Goal: Communication & Community: Answer question/provide support

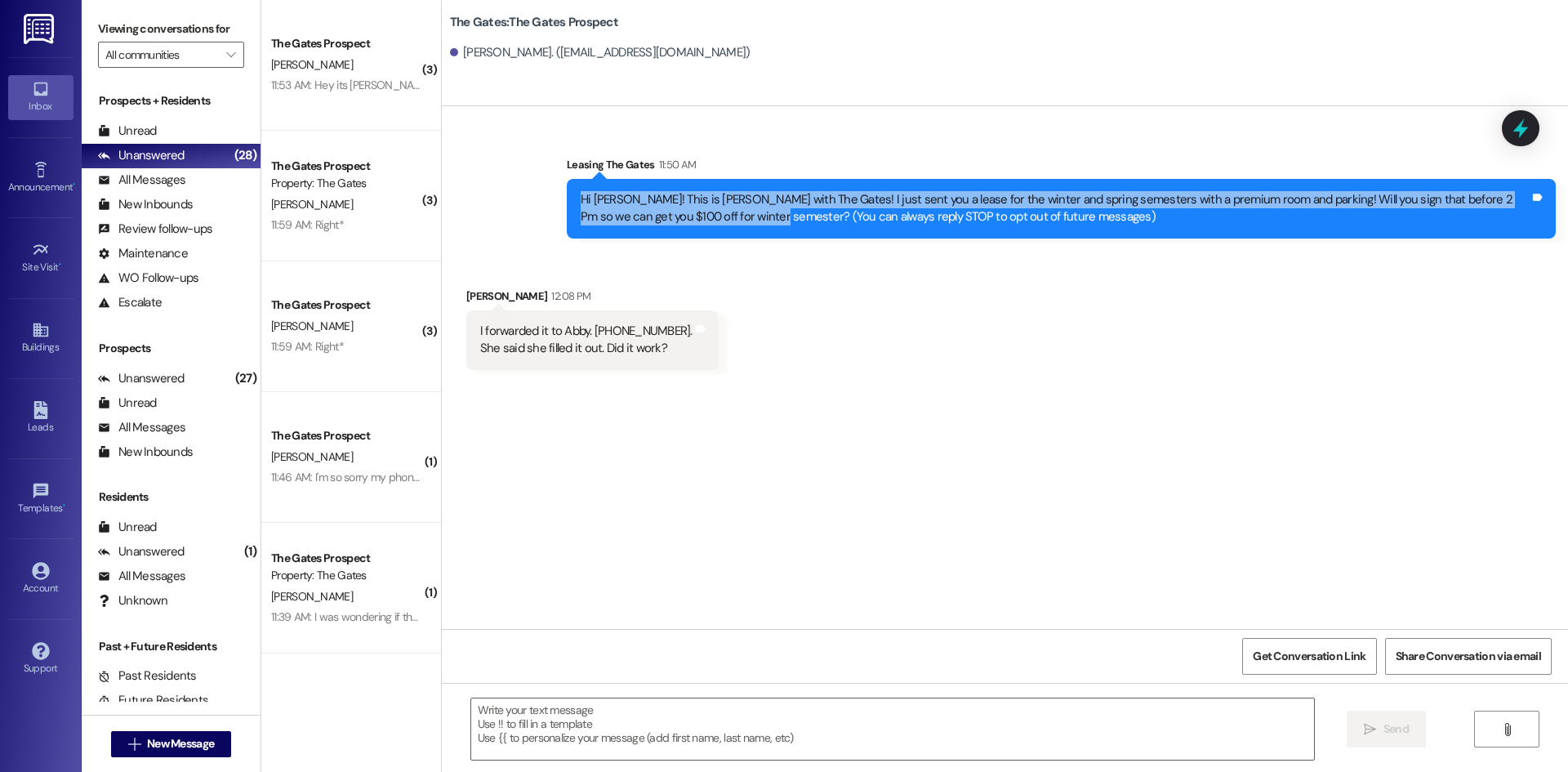
drag, startPoint x: 715, startPoint y: 214, endPoint x: 555, endPoint y: 188, distance: 162.1
click at [567, 188] on div "Hi [PERSON_NAME]! This is [PERSON_NAME] with The Gates! I just sent you a lease…" at bounding box center [1061, 209] width 989 height 60
copy div "Hi [PERSON_NAME]! This is [PERSON_NAME] with The Gates! I just sent you a lease…"
click at [165, 737] on span "New Message" at bounding box center [180, 744] width 67 height 17
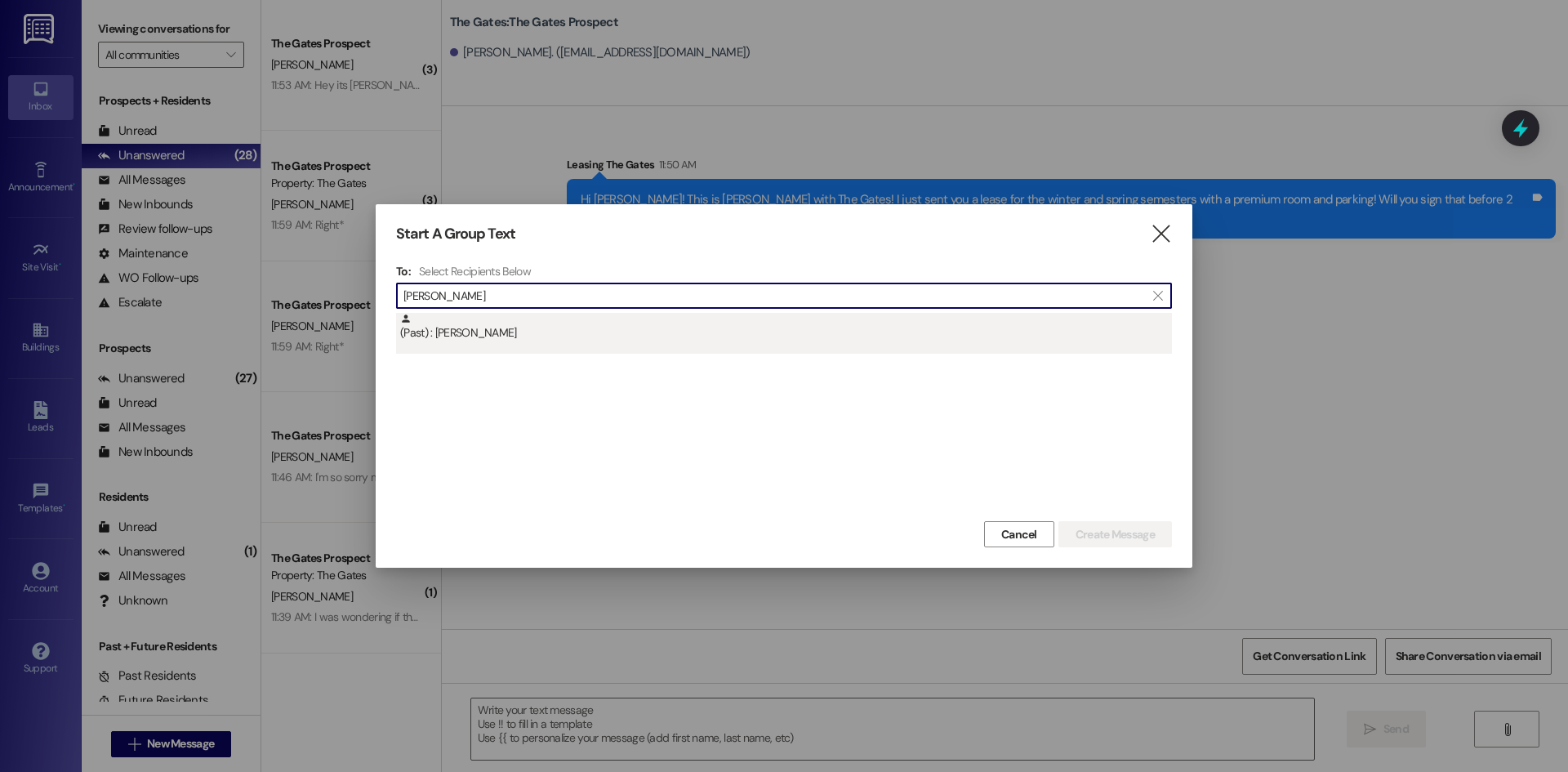
type input "[PERSON_NAME]"
click at [457, 341] on div "(Past) : [PERSON_NAME]" at bounding box center [786, 327] width 772 height 29
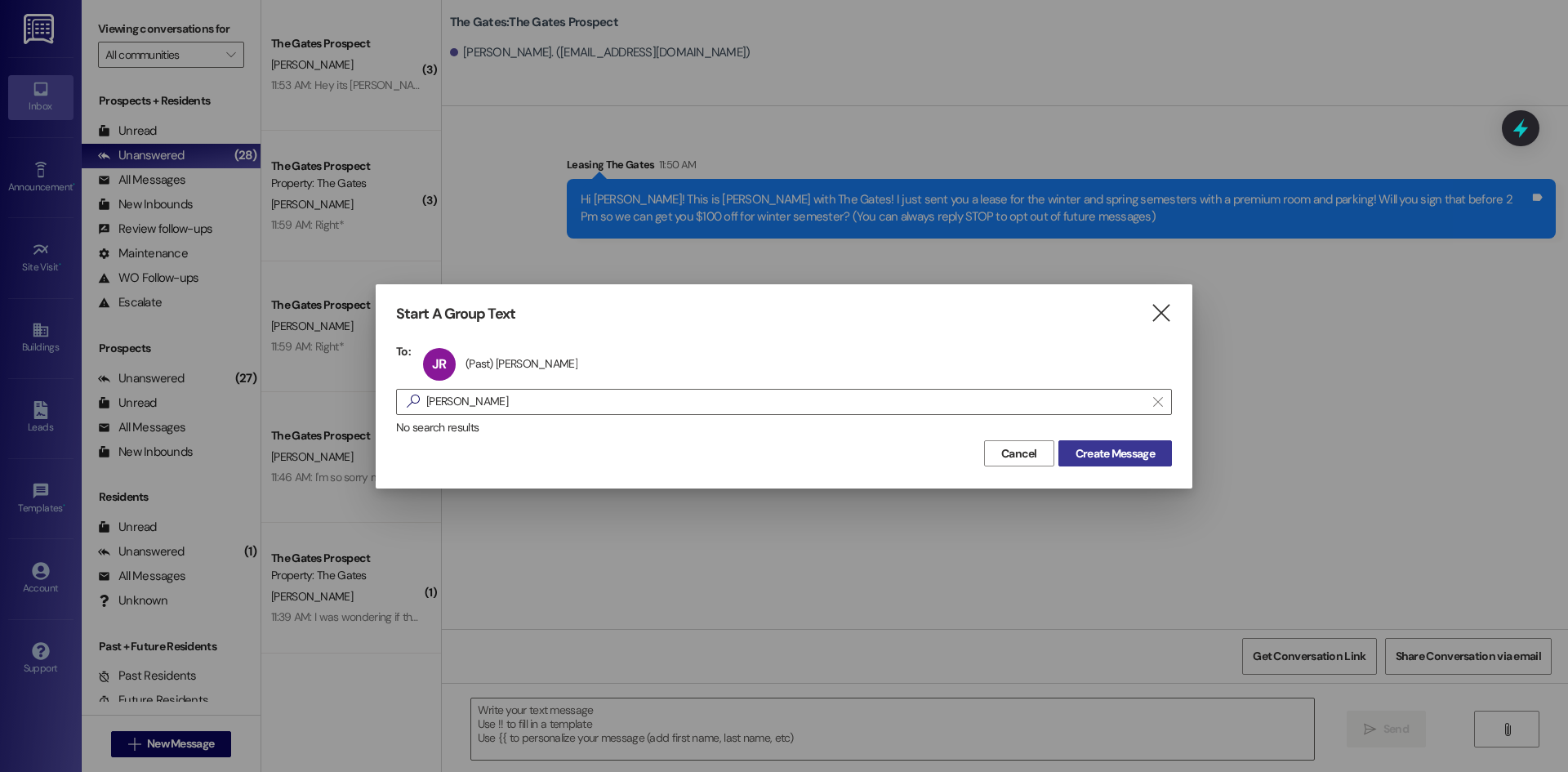
click at [1092, 454] on span "Create Message" at bounding box center [1115, 454] width 79 height 17
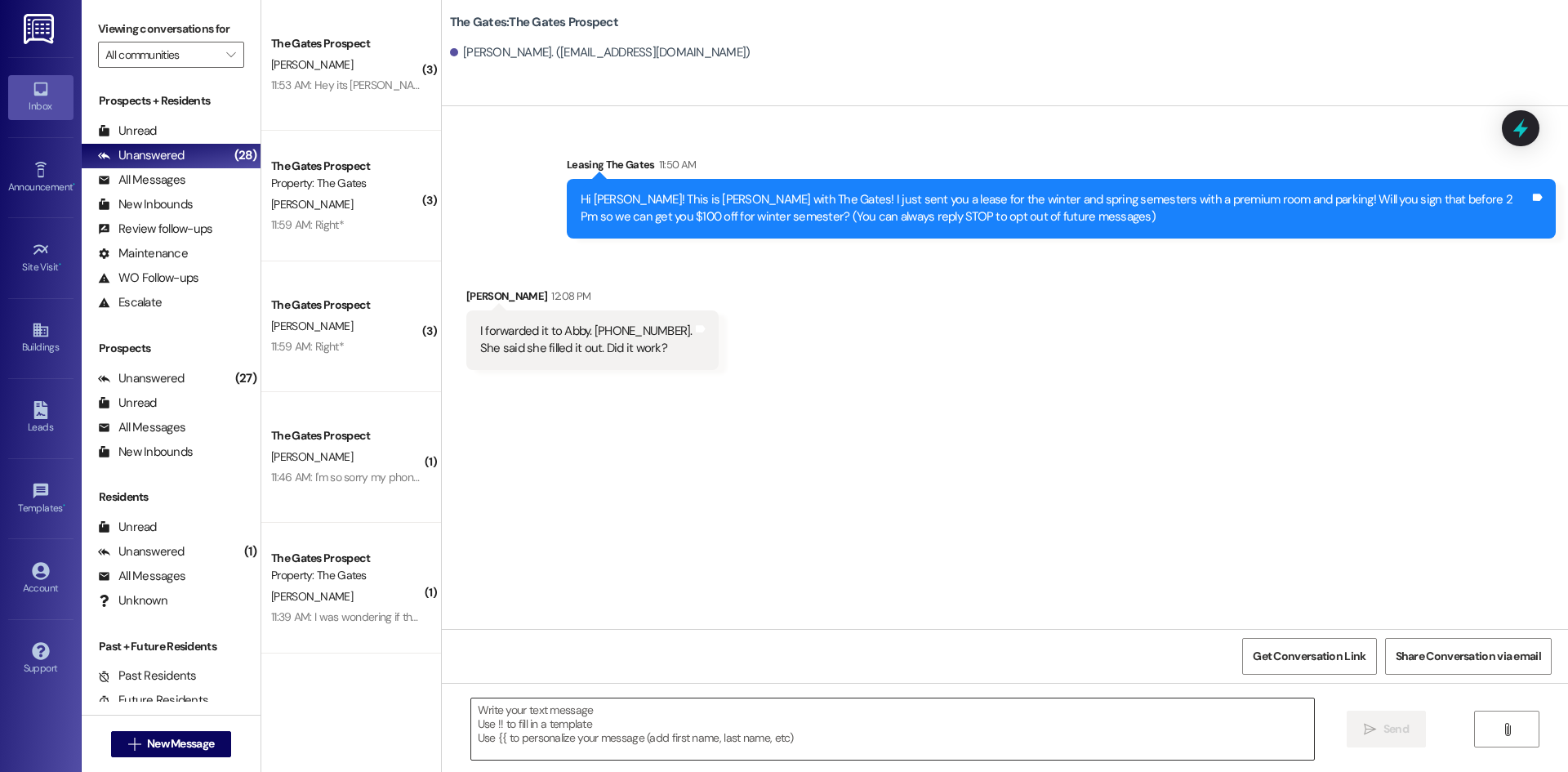
click at [534, 722] on textarea at bounding box center [893, 729] width 843 height 61
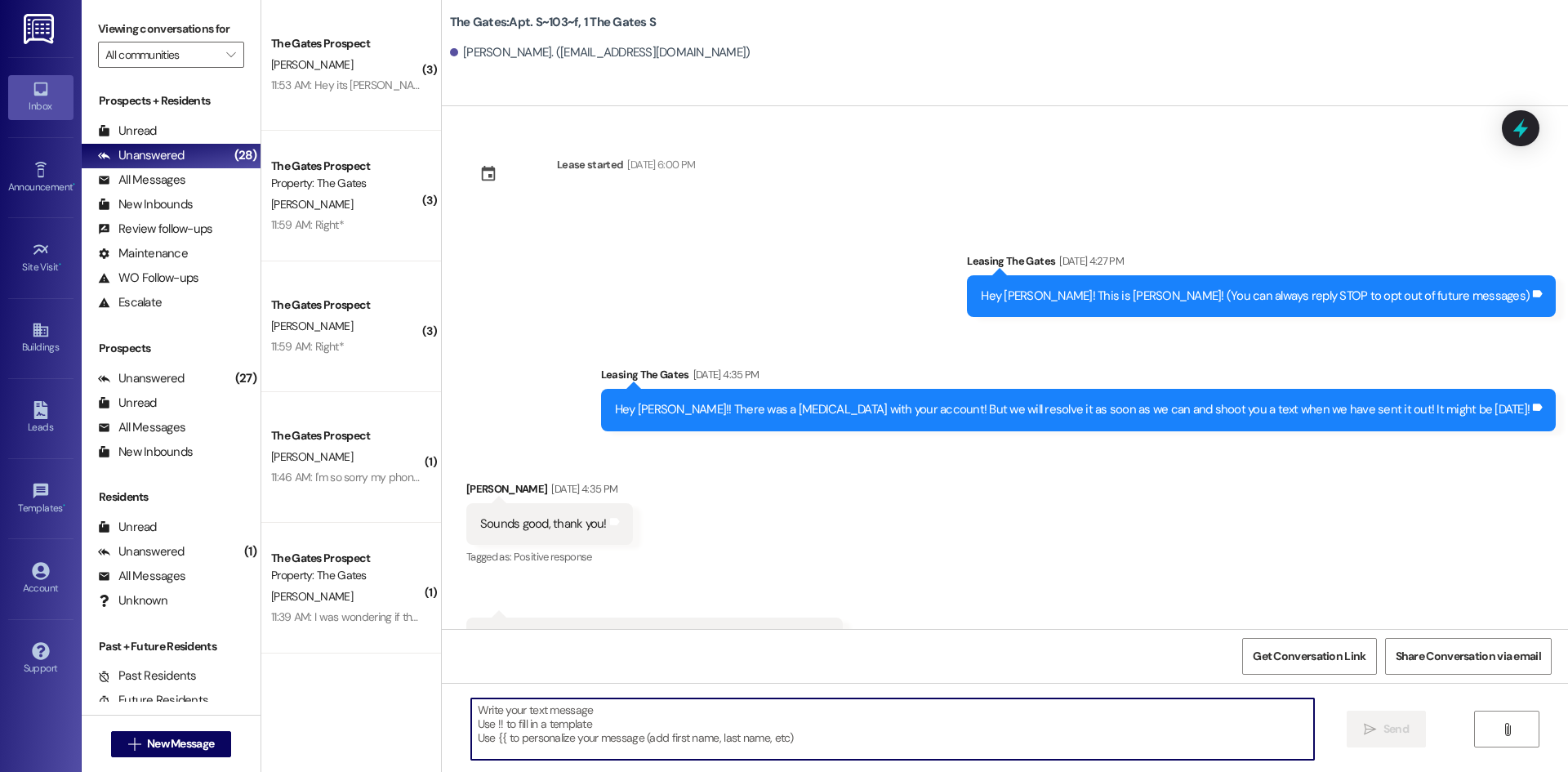
paste textarea "Hi Abigail! This is Mackenzie with The Gates! I just sent you a lease for the w…"
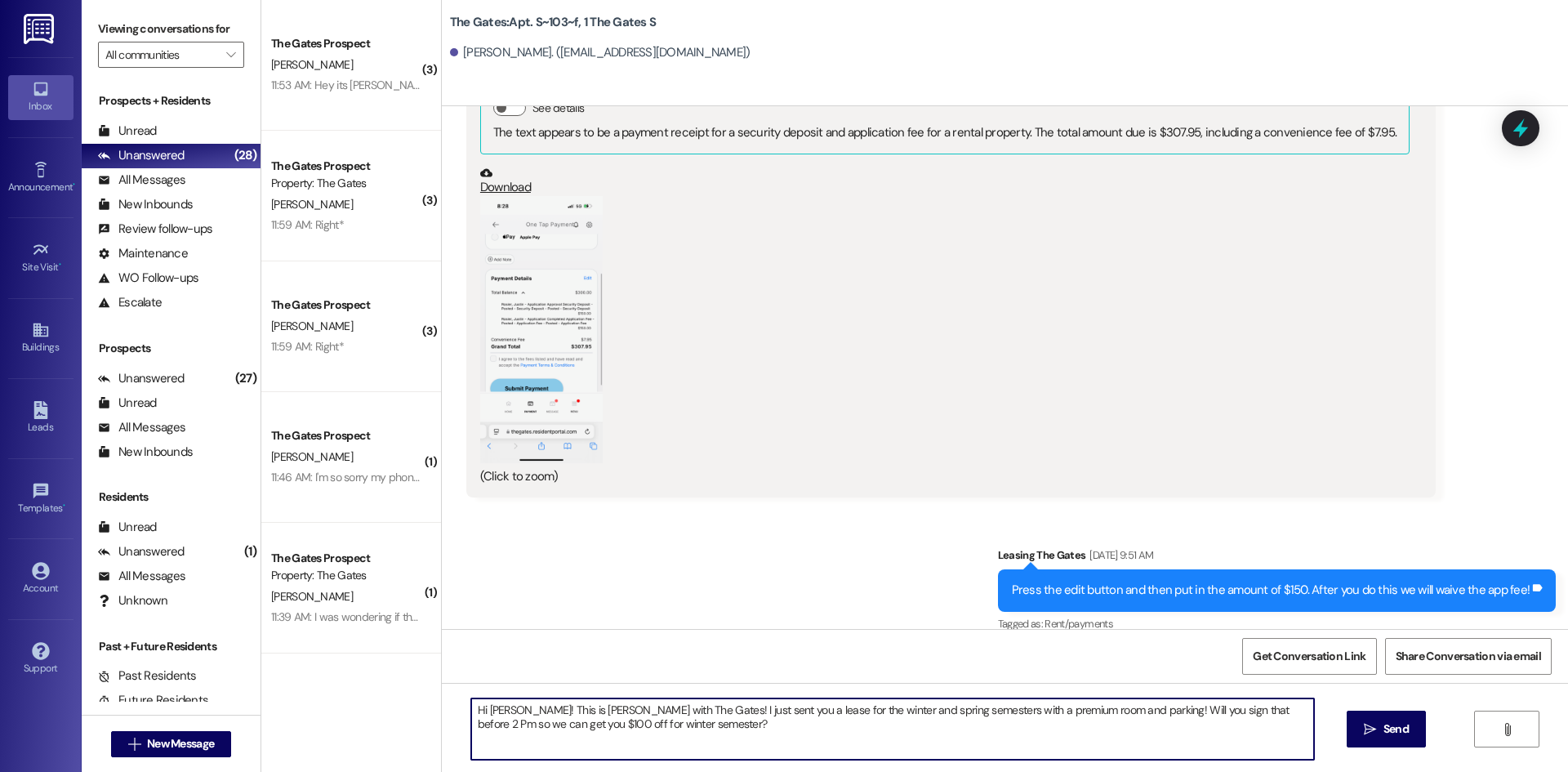
scroll to position [14715, 0]
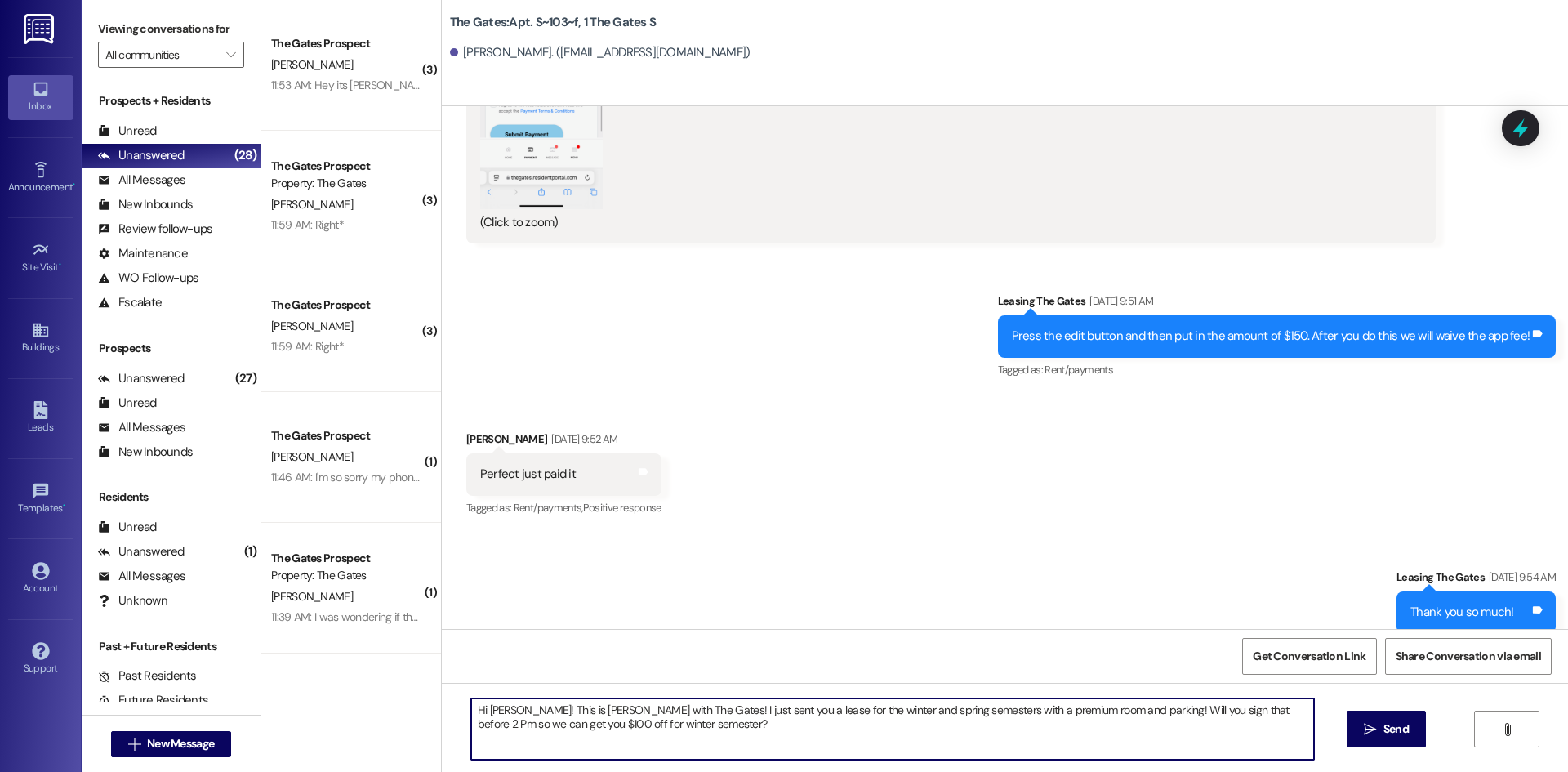
click at [510, 708] on textarea "Hi Abigail! This is Mackenzie with The Gates! I just sent you a lease for the w…" at bounding box center [893, 729] width 843 height 61
click at [938, 714] on textarea "Hi Justin! This is Mackenzie with The Gates! I just sent you a lease for the wi…" at bounding box center [893, 729] width 843 height 61
drag, startPoint x: 944, startPoint y: 710, endPoint x: 860, endPoint y: 720, distance: 84.6
click at [838, 713] on textarea "Hi Justin! This is Mackenzie with The Gates! I just sent you a lease for the wi…" at bounding box center [893, 729] width 843 height 61
type textarea "Hi Justin! This is Mackenzie with The Gates! I just sent you a lease for the wi…"
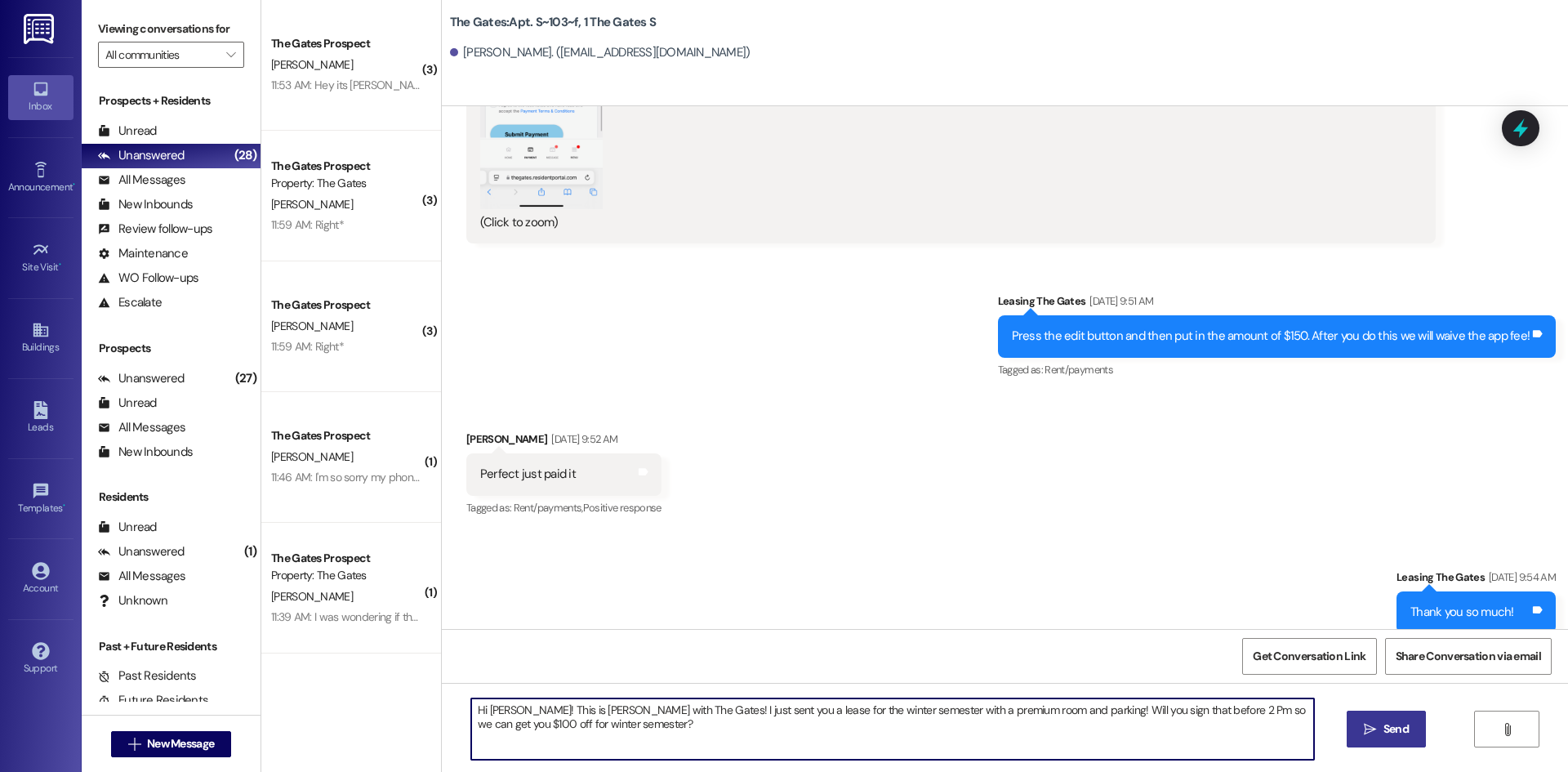
click at [1351, 737] on button " Send" at bounding box center [1386, 729] width 79 height 37
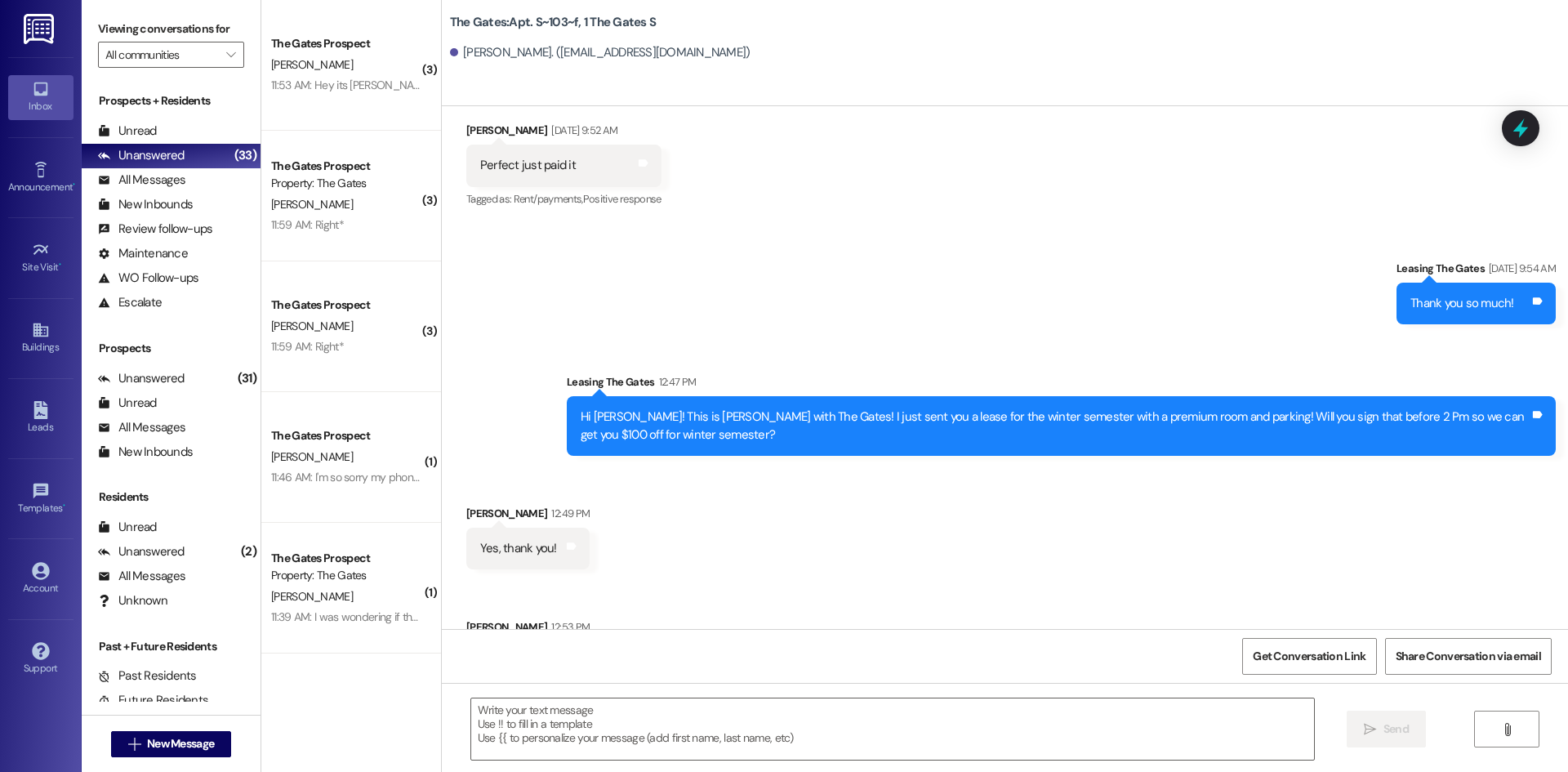
scroll to position [15073, 0]
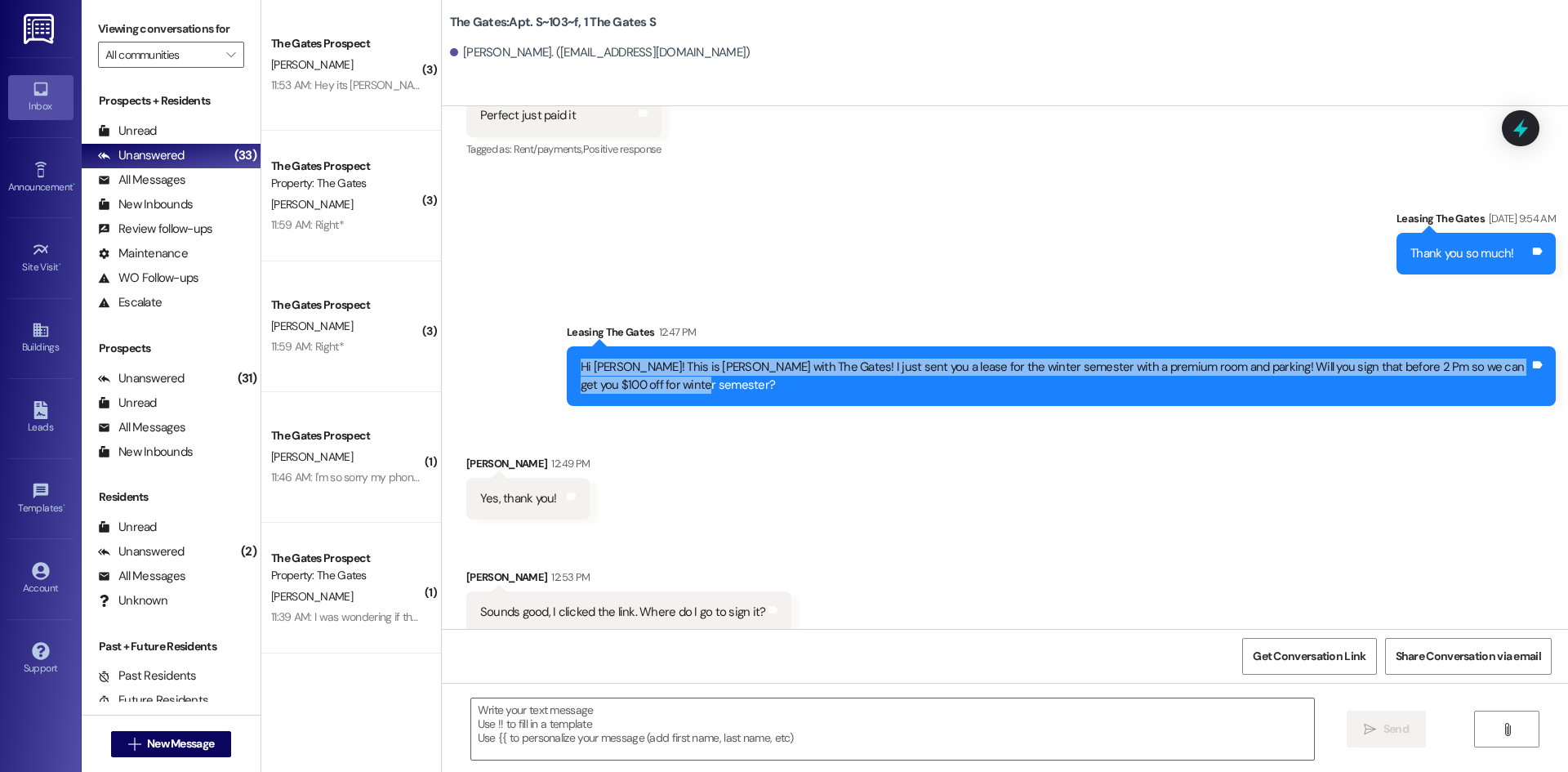
drag, startPoint x: 661, startPoint y: 364, endPoint x: 561, endPoint y: 341, distance: 102.6
click at [567, 347] on div "Hi Justin! This is Mackenzie with The Gates! I just sent you a lease for the wi…" at bounding box center [1061, 376] width 989 height 60
copy div "Hi Justin! This is Mackenzie with The Gates! I just sent you a lease for the wi…"
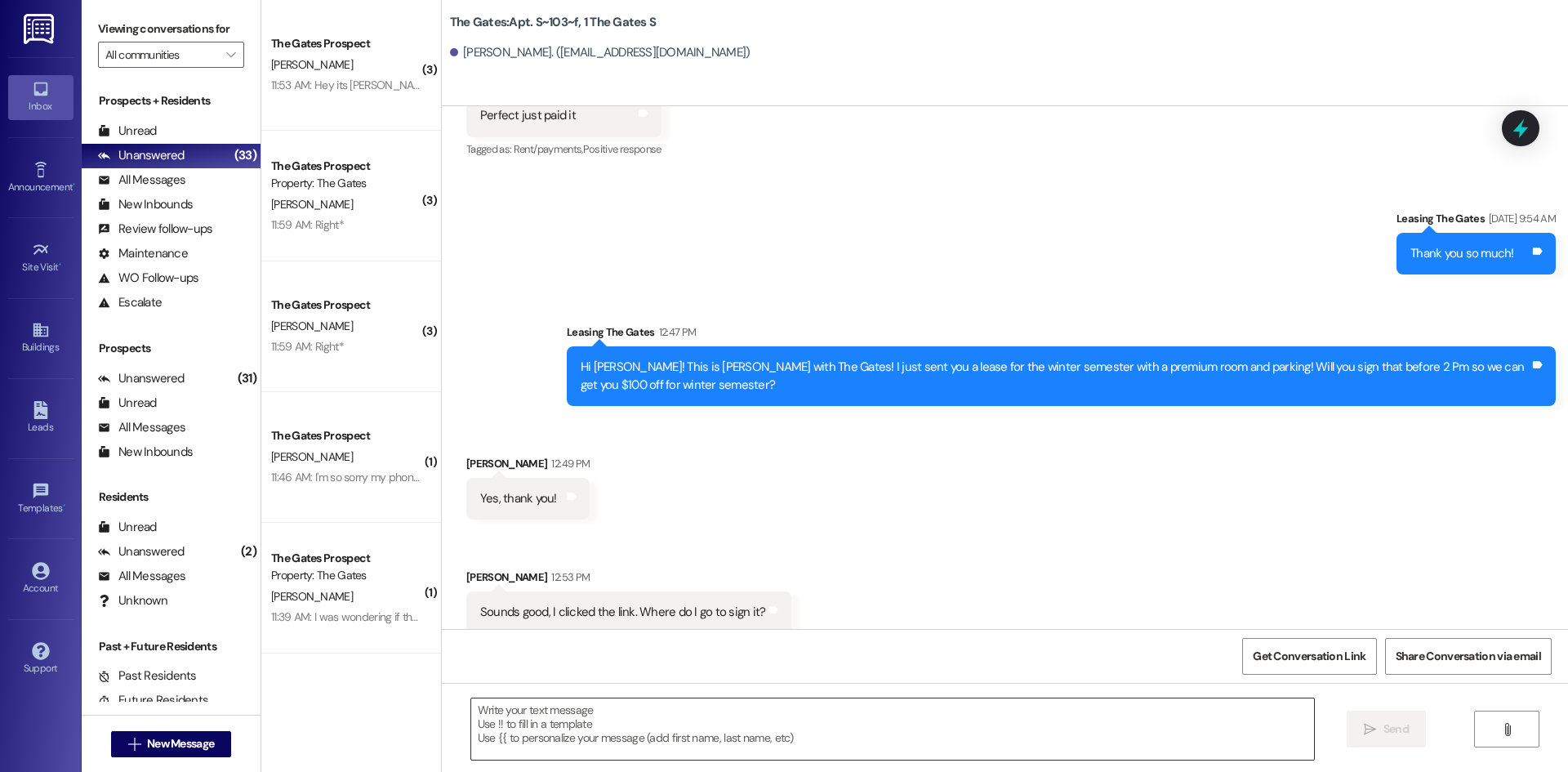
click at [653, 730] on textarea at bounding box center [893, 729] width 843 height 61
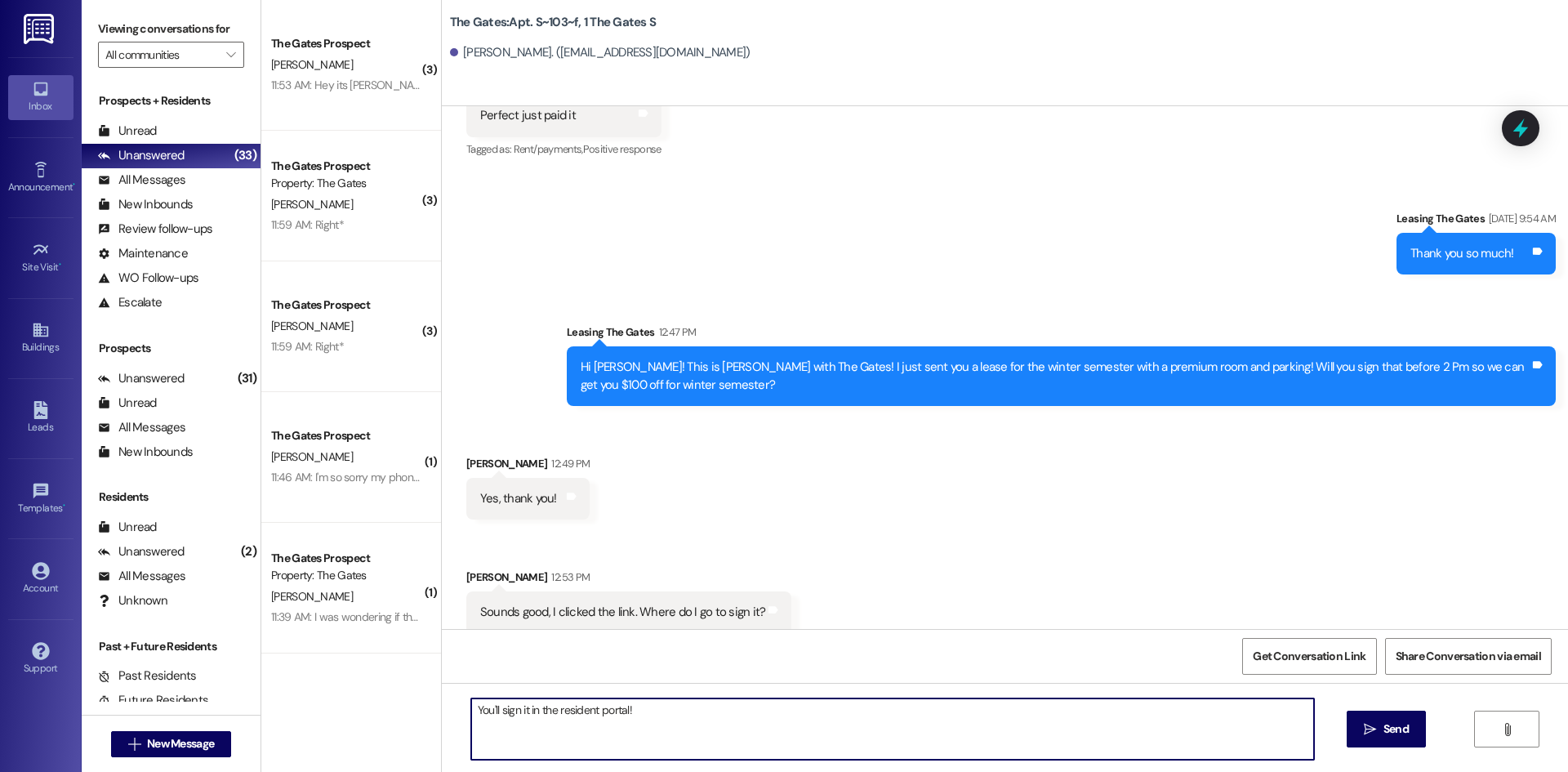
type textarea "You'll sign it in the resident portal!"
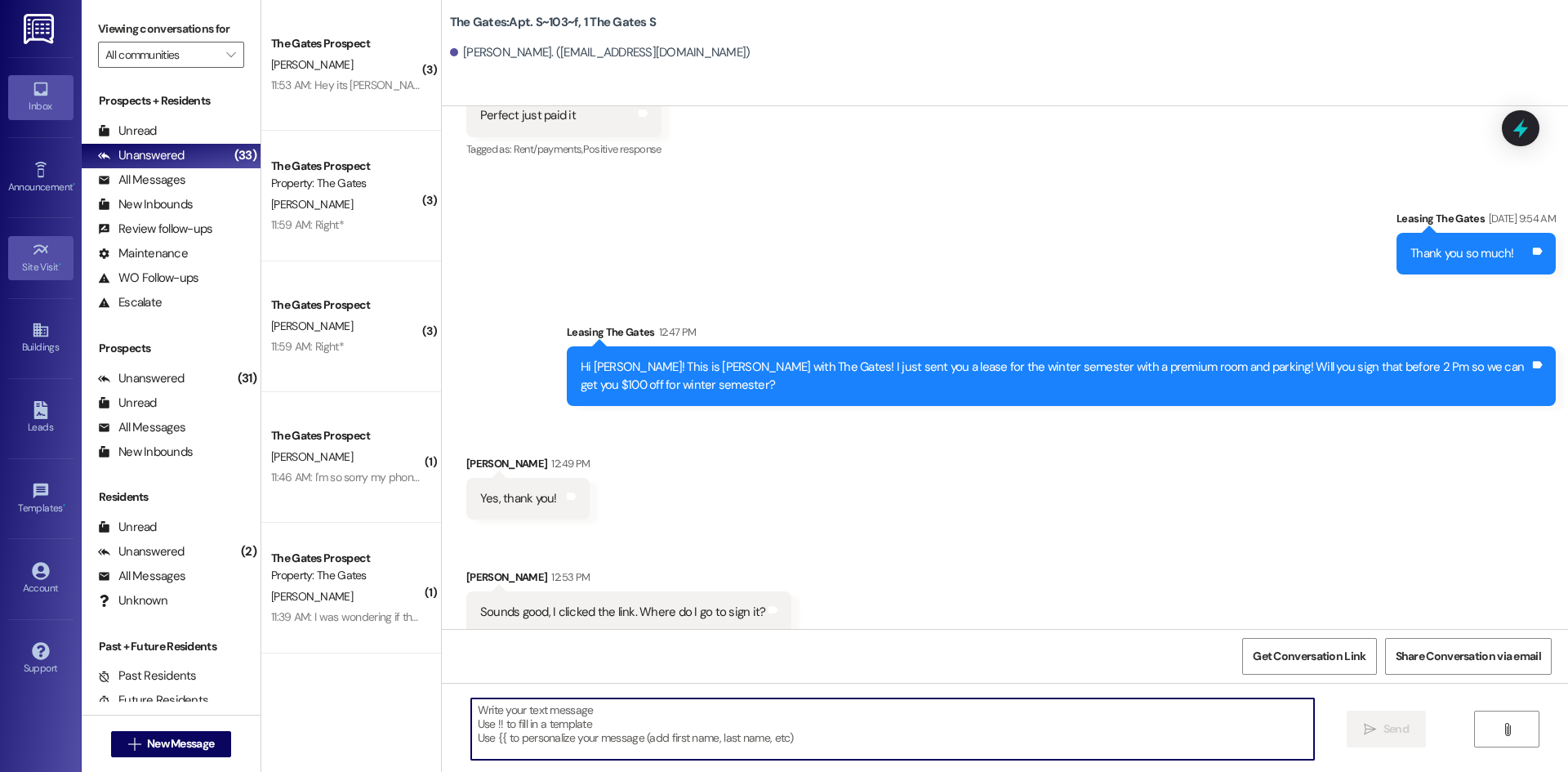
scroll to position [15072, 0]
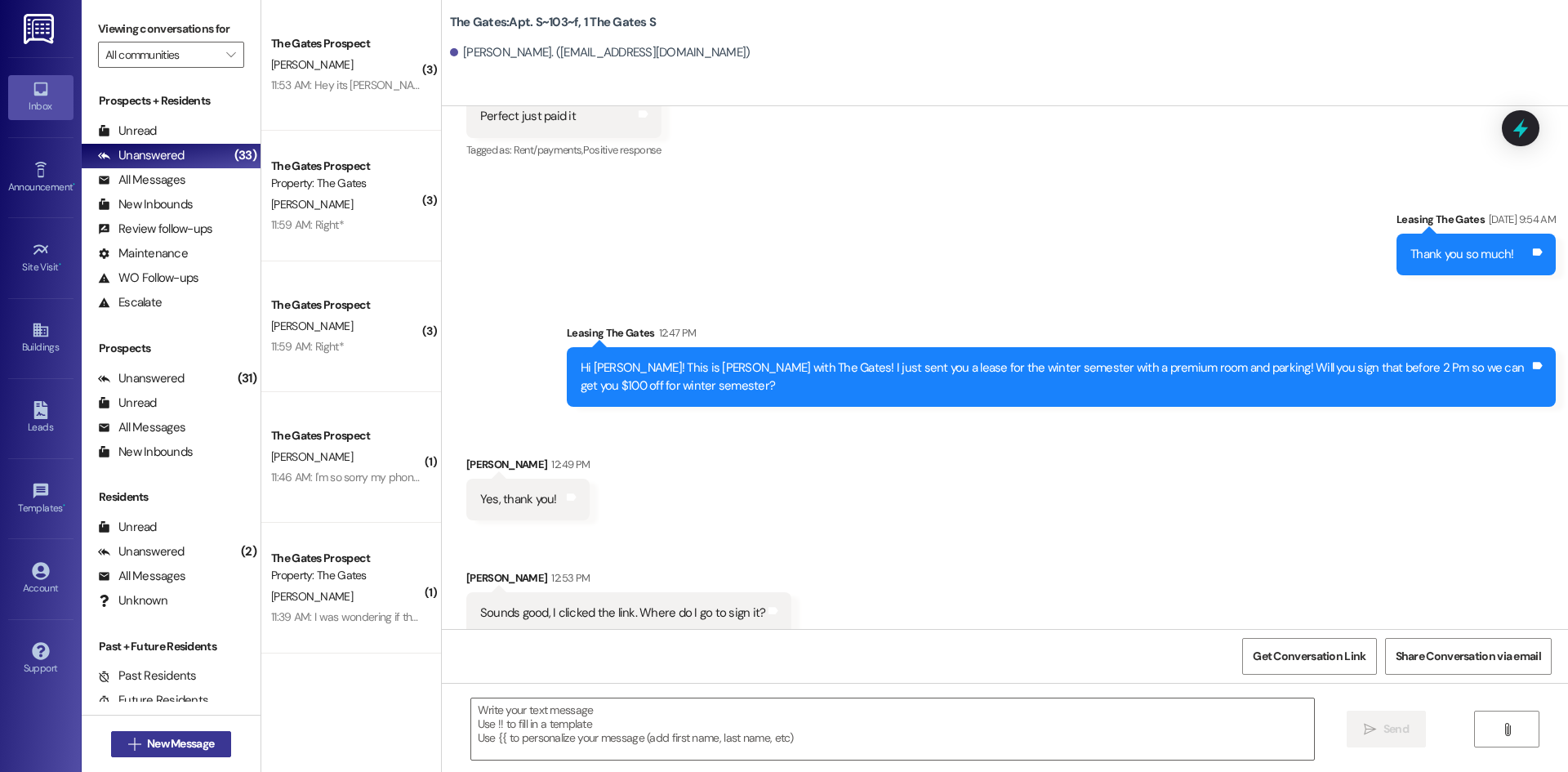
click at [181, 738] on span "New Message" at bounding box center [180, 744] width 67 height 17
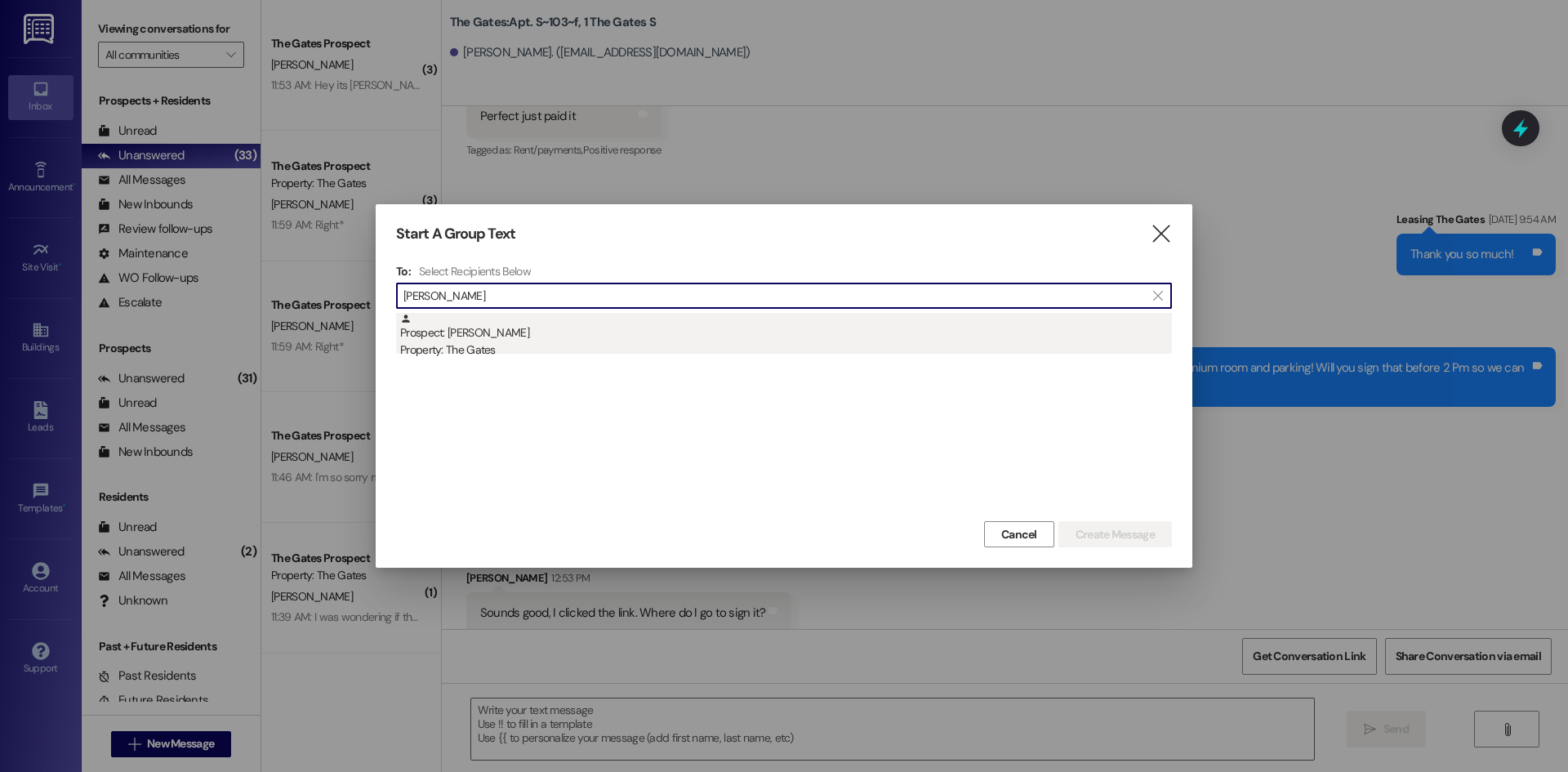
type input "Tyler Nelson"
click at [493, 341] on div "Prospect: Tyler Nelson Property: The Gates" at bounding box center [786, 335] width 772 height 47
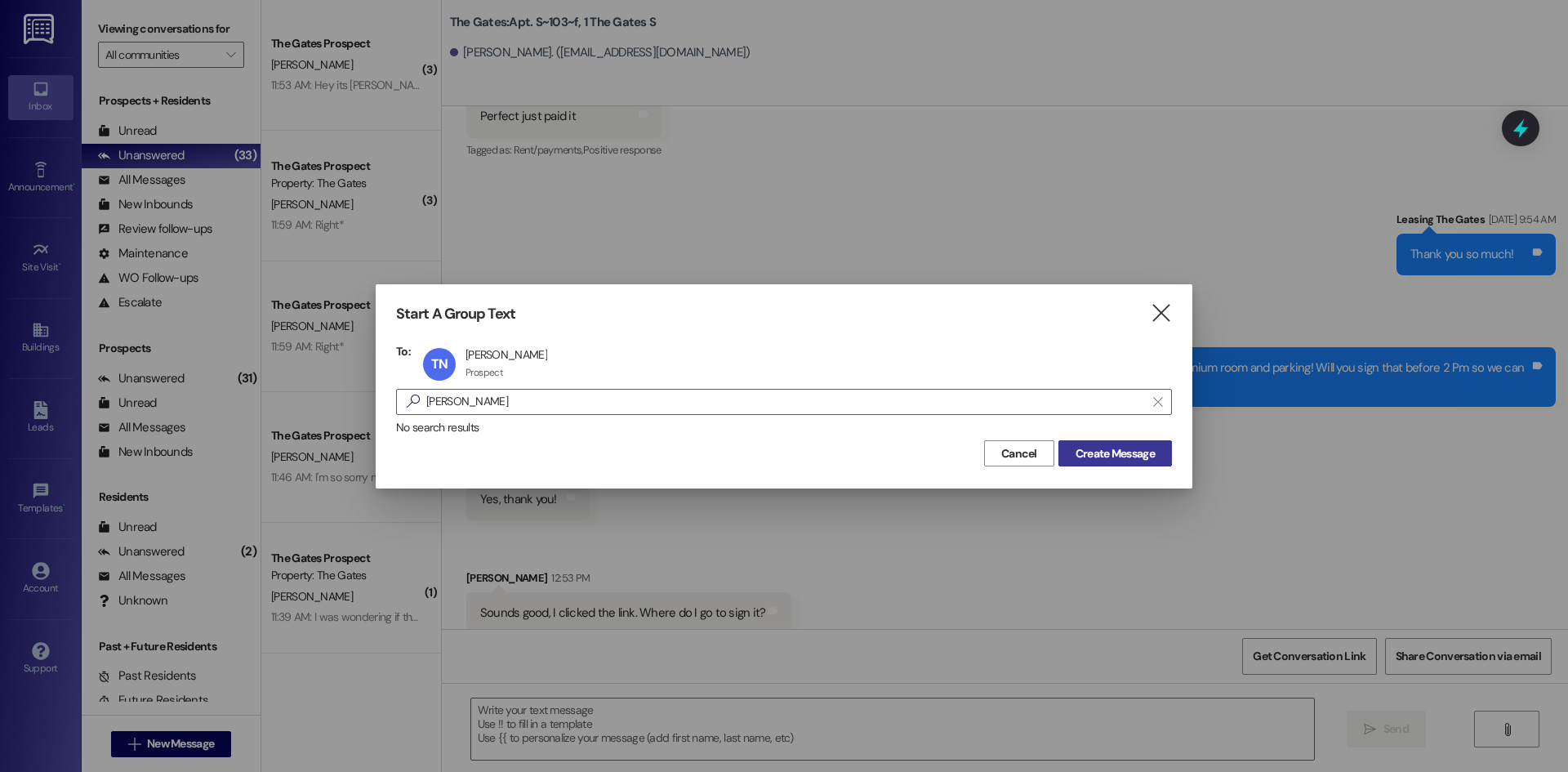
click at [1109, 450] on span "Create Message" at bounding box center [1115, 454] width 79 height 17
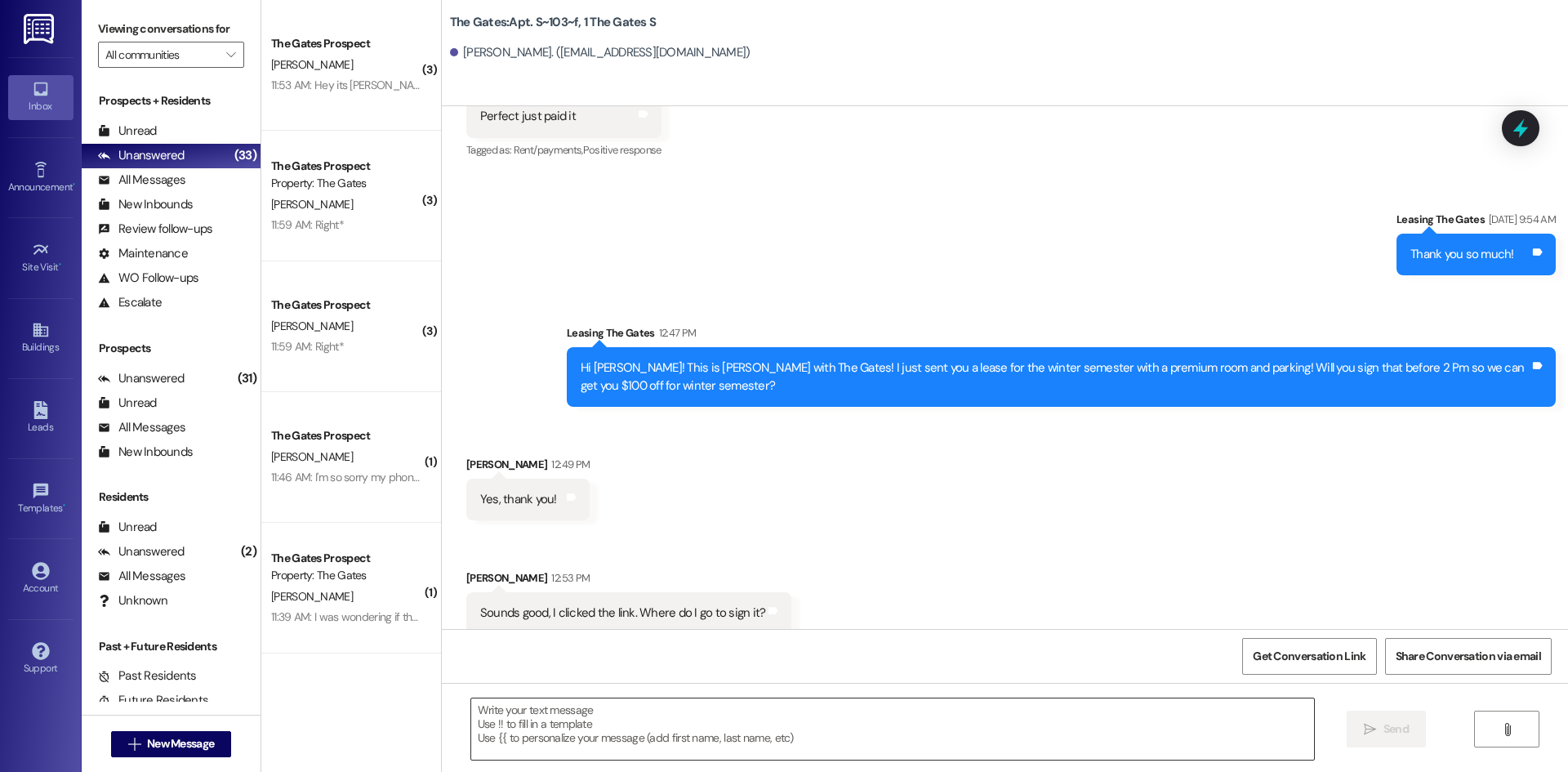
scroll to position [1, 0]
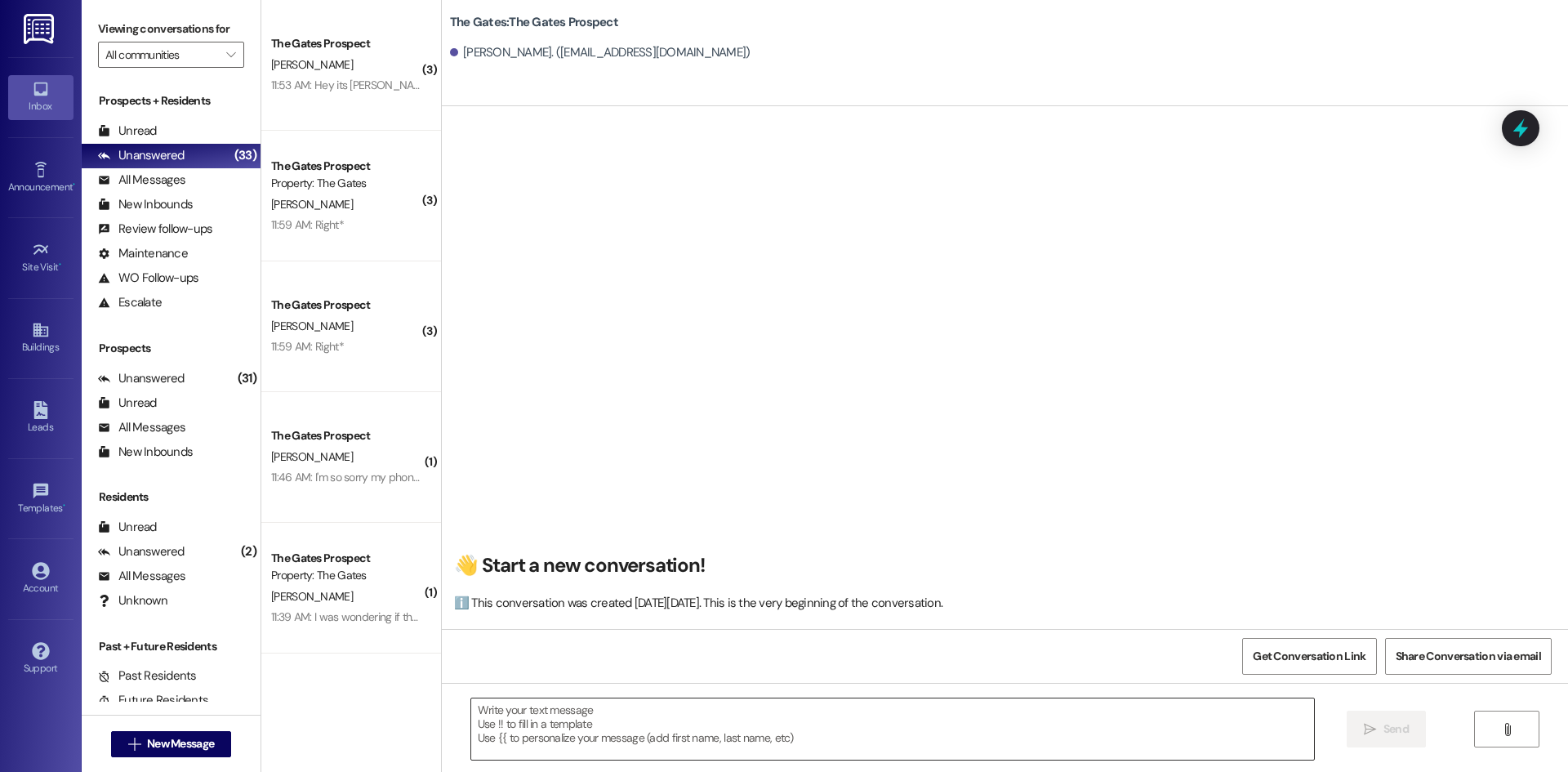
click at [539, 731] on textarea at bounding box center [893, 729] width 843 height 61
paste textarea "Hi Justin! This is Mackenzie with The Gates! I just sent you a lease for the wi…"
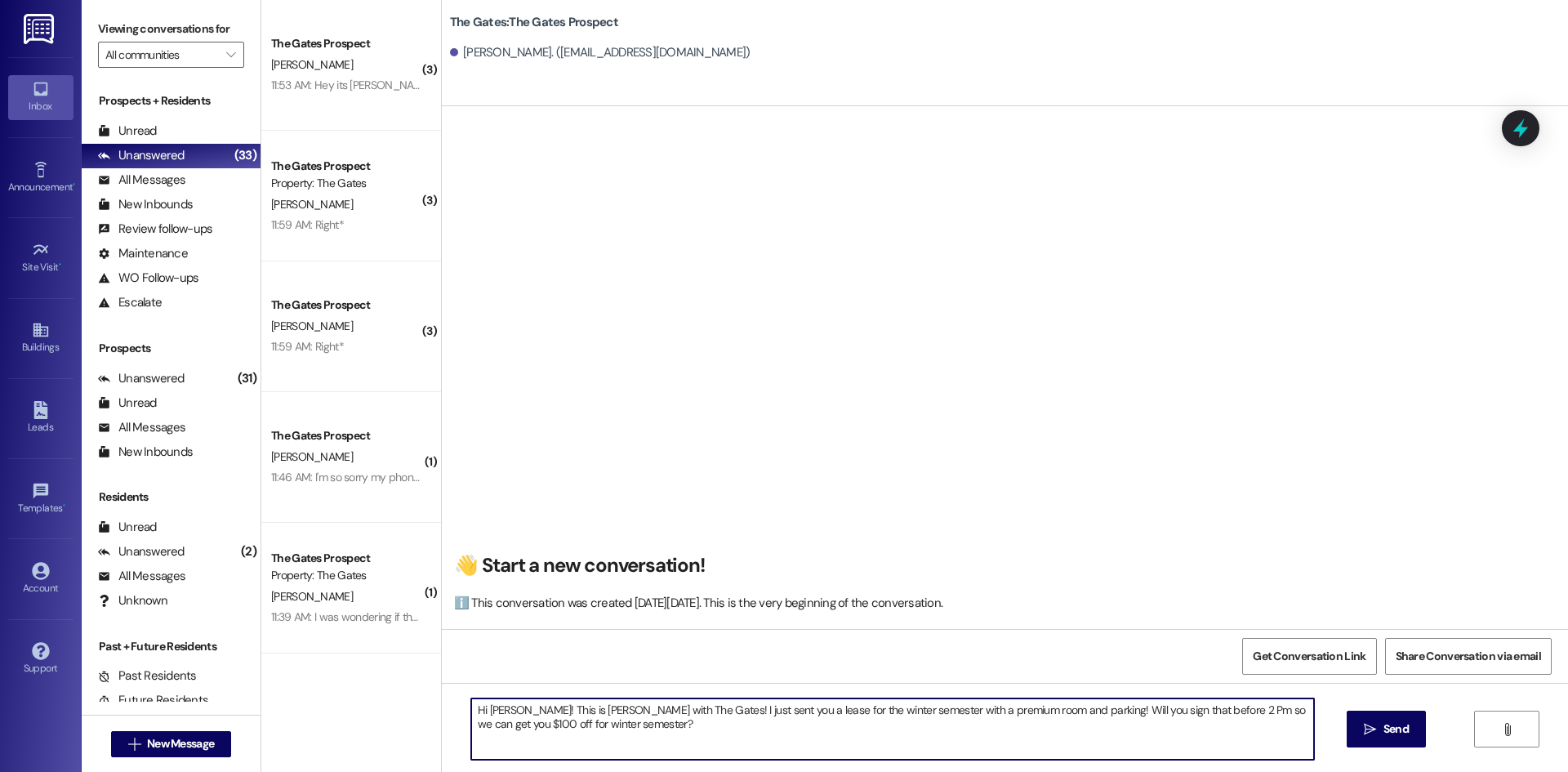
click at [504, 708] on textarea "Hi Justin! This is Mackenzie with The Gates! I just sent you a lease for the wi…" at bounding box center [893, 729] width 843 height 61
type textarea "Hi Tyler! This is Mackenzie with The Gates! I just sent you a lease for the win…"
click at [1415, 726] on button " Send" at bounding box center [1386, 729] width 79 height 37
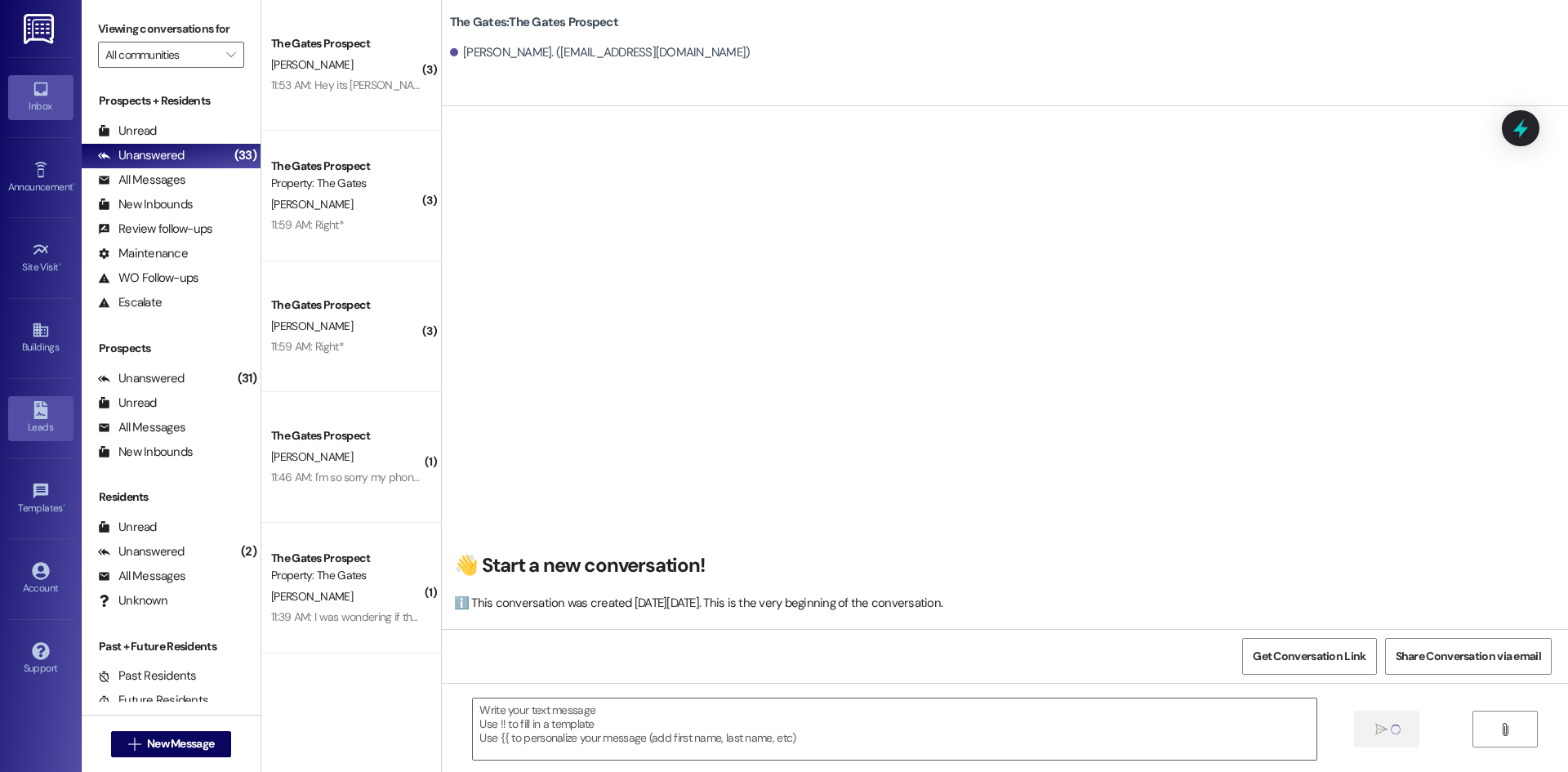
scroll to position [0, 0]
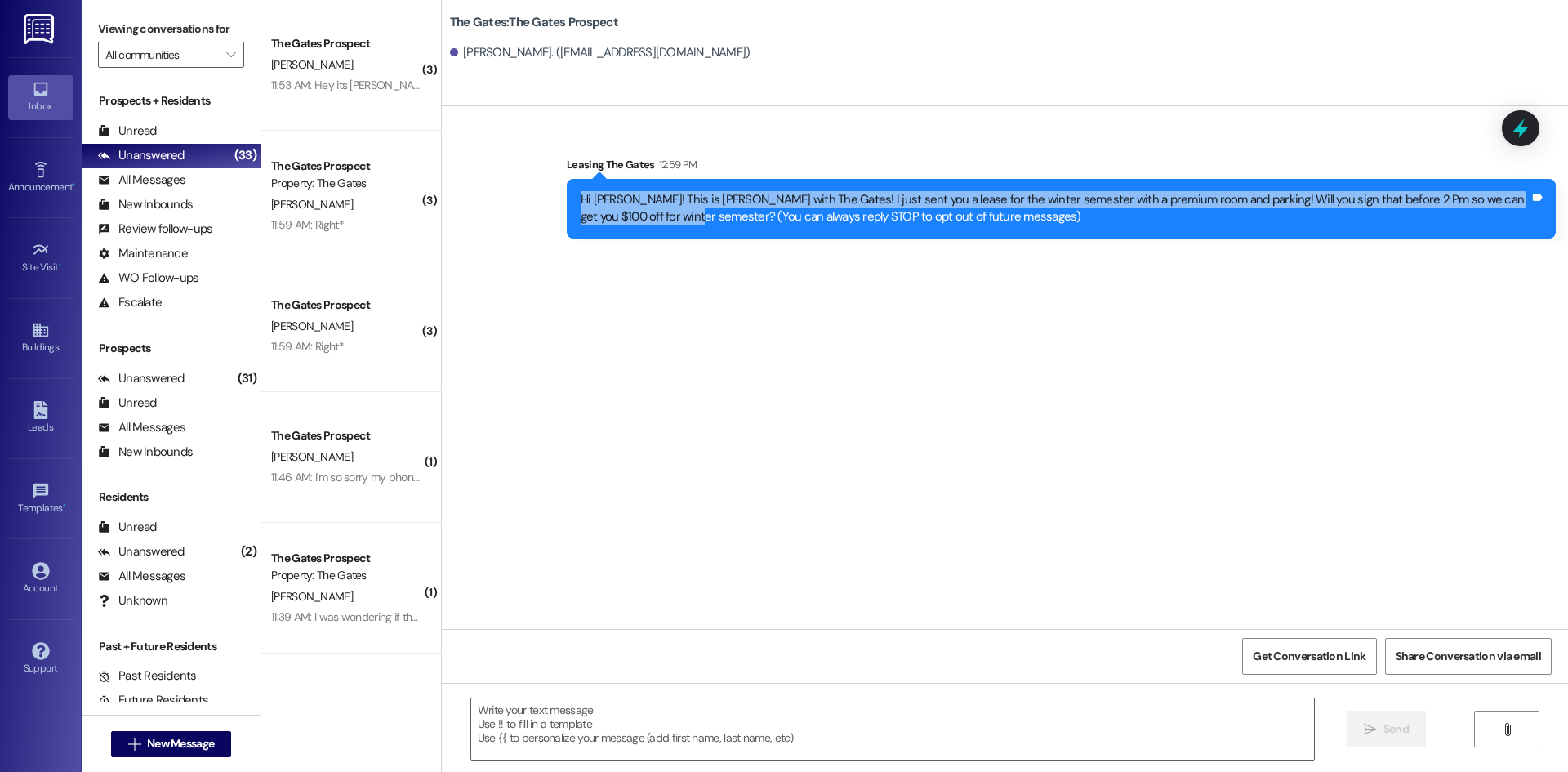
drag, startPoint x: 656, startPoint y: 215, endPoint x: 568, endPoint y: 193, distance: 90.7
click at [579, 193] on div "Hi Tyler! This is Mackenzie with The Gates! I just sent you a lease for the win…" at bounding box center [1055, 209] width 953 height 35
copy div "Hi Tyler! This is Mackenzie with The Gates! I just sent you a lease for the win…"
click at [193, 749] on span "New Message" at bounding box center [180, 744] width 67 height 17
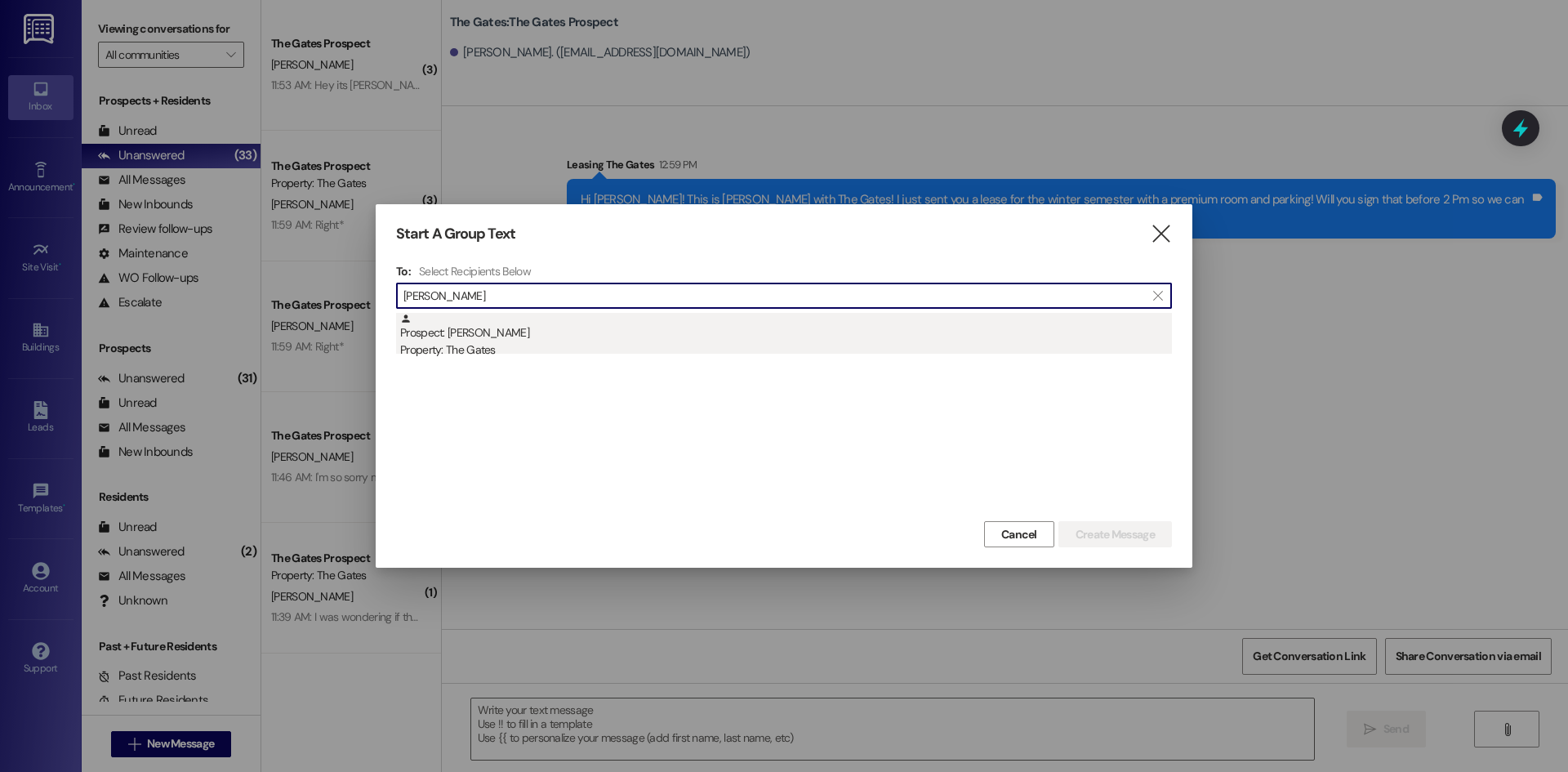
type input "Tucker Blair"
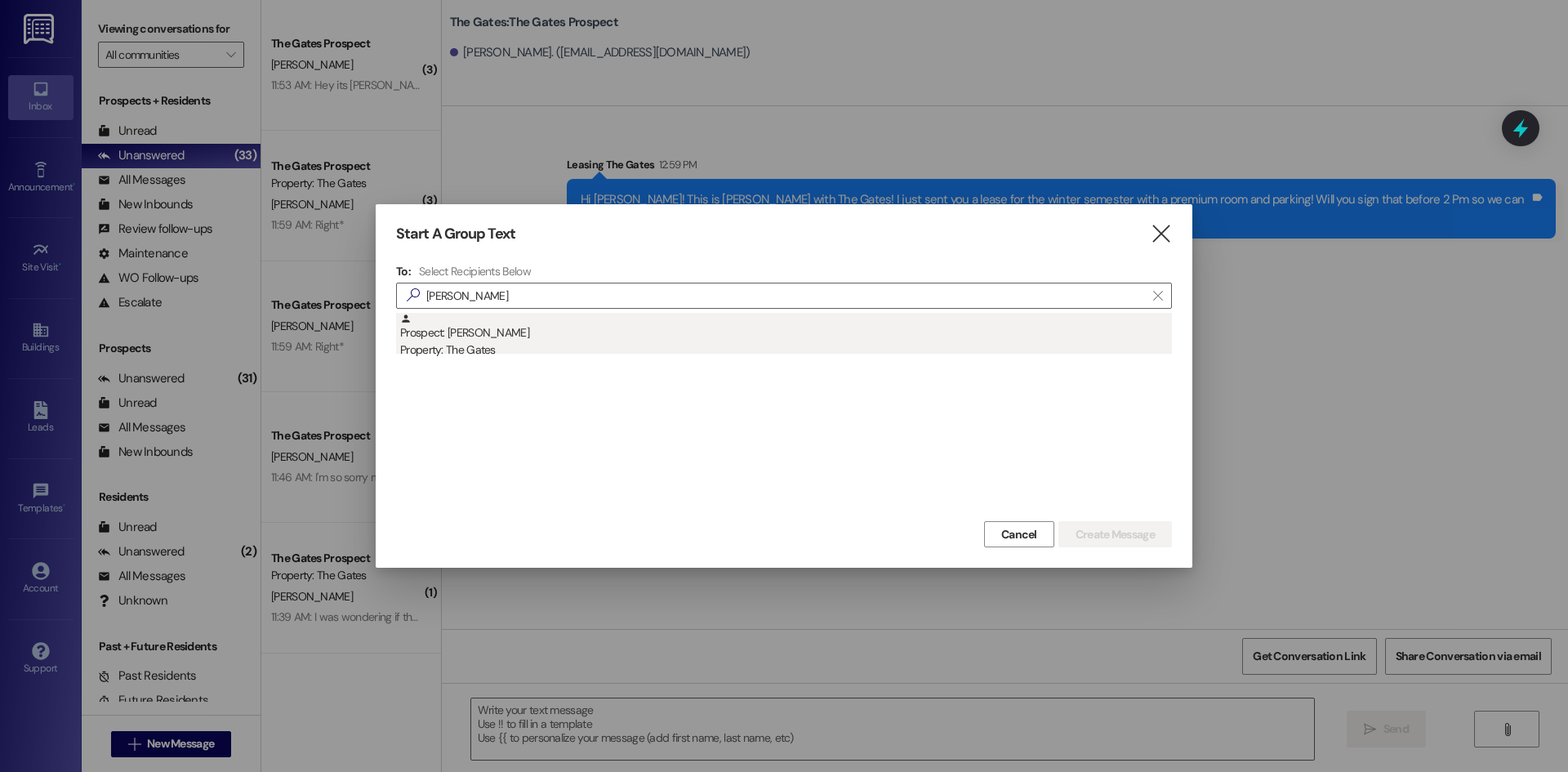
click at [493, 341] on div "Property: The Gates" at bounding box center [786, 350] width 772 height 17
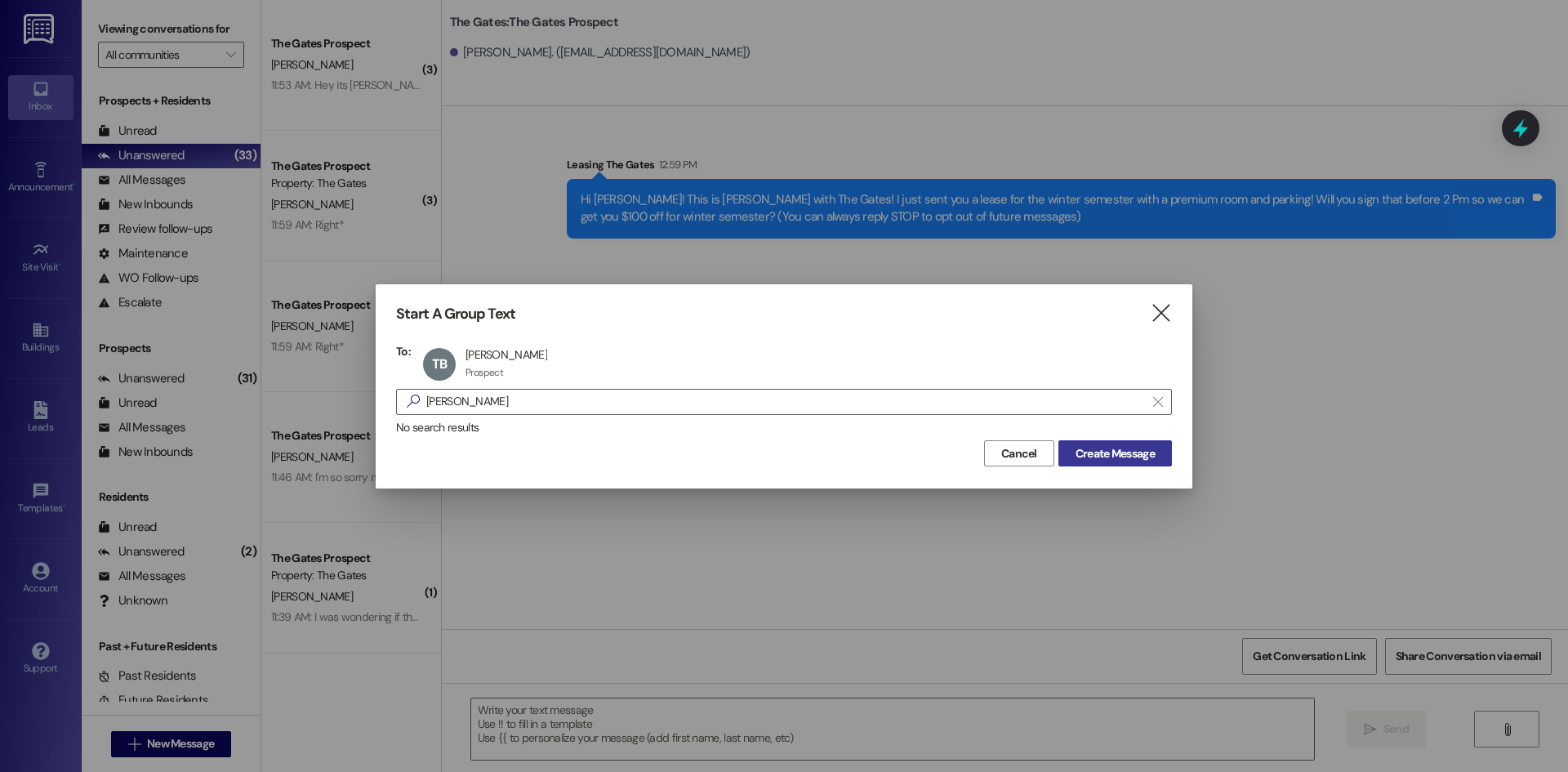
click at [1115, 461] on span "Create Message" at bounding box center [1115, 454] width 79 height 17
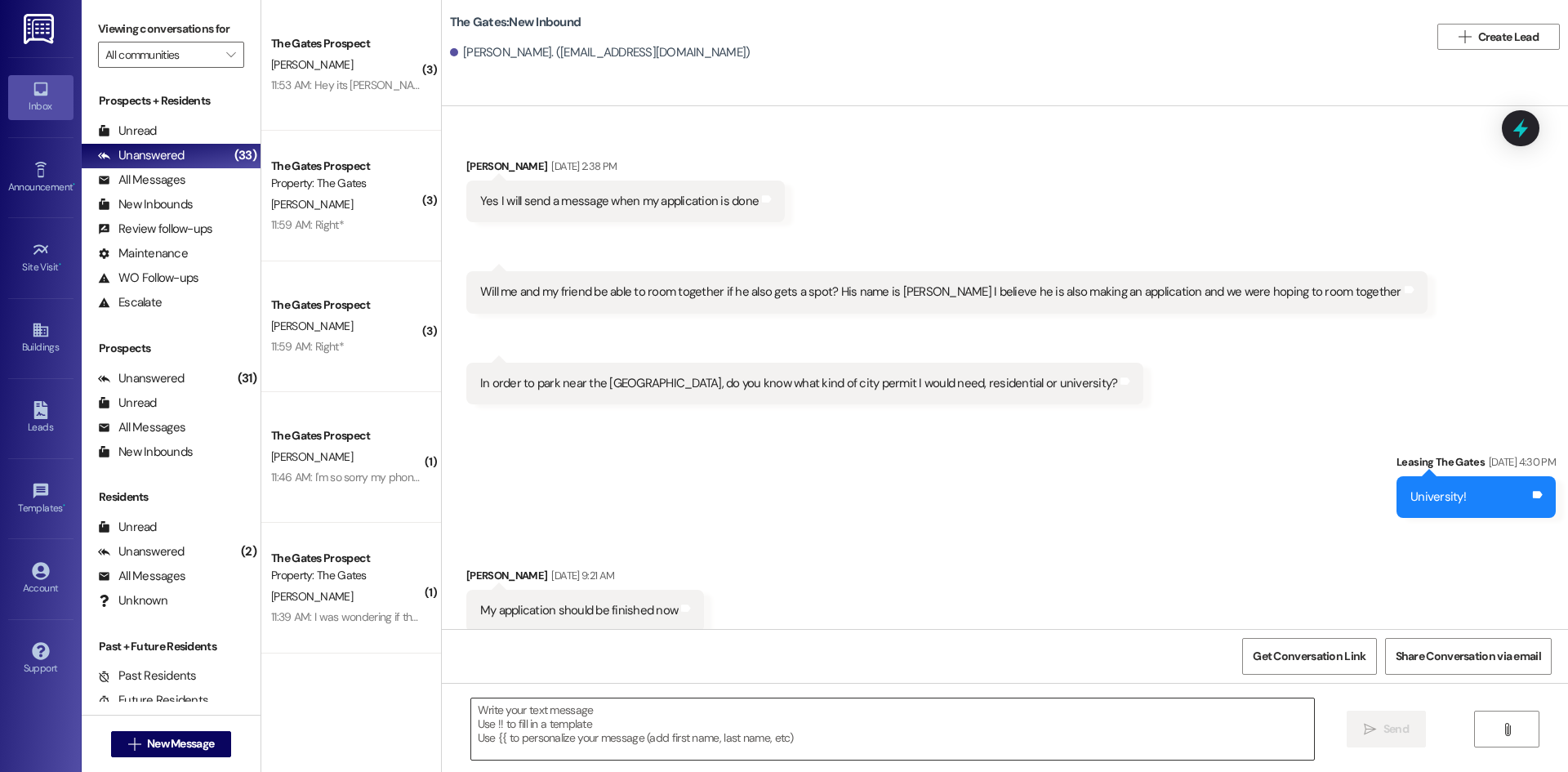
click at [576, 725] on textarea at bounding box center [893, 729] width 843 height 61
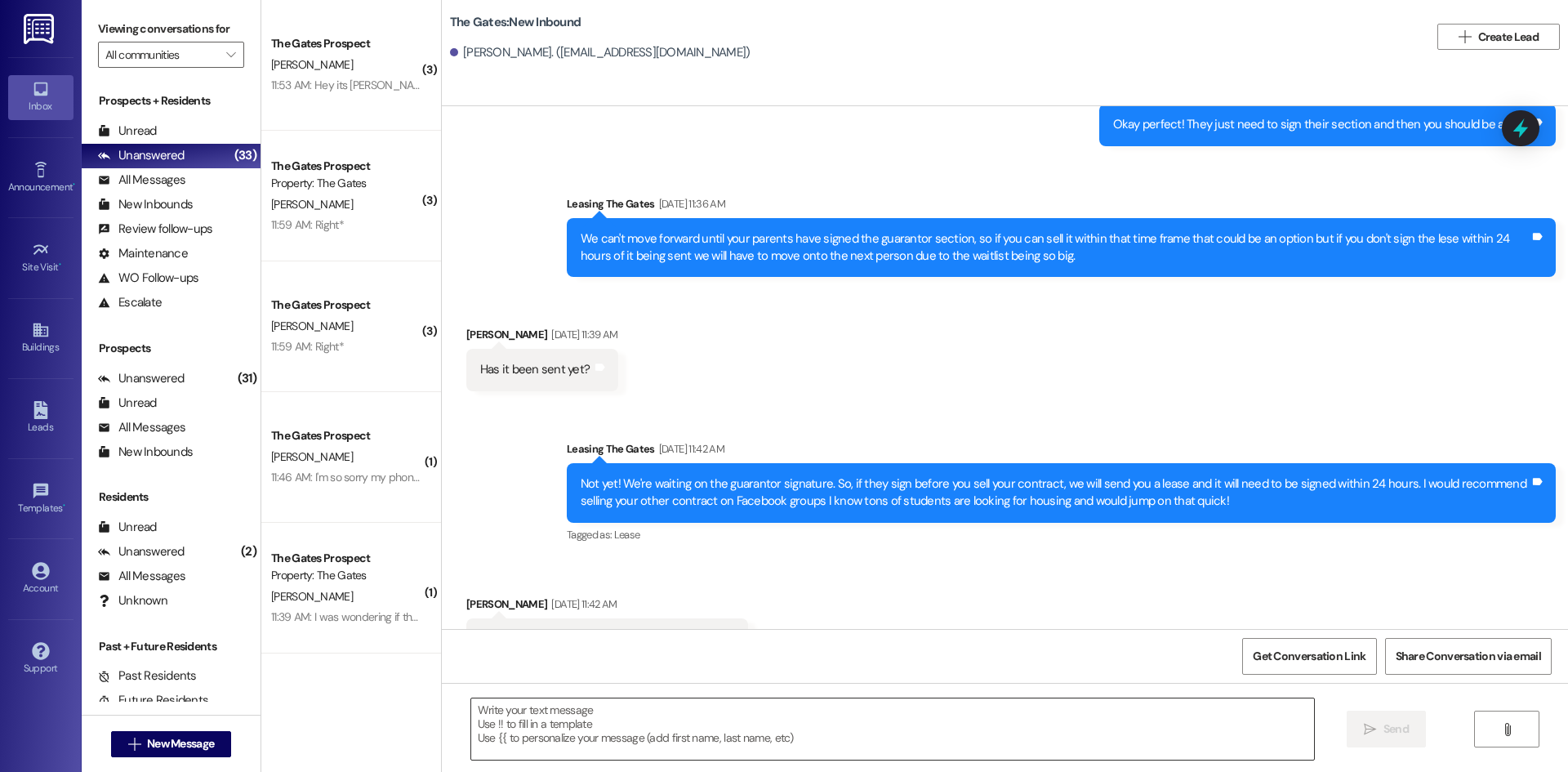
paste textarea "Hi Tyler! This is Mackenzie with The Gates! I just sent you a lease for the win…"
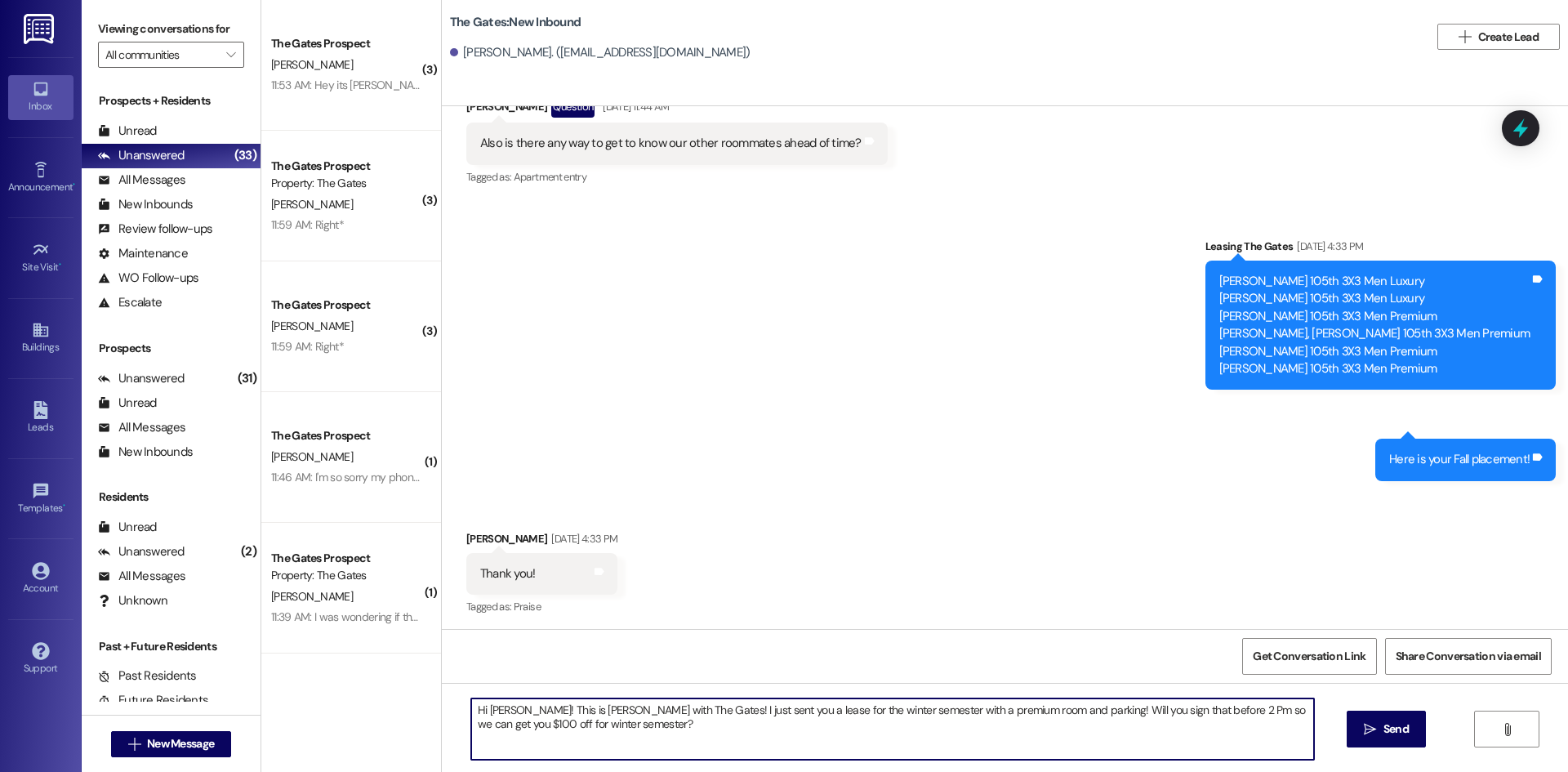
scroll to position [5074, 0]
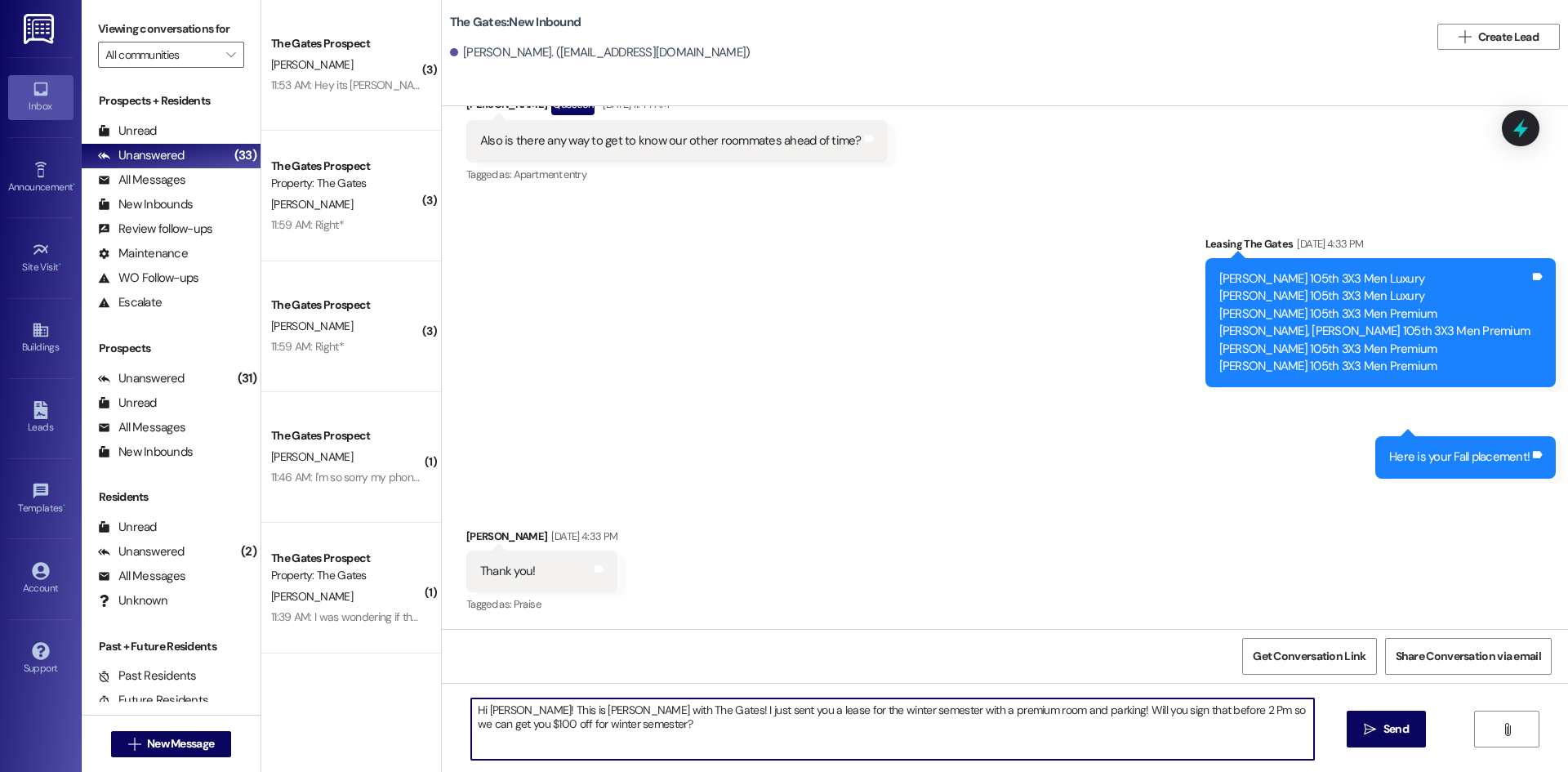
click at [500, 705] on textarea "Hi Tyler! This is Mackenzie with The Gates! I just sent you a lease for the win…" at bounding box center [893, 729] width 843 height 61
drag, startPoint x: 966, startPoint y: 709, endPoint x: 921, endPoint y: 713, distance: 45.2
click at [921, 713] on textarea "Hi Tucker! This is Mackenzie with The Gates! I just sent you a lease for the wi…" at bounding box center [893, 729] width 843 height 61
type textarea "Hi Tucker! This is Mackenzie with The Gates! I just sent you a lease for the wi…"
click at [1401, 718] on button " Send" at bounding box center [1386, 729] width 79 height 37
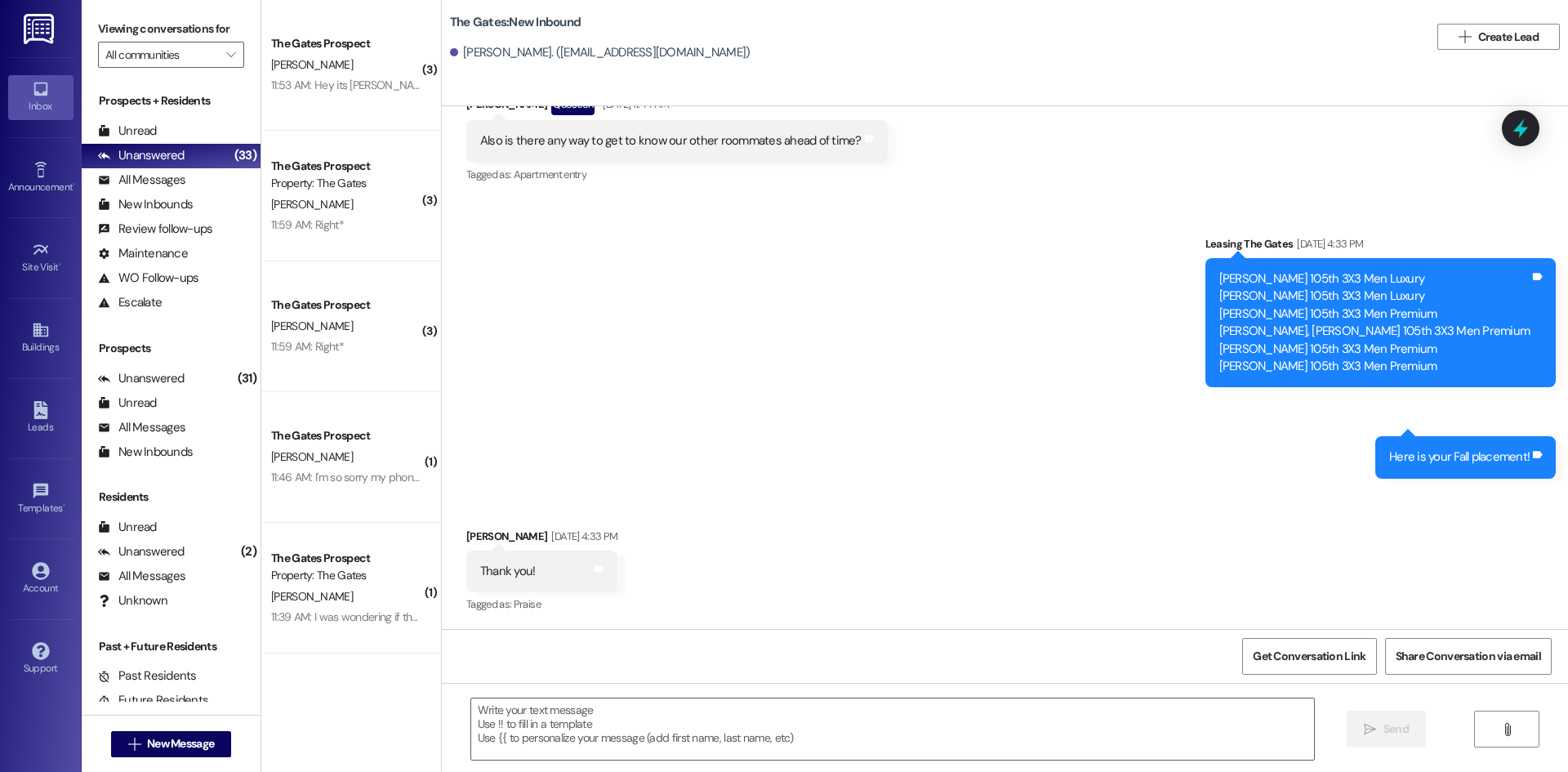
scroll to position [5320, 0]
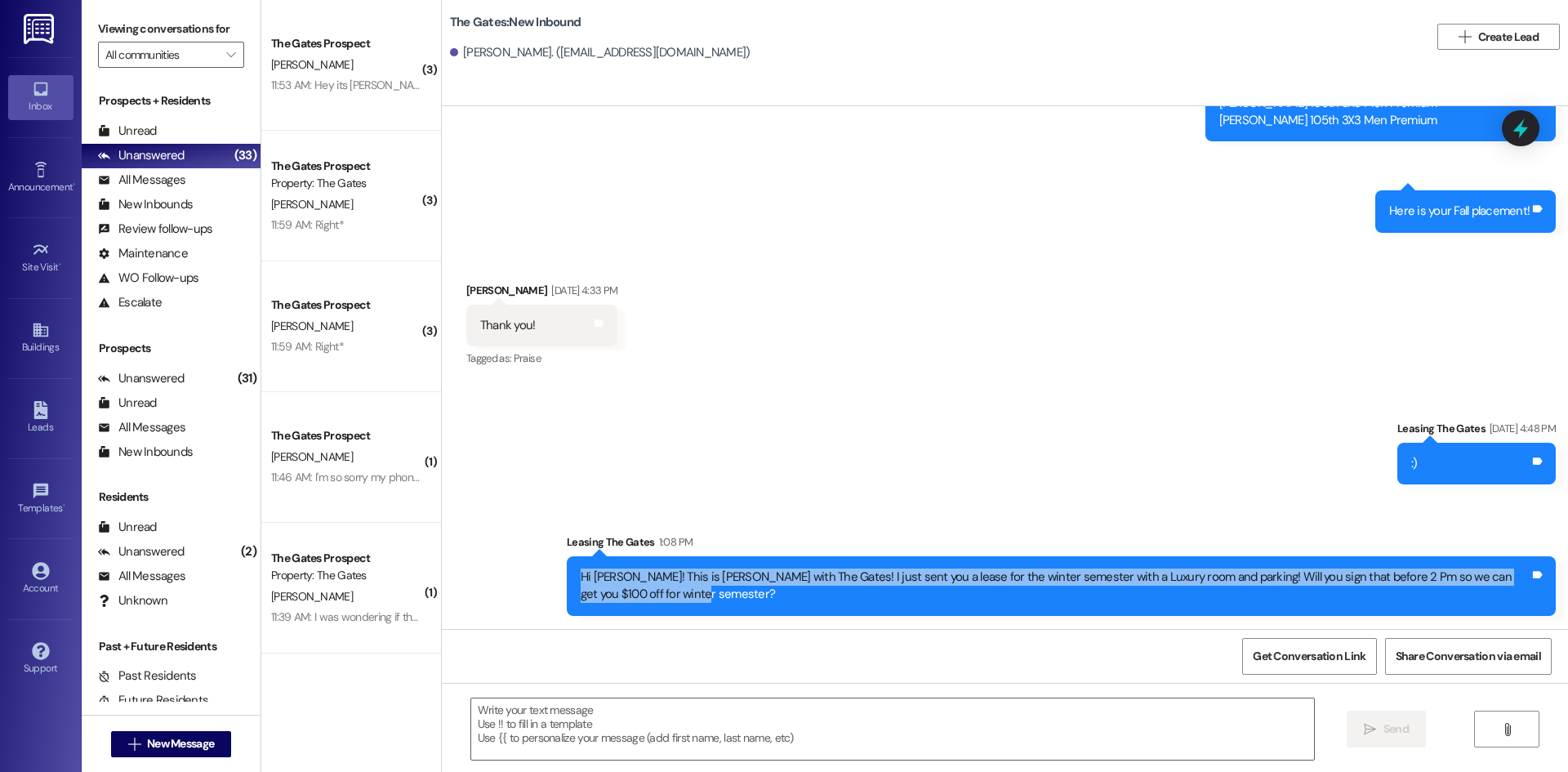
drag, startPoint x: 660, startPoint y: 594, endPoint x: 570, endPoint y: 570, distance: 93.1
click at [581, 570] on div "Hi Tucker! This is Mackenzie with The Gates! I just sent you a lease for the wi…" at bounding box center [1055, 586] width 949 height 35
copy div "Hi Tucker! This is Mackenzie with The Gates! I just sent you a lease for the wi…"
click at [169, 748] on span "New Message" at bounding box center [180, 744] width 67 height 17
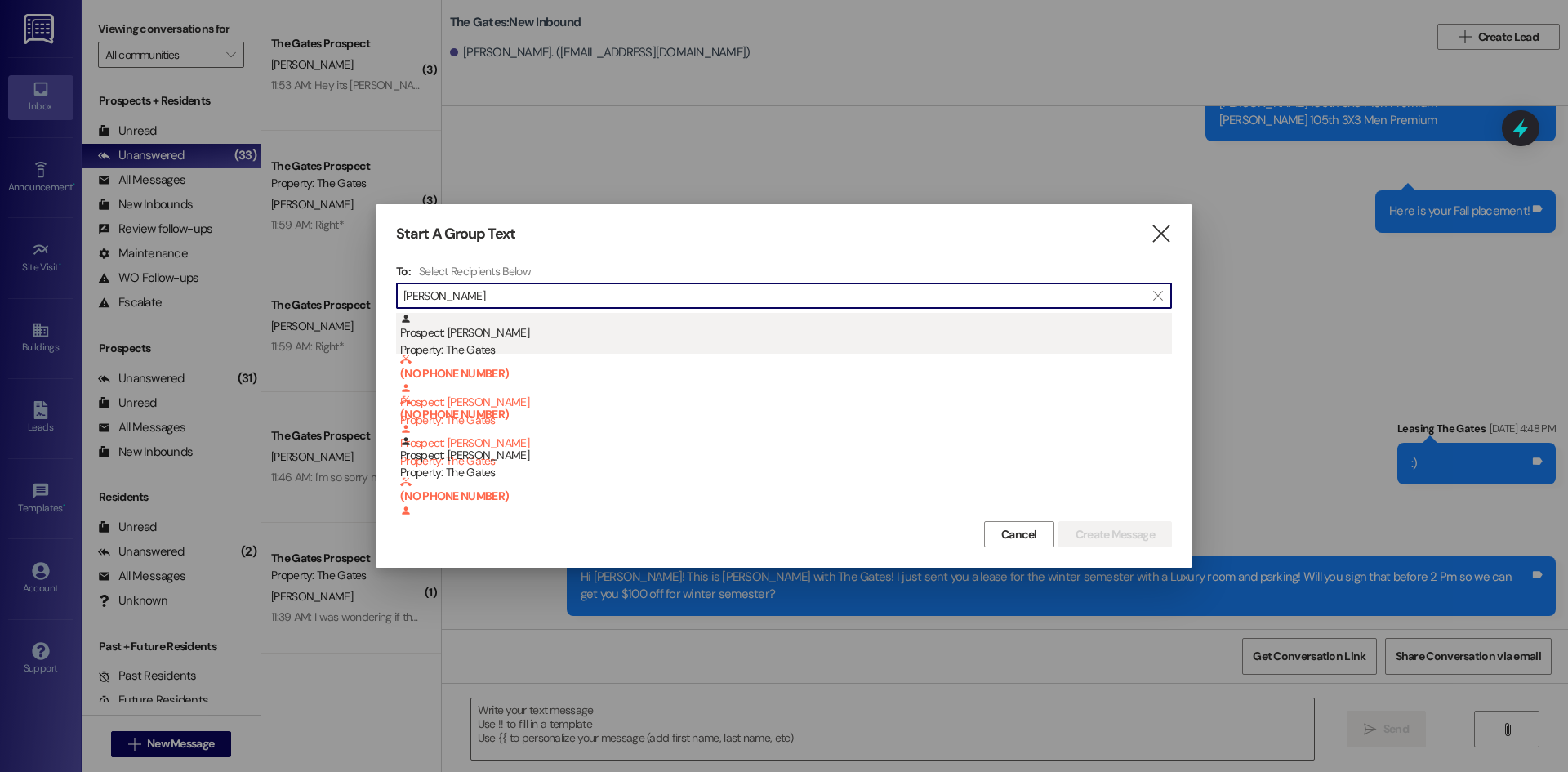
type input "Jesse"
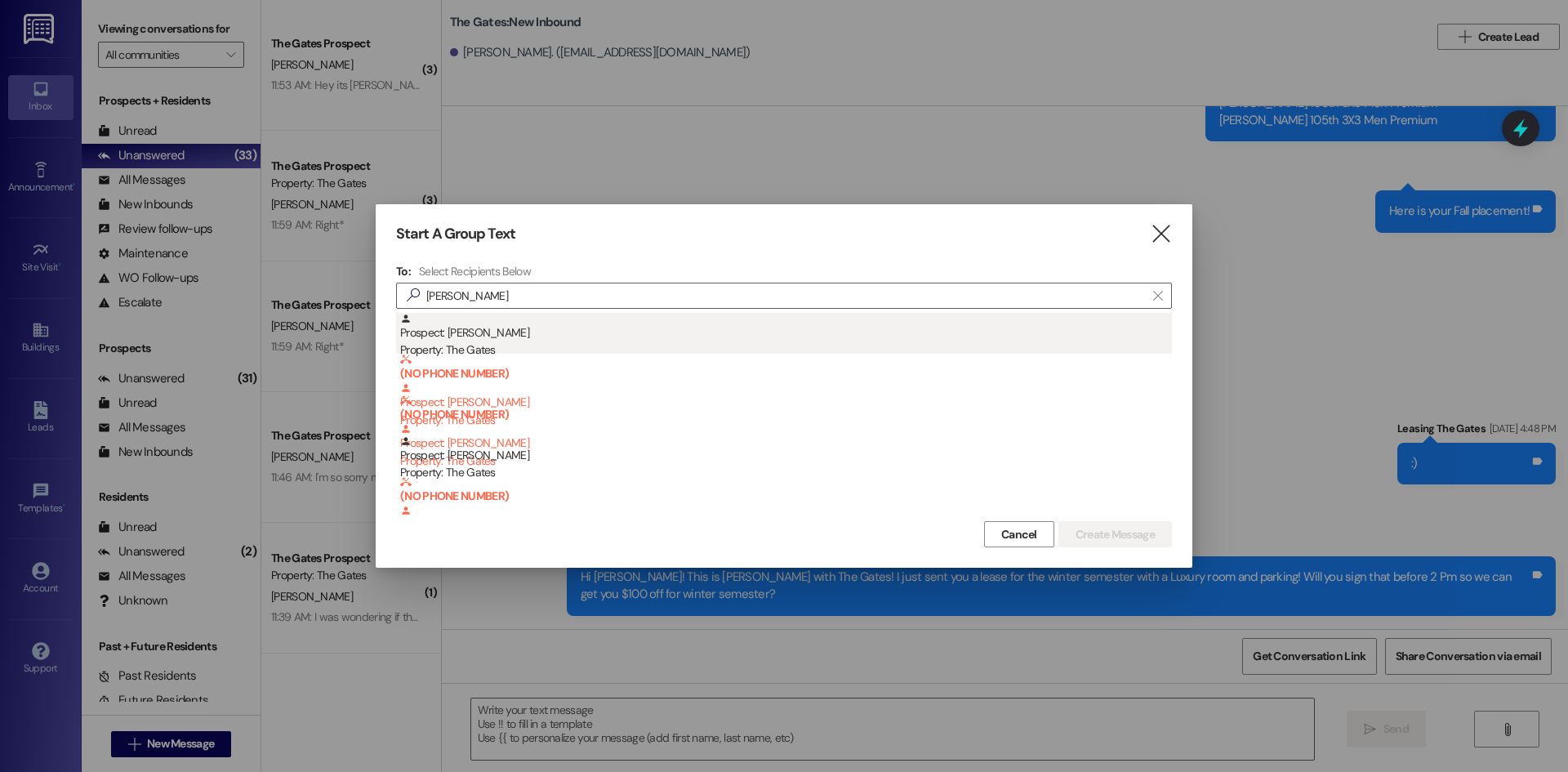
click at [506, 334] on div "Prospect: Jesse Anderson Property: The Gates" at bounding box center [786, 335] width 772 height 47
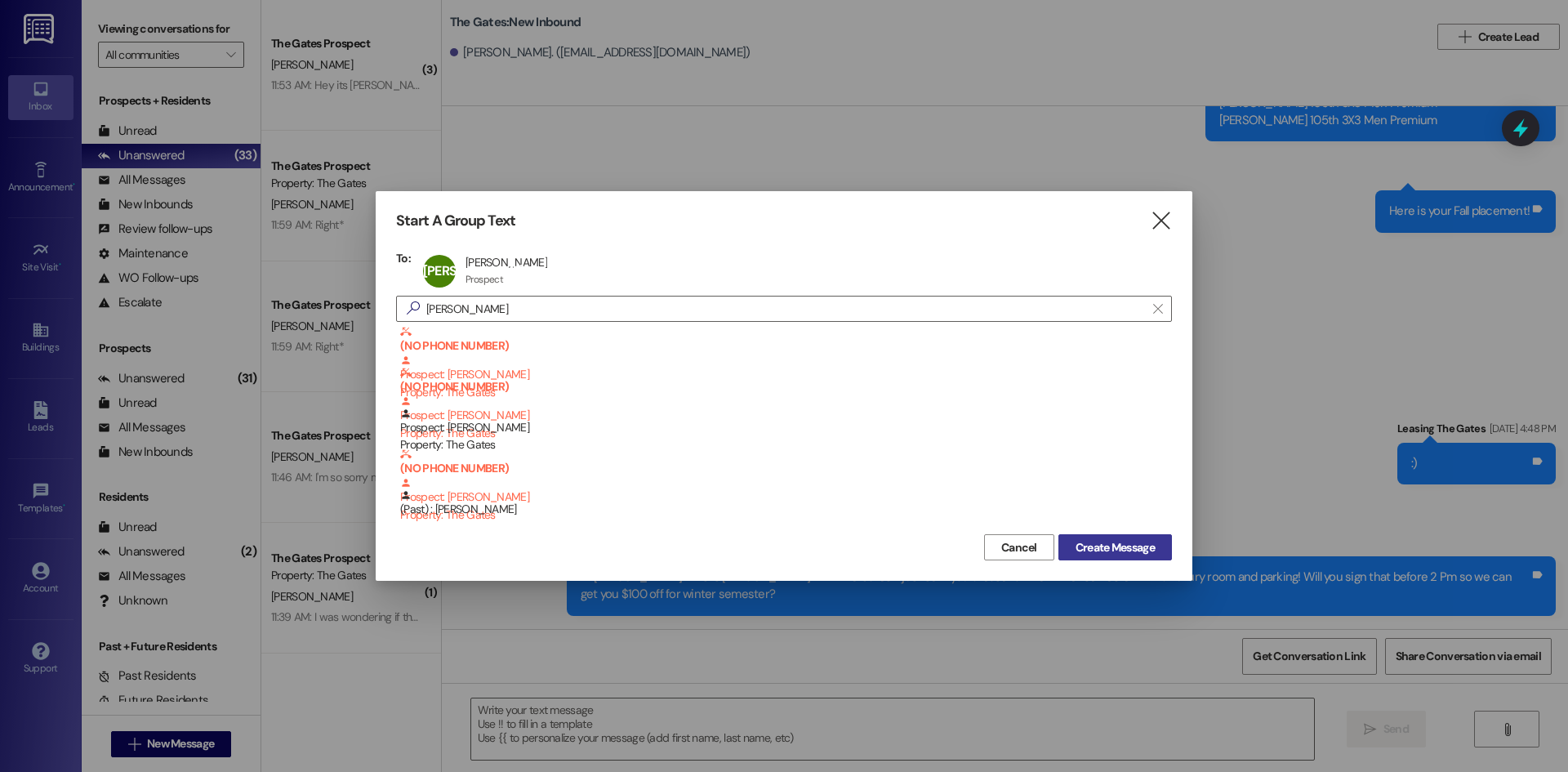
click at [1129, 548] on span "Create Message" at bounding box center [1115, 548] width 79 height 17
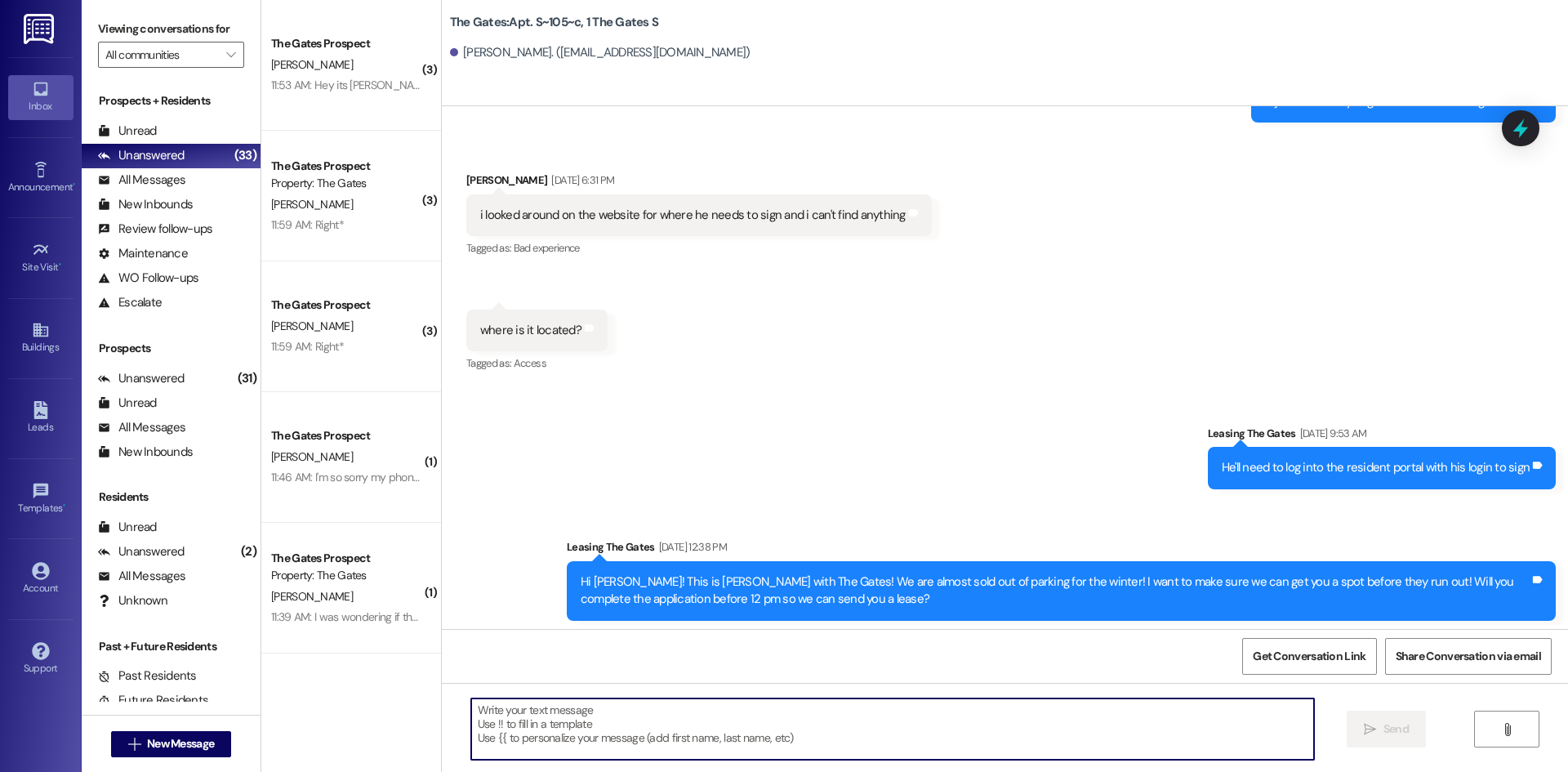
click at [548, 723] on textarea at bounding box center [893, 729] width 843 height 61
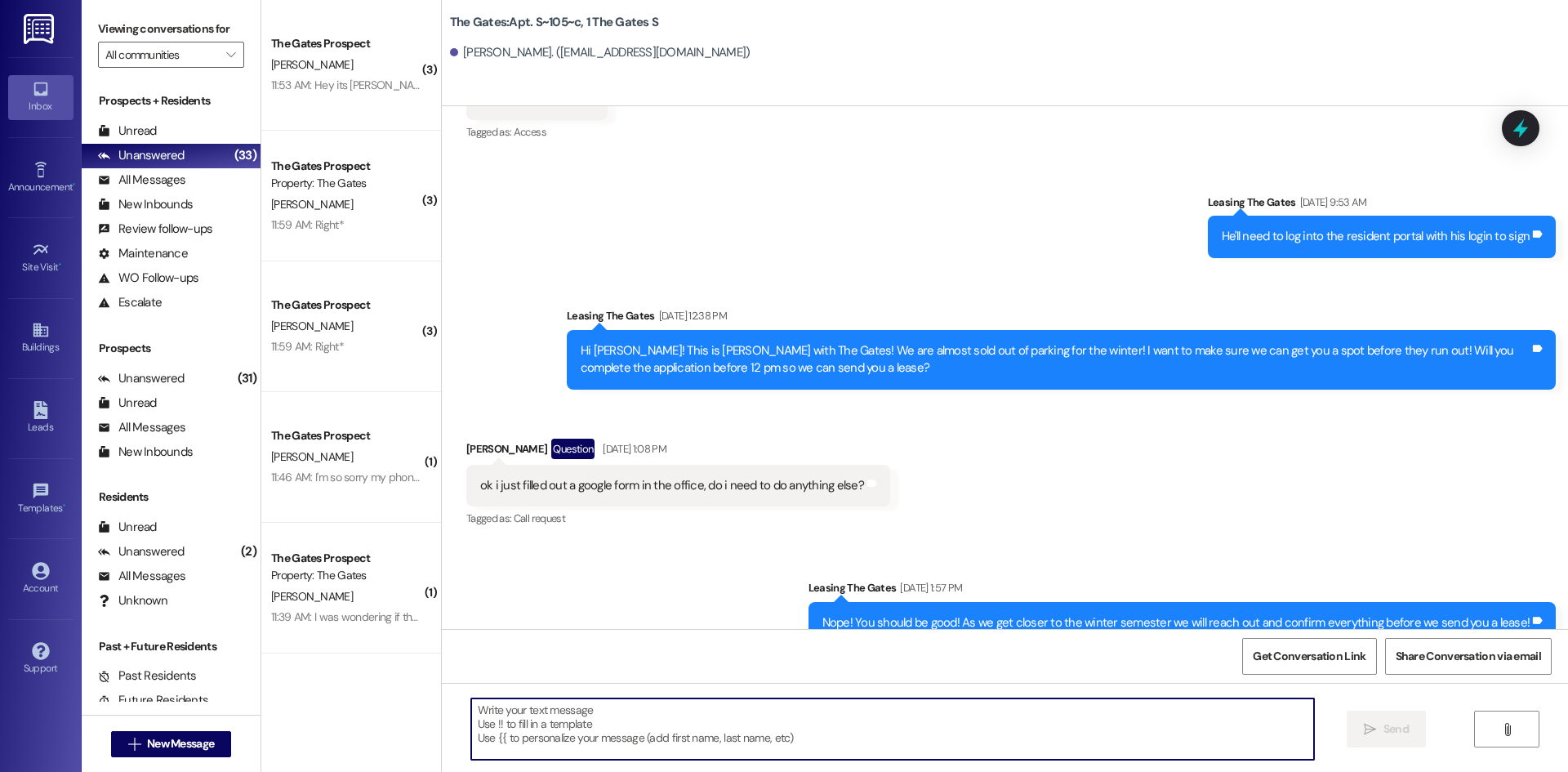
paste textarea "Hi Tucker! This is Mackenzie with The Gates! I just sent you a lease for the wi…"
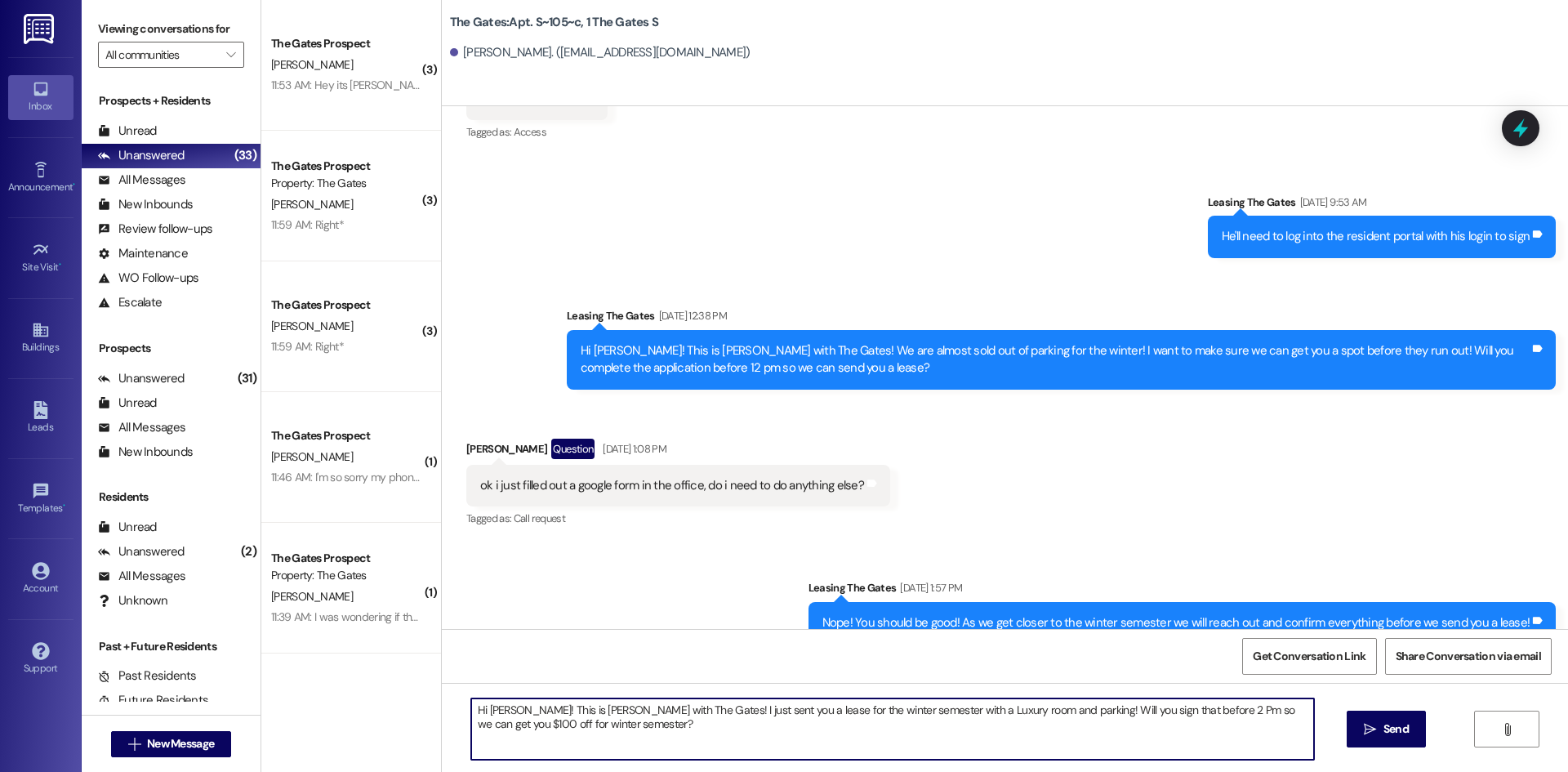
click at [508, 709] on textarea "Hi Tucker! This is Mackenzie with The Gates! I just sent you a lease for the wi…" at bounding box center [893, 729] width 843 height 61
drag, startPoint x: 946, startPoint y: 709, endPoint x: 918, endPoint y: 711, distance: 28.1
click at [918, 711] on textarea "Hi Jesse! This is Mackenzie with The Gates! I just sent you a lease for the win…" at bounding box center [893, 729] width 843 height 61
click at [834, 708] on textarea "Hi Jesse! This is Mackenzie with The Gates! I just sent you a lease for the win…" at bounding box center [893, 729] width 843 height 61
click at [934, 712] on textarea "Hi Jesse! This is Mackenzie with The Gates! I just sent you a lease for the win…" at bounding box center [893, 729] width 843 height 61
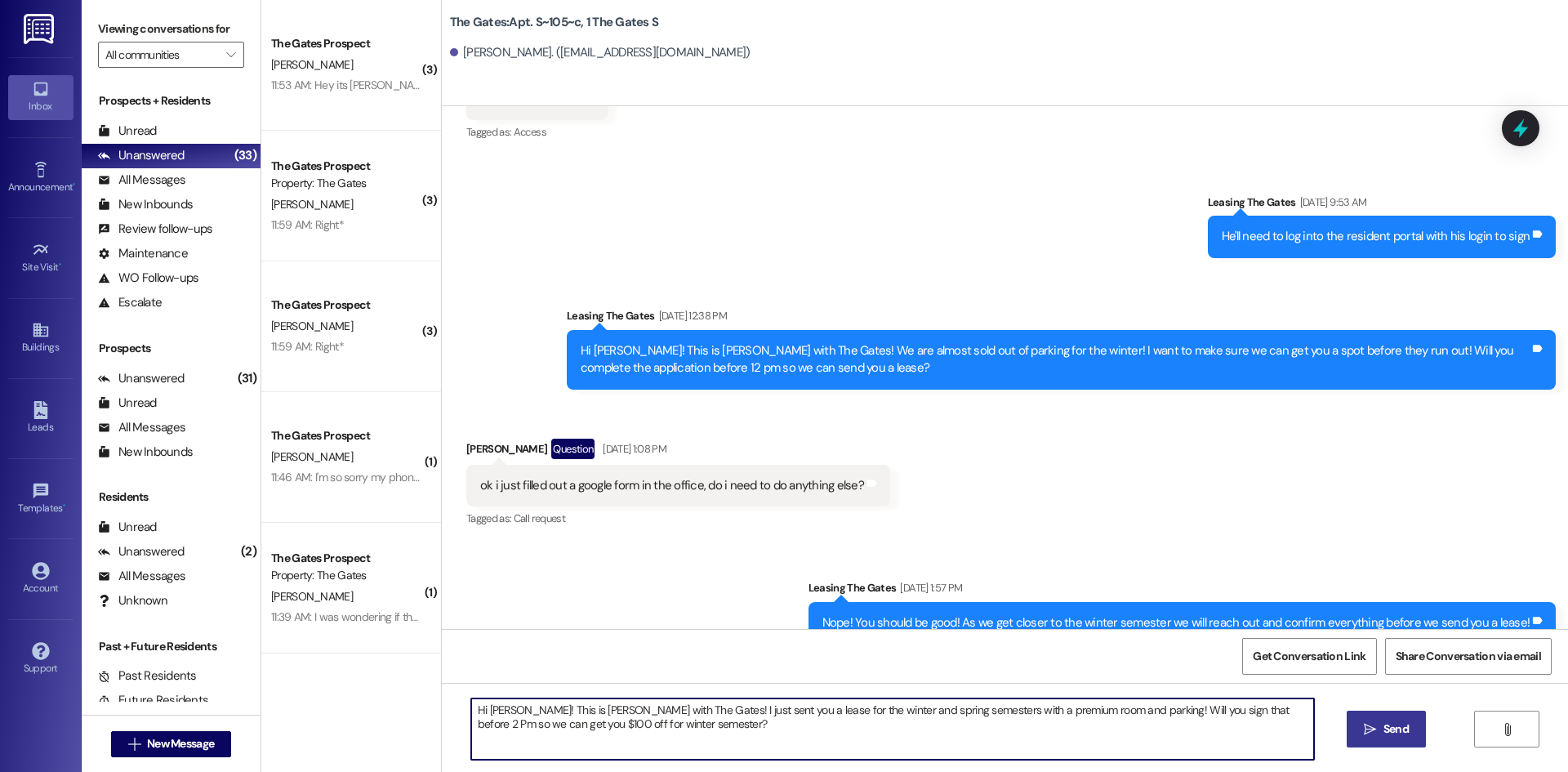
type textarea "Hi Jesse! This is Mackenzie with The Gates! I just sent you a lease for the win…"
click at [1357, 742] on button " Send" at bounding box center [1386, 729] width 79 height 37
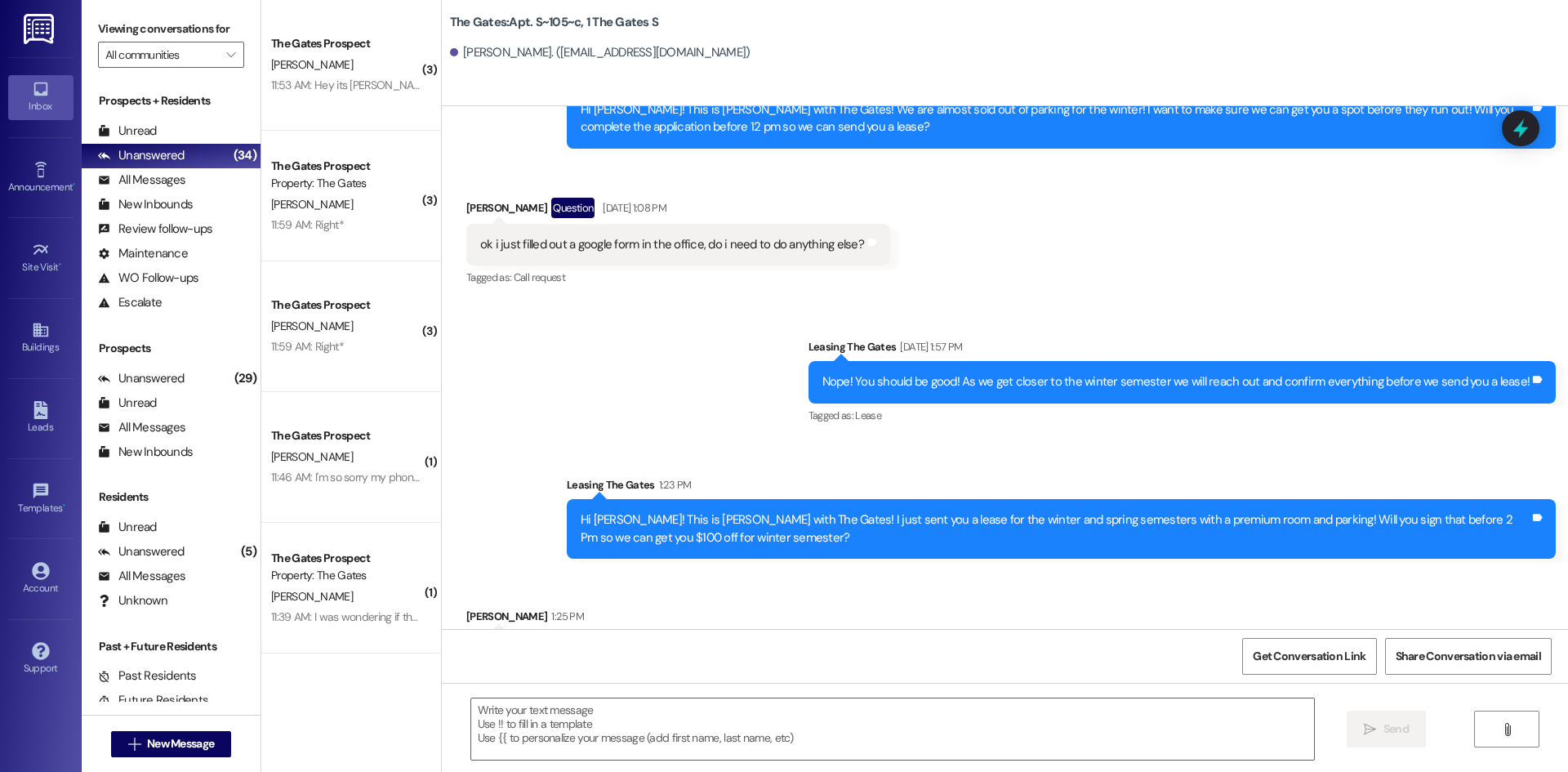
scroll to position [9717, 0]
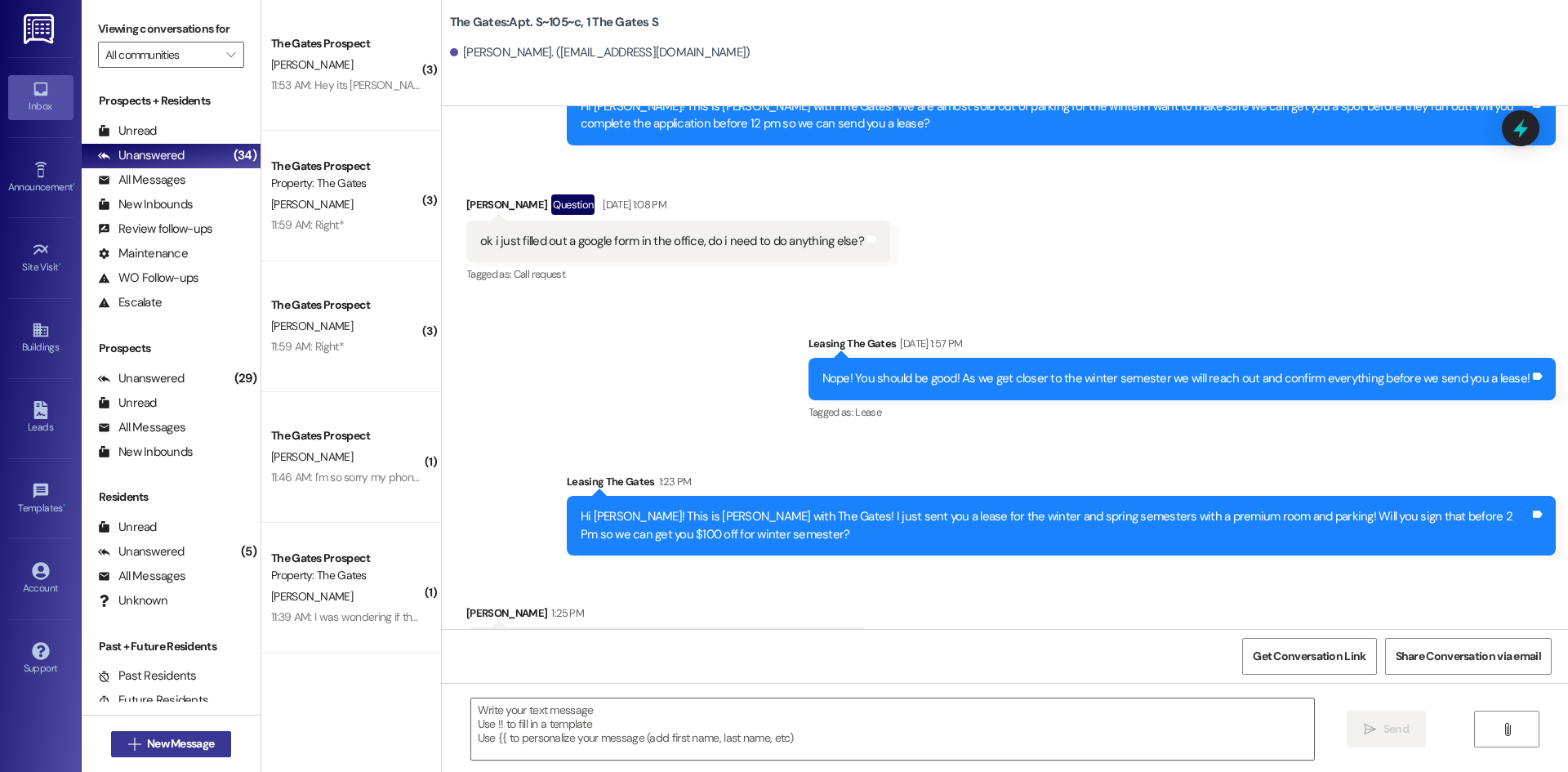
click at [173, 753] on button " New Message" at bounding box center [171, 743] width 121 height 26
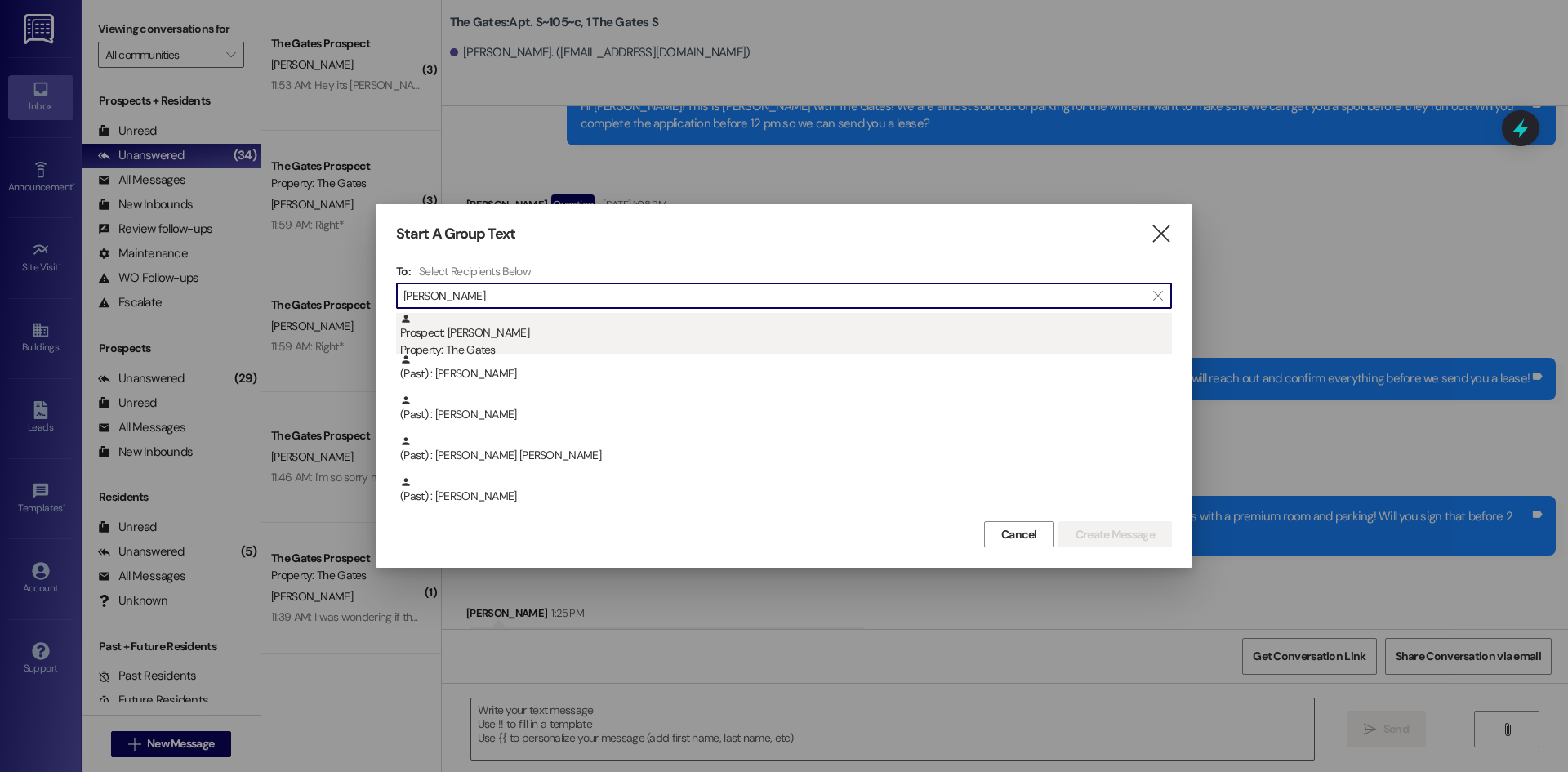
type input "Lydia"
click at [583, 323] on div "Prospect: Lydia Burleson Property: The Gates" at bounding box center [786, 335] width 772 height 47
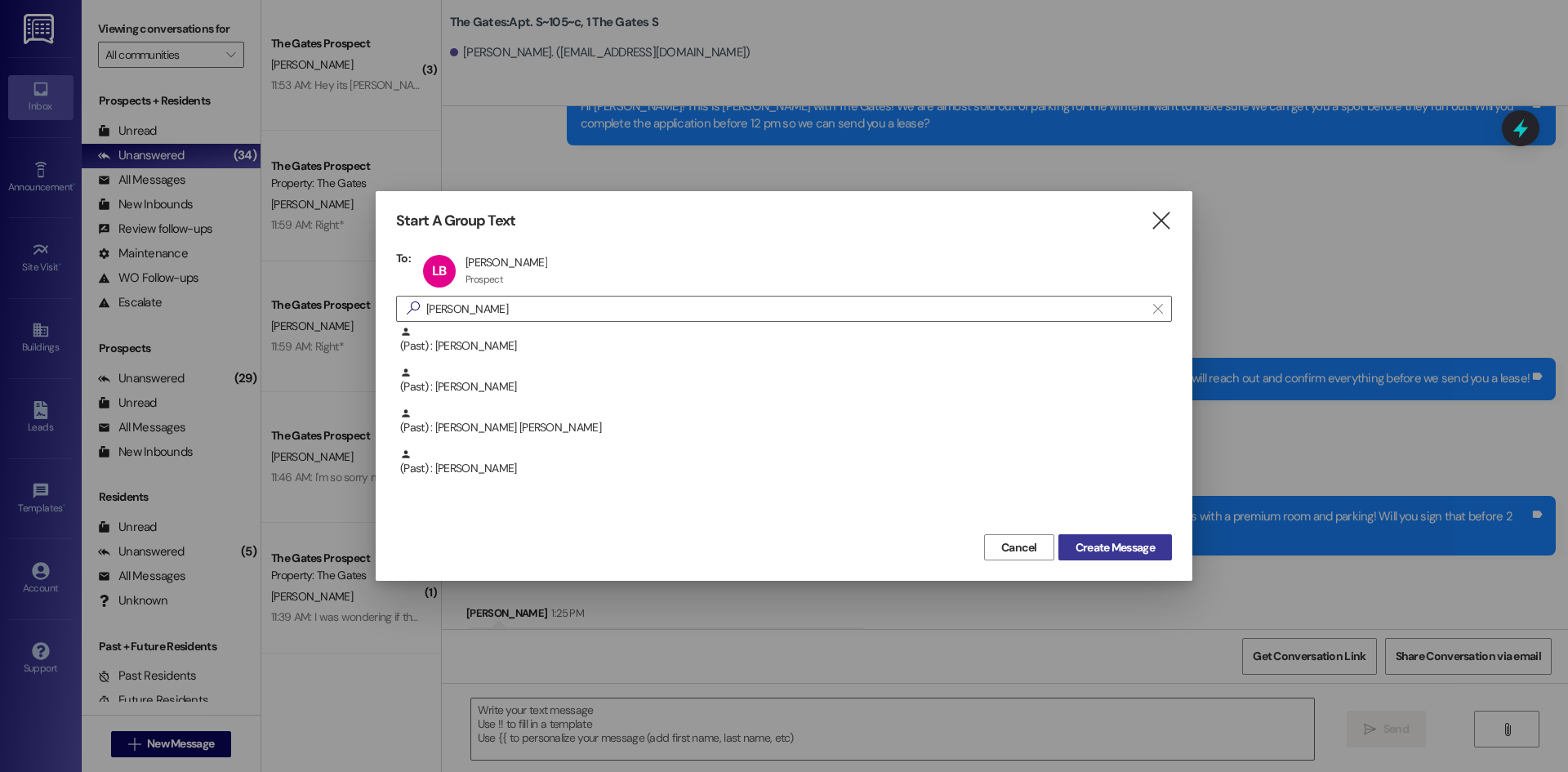
click at [1089, 548] on span "Create Message" at bounding box center [1115, 548] width 79 height 17
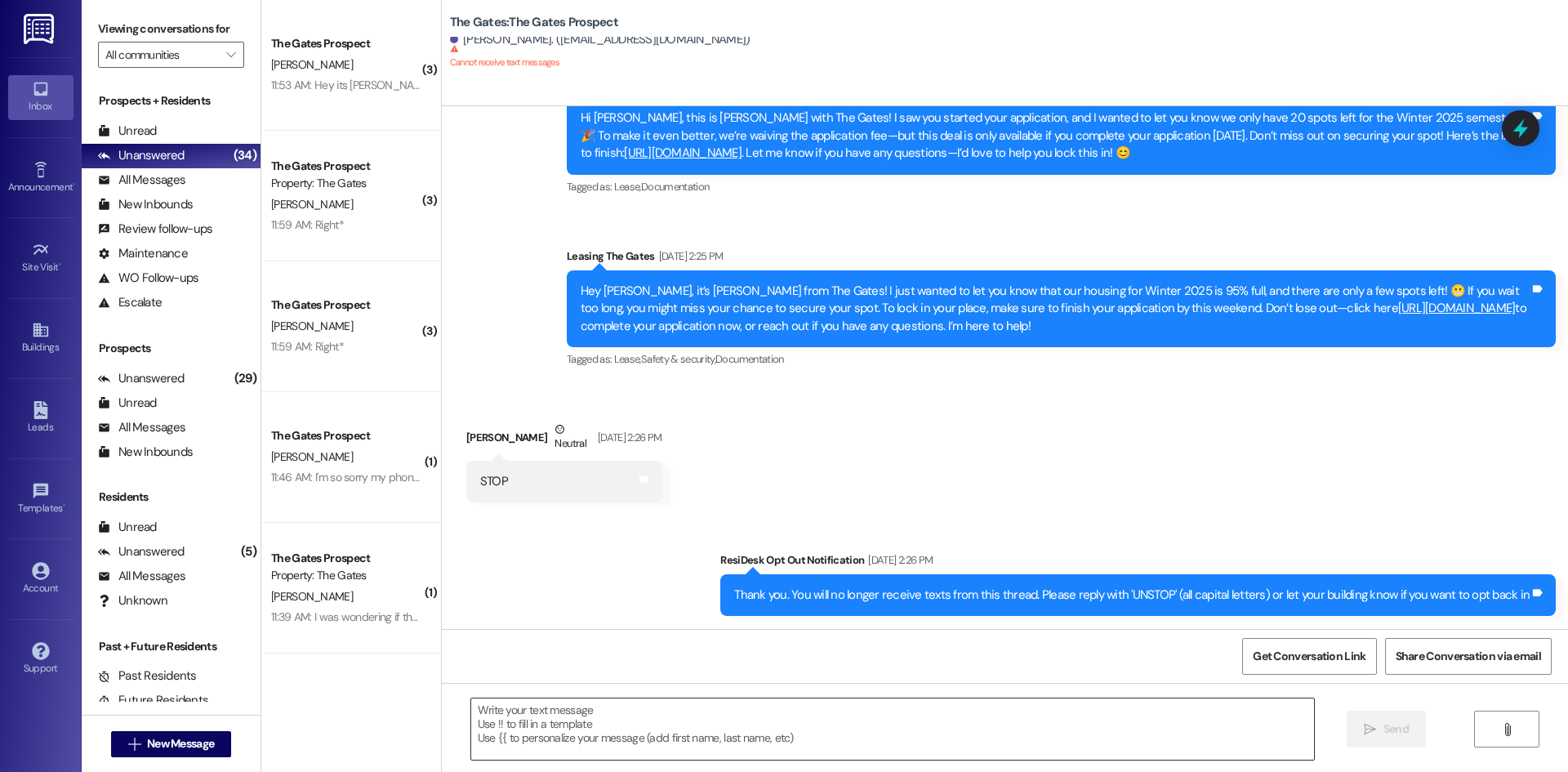
scroll to position [385, 0]
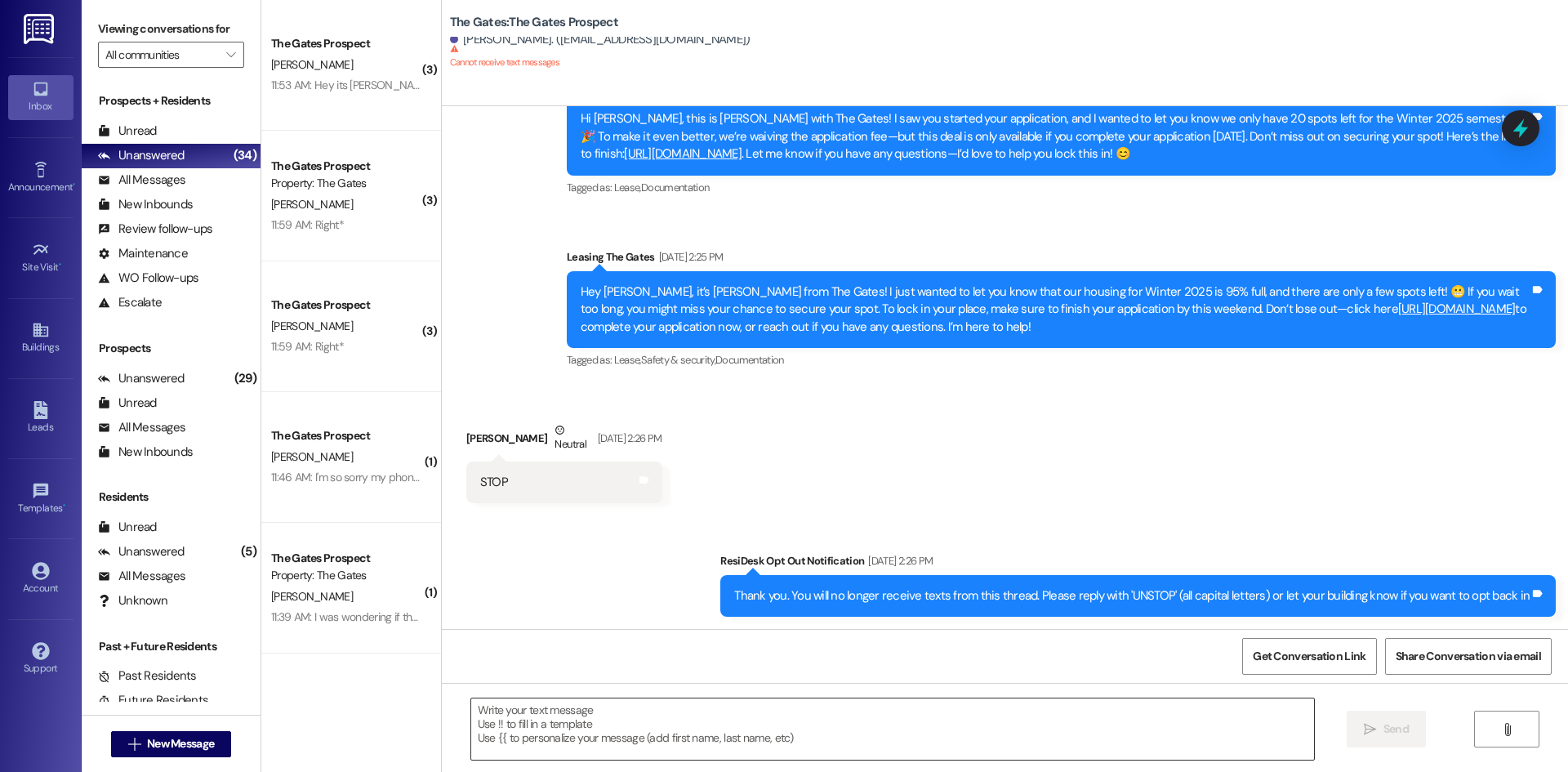
click at [488, 721] on textarea at bounding box center [893, 729] width 843 height 61
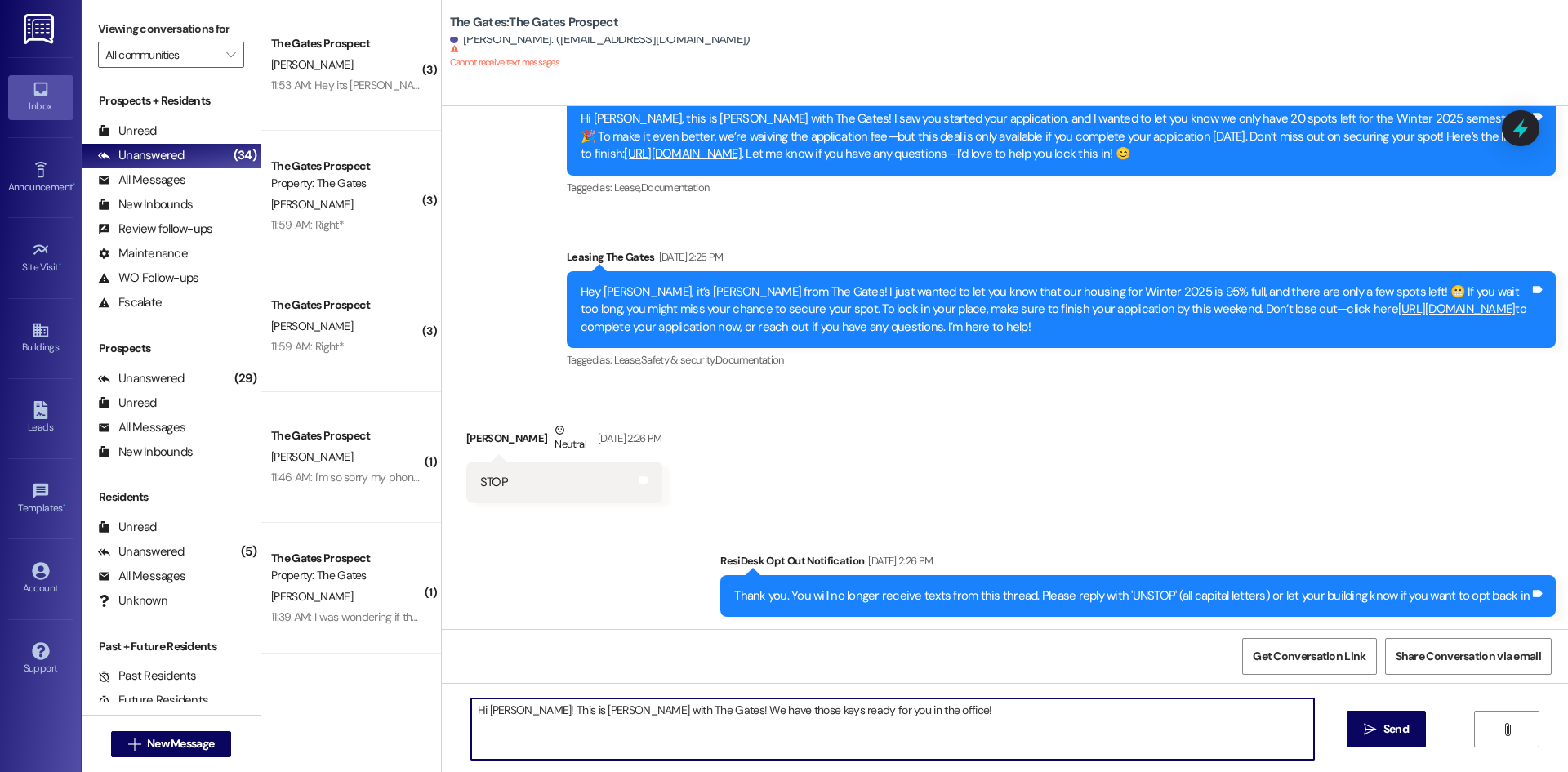
type textarea "Hi Lydia! This is Mackenzie with The Gates! We have those keys ready for you in…"
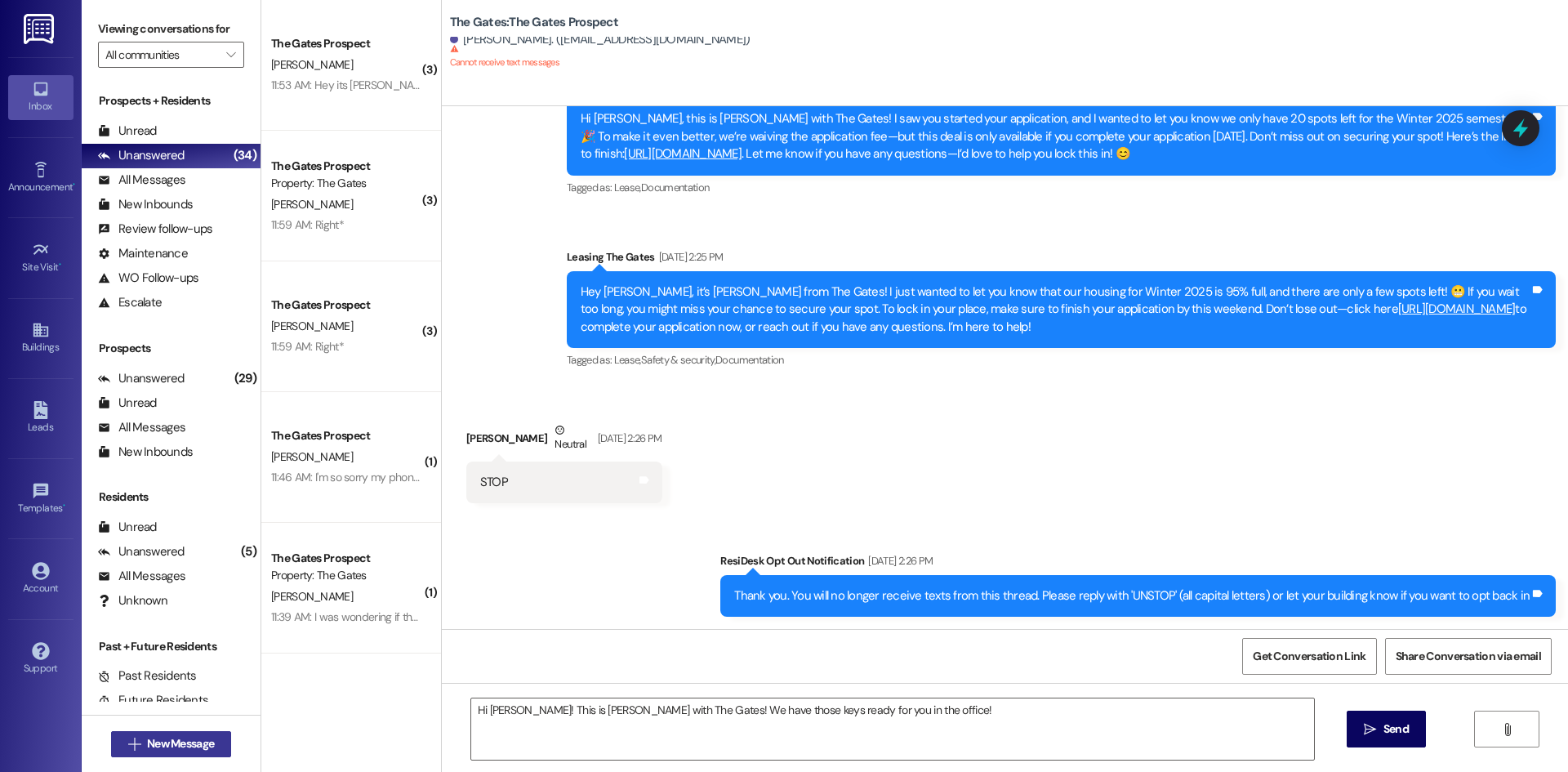
click at [215, 752] on div "Inbox Go to Inbox Announcement • Send A Text Announcement Site Visit • Go to Si…" at bounding box center [784, 386] width 1568 height 772
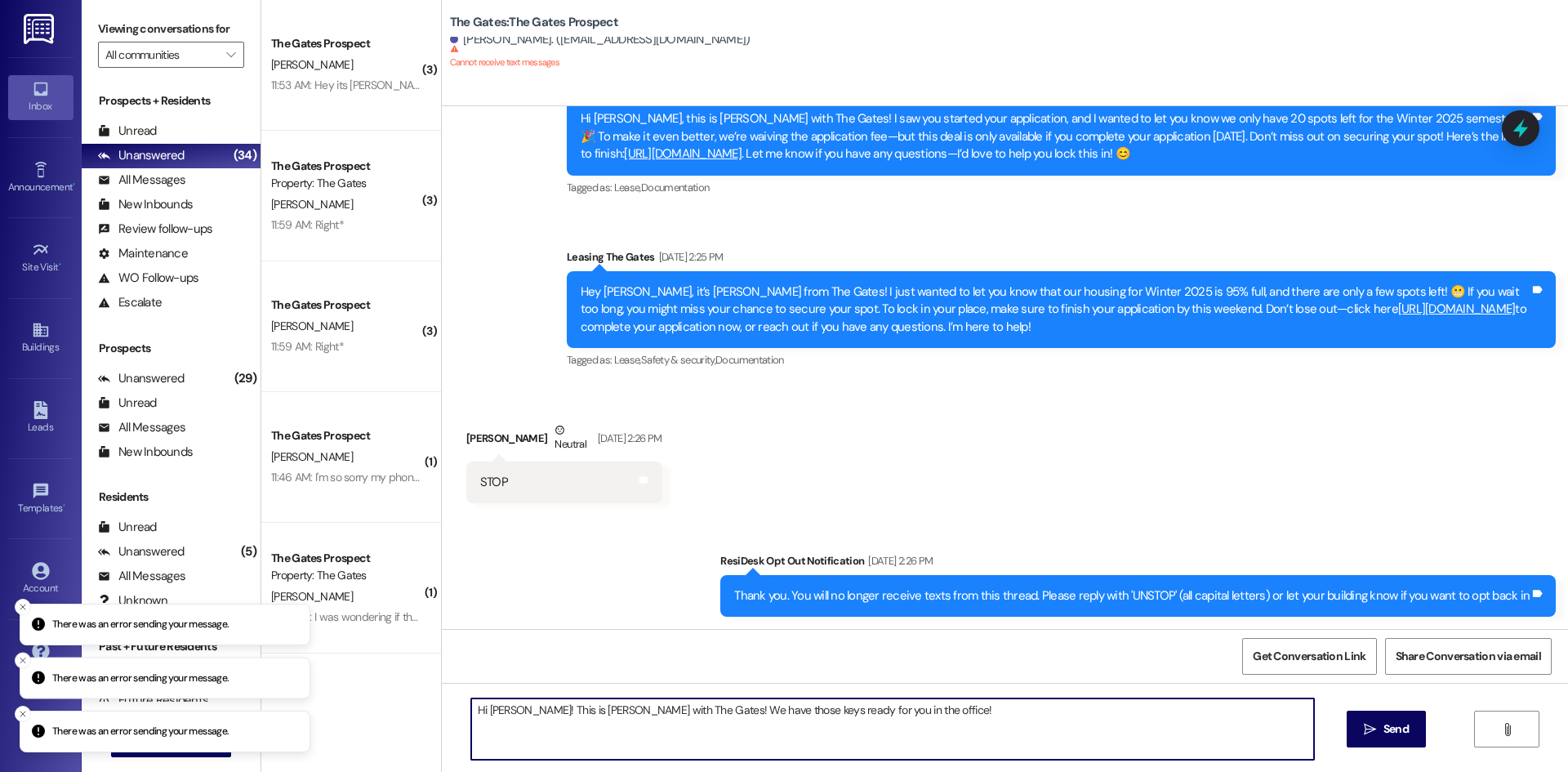
click at [856, 719] on textarea "Hi Lydia! This is Mackenzie with The Gates! We have those keys ready for you in…" at bounding box center [893, 729] width 843 height 61
click at [23, 611] on icon "Close toast" at bounding box center [23, 607] width 10 height 10
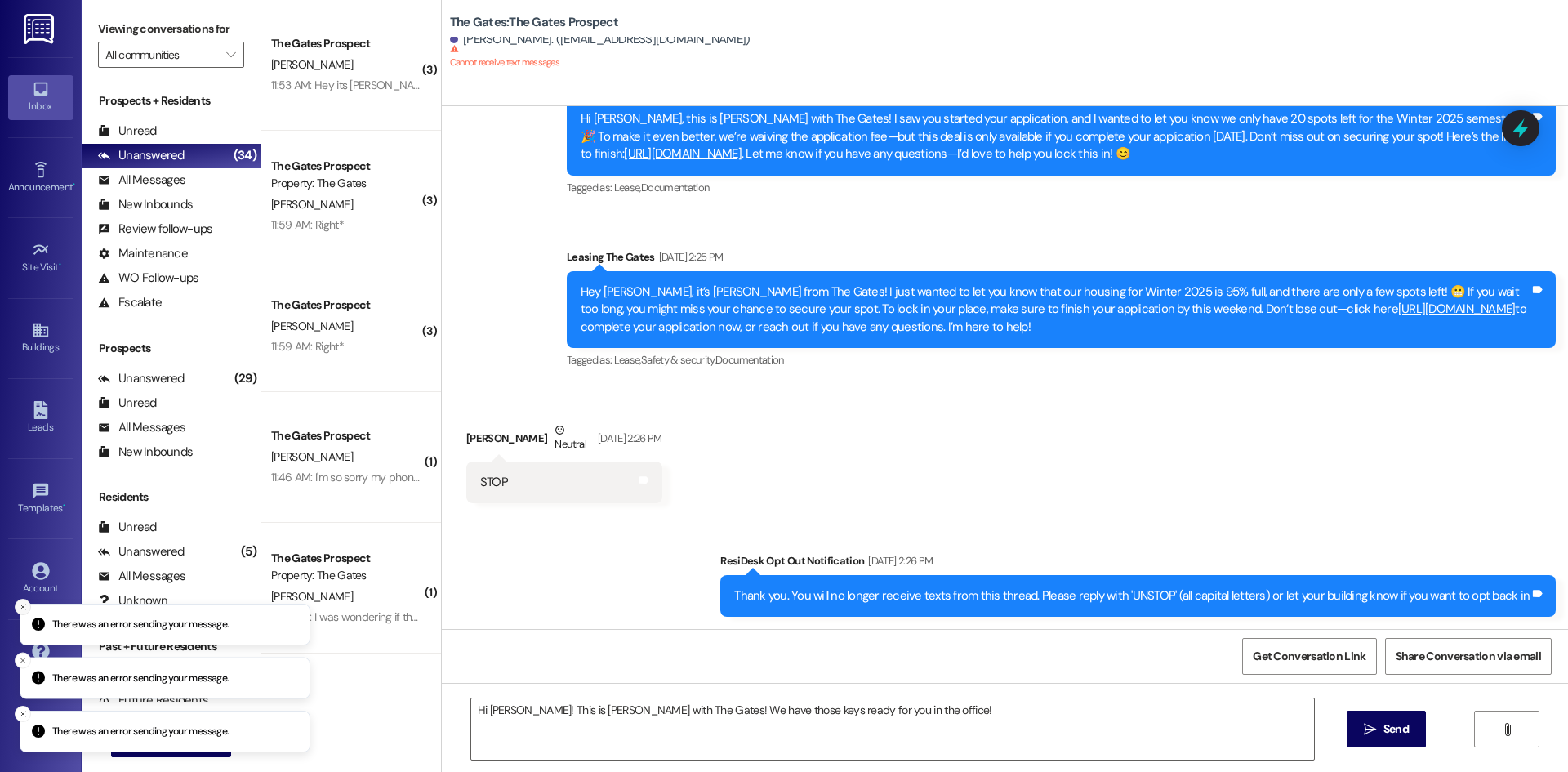
click at [15, 605] on button "Close toast" at bounding box center [22, 607] width 16 height 16
click at [22, 660] on icon "Close toast" at bounding box center [23, 660] width 10 height 10
click at [27, 720] on button "Close toast" at bounding box center [22, 714] width 16 height 16
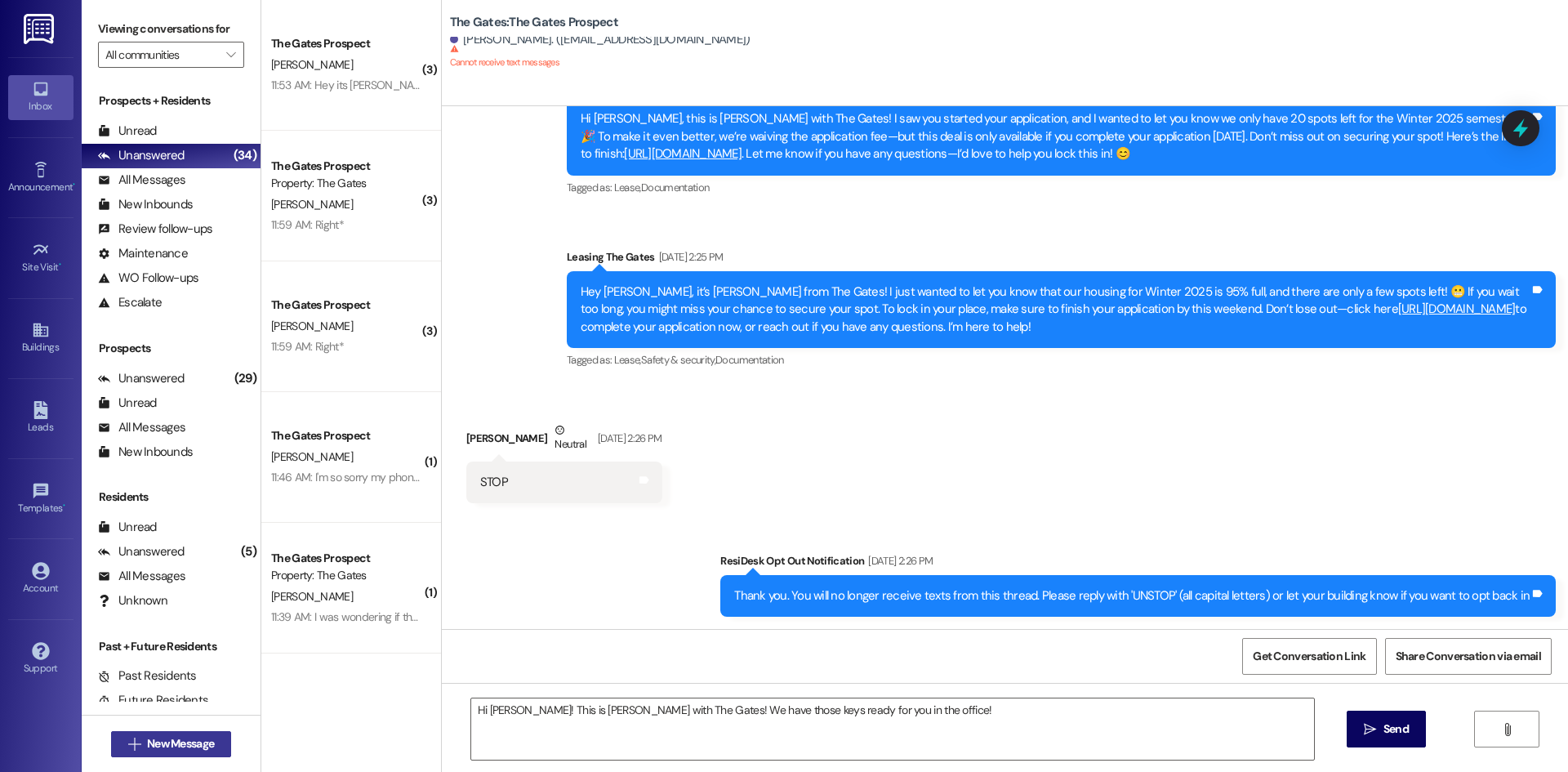
click at [144, 743] on span "New Message" at bounding box center [180, 744] width 73 height 17
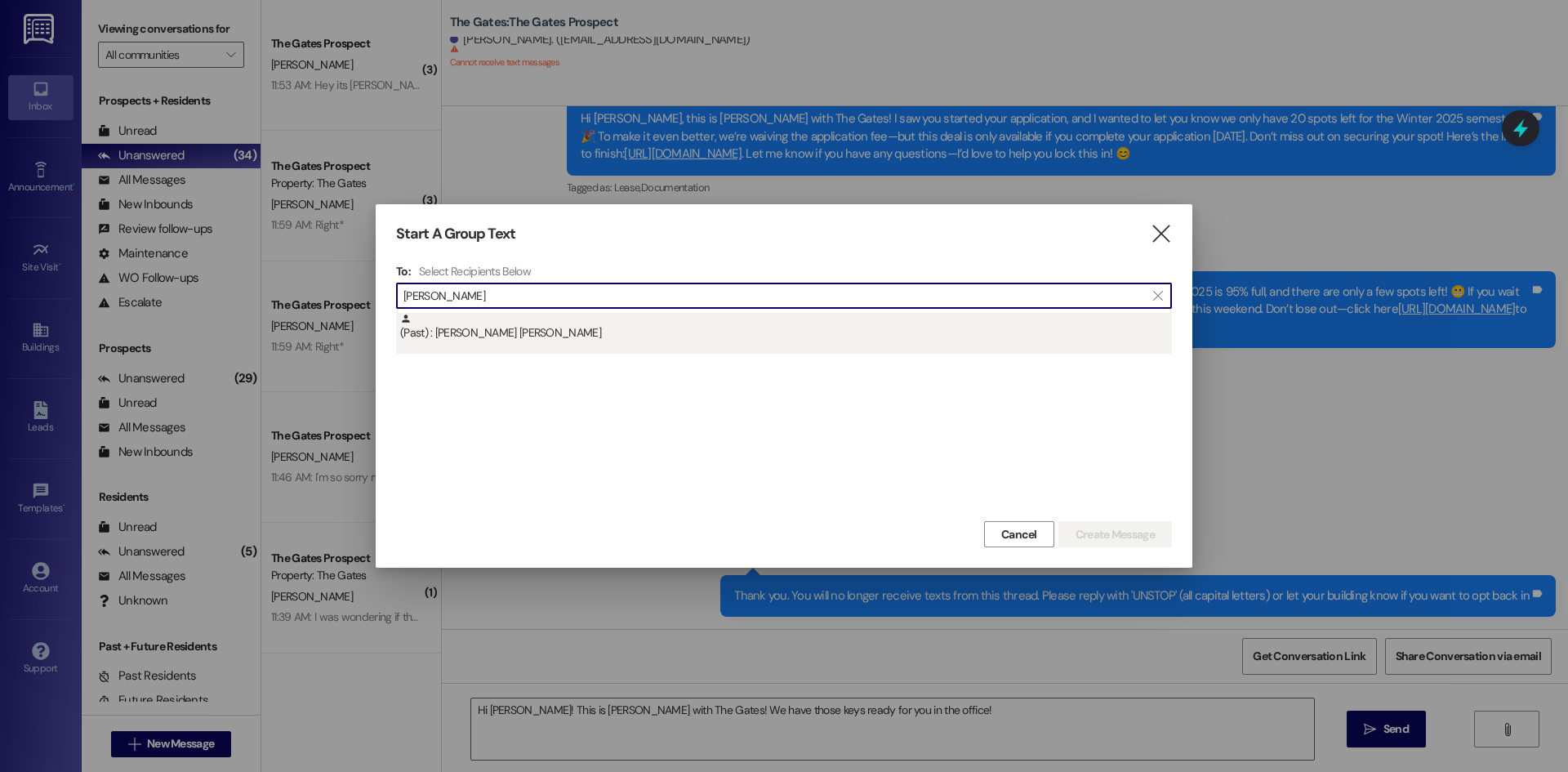
type input "Shawn Ed"
click at [501, 329] on div "(Past) : Shawn Eddie" at bounding box center [786, 327] width 772 height 29
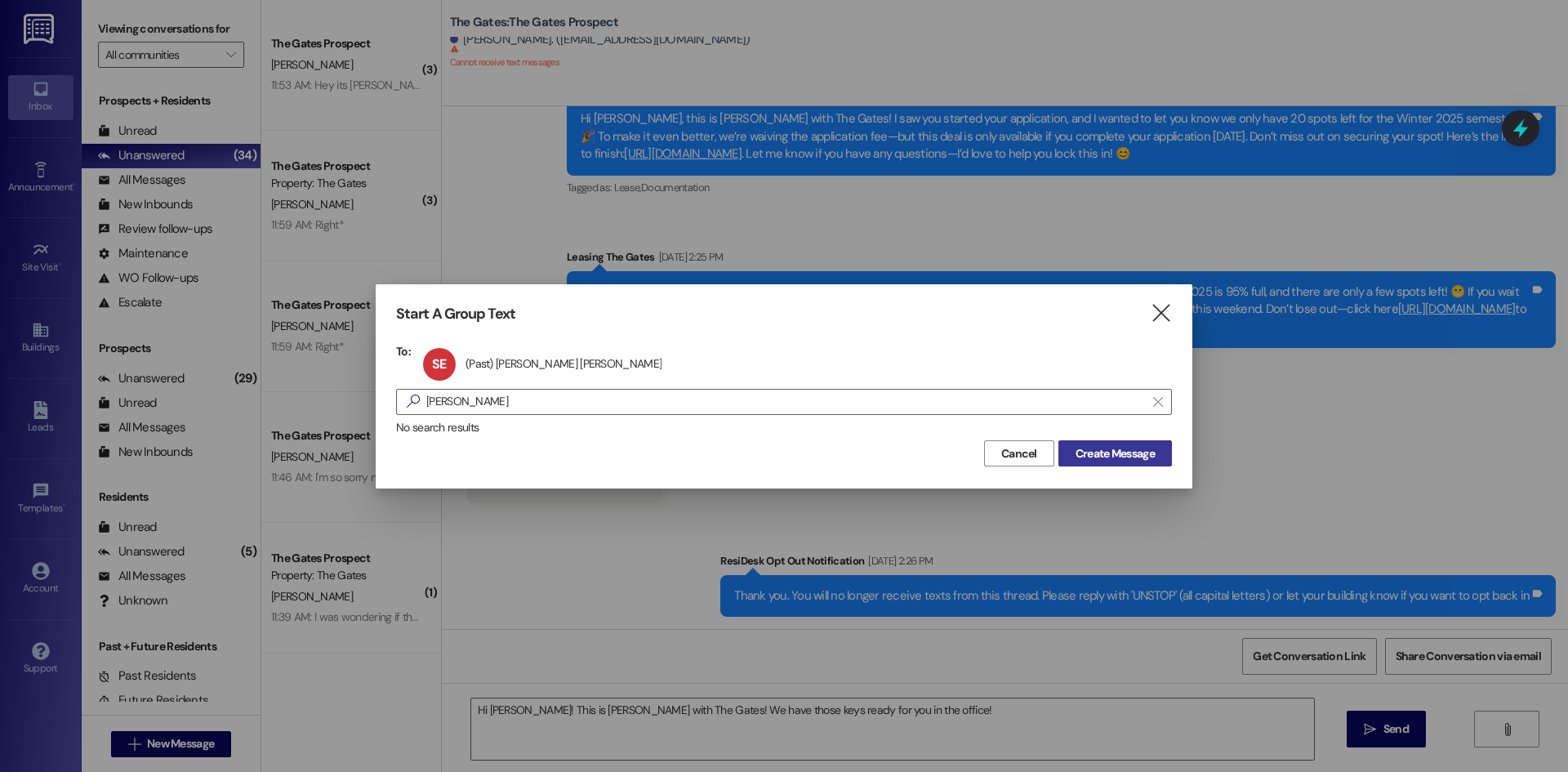
click at [1120, 456] on span "Create Message" at bounding box center [1115, 454] width 79 height 17
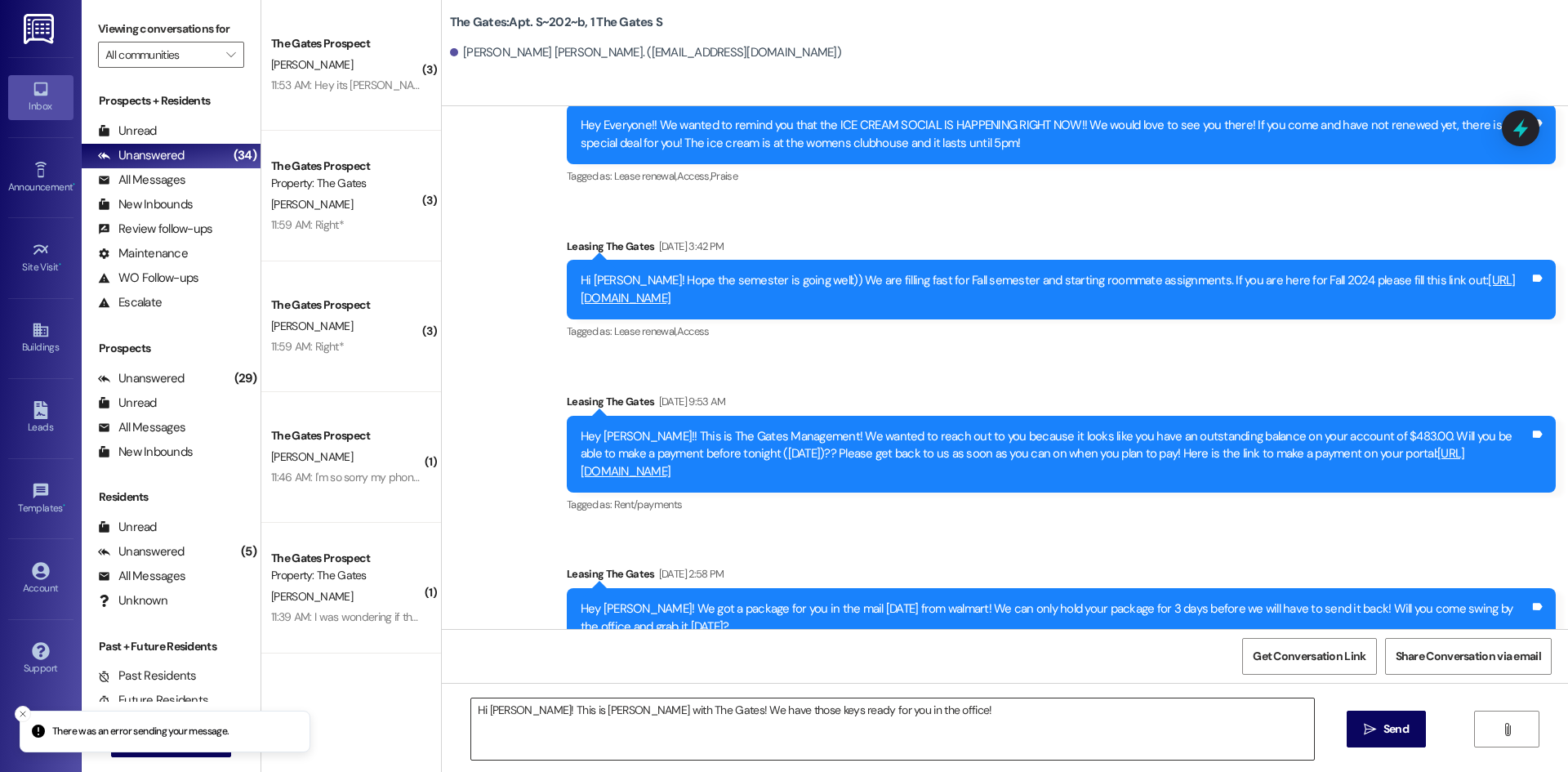
scroll to position [25494, 0]
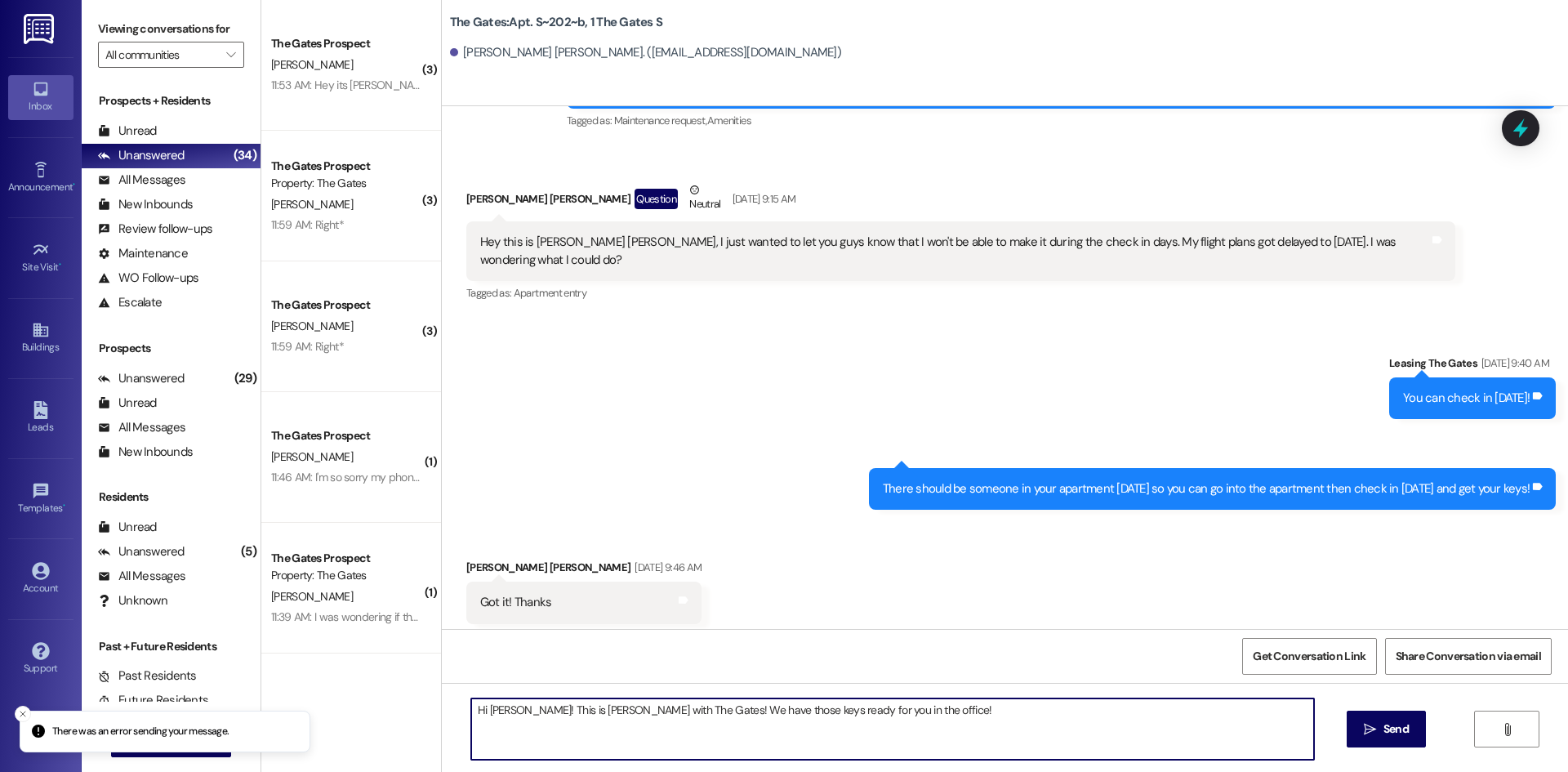
click at [498, 712] on textarea "Hi Lydia! This is Mackenzie with The Gates! We have those keys ready for you in…" at bounding box center [893, 729] width 843 height 61
drag, startPoint x: 767, startPoint y: 710, endPoint x: 724, endPoint y: 709, distance: 43.0
click at [724, 709] on textarea "Hi Shawn! This is Mackenzie with The Gates! We have those keys ready for you in…" at bounding box center [893, 729] width 843 height 61
click at [726, 708] on textarea "Hi Shawn! This is Mackenzie with The Gates! We have tjhat mail key ready for yo…" at bounding box center [893, 729] width 843 height 61
type textarea "Hi Shawn! This is Mackenzie with The Gates! We have that mail key ready for you…"
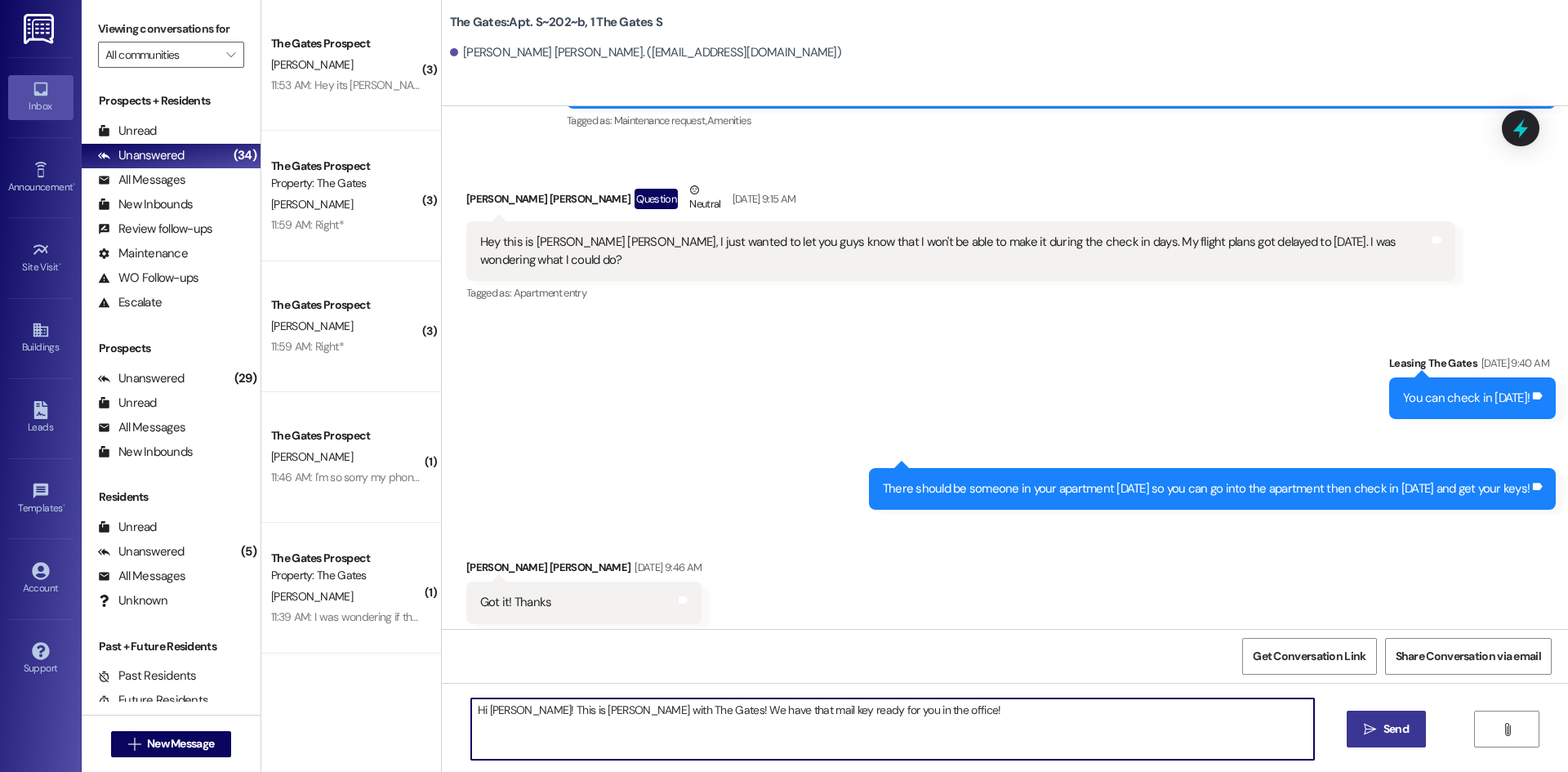
click at [1406, 734] on span "Send" at bounding box center [1397, 729] width 26 height 17
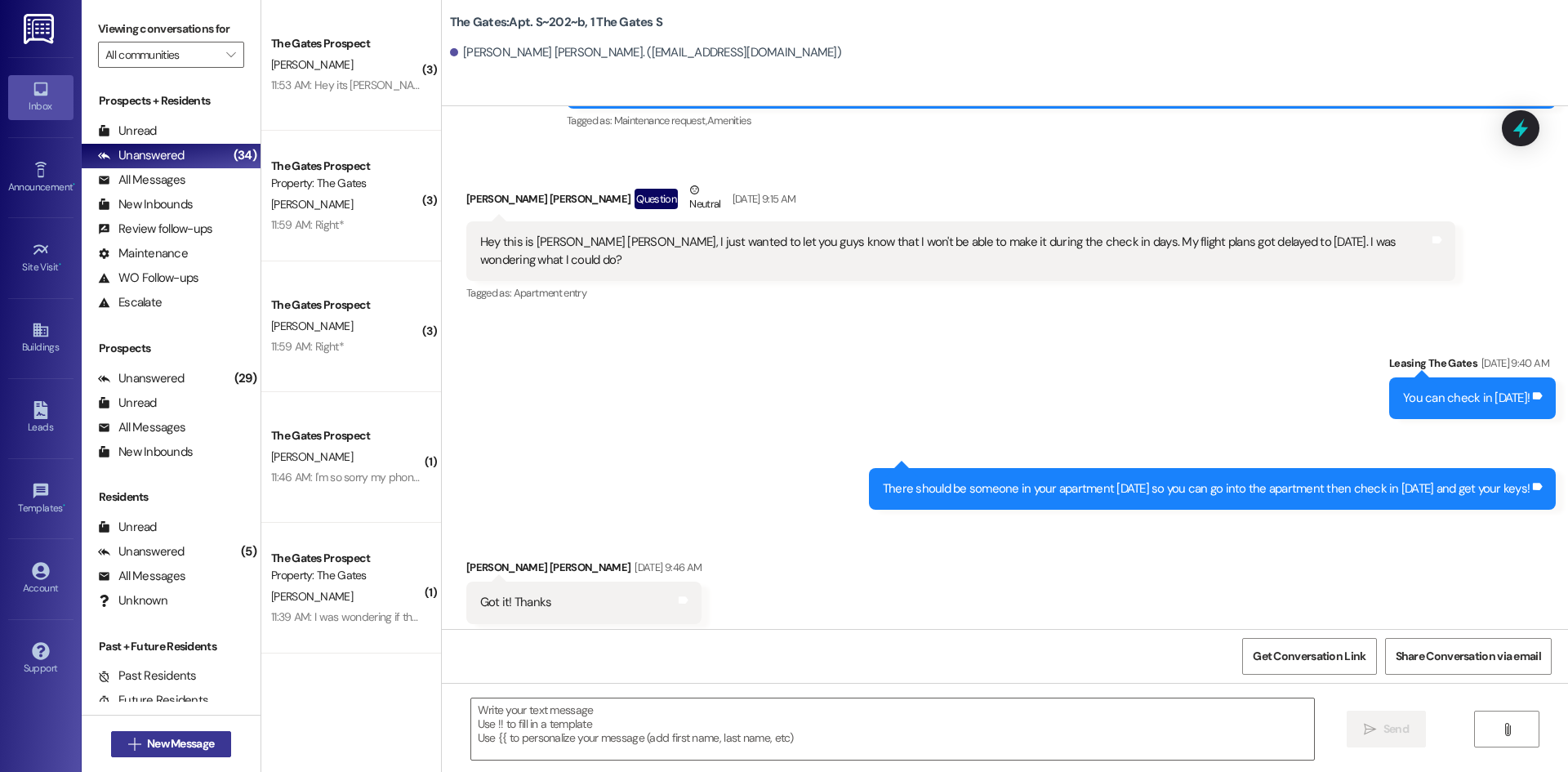
scroll to position [25490, 0]
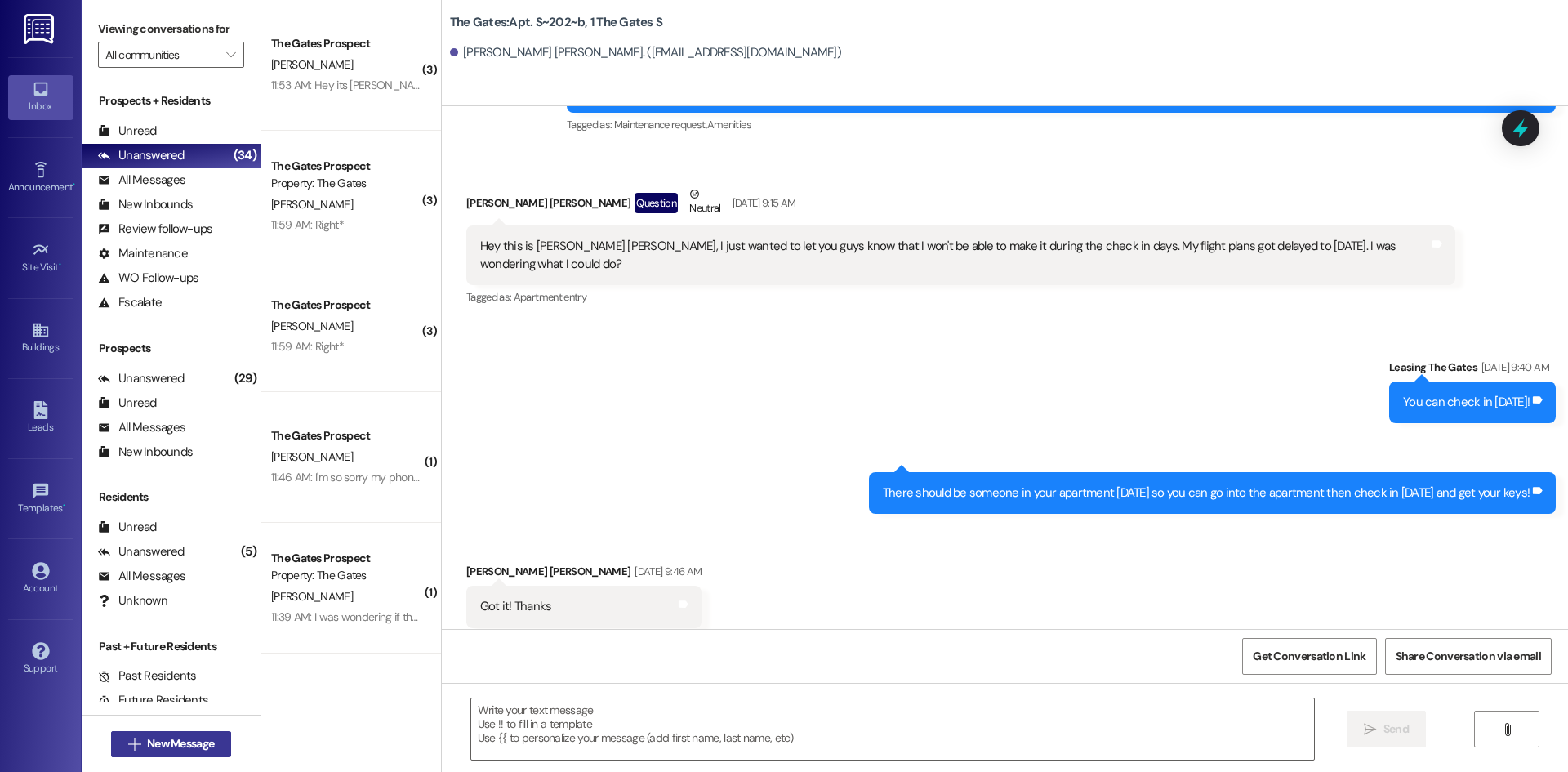
click at [204, 739] on span "New Message" at bounding box center [180, 744] width 67 height 17
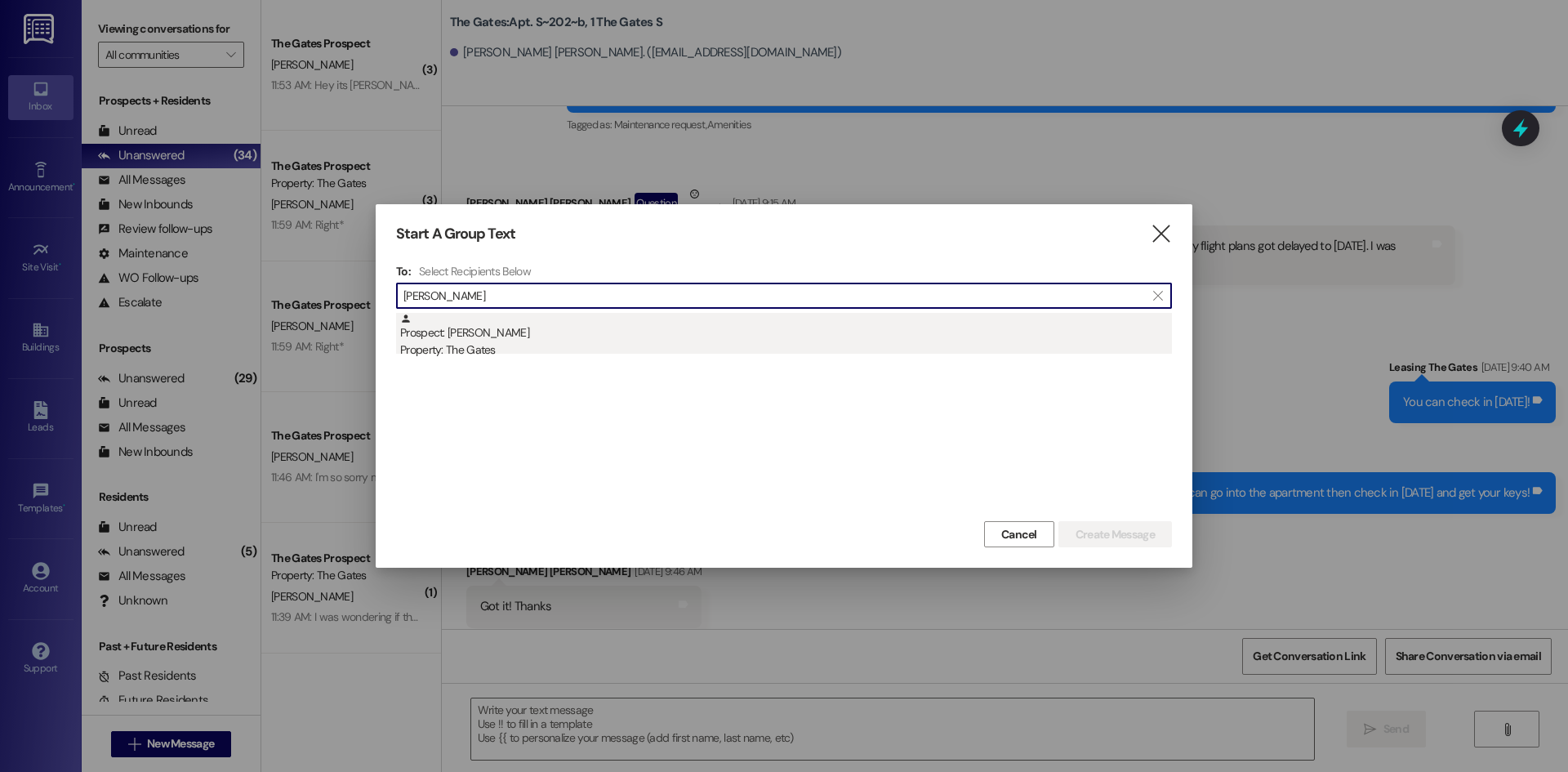
type input "Wyatt Blau"
click at [445, 336] on div "Prospect: Wyatt Blauer Property: The Gates" at bounding box center [786, 335] width 772 height 47
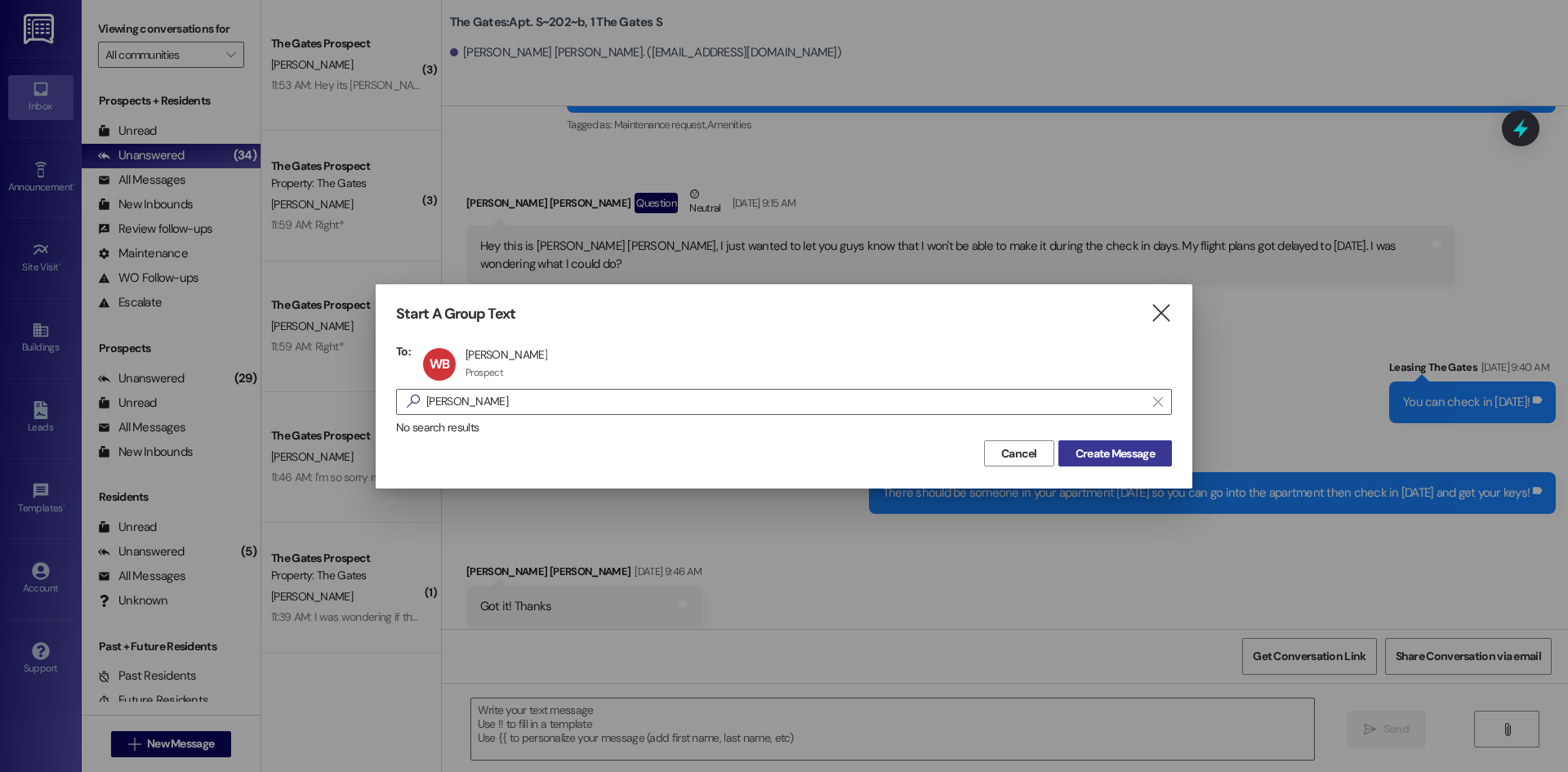
click at [1130, 450] on span "Create Message" at bounding box center [1115, 454] width 79 height 17
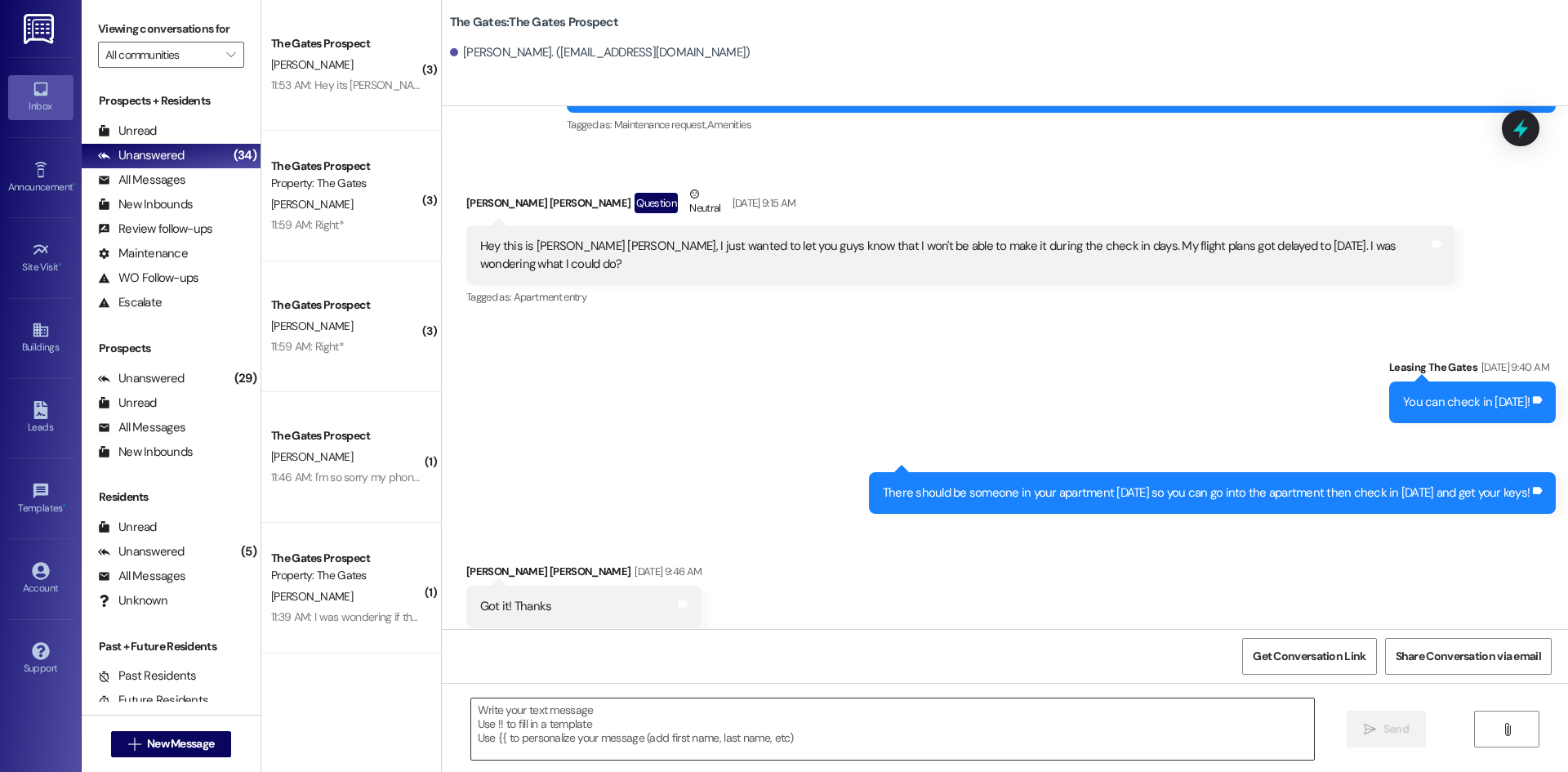
scroll to position [1, 0]
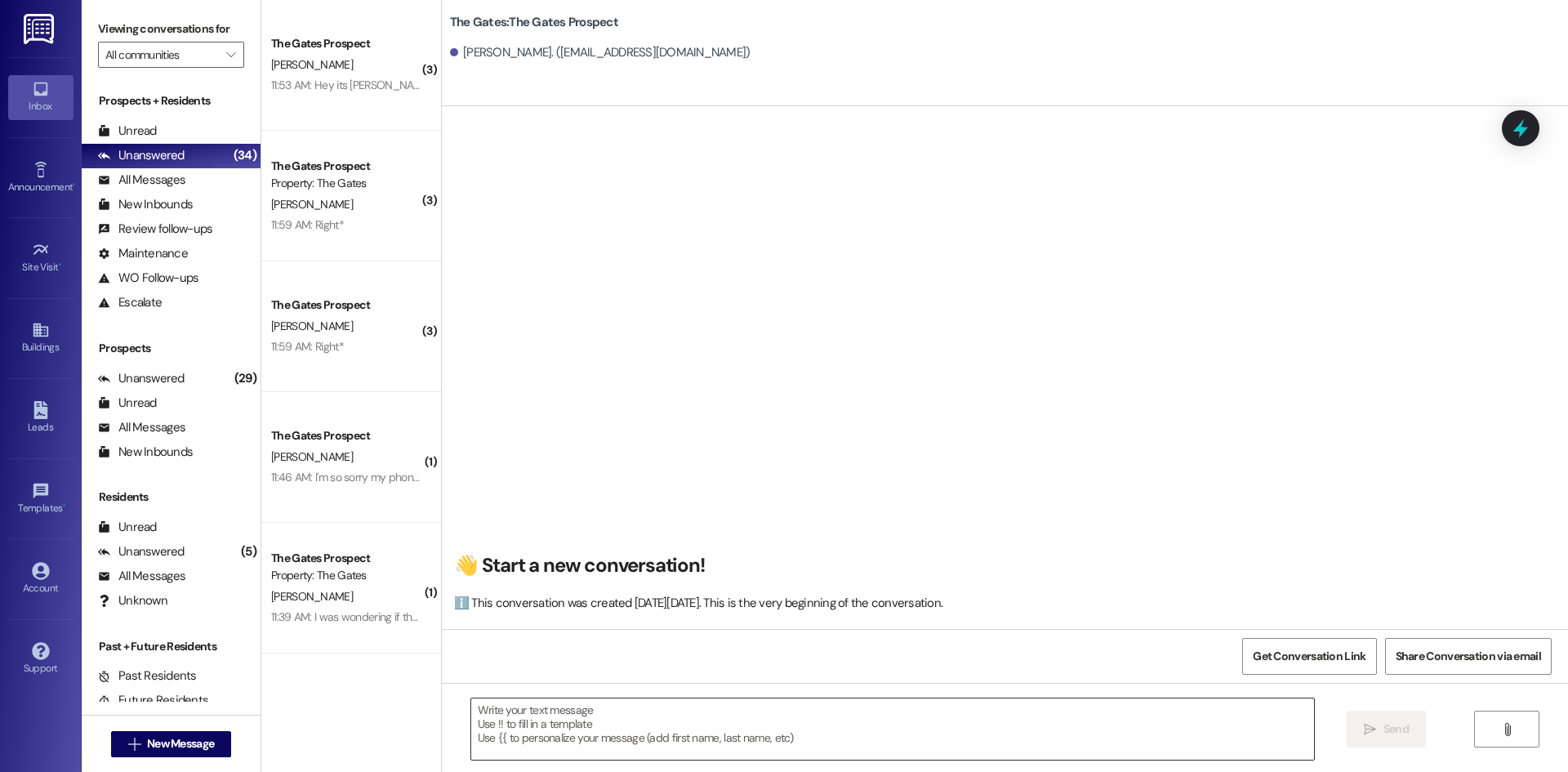
click at [519, 714] on textarea at bounding box center [893, 729] width 843 height 61
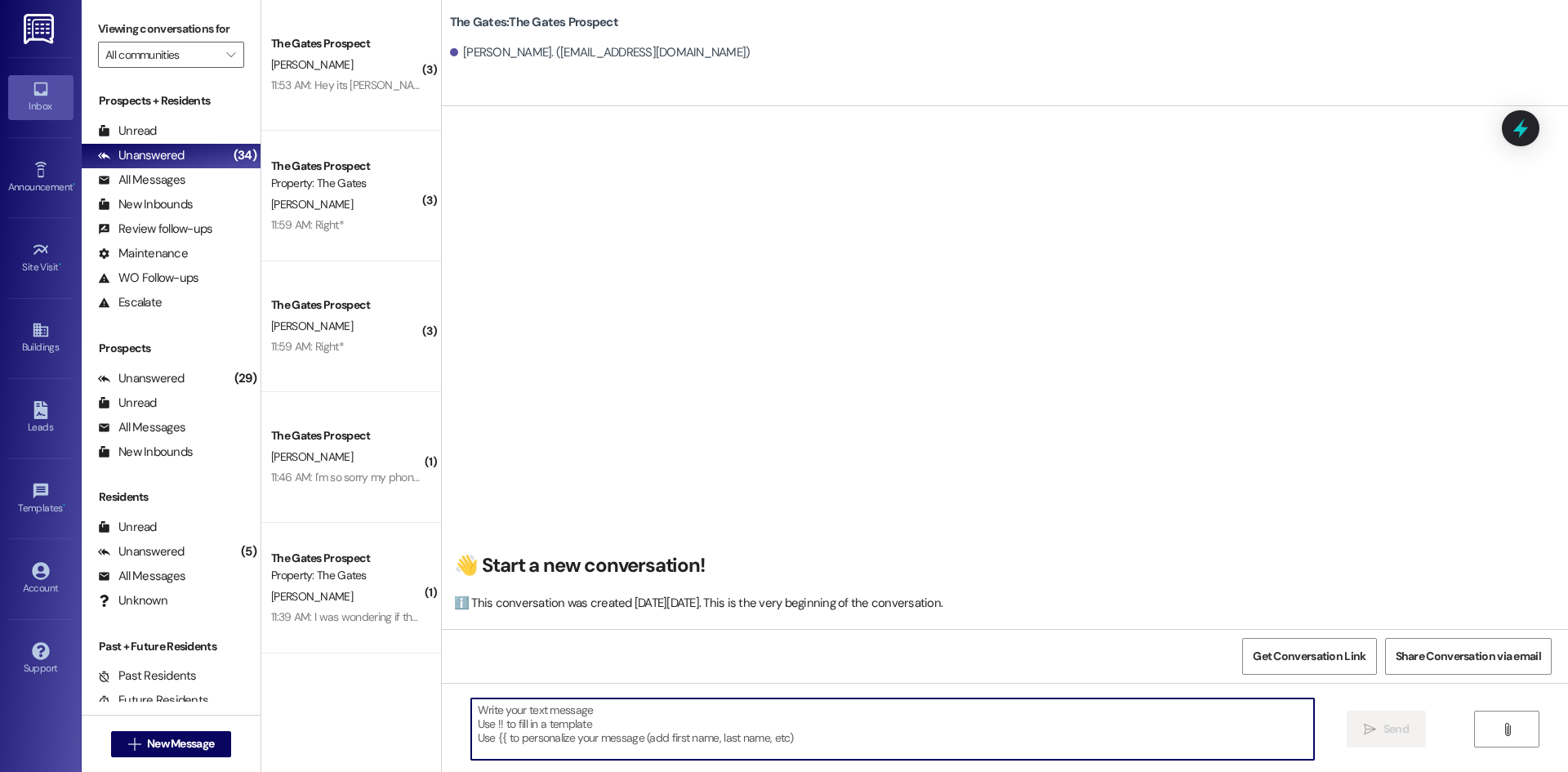
paste textarea "Hi Shawn! This is Mackenzie with The Gates! We have that mail key ready for you…"
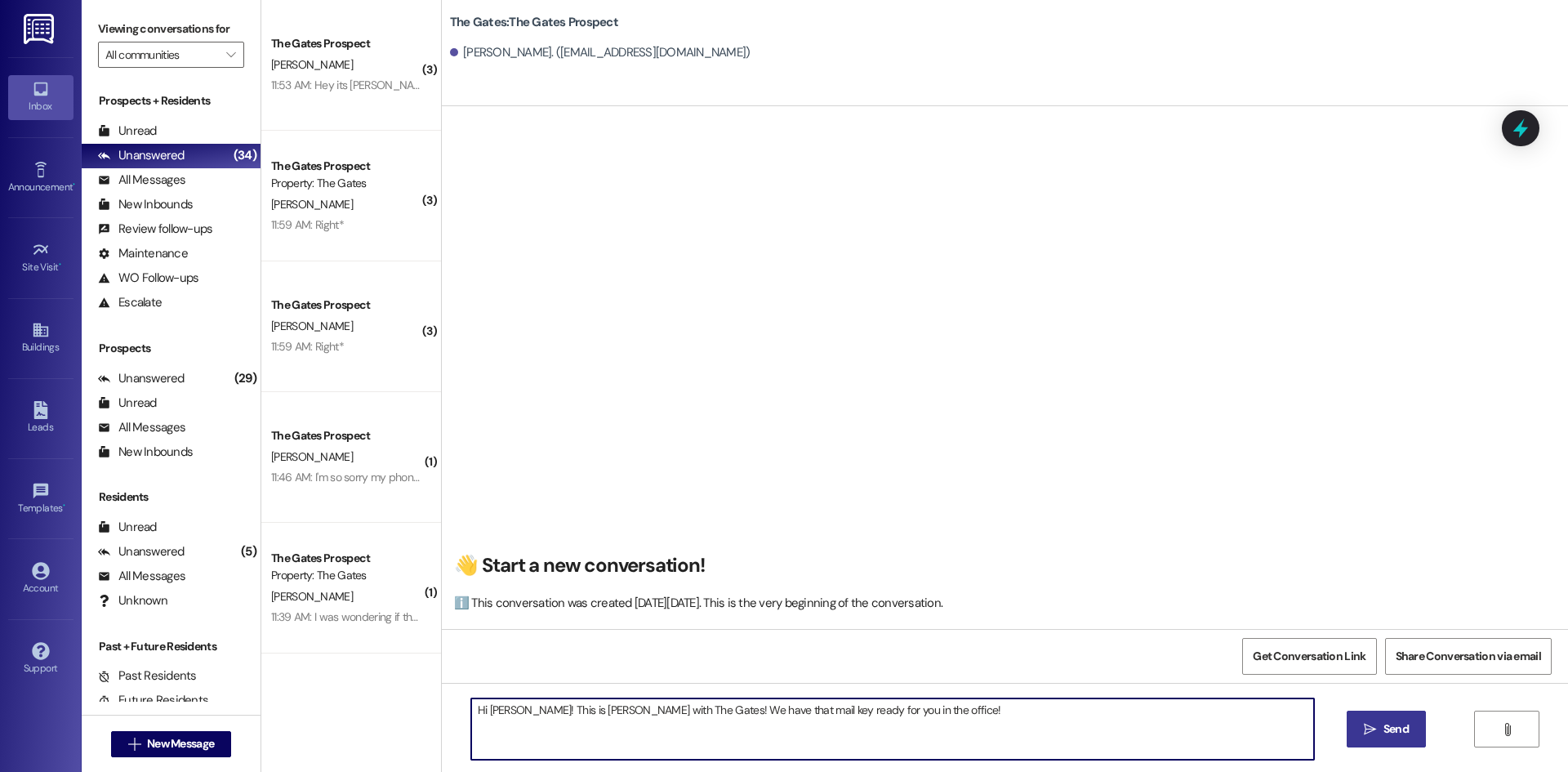
click at [507, 709] on textarea "Hi Shawn! This is Mackenzie with The Gates! We have that mail key ready for you…" at bounding box center [893, 729] width 843 height 61
type textarea "Hi Wyatt! This is Mackenzie with The Gates! We have that mail key ready for you…"
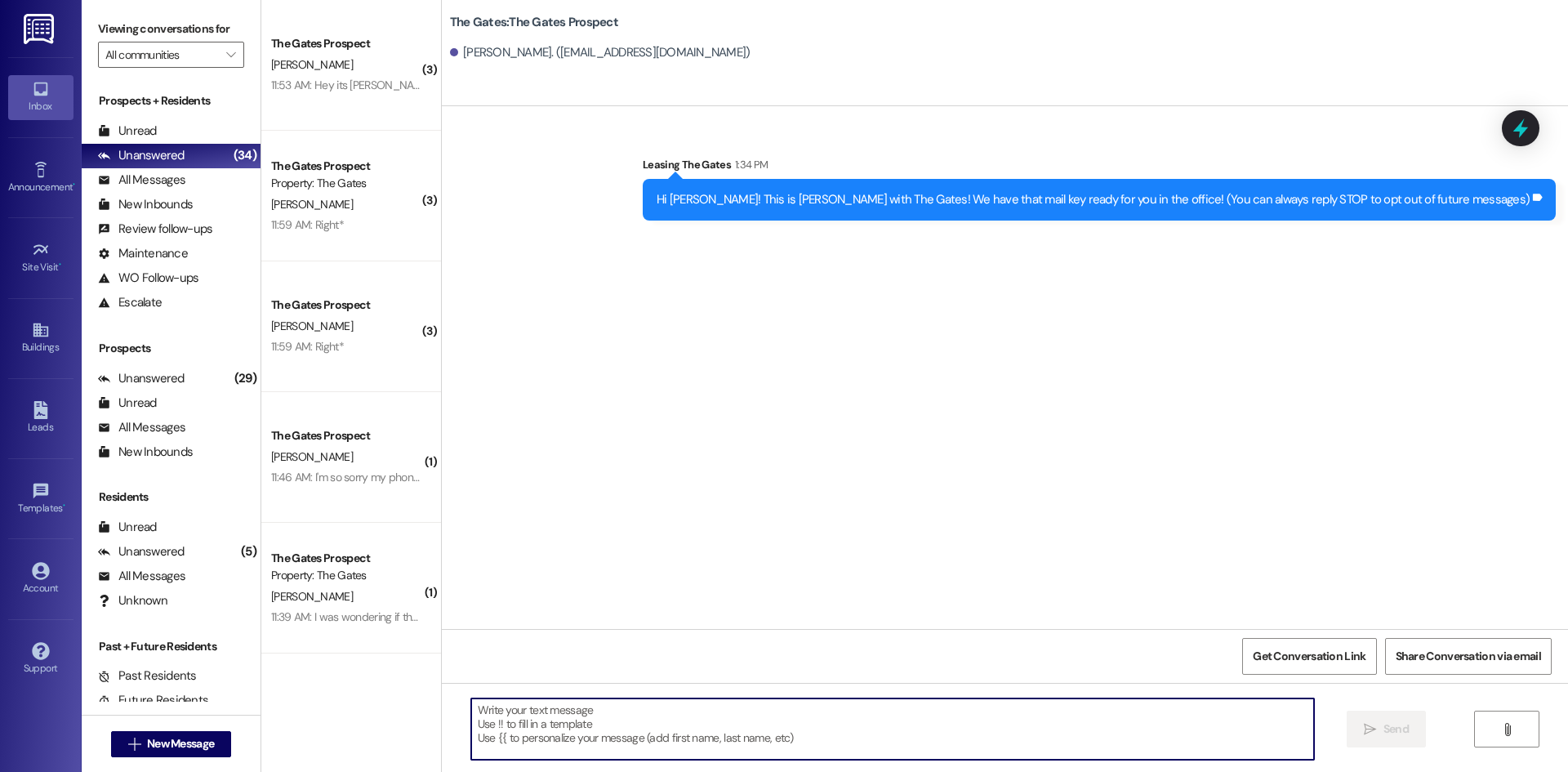
scroll to position [0, 0]
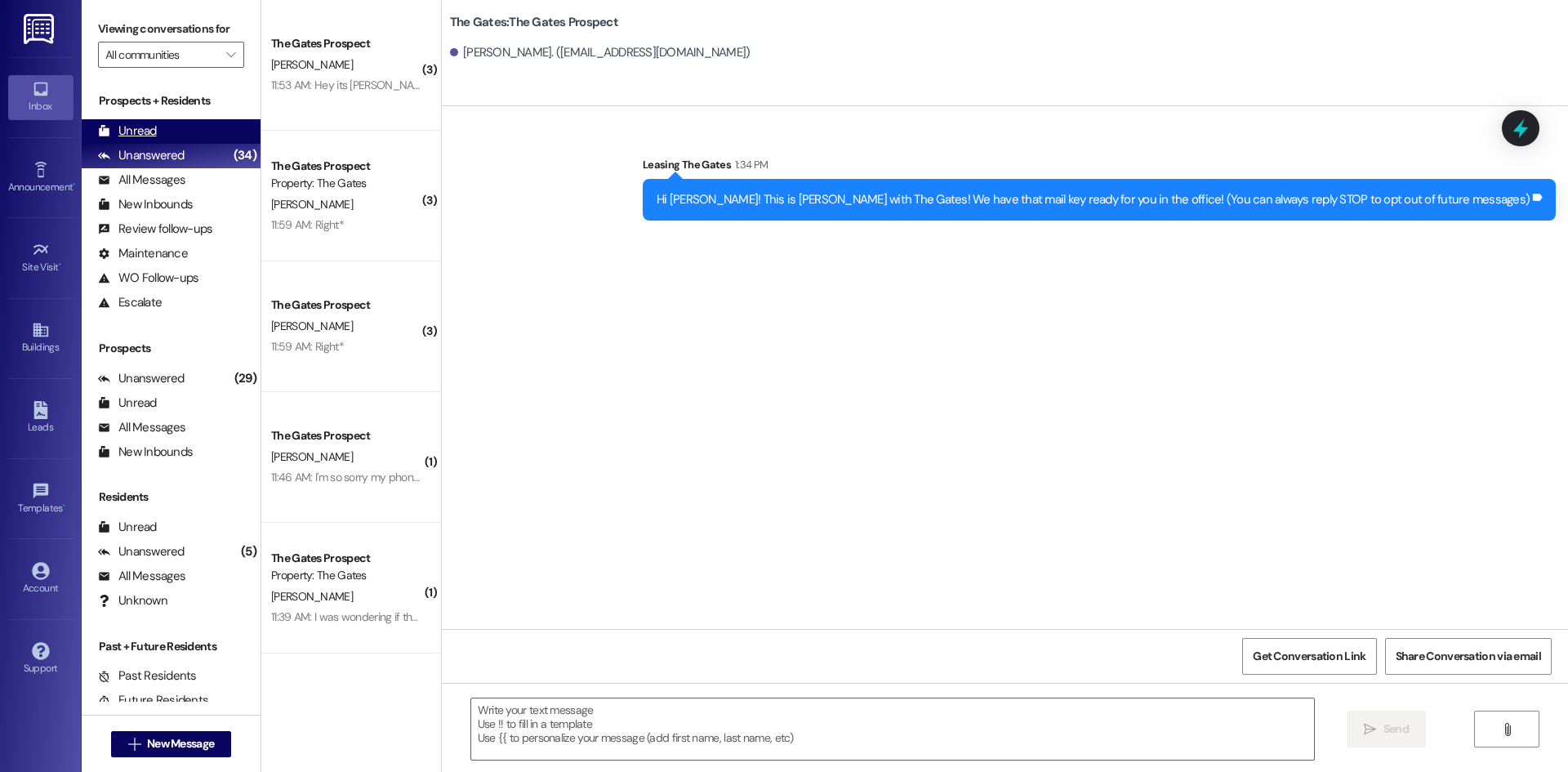
click at [134, 134] on div "Unread" at bounding box center [128, 132] width 59 height 17
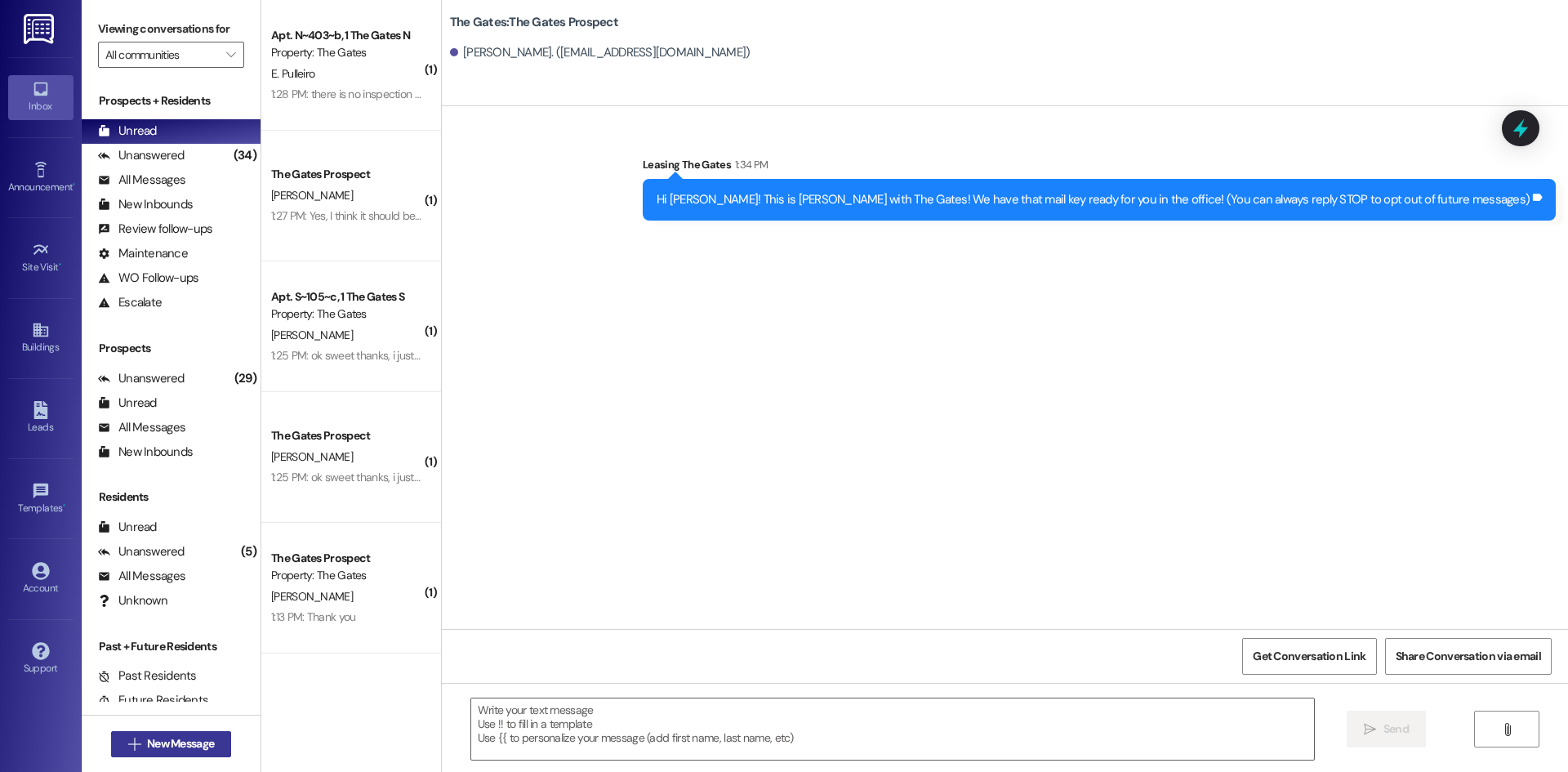
click at [205, 752] on span "New Message" at bounding box center [180, 744] width 67 height 17
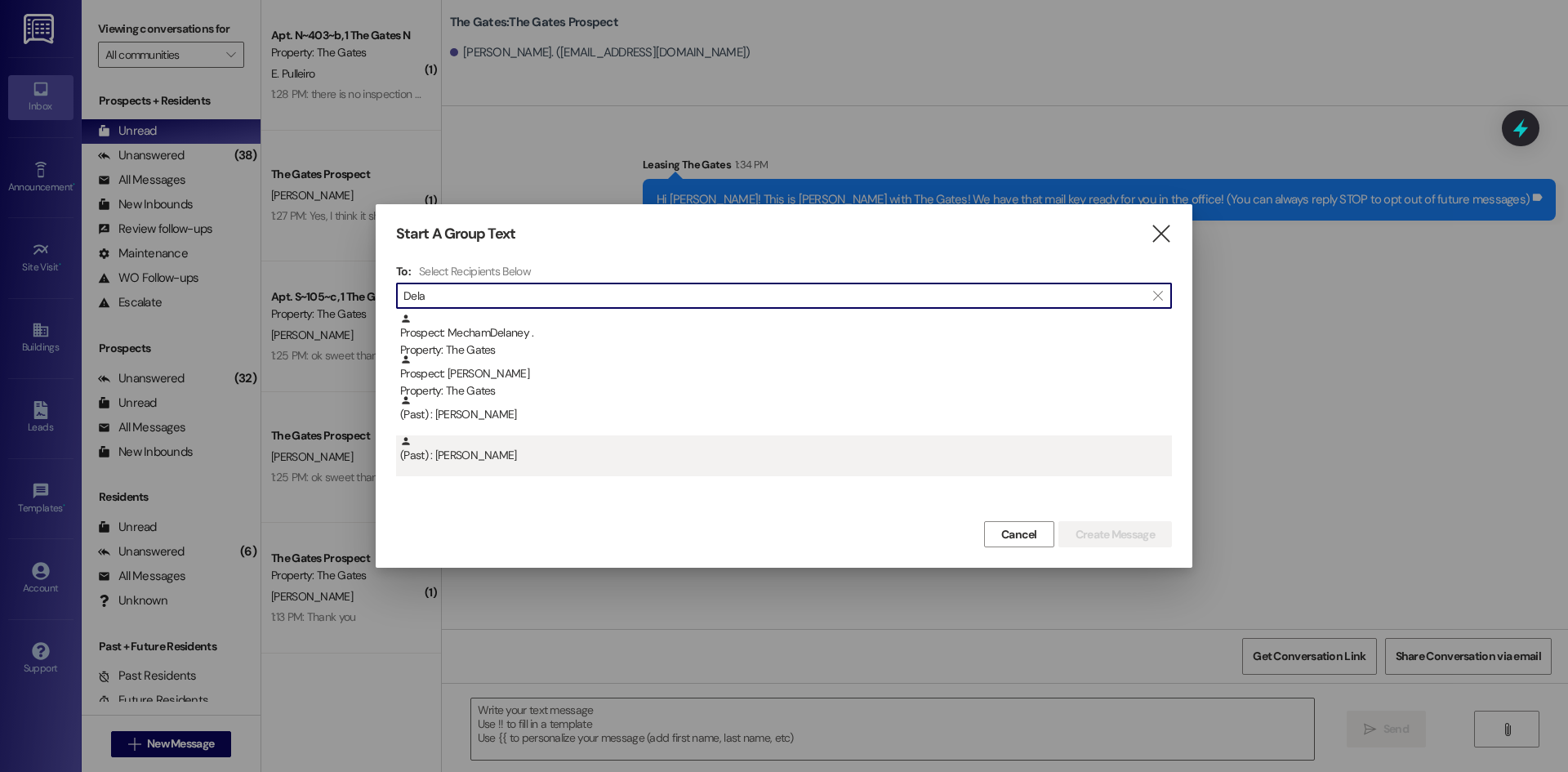
type input "Dela"
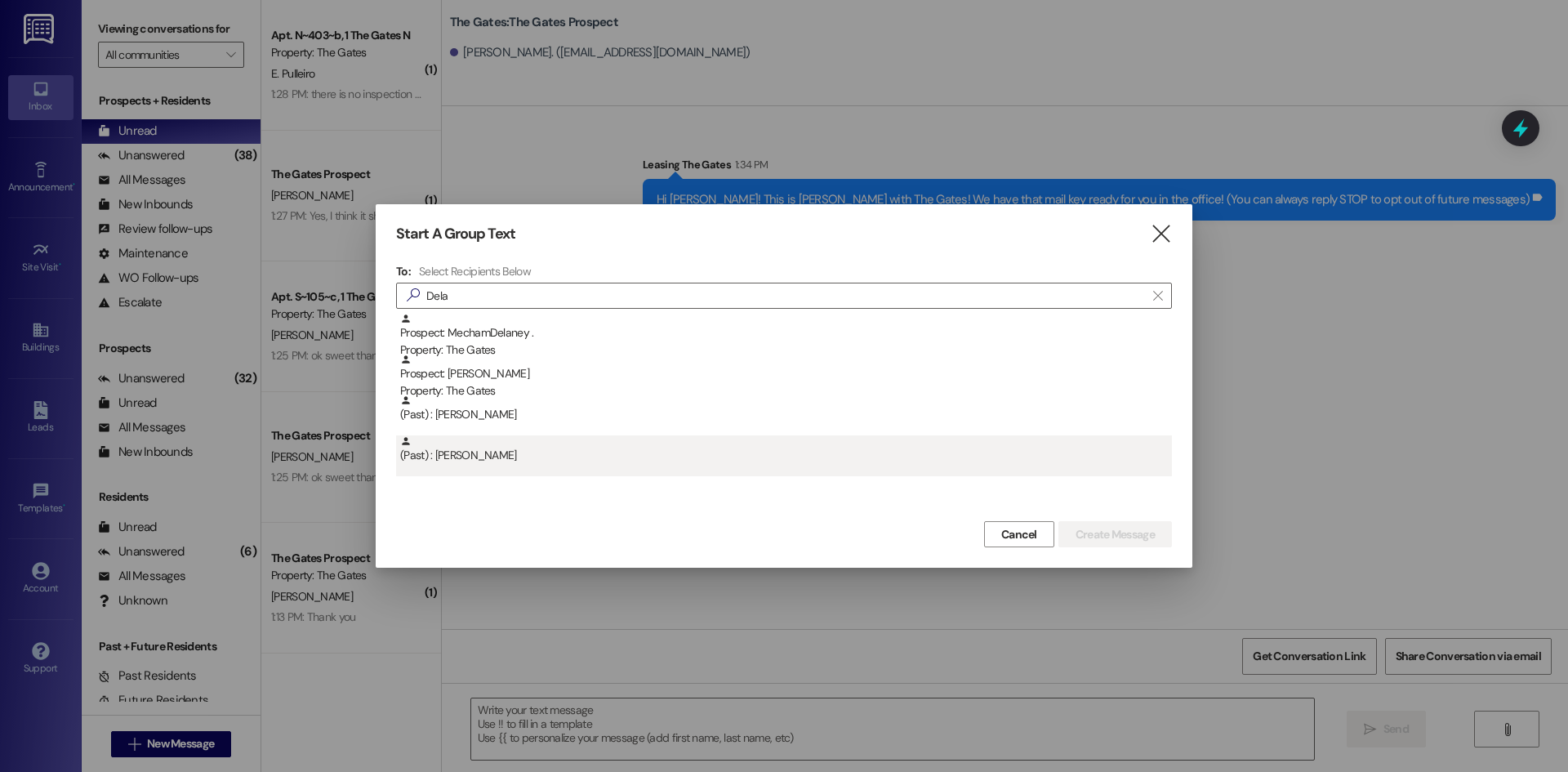
click at [507, 457] on div "(Past) : Delanie Foster" at bounding box center [786, 450] width 772 height 29
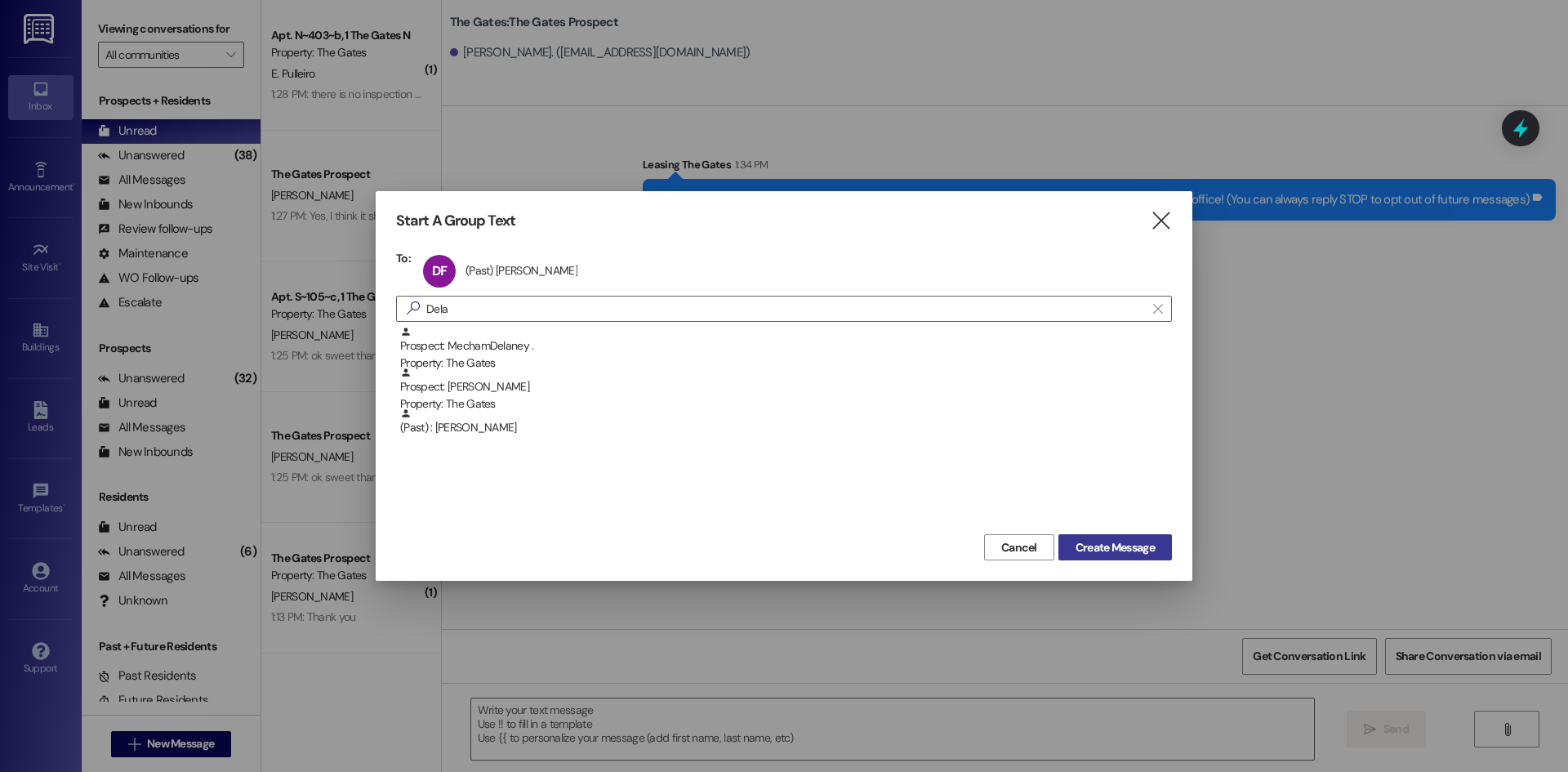
click at [1112, 544] on span "Create Message" at bounding box center [1115, 548] width 79 height 17
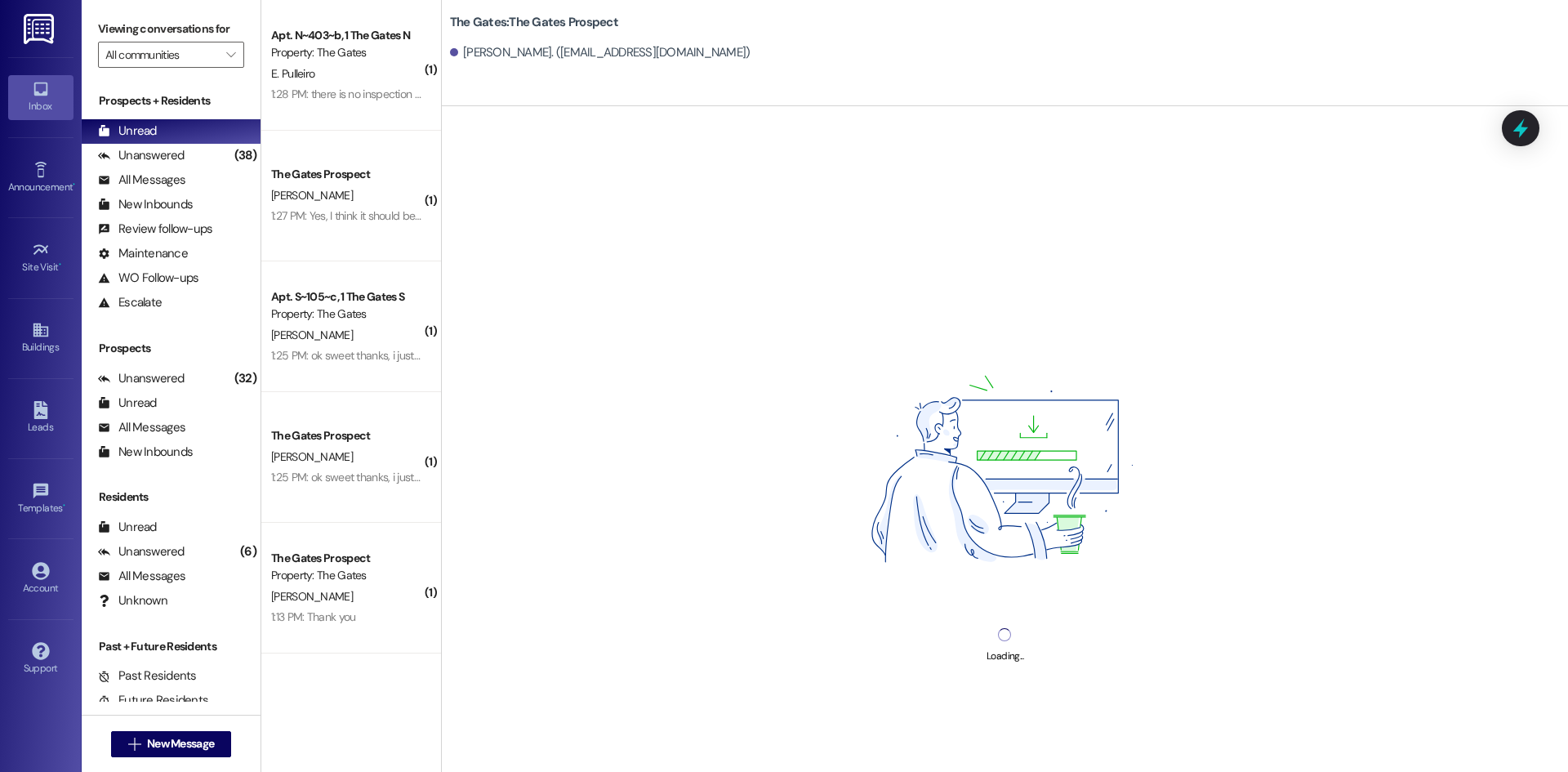
click at [515, 716] on div "Loading..." at bounding box center [1005, 492] width 1126 height 772
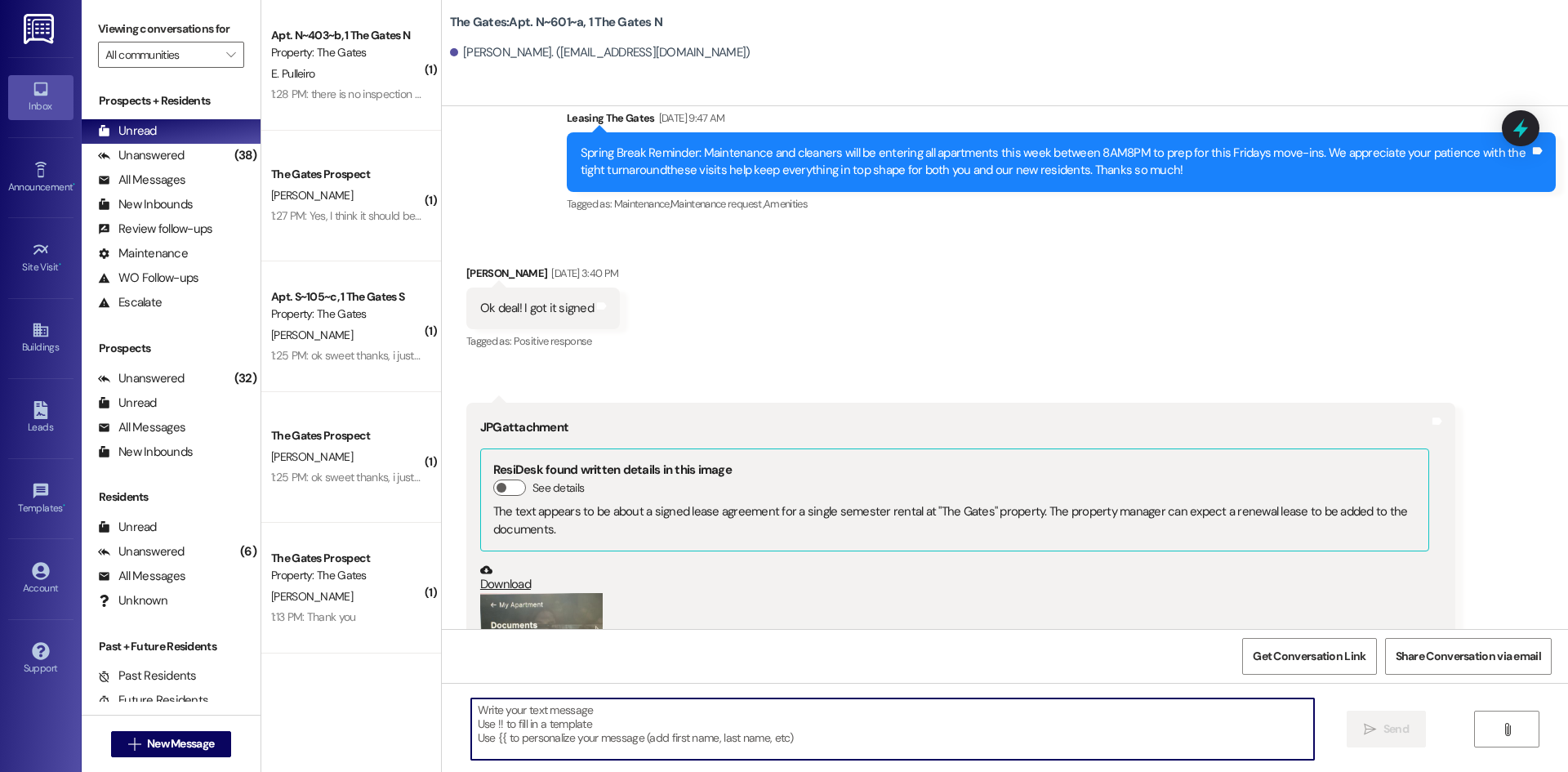
click at [560, 705] on textarea at bounding box center [893, 729] width 843 height 61
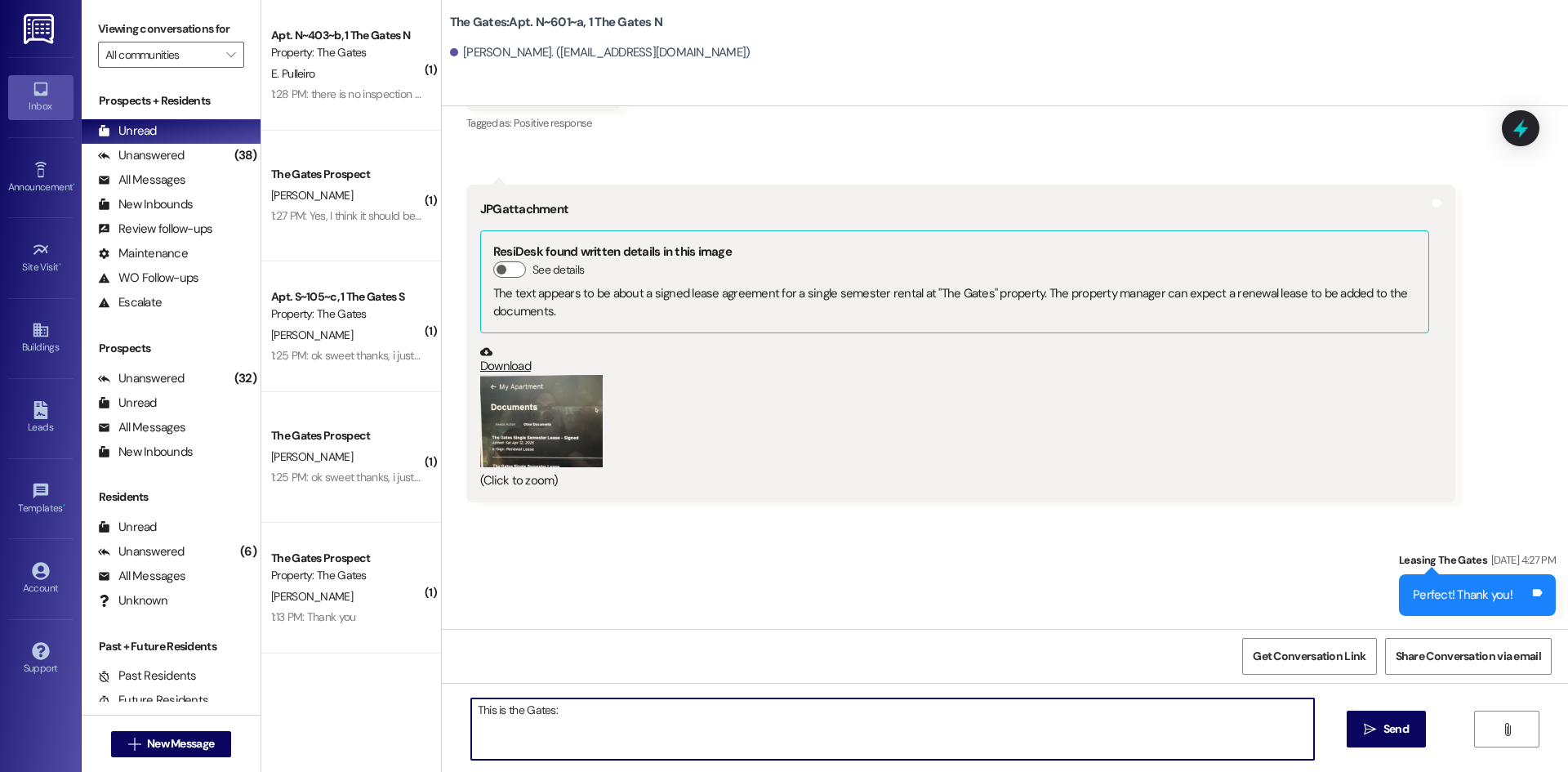
paste textarea "https://docs.google.com/forms/d/e/1FAIpQLSdN01dLsm9g6xkm8Zcd30oROGM9dJCeVK7MhGo…"
type textarea "This is the Gates: https://docs.google.com/forms/d/e/1FAIpQLSdN01dLsm9g6xkm8Zcd…"
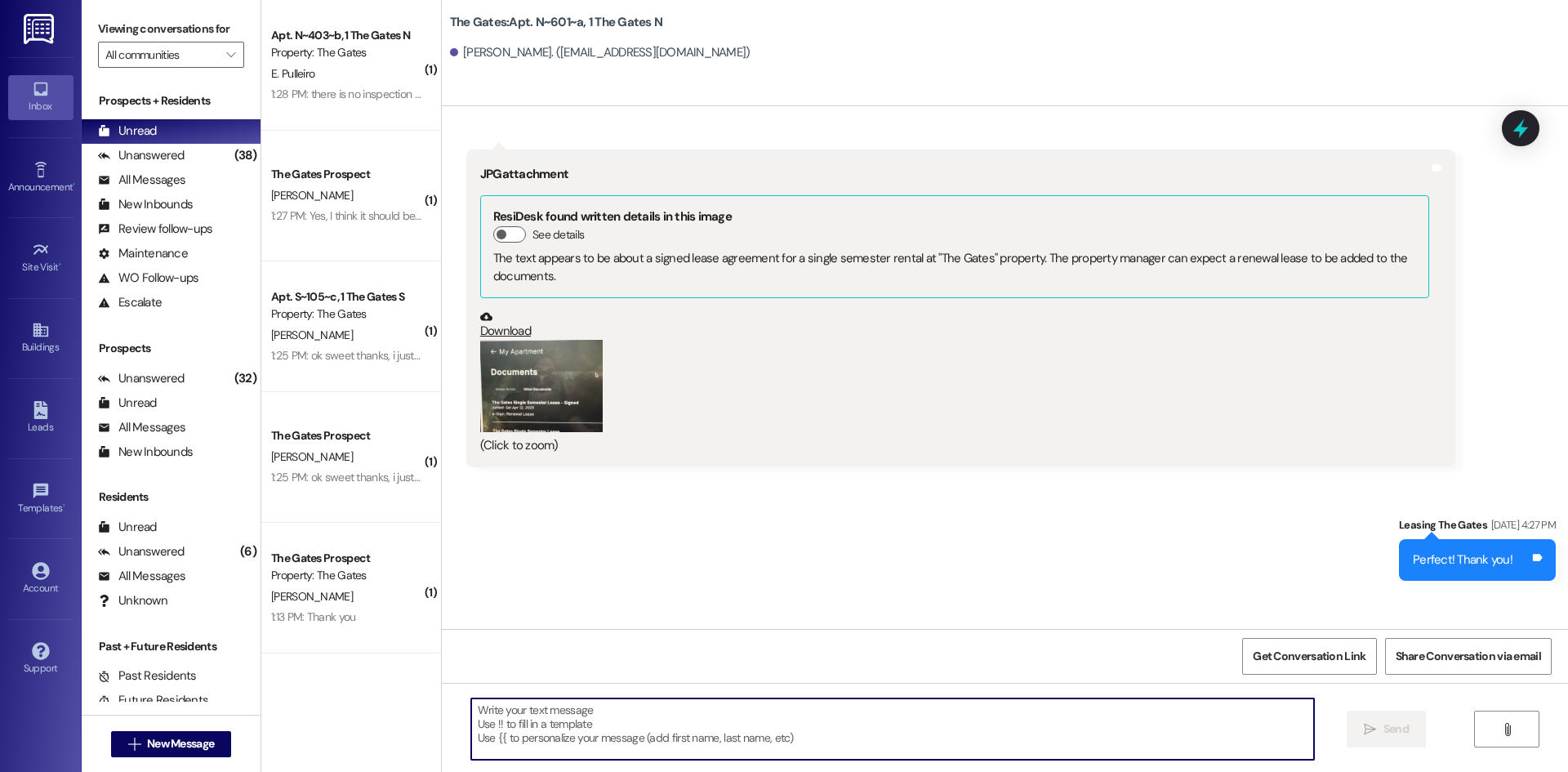
scroll to position [39910, 0]
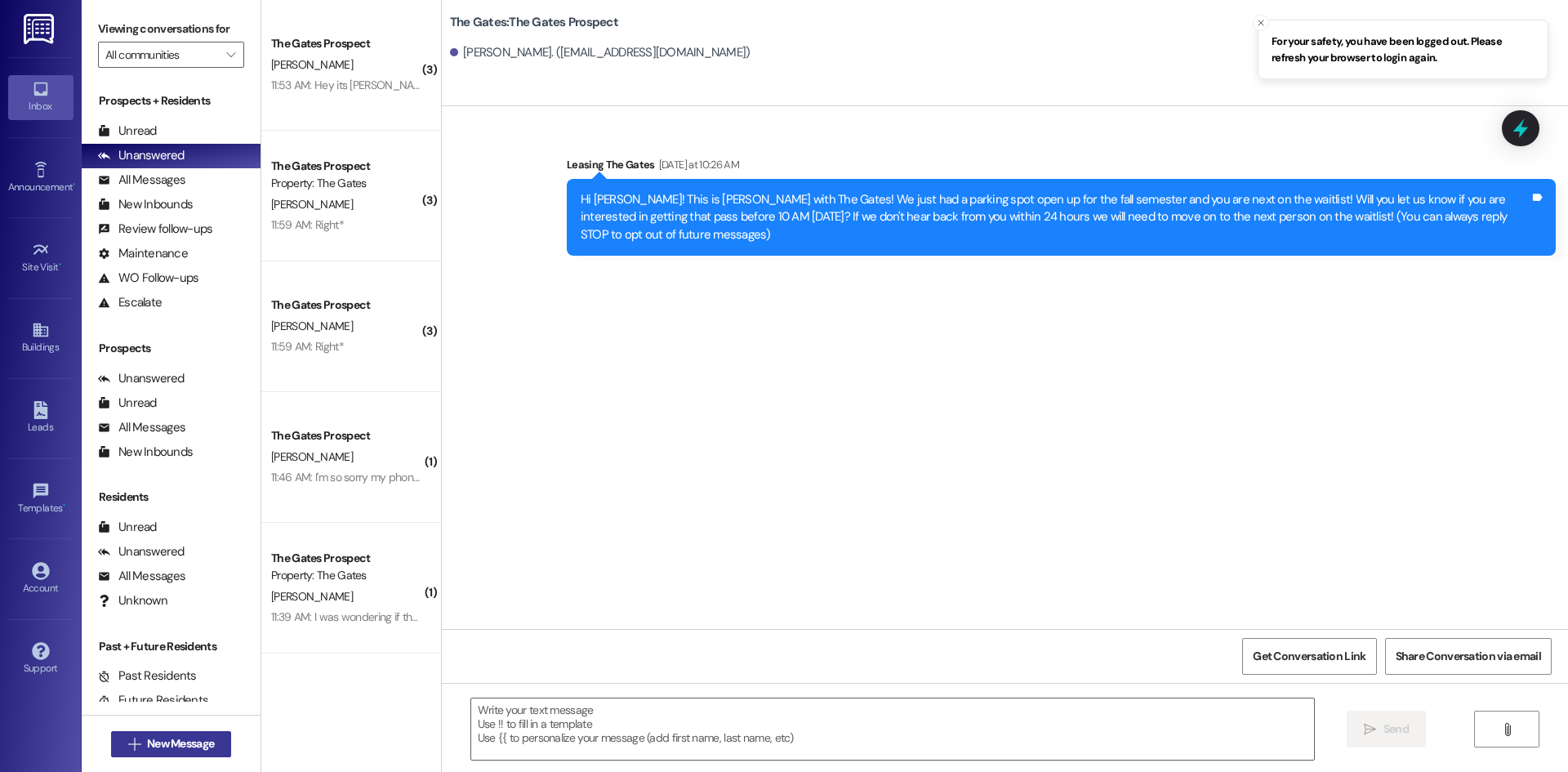
click at [197, 731] on button " New Message" at bounding box center [171, 743] width 121 height 26
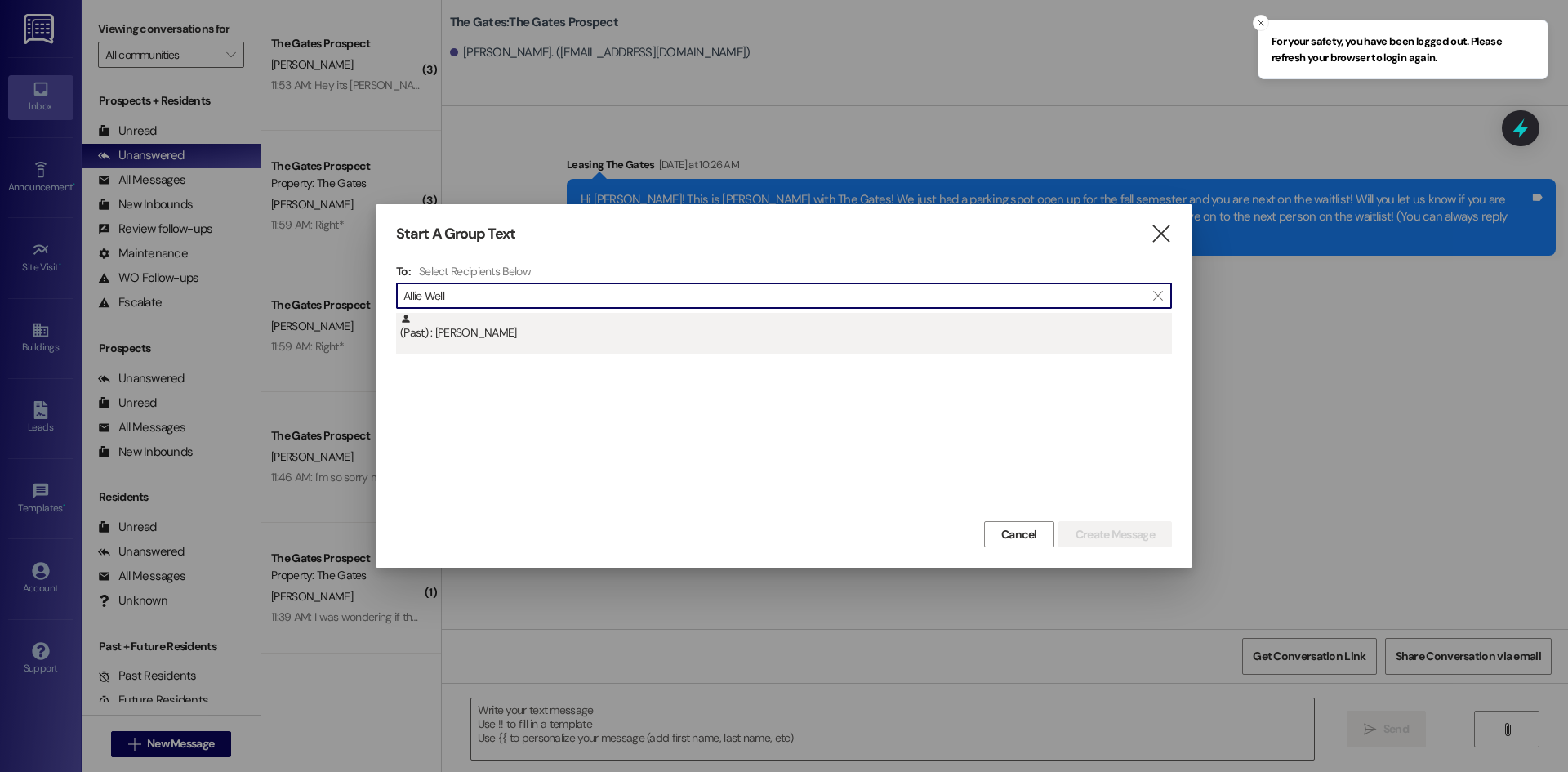
type input "Allie Well"
click at [475, 335] on div "(Past) : [PERSON_NAME]" at bounding box center [786, 327] width 772 height 29
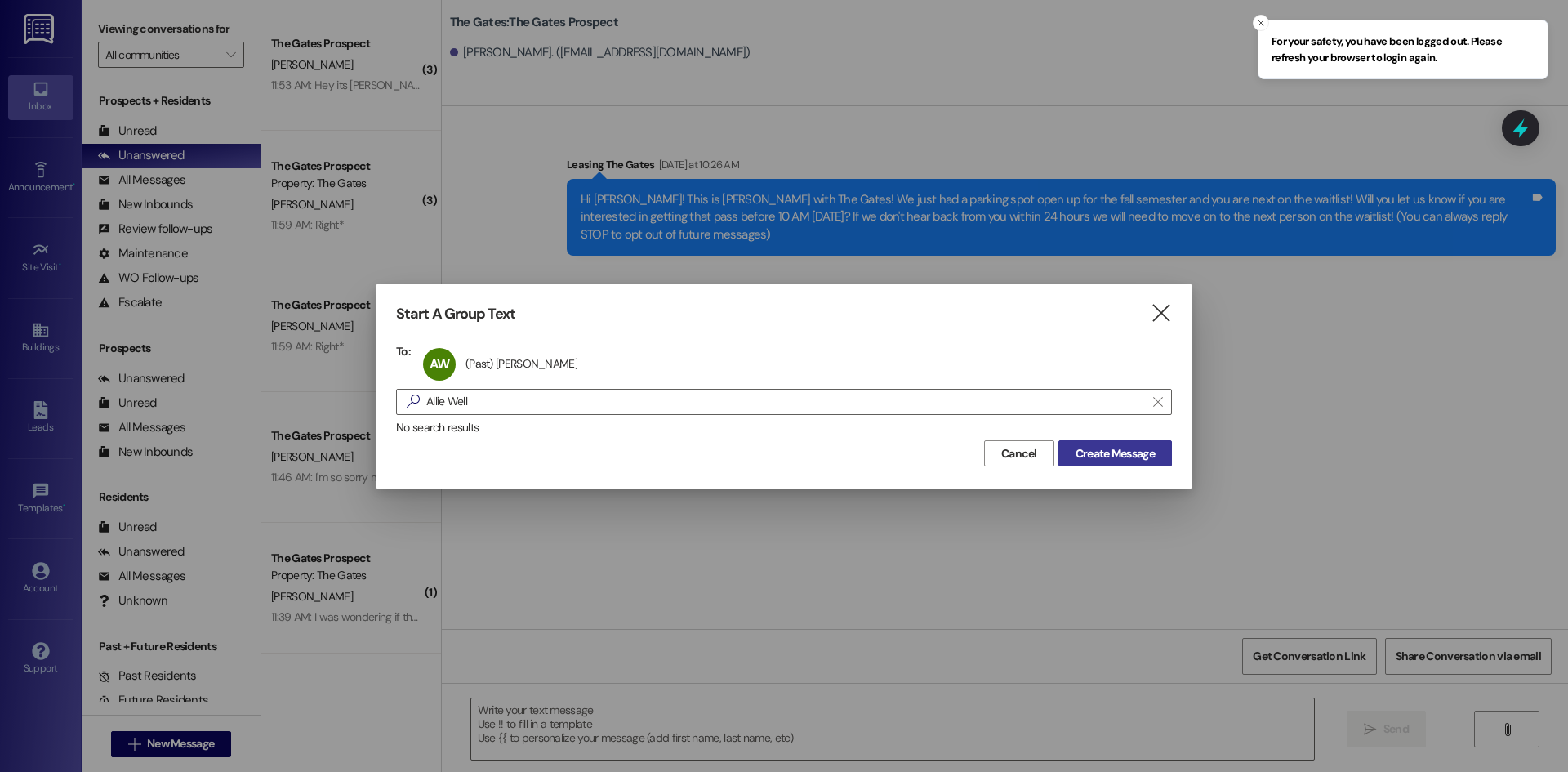
click at [1119, 453] on span "Create Message" at bounding box center [1115, 454] width 79 height 17
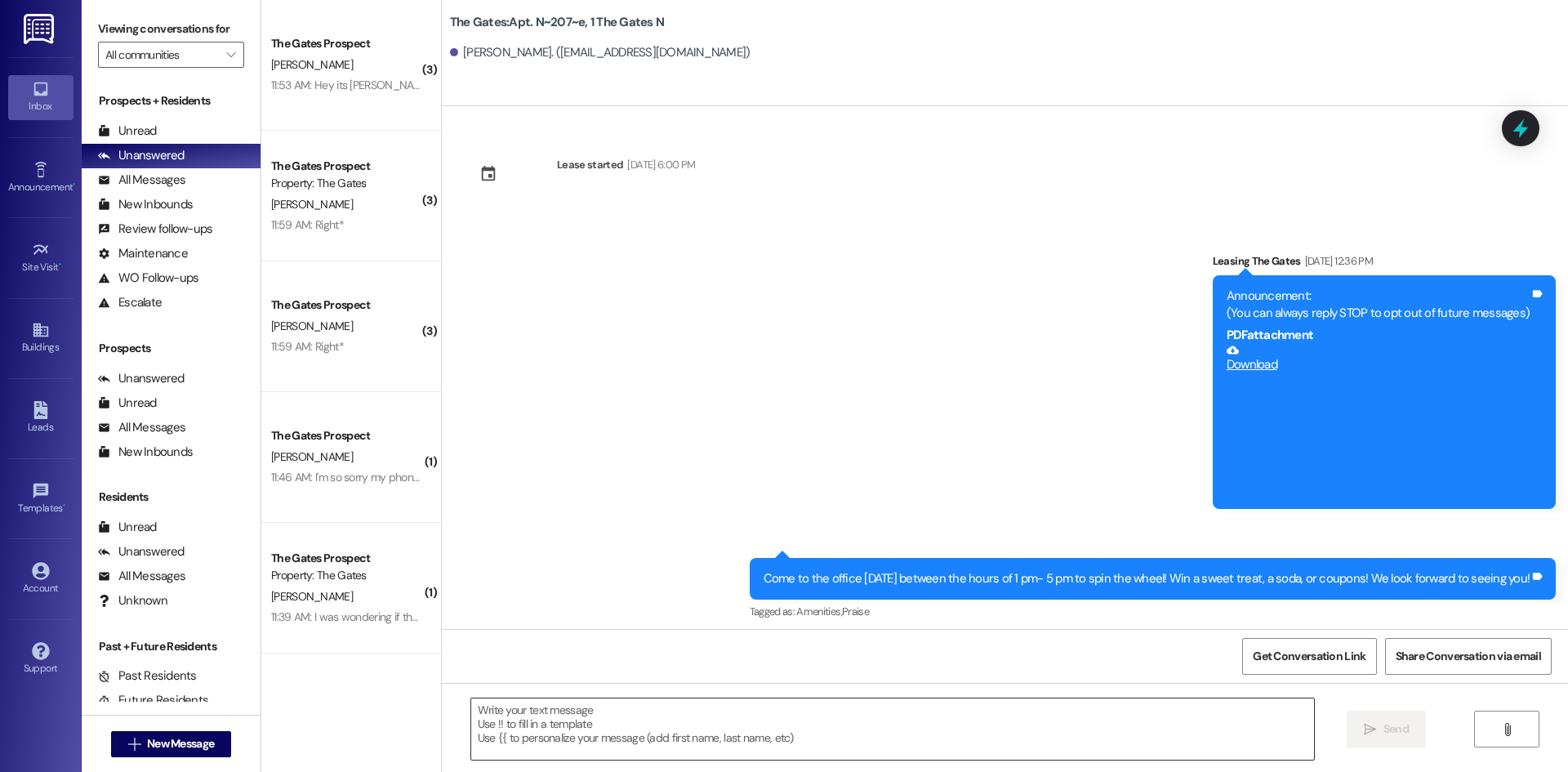
scroll to position [17583, 0]
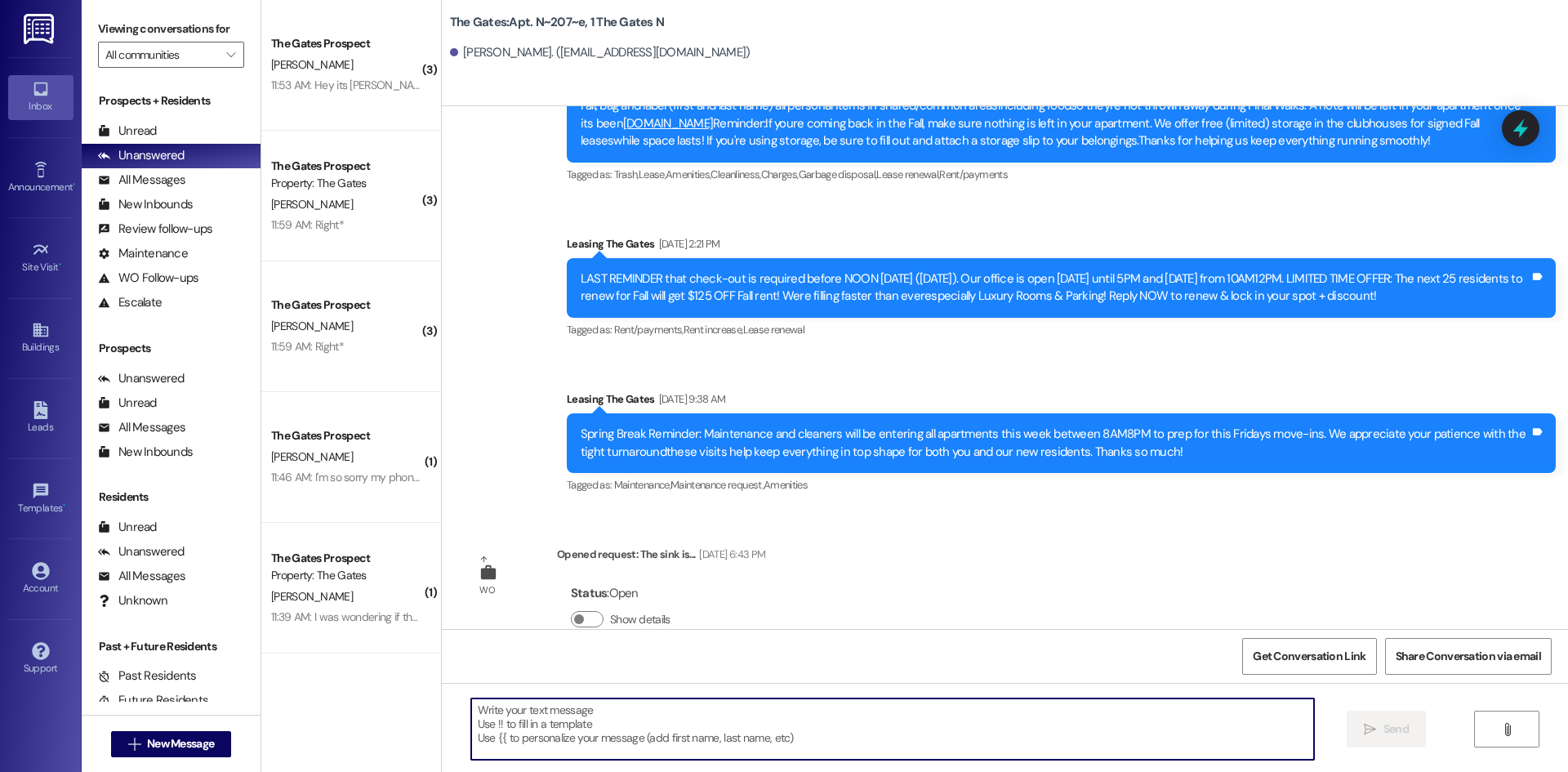
click at [519, 725] on textarea at bounding box center [893, 729] width 843 height 61
paste textarea "Hi .....! This is [PERSON_NAME] from The Gates! We are running a LIMITED TIME D…"
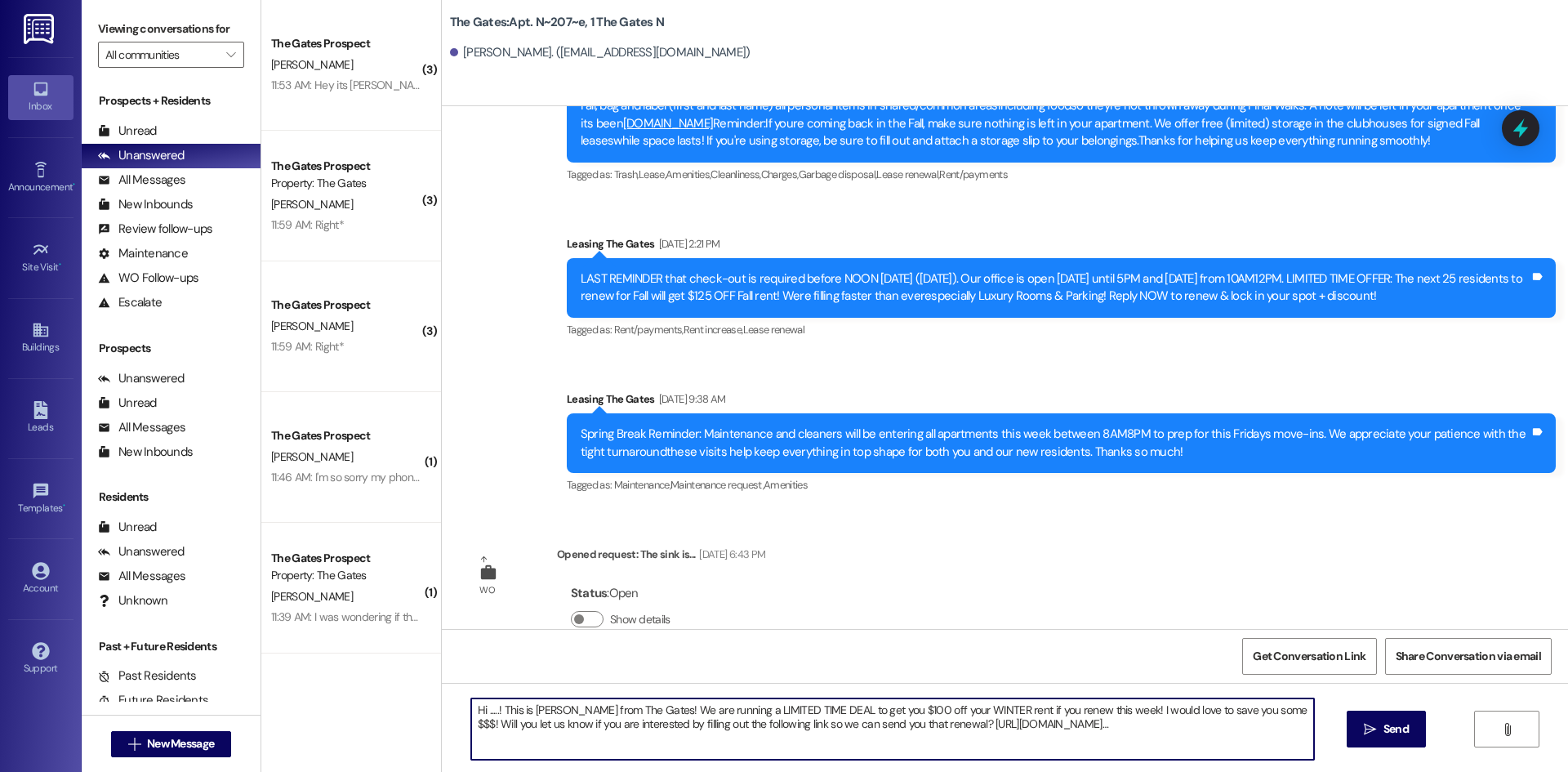
click at [488, 708] on textarea "Hi .....! This is [PERSON_NAME] from The Gates! We are running a LIMITED TIME D…" at bounding box center [893, 729] width 843 height 61
click at [548, 712] on textarea "Hi ! This is [PERSON_NAME] from The Gates! We are running a LIMITED TIME DEAL t…" at bounding box center [893, 729] width 843 height 61
click at [484, 706] on textarea "Hi ! This is [PERSON_NAME] from The Gates! We are running a LIMITED TIME DEAL t…" at bounding box center [893, 729] width 843 height 61
drag, startPoint x: 486, startPoint y: 706, endPoint x: 1063, endPoint y: 754, distance: 579.0
click at [1063, 754] on textarea "Hi ! This is [PERSON_NAME] from The Gates! We are running a LIMITED TIME DEAL t…" at bounding box center [893, 729] width 843 height 61
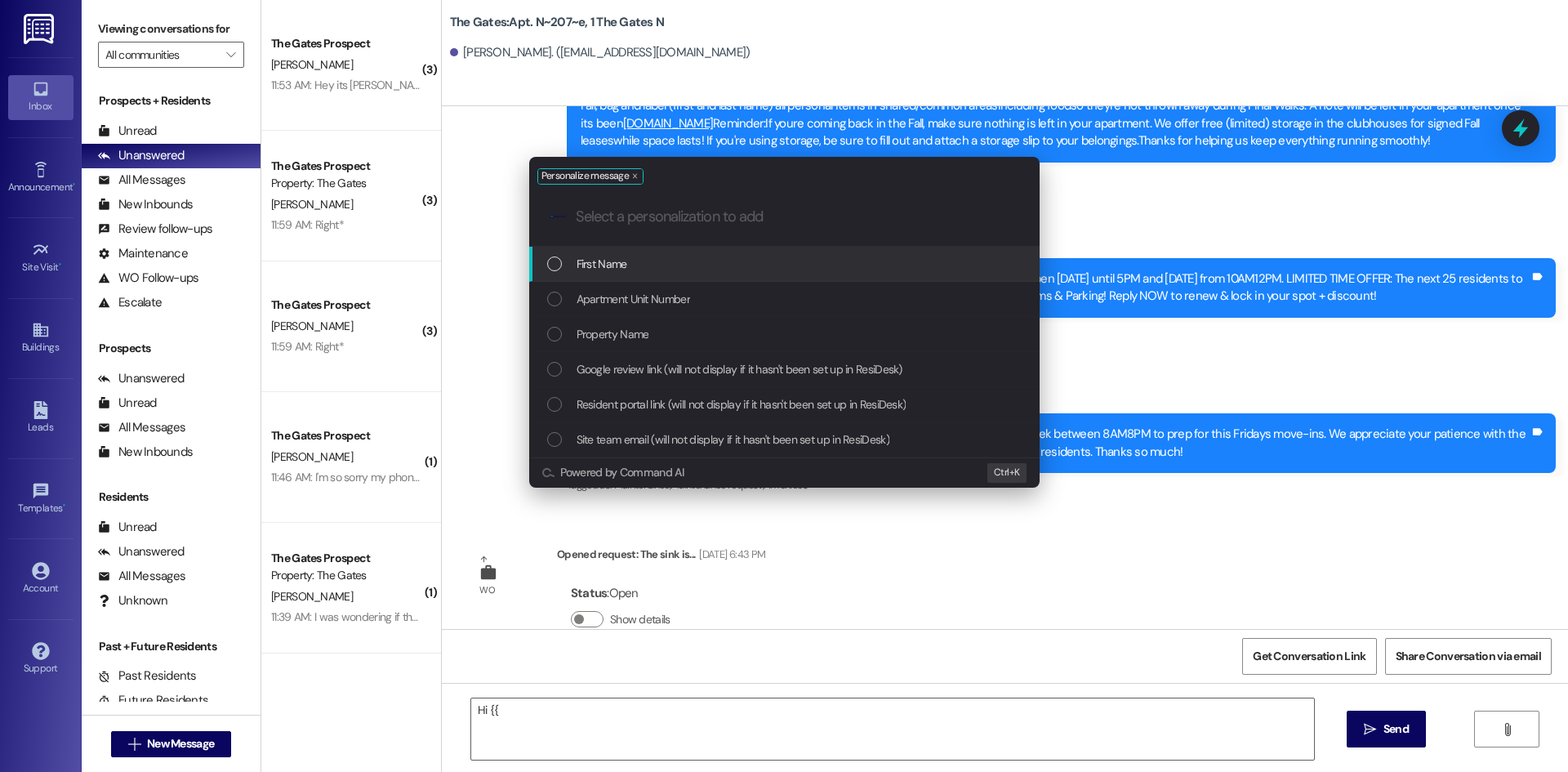
click at [645, 267] on div "First Name" at bounding box center [787, 264] width 478 height 18
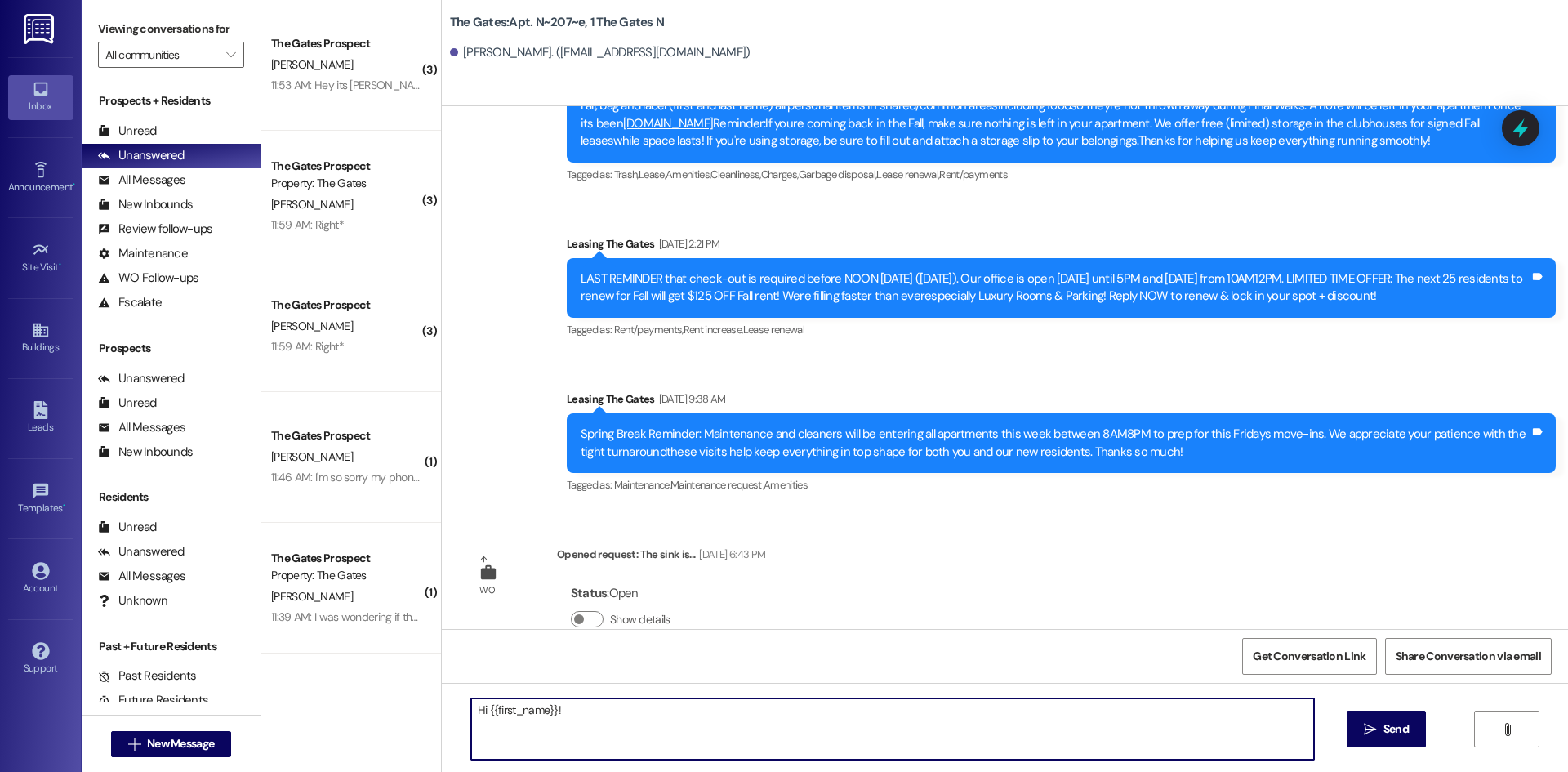
paste textarea "This is [PERSON_NAME] from The Gates! We are running a LIMITED TIME DEAL to get…"
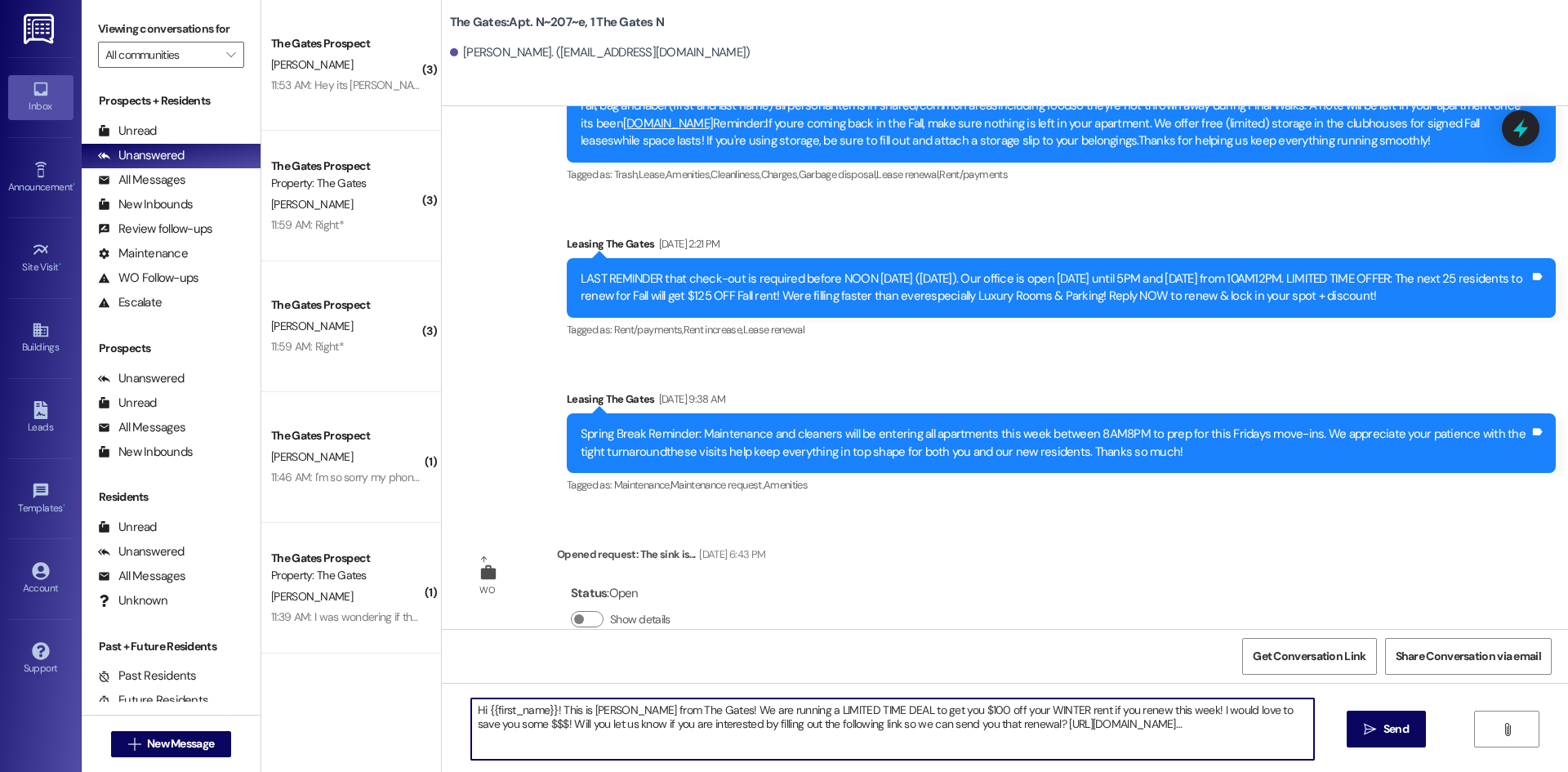
click at [598, 706] on textarea "Hi {{first_name}}! This is [PERSON_NAME] from The Gates! We are running a LIMIT…" at bounding box center [893, 729] width 843 height 61
type textarea "Hi {{first_name}}! This is [PERSON_NAME] from The Gates! We are running a LIMIT…"
click at [1364, 731] on icon "" at bounding box center [1370, 730] width 12 height 13
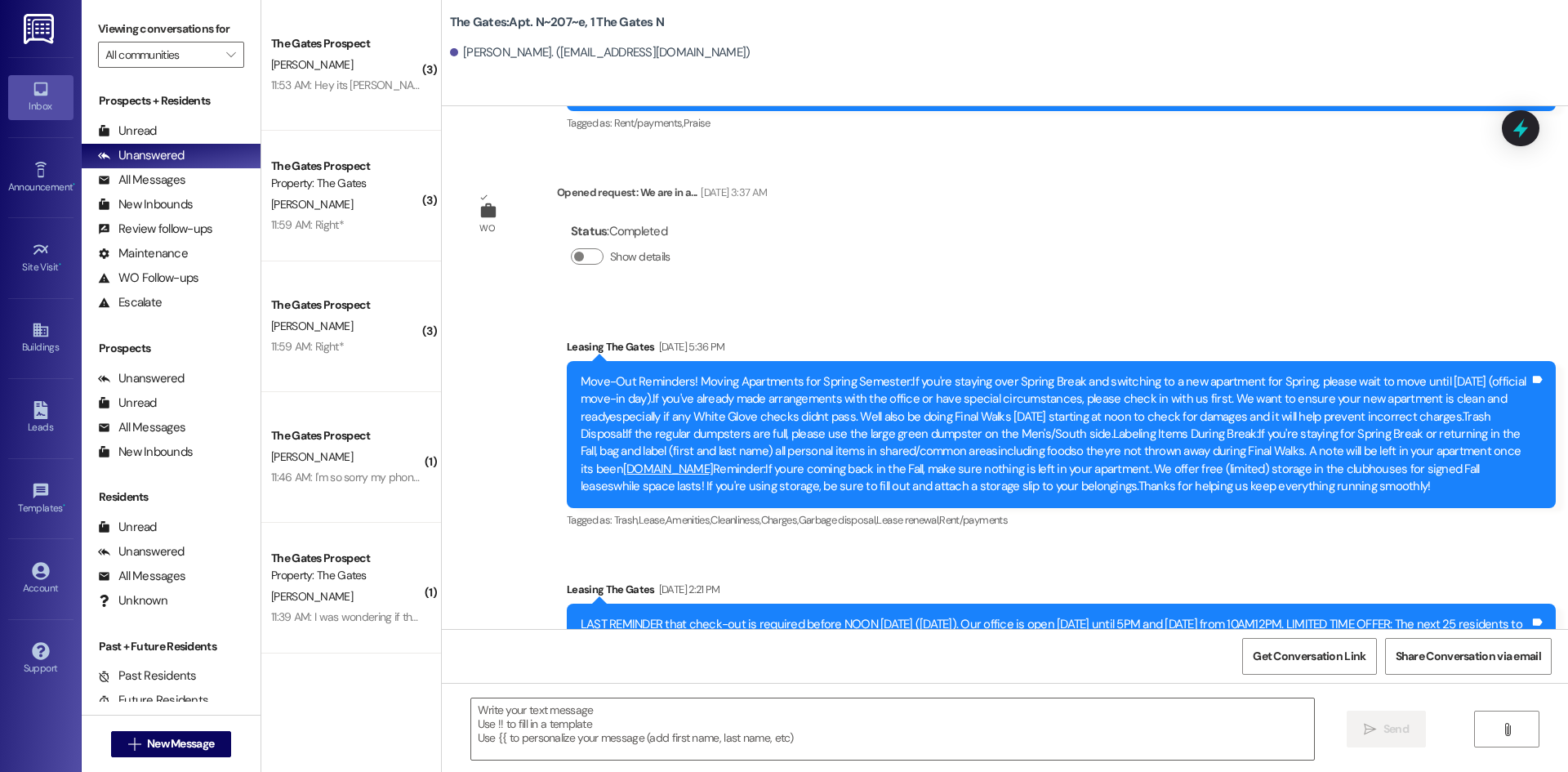
scroll to position [14809, 0]
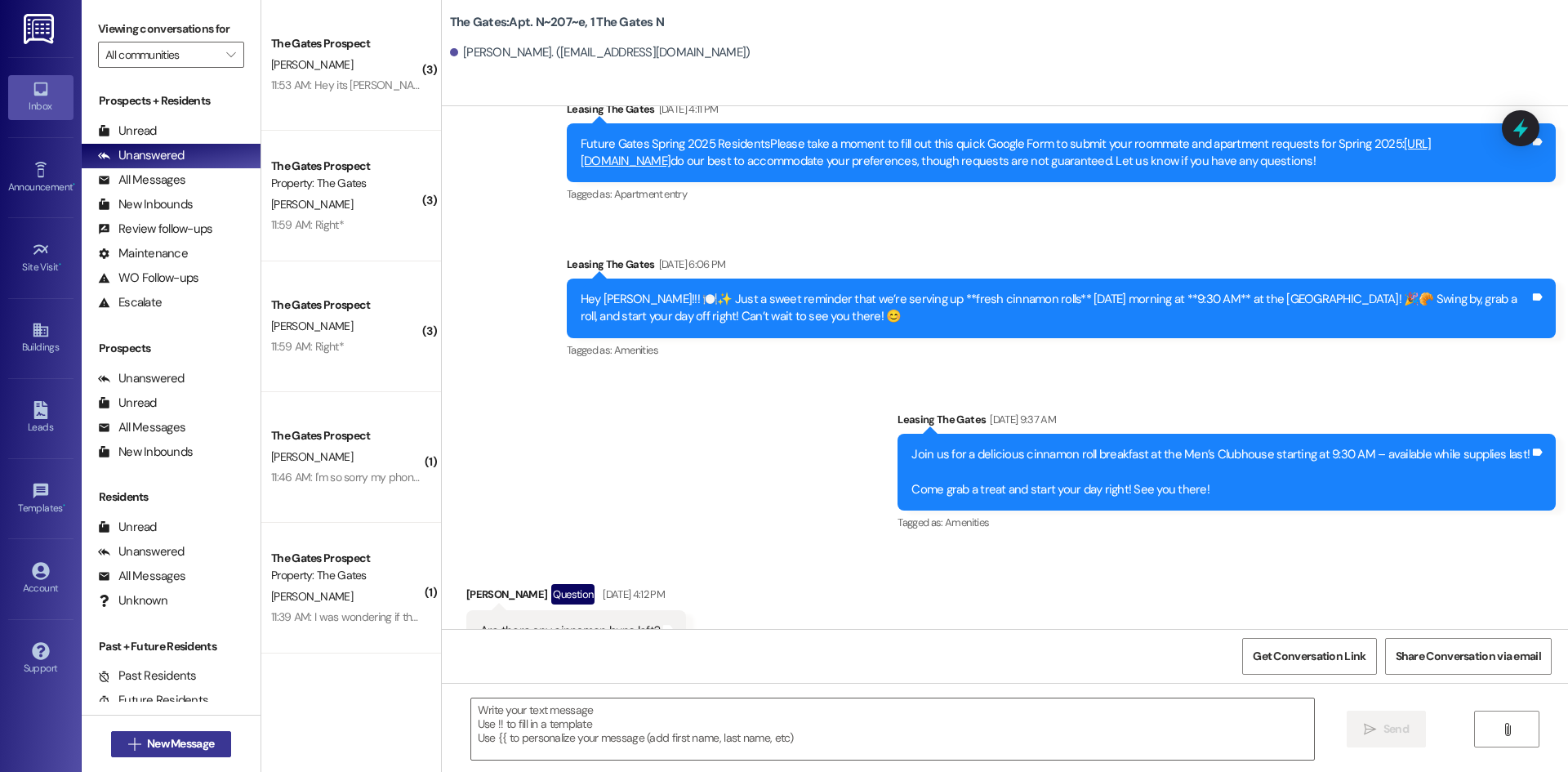
click at [147, 739] on span "New Message" at bounding box center [180, 744] width 67 height 17
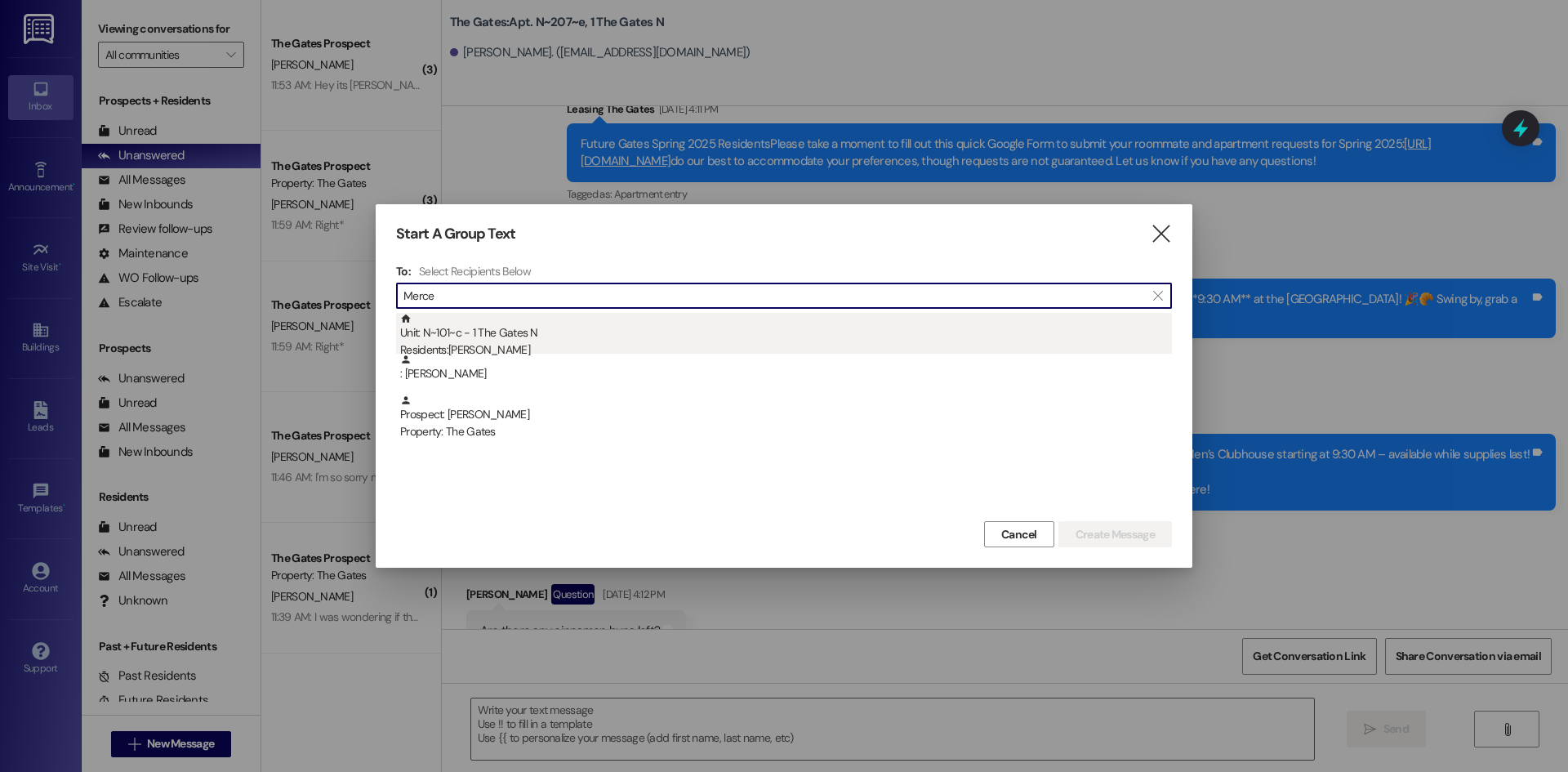
type input "Merce"
click at [501, 345] on div "Residents: [PERSON_NAME]" at bounding box center [786, 350] width 772 height 17
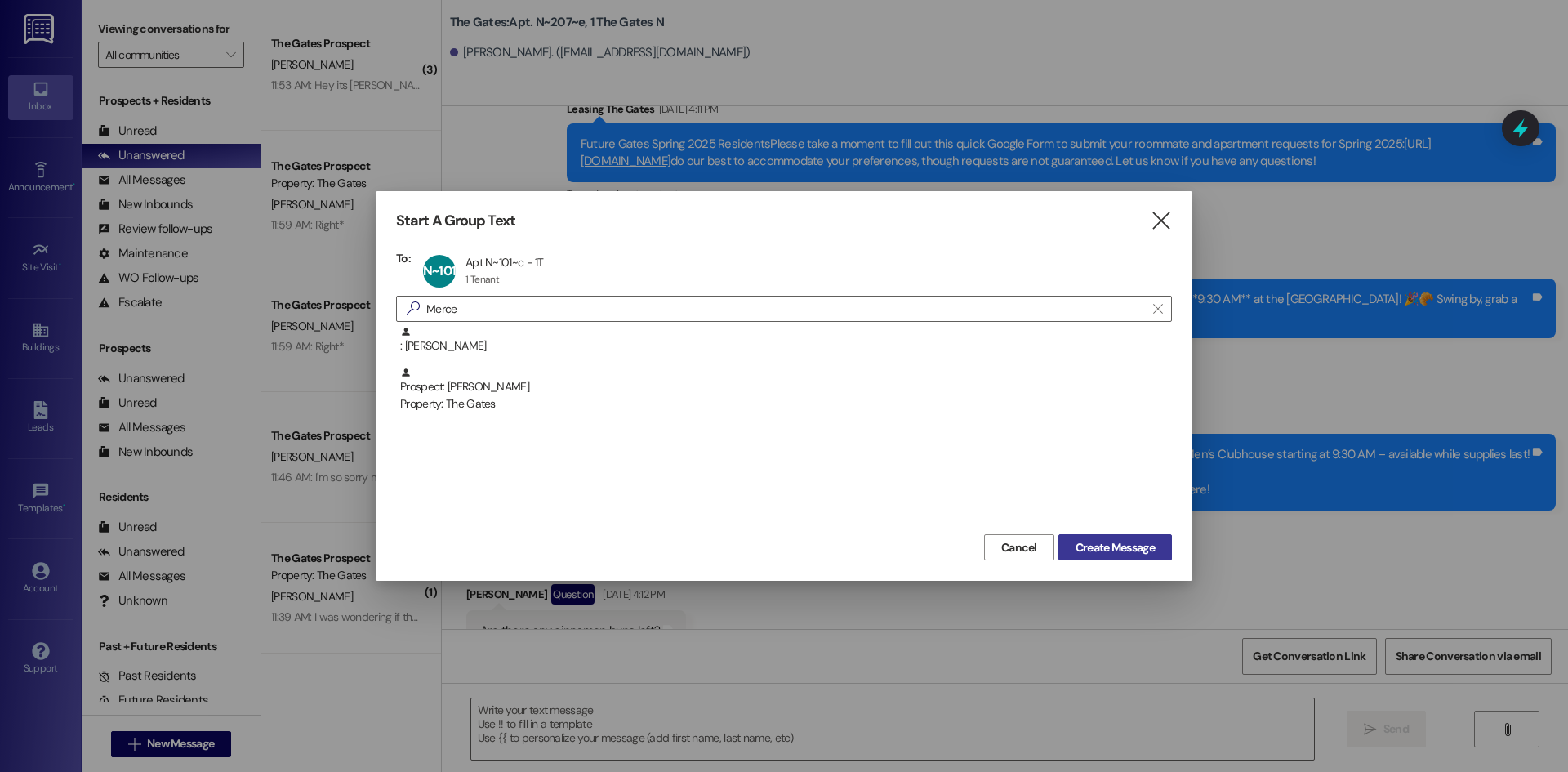
click at [1113, 553] on span "Create Message" at bounding box center [1115, 548] width 79 height 17
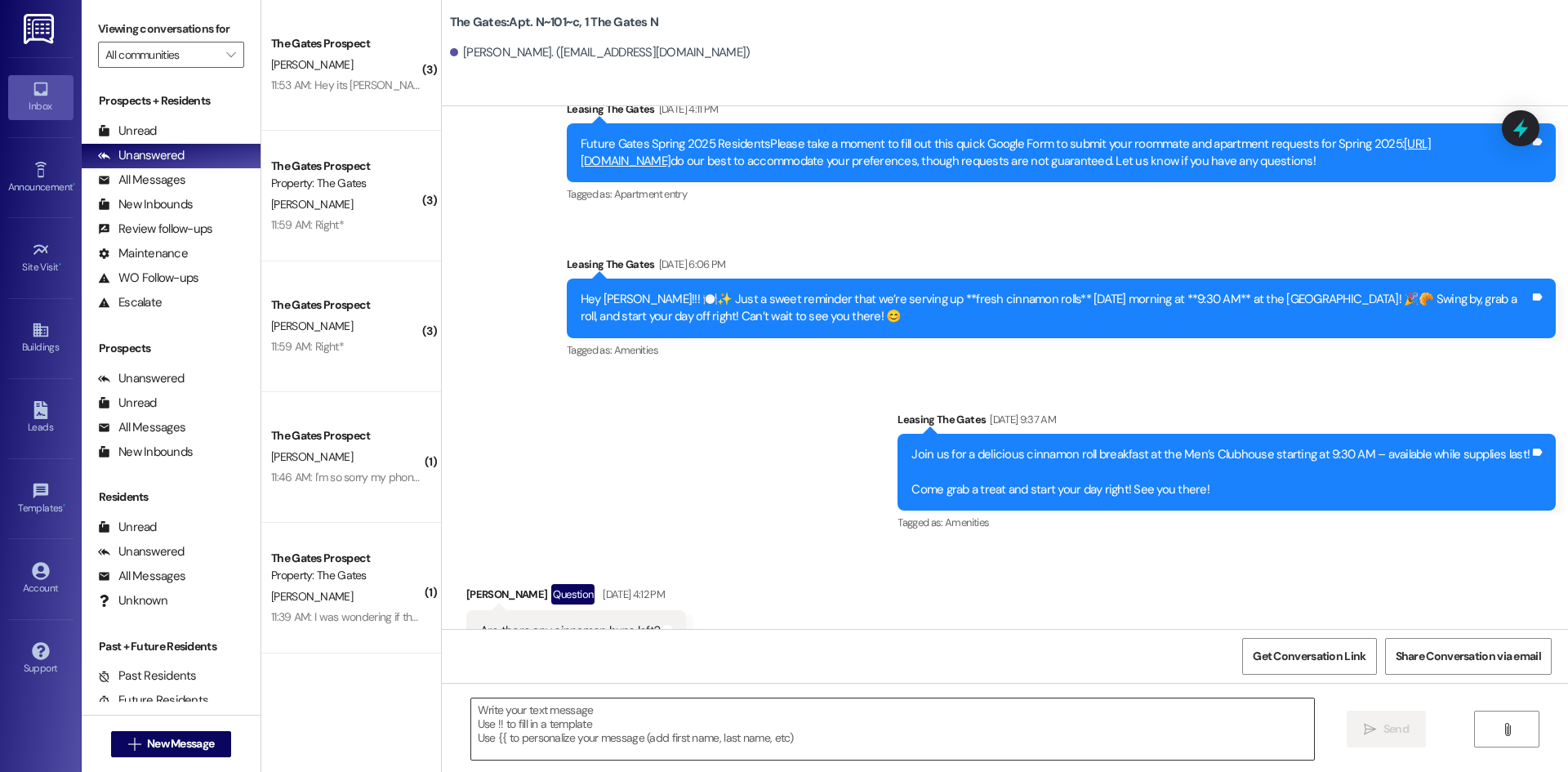
click at [507, 719] on textarea at bounding box center [893, 729] width 843 height 61
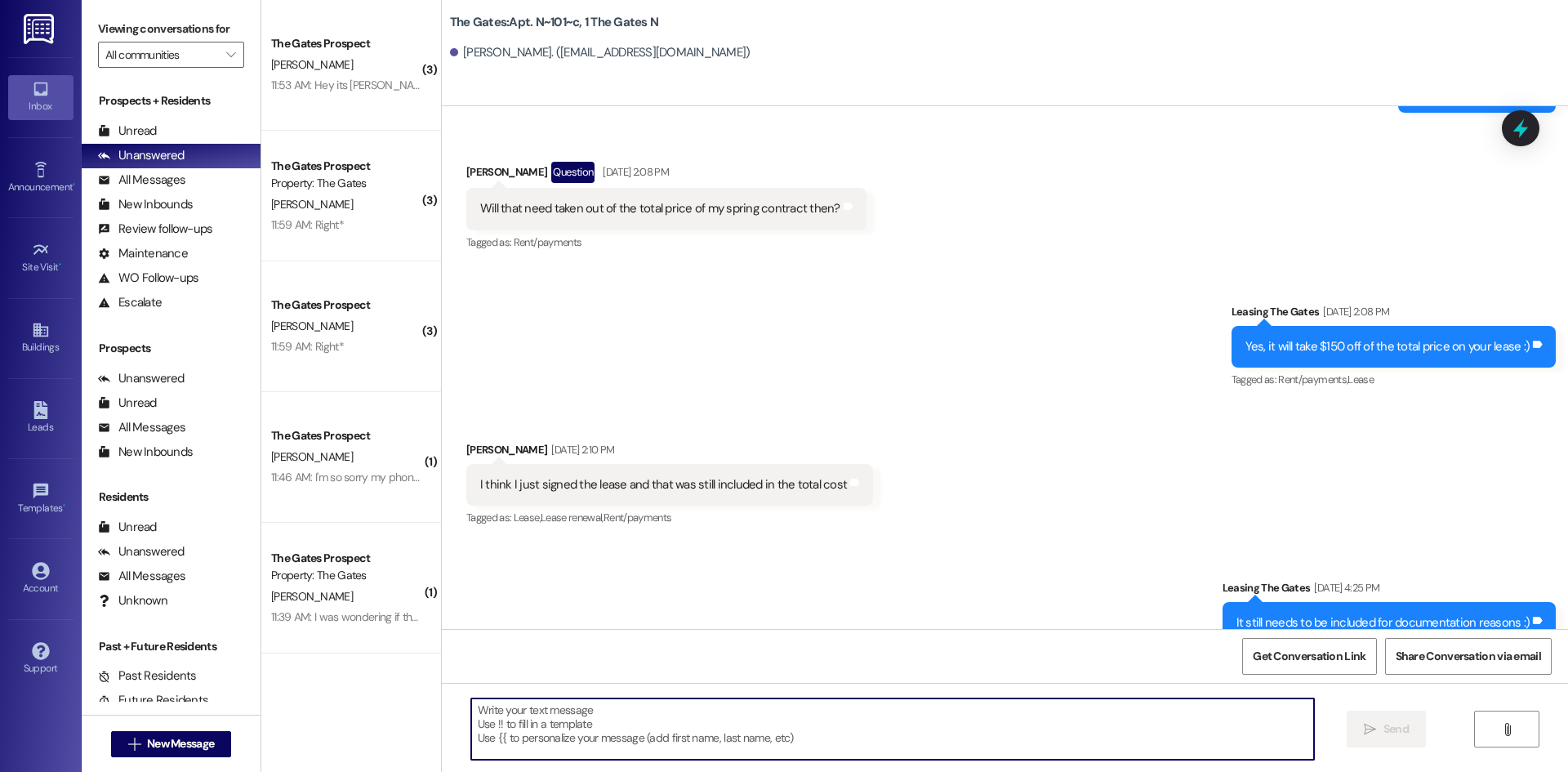
scroll to position [35703, 0]
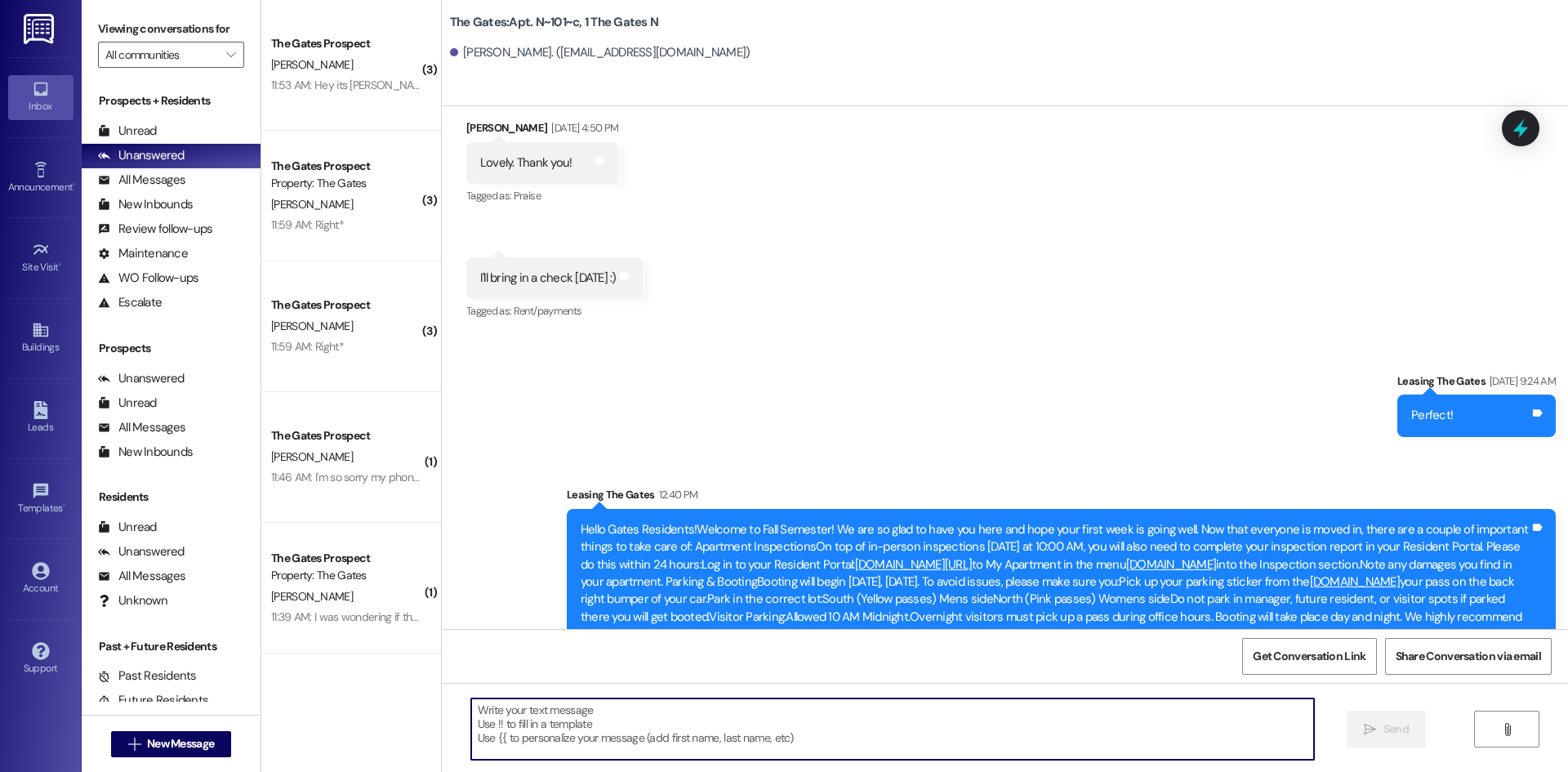
paste textarea "Hi {{first_name}}! This is [PERSON_NAME] from The Gates! We are running a LIMIT…"
type textarea "Hi {{first_name}}! This is [PERSON_NAME] from The Gates! We are running a LIMIT…"
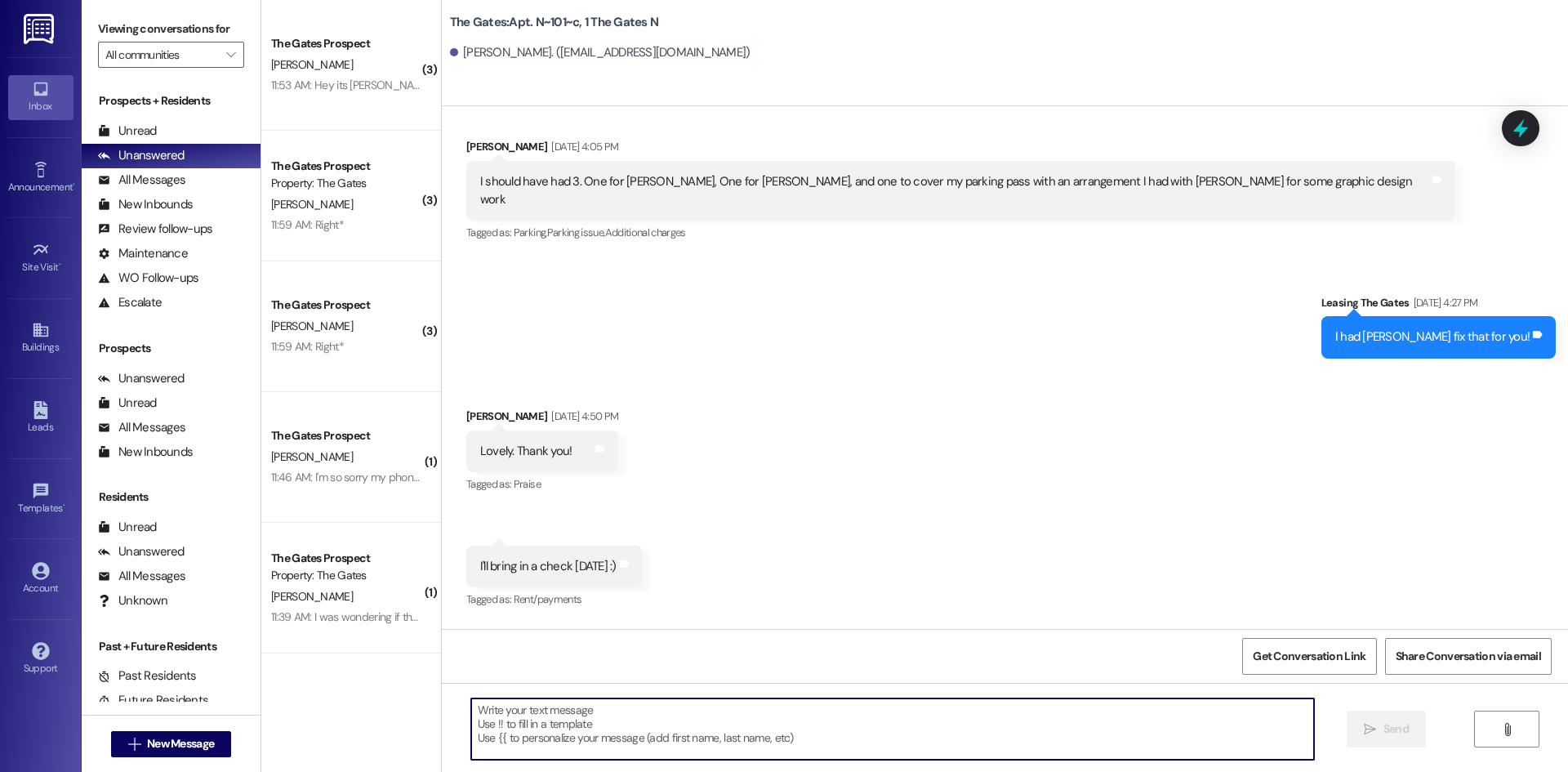
scroll to position [35410, 0]
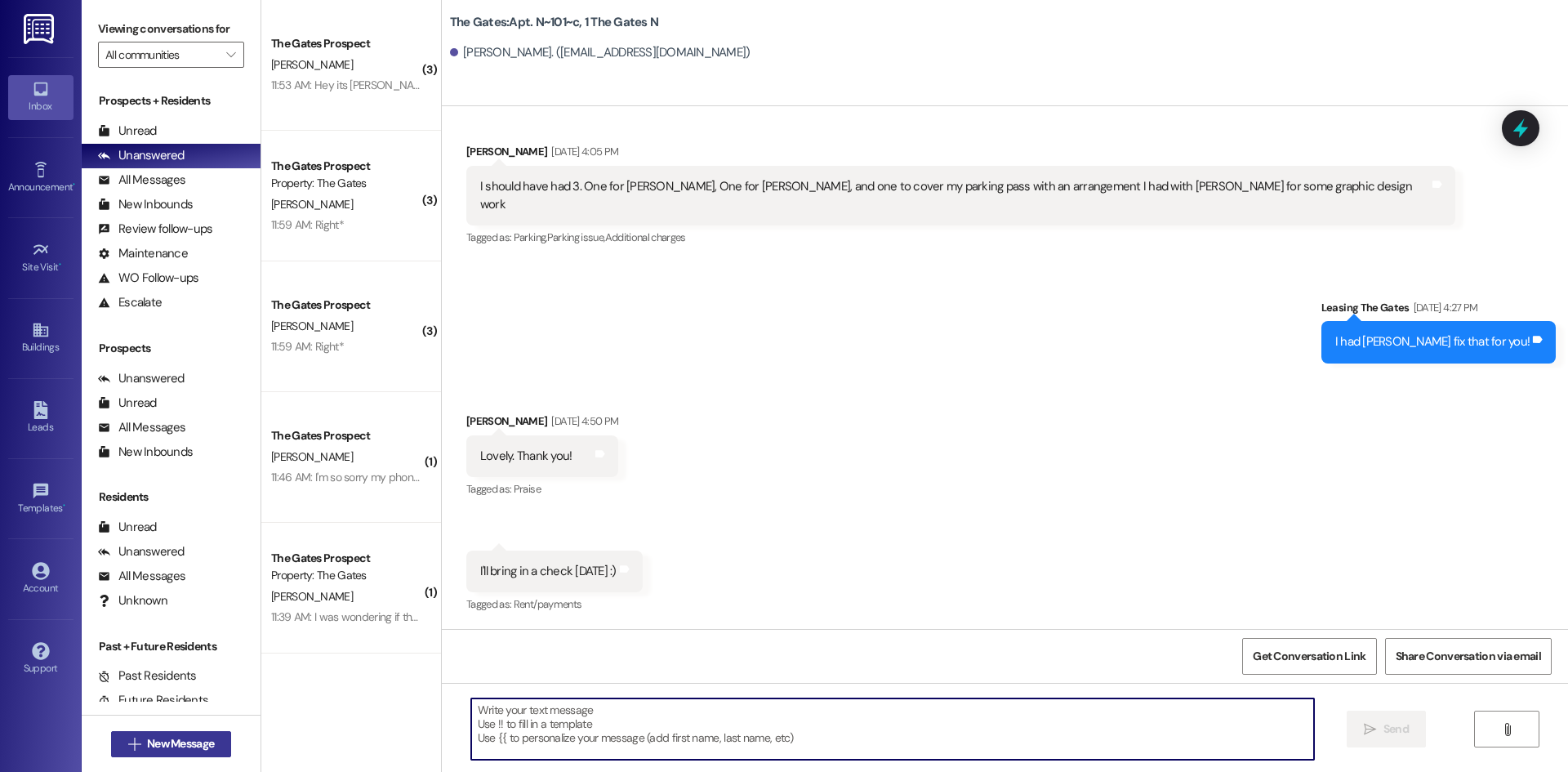
click at [160, 740] on span "New Message" at bounding box center [180, 744] width 67 height 17
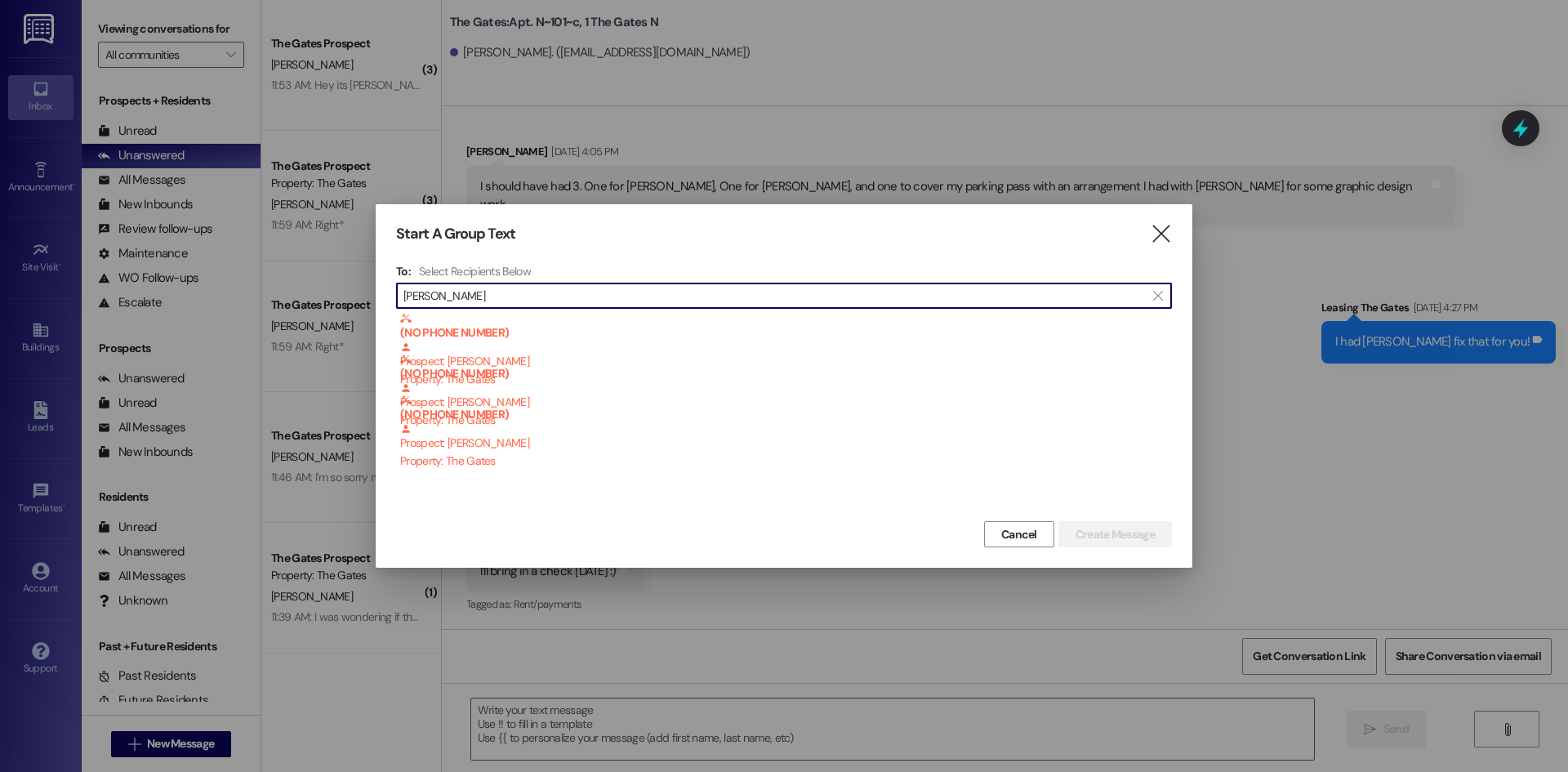
type input "[PERSON_NAME]"
drag, startPoint x: 533, startPoint y: 294, endPoint x: 305, endPoint y: 284, distance: 228.2
click at [305, 284] on div "Start A Group Text  To: Select Recipients Below  [PERSON_NAME]  (NO PHONE NU…" at bounding box center [784, 386] width 1568 height 772
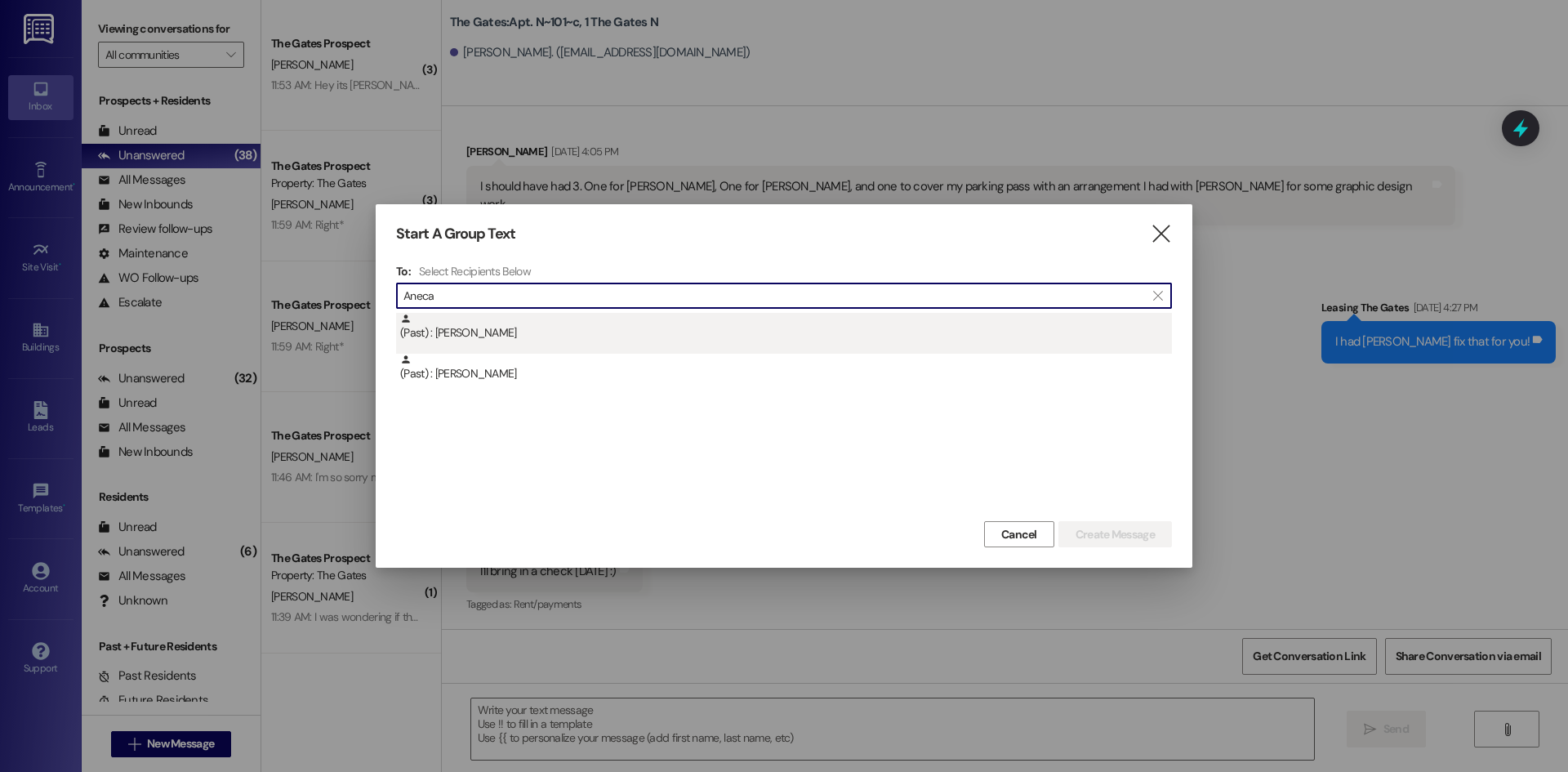
type input "Aneca"
click at [470, 334] on div "(Past) : [PERSON_NAME]" at bounding box center [786, 327] width 772 height 29
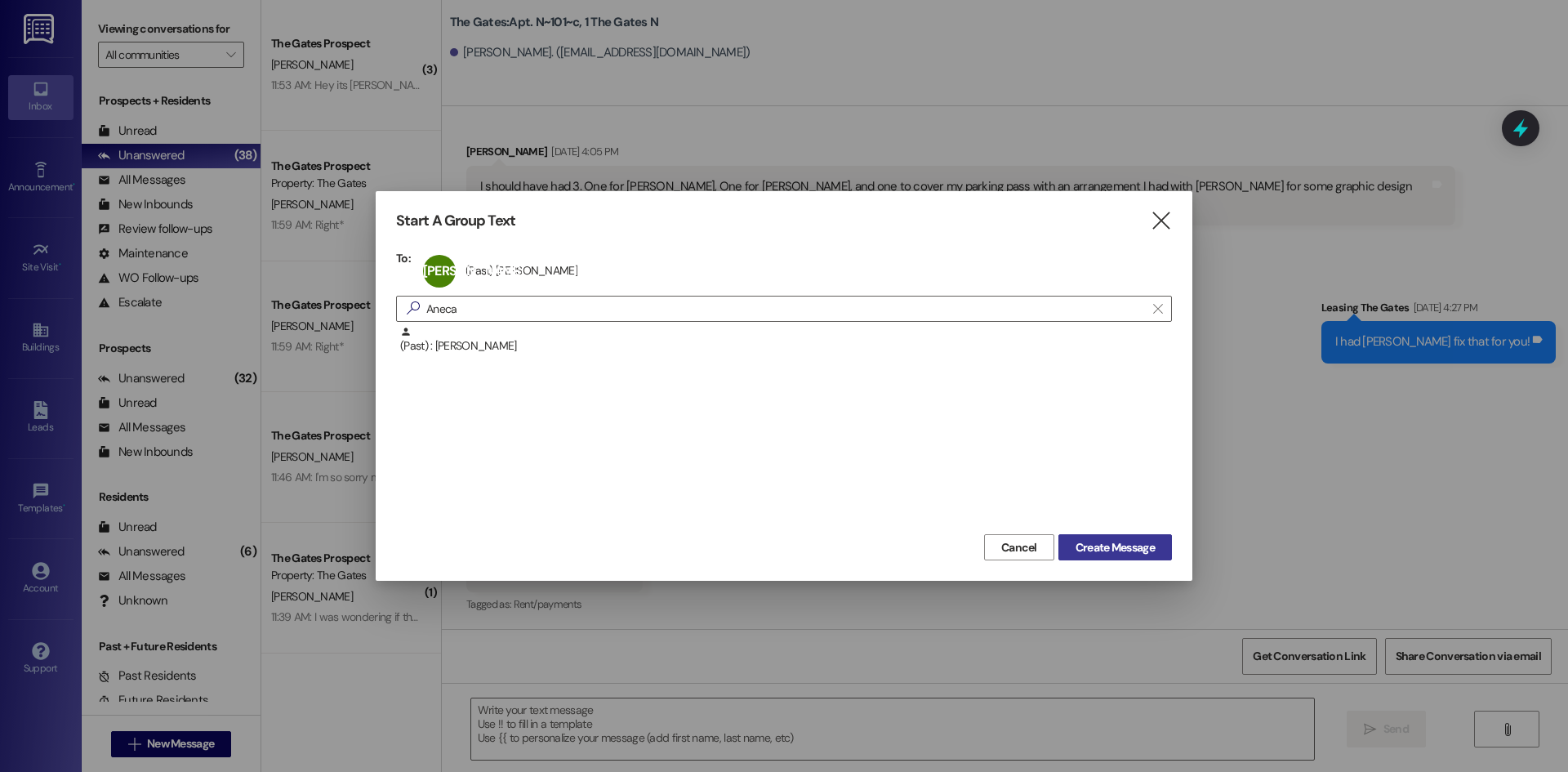
click at [1120, 540] on span "Create Message" at bounding box center [1115, 548] width 79 height 17
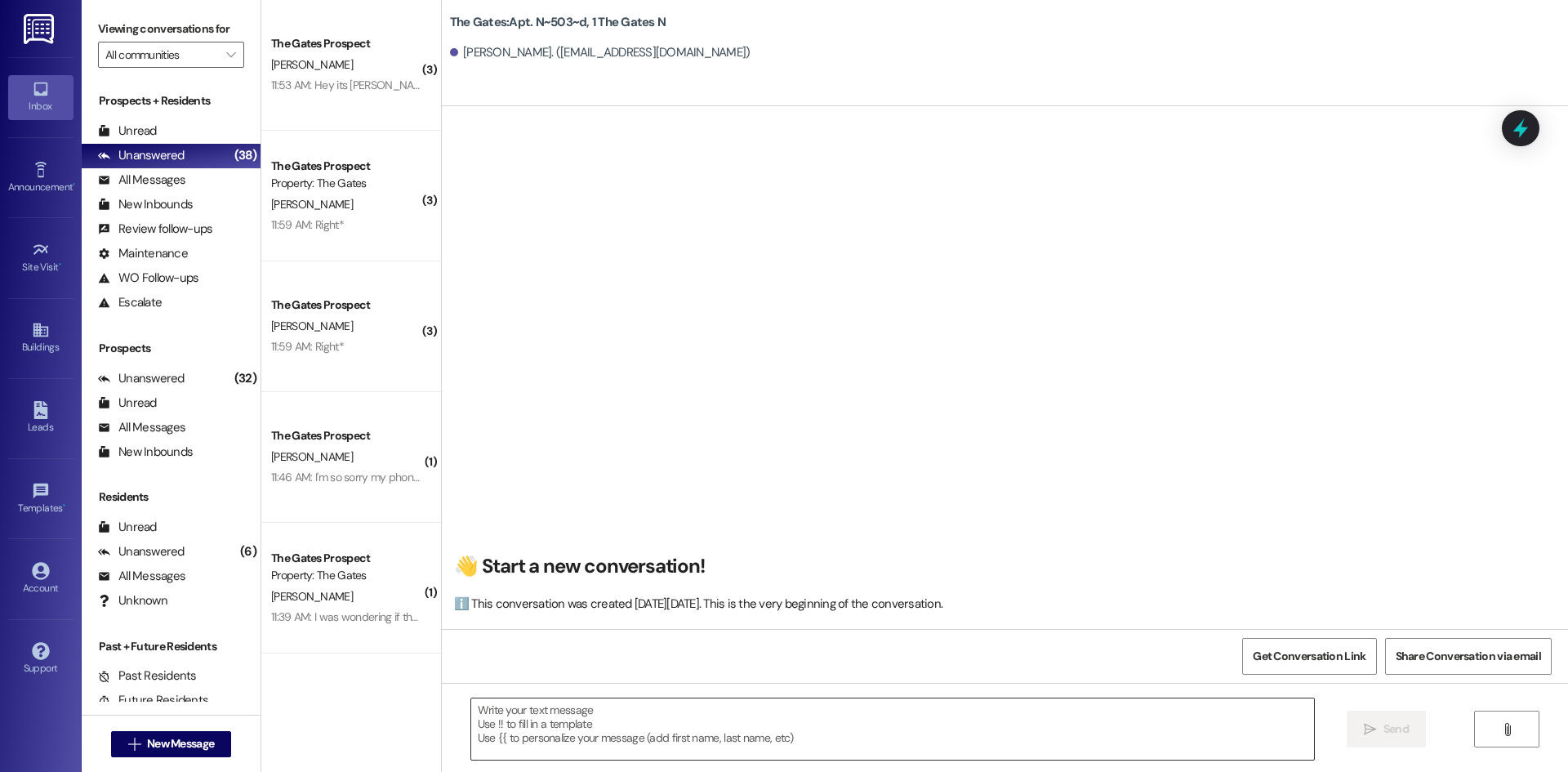
scroll to position [15142, 0]
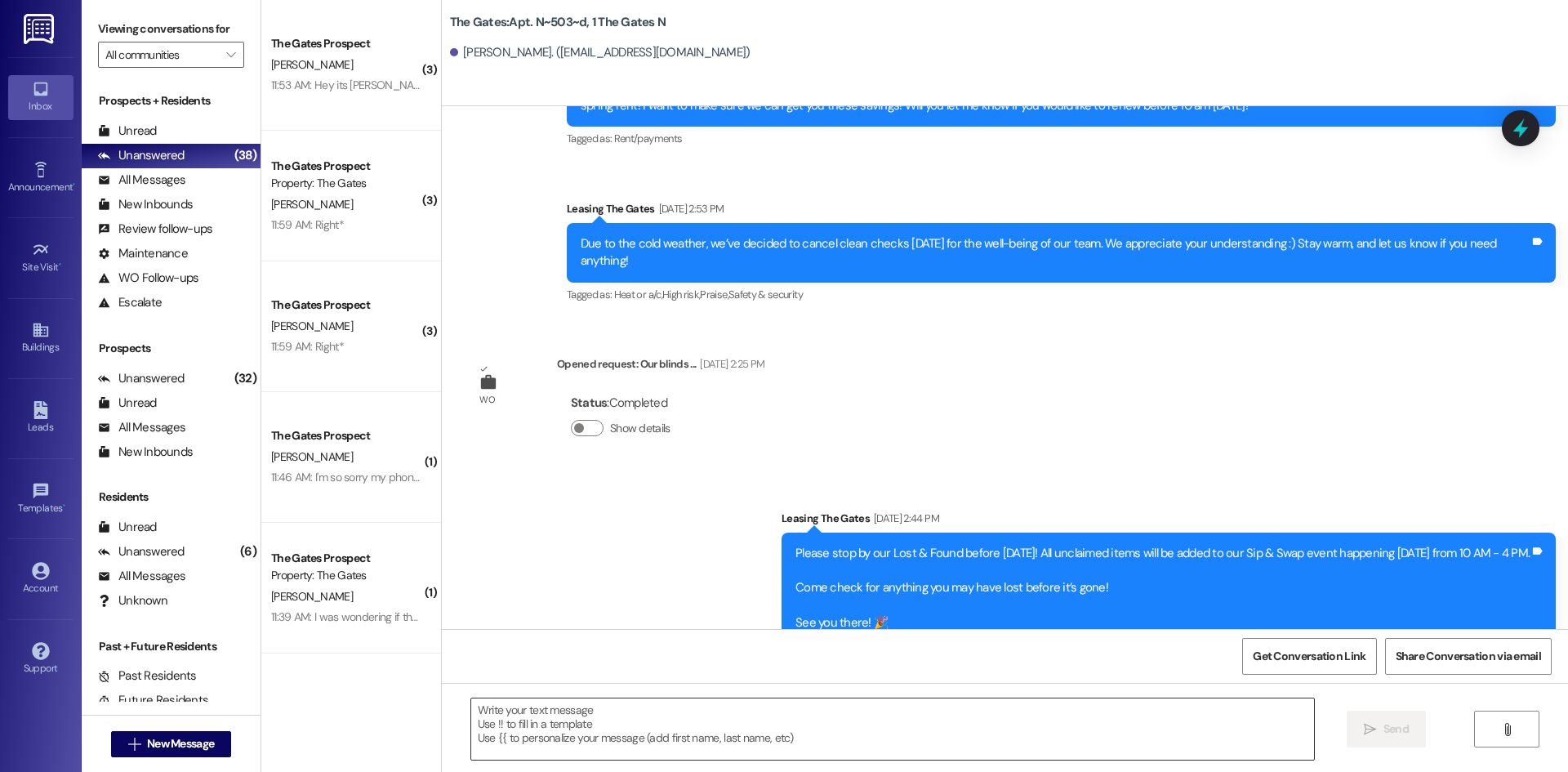
click at [564, 721] on textarea at bounding box center [893, 729] width 843 height 61
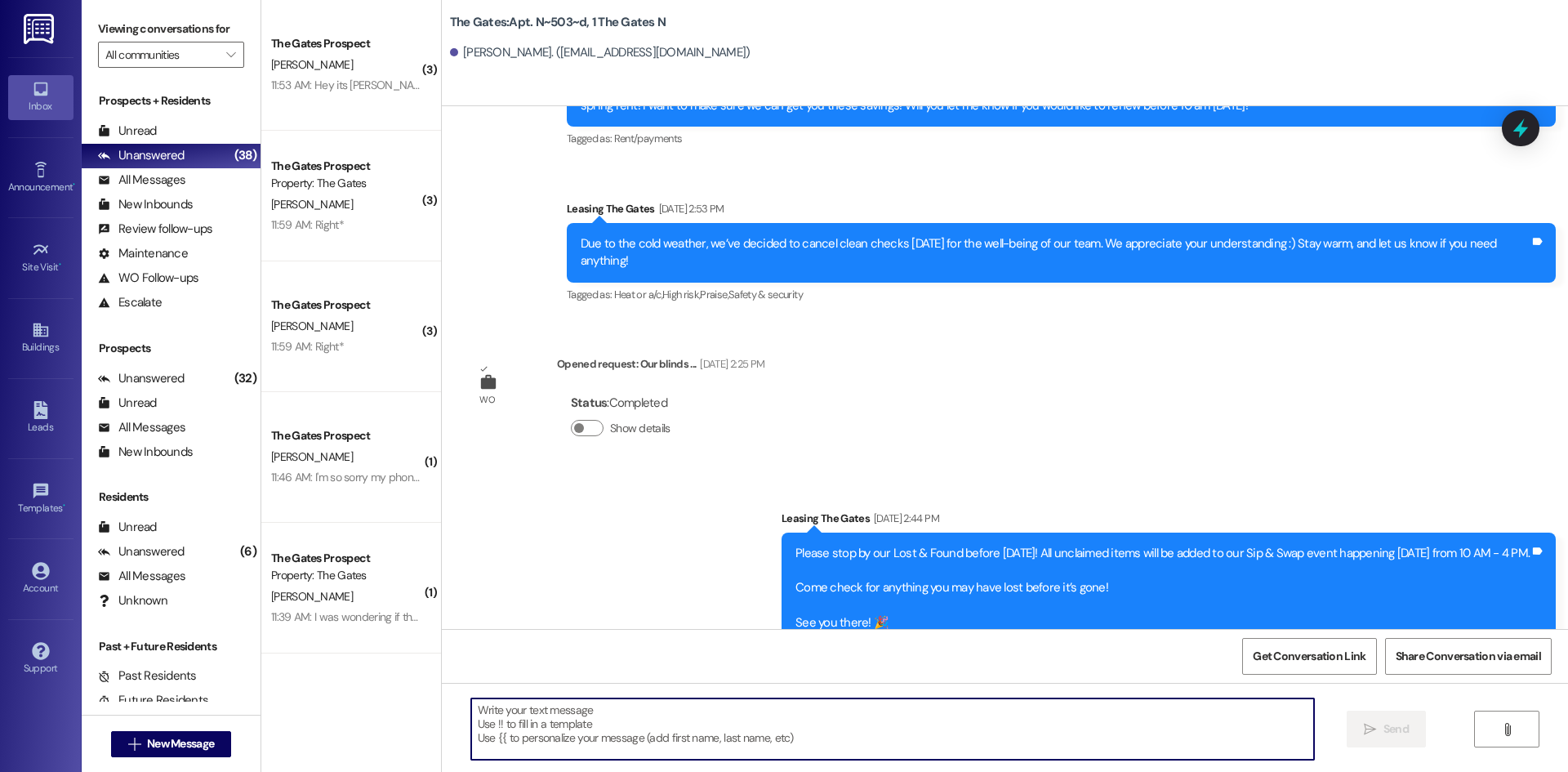
paste textarea "Hi {{first_name}}! This is [PERSON_NAME] from The Gates! We are running a LIMIT…"
type textarea "Hi {{first_name}}! This is [PERSON_NAME] from The Gates! We are running a LIMIT…"
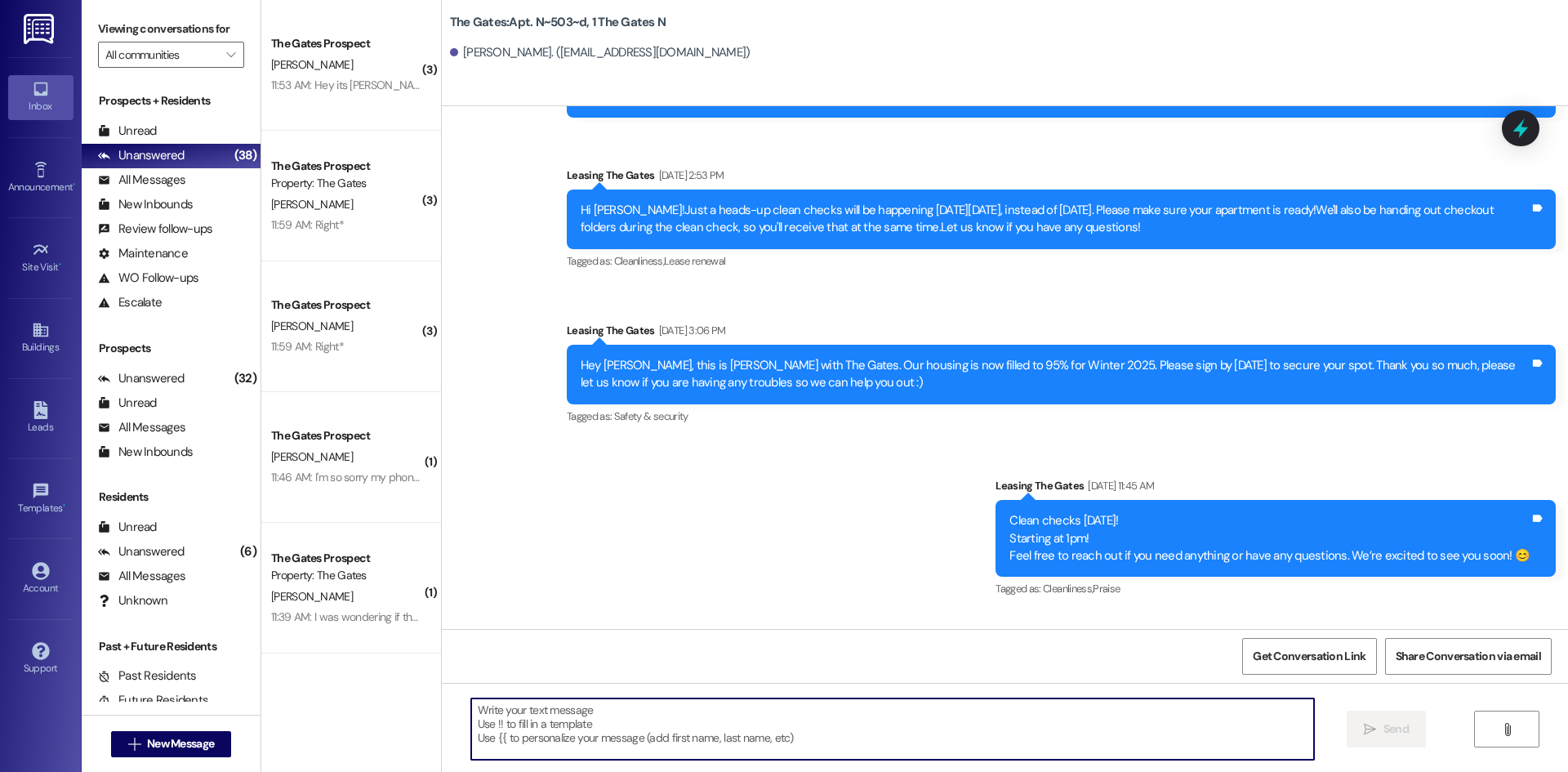
scroll to position [5587, 0]
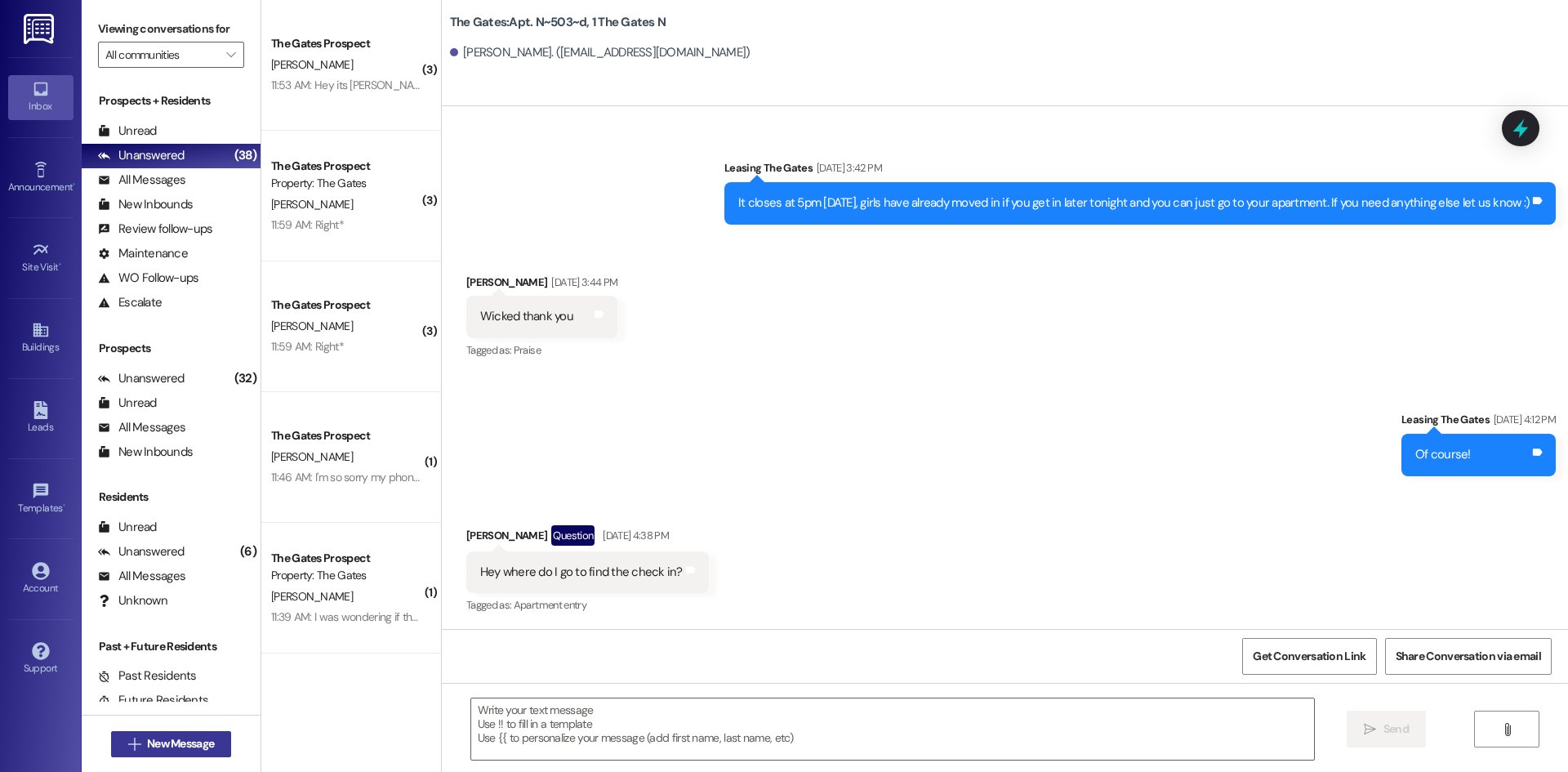
click at [125, 735] on button " New Message" at bounding box center [171, 743] width 121 height 26
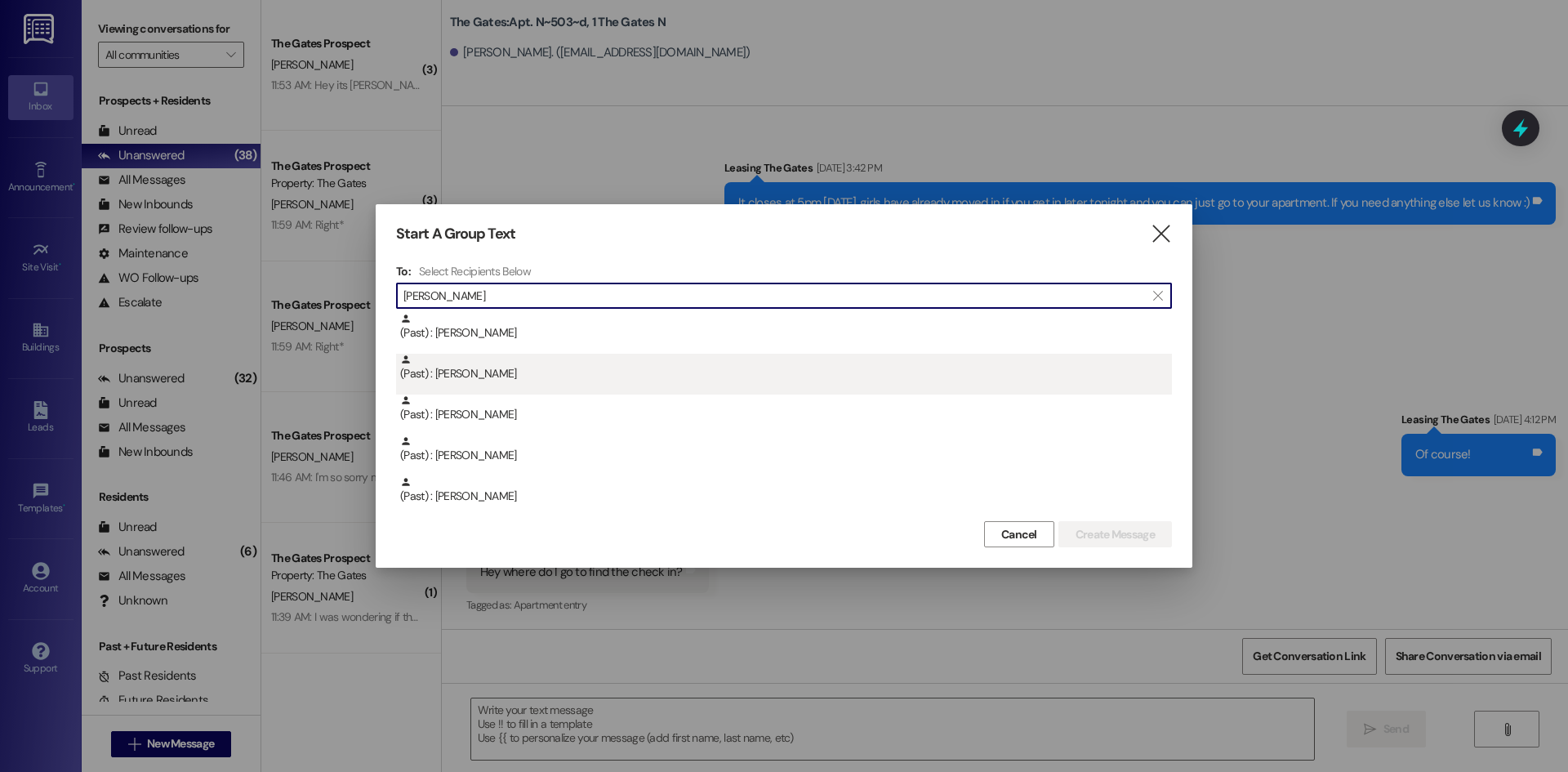
type input "[PERSON_NAME]"
click at [480, 368] on div "(Past) : [PERSON_NAME]" at bounding box center [786, 368] width 772 height 29
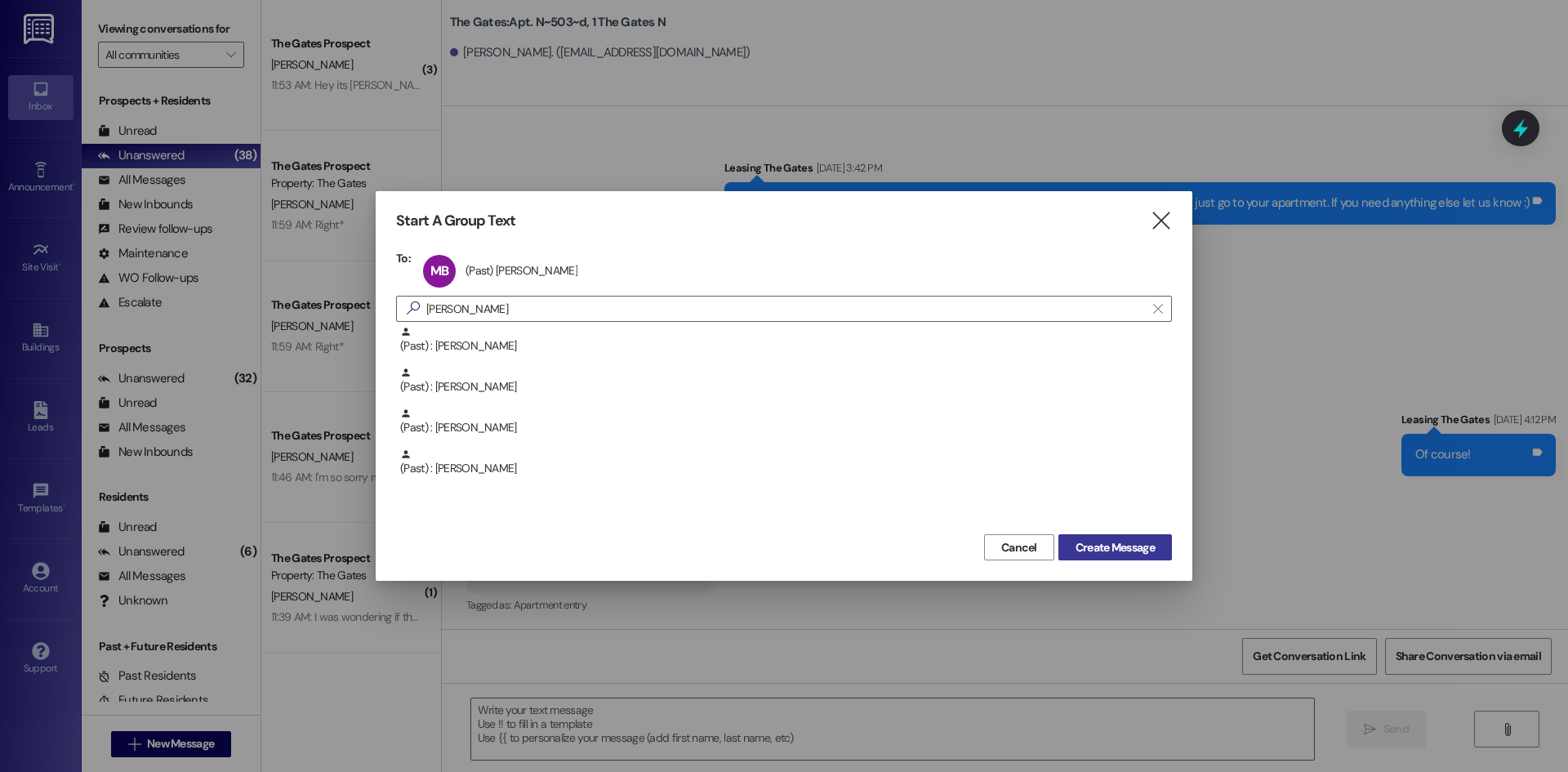
click at [1129, 552] on span "Create Message" at bounding box center [1115, 548] width 79 height 17
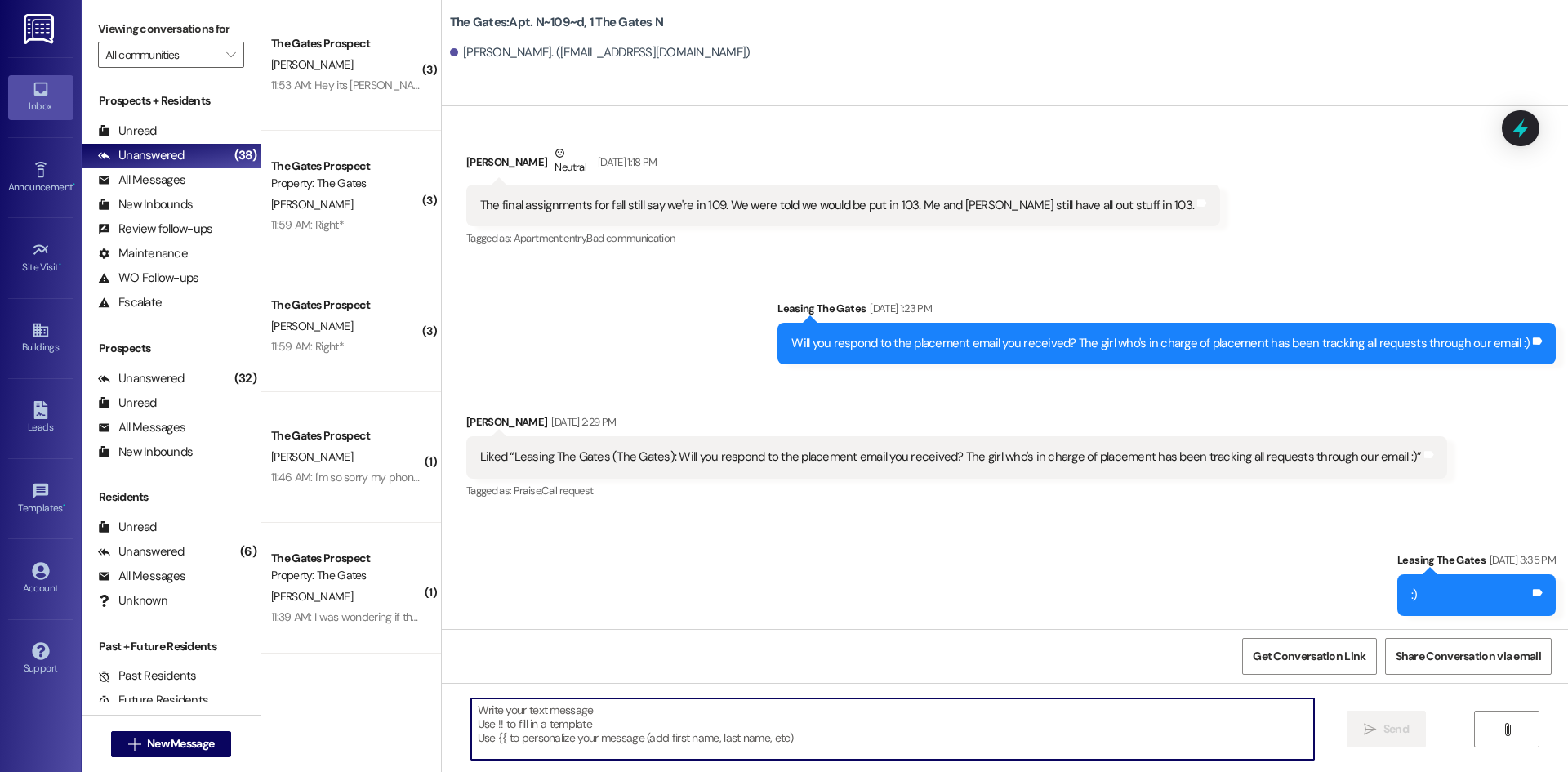
scroll to position [71802, 0]
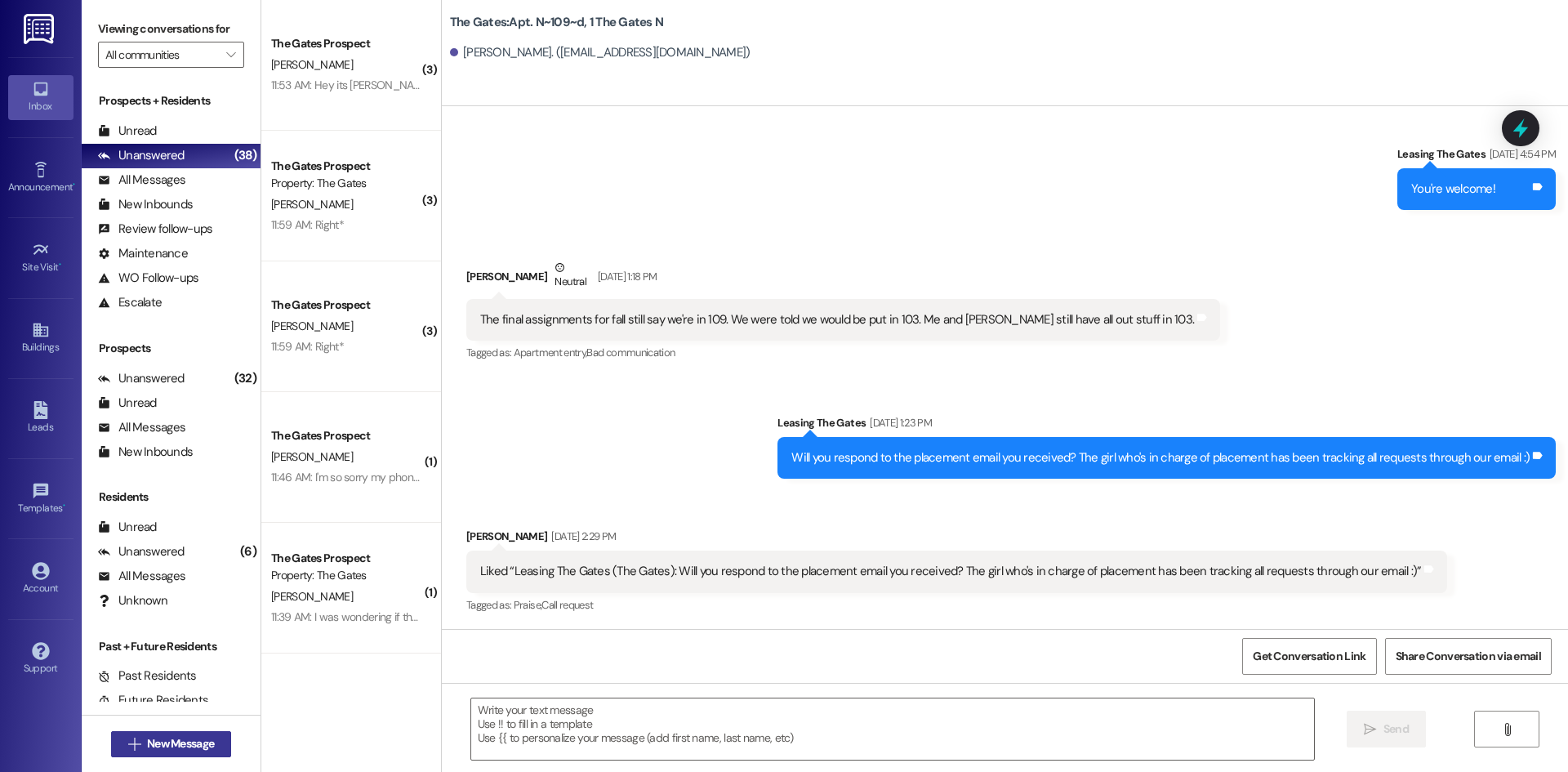
click at [207, 738] on span "New Message" at bounding box center [180, 744] width 67 height 17
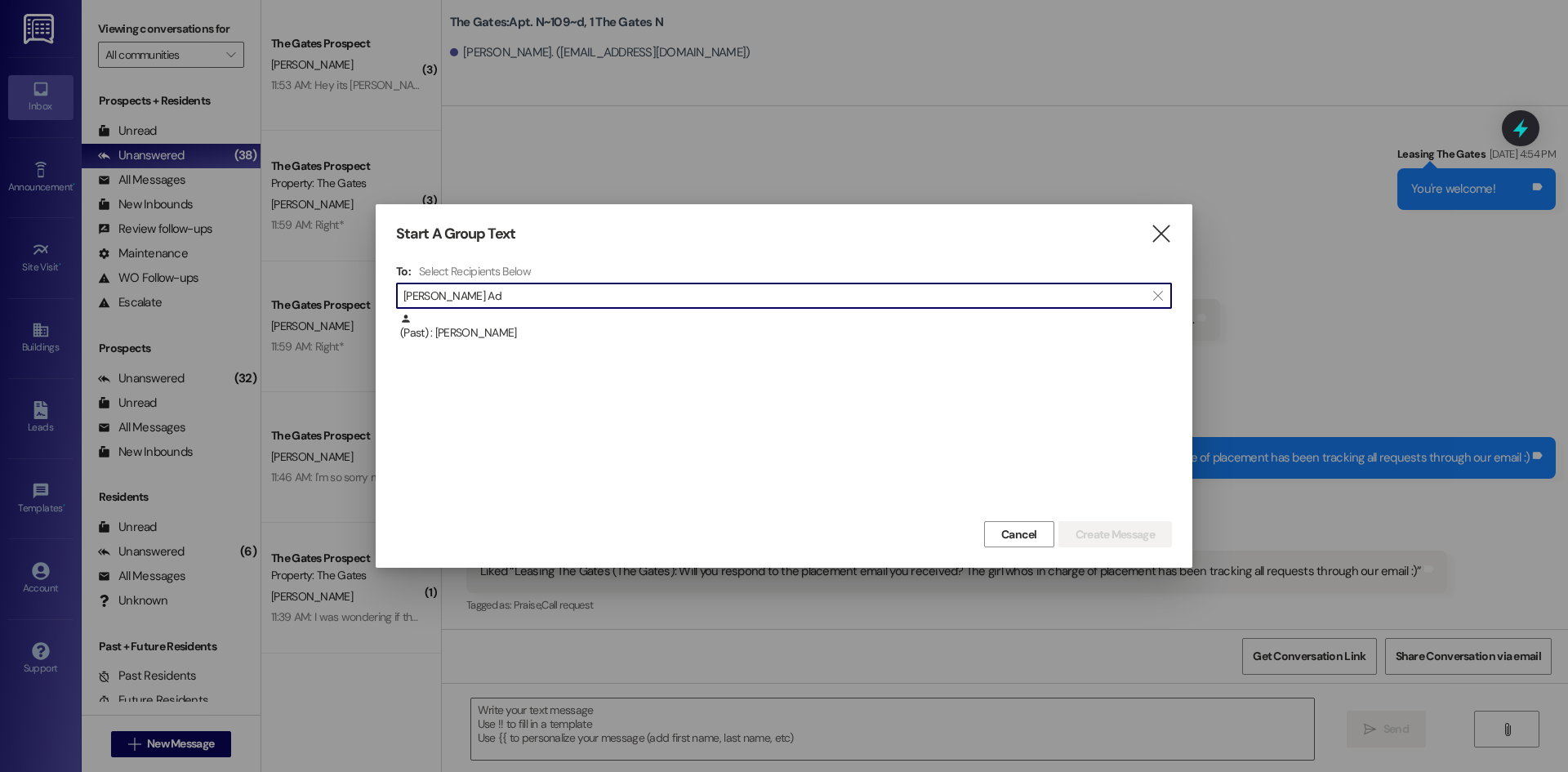
type input "[PERSON_NAME] Ad"
click at [463, 339] on div "(Past) : [PERSON_NAME]" at bounding box center [786, 327] width 772 height 29
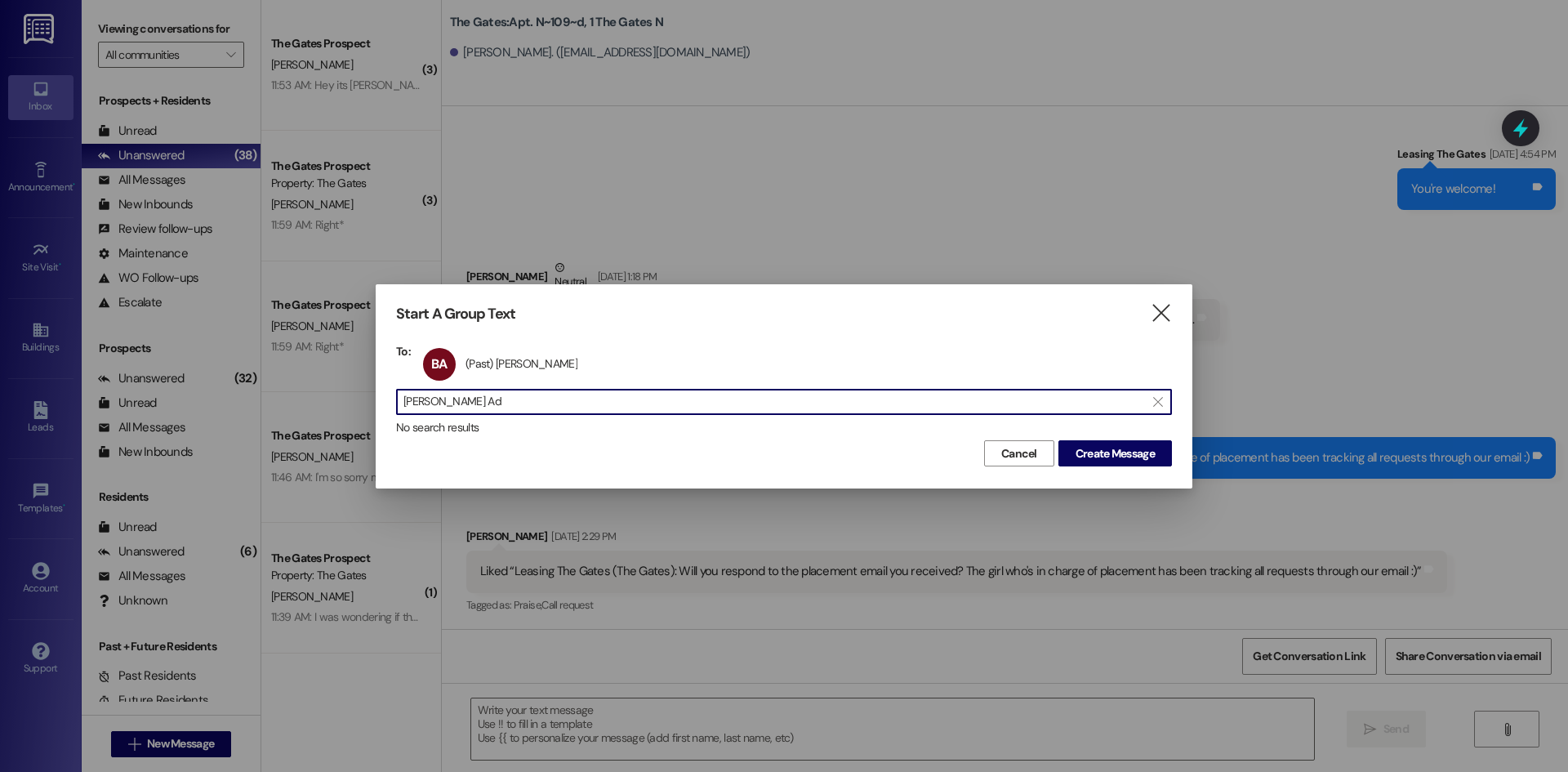
drag, startPoint x: 478, startPoint y: 407, endPoint x: 123, endPoint y: 387, distance: 355.6
click at [123, 387] on div "Start A Group Text  To: BA (Past) [PERSON_NAME] (Past) [PERSON_NAME] click to …" at bounding box center [784, 386] width 1568 height 772
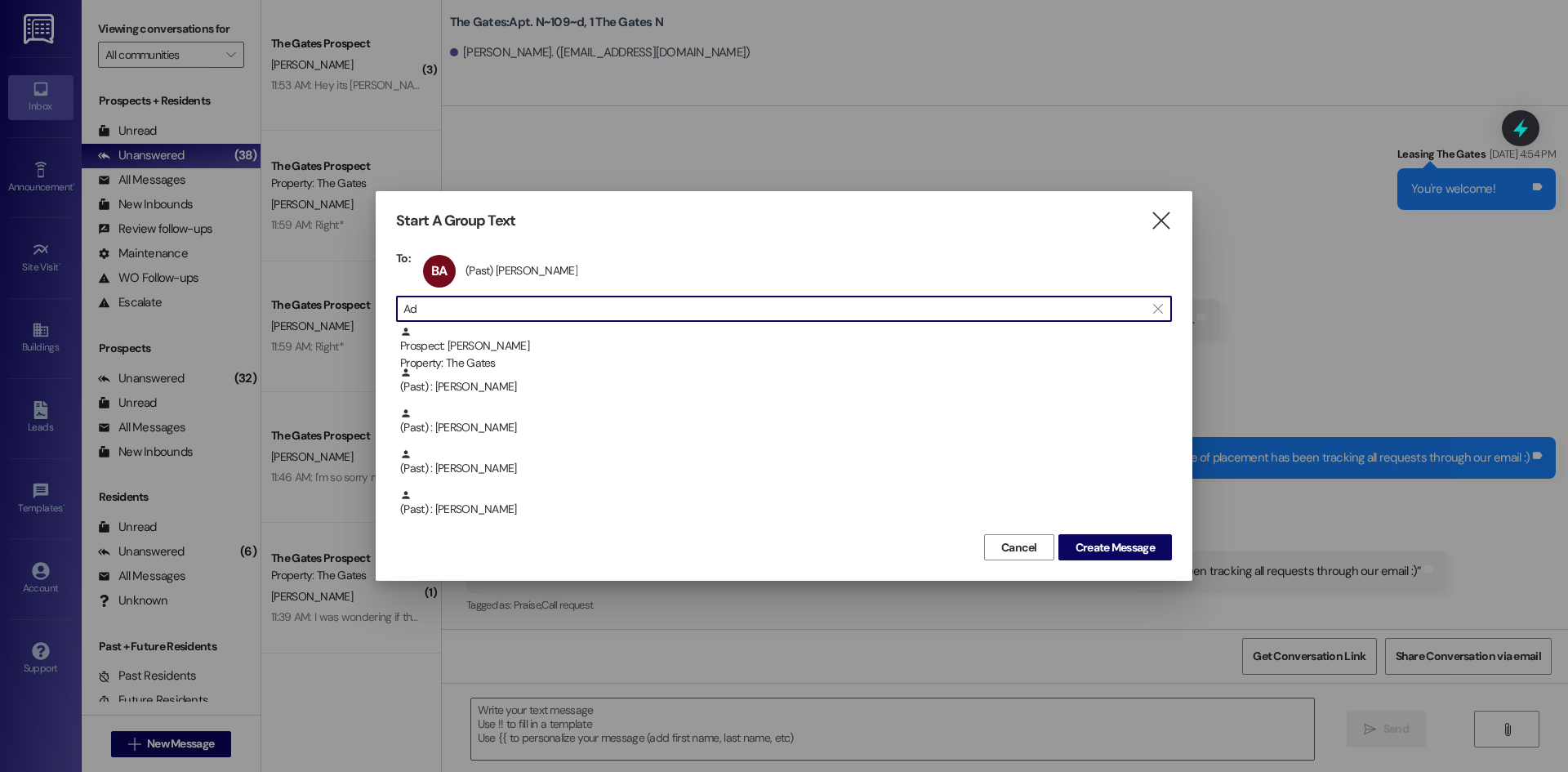
type input "A"
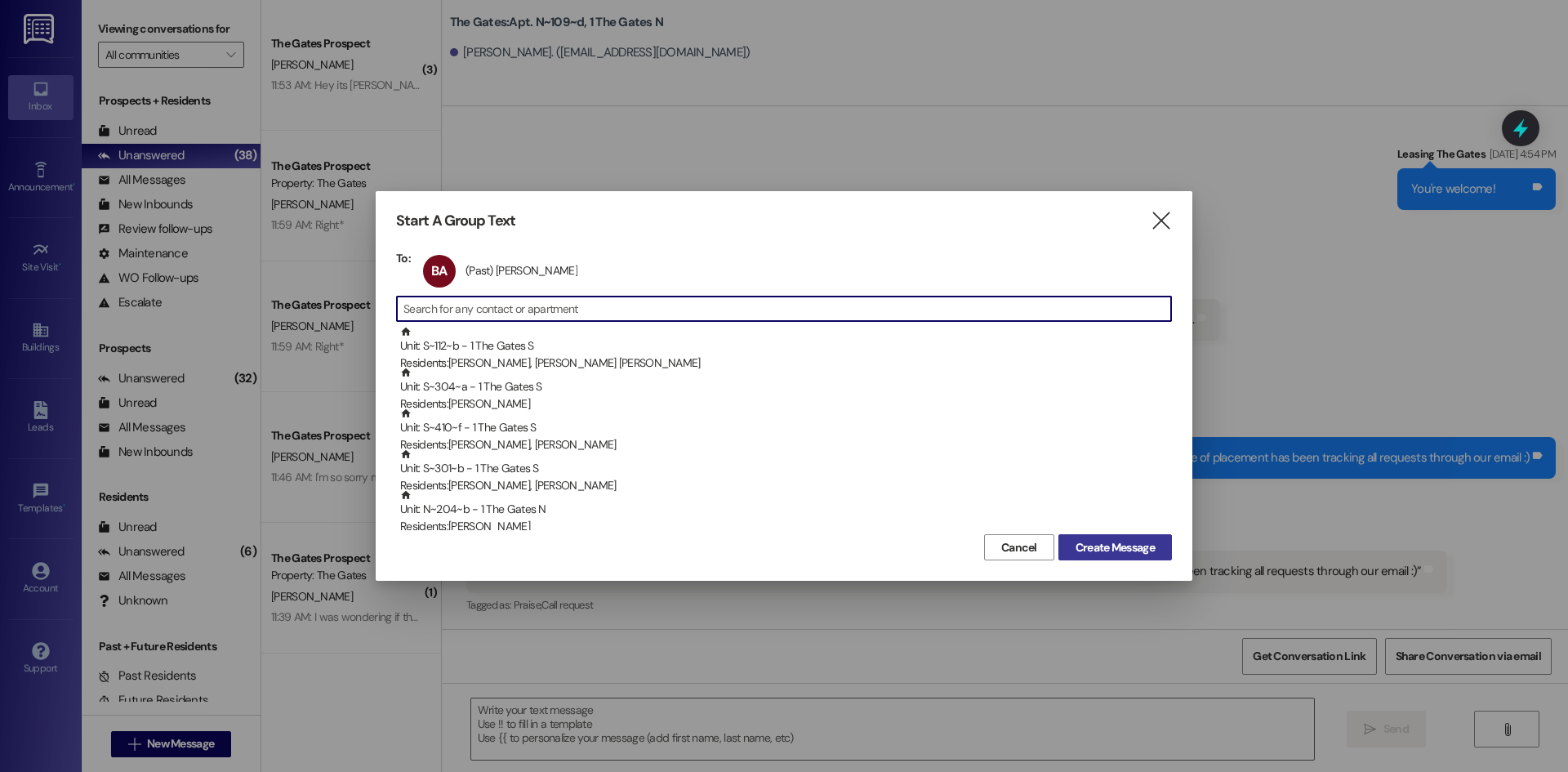
click at [1117, 545] on span "Create Message" at bounding box center [1115, 548] width 79 height 17
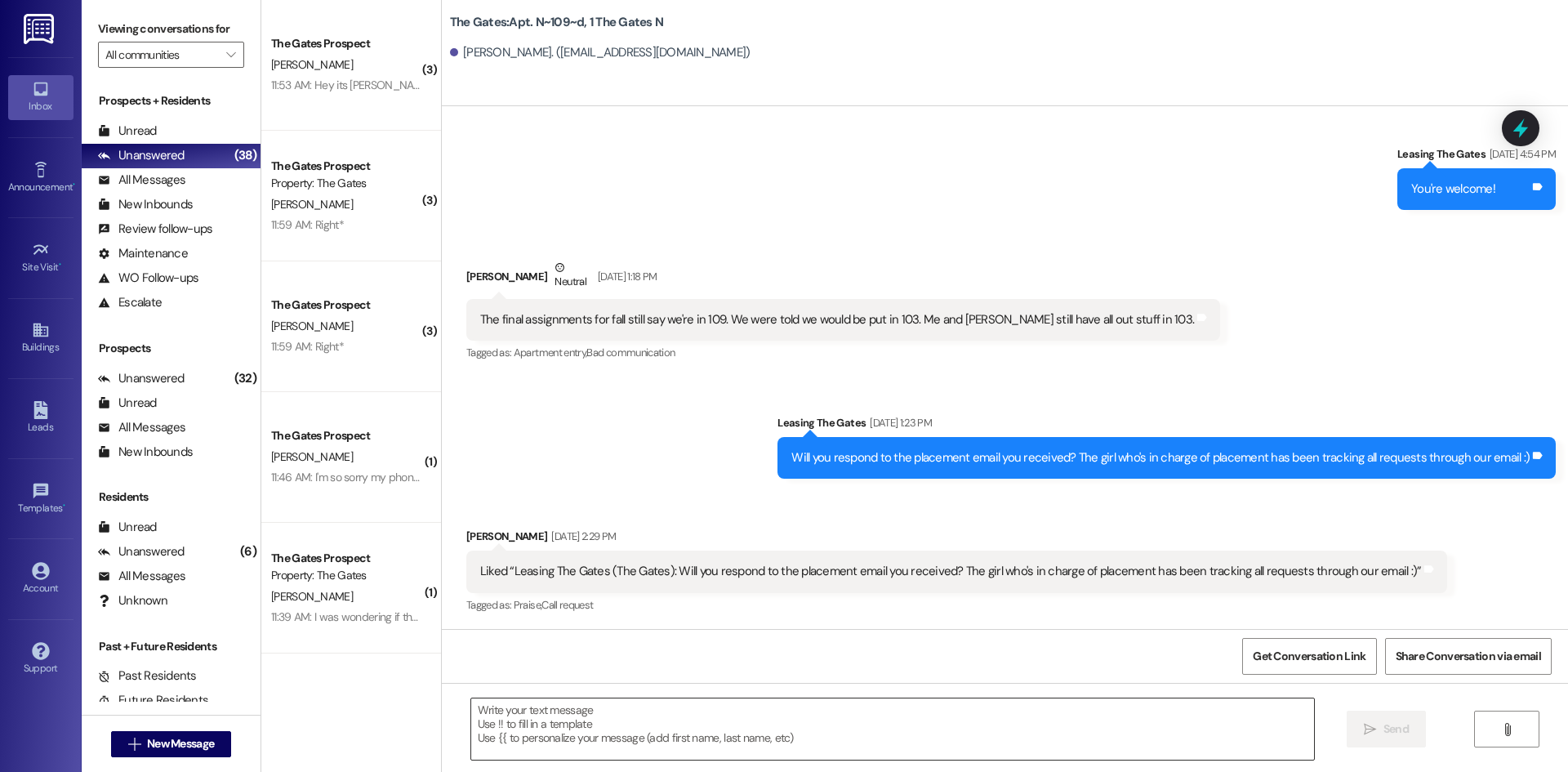
click at [536, 728] on textarea at bounding box center [893, 729] width 843 height 61
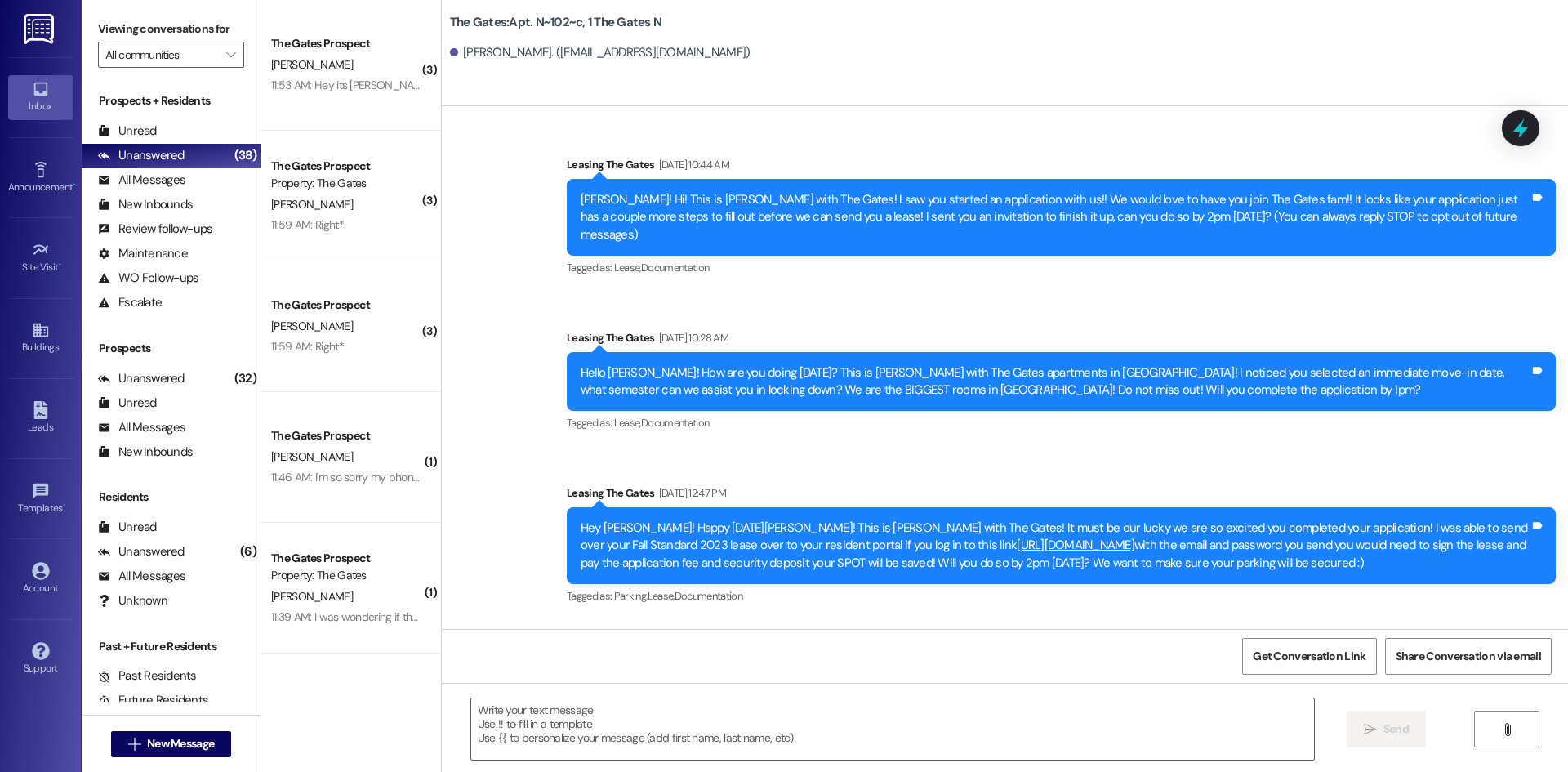
click at [536, 728] on textarea at bounding box center [893, 729] width 843 height 61
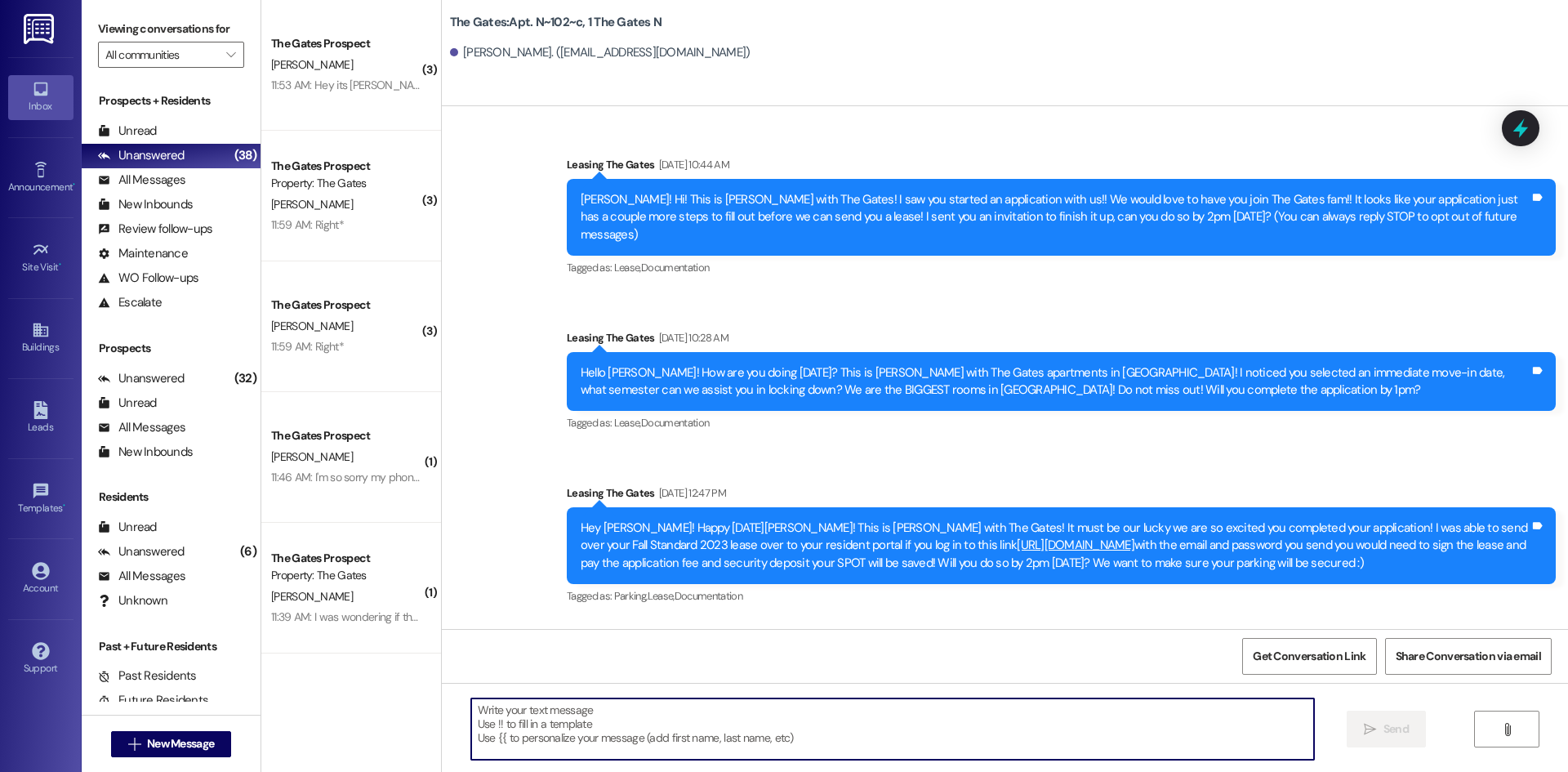
scroll to position [43773, 0]
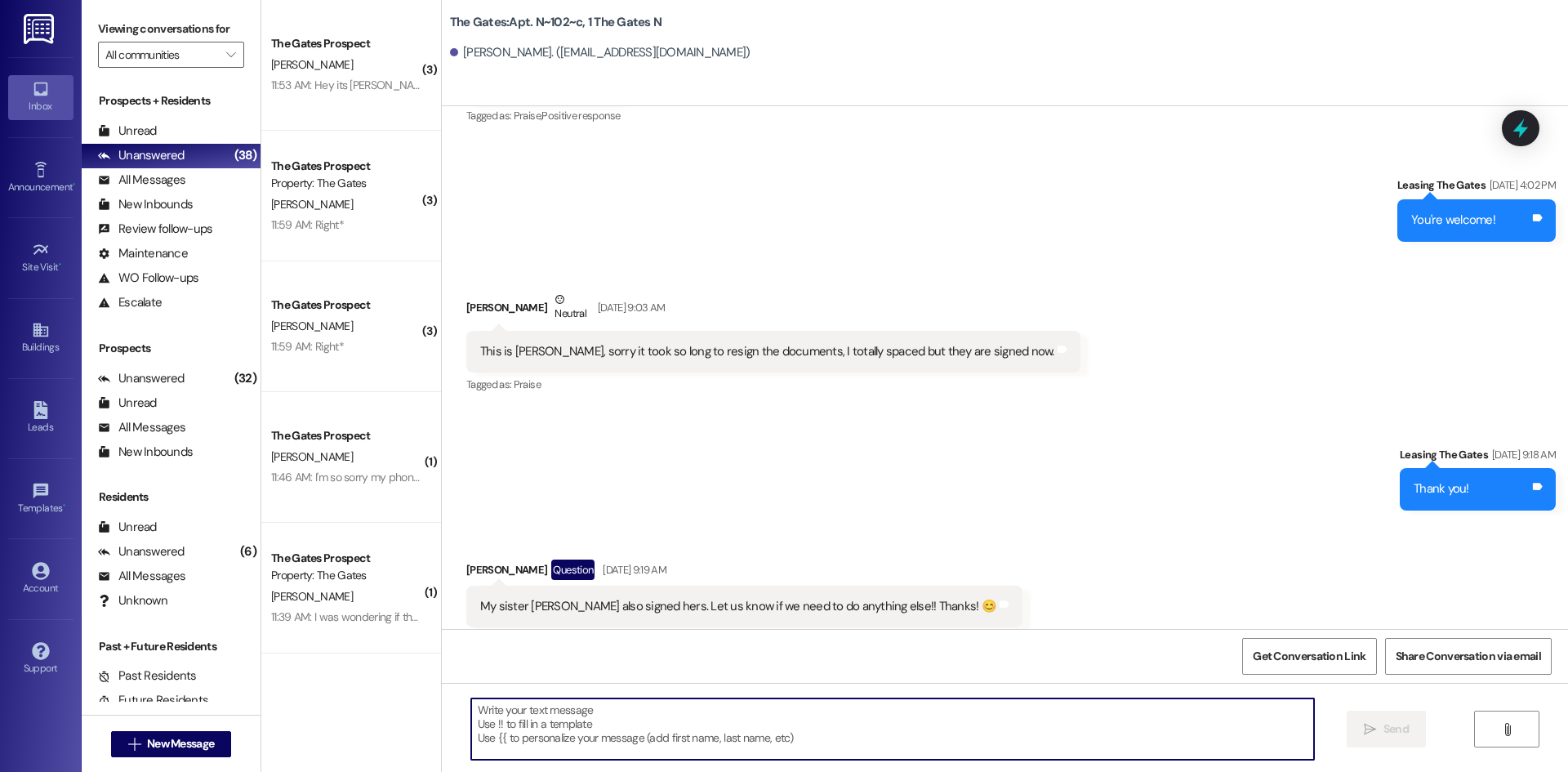
paste textarea "Hi {{first_name}}! This is [PERSON_NAME] from The Gates! We are running a LIMIT…"
type textarea "Hi {{first_name}}! This is [PERSON_NAME] from The Gates! We are running a LIMIT…"
click at [212, 747] on span "New Message" at bounding box center [180, 744] width 73 height 17
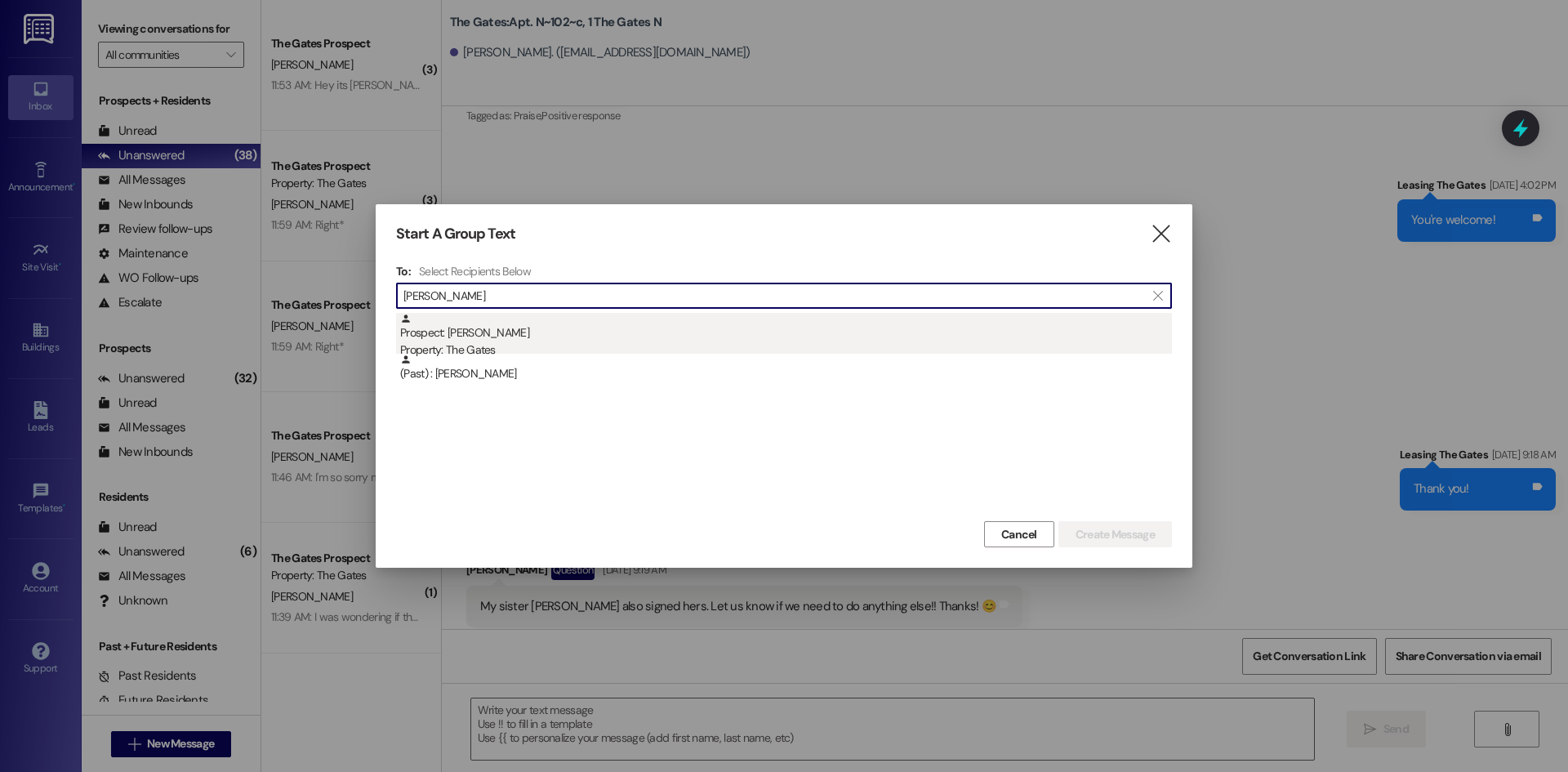
type input "[PERSON_NAME]"
click at [488, 318] on div "Prospect: [PERSON_NAME] Property: The Gates" at bounding box center [786, 335] width 772 height 47
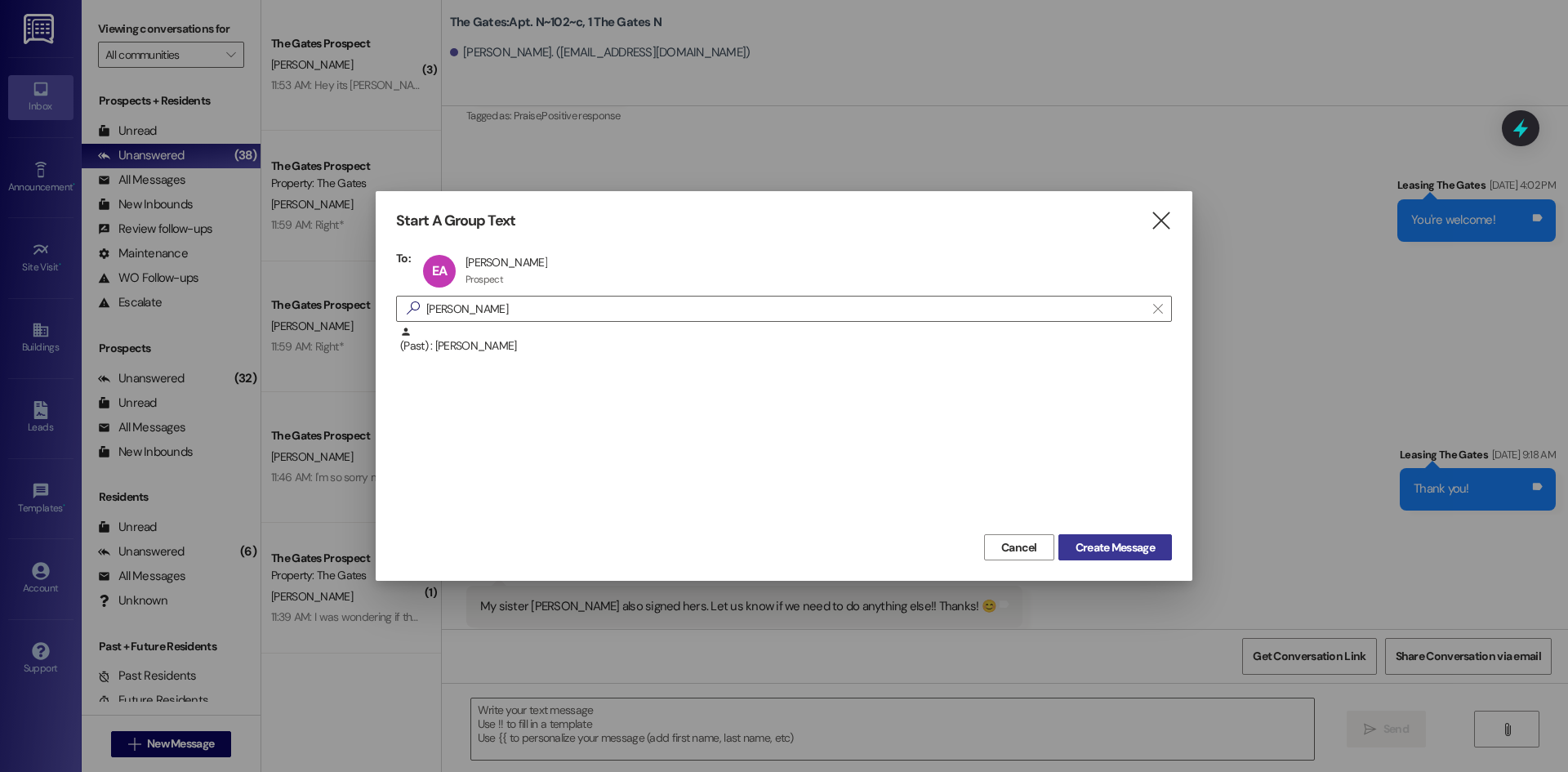
click at [1116, 546] on span "Create Message" at bounding box center [1115, 548] width 79 height 17
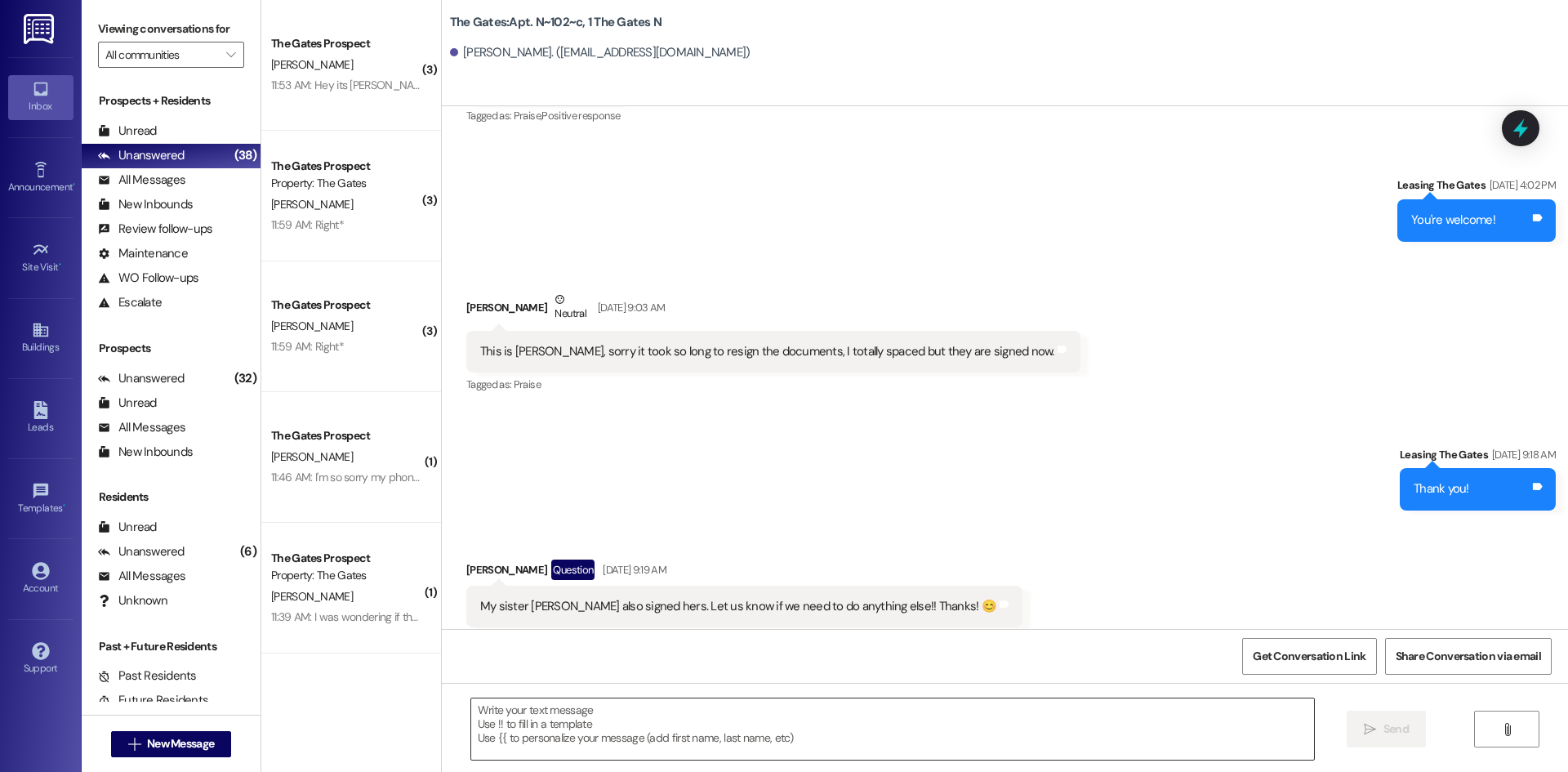
click at [533, 739] on textarea at bounding box center [893, 729] width 843 height 61
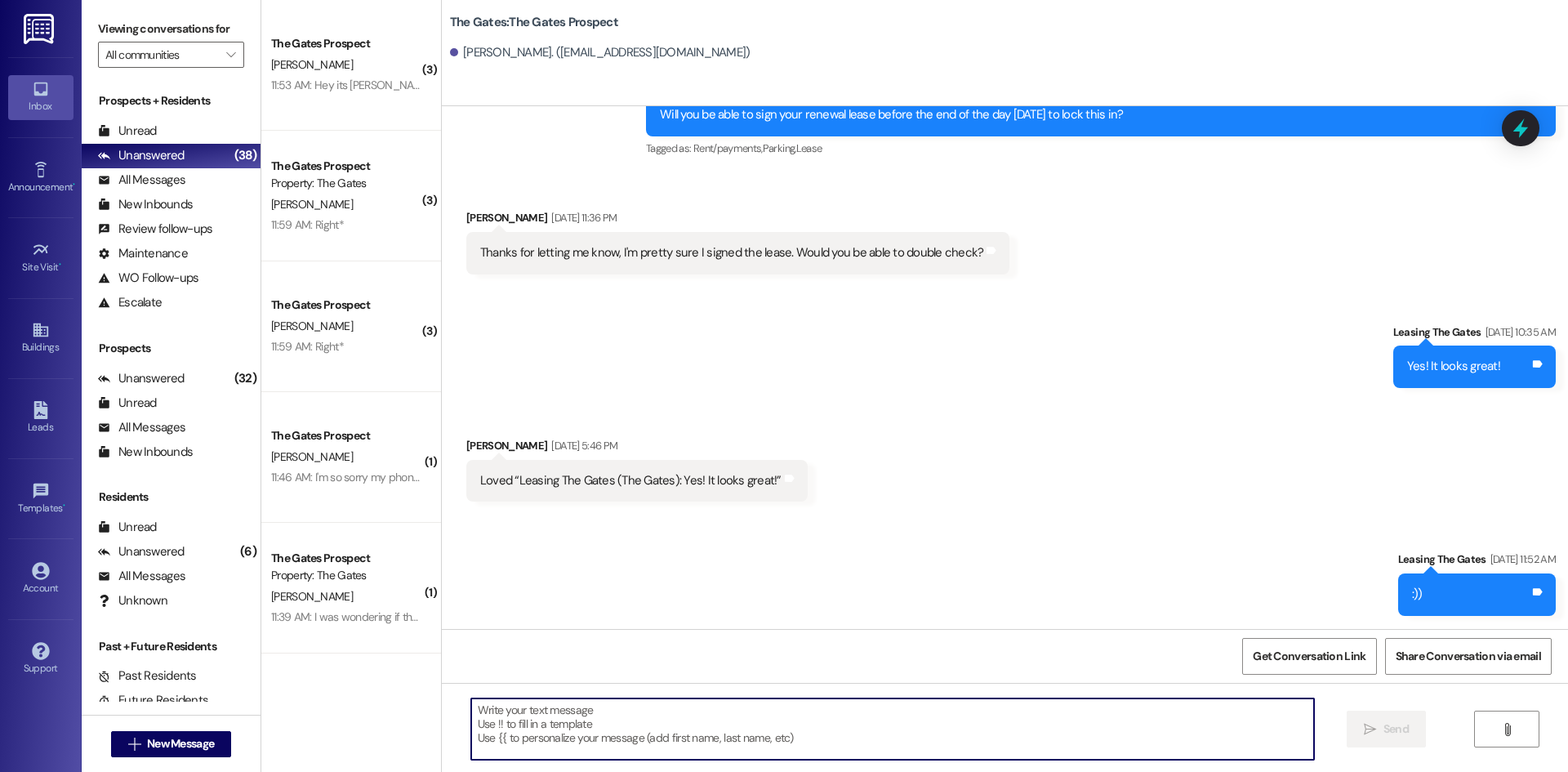
scroll to position [904, 0]
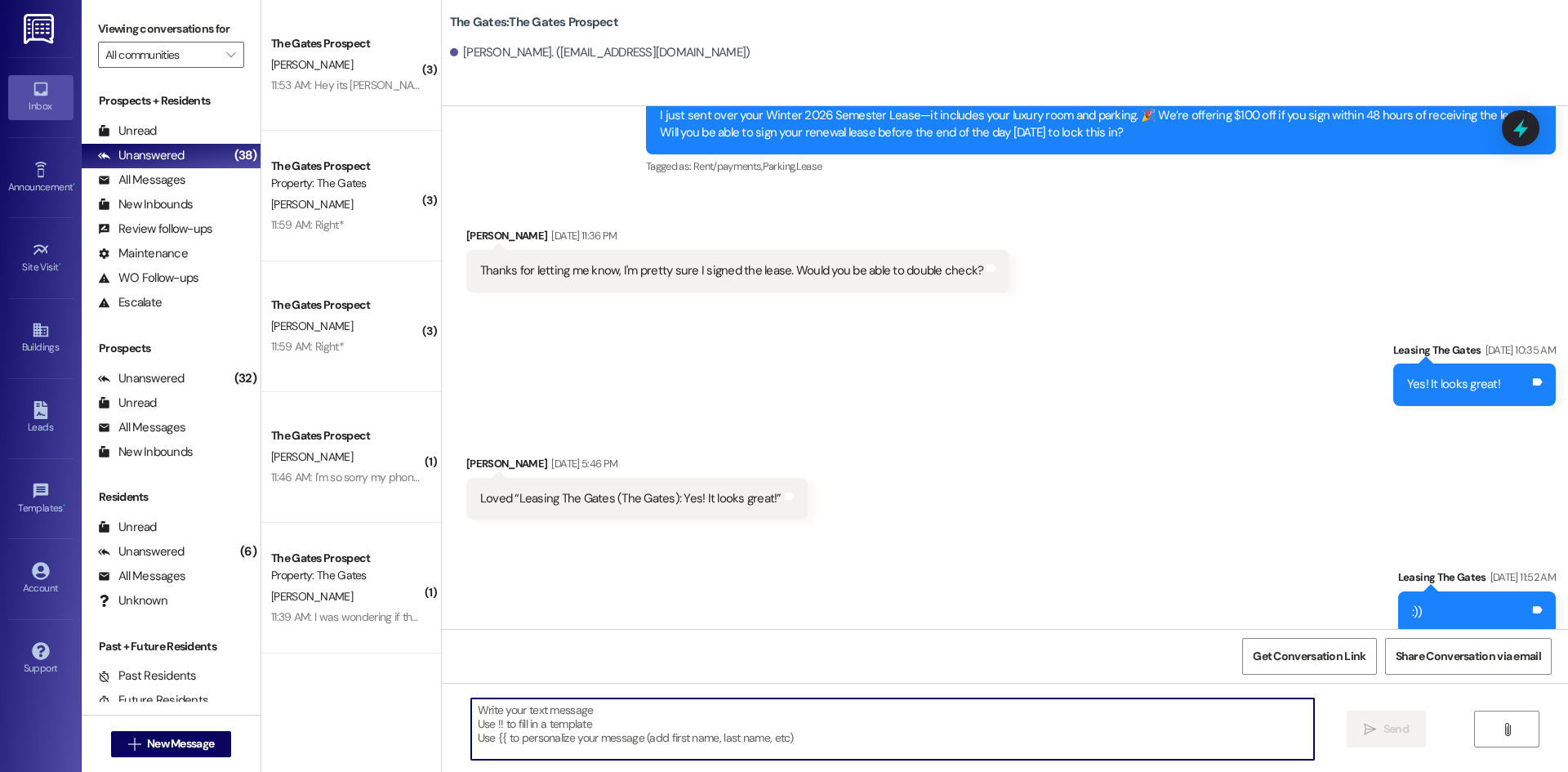
paste textarea "Hi {{first_name}}! This is [PERSON_NAME] from The Gates! We are running a LIMIT…"
type textarea "Hi {{first_name}}! This is [PERSON_NAME] from The Gates! We are running a LIMIT…"
click at [177, 745] on span "New Message" at bounding box center [180, 744] width 67 height 17
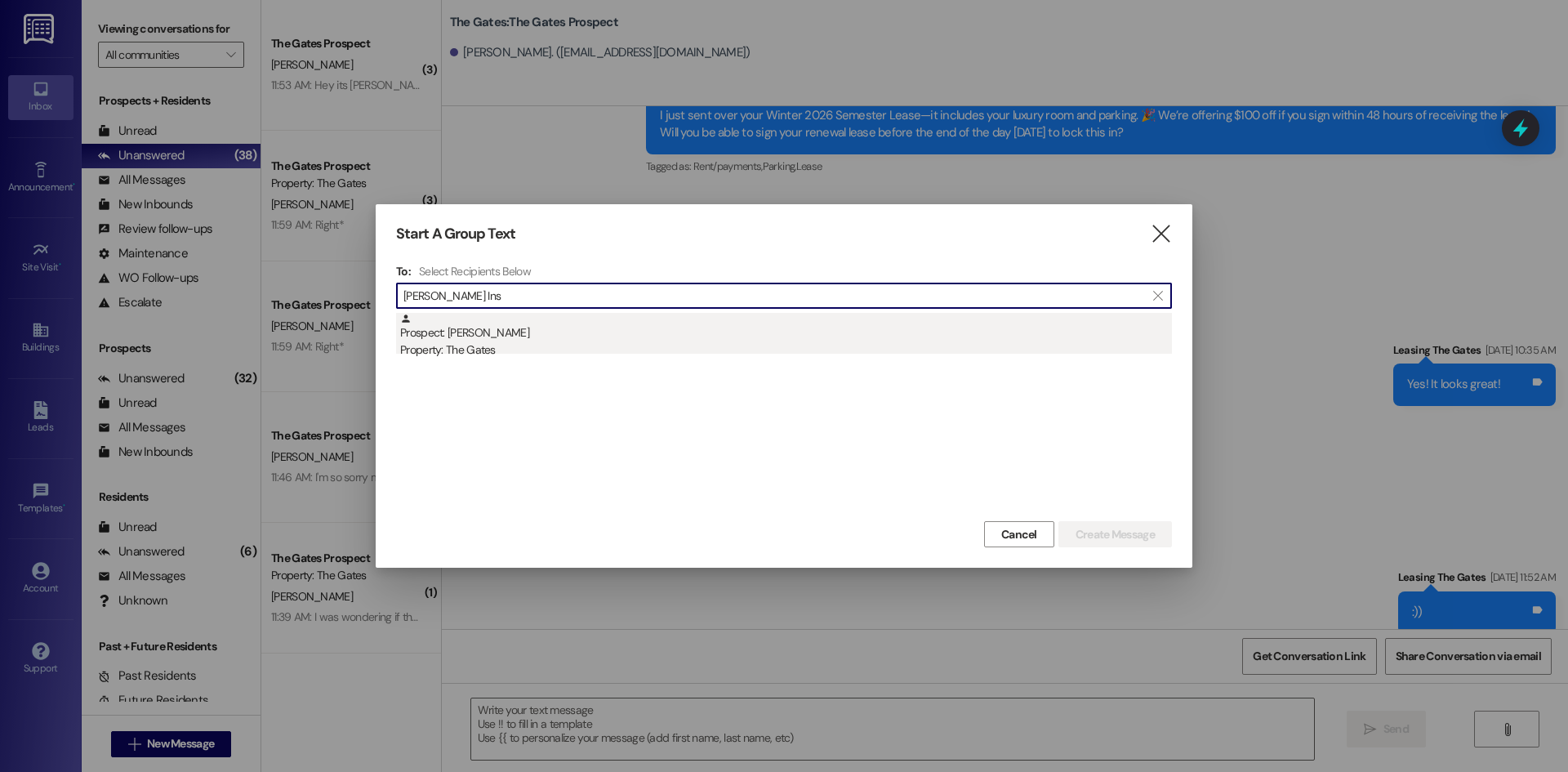
type input "[PERSON_NAME] Ins"
click at [516, 335] on div "Prospect: [PERSON_NAME] Property: The Gates" at bounding box center [786, 335] width 772 height 47
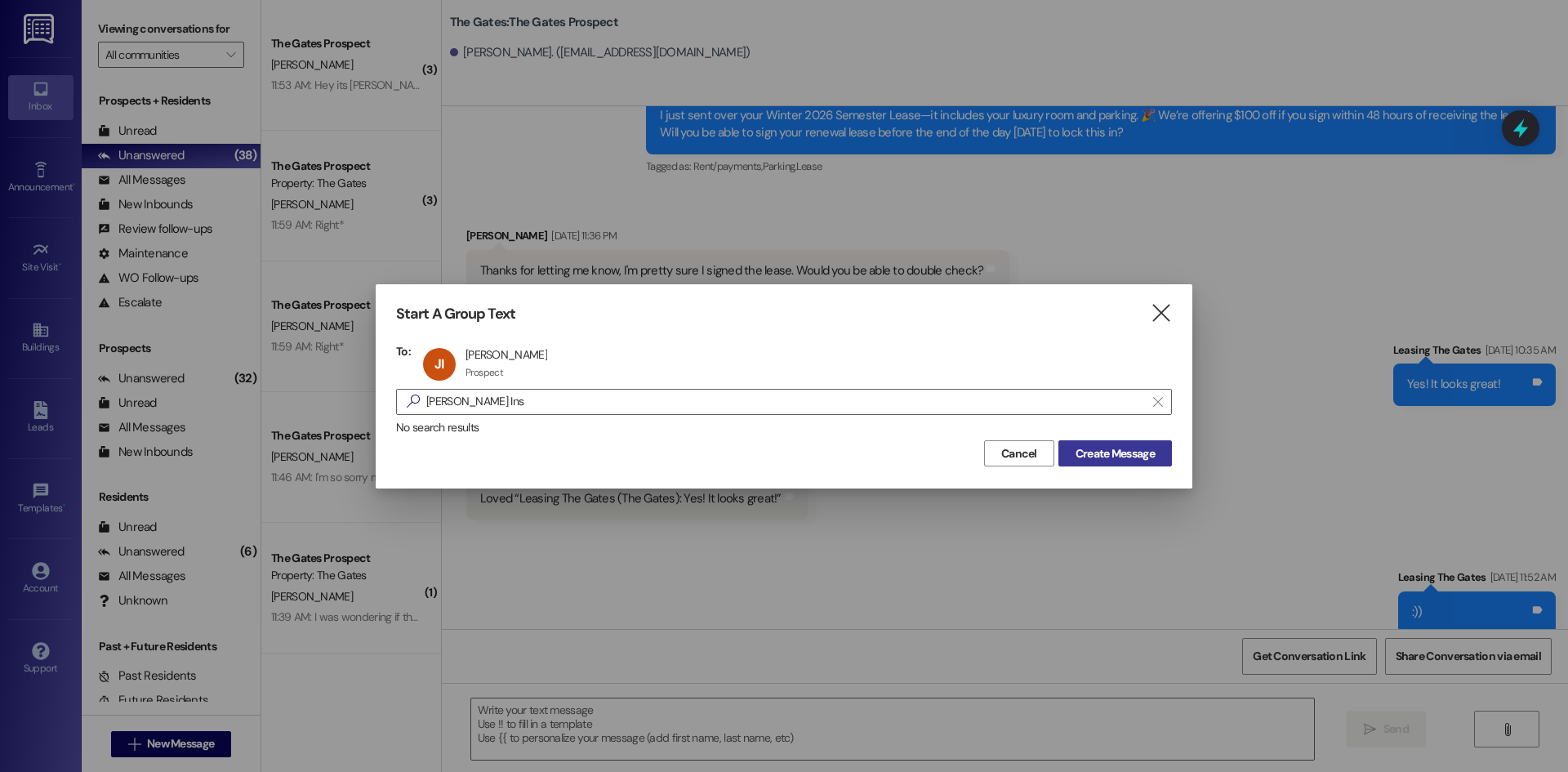
click at [1107, 457] on span "Create Message" at bounding box center [1115, 454] width 79 height 17
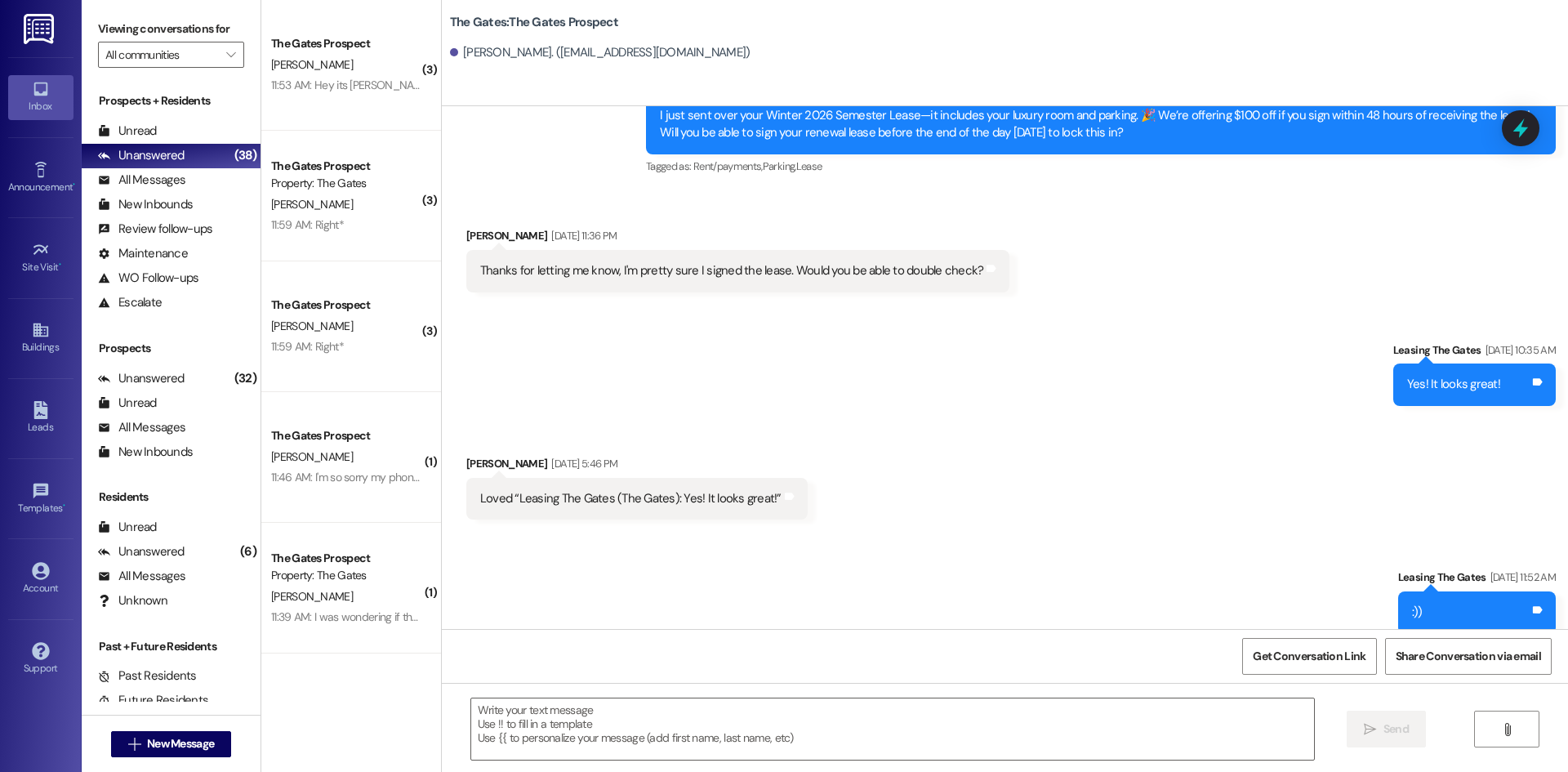
scroll to position [1, 0]
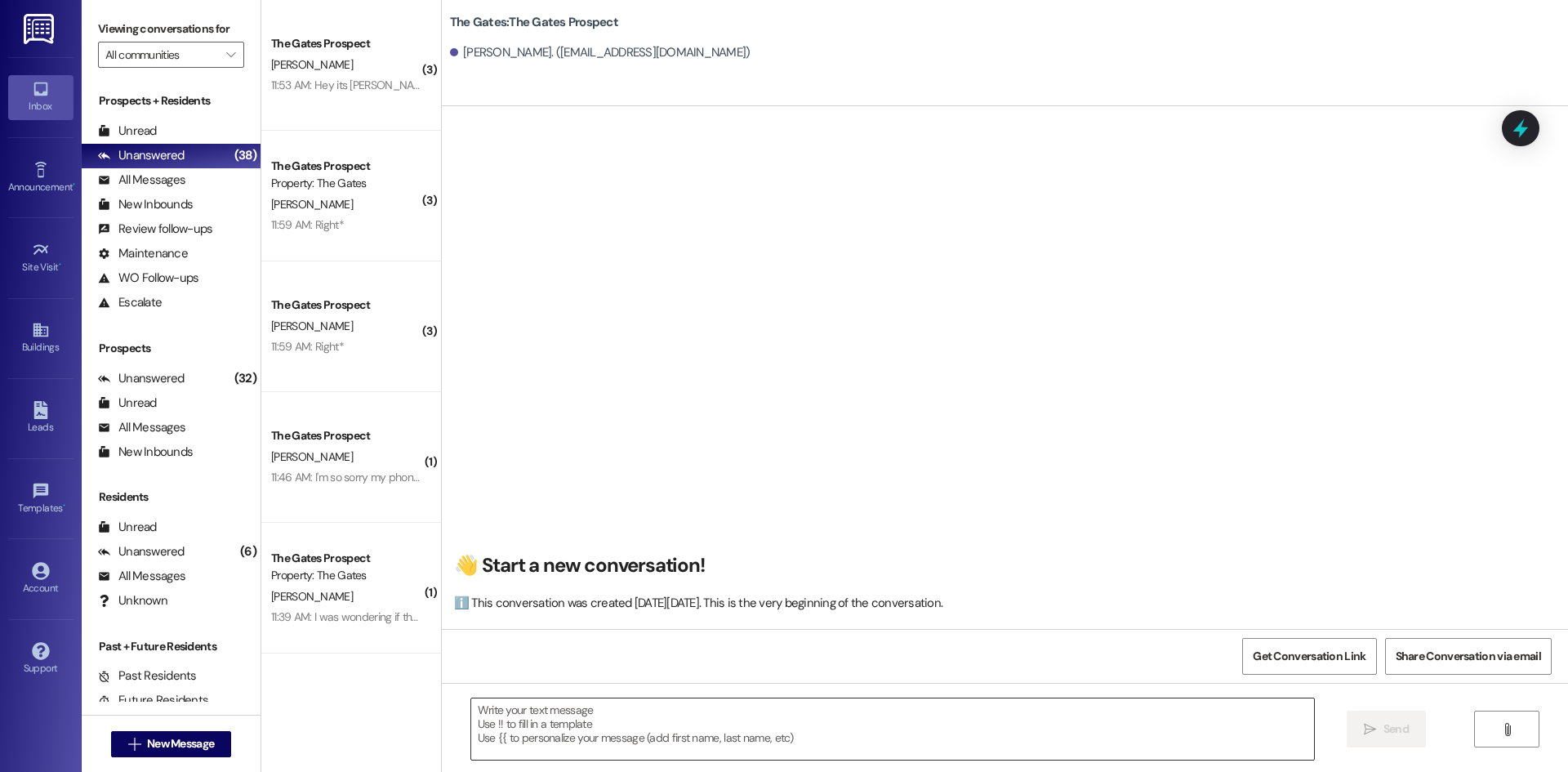
click at [525, 737] on textarea at bounding box center [893, 729] width 843 height 61
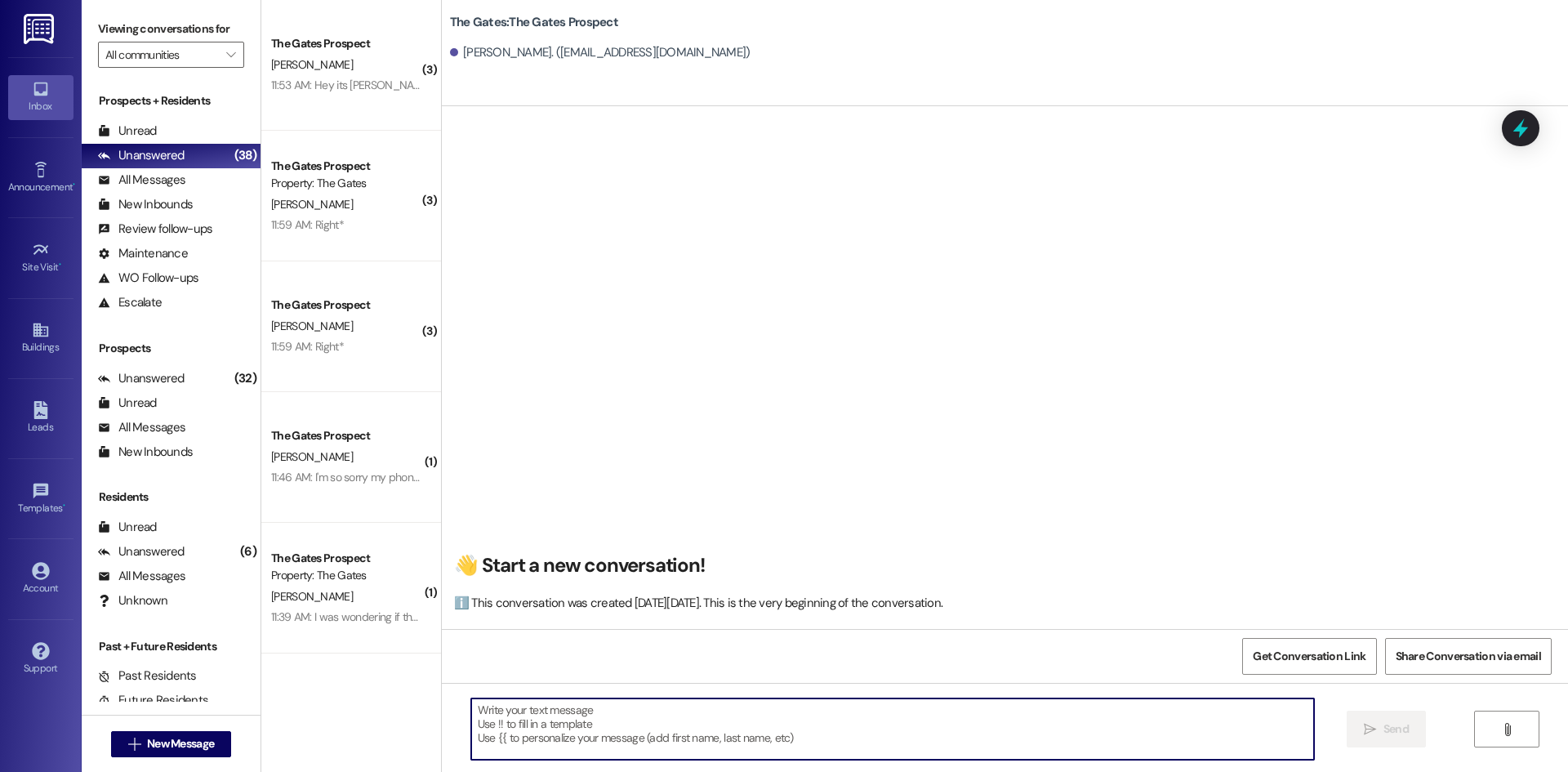
paste textarea "Hi {{first_name}}! This is [PERSON_NAME] from The Gates! We are running a LIMIT…"
type textarea "Hi {{first_name}}! This is [PERSON_NAME] from The Gates! We are running a LIMIT…"
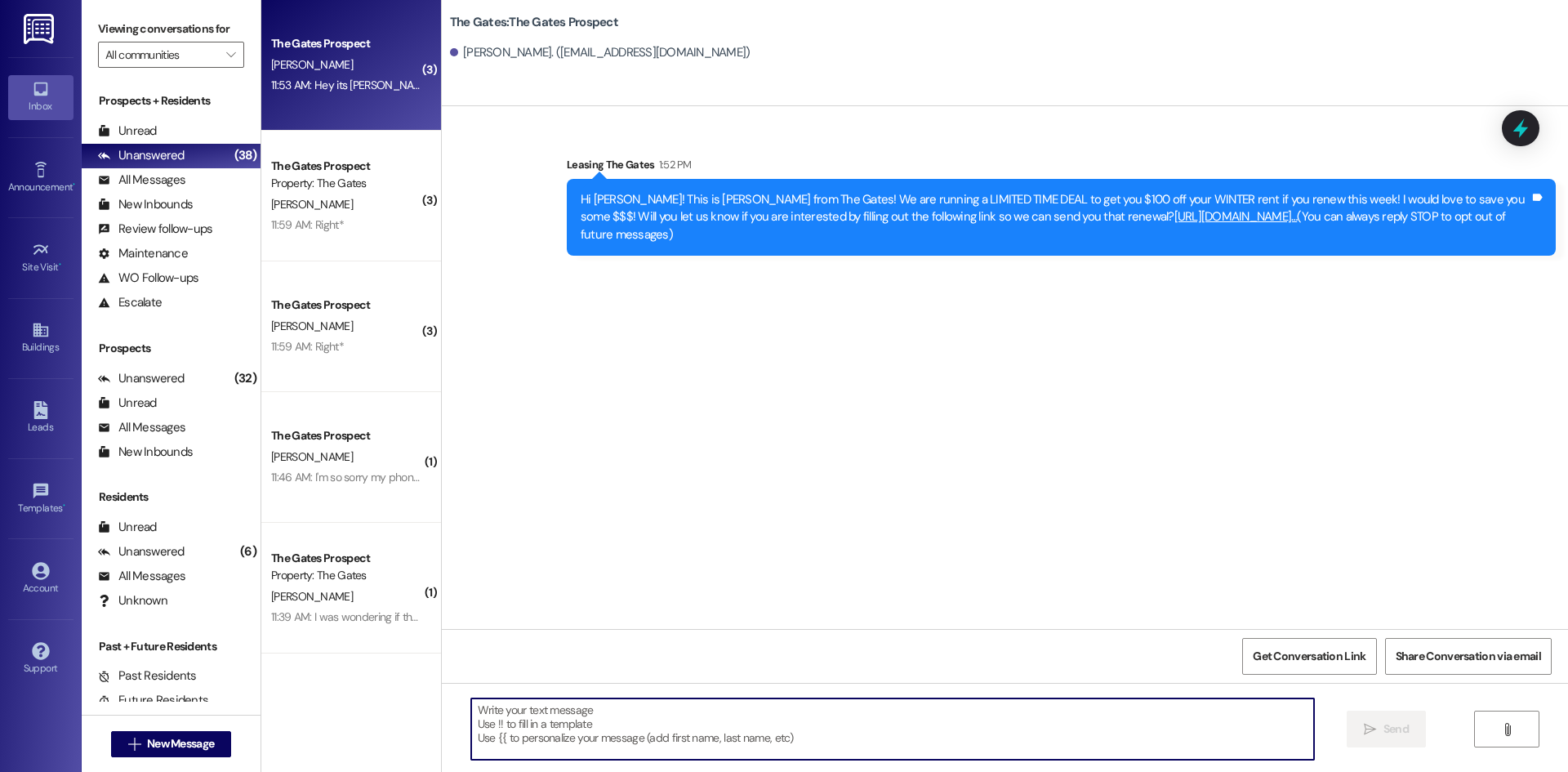
scroll to position [0, 0]
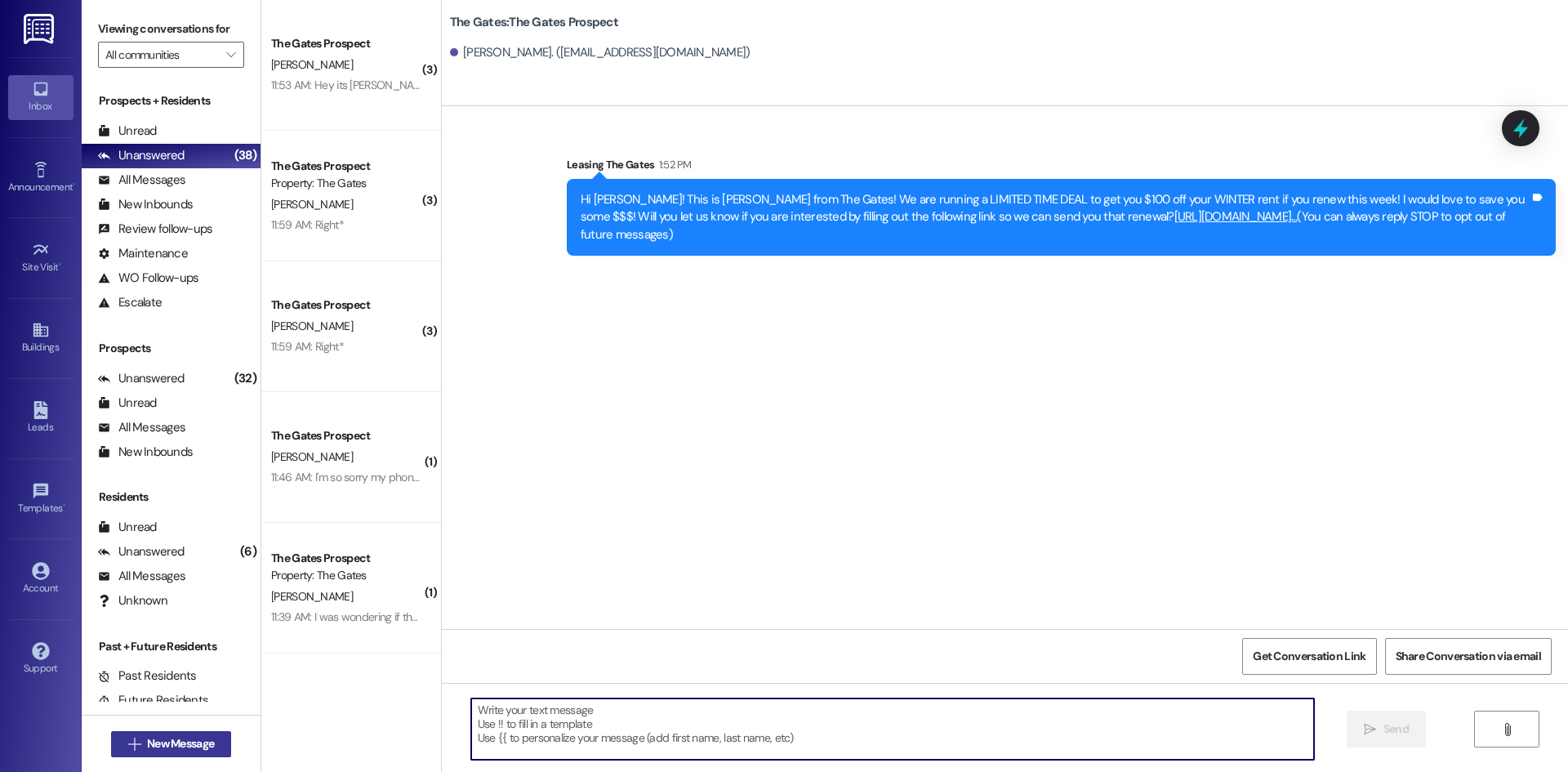
click at [196, 743] on span "New Message" at bounding box center [180, 744] width 67 height 17
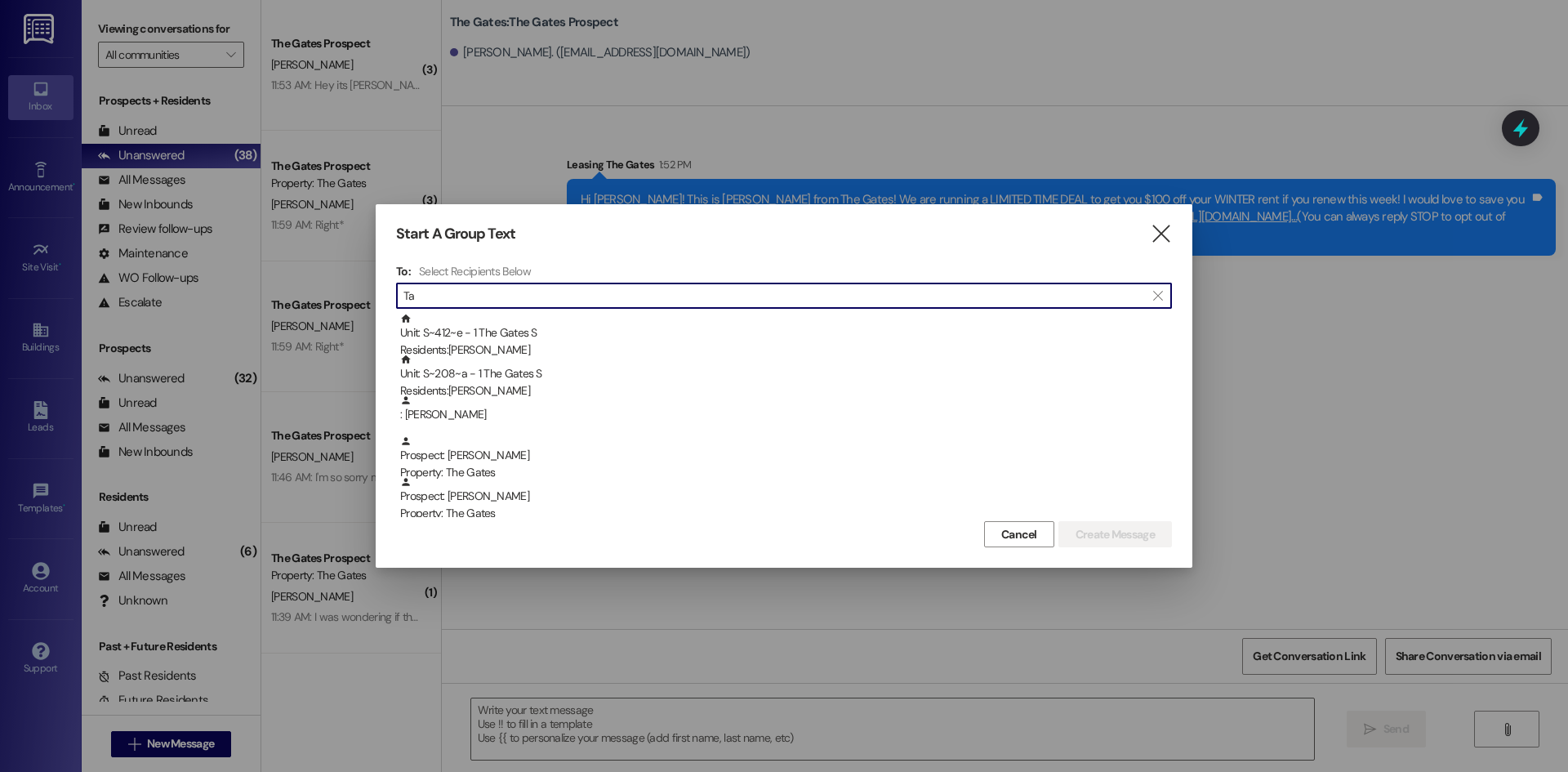
type input "T"
type input "C"
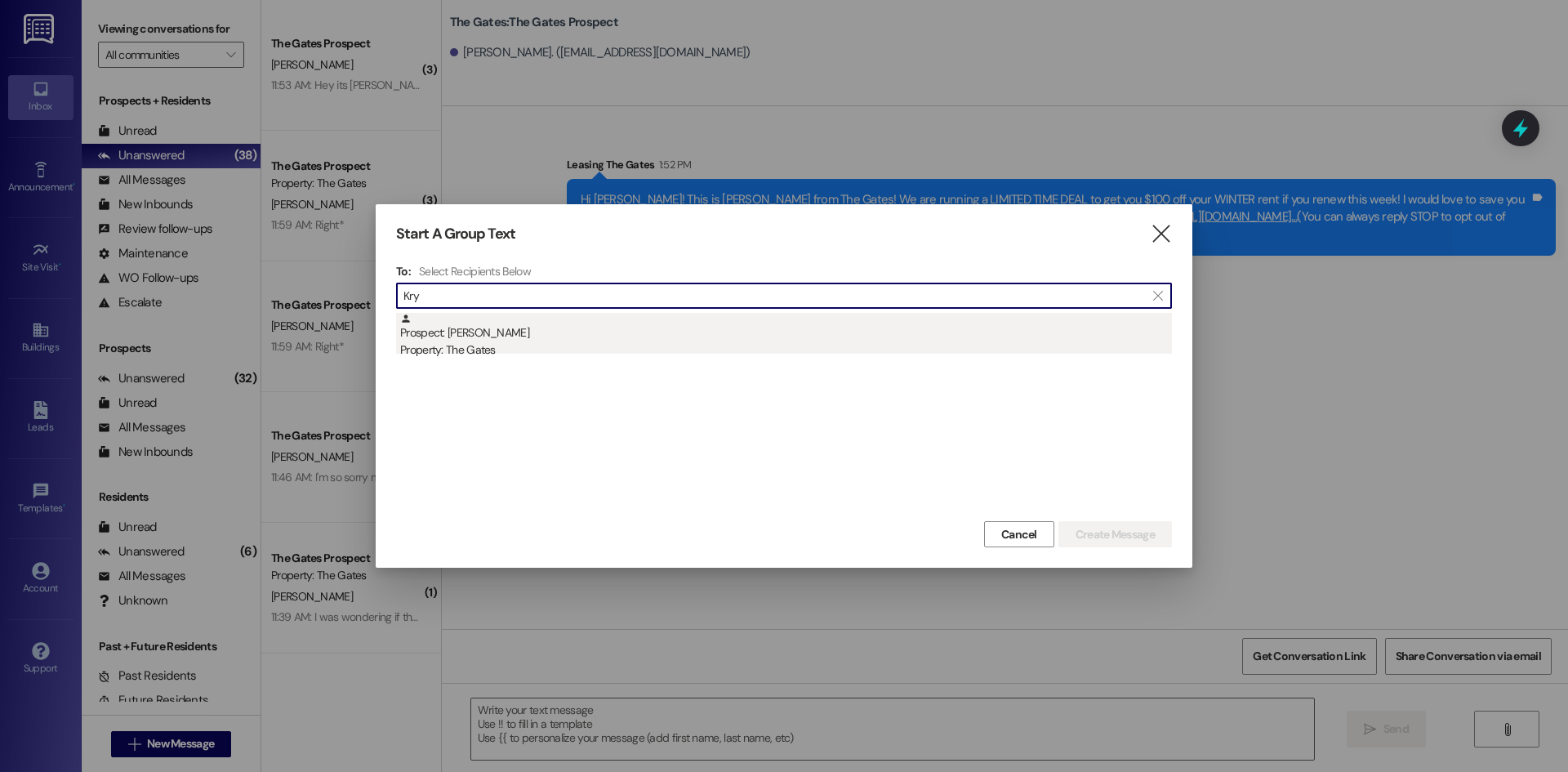
type input "Kry"
click at [464, 347] on div "Property: The Gates" at bounding box center [786, 350] width 772 height 17
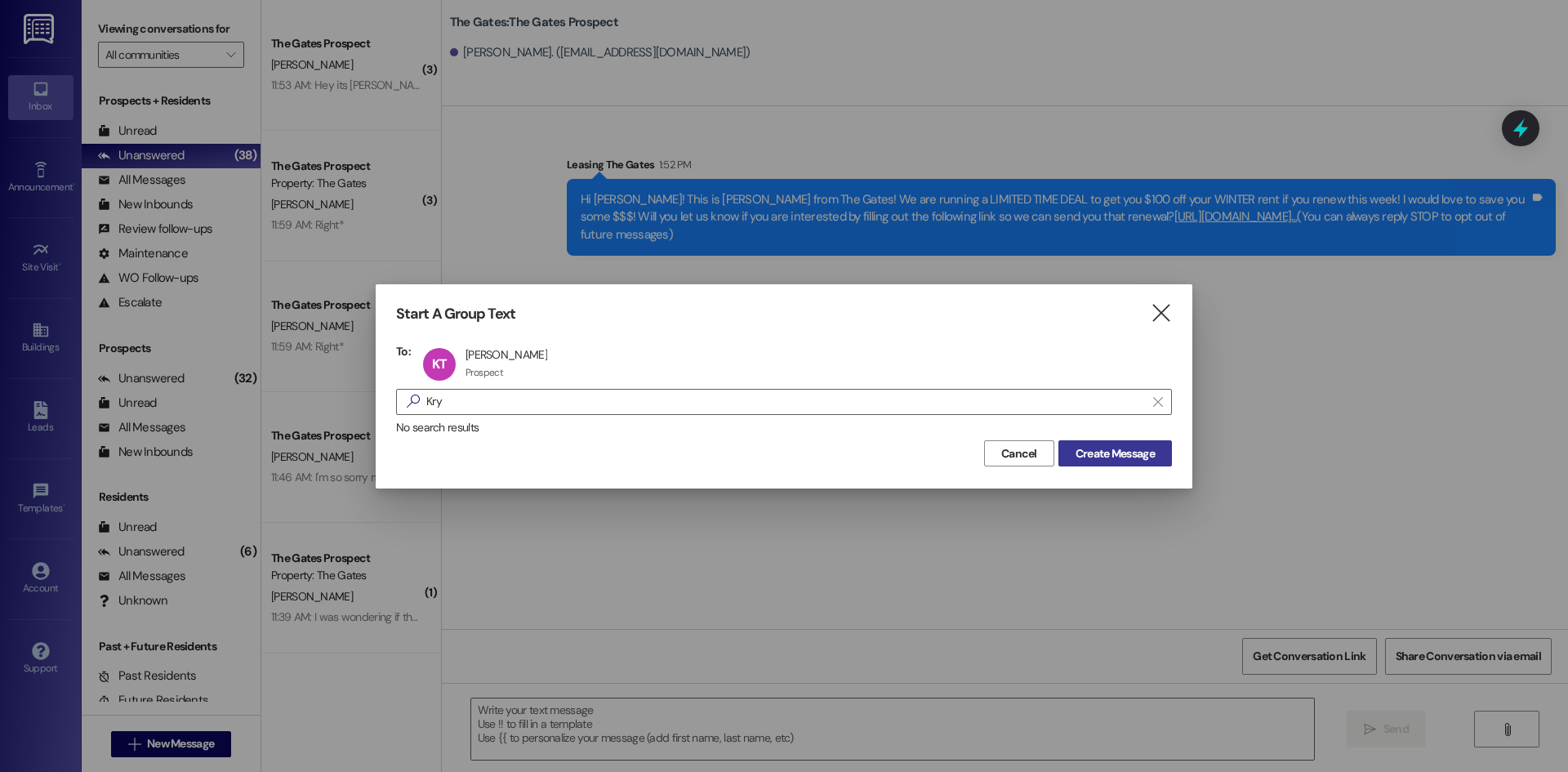
click at [1096, 448] on span "Create Message" at bounding box center [1115, 454] width 79 height 17
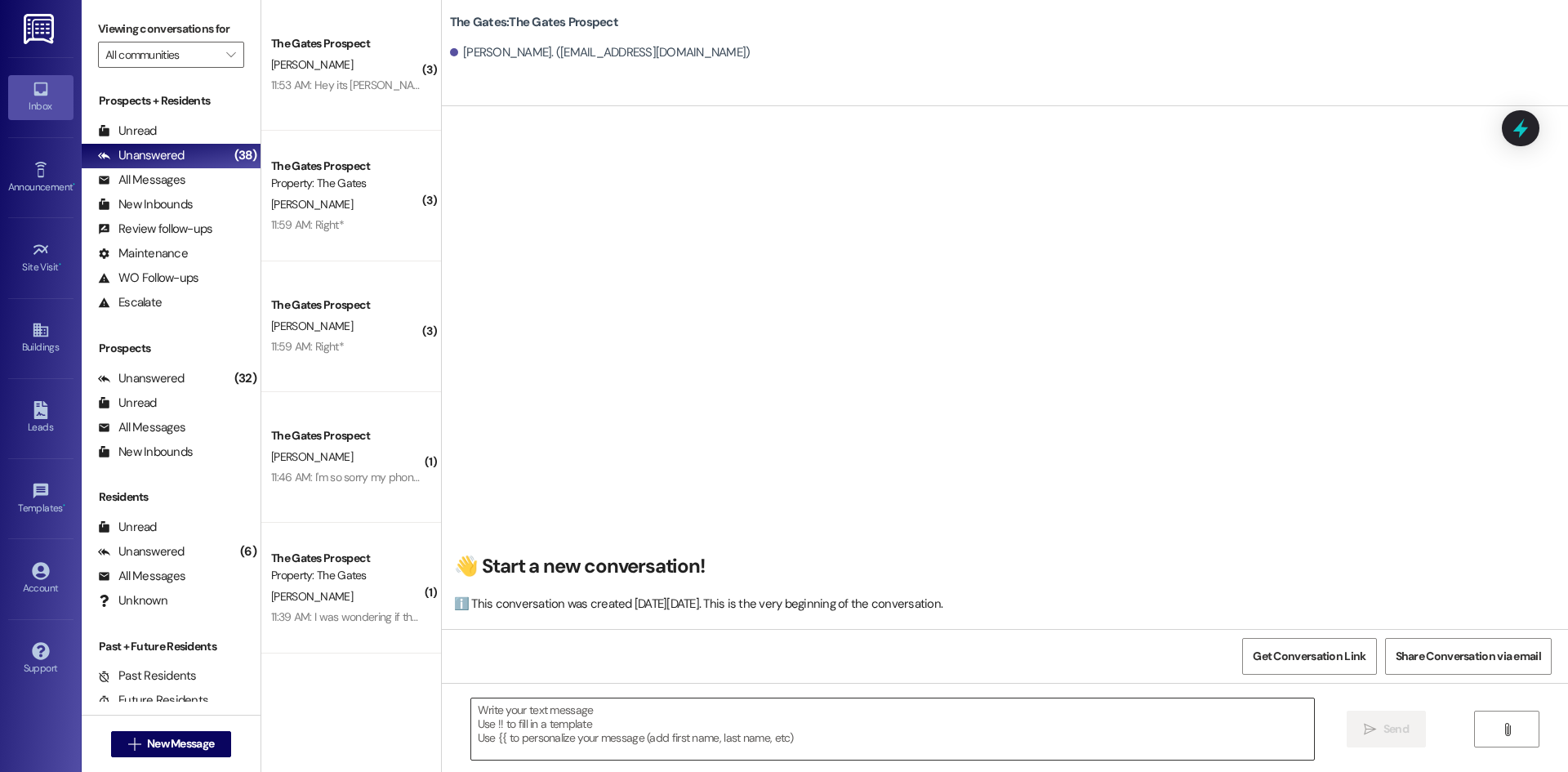
click at [553, 728] on textarea at bounding box center [893, 729] width 843 height 61
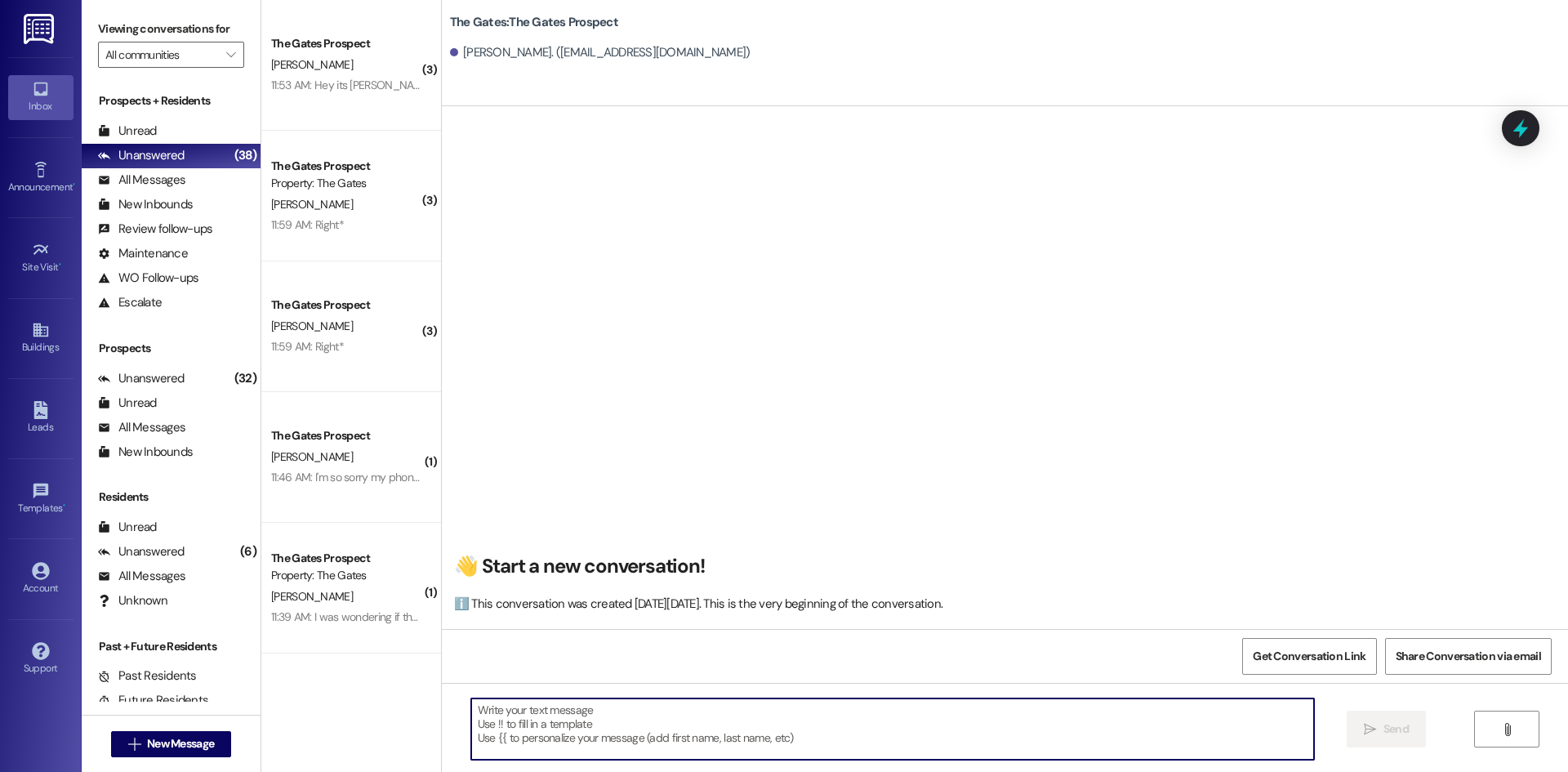
paste textarea "Hi {{first_name}}! This is [PERSON_NAME] from The Gates! We are running a LIMIT…"
type textarea "Hi {{first_name}}! This is [PERSON_NAME] from The Gates! We are running a LIMIT…"
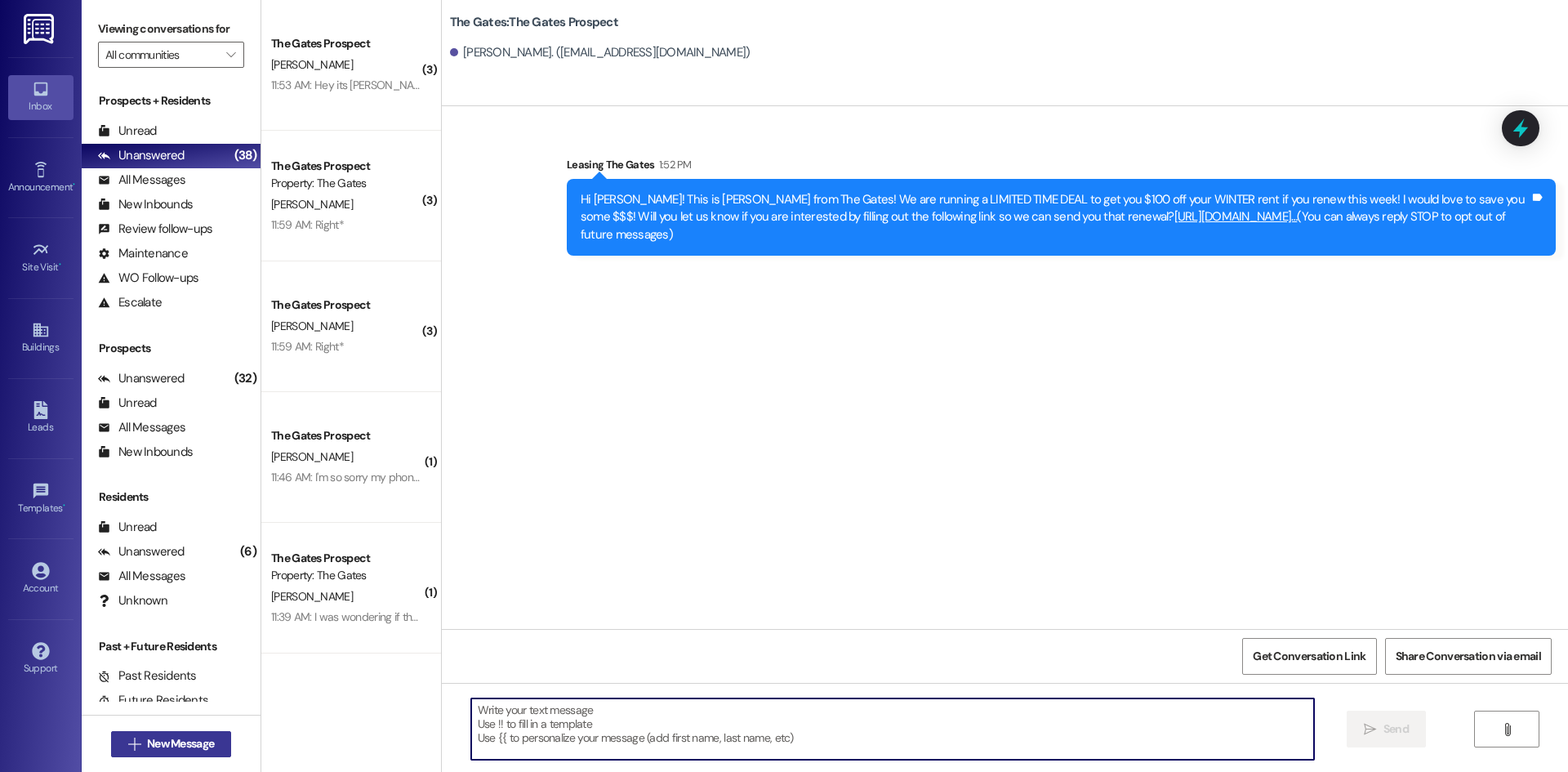
click at [184, 737] on span "New Message" at bounding box center [180, 744] width 67 height 17
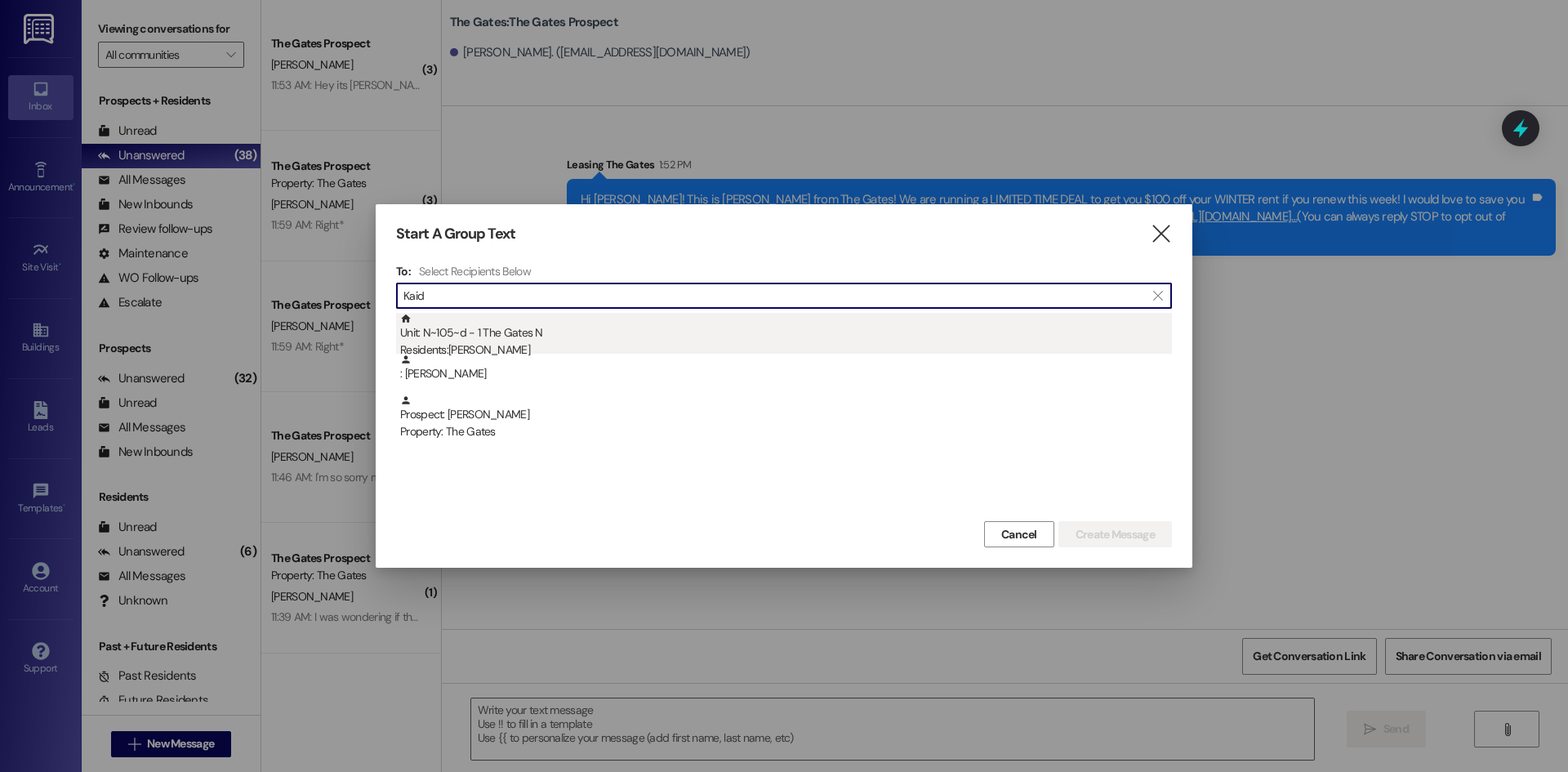
type input "Kaid"
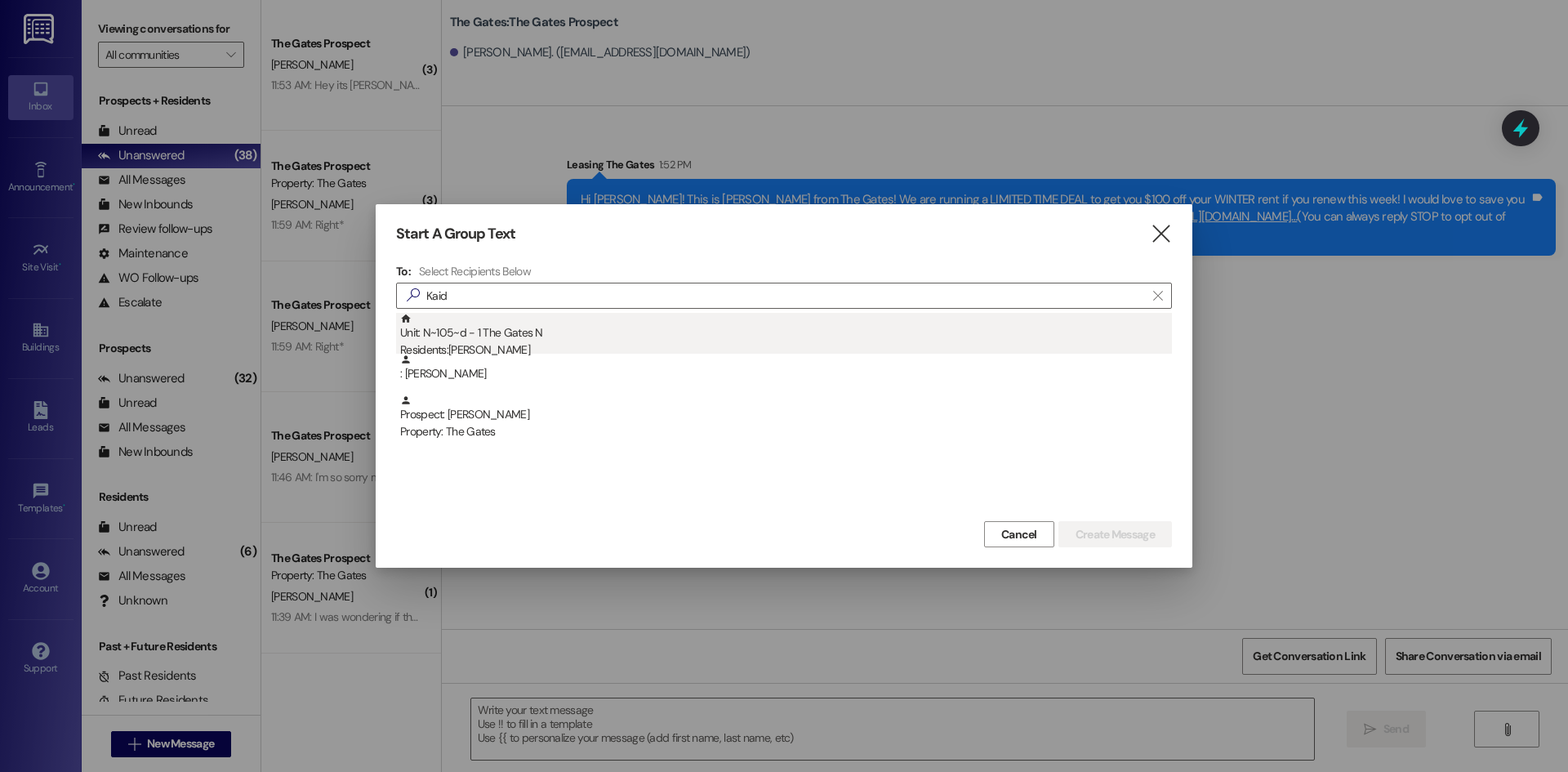
click at [487, 324] on div "Unit: N~105~d - 1 The Gates N Residents: [PERSON_NAME]" at bounding box center [786, 335] width 772 height 47
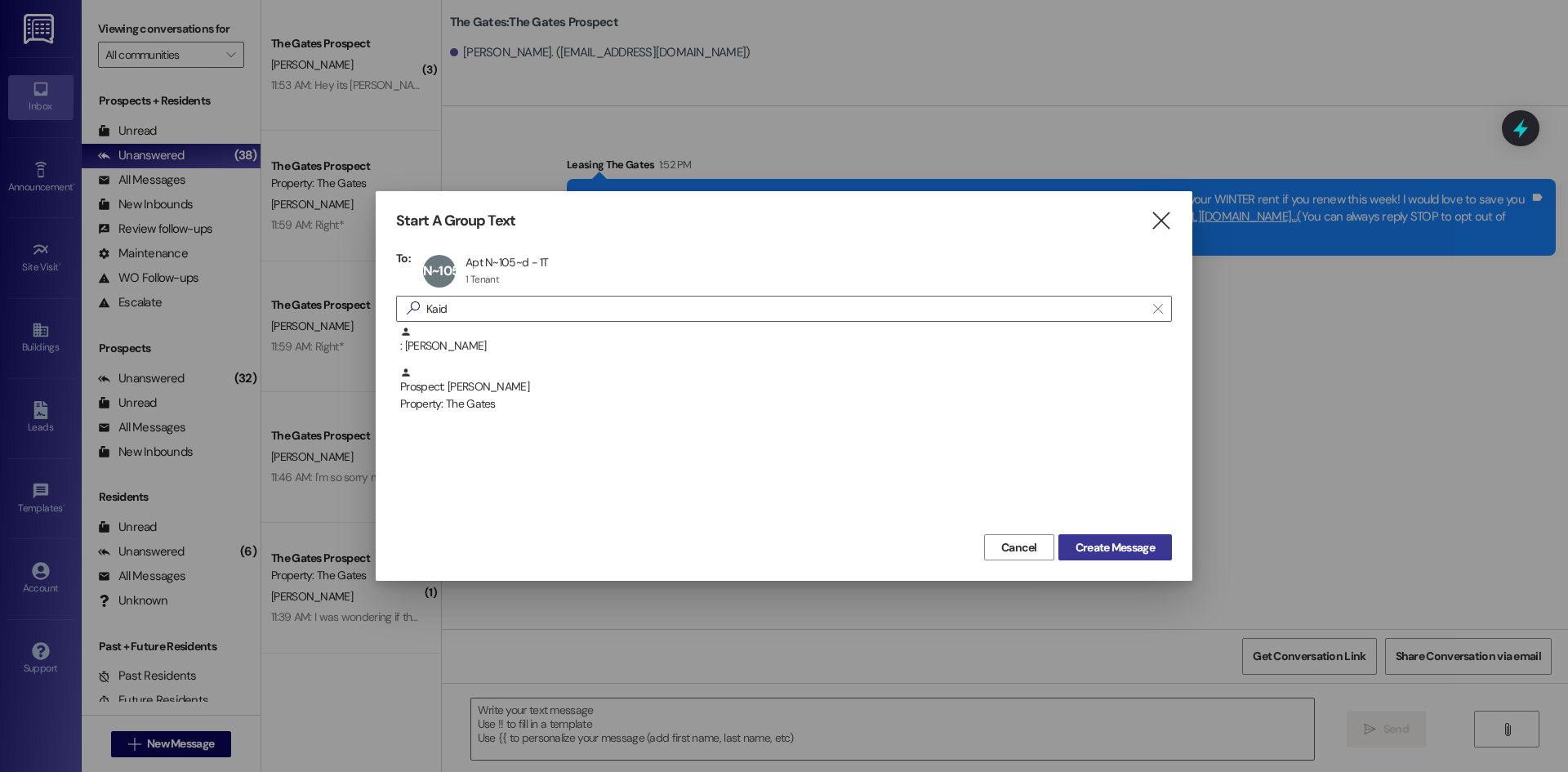
click at [1136, 553] on span "Create Message" at bounding box center [1115, 548] width 79 height 17
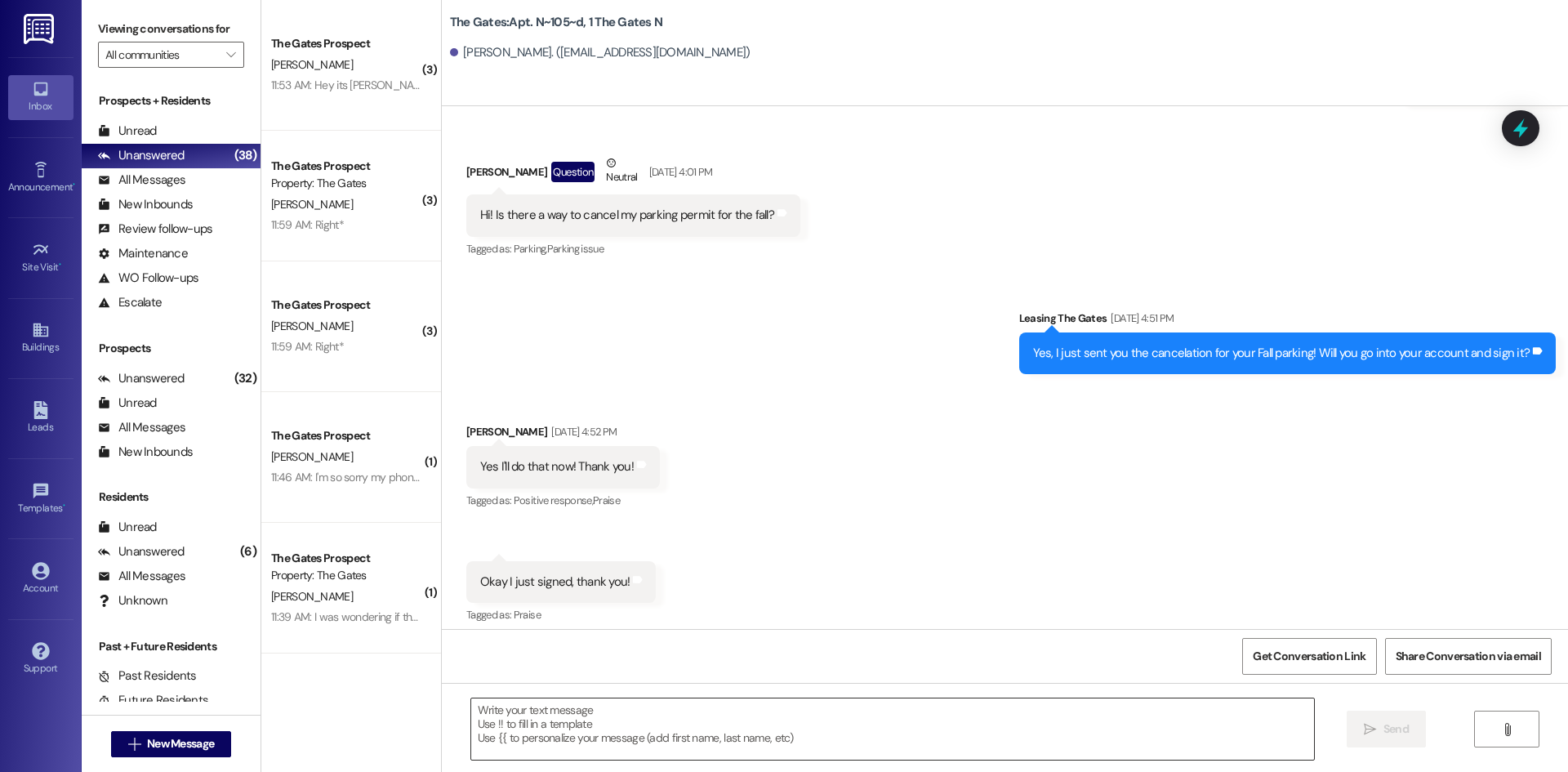
scroll to position [941, 0]
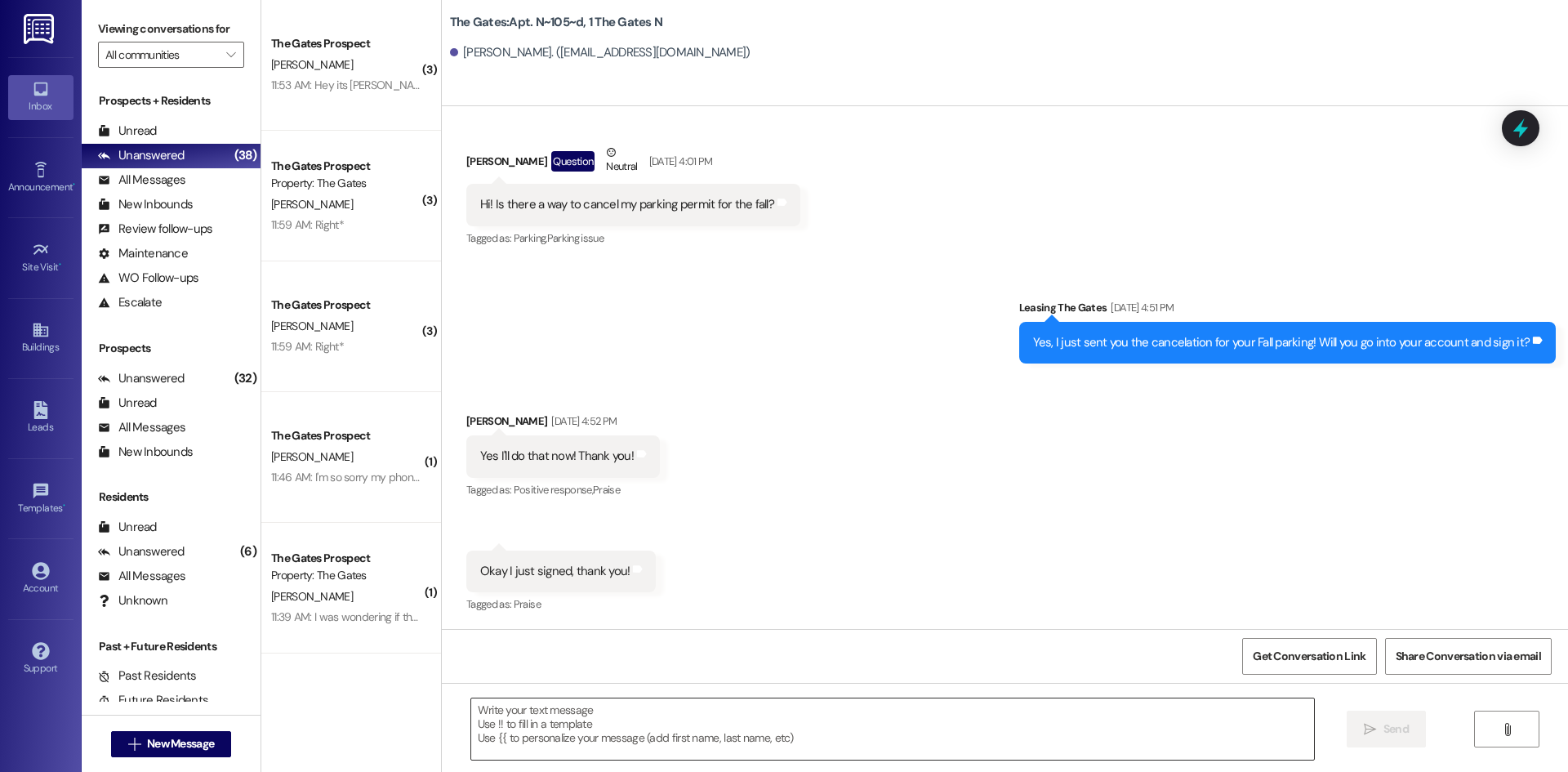
click at [514, 733] on textarea at bounding box center [893, 729] width 843 height 61
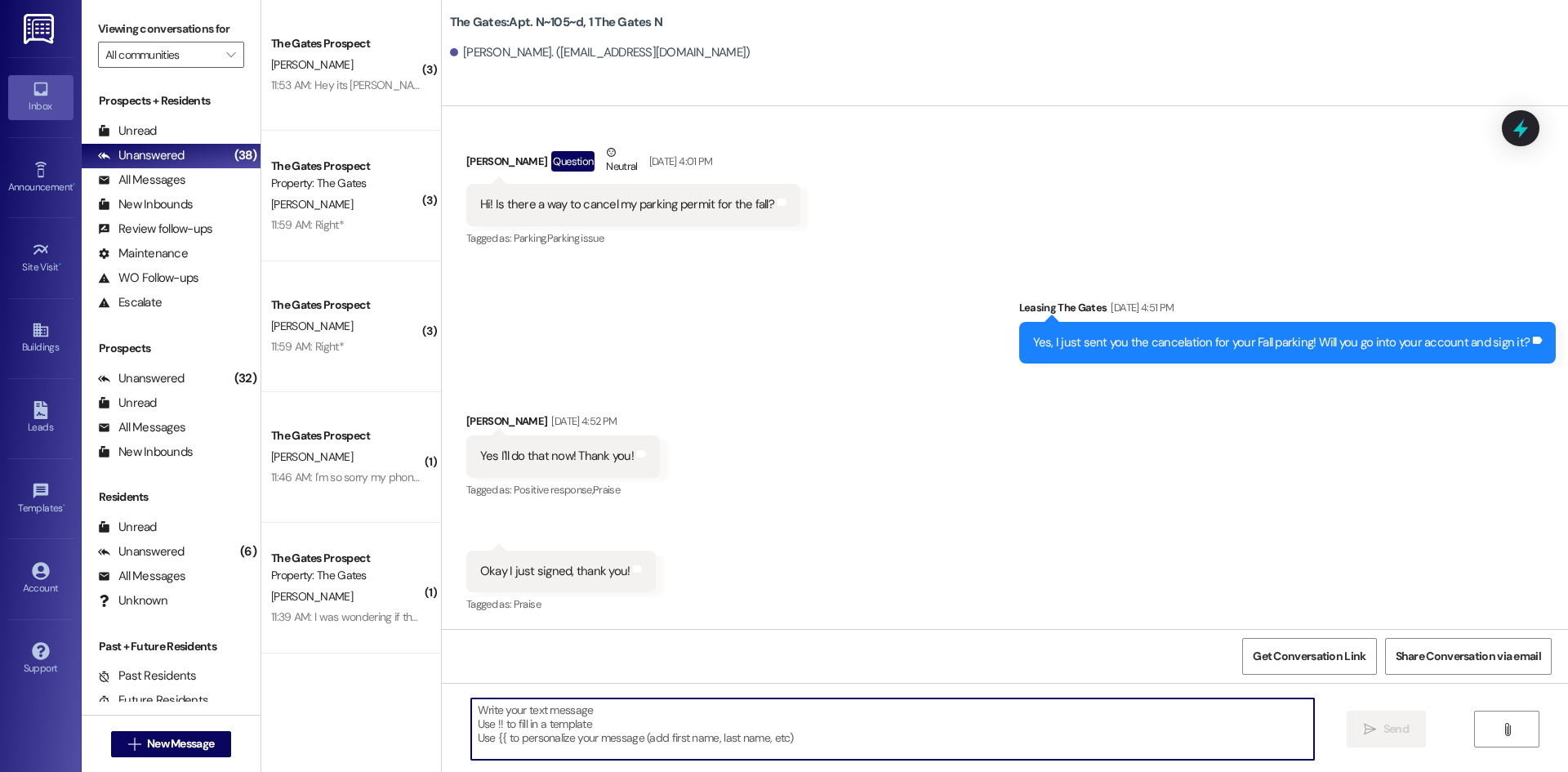
paste textarea "Hi {{first_name}}! This is [PERSON_NAME] from The Gates! We are running a LIMIT…"
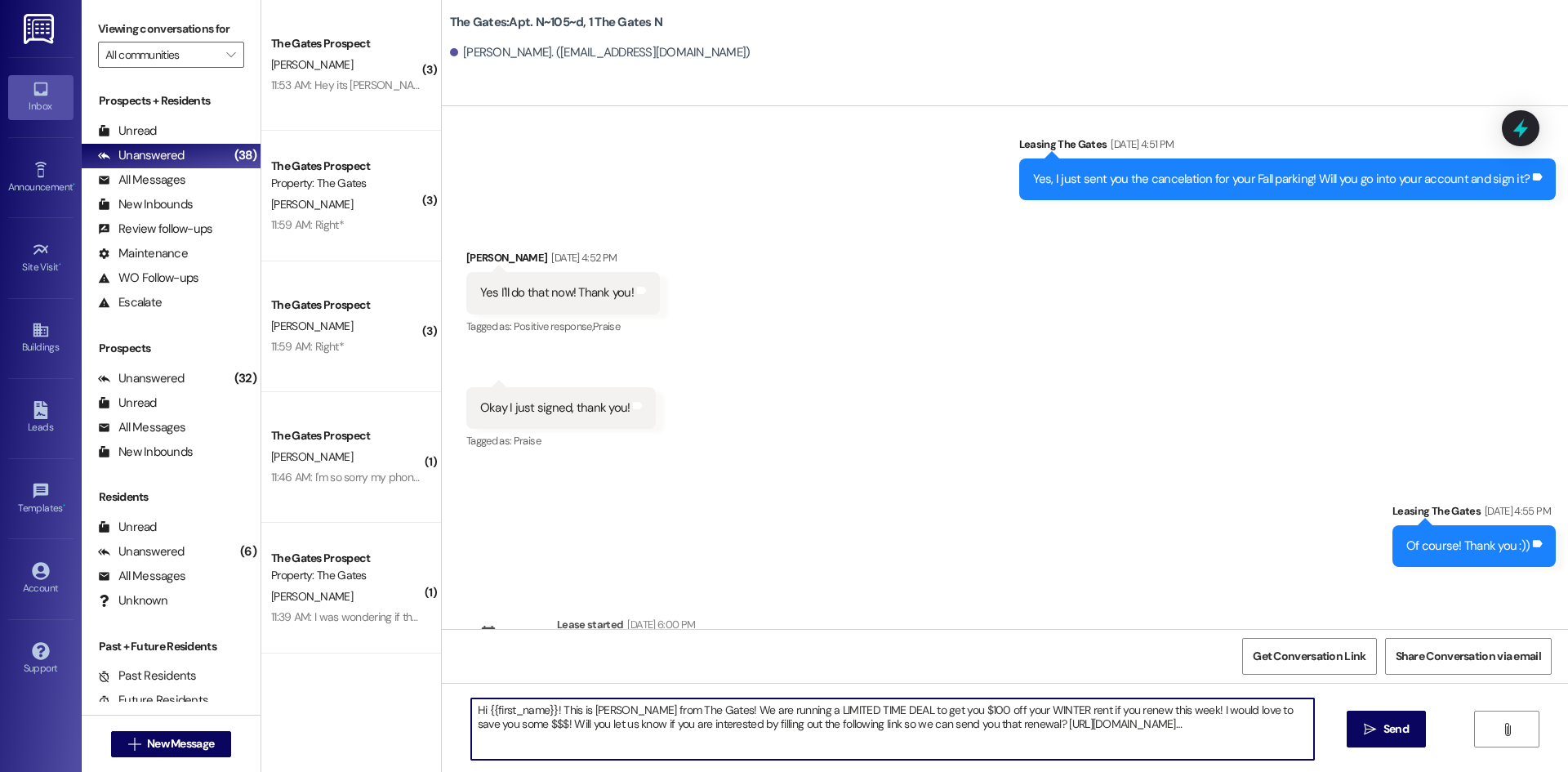
scroll to position [1706, 0]
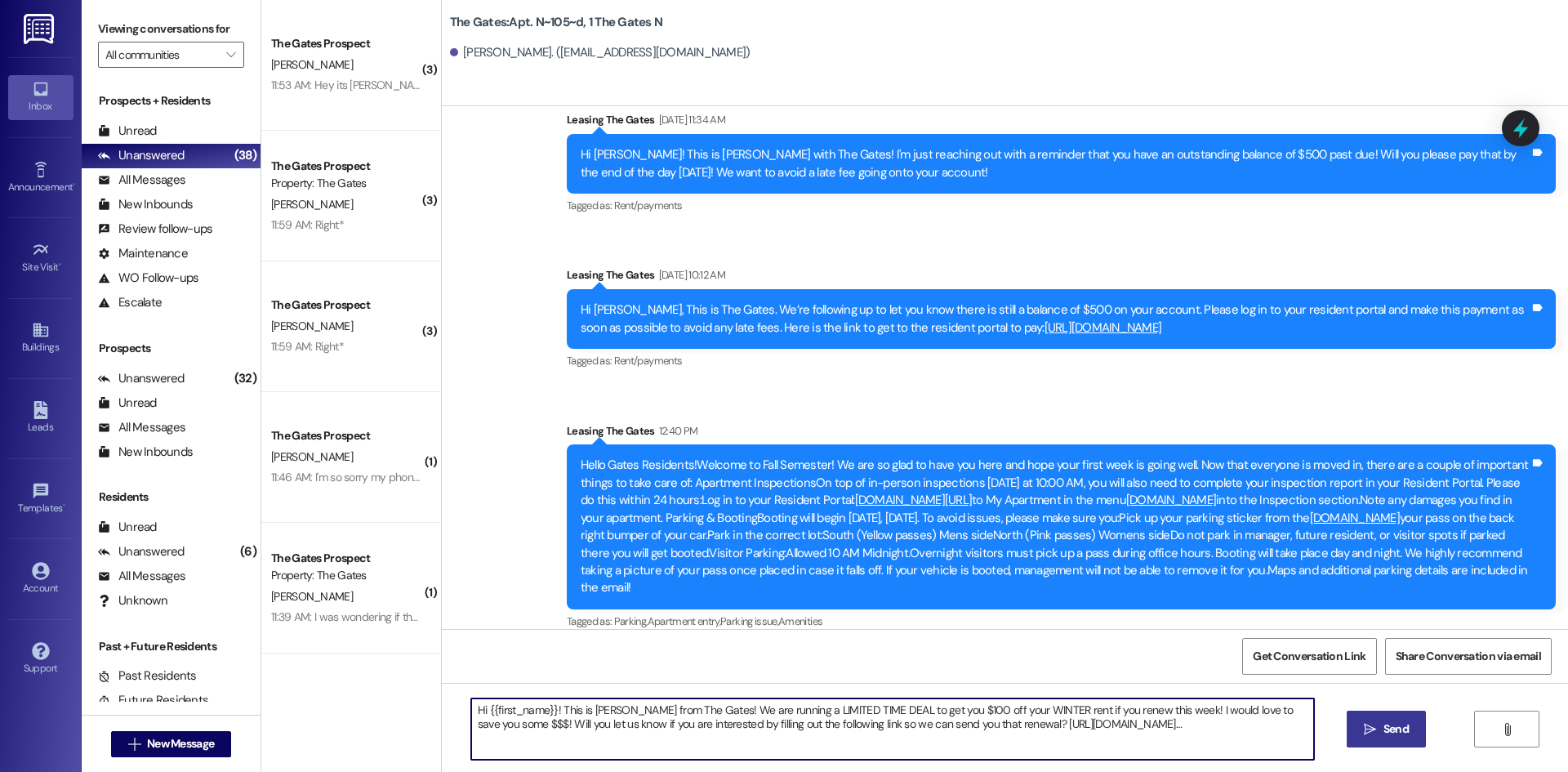
type textarea "Hi {{first_name}}! This is [PERSON_NAME] from The Gates! We are running a LIMIT…"
click at [1398, 719] on button " Send" at bounding box center [1386, 729] width 79 height 37
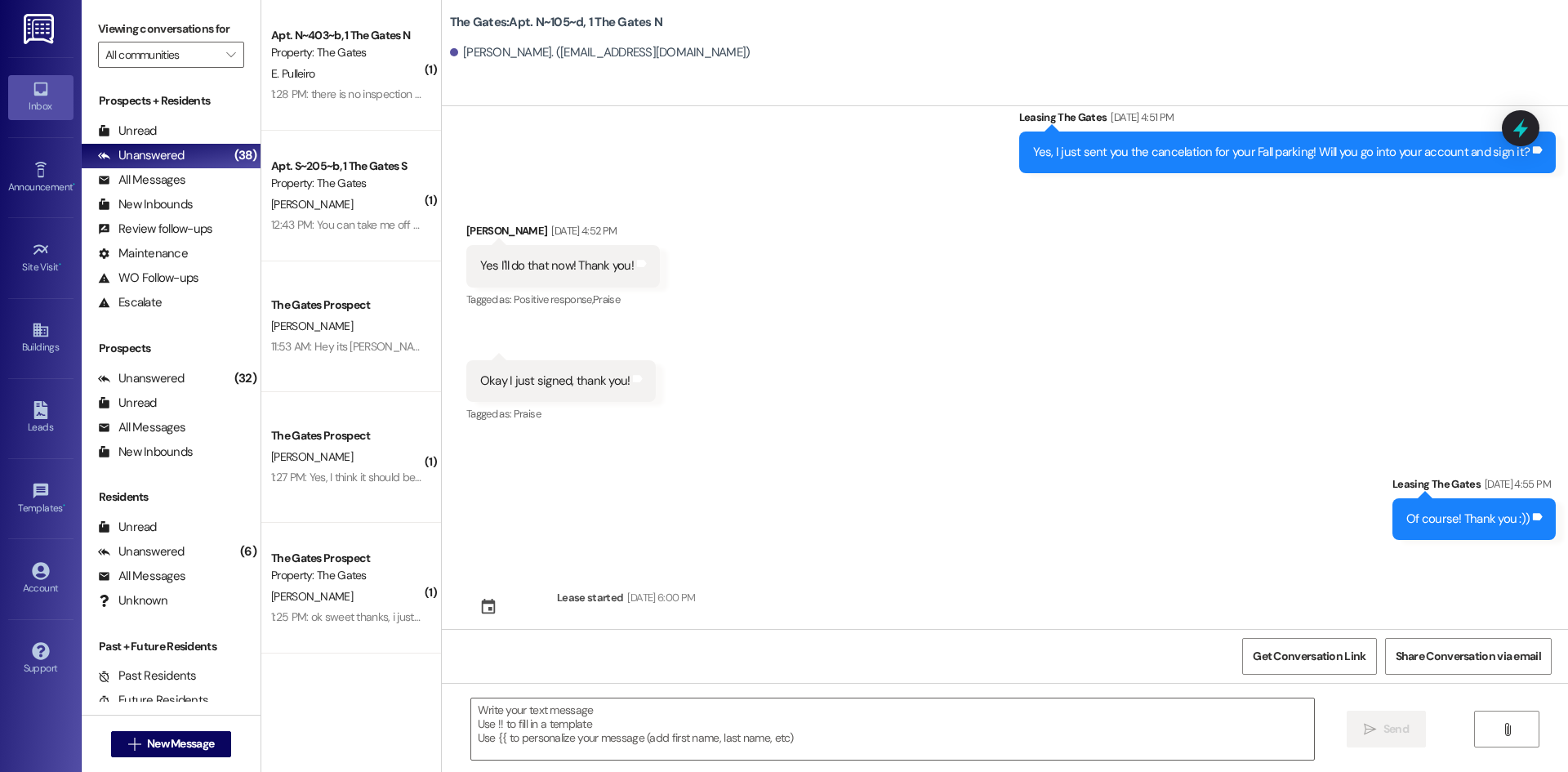
scroll to position [941, 0]
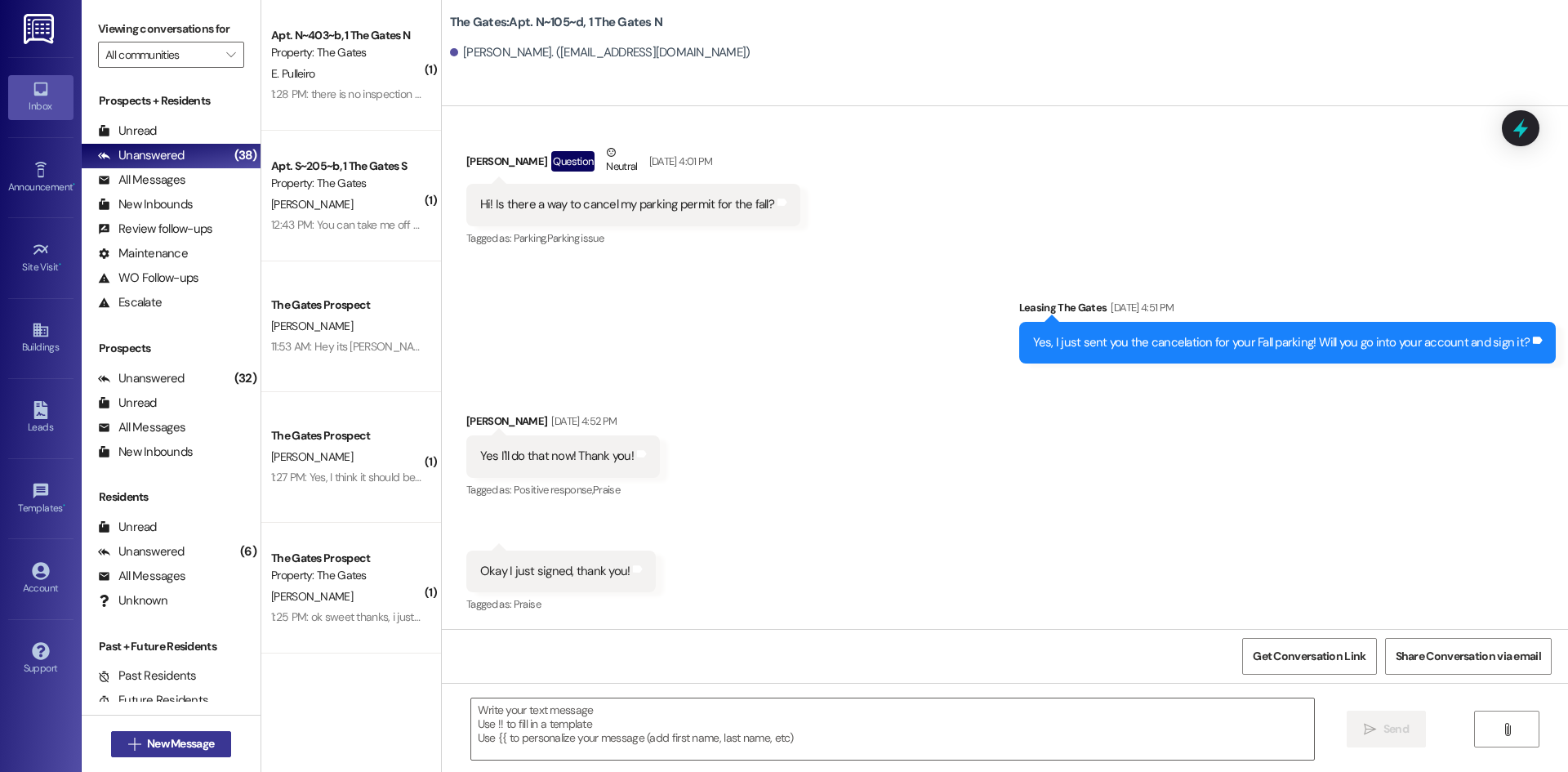
click at [175, 734] on button " New Message" at bounding box center [171, 743] width 121 height 26
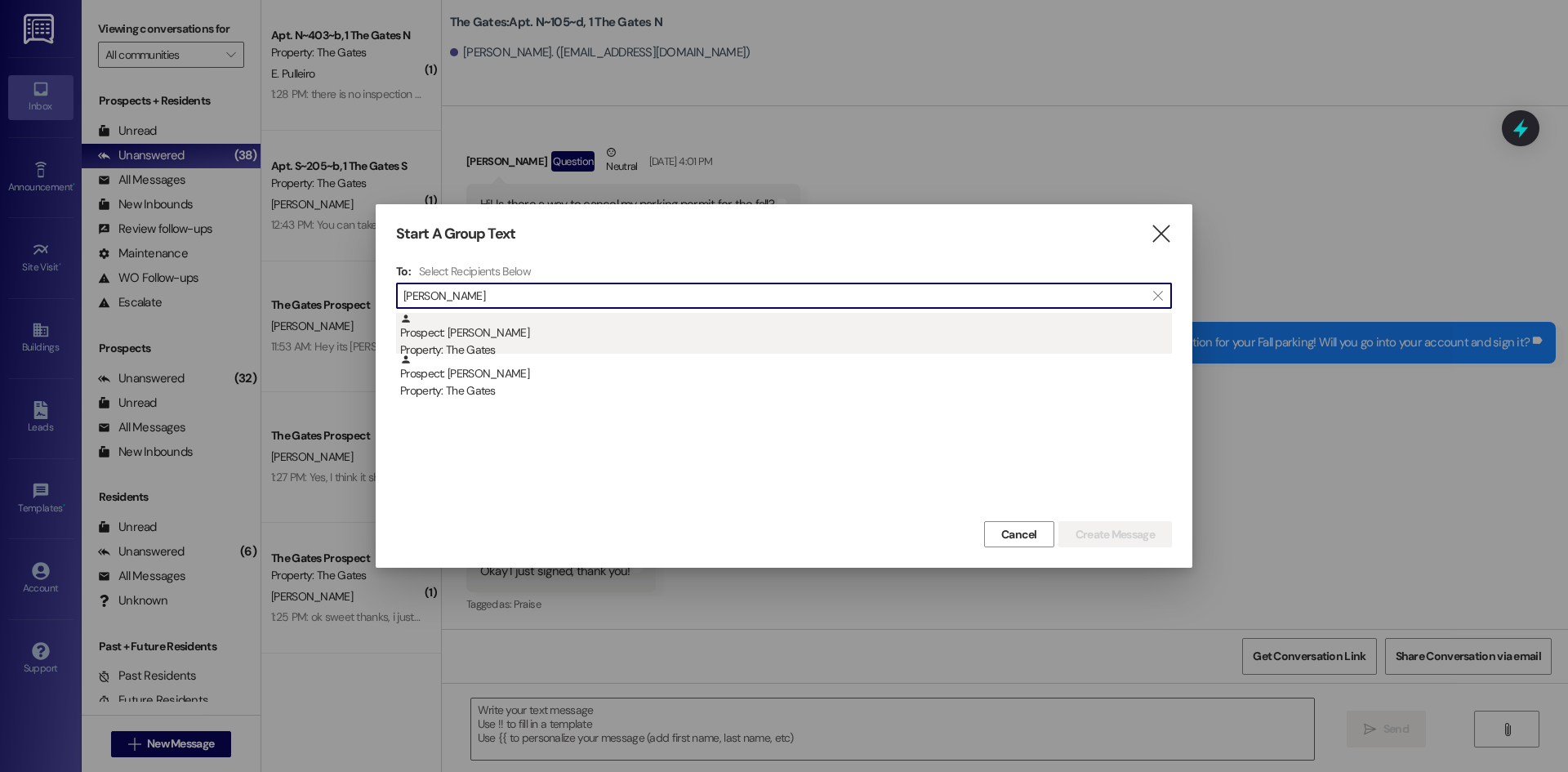
type input "[PERSON_NAME]"
click at [528, 337] on div "Prospect: [PERSON_NAME] Property: The Gates" at bounding box center [786, 335] width 772 height 47
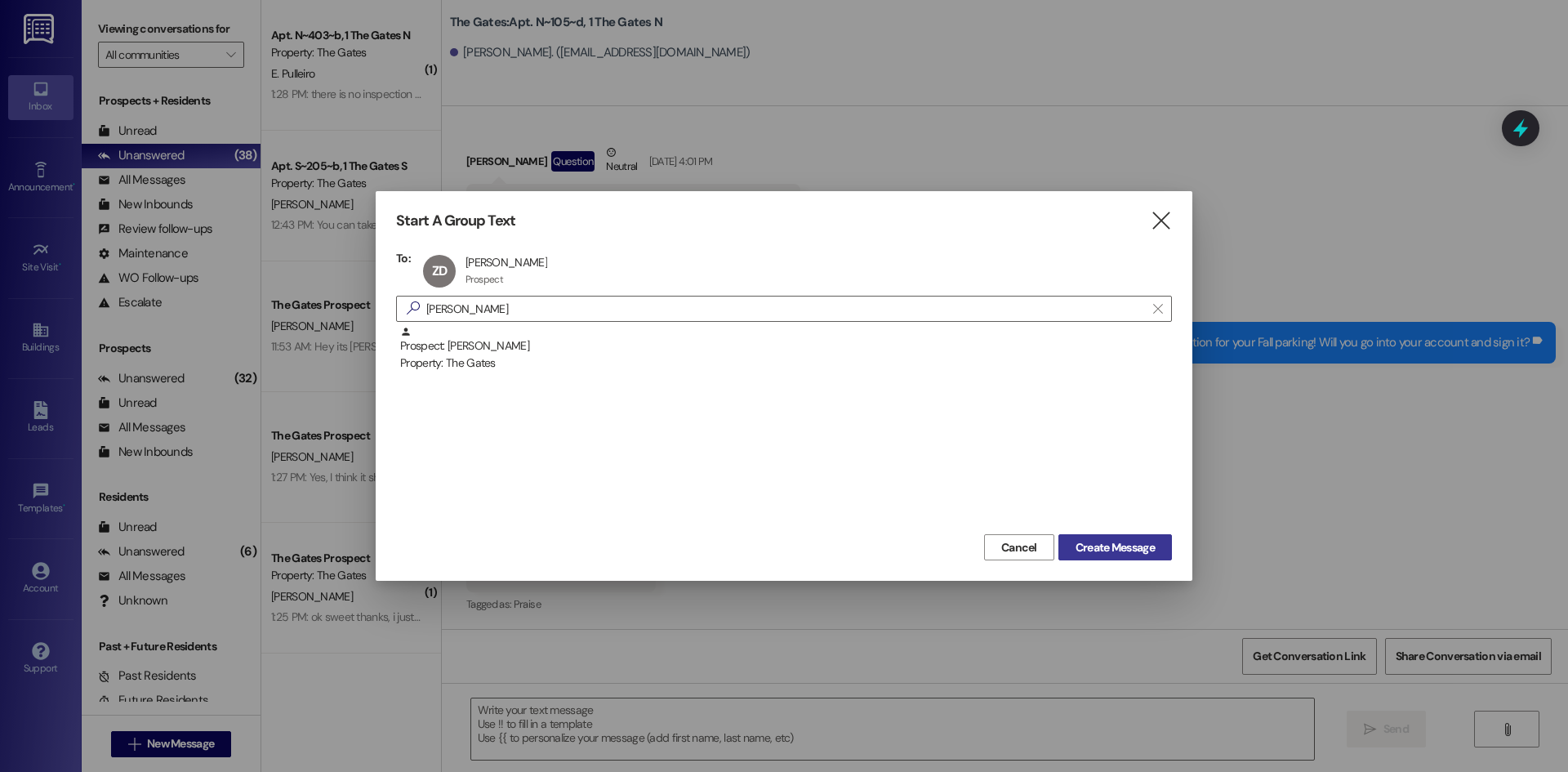
click at [1079, 543] on span "Create Message" at bounding box center [1115, 548] width 79 height 17
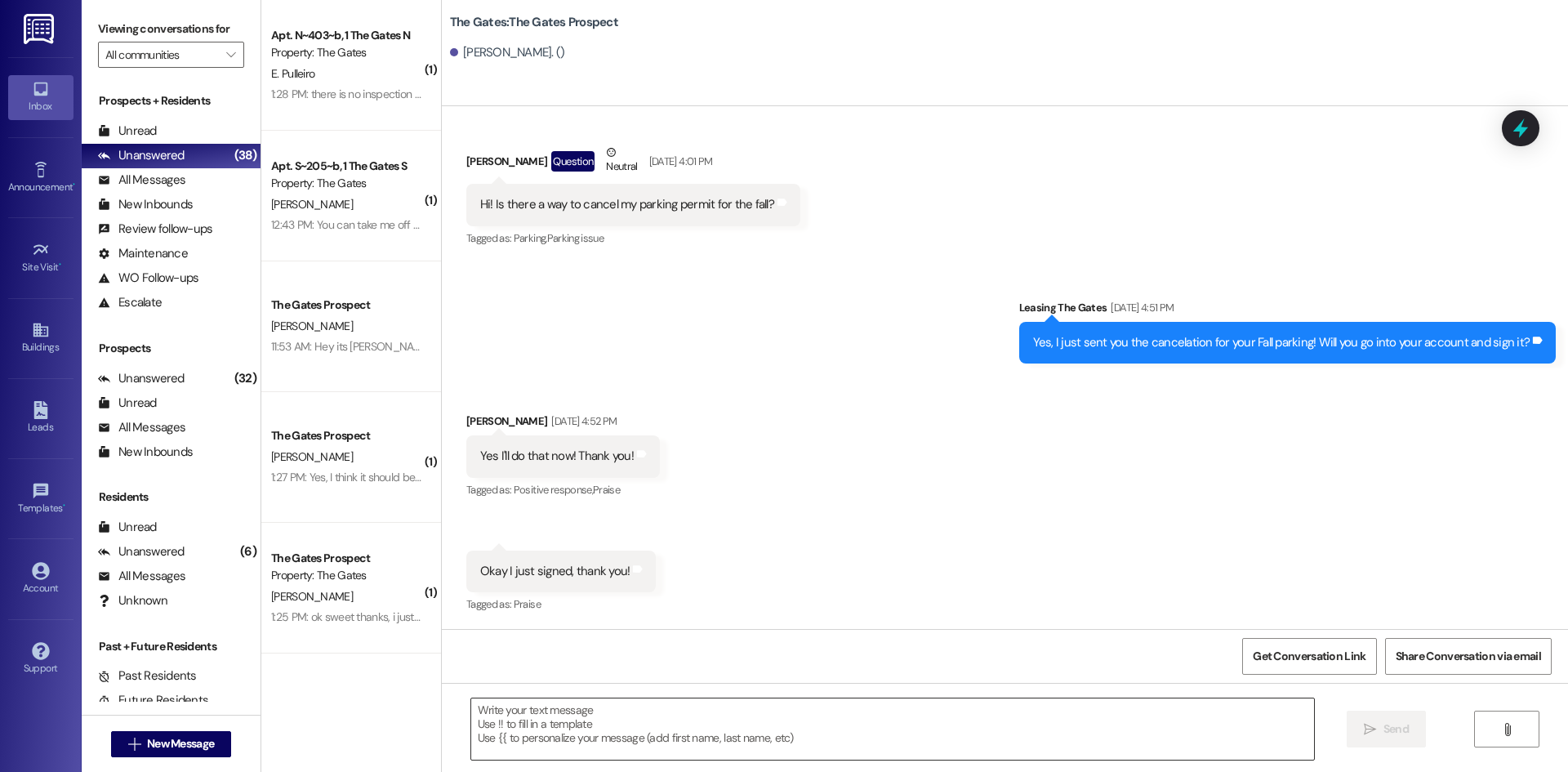
click at [526, 734] on textarea at bounding box center [893, 729] width 843 height 61
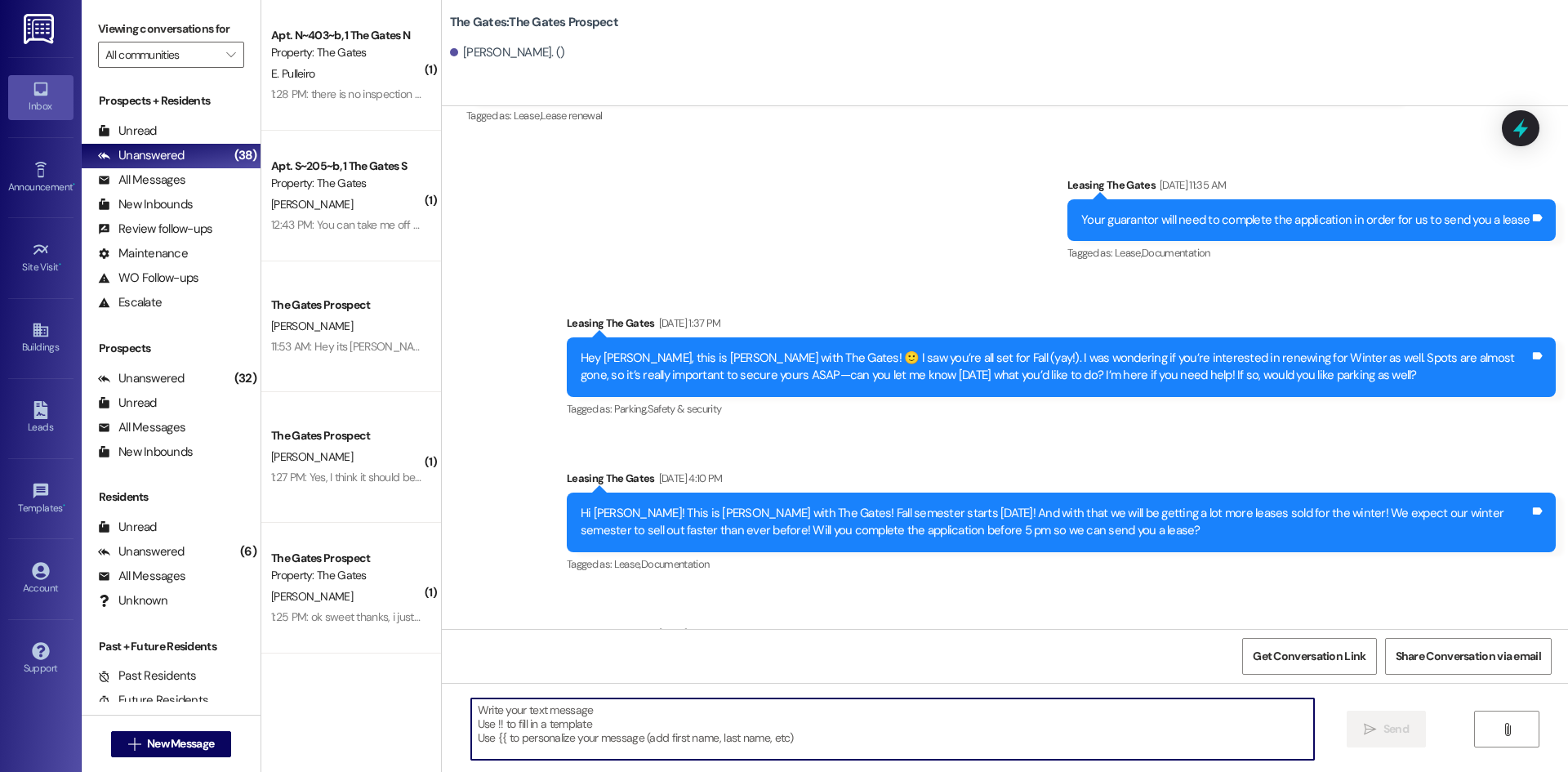
paste textarea "Hi {{first_name}}! This is [PERSON_NAME] from The Gates! We are running a LIMIT…"
type textarea "Hi {{first_name}}! This is [PERSON_NAME] from The Gates! We are running a LIMIT…"
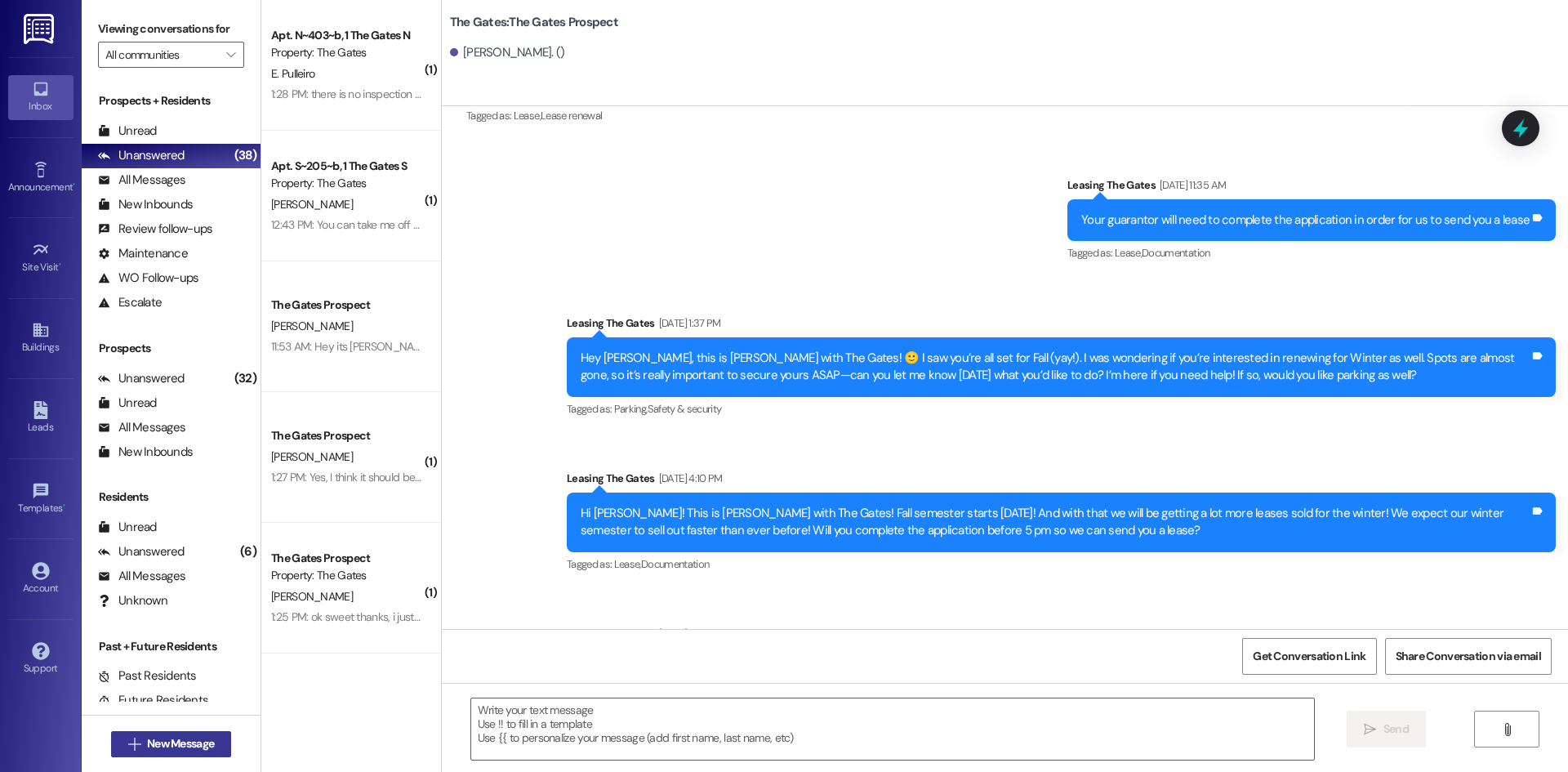
click at [198, 738] on span "New Message" at bounding box center [180, 744] width 67 height 17
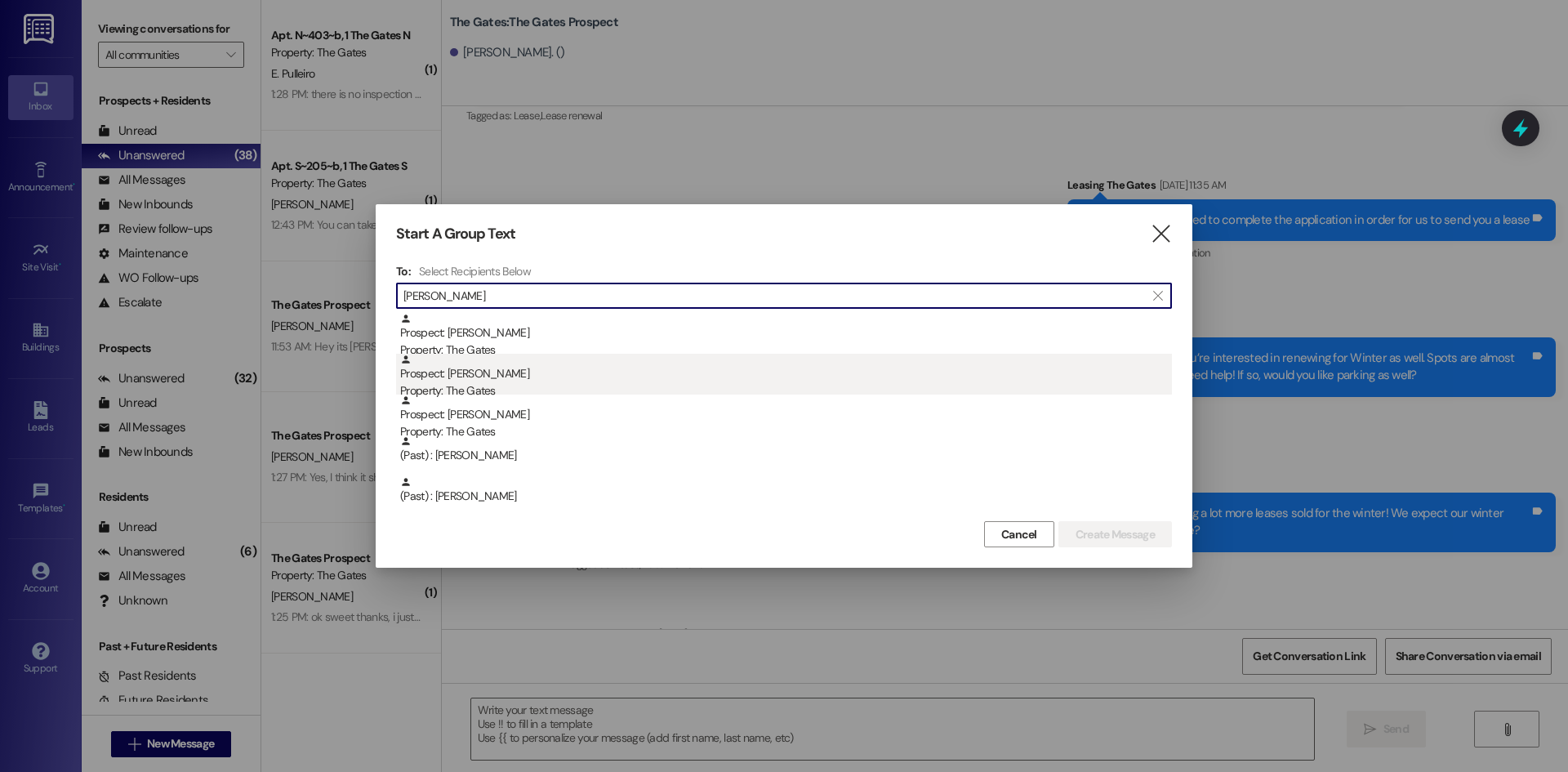
type input "[PERSON_NAME]"
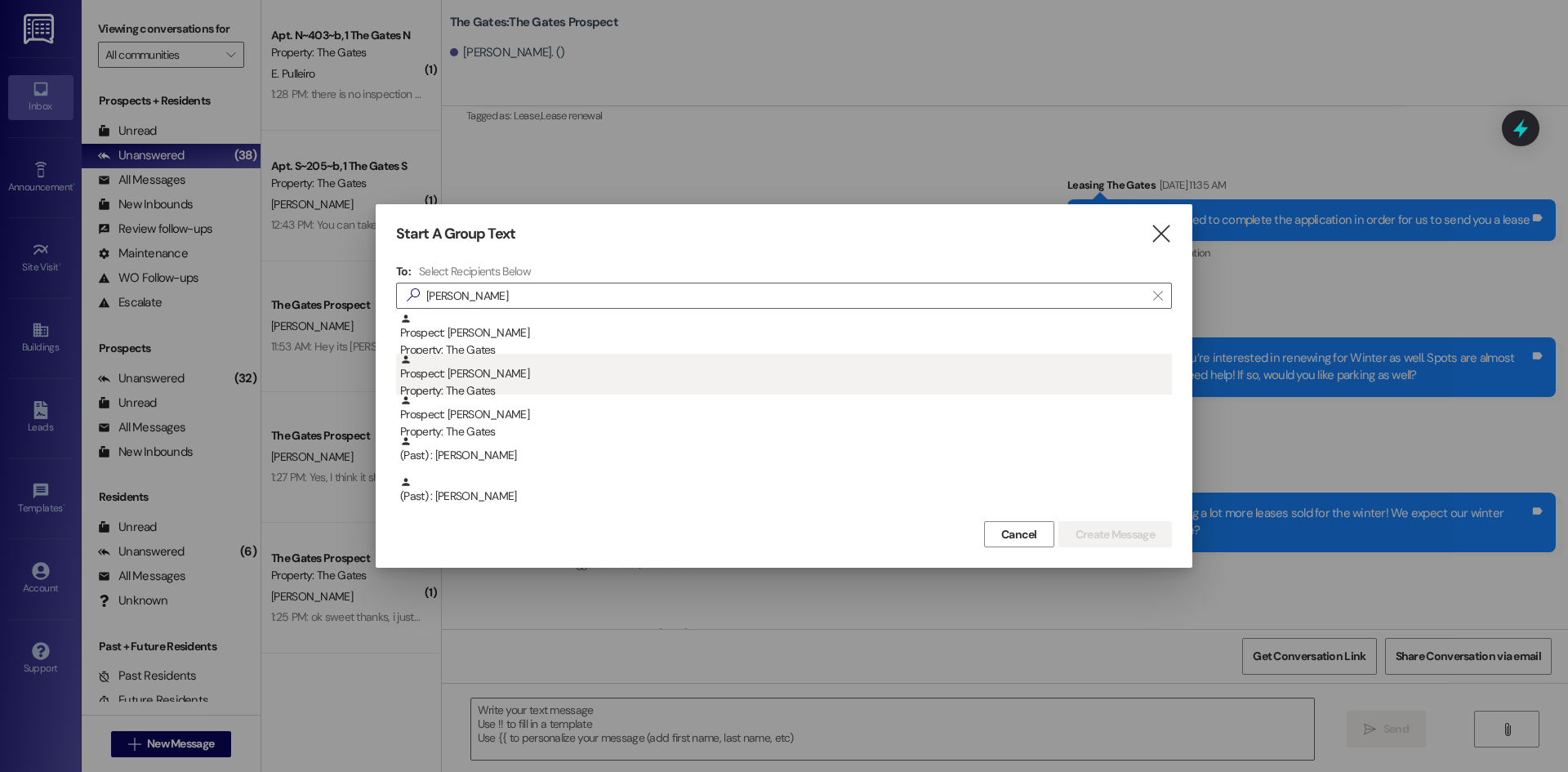
click at [533, 379] on div "Prospect: [PERSON_NAME] Property: The Gates" at bounding box center [786, 376] width 772 height 47
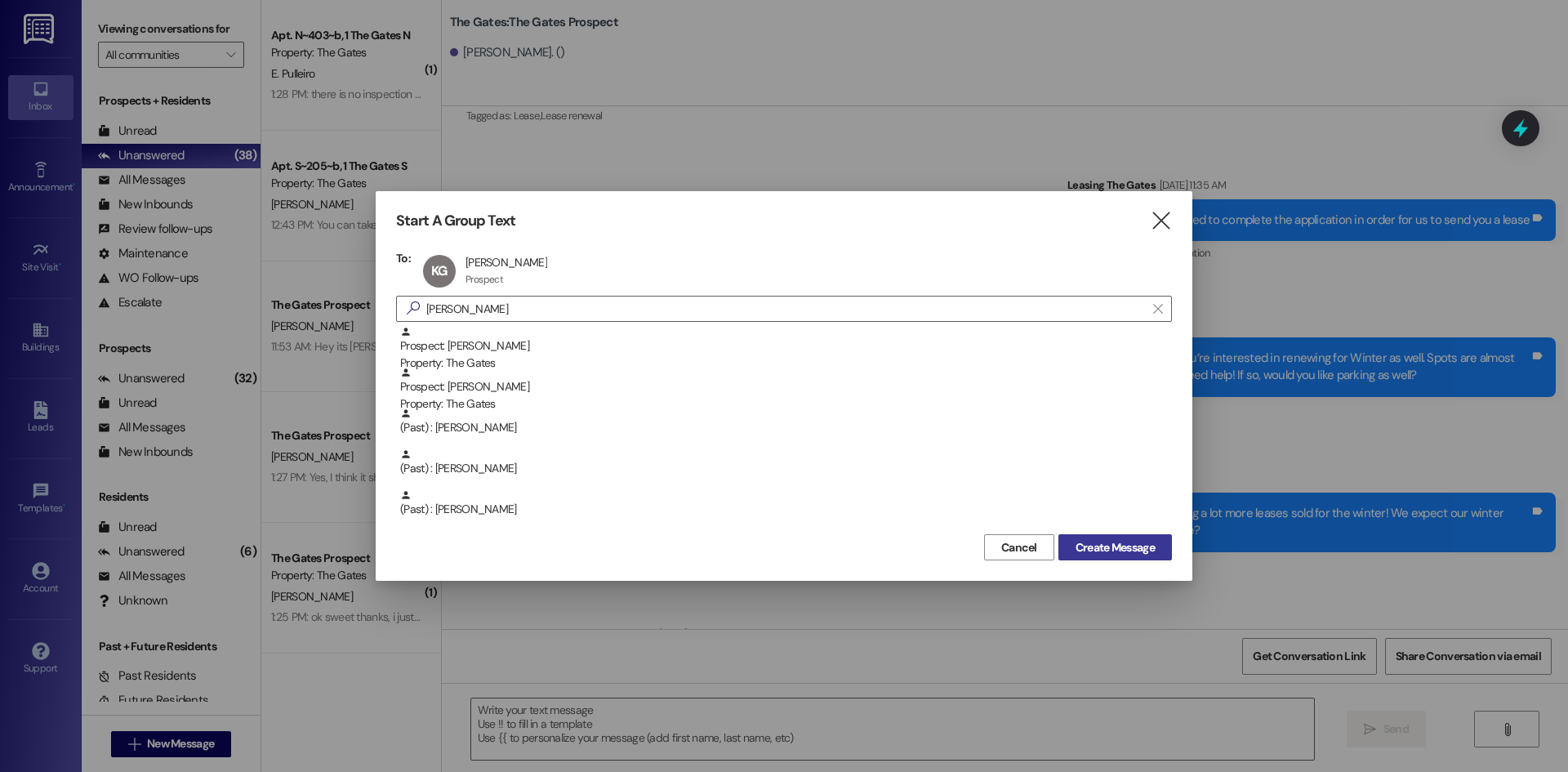
click at [1096, 548] on span "Create Message" at bounding box center [1115, 548] width 79 height 17
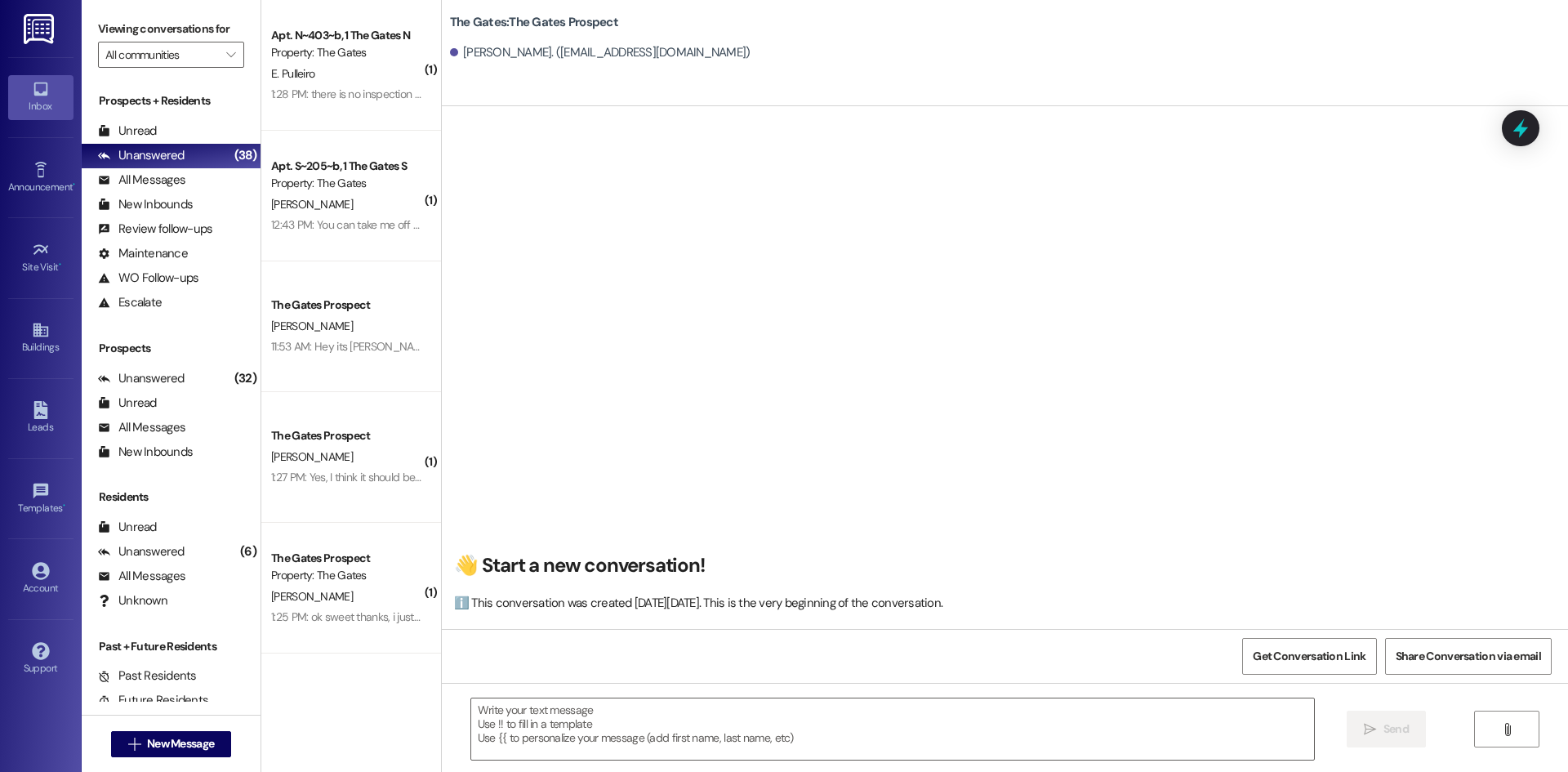
scroll to position [1, 0]
click at [537, 719] on textarea at bounding box center [893, 729] width 843 height 61
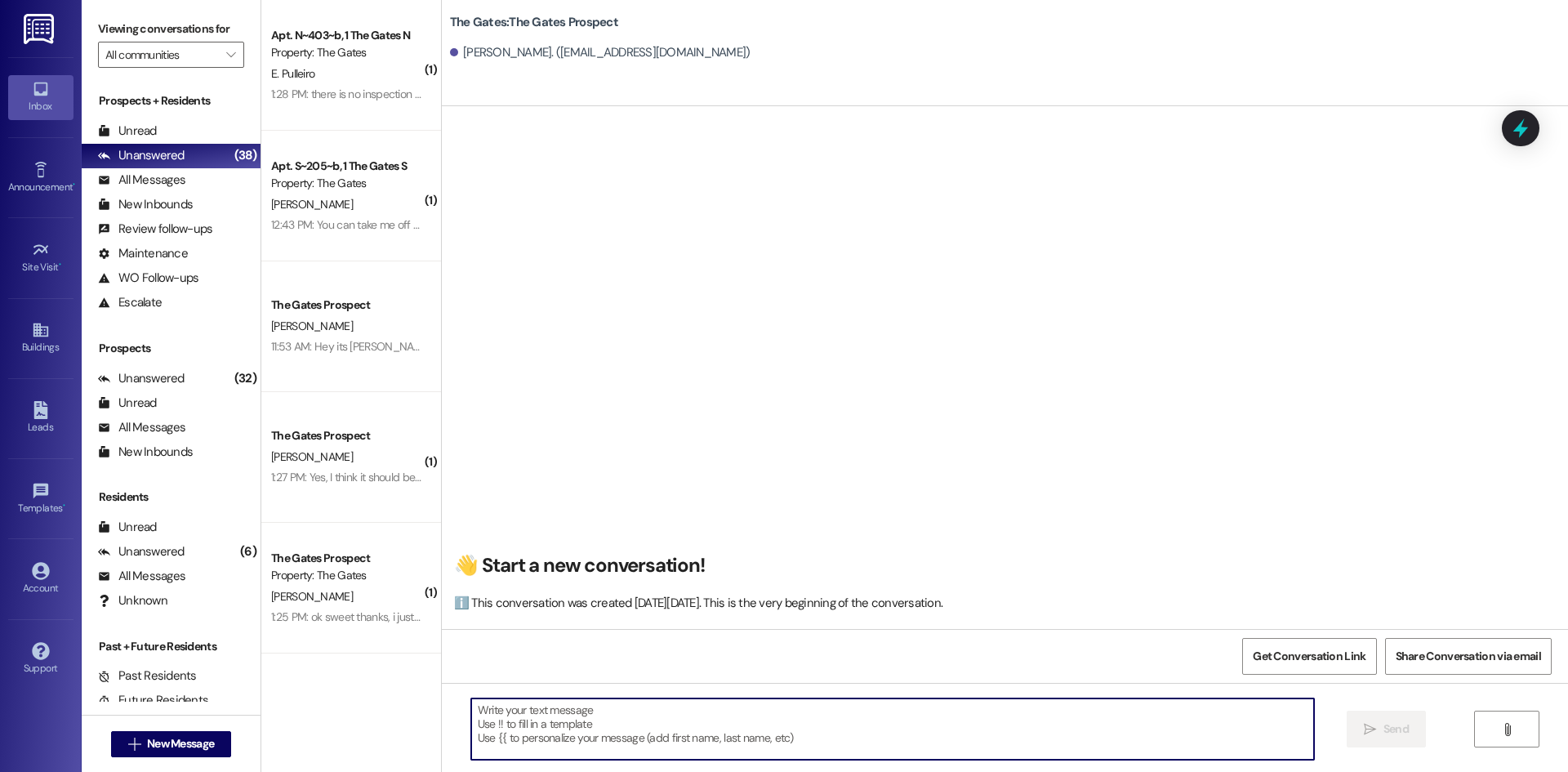
paste textarea "Hi {{first_name}}! This is [PERSON_NAME] from The Gates! We are running a LIMIT…"
type textarea "Hi {{first_name}}! This is [PERSON_NAME] from The Gates! We are running a LIMIT…"
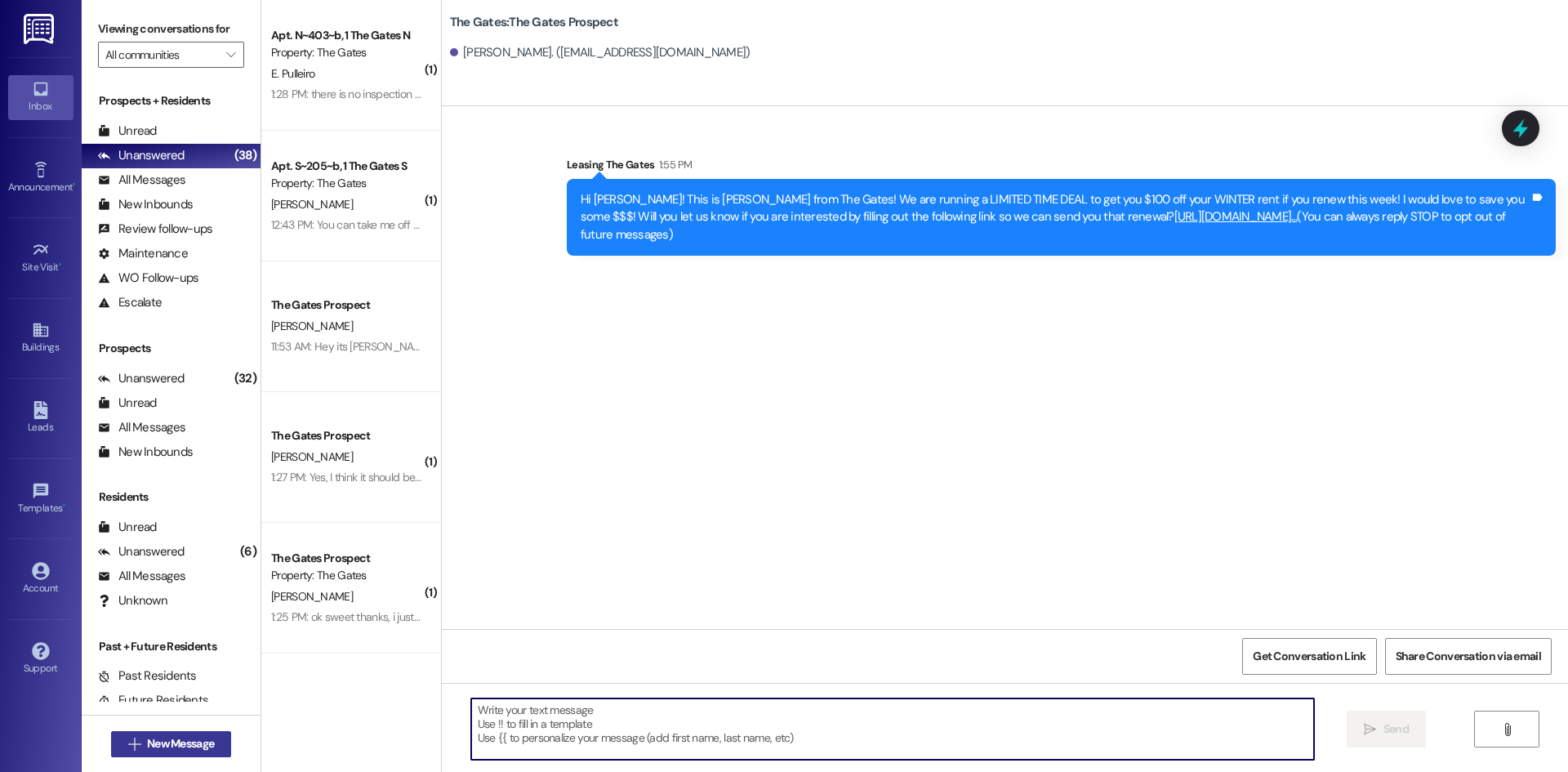
click at [203, 743] on span "New Message" at bounding box center [180, 744] width 67 height 17
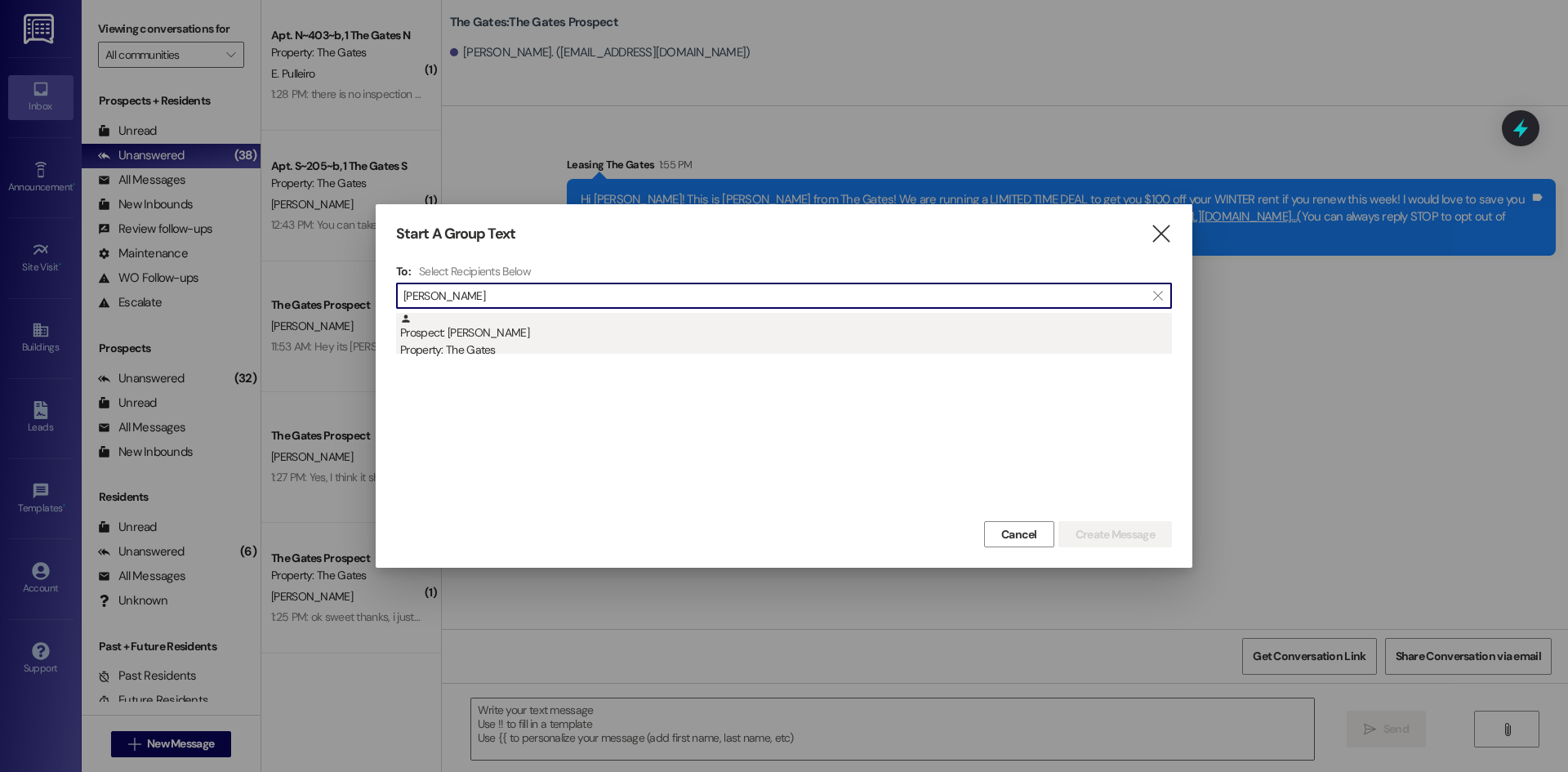
type input "[PERSON_NAME]"
click at [501, 355] on div "Property: The Gates" at bounding box center [786, 350] width 772 height 17
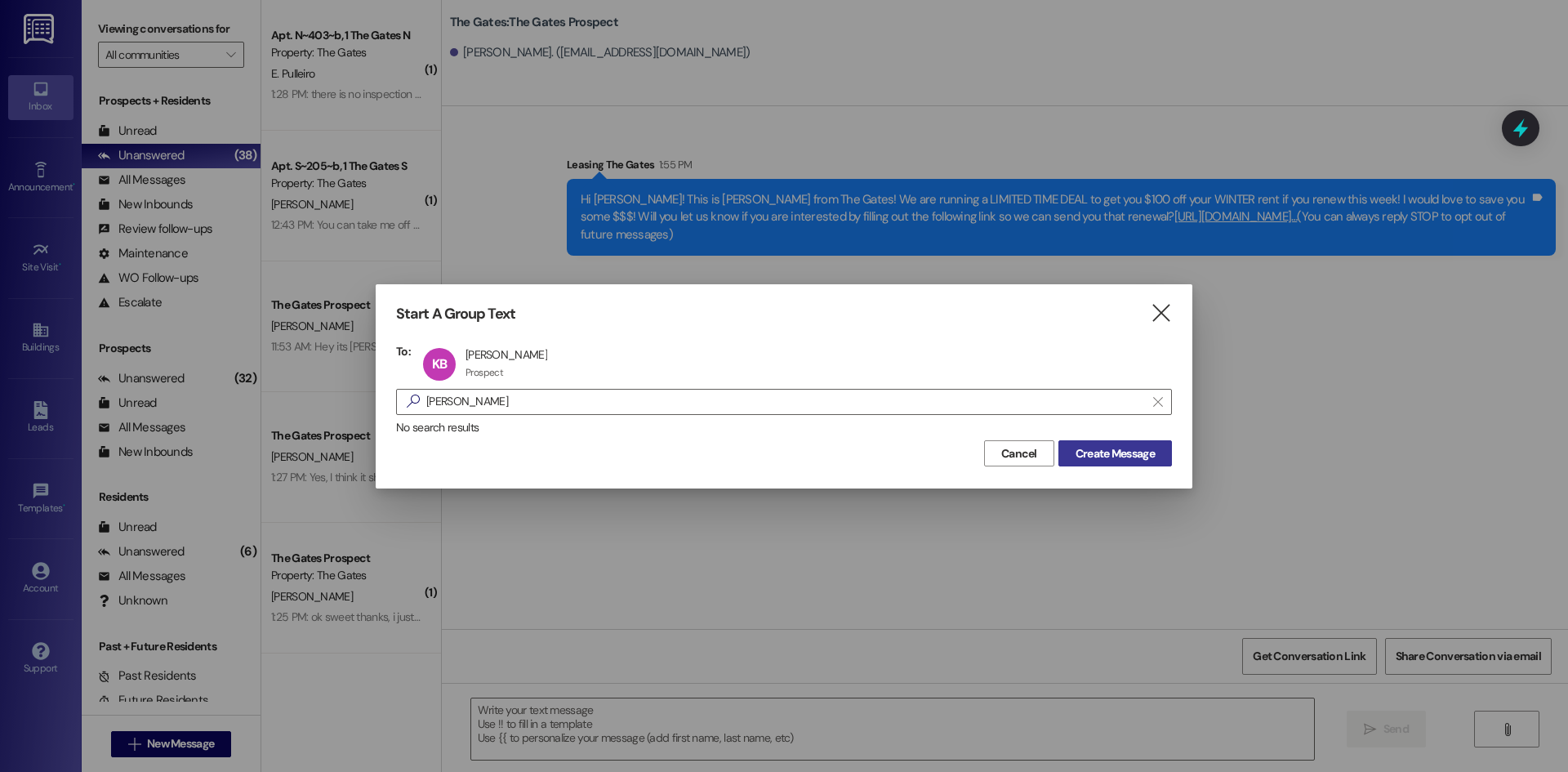
click at [1120, 447] on span "Create Message" at bounding box center [1115, 454] width 79 height 17
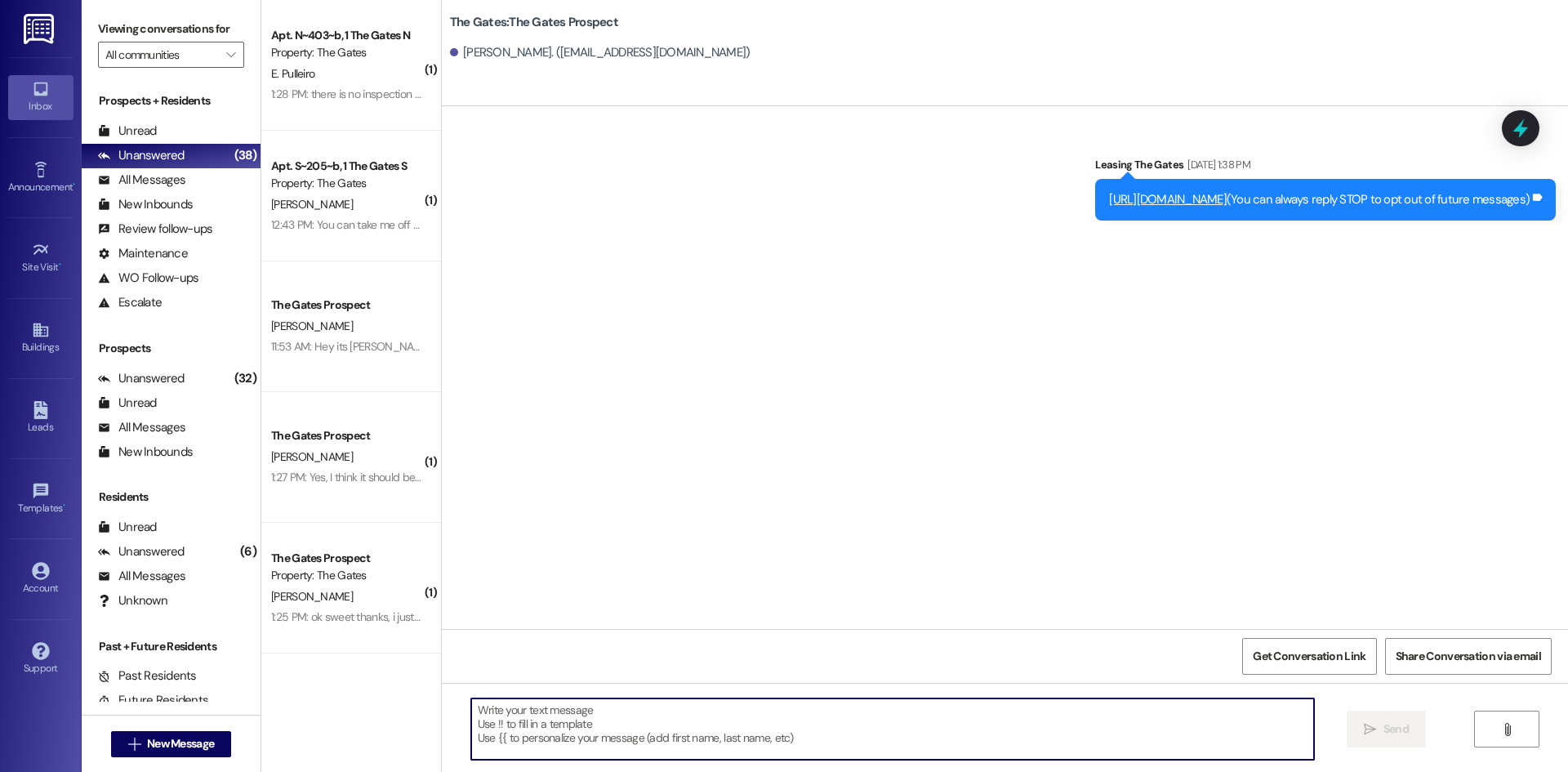
click at [567, 714] on textarea at bounding box center [893, 729] width 843 height 61
paste textarea "Hi {{first_name}}! This is [PERSON_NAME] from The Gates! We are running a LIMIT…"
type textarea "Hi {{first_name}}! This is [PERSON_NAME] from The Gates! We are running a LIMIT…"
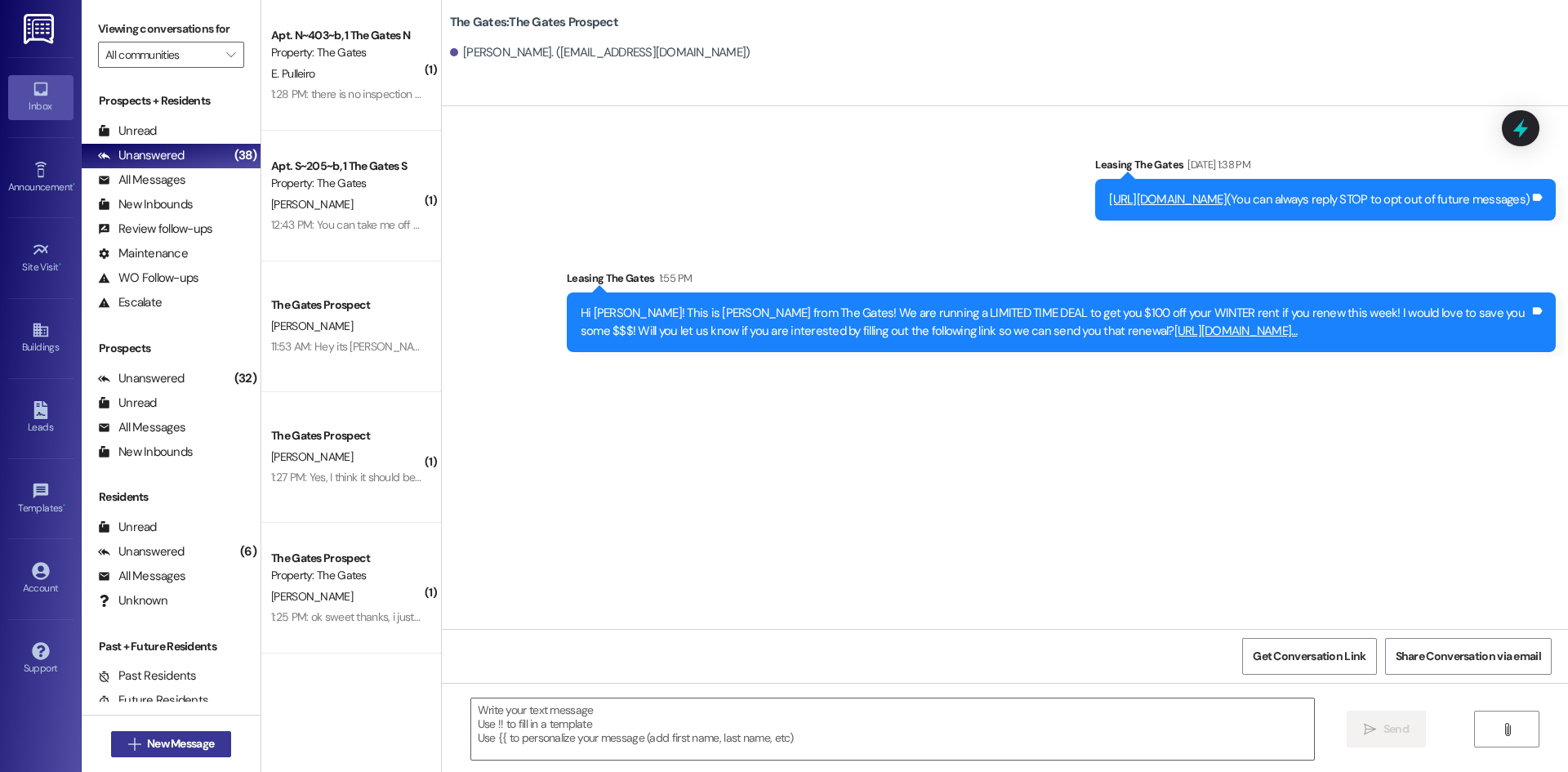
click at [196, 748] on span "New Message" at bounding box center [180, 744] width 67 height 17
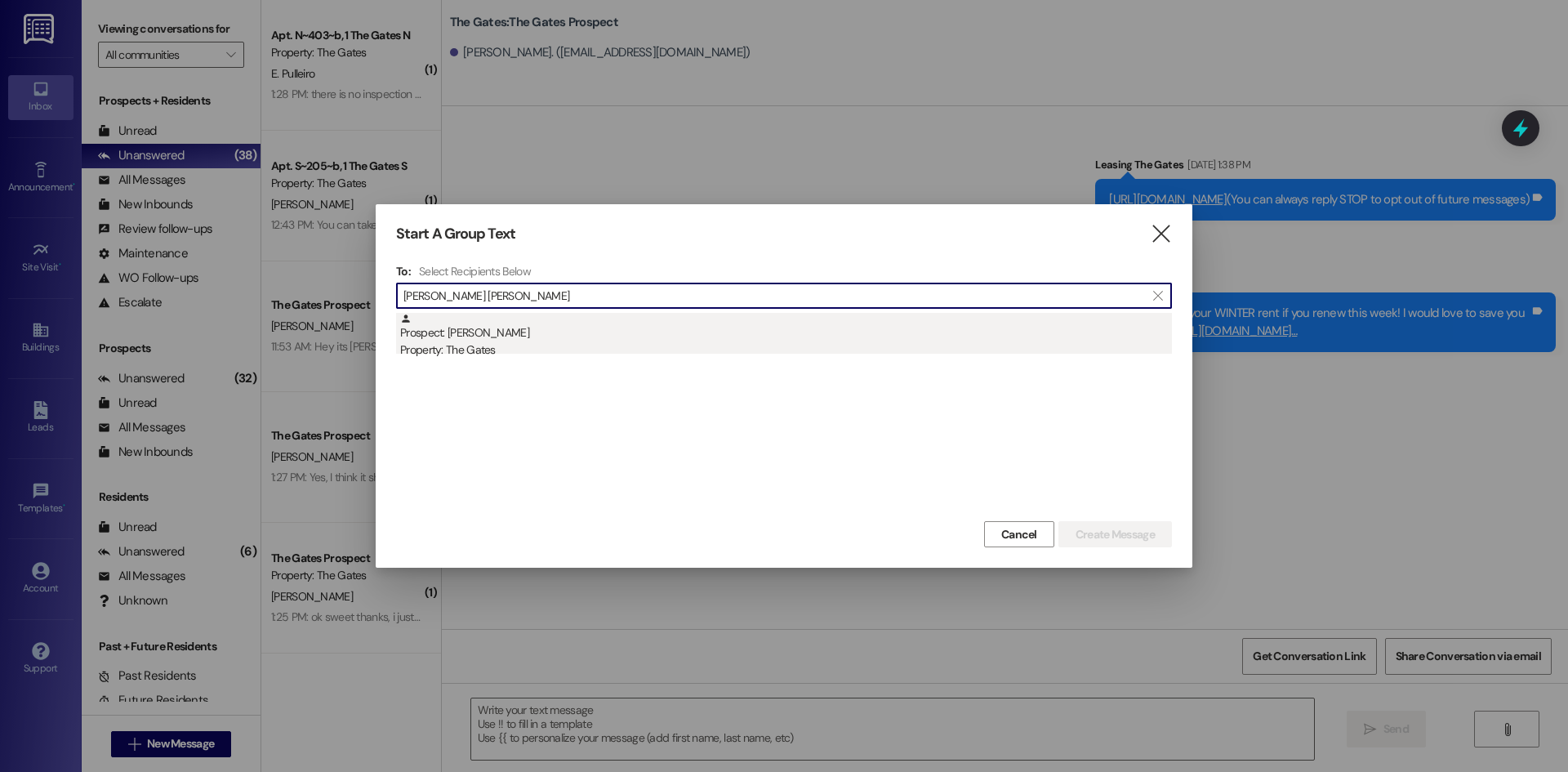
type input "[PERSON_NAME] [PERSON_NAME]"
click at [502, 339] on div "Prospect: [PERSON_NAME] Property: The Gates" at bounding box center [786, 335] width 772 height 47
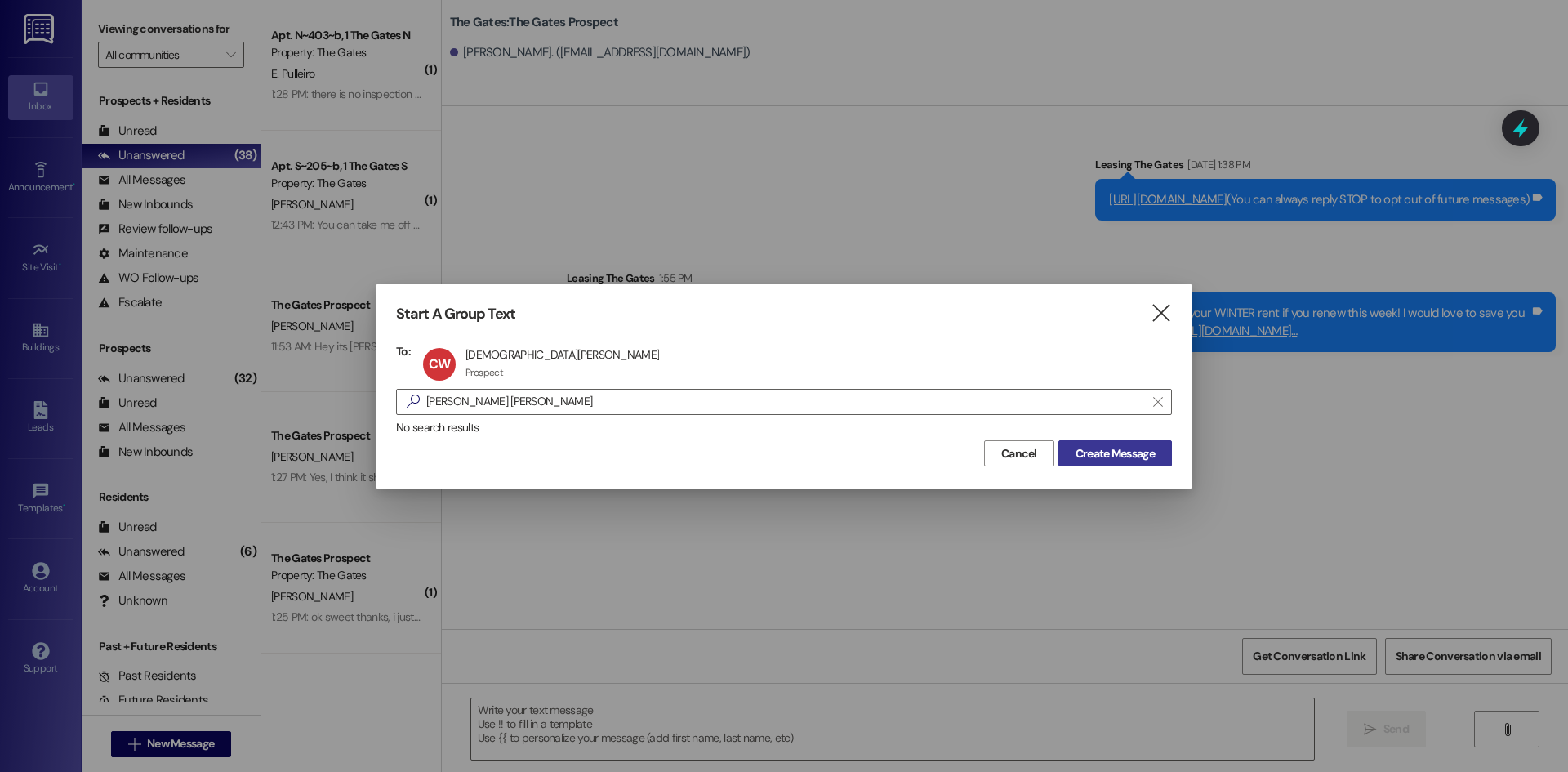
click at [1084, 444] on button "Create Message" at bounding box center [1115, 453] width 113 height 26
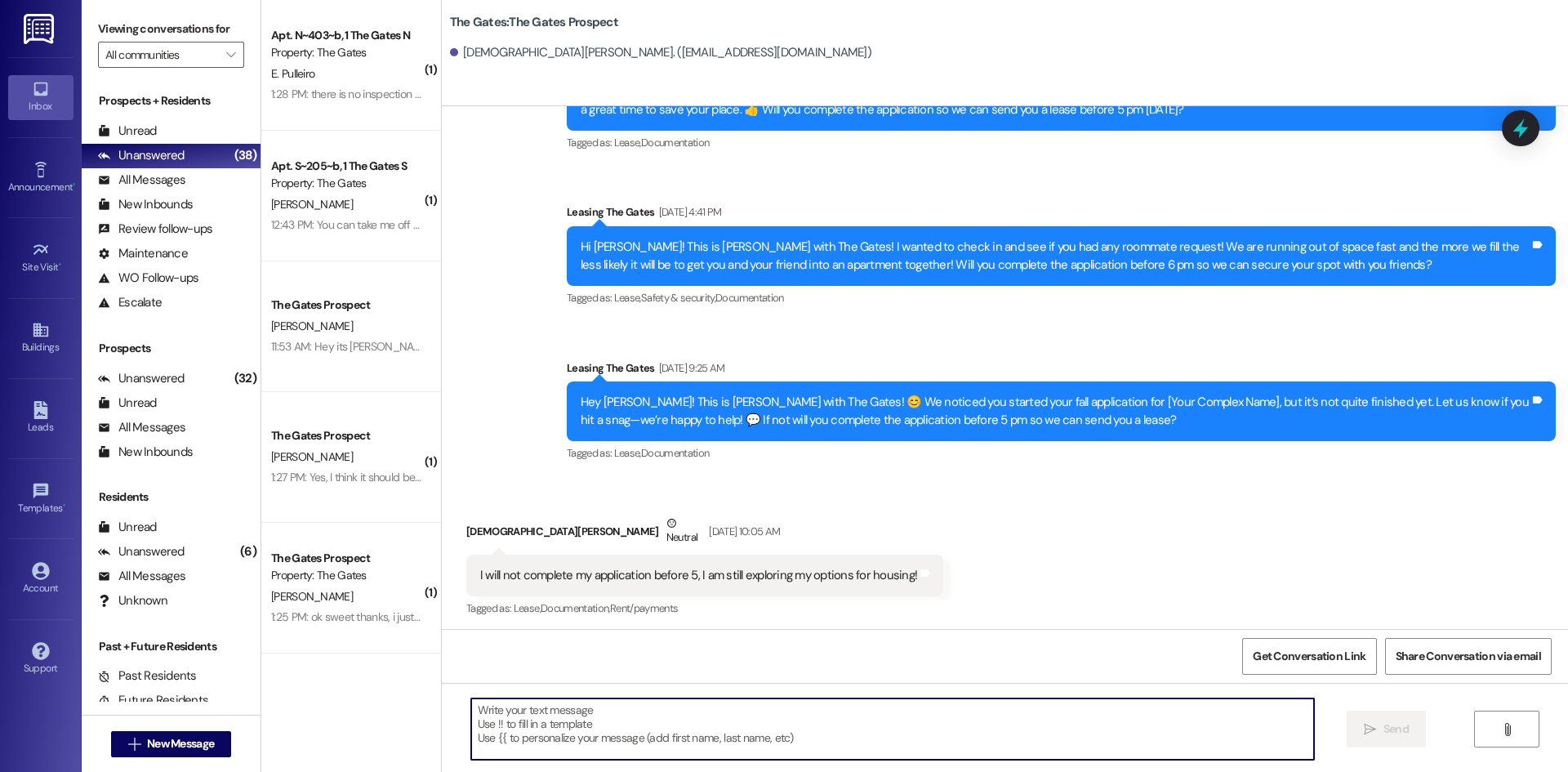
click at [501, 720] on textarea at bounding box center [893, 729] width 843 height 61
paste textarea "Hi {{first_name}}! This is [PERSON_NAME] from The Gates! We are running a LIMIT…"
type textarea "Hi {{first_name}}! This is [PERSON_NAME] from The Gates! We are running a LIMIT…"
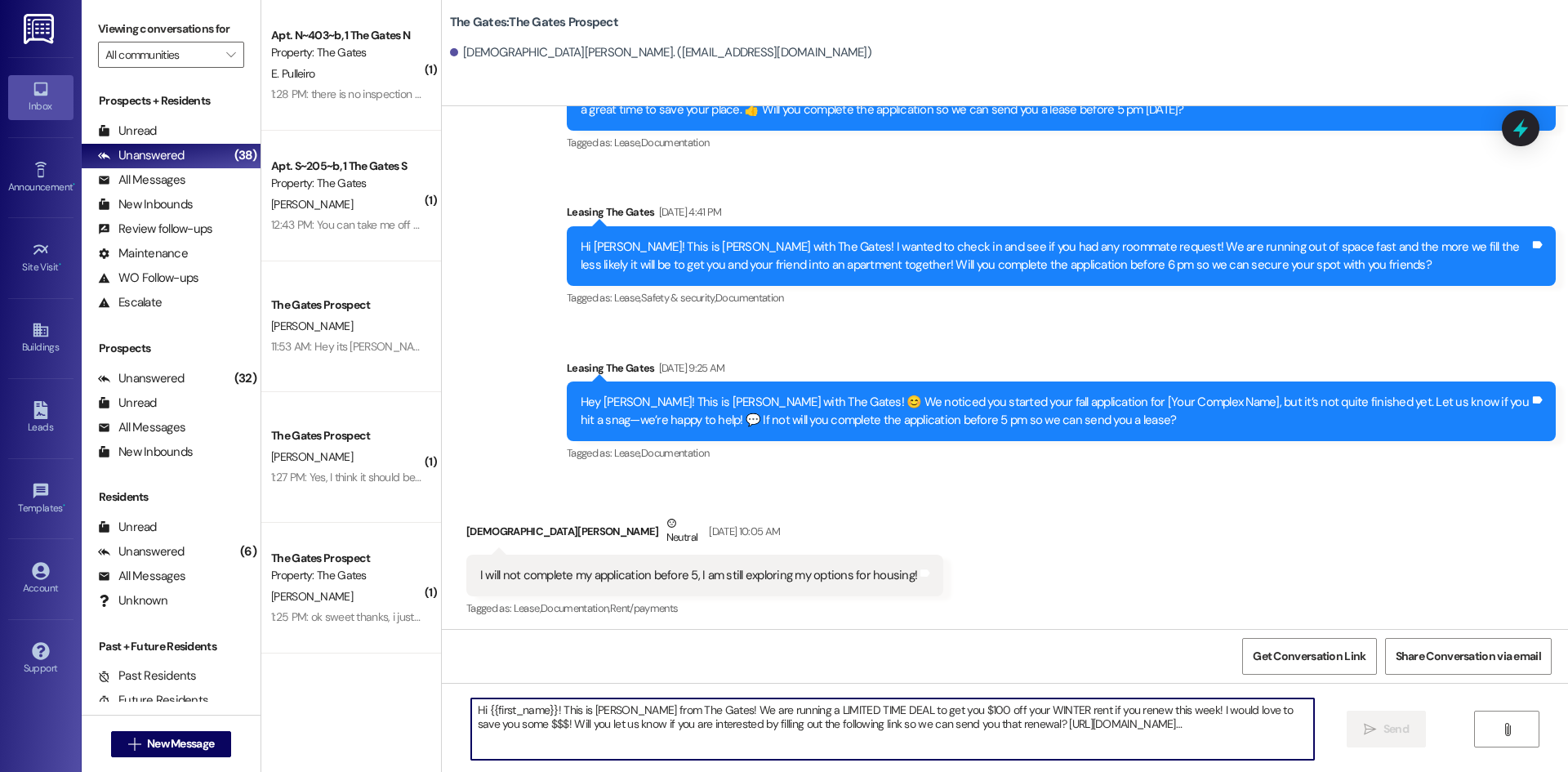
scroll to position [767, 0]
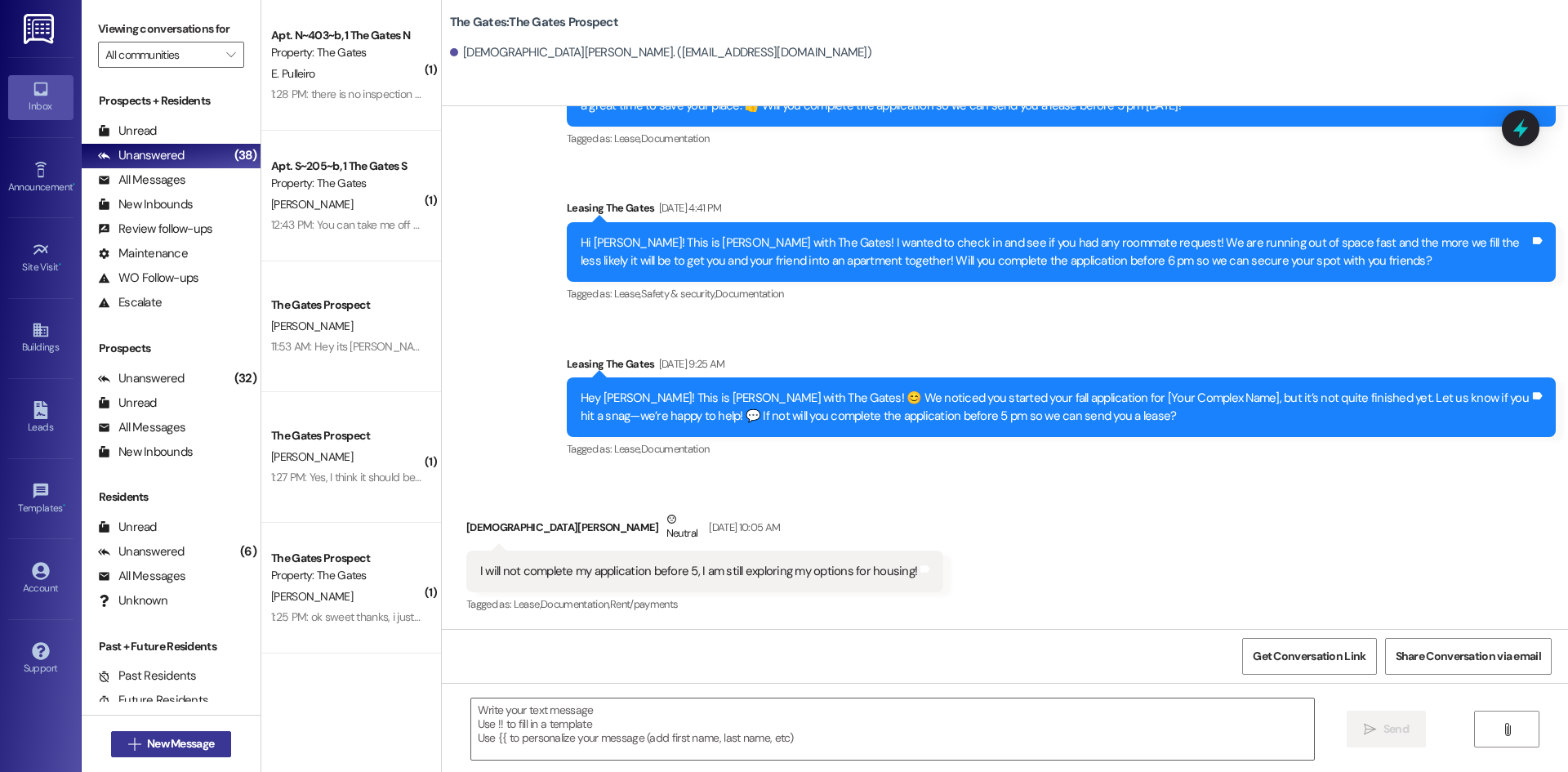
click at [151, 740] on span "New Message" at bounding box center [180, 744] width 67 height 17
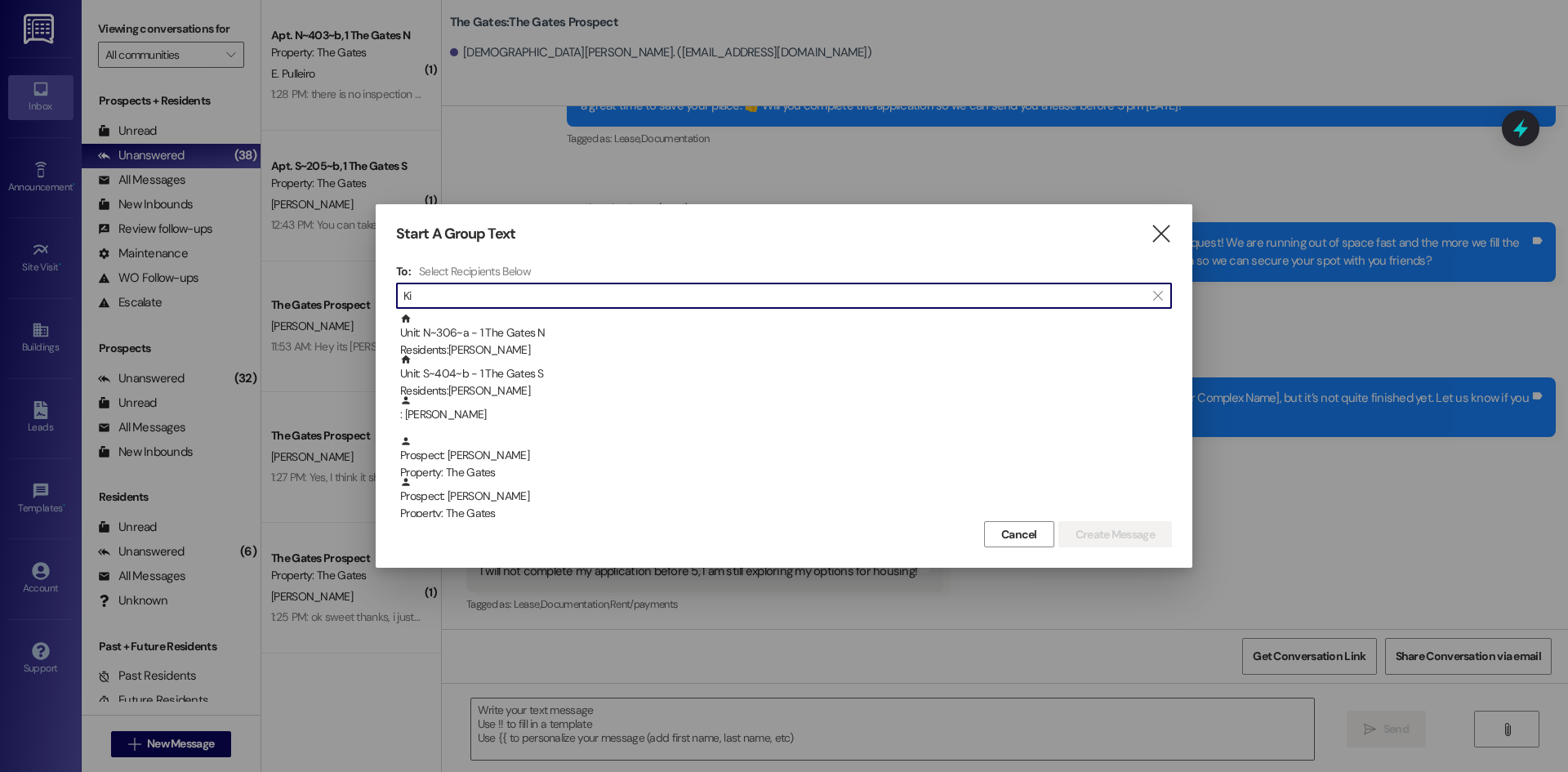
type input "K"
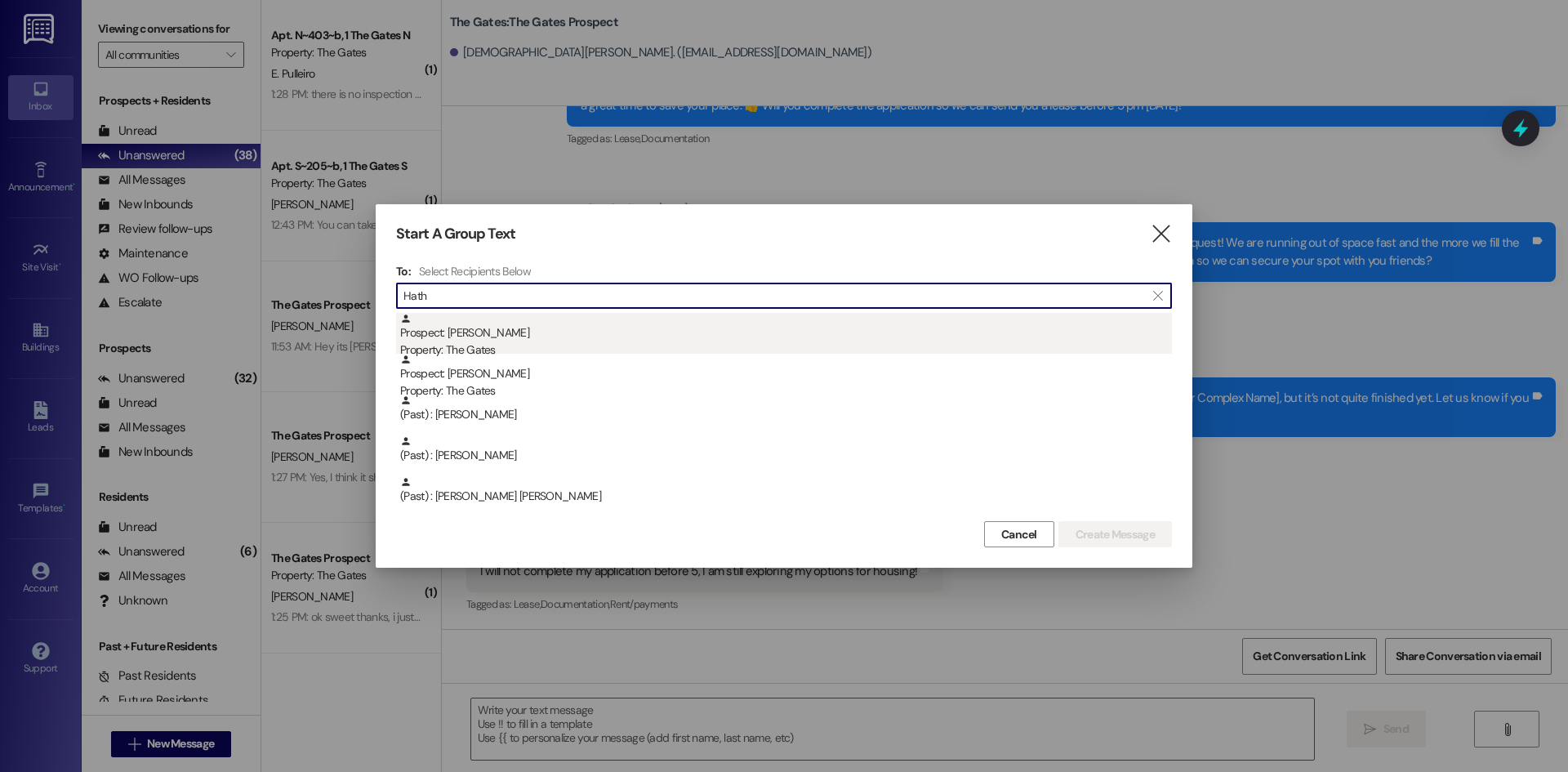
type input "Hath"
click at [513, 338] on div "Prospect: [PERSON_NAME] Property: The Gates" at bounding box center [786, 335] width 772 height 47
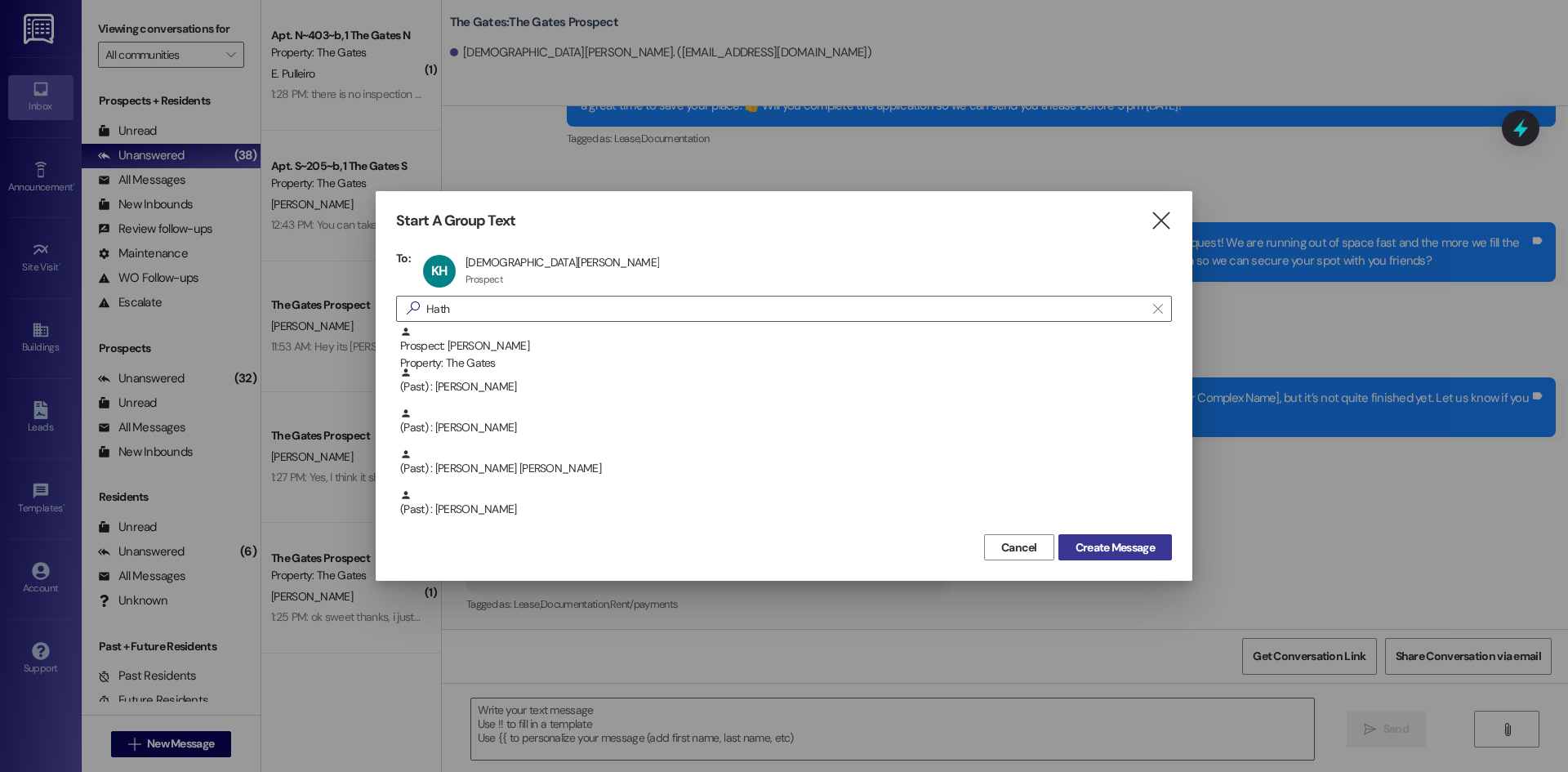
click at [1136, 548] on span "Create Message" at bounding box center [1115, 548] width 79 height 17
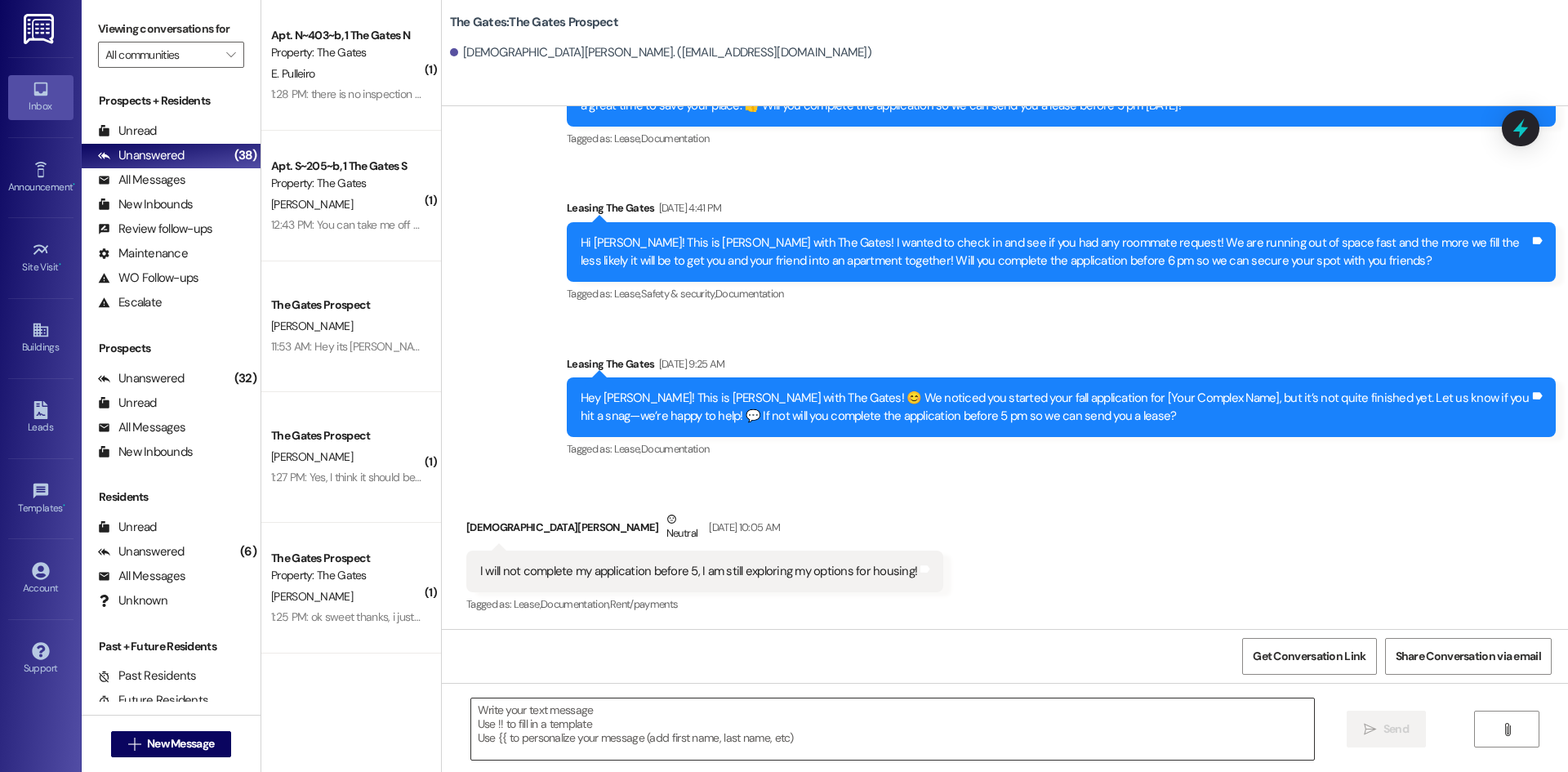
scroll to position [1, 0]
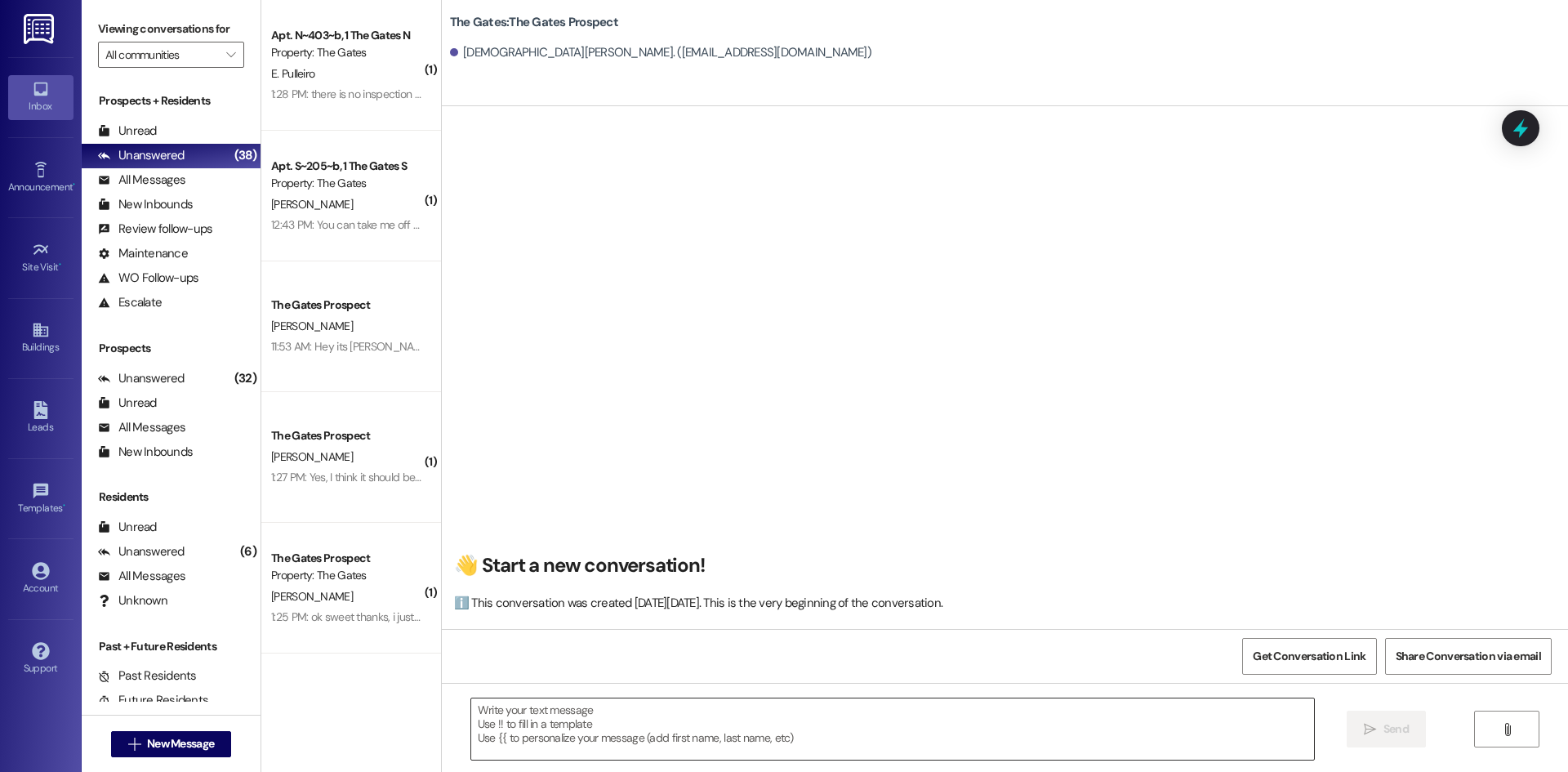
click at [511, 721] on textarea at bounding box center [893, 729] width 843 height 61
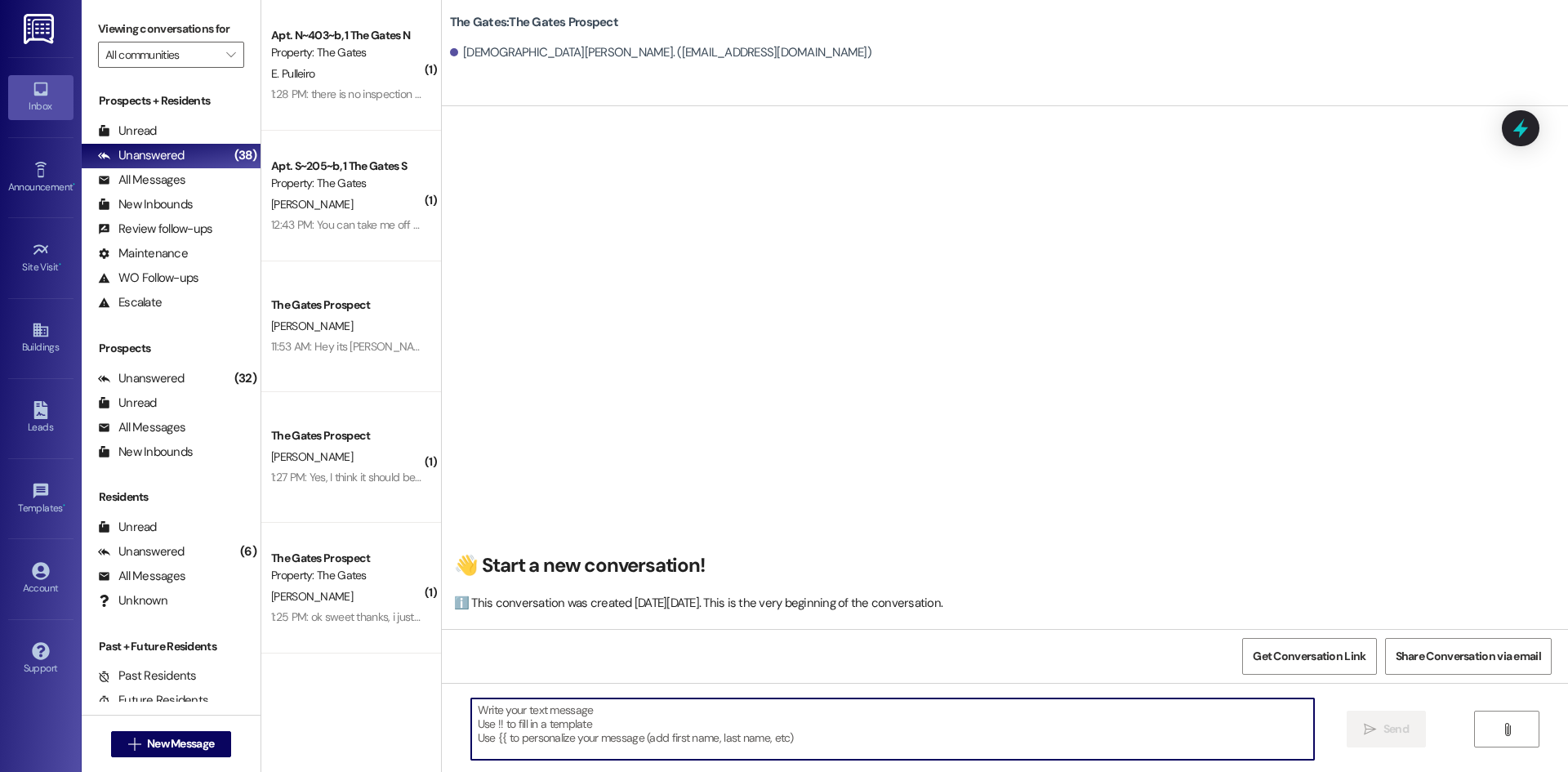
paste textarea "Hi {{first_name}}! This is [PERSON_NAME] from The Gates! We are running a LIMIT…"
type textarea "Hi {{first_name}}! This is [PERSON_NAME] from The Gates! We are running a LIMIT…"
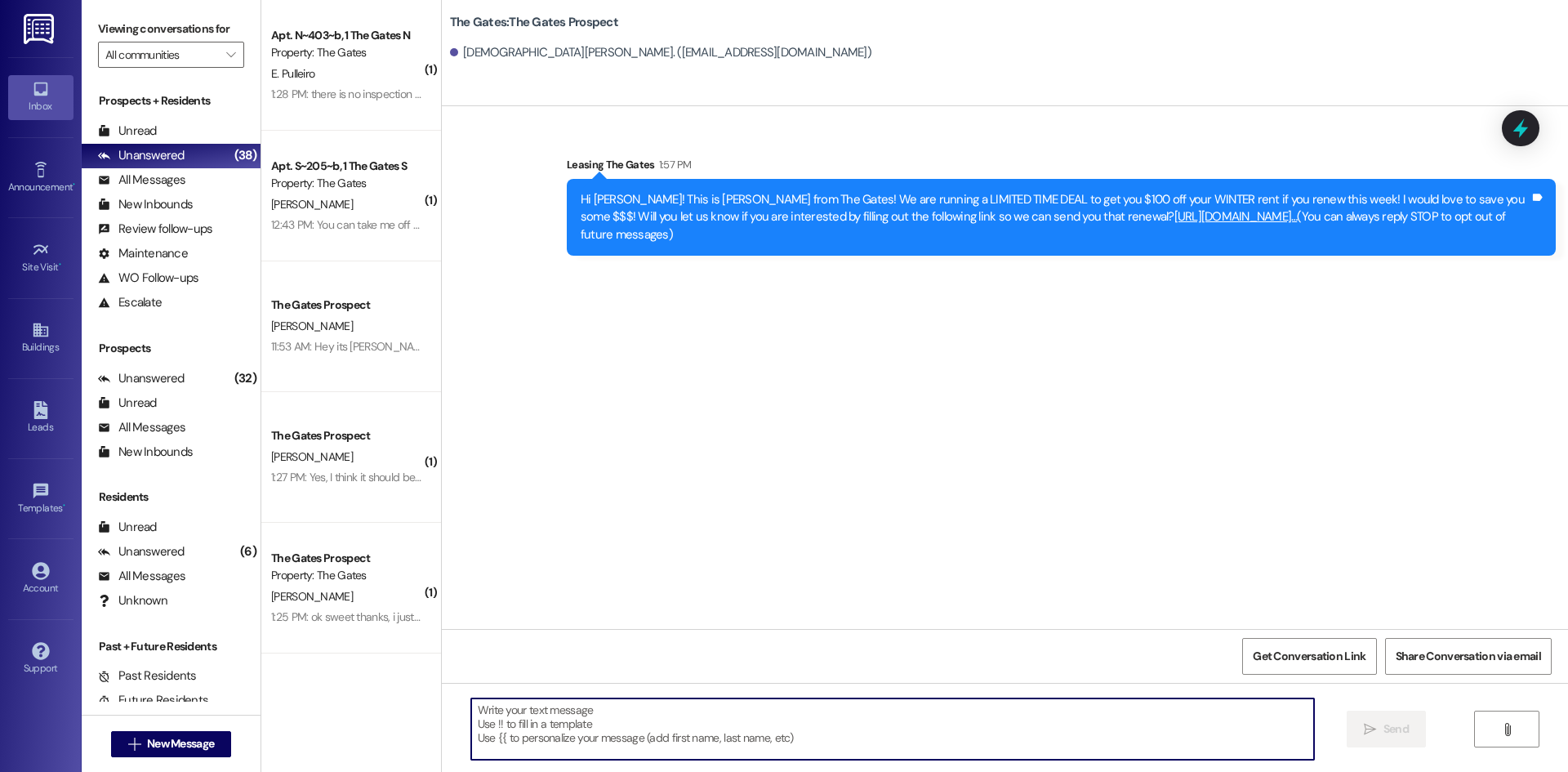
scroll to position [0, 0]
click at [174, 735] on button " New Message" at bounding box center [171, 743] width 121 height 26
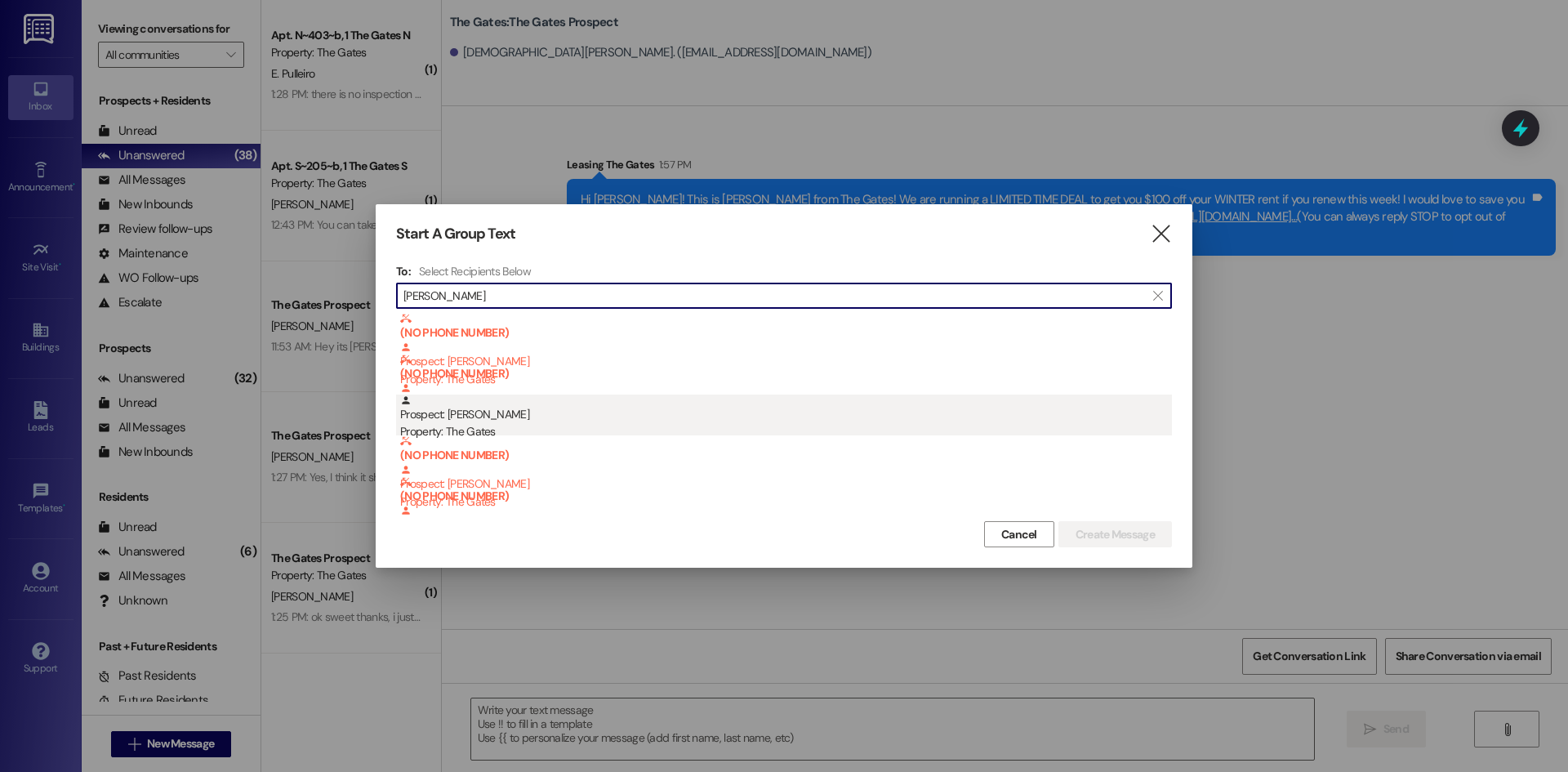
type input "[PERSON_NAME]"
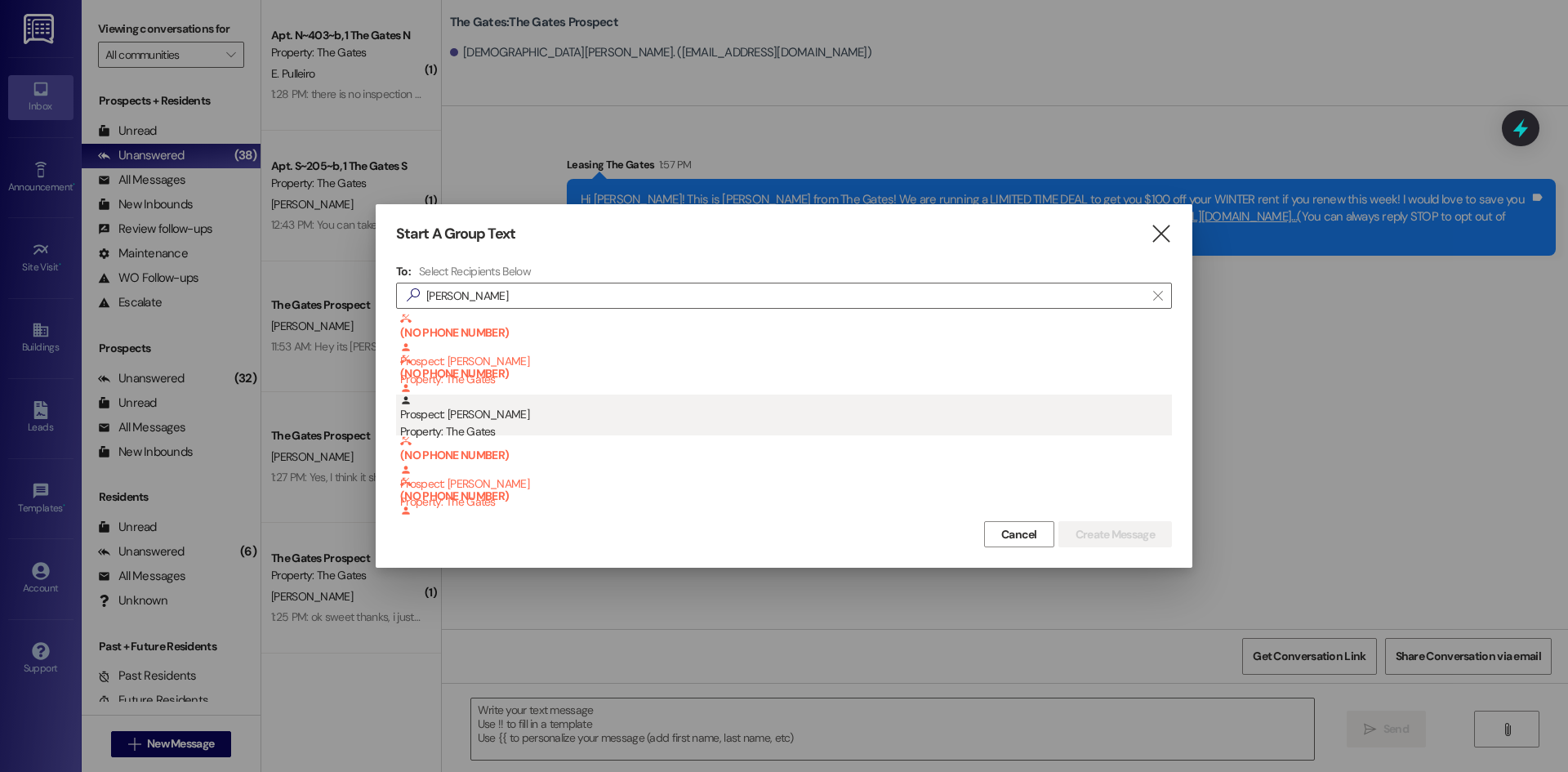
click at [513, 418] on div "Prospect: [PERSON_NAME] Property: The Gates" at bounding box center [786, 417] width 772 height 47
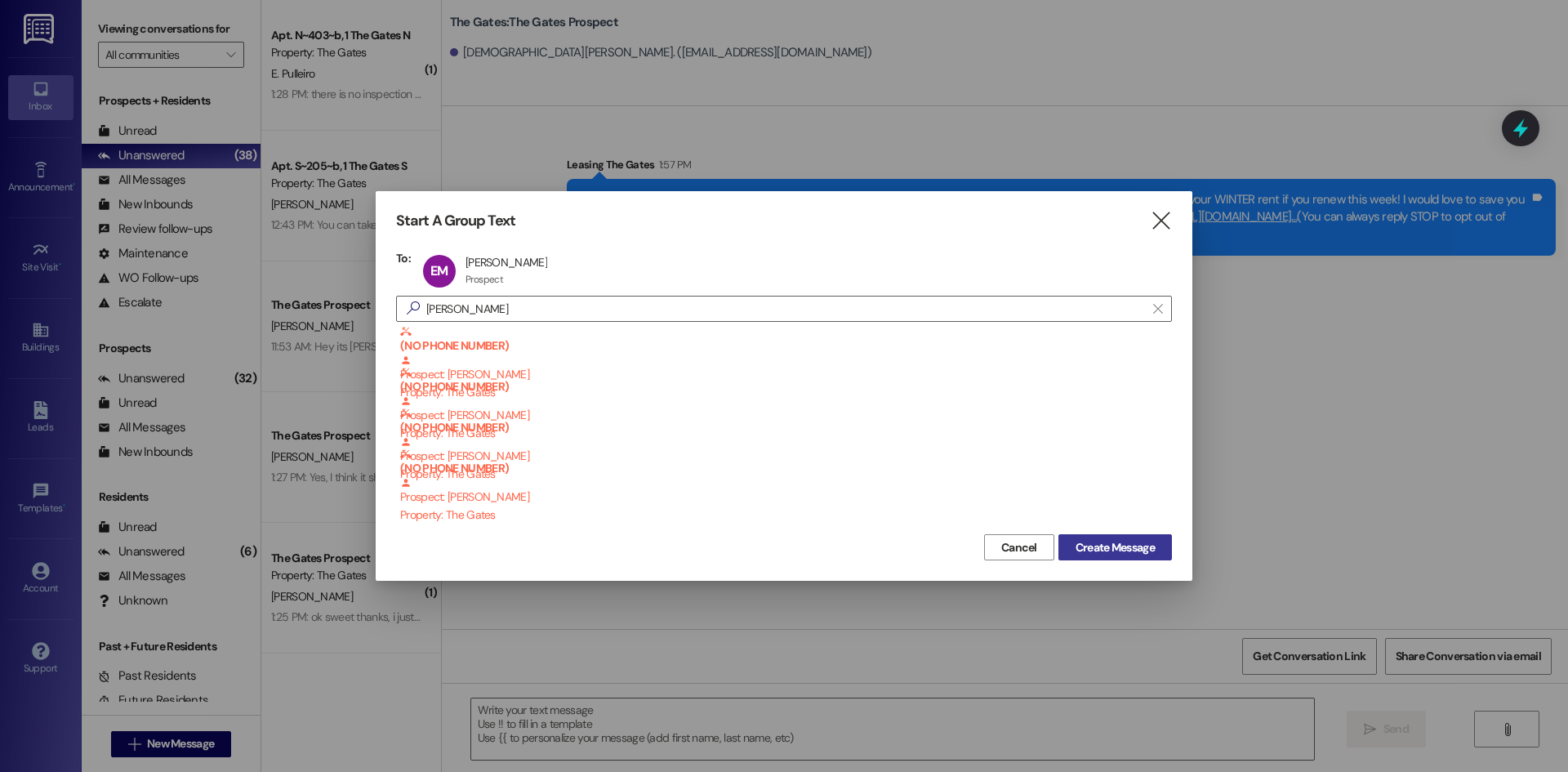
click at [1116, 548] on span "Create Message" at bounding box center [1115, 548] width 79 height 17
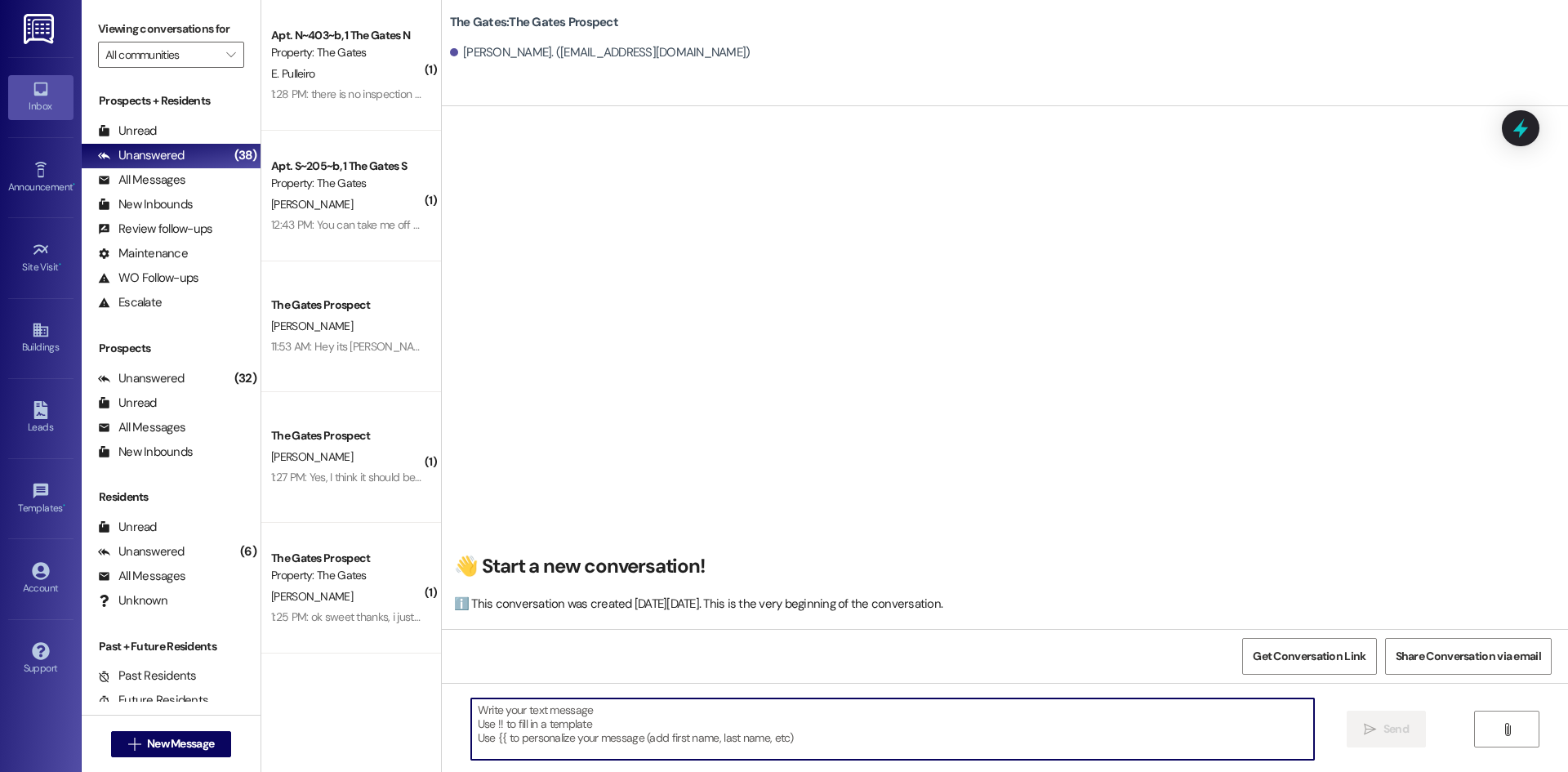
click at [514, 735] on textarea at bounding box center [893, 729] width 843 height 61
paste textarea "Hi {{first_name}}! This is [PERSON_NAME] from The Gates! We are running a LIMIT…"
type textarea "Hi {{first_name}}! This is [PERSON_NAME] from The Gates! We are running a LIMIT…"
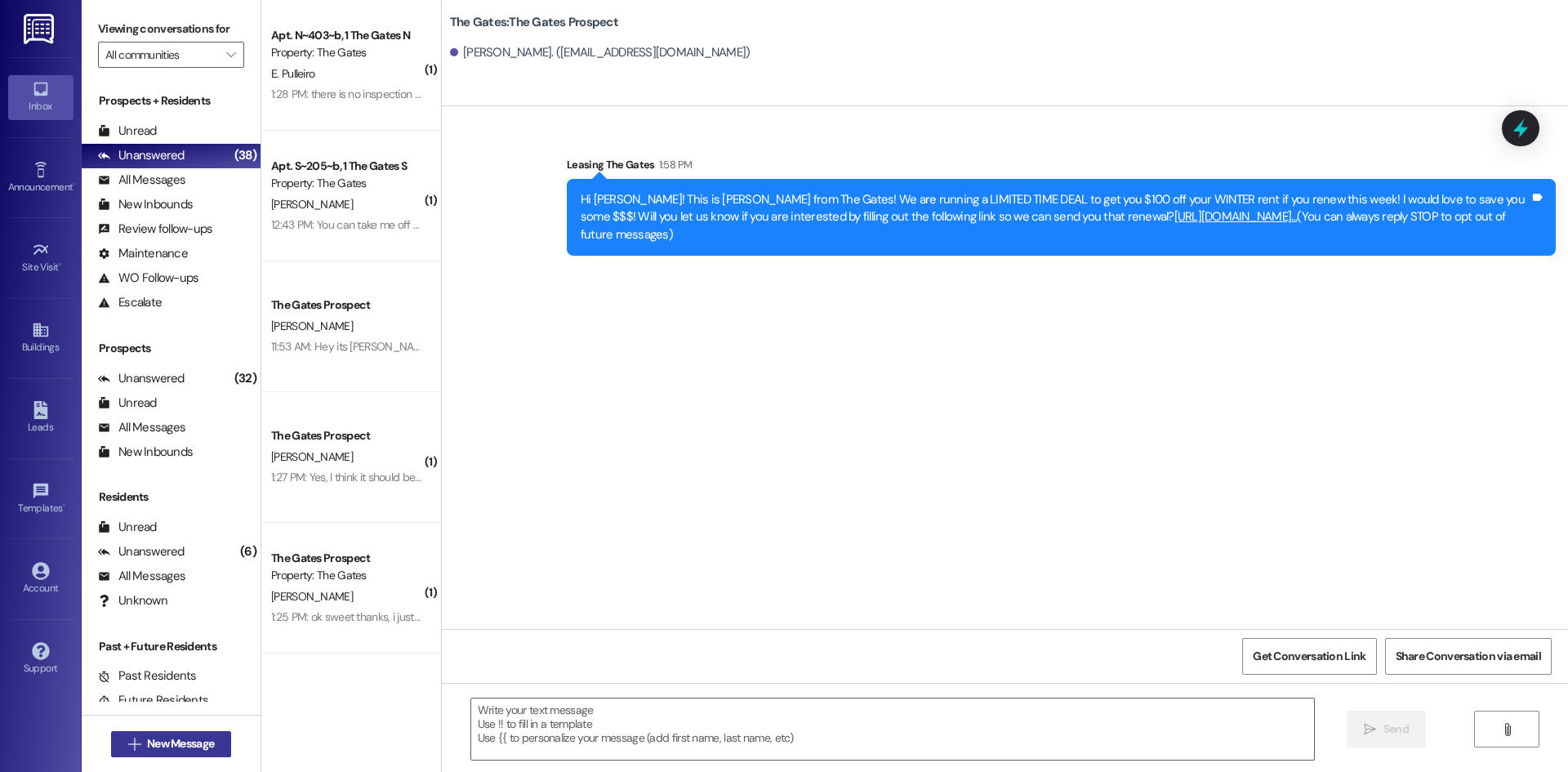
click at [171, 743] on span "New Message" at bounding box center [180, 744] width 67 height 17
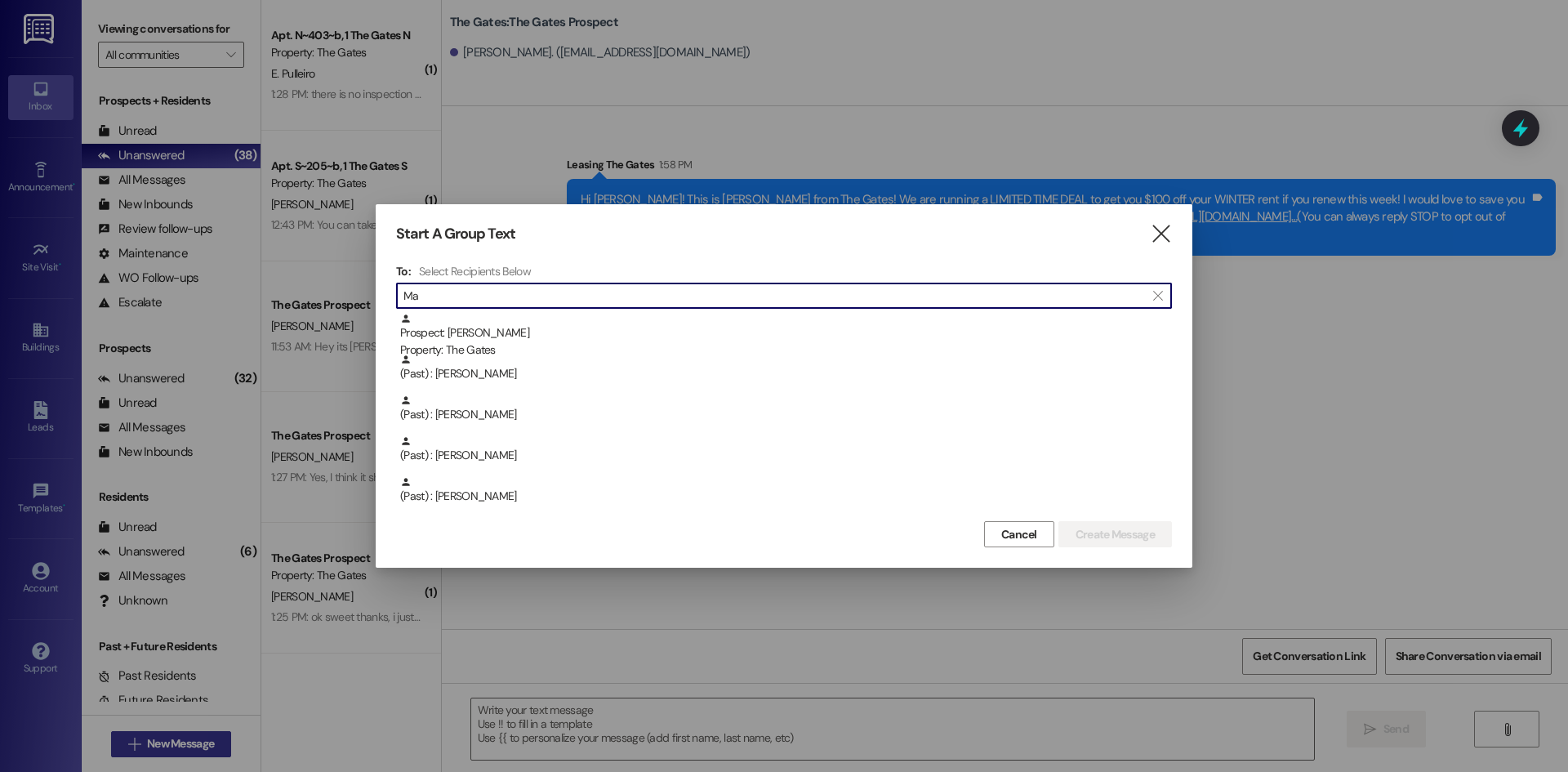
type input "M"
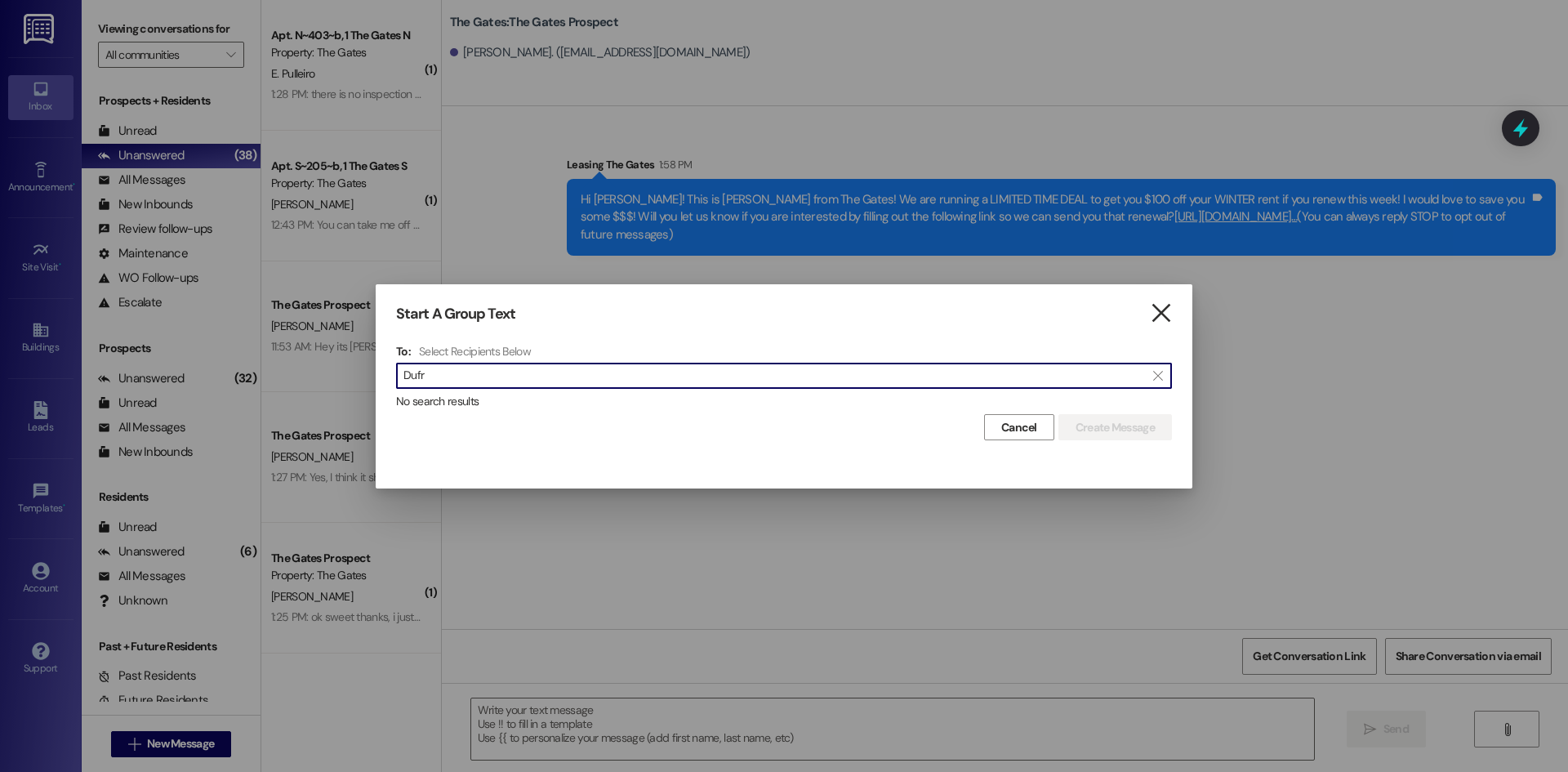
type input "Dufr"
click at [1166, 313] on icon "" at bounding box center [1160, 314] width 22 height 17
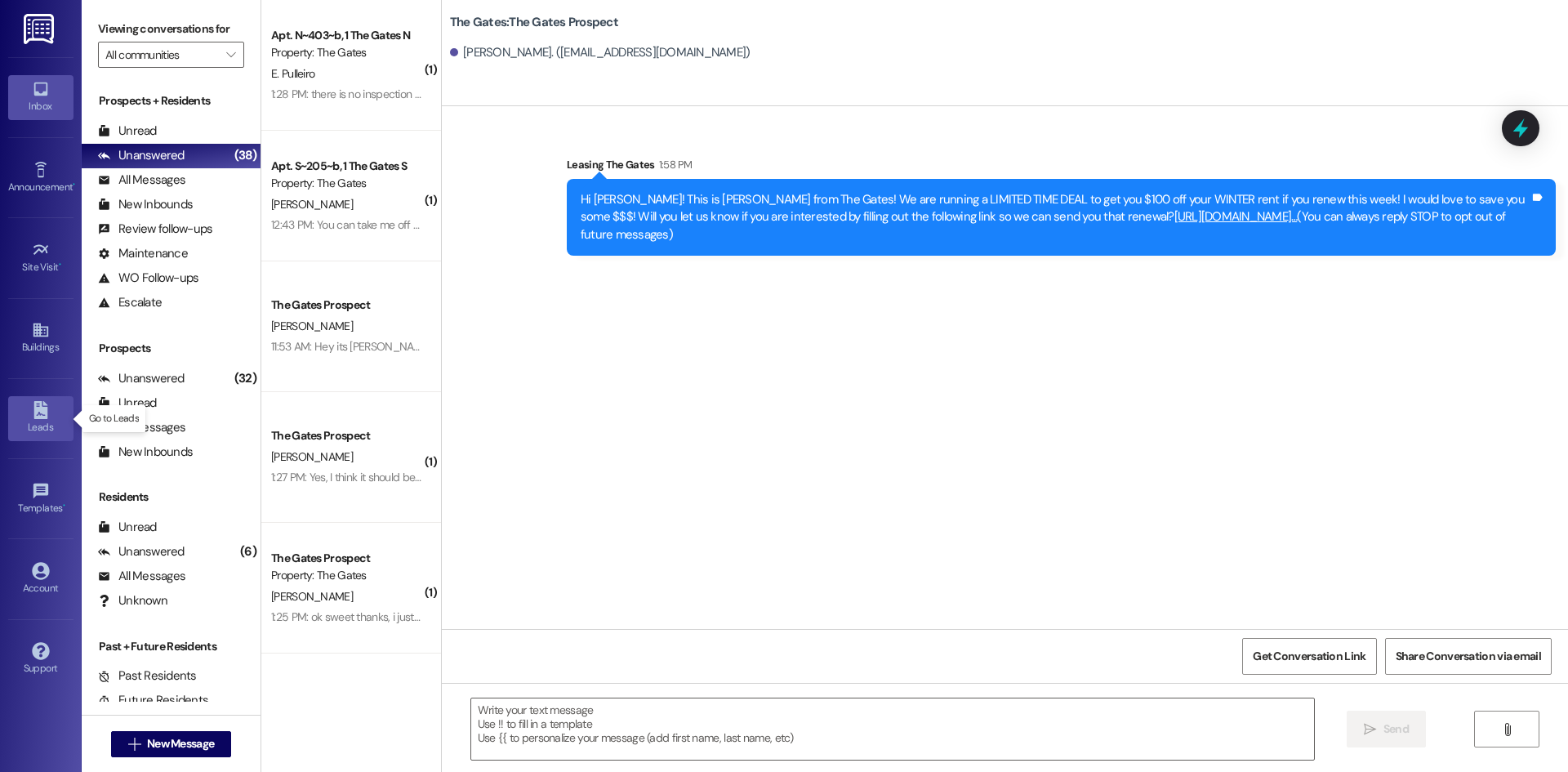
click at [41, 423] on div "Leads" at bounding box center [41, 427] width 82 height 16
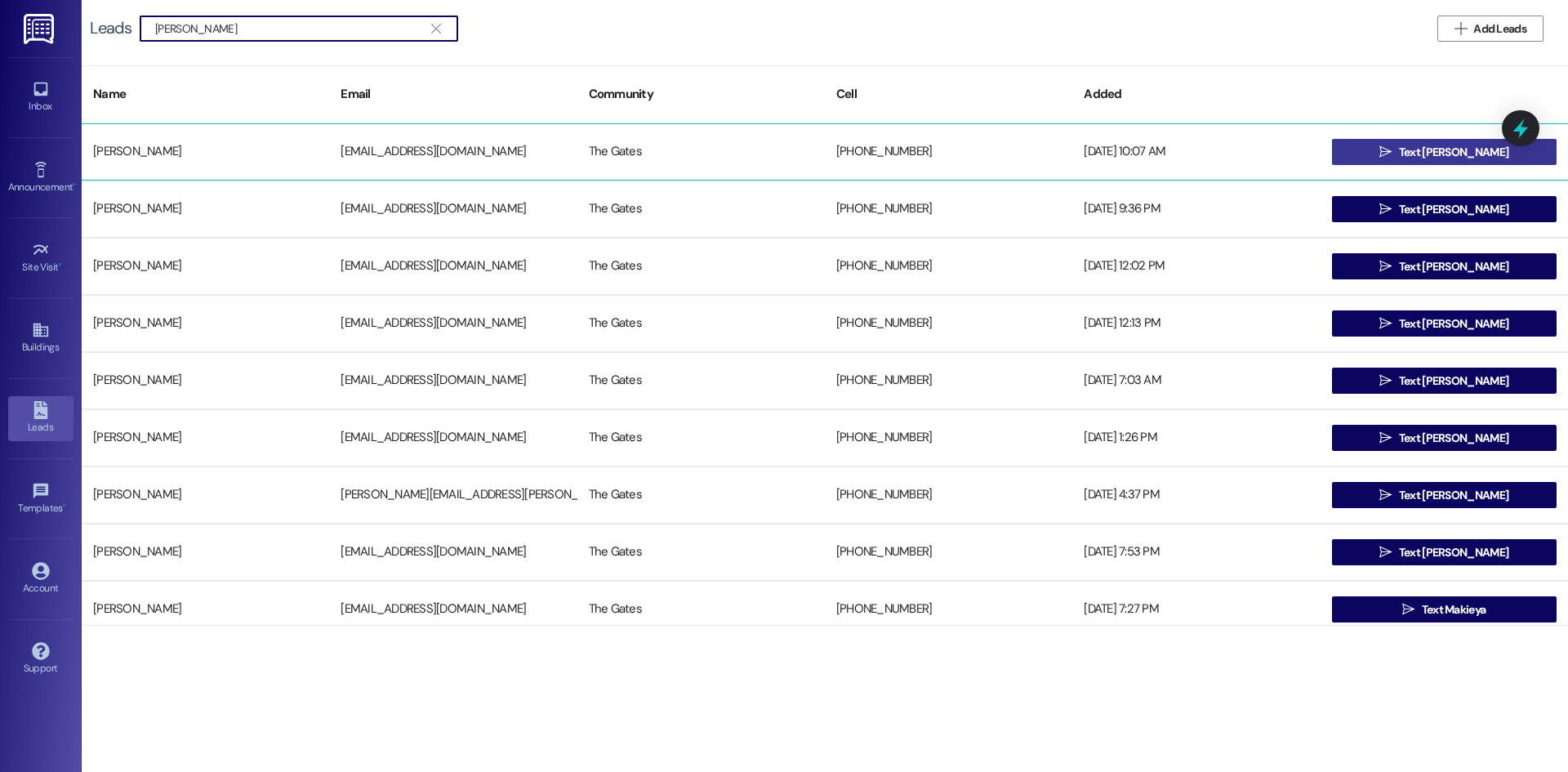
type input "[PERSON_NAME]"
click at [1362, 156] on button " Text [PERSON_NAME]" at bounding box center [1445, 152] width 225 height 26
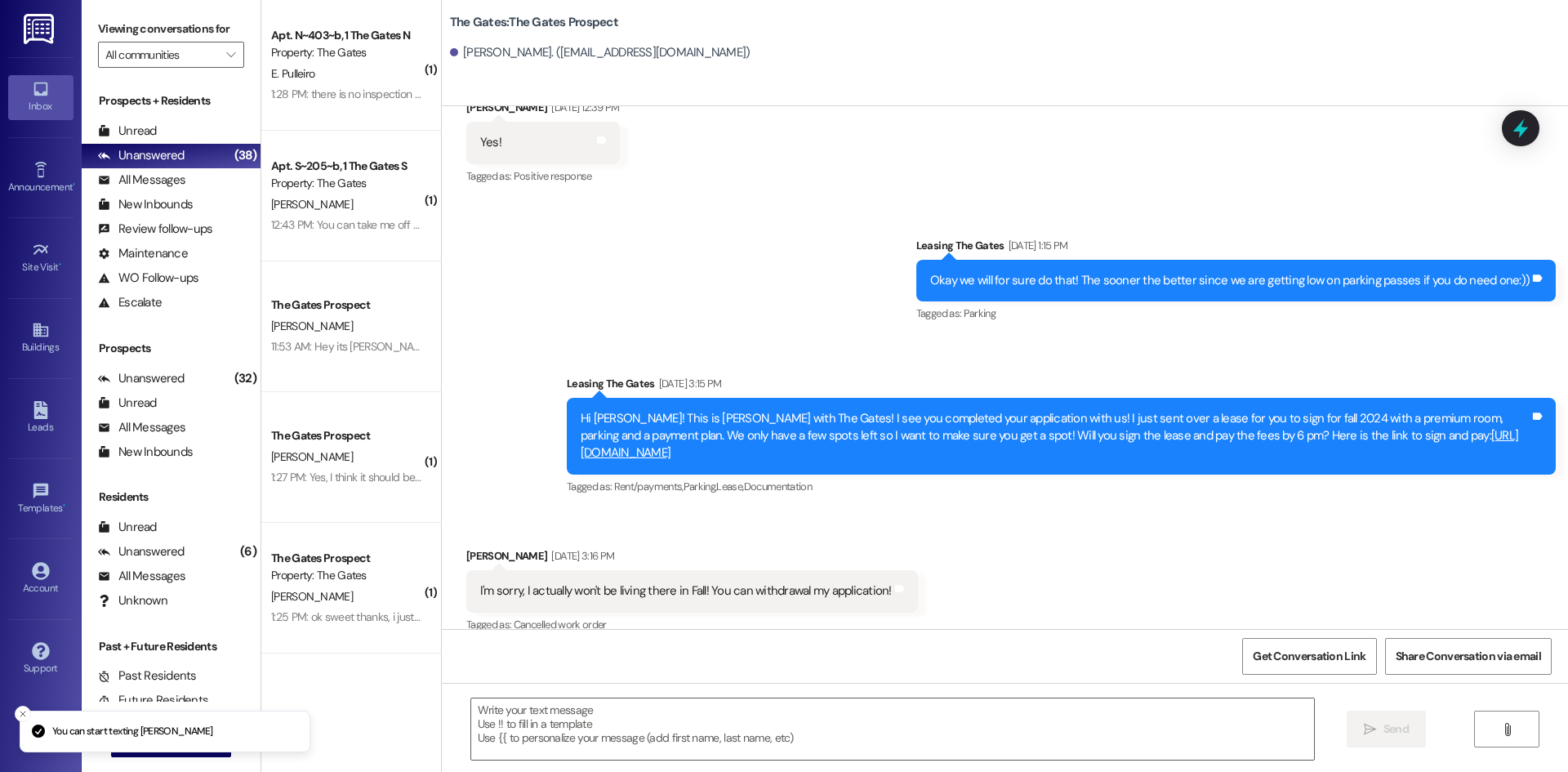
scroll to position [1653, 0]
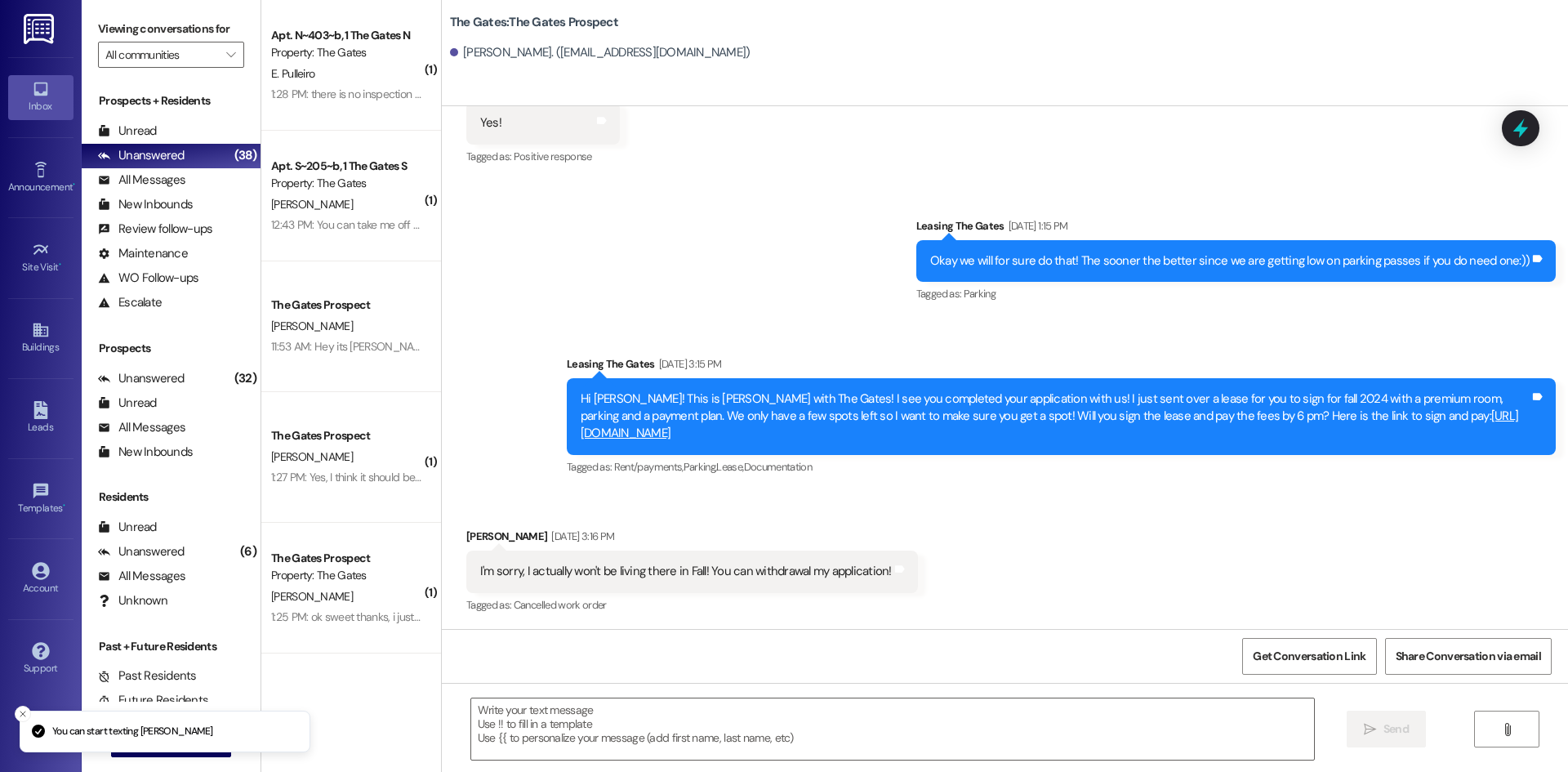
click at [540, 718] on textarea at bounding box center [893, 729] width 843 height 61
paste textarea "Hi {{first_name}}! This is [PERSON_NAME] from The Gates! We are running a LIMIT…"
type textarea "Hi {{first_name}}! This is [PERSON_NAME] from The Gates! We are running a LIMIT…"
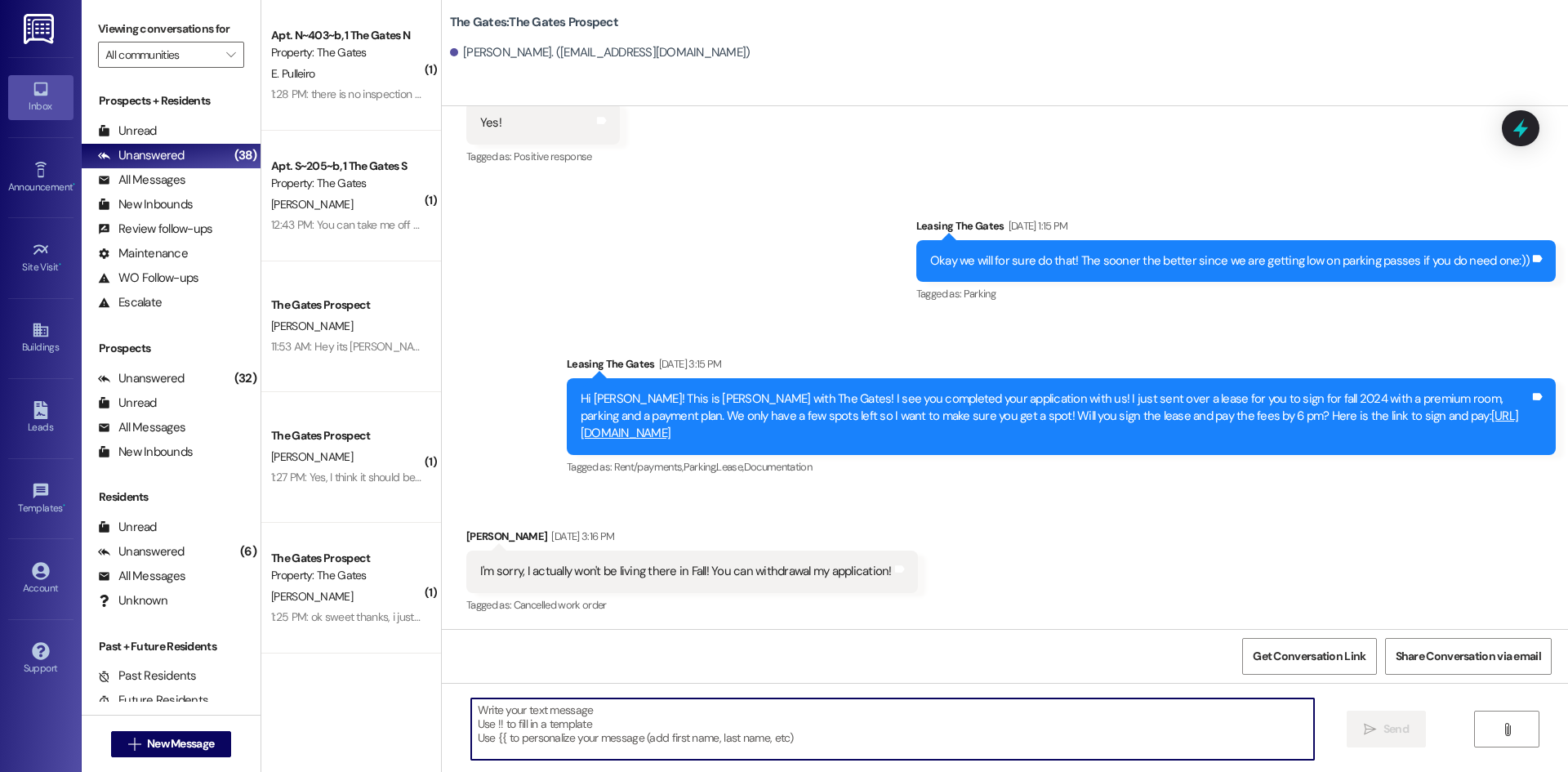
scroll to position [1917, 0]
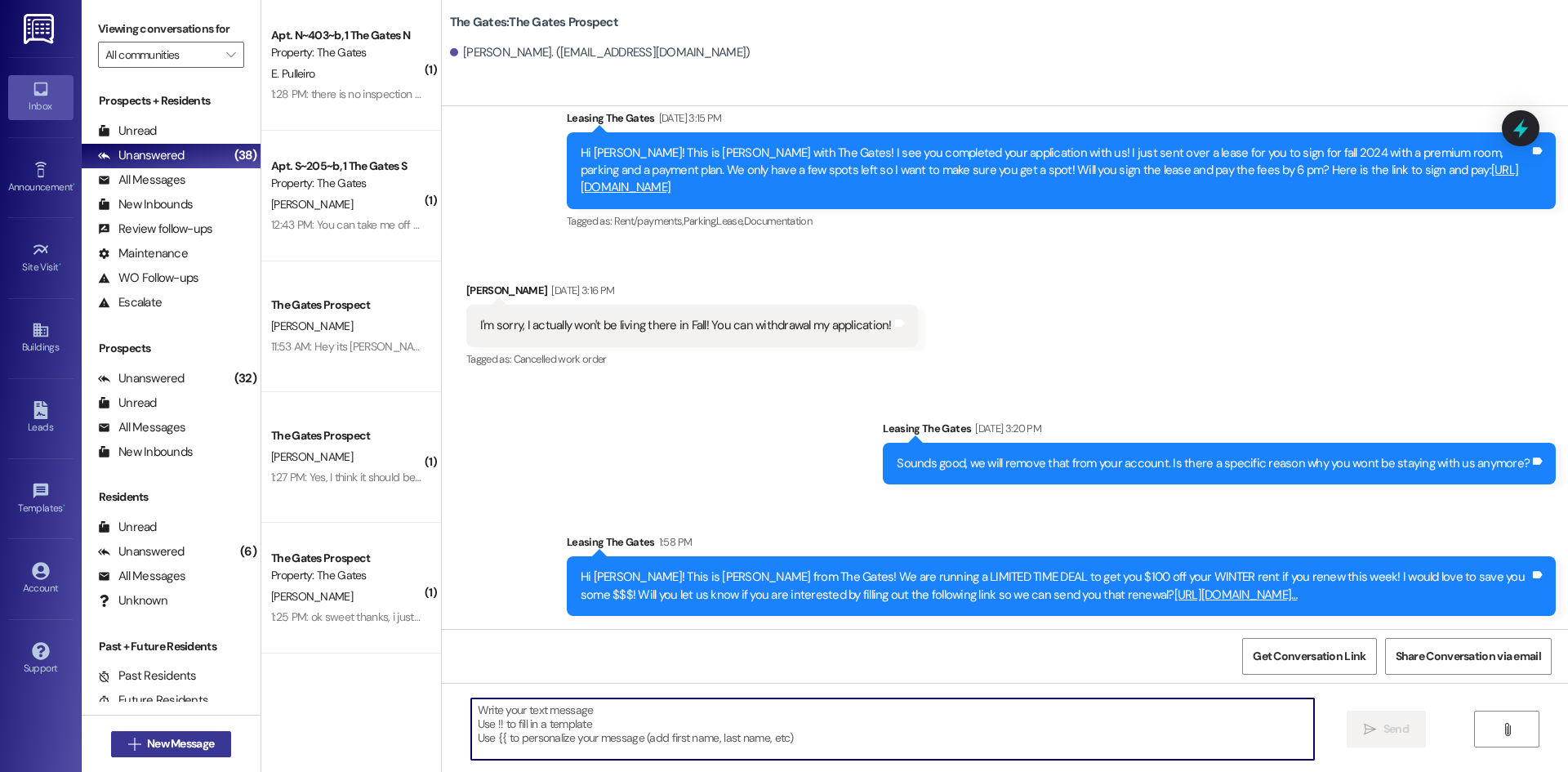
click at [203, 738] on span "New Message" at bounding box center [180, 744] width 67 height 17
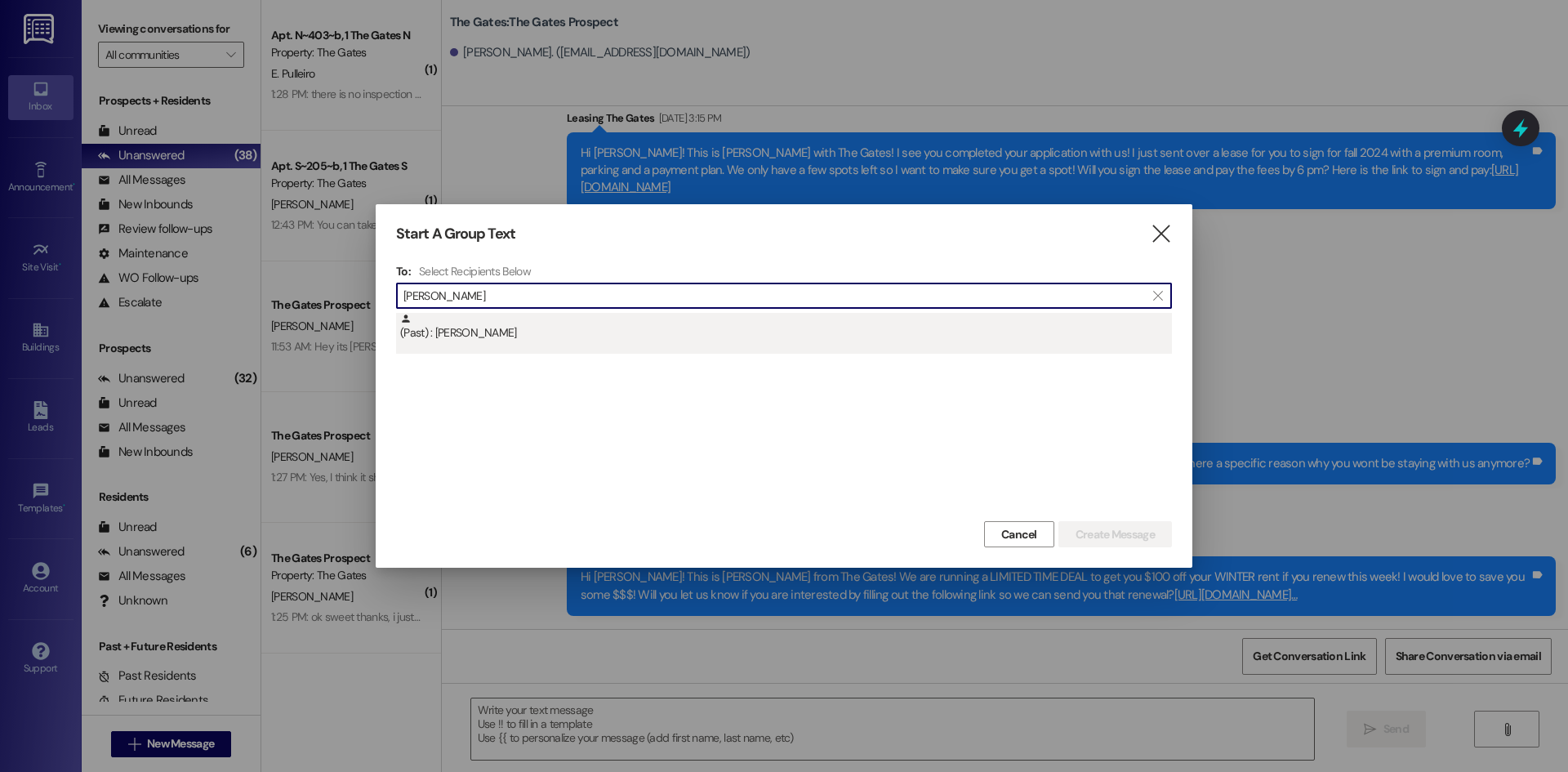
type input "[PERSON_NAME]"
click at [568, 347] on div "(Past) : [PERSON_NAME]" at bounding box center [784, 333] width 776 height 41
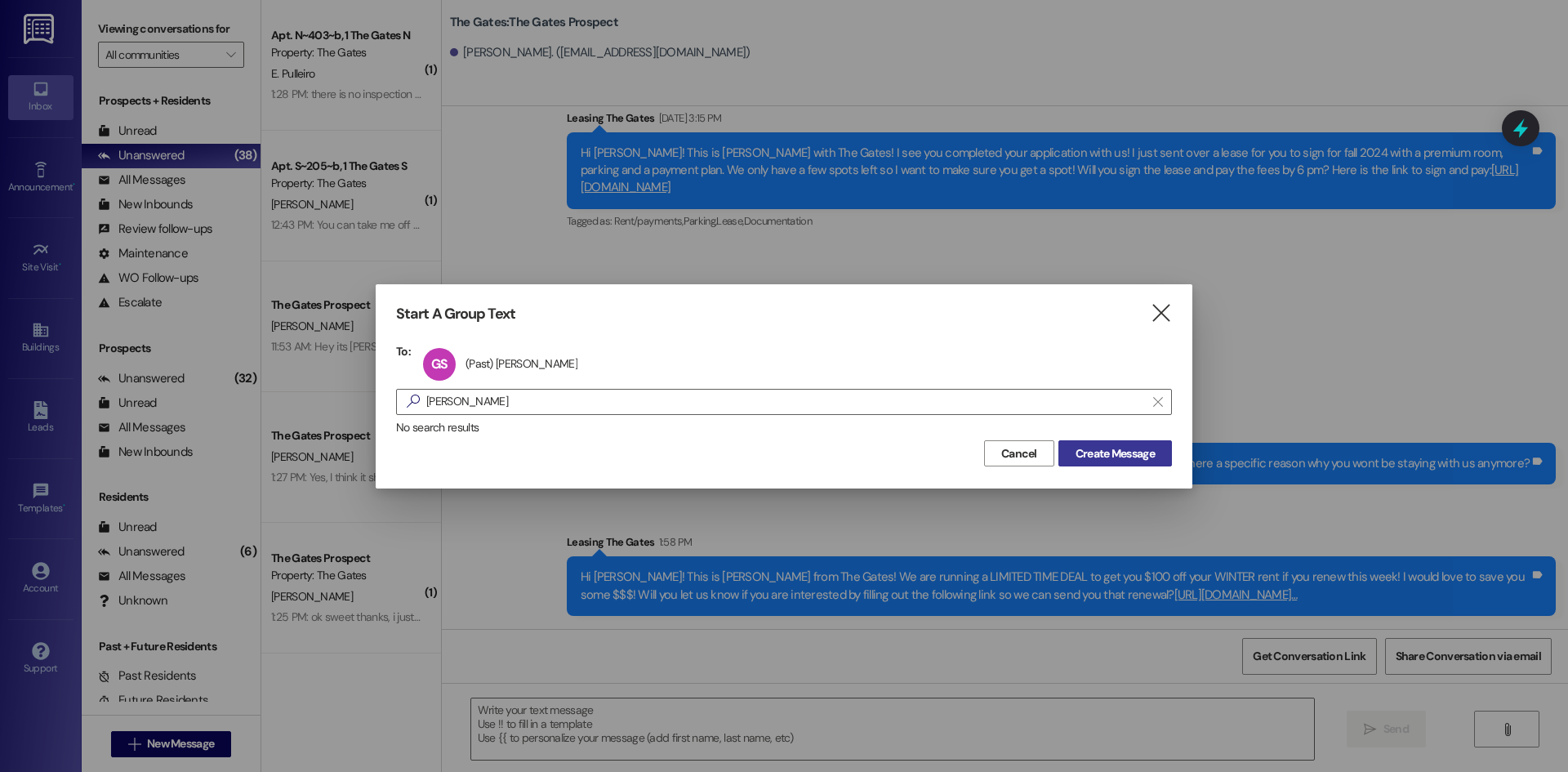
click at [1092, 458] on span "Create Message" at bounding box center [1115, 454] width 79 height 17
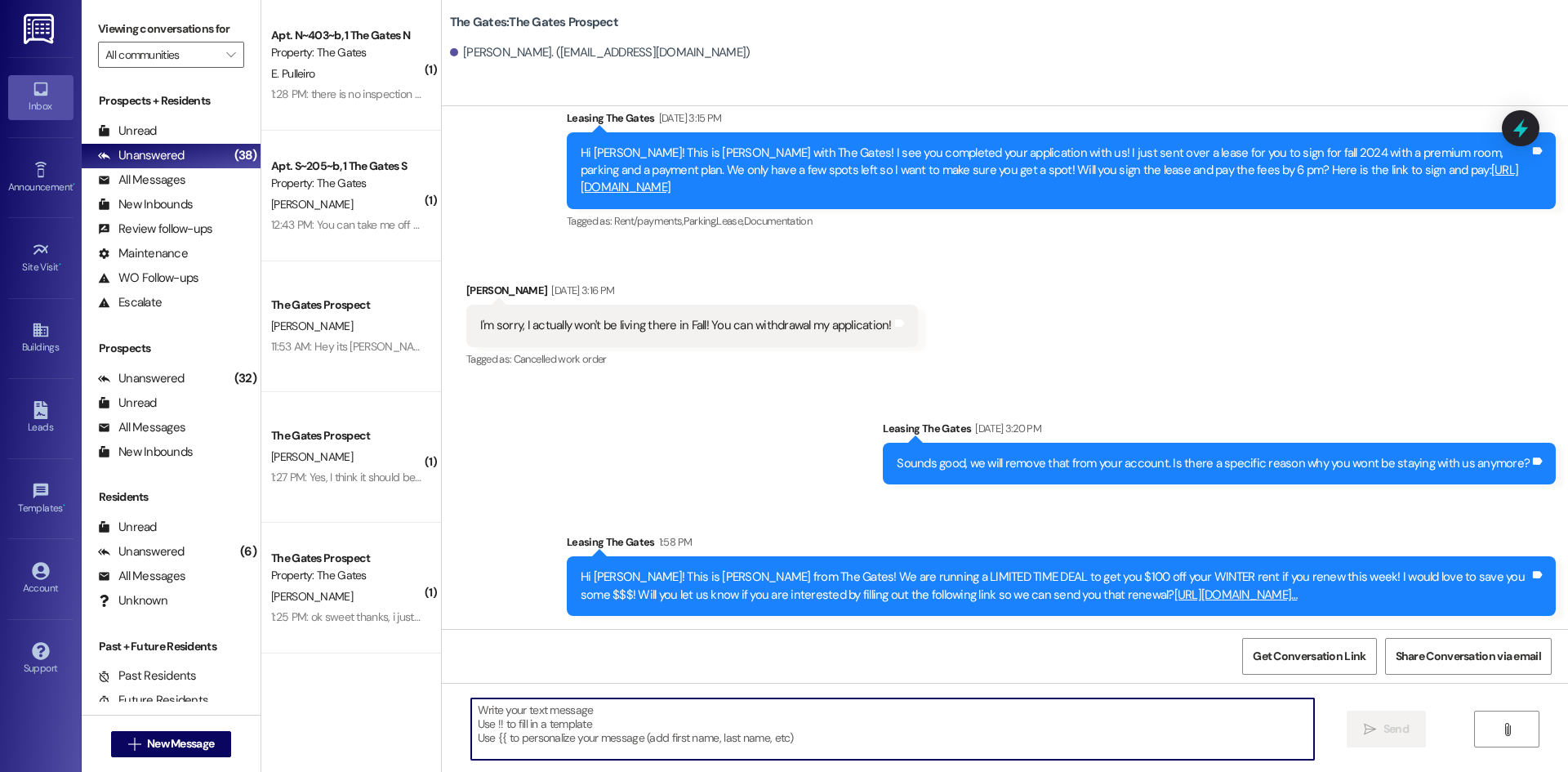
click at [536, 721] on textarea at bounding box center [893, 729] width 843 height 61
paste textarea "Hi {{first_name}}! This is [PERSON_NAME] from The Gates! We are running a LIMIT…"
type textarea "Hi {{first_name}}! This is [PERSON_NAME] from The Gates! We are running a LIMIT…"
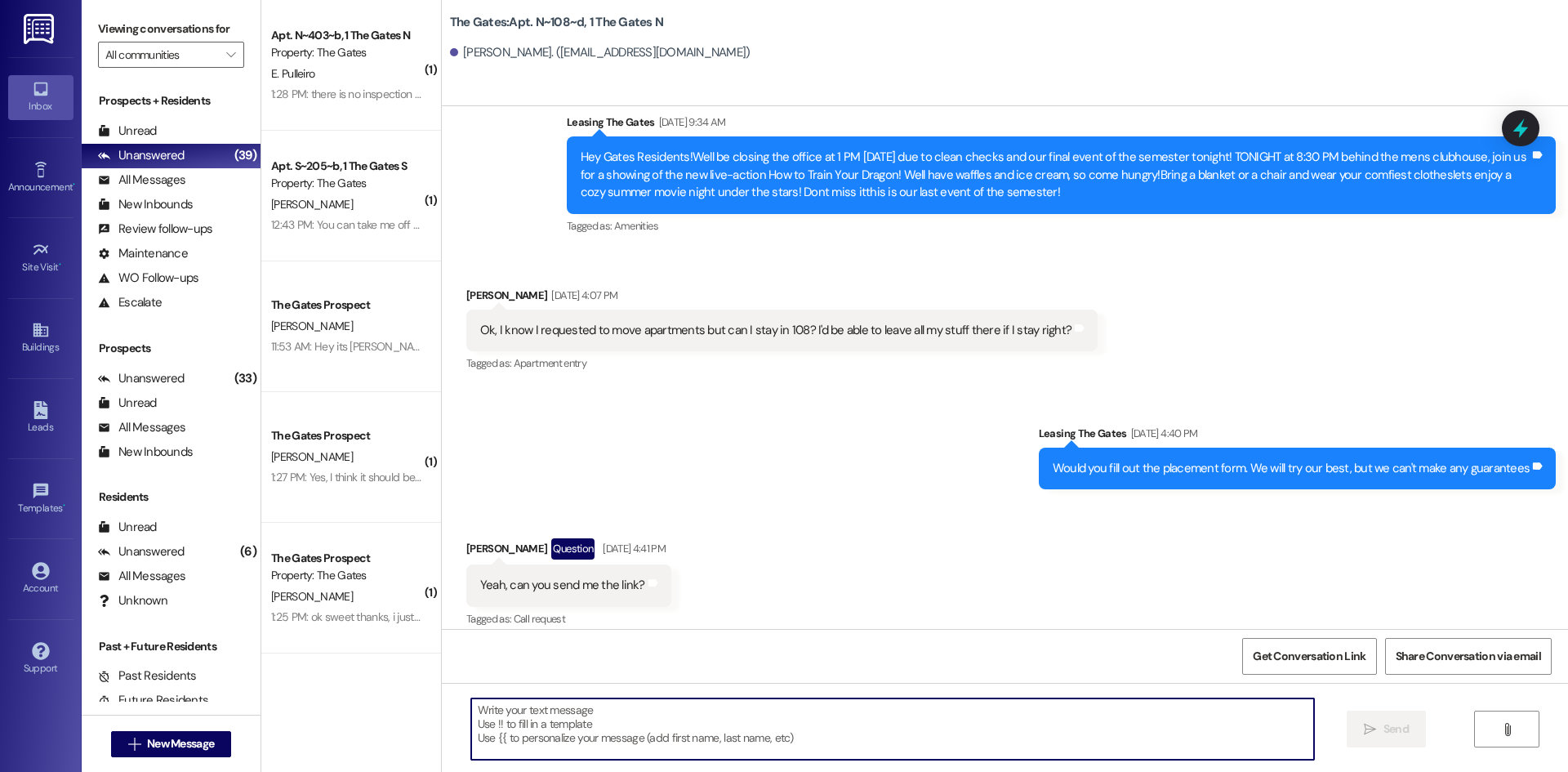
scroll to position [29268, 0]
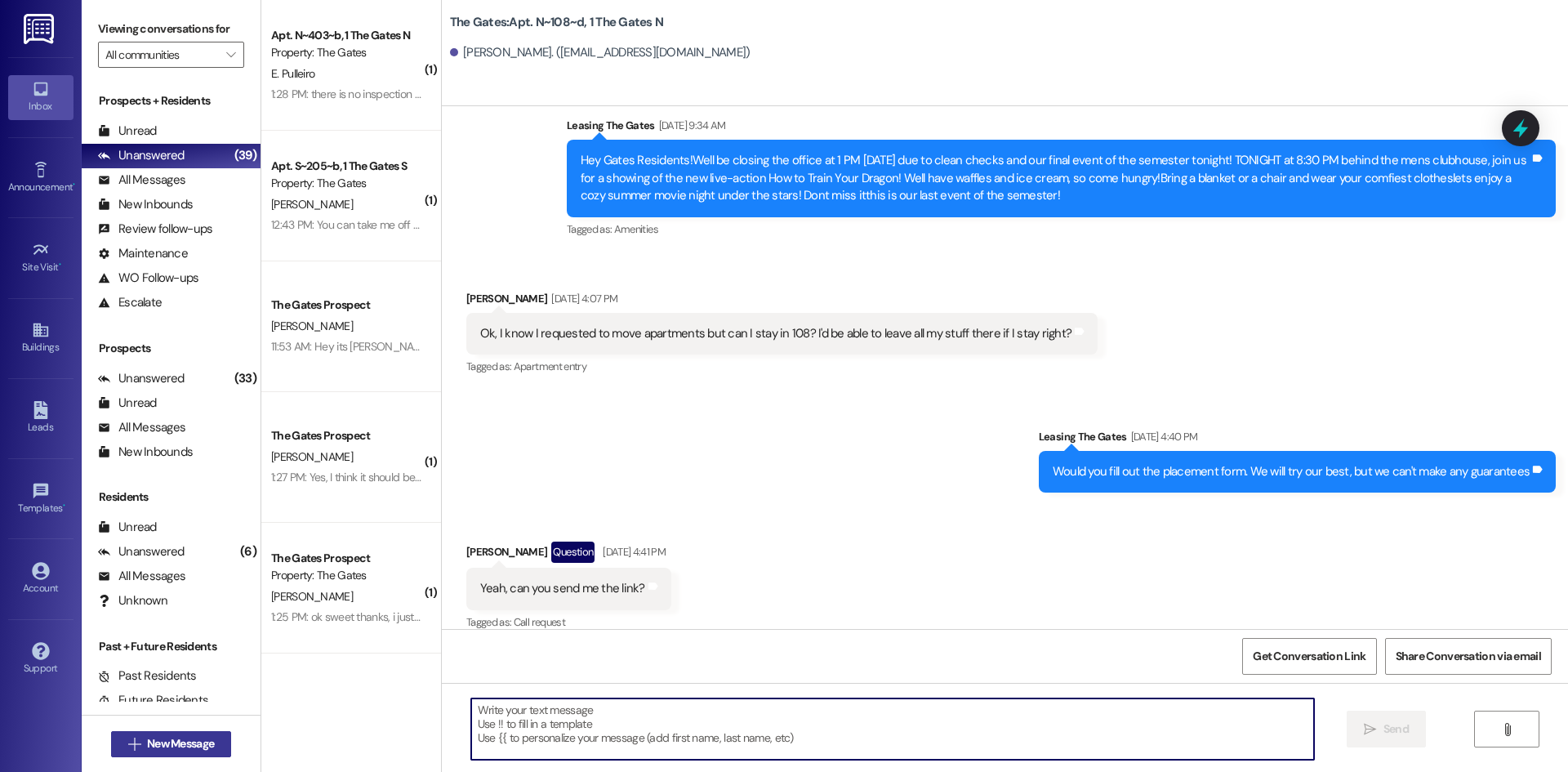
click at [155, 739] on span "New Message" at bounding box center [180, 744] width 67 height 17
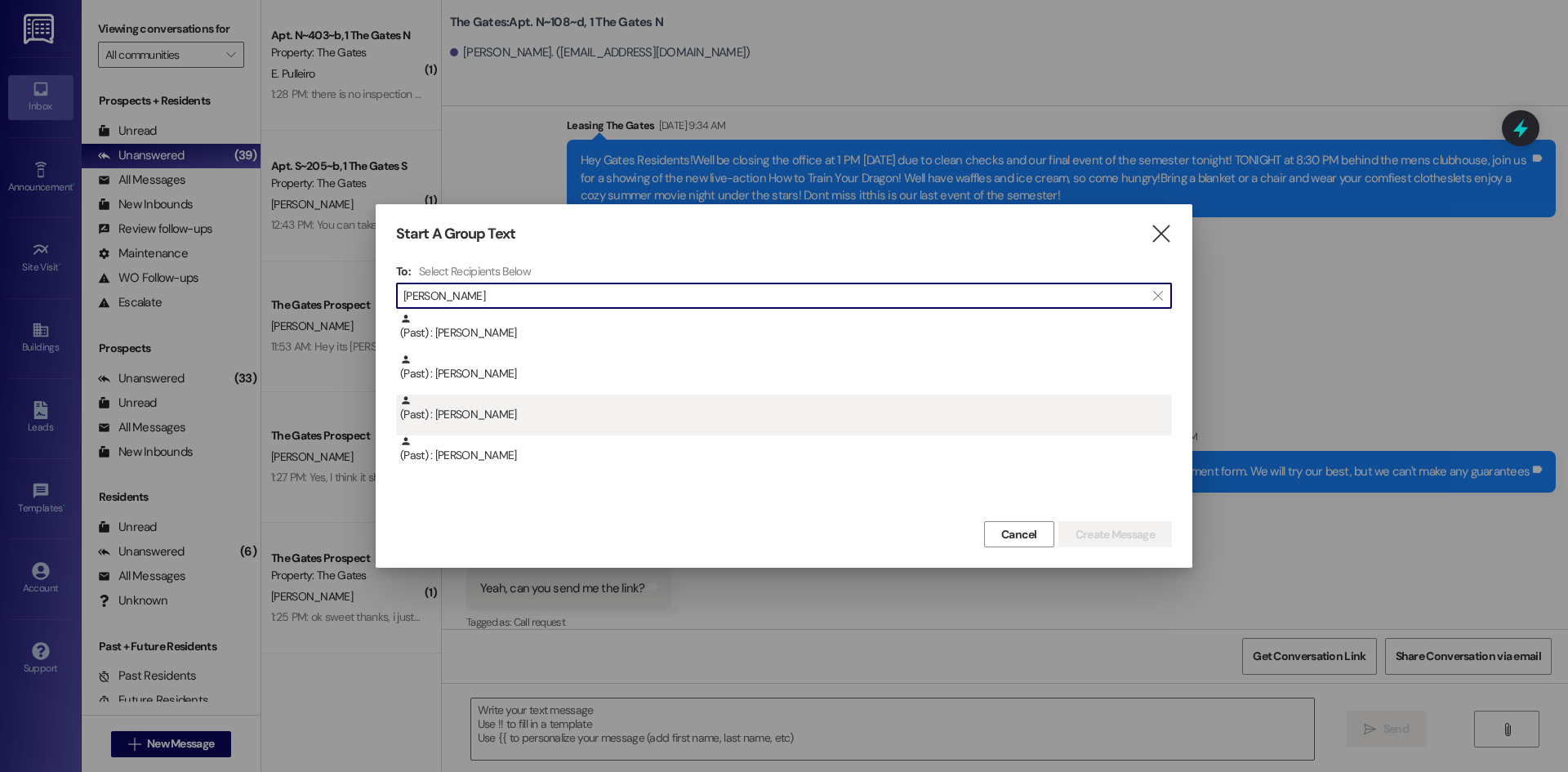
type input "[PERSON_NAME]"
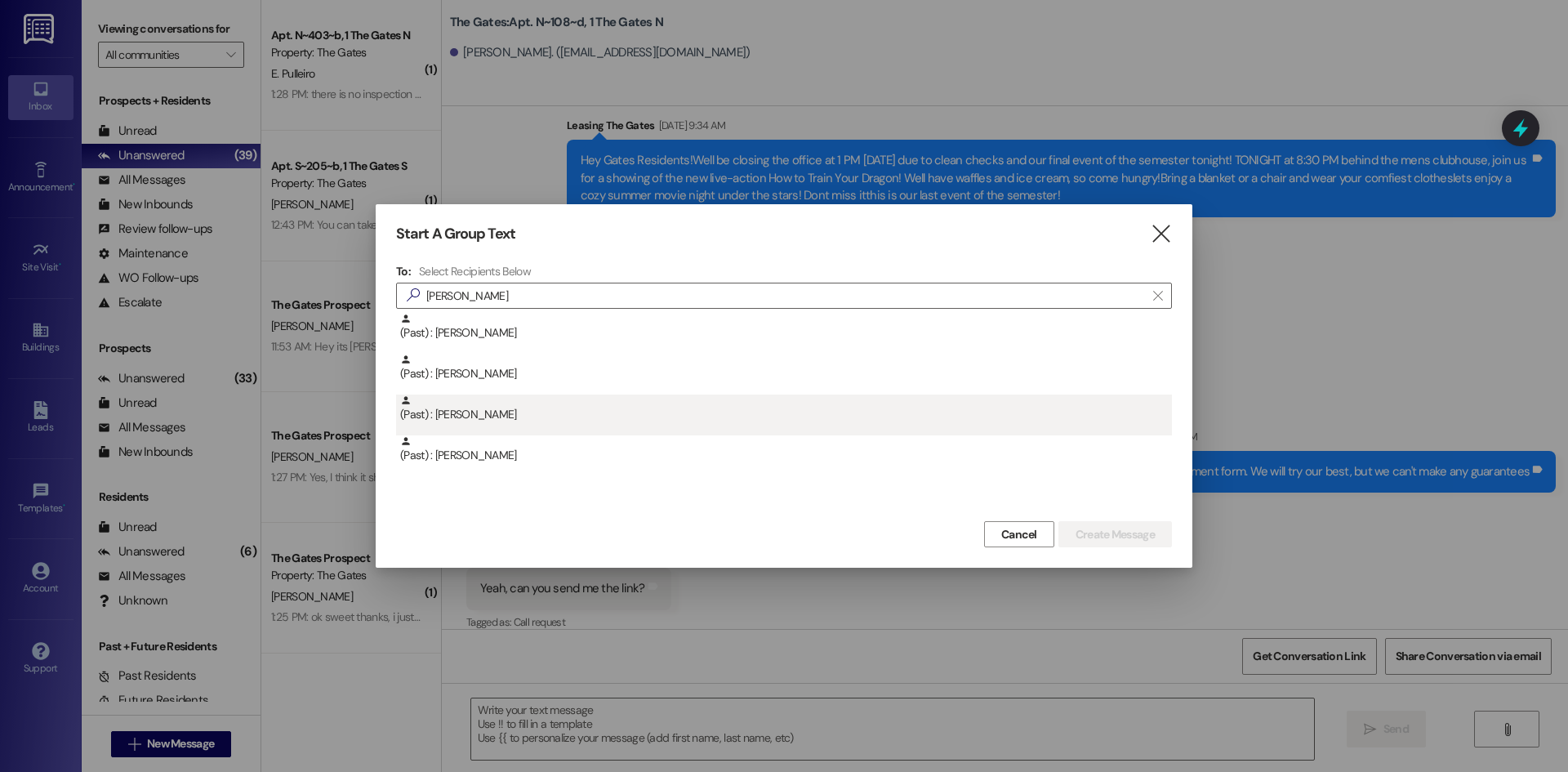
click at [486, 416] on div "(Past) : [PERSON_NAME]" at bounding box center [786, 409] width 772 height 29
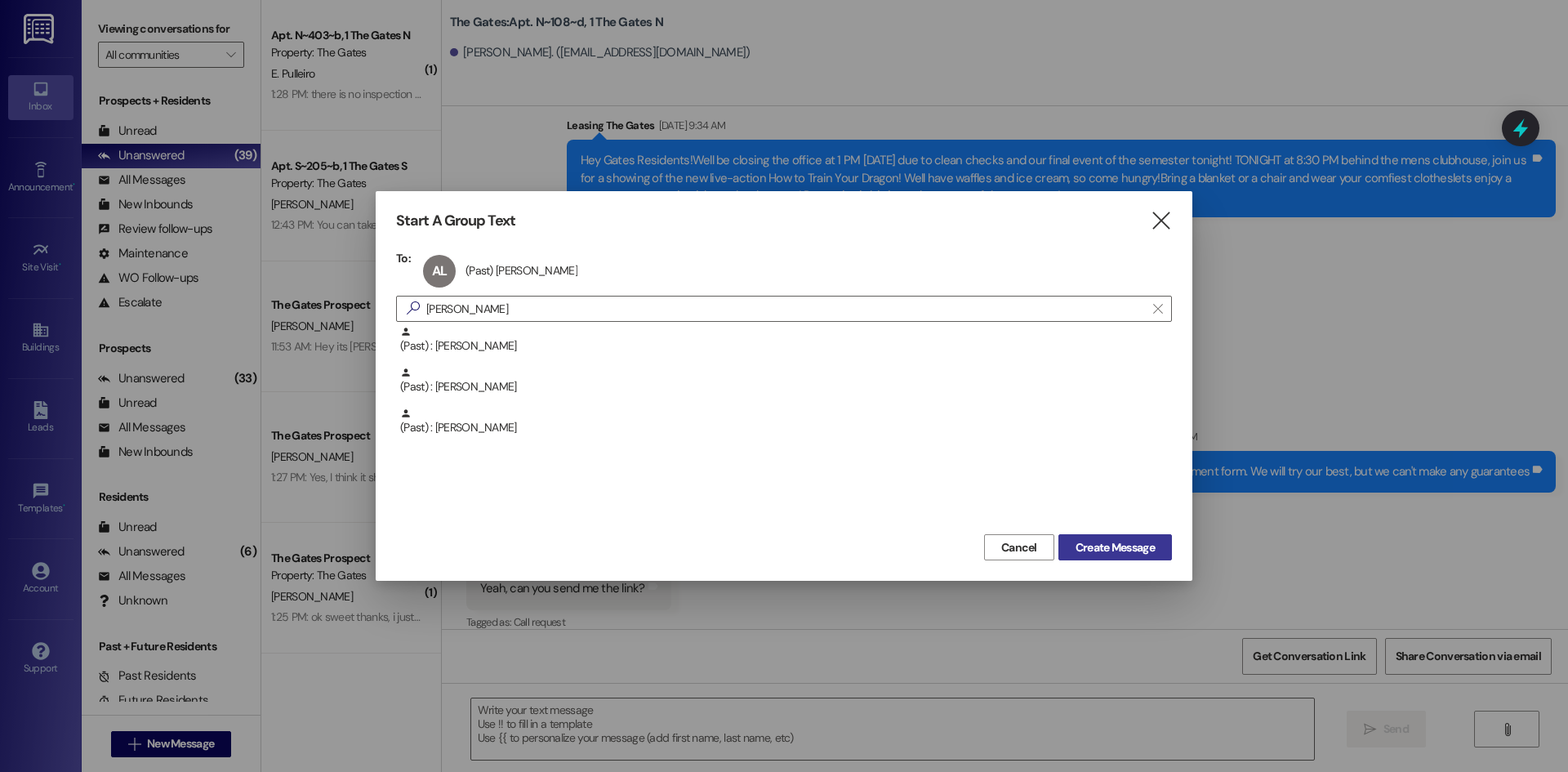
click at [1125, 541] on span "Create Message" at bounding box center [1115, 548] width 79 height 17
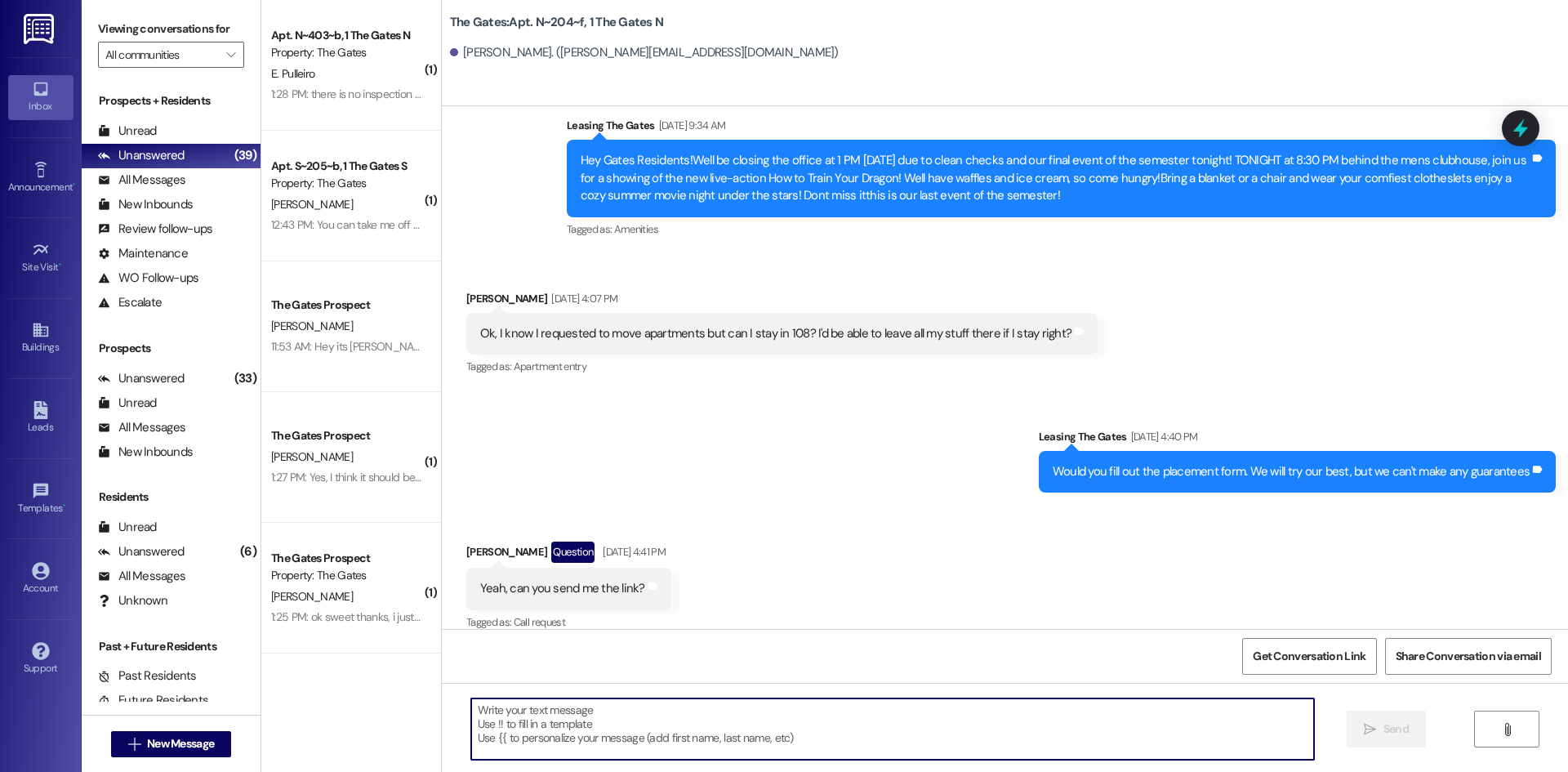
click at [496, 735] on textarea at bounding box center [893, 729] width 843 height 61
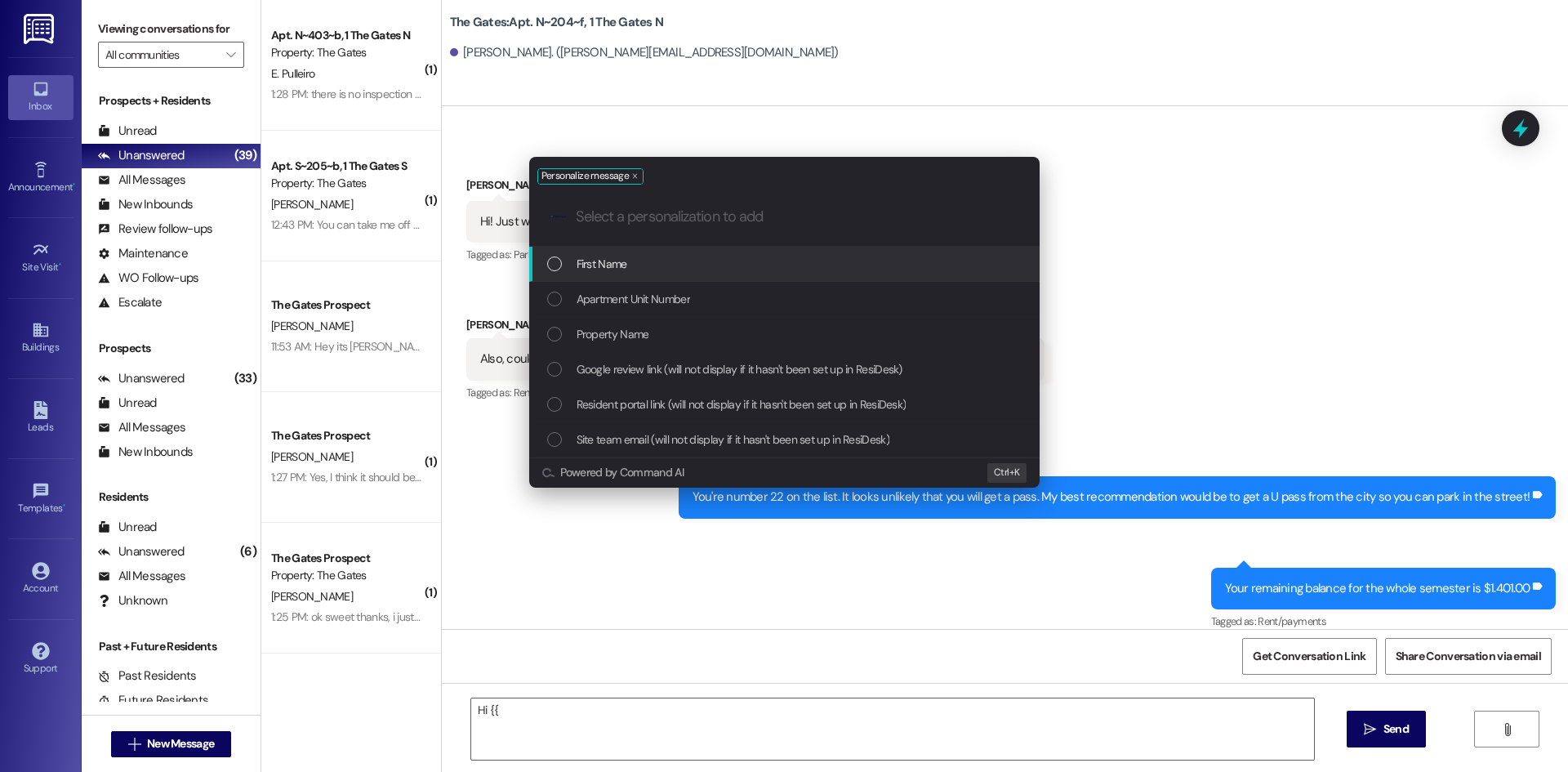
click at [608, 262] on span "First Name" at bounding box center [601, 264] width 50 height 18
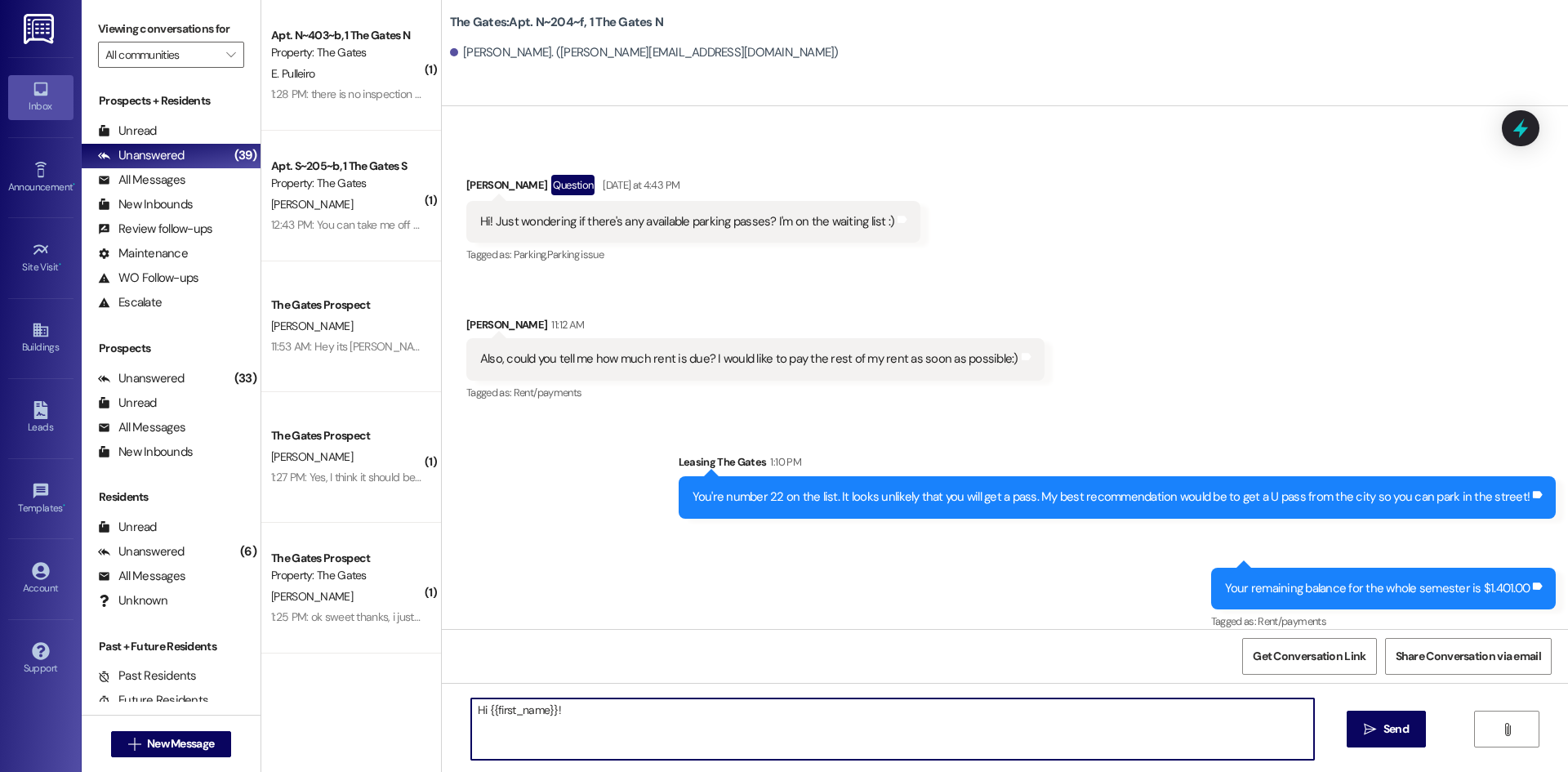
paste textarea "This is [PERSON_NAME] from The Gates! We are running a LIMITED TIME DEAL to get…"
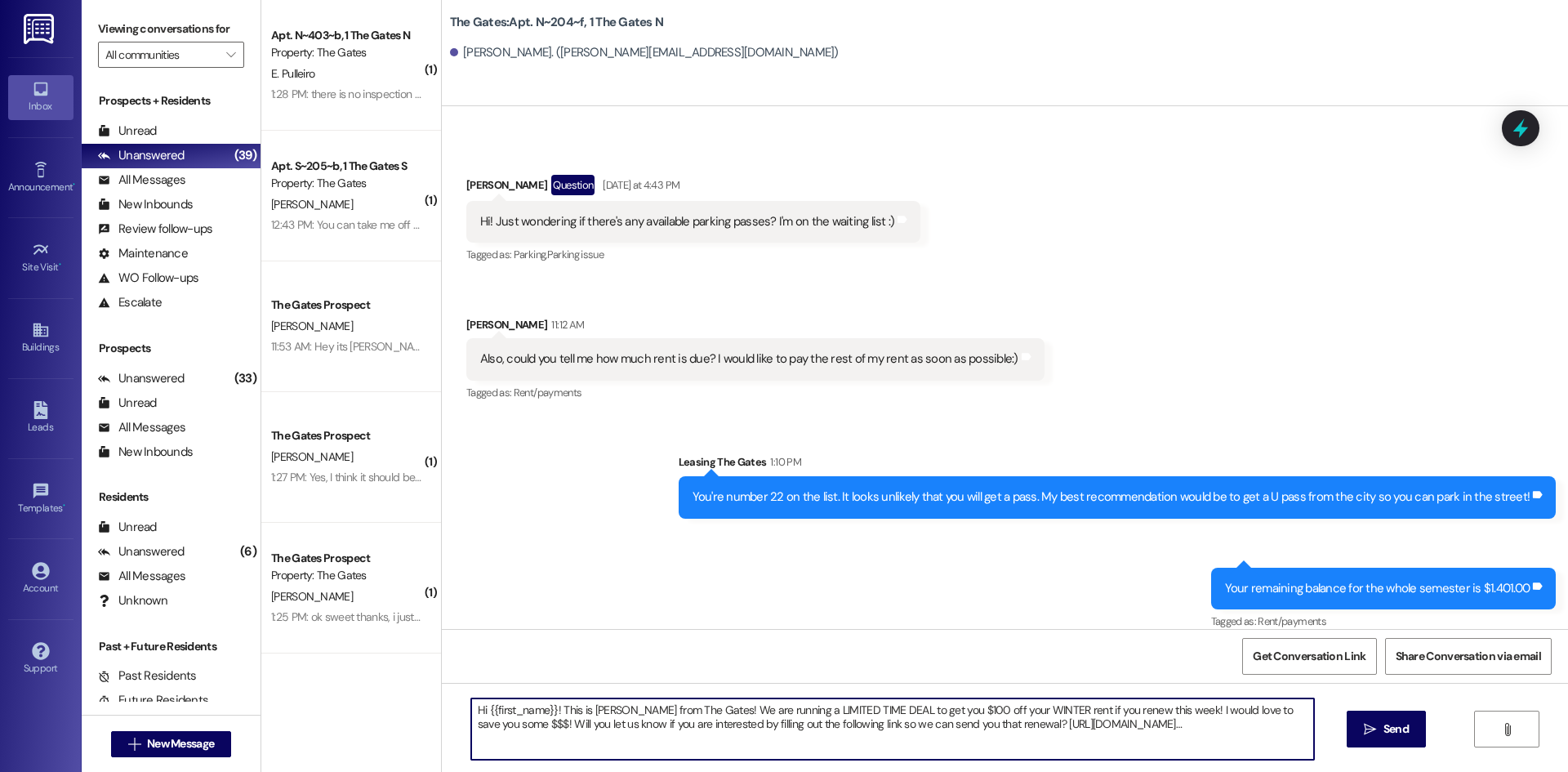
click at [599, 709] on textarea "Hi {{first_name}}! This is [PERSON_NAME] from The Gates! We are running a LIMIT…" at bounding box center [893, 729] width 843 height 61
type textarea "Hi {{first_name}}! This is [PERSON_NAME] from The Gates! We are running a LIMIT…"
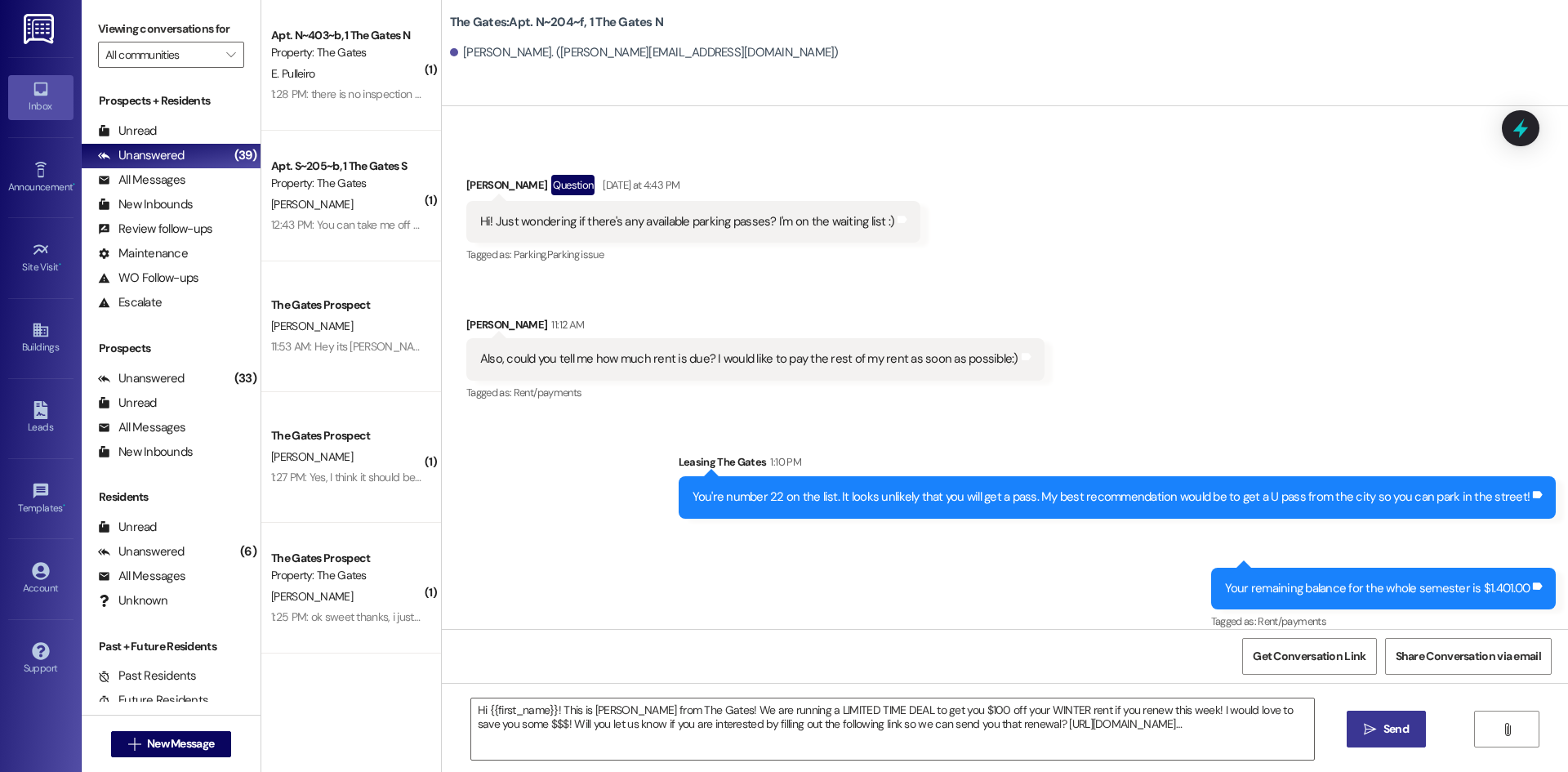
click at [1402, 742] on button " Send" at bounding box center [1386, 729] width 79 height 37
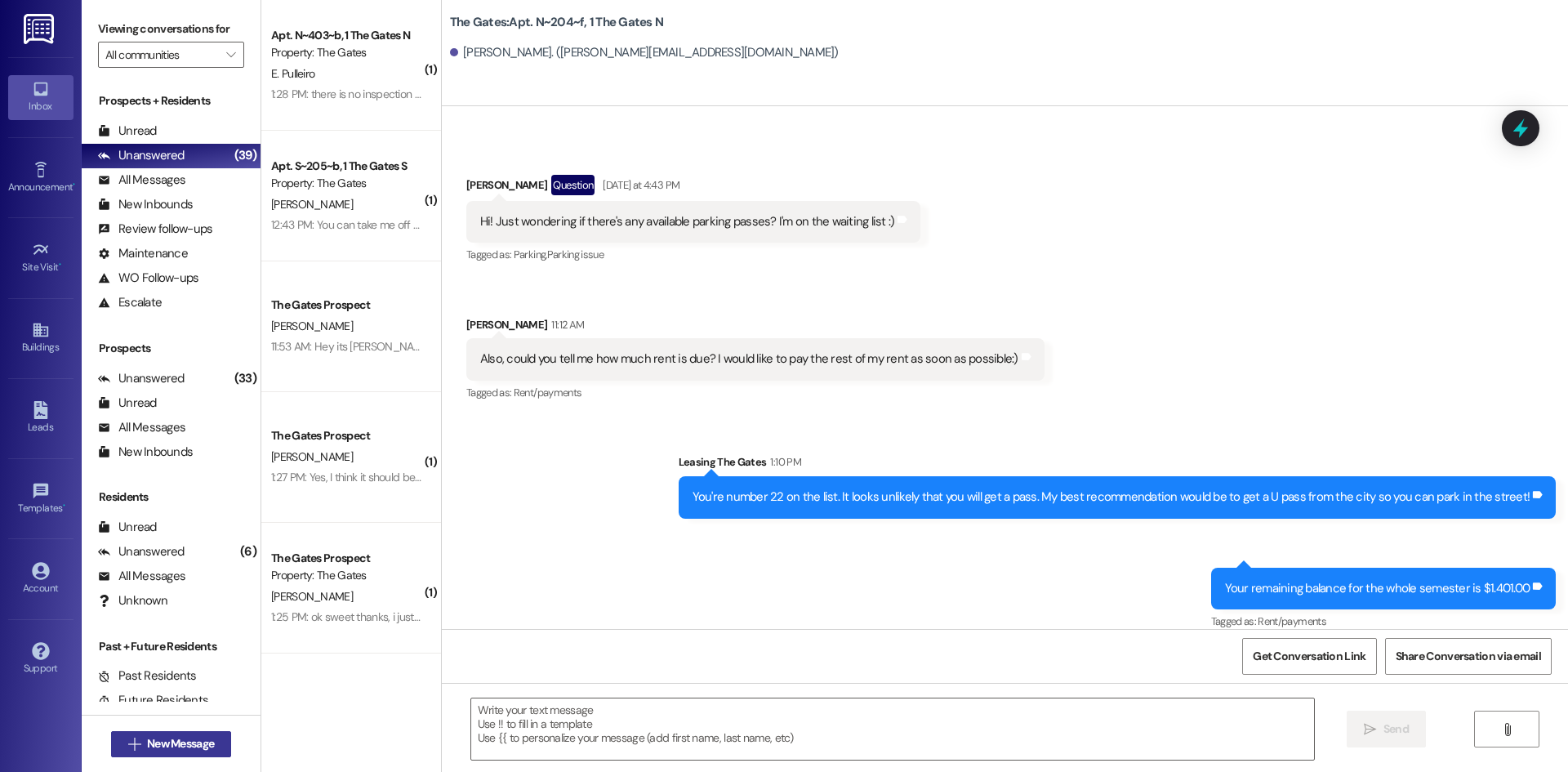
click at [200, 743] on span "New Message" at bounding box center [180, 744] width 67 height 17
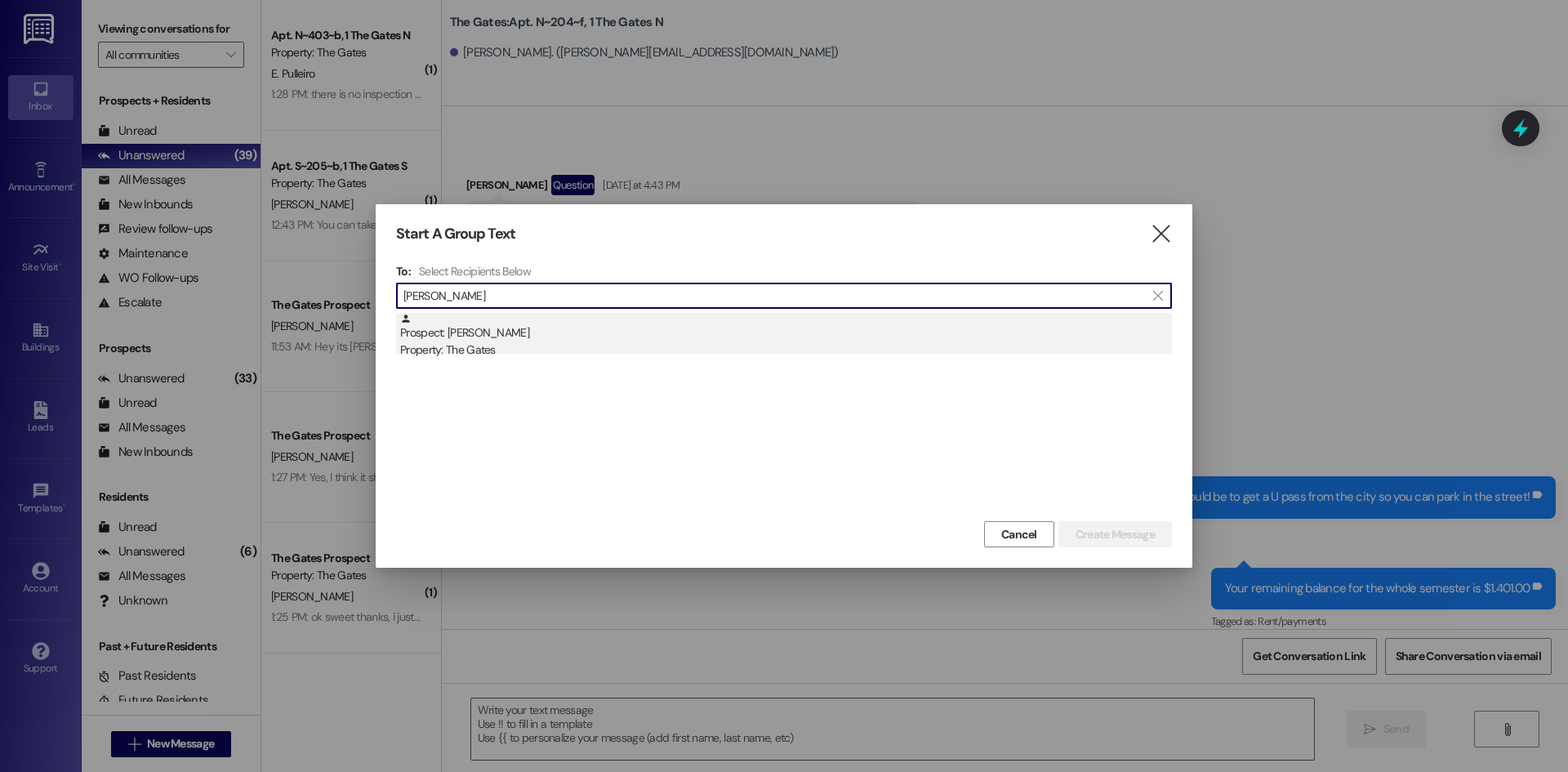
type input "[PERSON_NAME]"
click at [482, 327] on div "Prospect: [PERSON_NAME] Property: The Gates" at bounding box center [786, 335] width 772 height 47
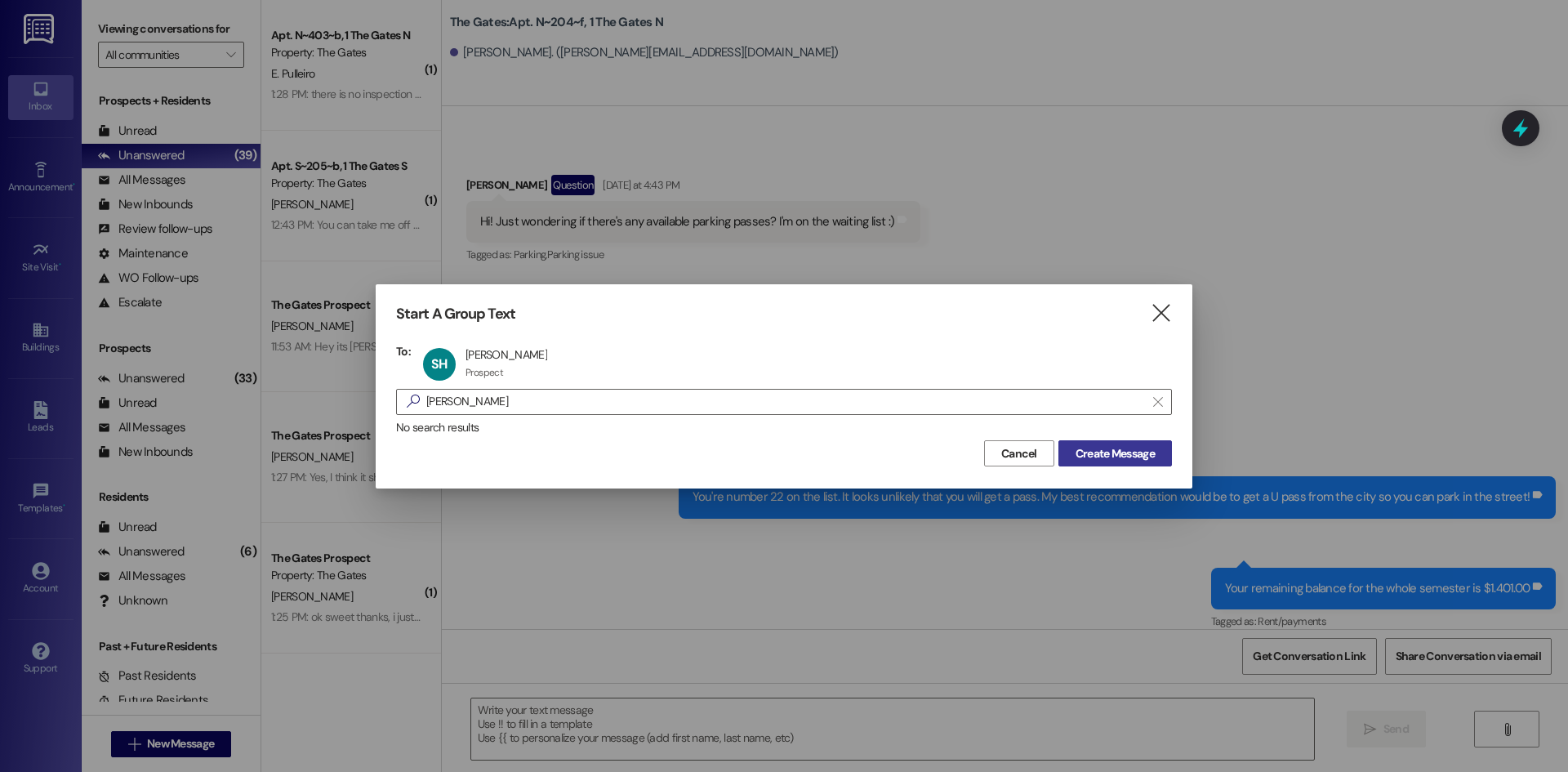
click at [1103, 446] on span "Create Message" at bounding box center [1115, 454] width 79 height 17
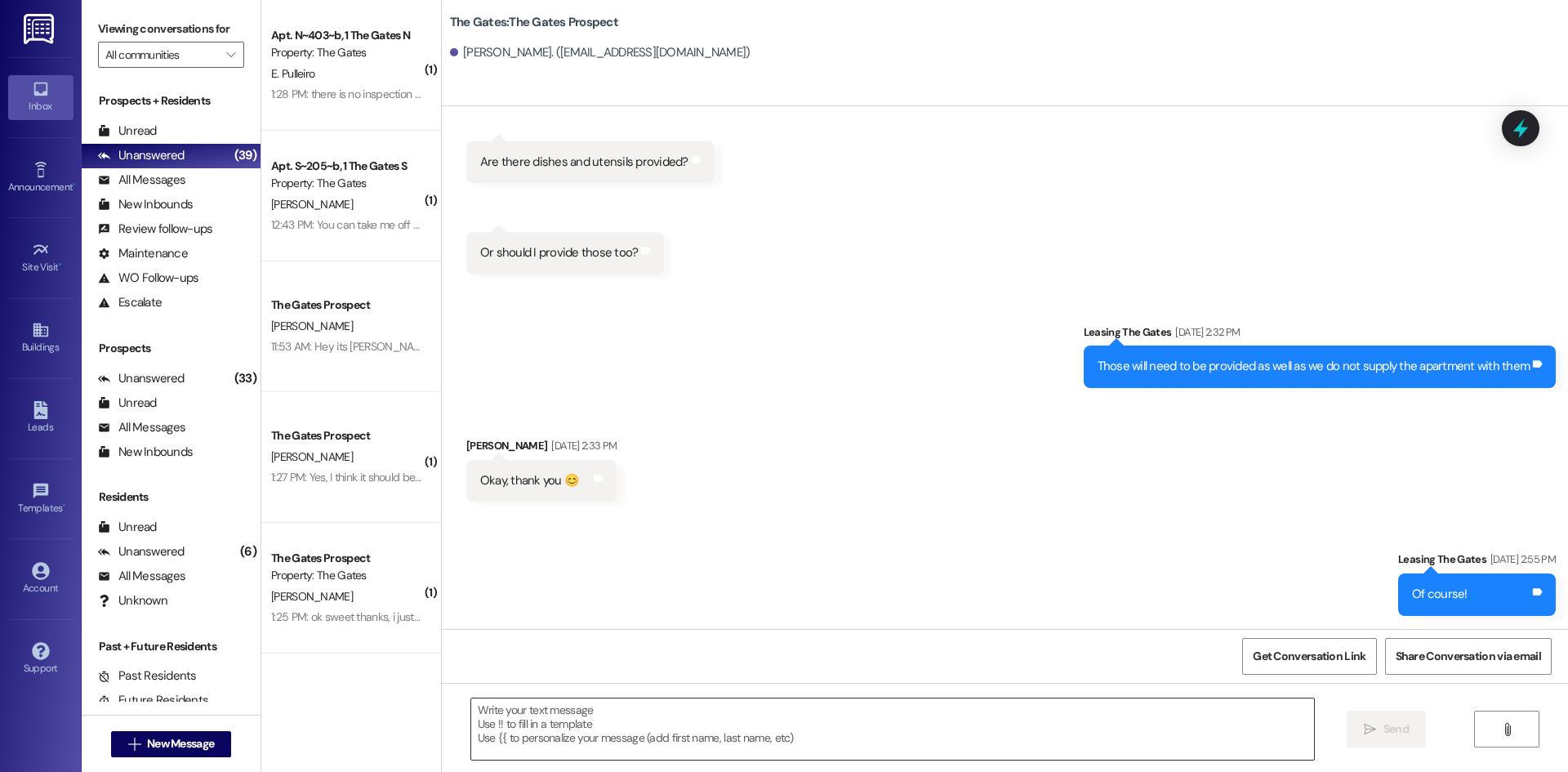
scroll to position [584, 0]
click at [551, 721] on textarea at bounding box center [893, 729] width 843 height 61
paste textarea "Hi {{first_name}}! This is [PERSON_NAME] from The Gates! We are running a LIMIT…"
type textarea "Hi {{first_name}}! This is [PERSON_NAME] from The Gates! We are running a LIMIT…"
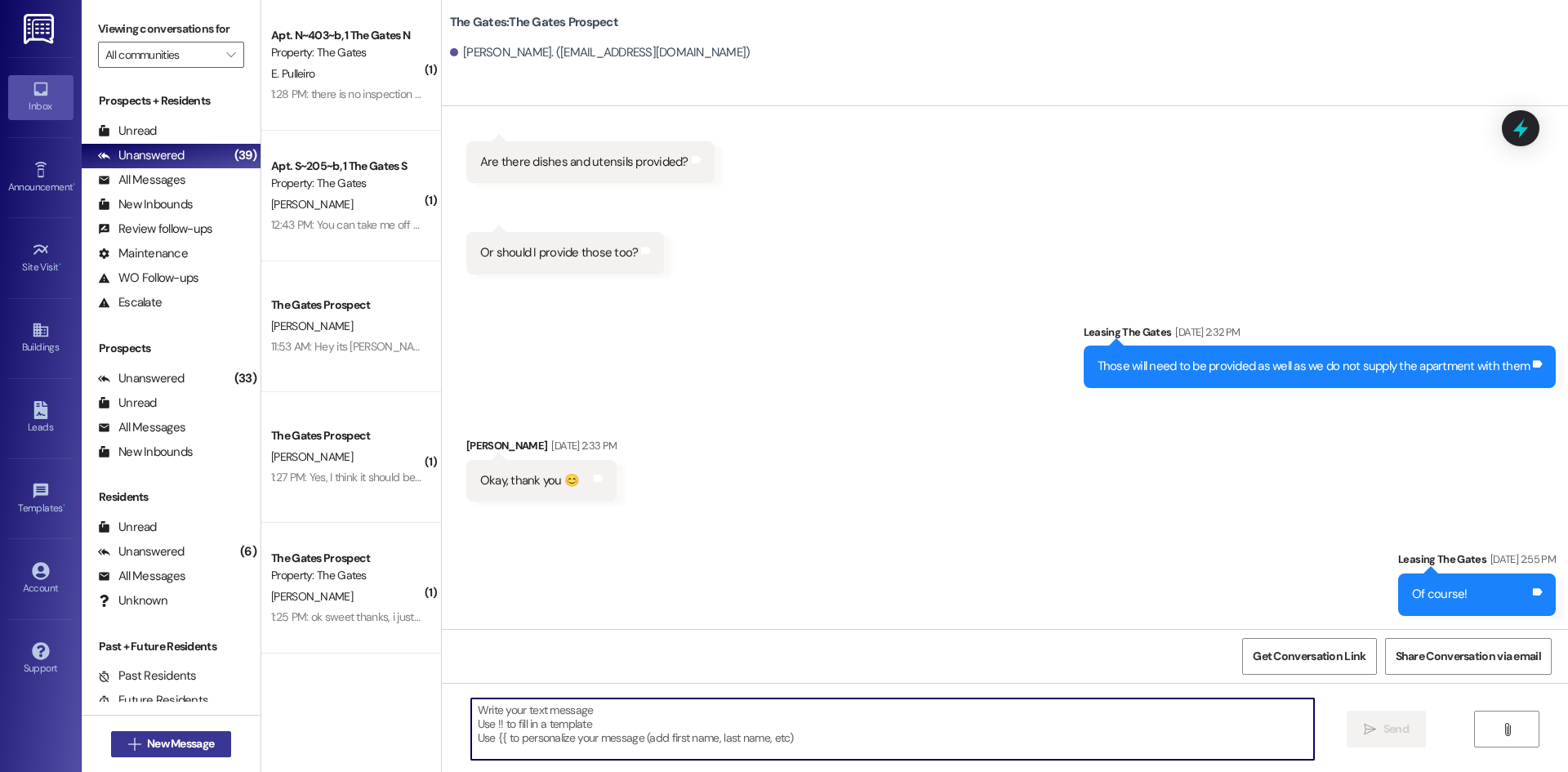
click at [198, 736] on span "New Message" at bounding box center [180, 744] width 67 height 17
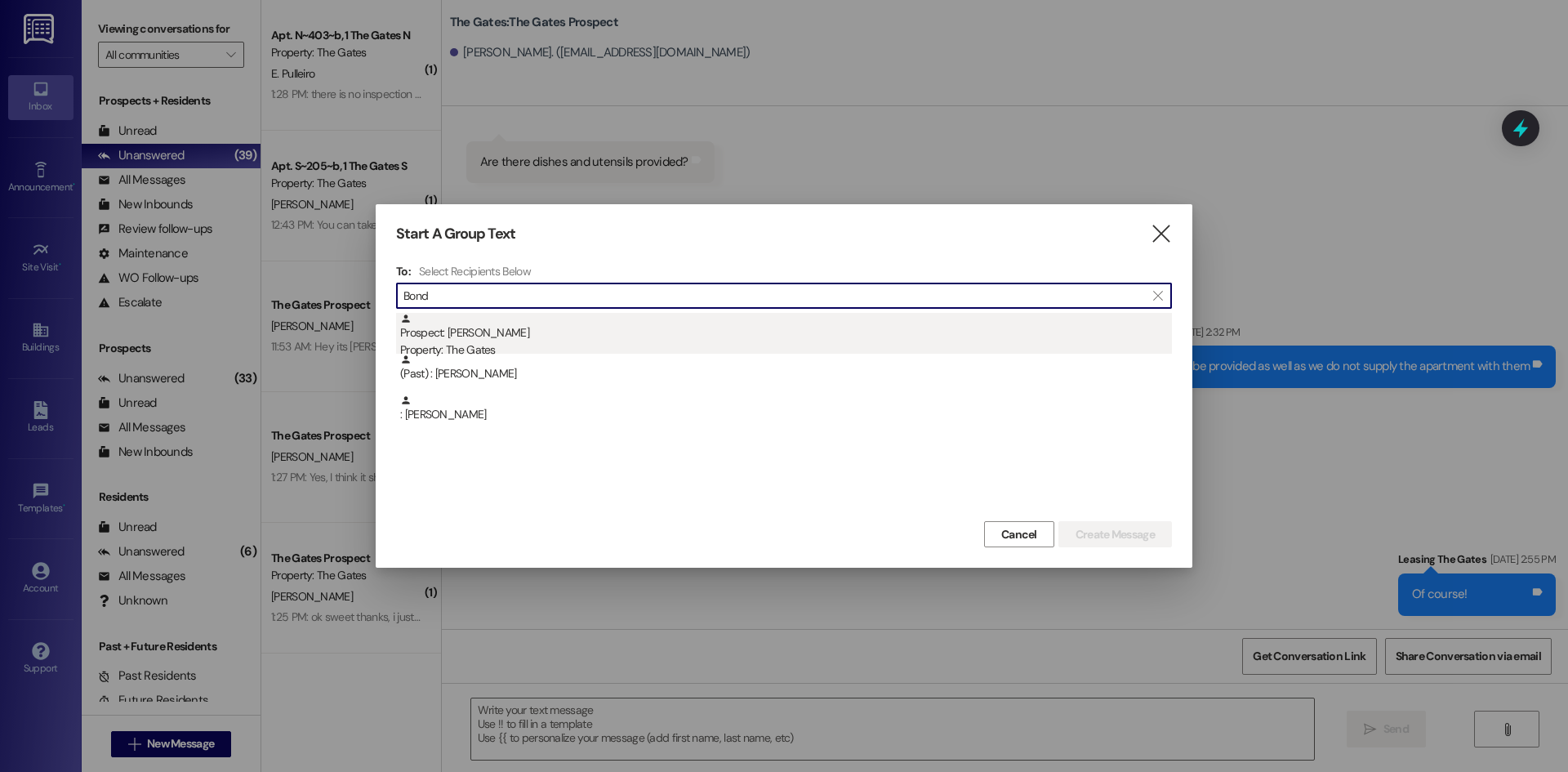
type input "Bond"
click at [507, 343] on div "Property: The Gates" at bounding box center [786, 350] width 772 height 17
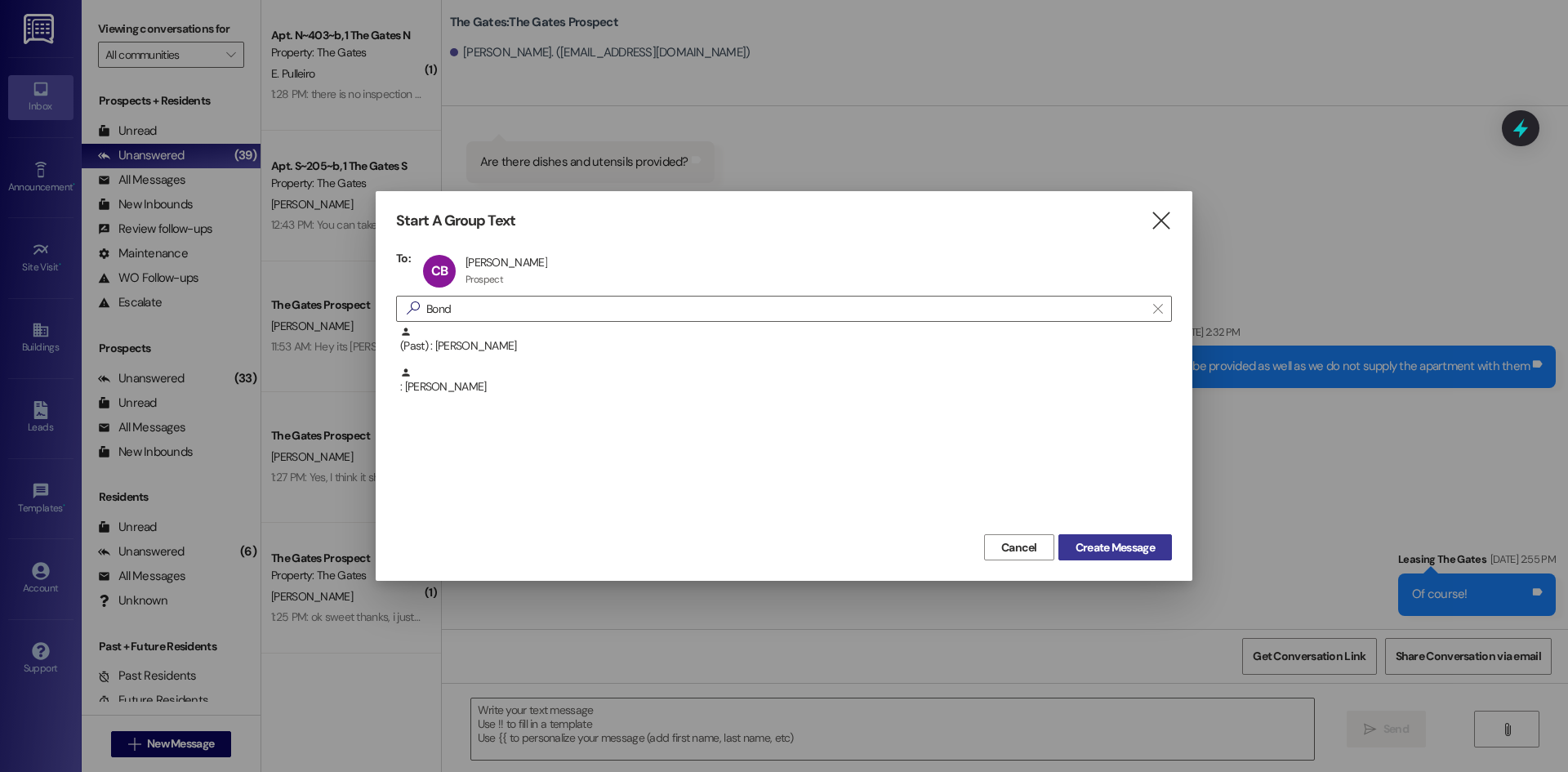
click at [1117, 544] on span "Create Message" at bounding box center [1115, 548] width 79 height 17
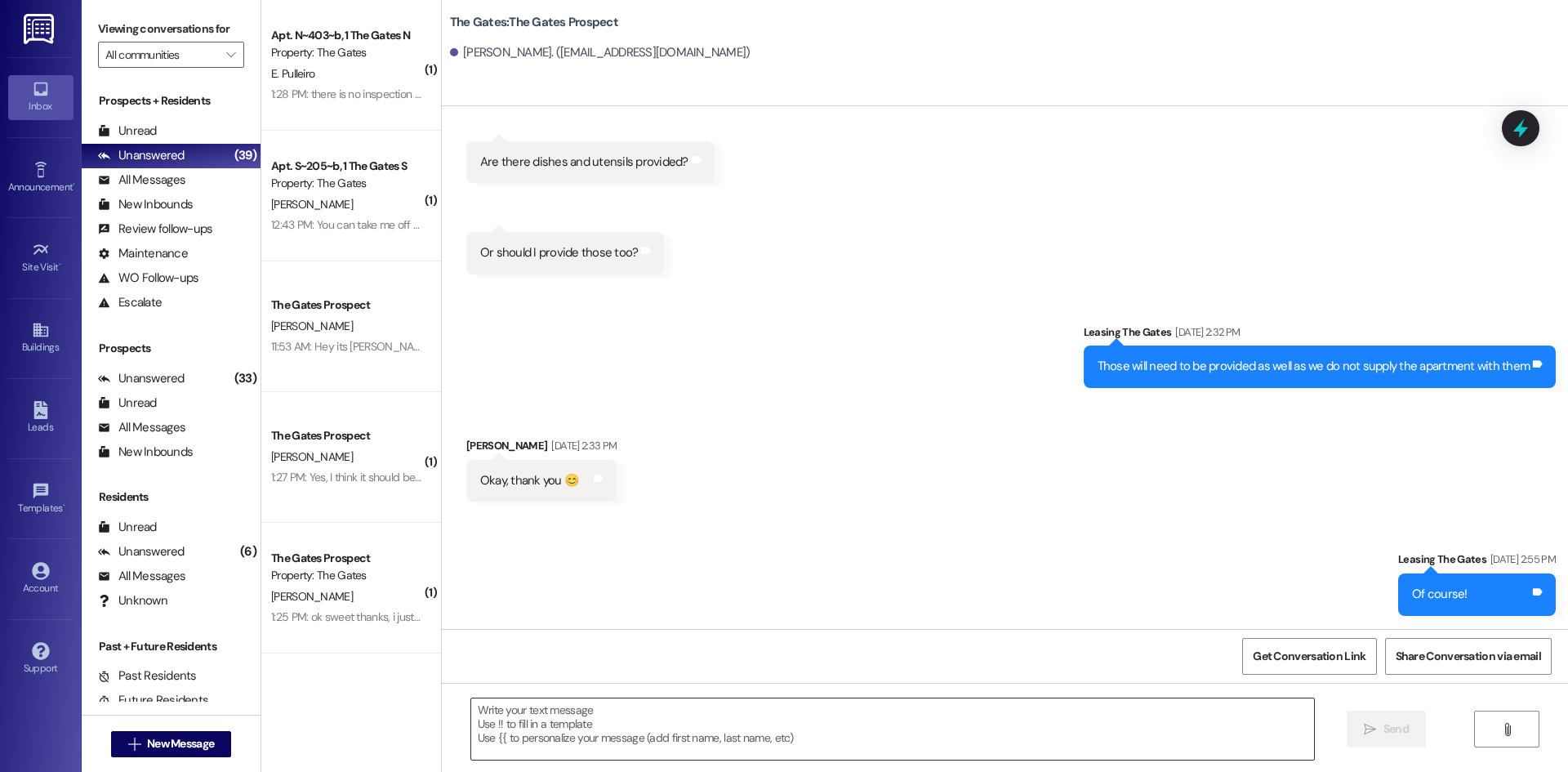
scroll to position [0, 0]
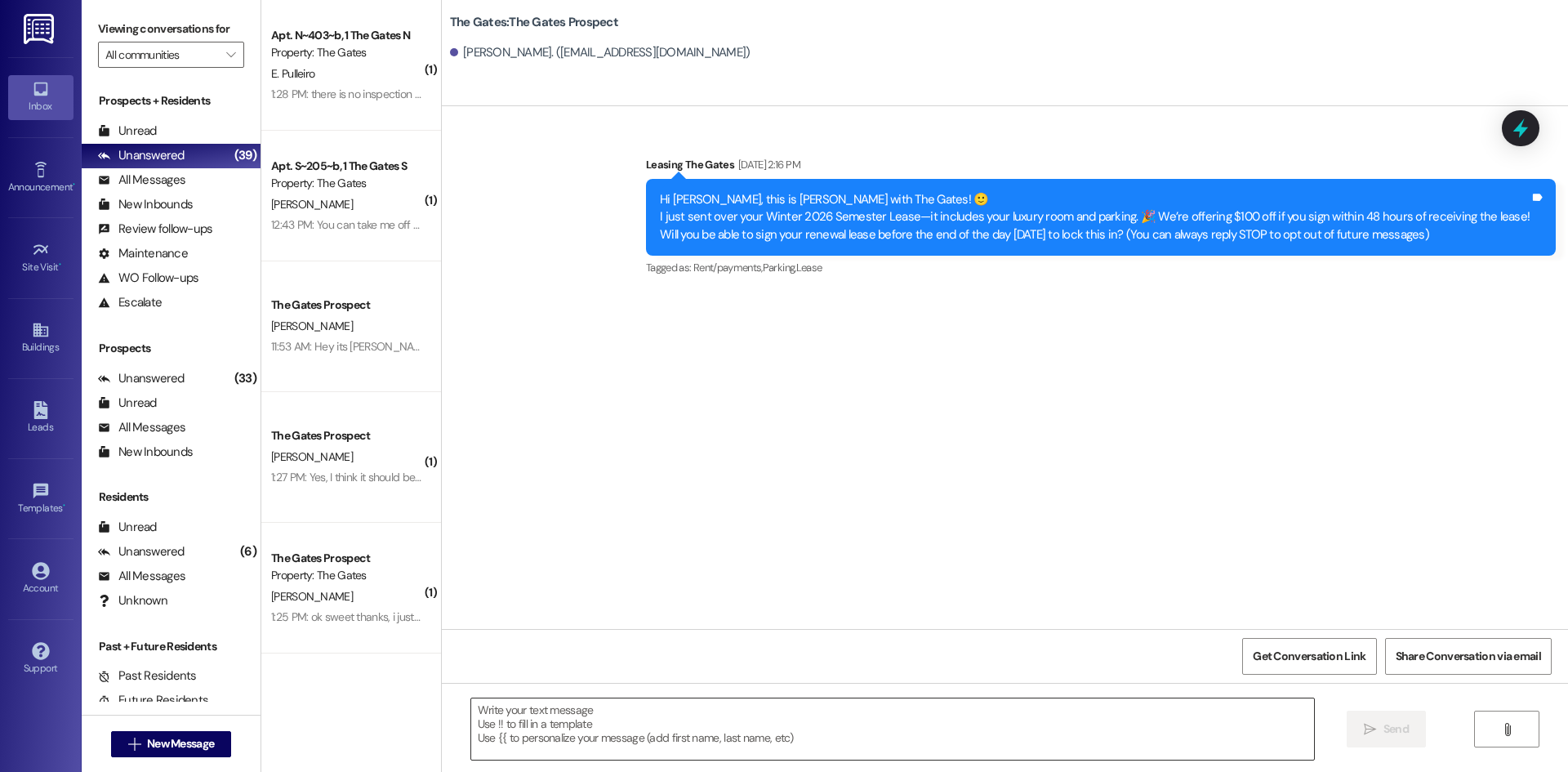
click at [579, 721] on textarea at bounding box center [893, 729] width 843 height 61
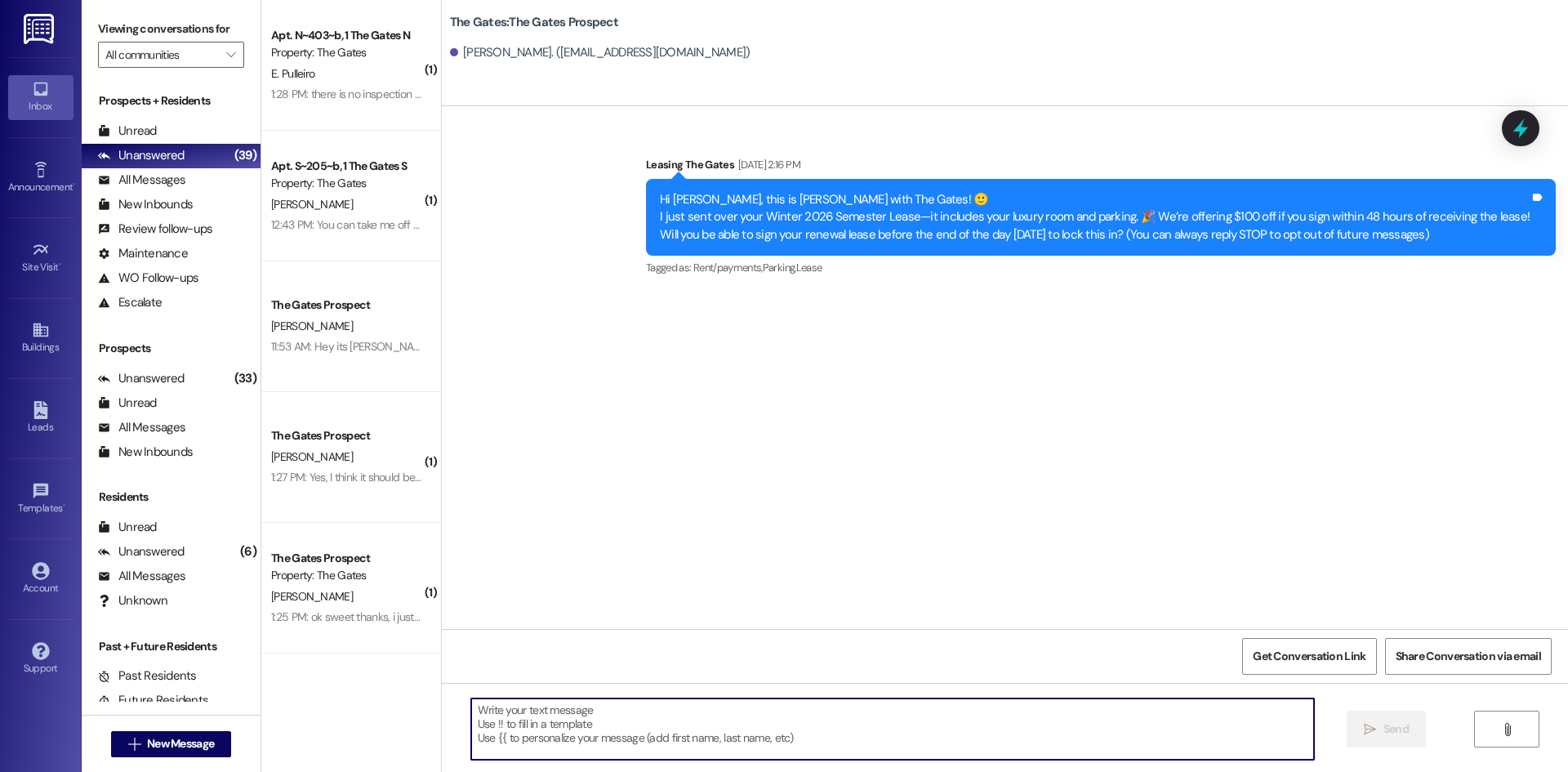
paste textarea "Hi {{first_name}}! This is [PERSON_NAME] from The Gates! We are running a LIMIT…"
type textarea "Hi {{first_name}}! This is [PERSON_NAME] from The Gates! We are running a LIMIT…"
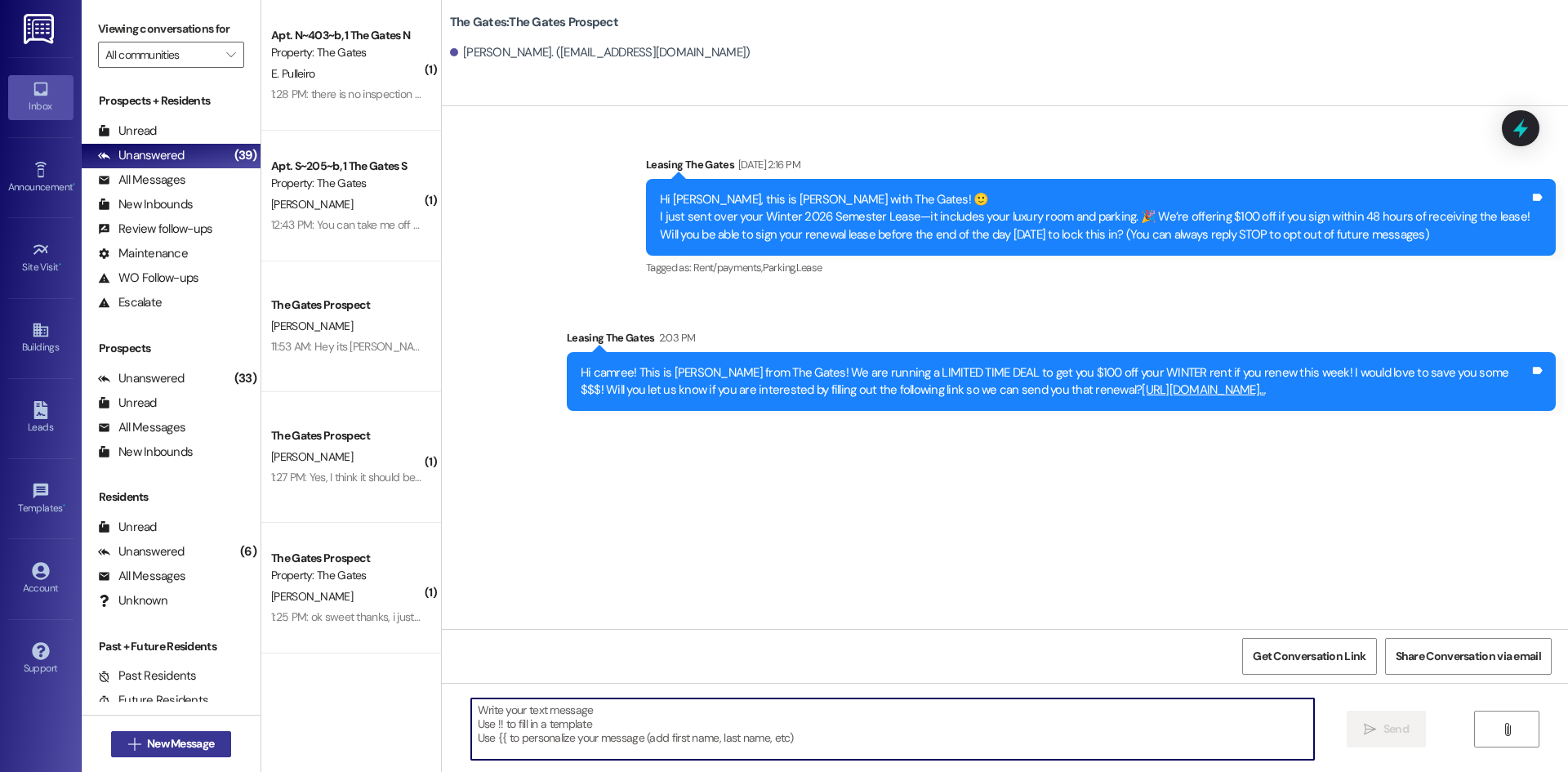
click at [147, 742] on span "New Message" at bounding box center [180, 744] width 67 height 17
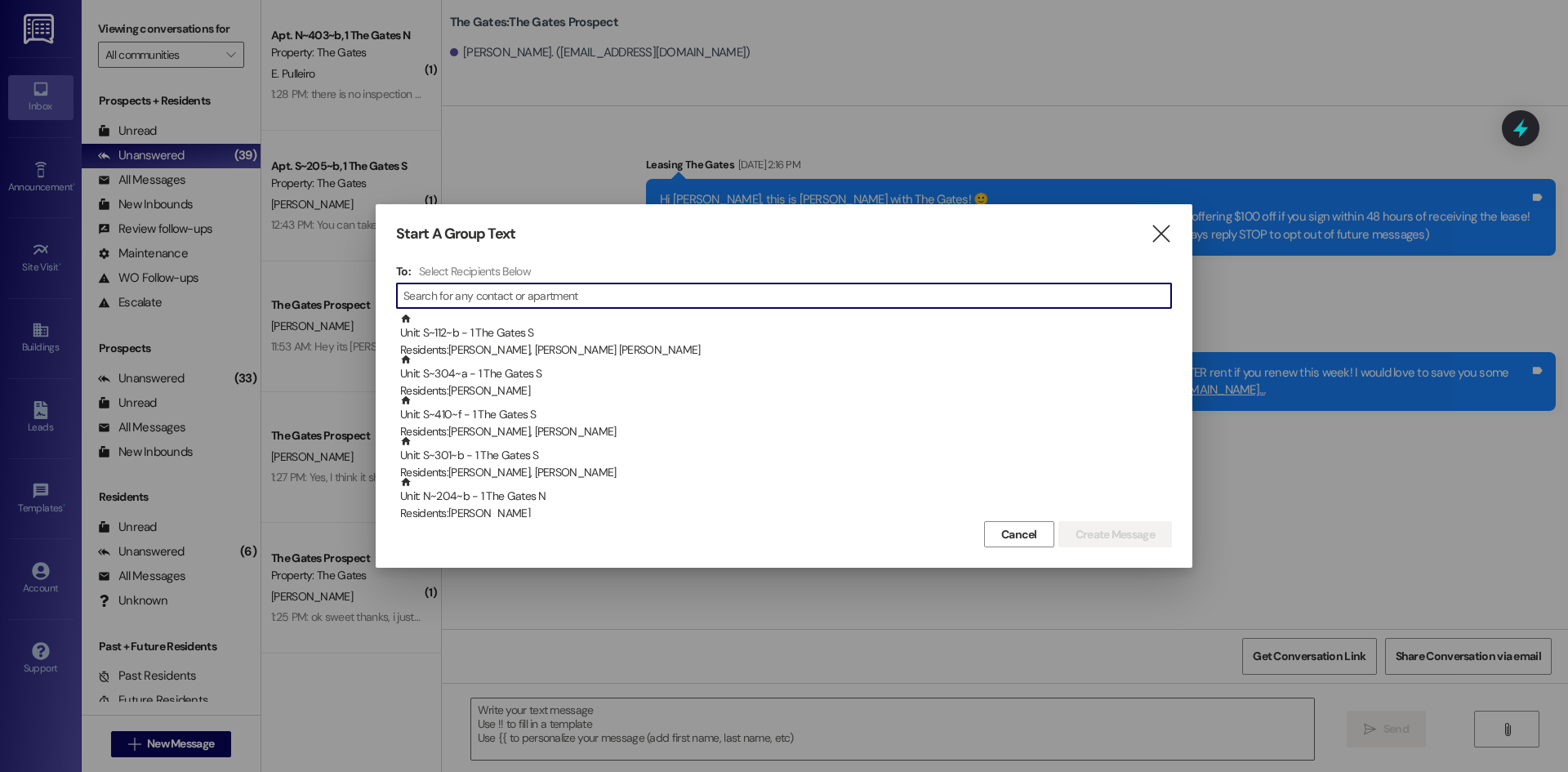
type input "Hi {{first_name}}! This is [PERSON_NAME] from The Gates! We are running a LIMIT…"
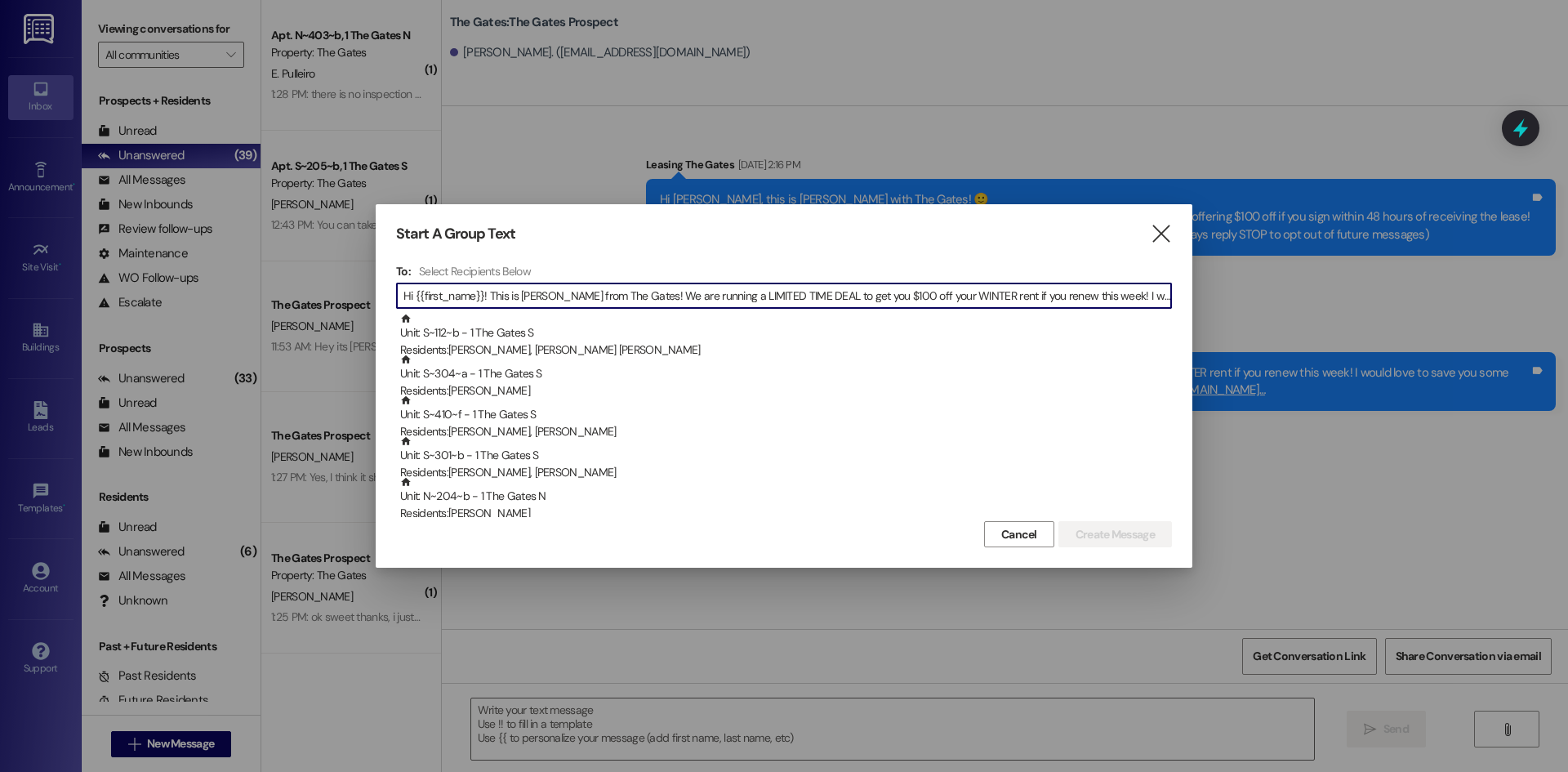
scroll to position [0, 1206]
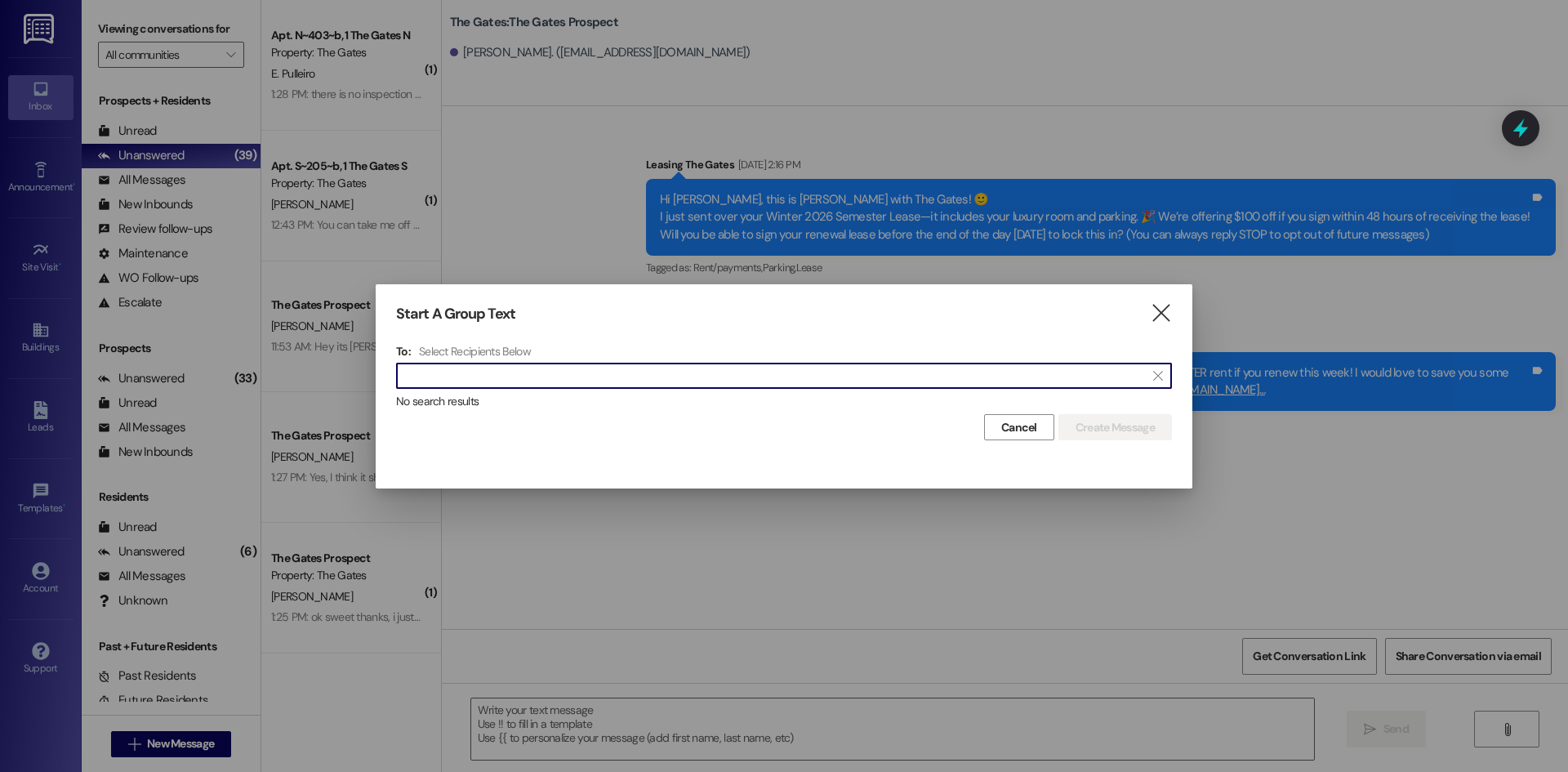
click at [507, 364] on input "Hi {{first_name}}! This is [PERSON_NAME] from The Gates! We are running a LIMIT…" at bounding box center [774, 376] width 742 height 23
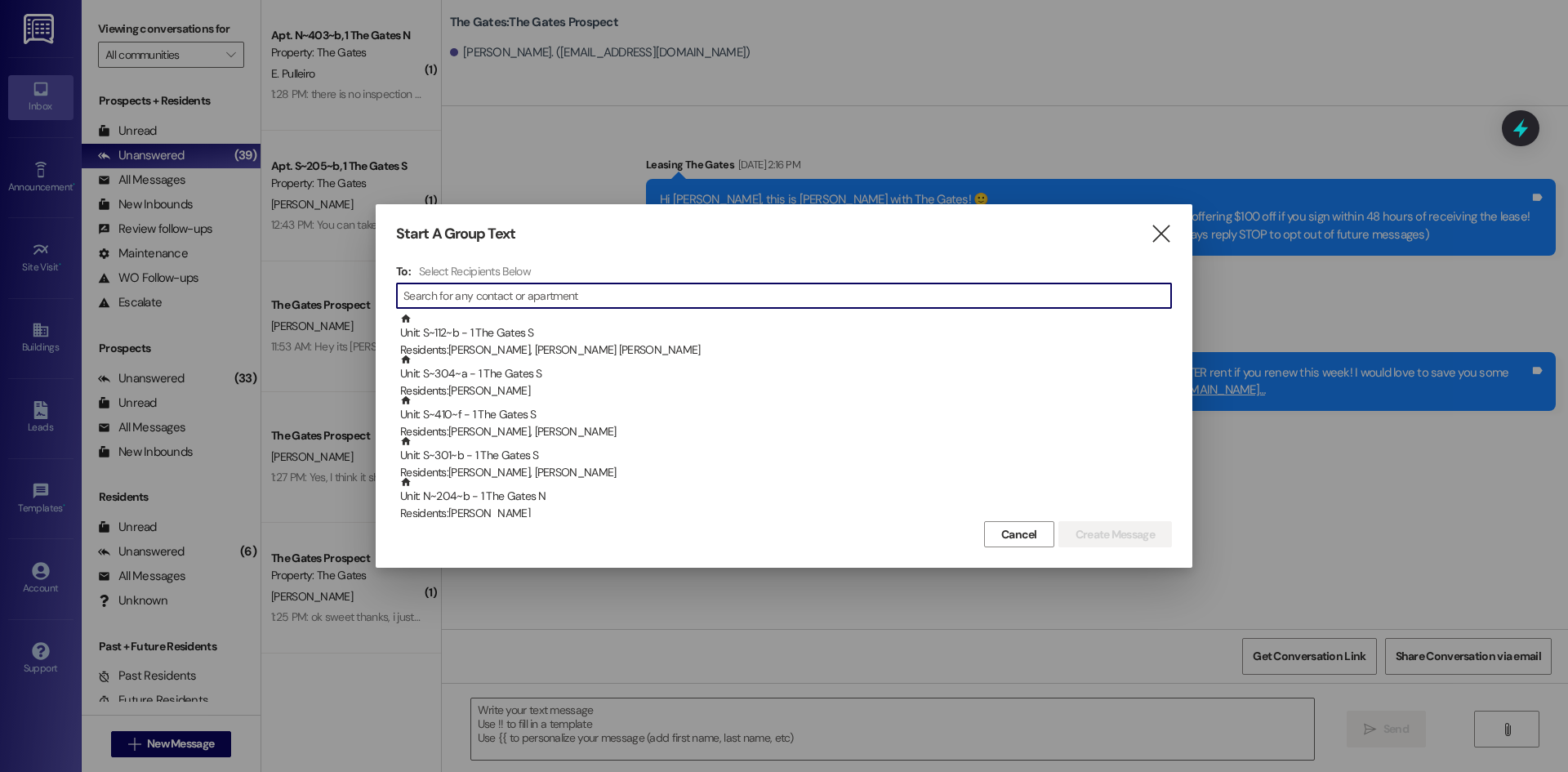
scroll to position [0, 0]
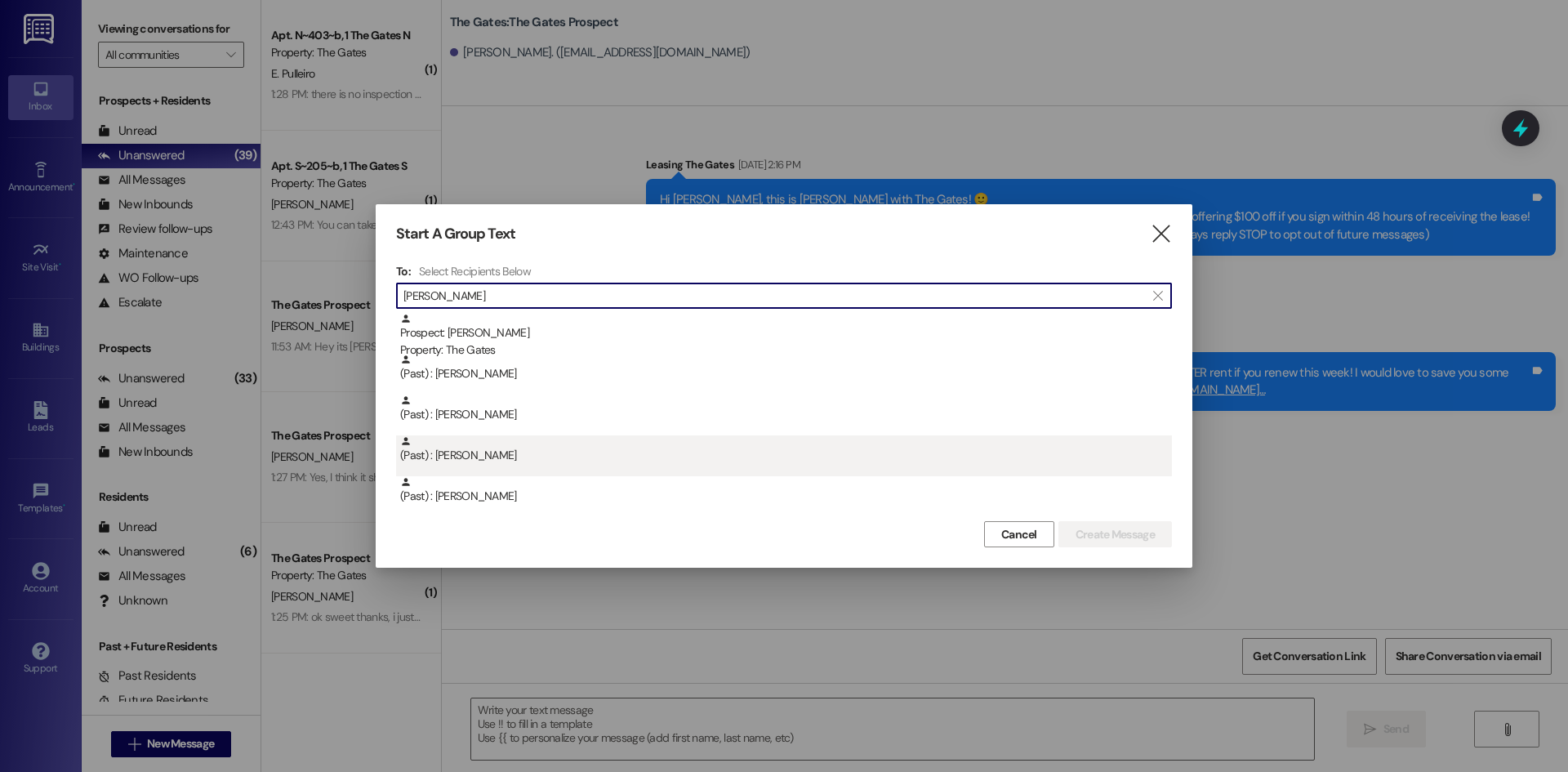
type input "[PERSON_NAME]"
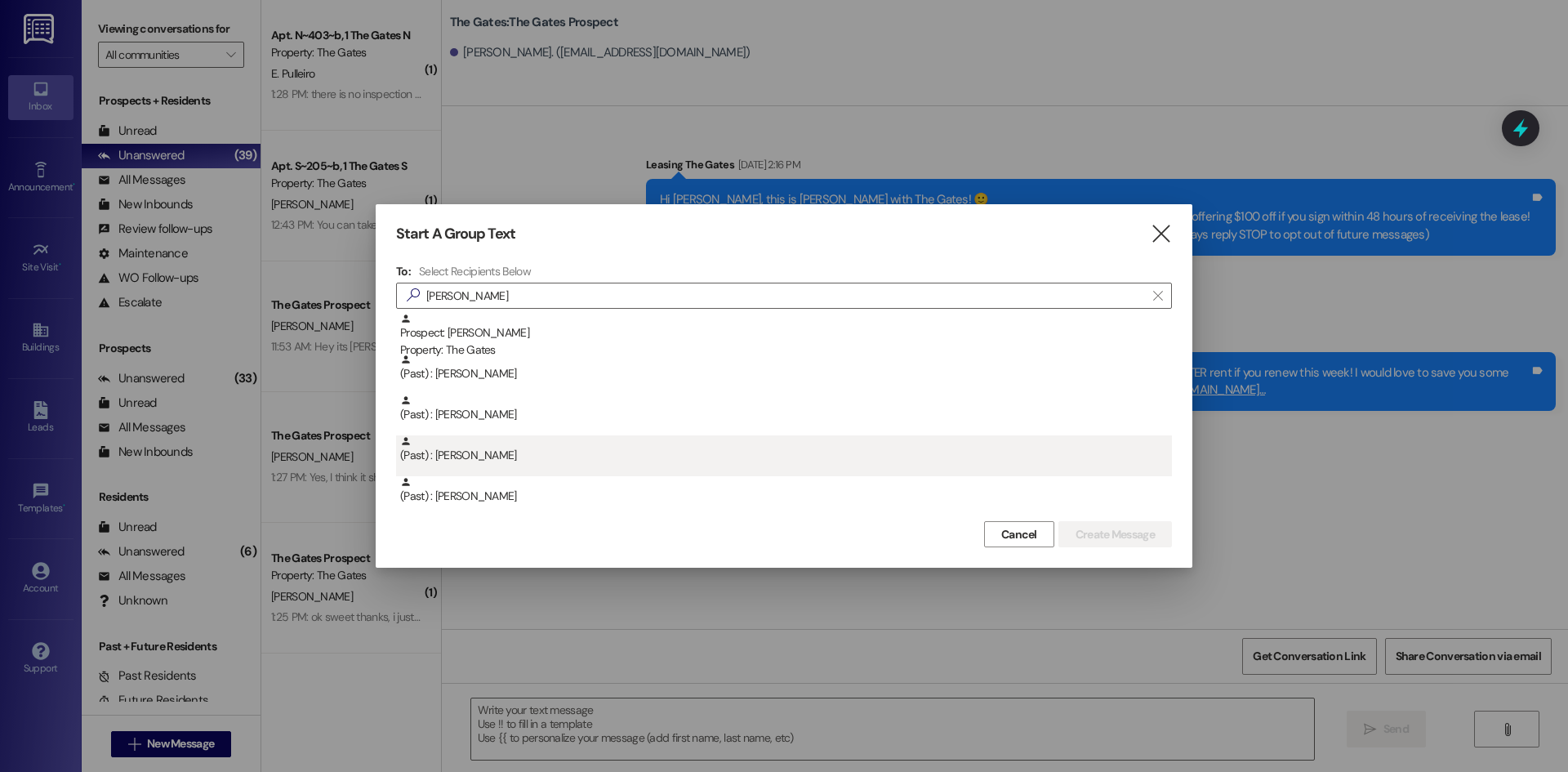
click at [513, 447] on div "(Past) : [PERSON_NAME]" at bounding box center [786, 450] width 772 height 29
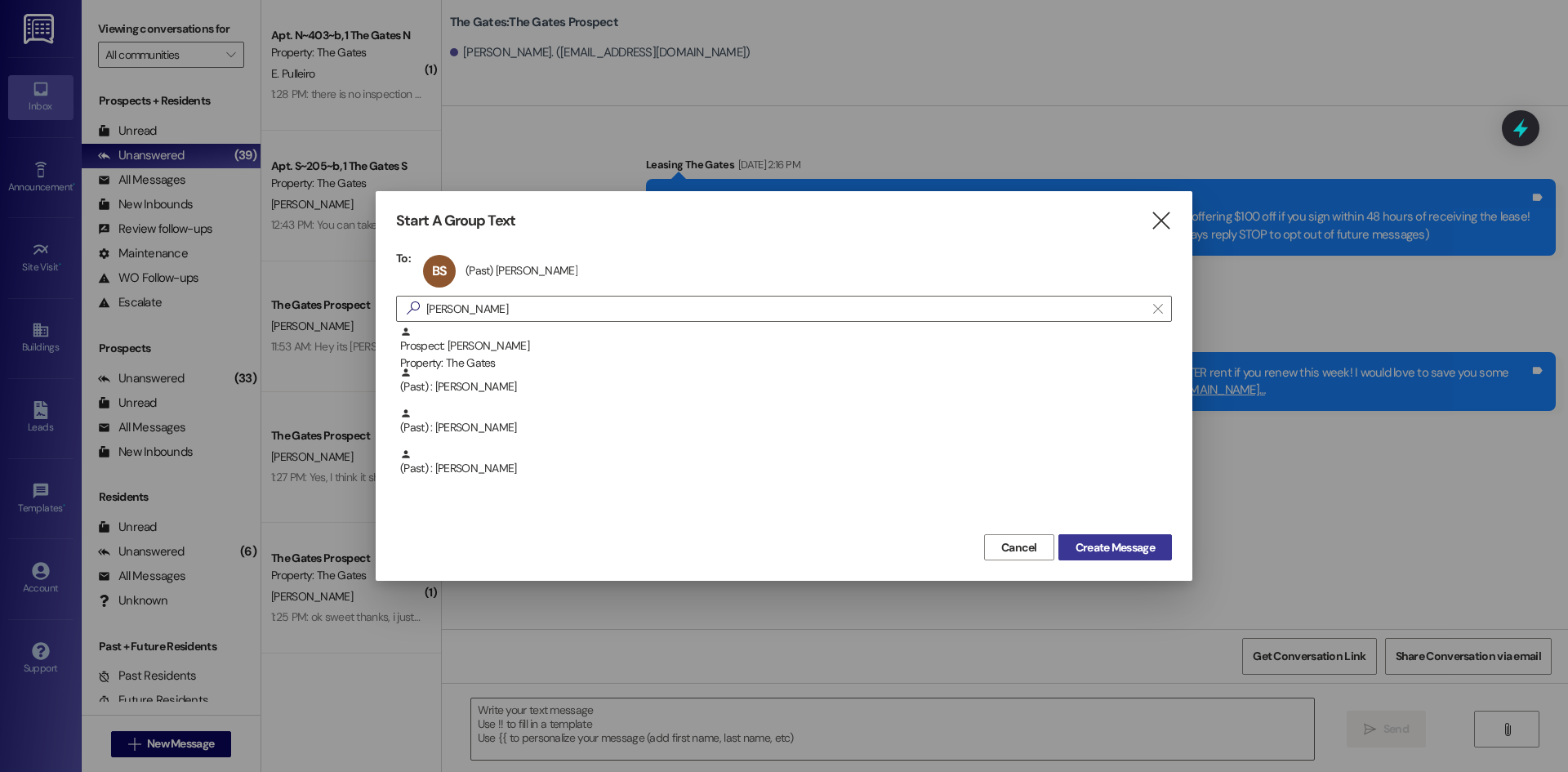
click at [1097, 546] on span "Create Message" at bounding box center [1115, 548] width 79 height 17
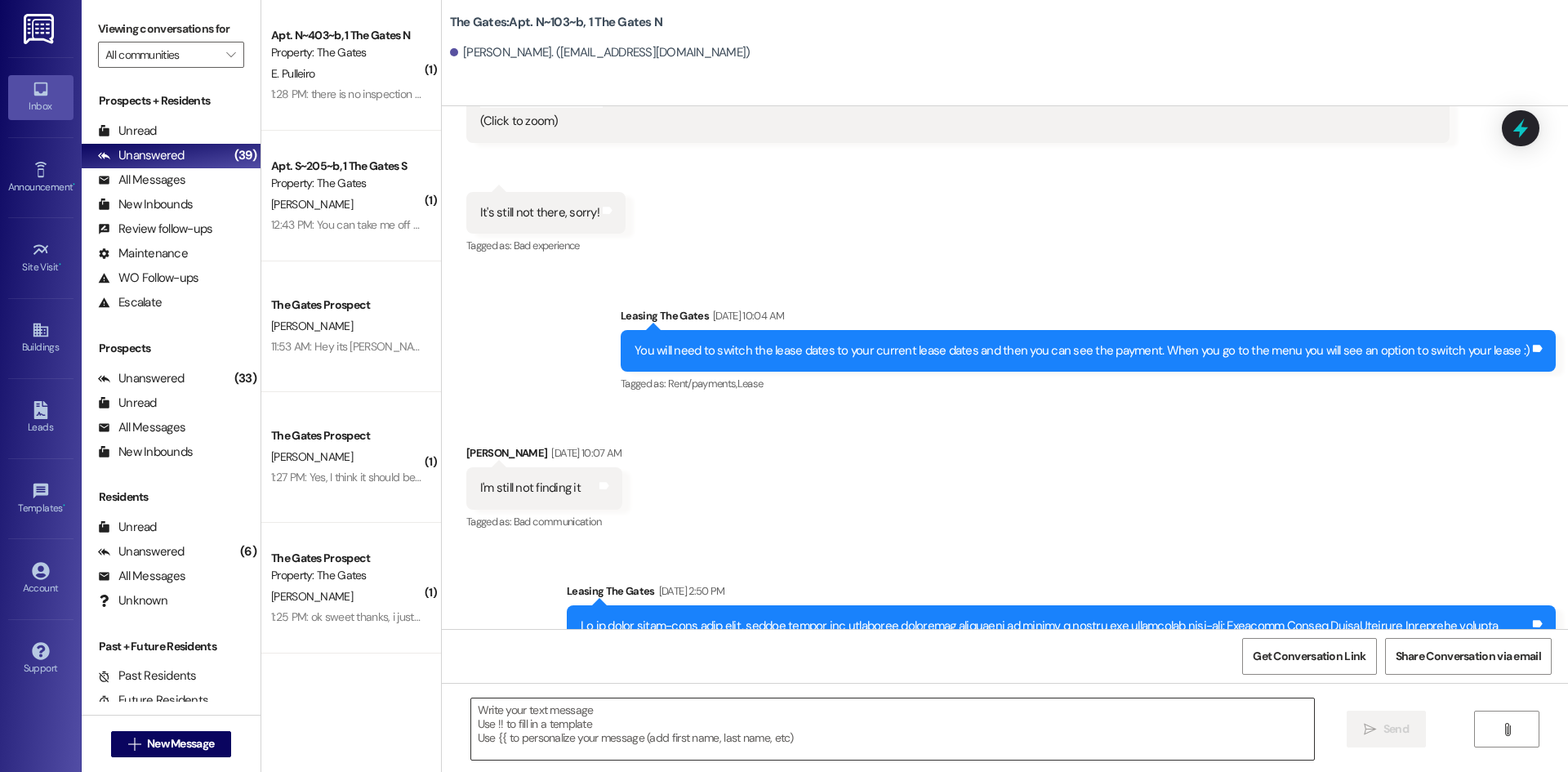
click at [518, 726] on textarea at bounding box center [893, 729] width 843 height 61
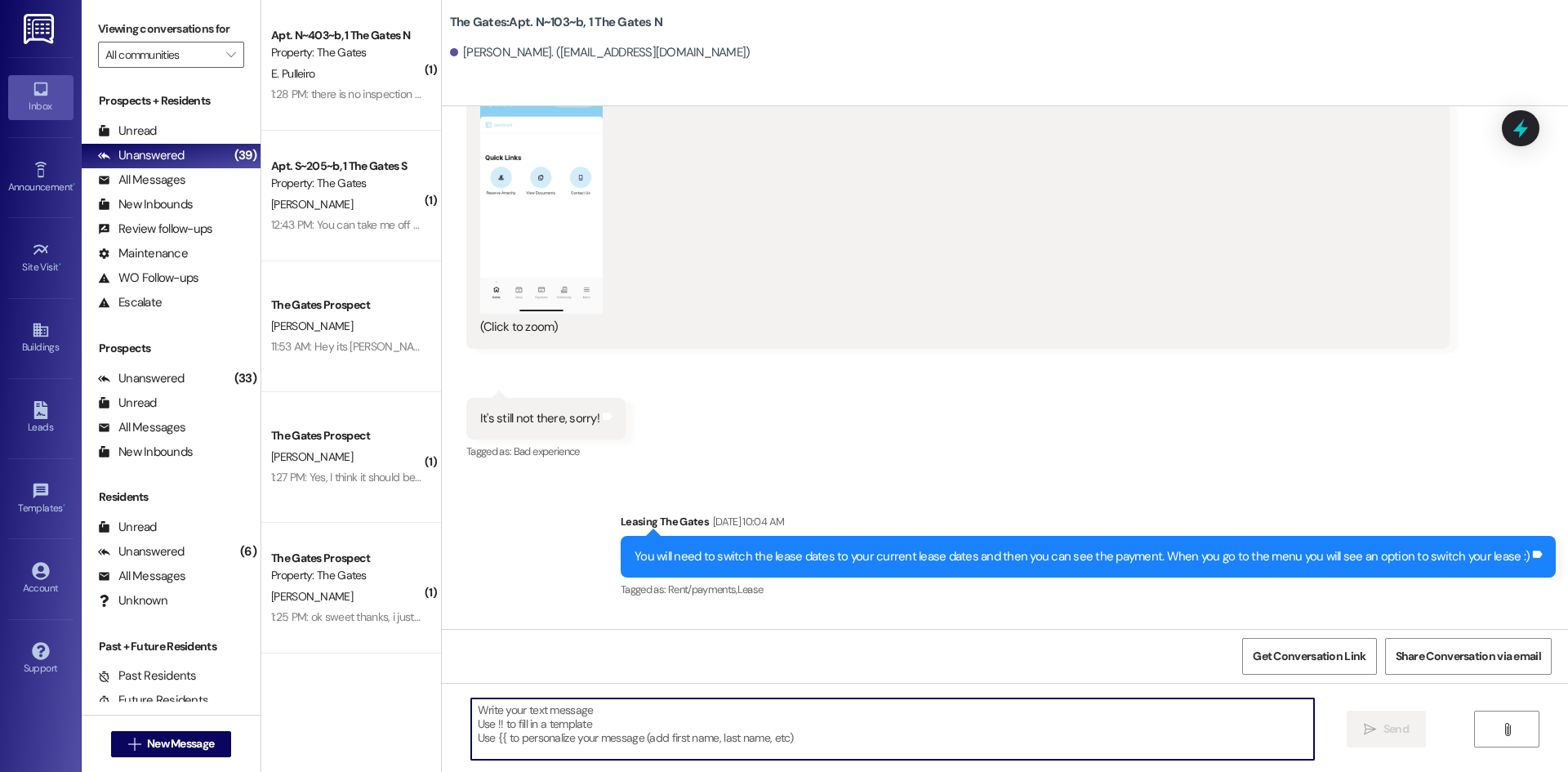
scroll to position [17290, 0]
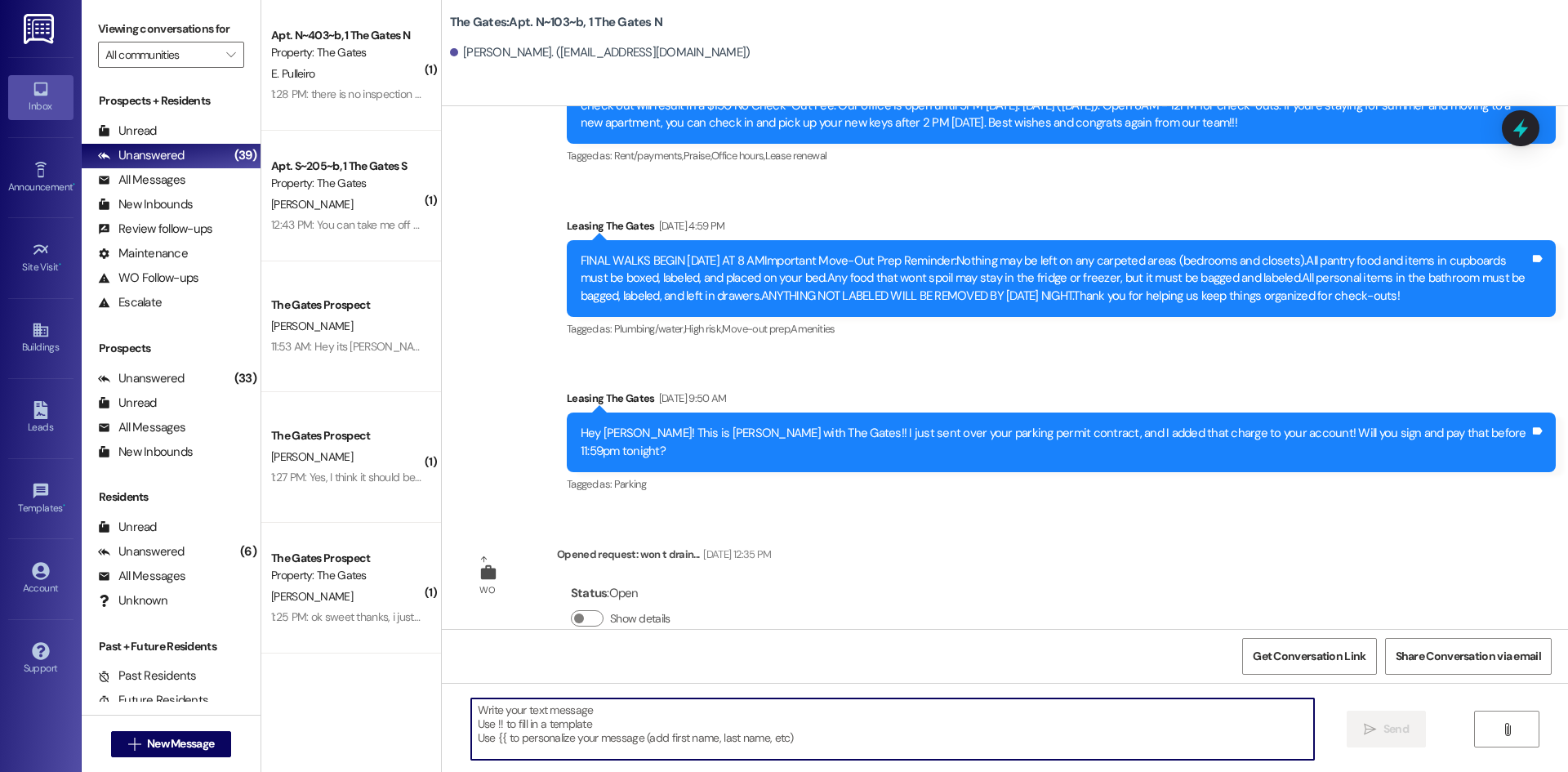
paste textarea "Hi {{first_name}}! This is [PERSON_NAME] from The Gates! We are running a LIMIT…"
type textarea "Hi {{first_name}}! This is [PERSON_NAME] from The Gates! We are running a LIMIT…"
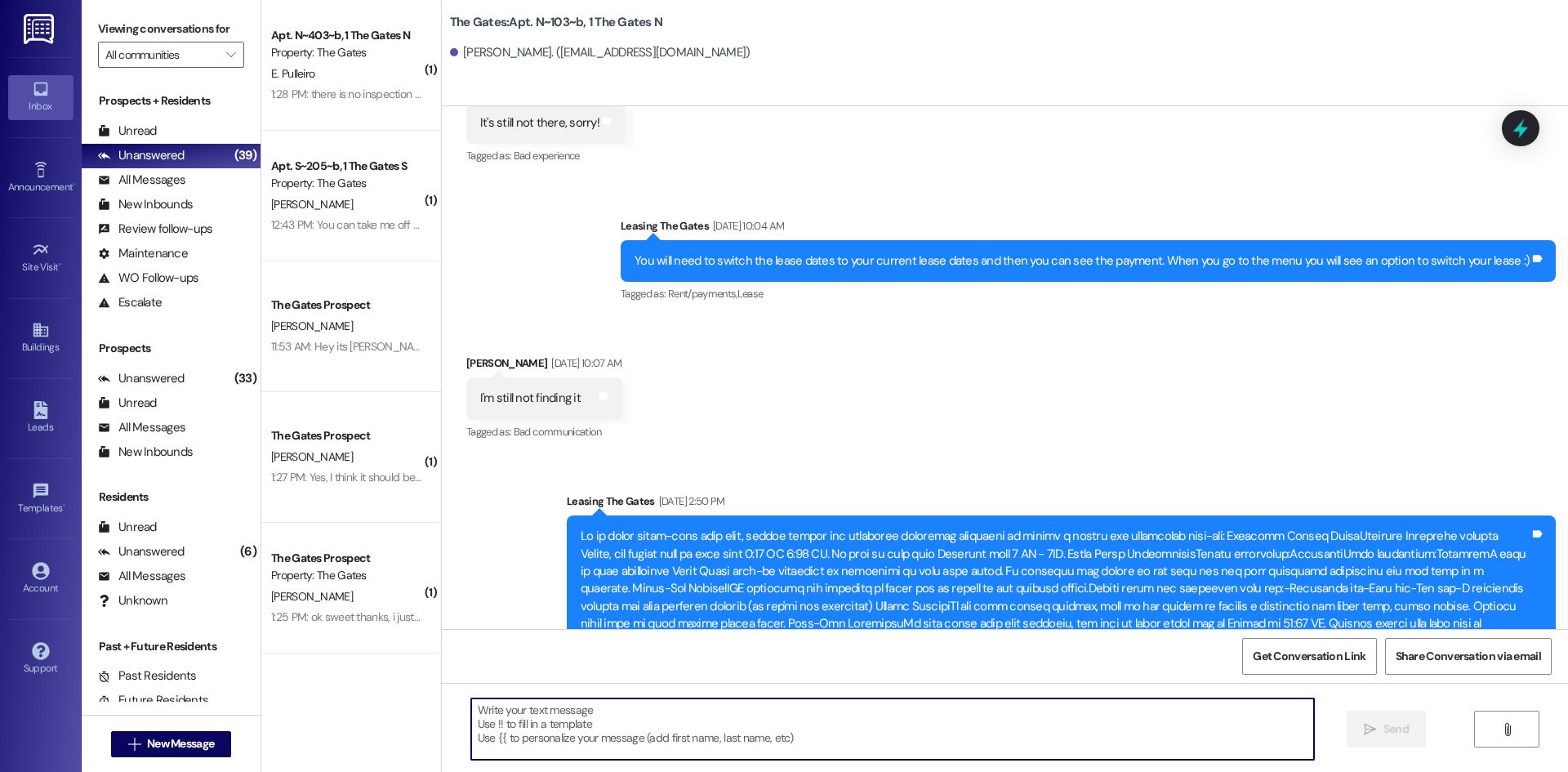
scroll to position [16293, 0]
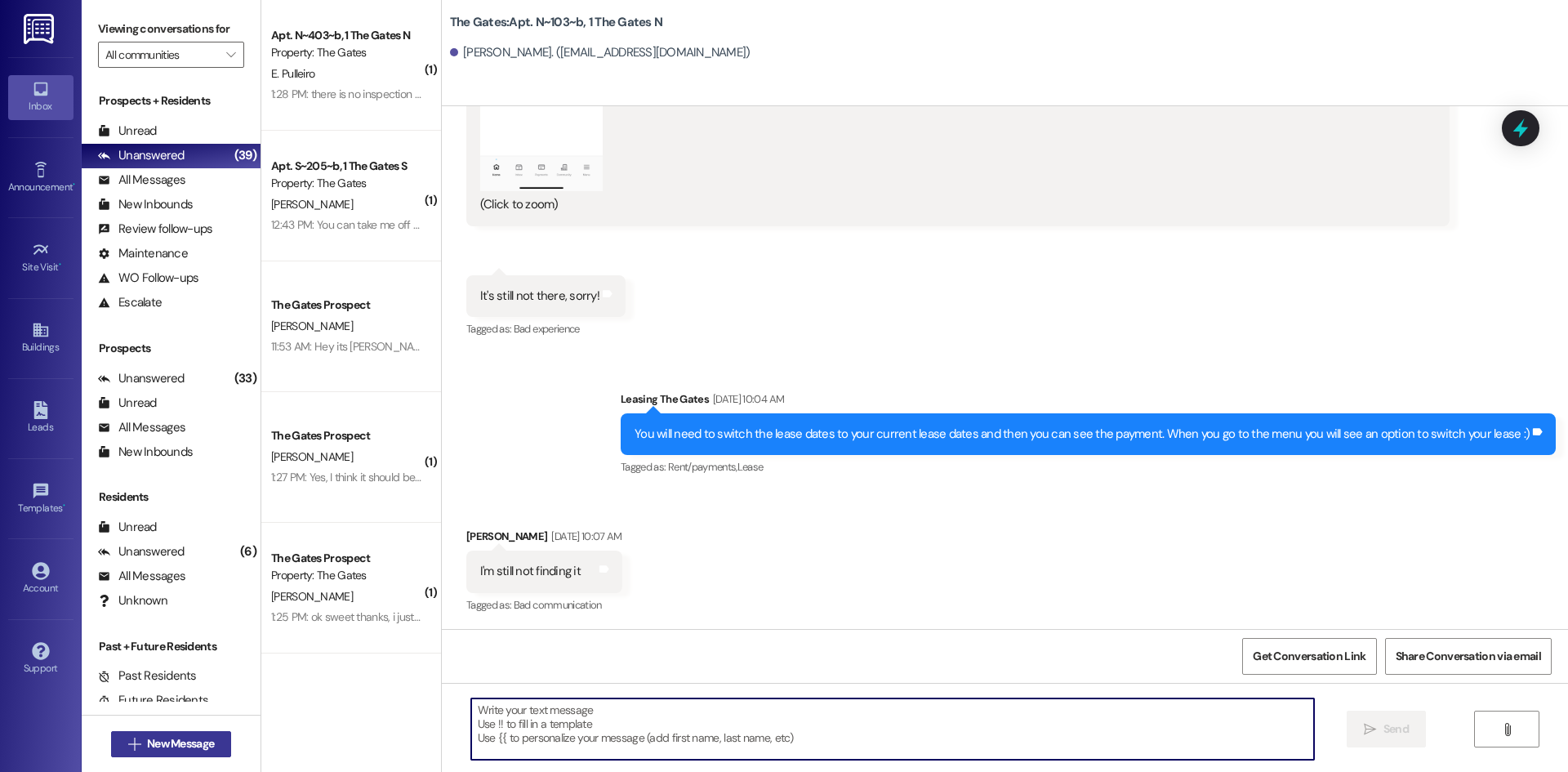
click at [169, 742] on span "New Message" at bounding box center [180, 744] width 67 height 17
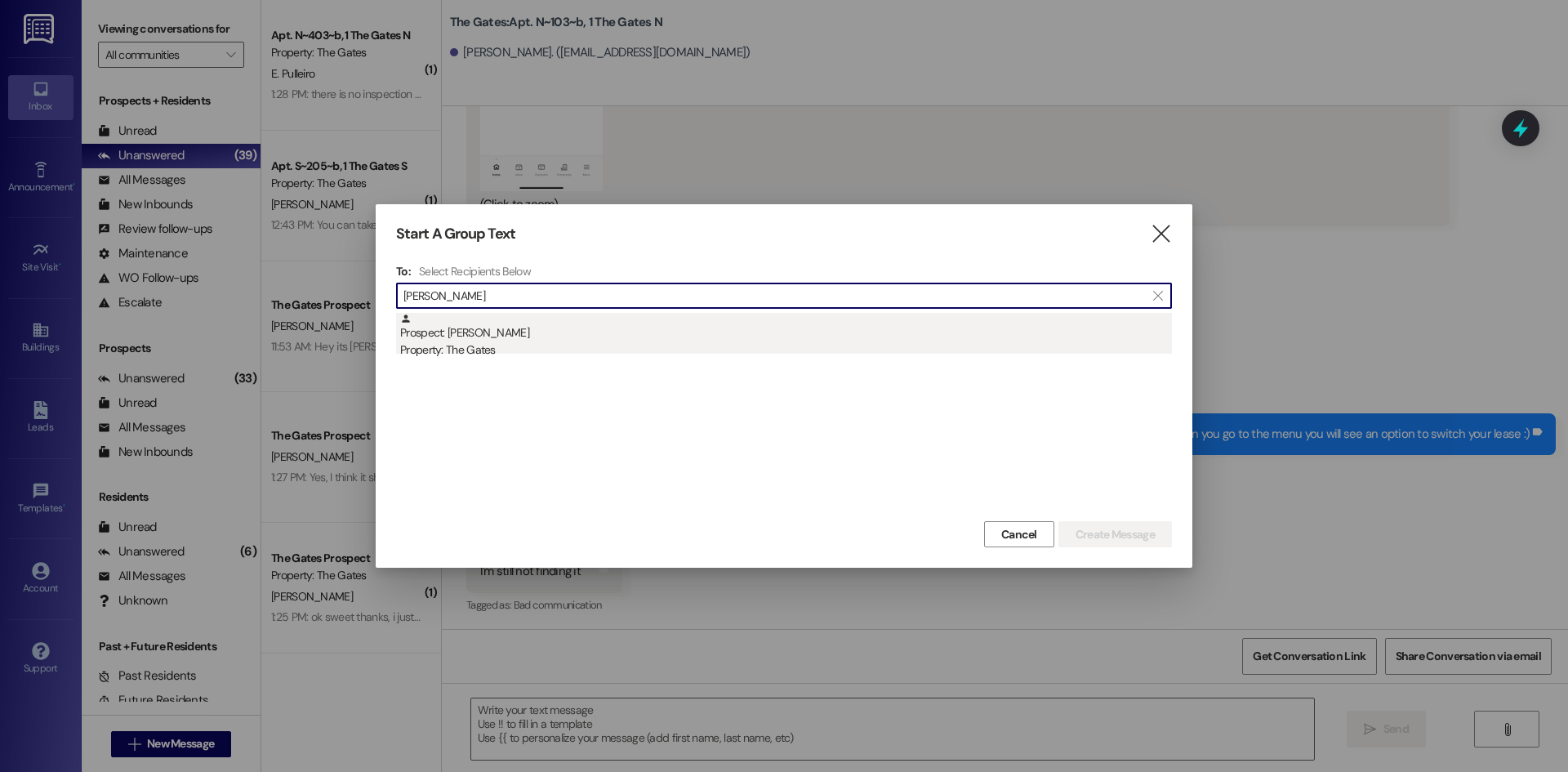
type input "[PERSON_NAME]"
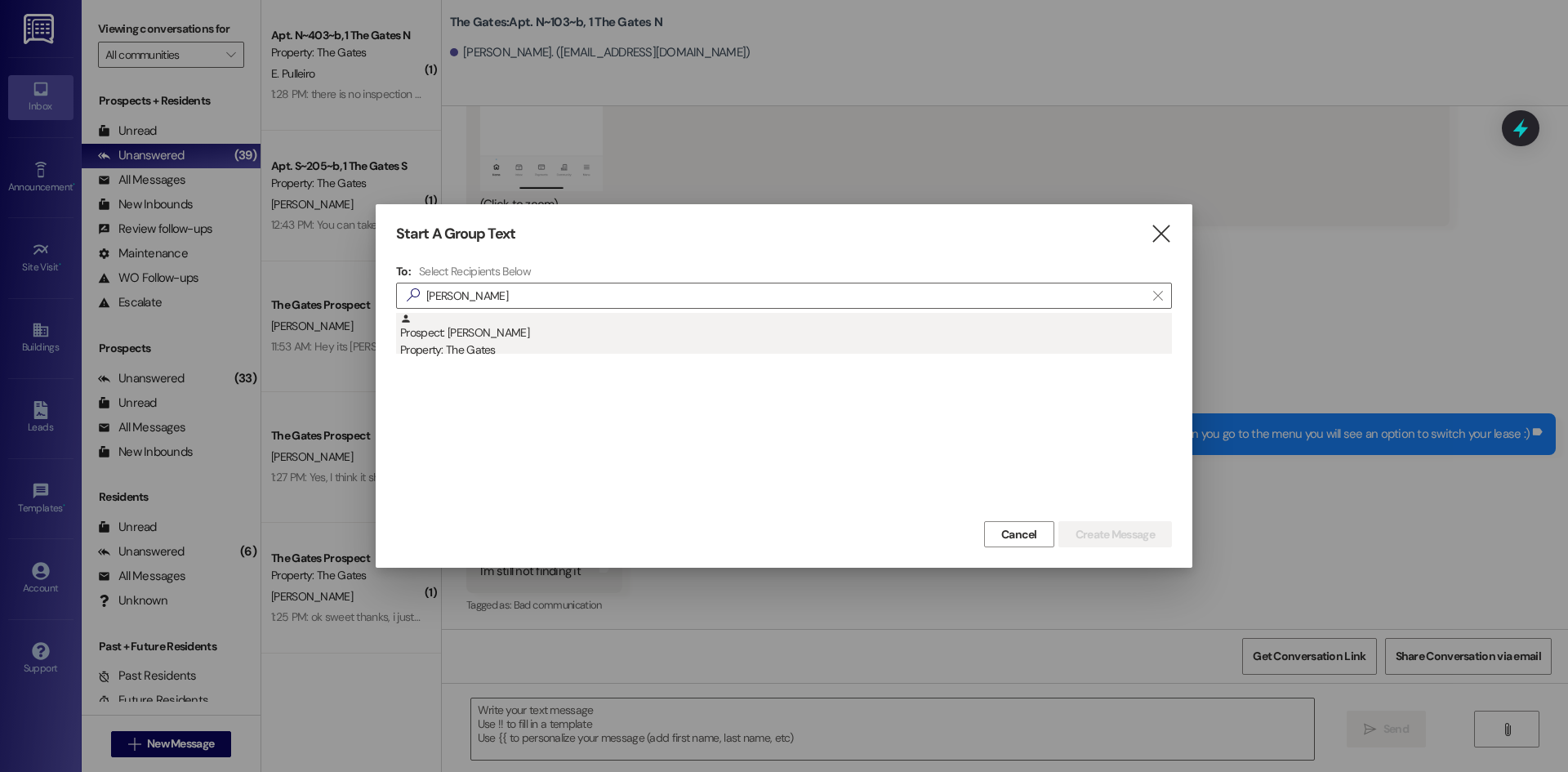
click at [490, 338] on div "Prospect: [PERSON_NAME] Property: The Gates" at bounding box center [786, 335] width 772 height 47
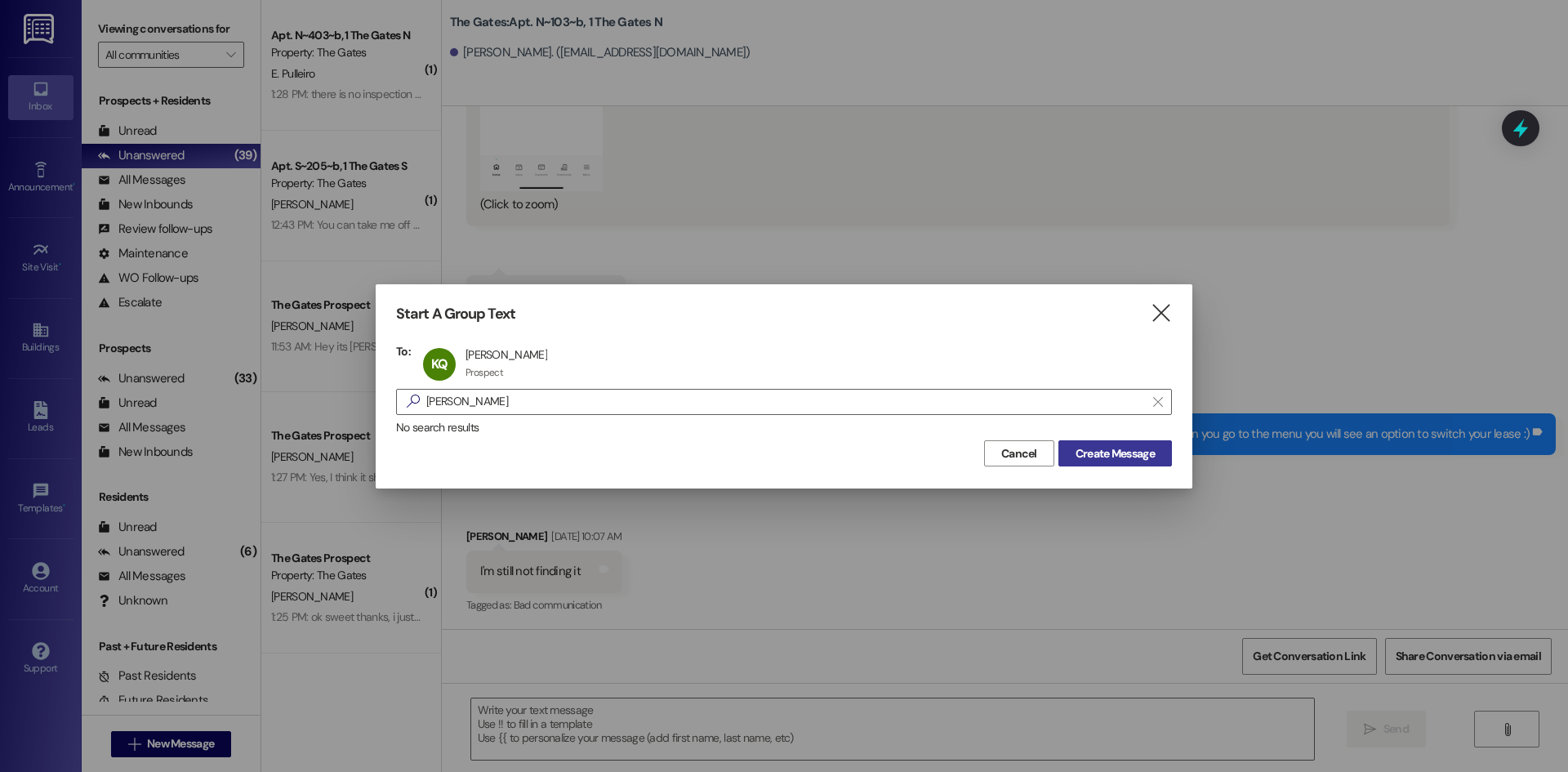
click at [1108, 452] on span "Create Message" at bounding box center [1115, 454] width 79 height 17
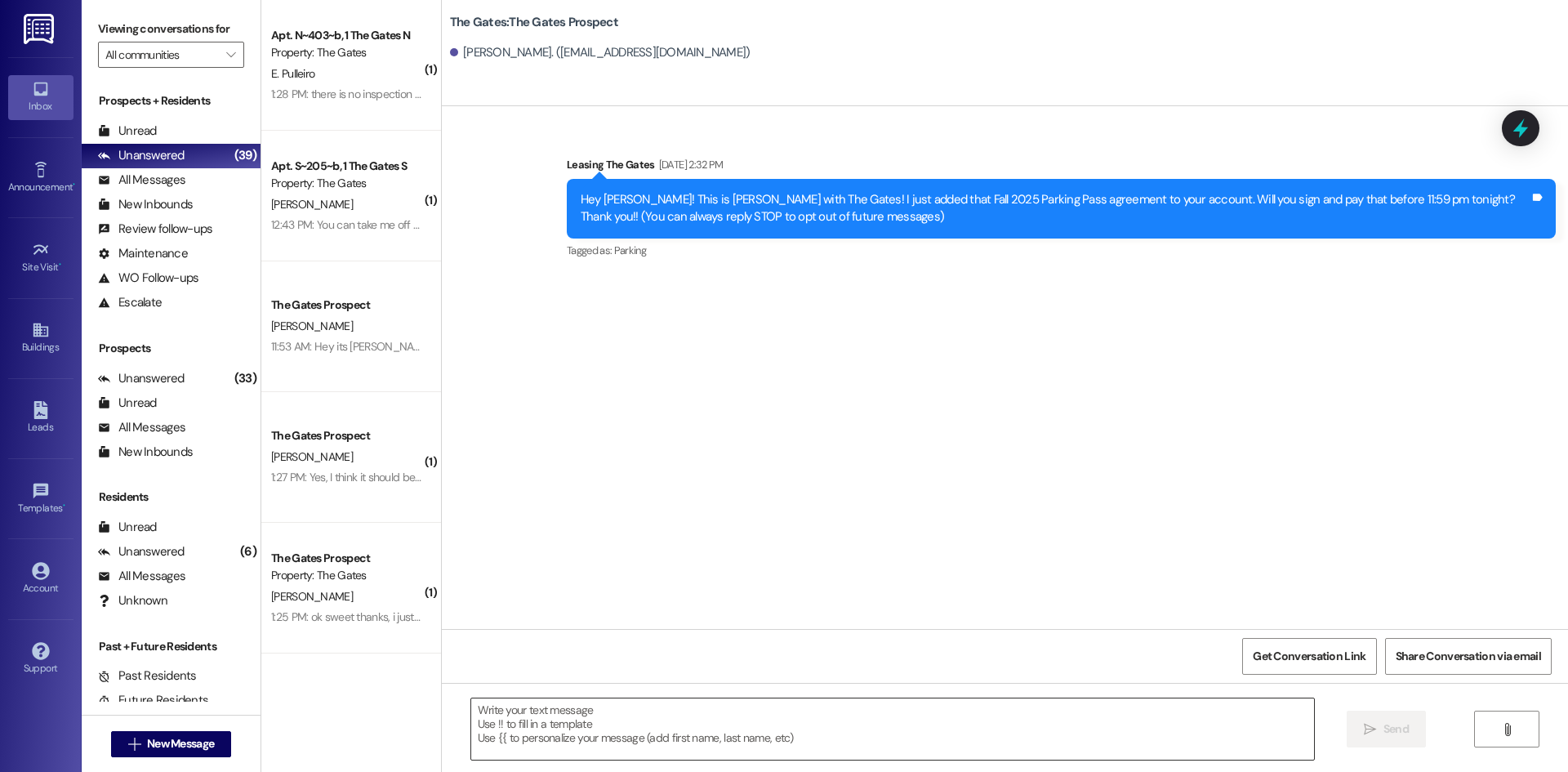
scroll to position [0, 0]
click at [548, 737] on textarea at bounding box center [893, 729] width 843 height 61
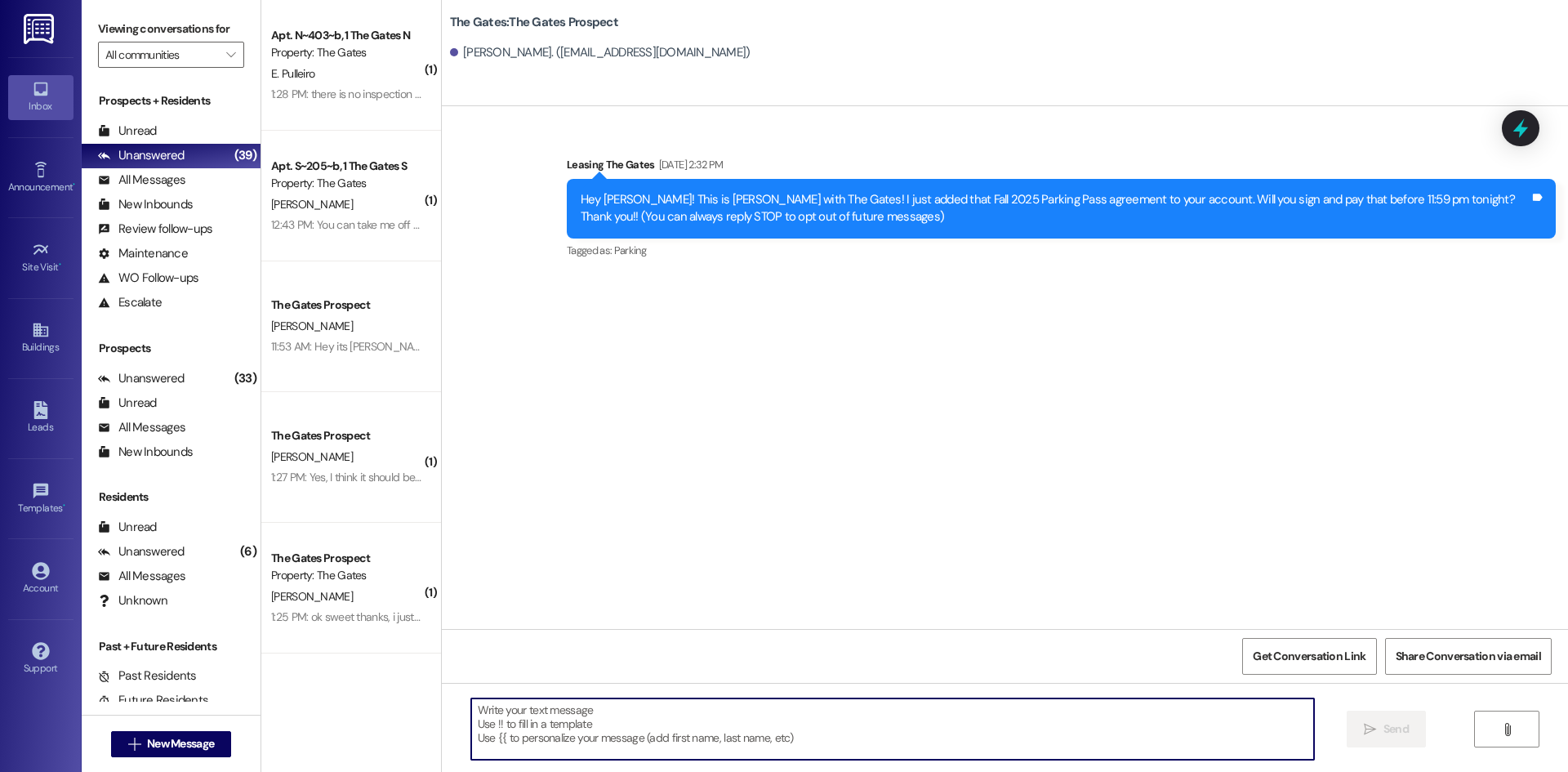
paste textarea "Hi {{first_name}}! This is [PERSON_NAME] from The Gates! We are running a LIMIT…"
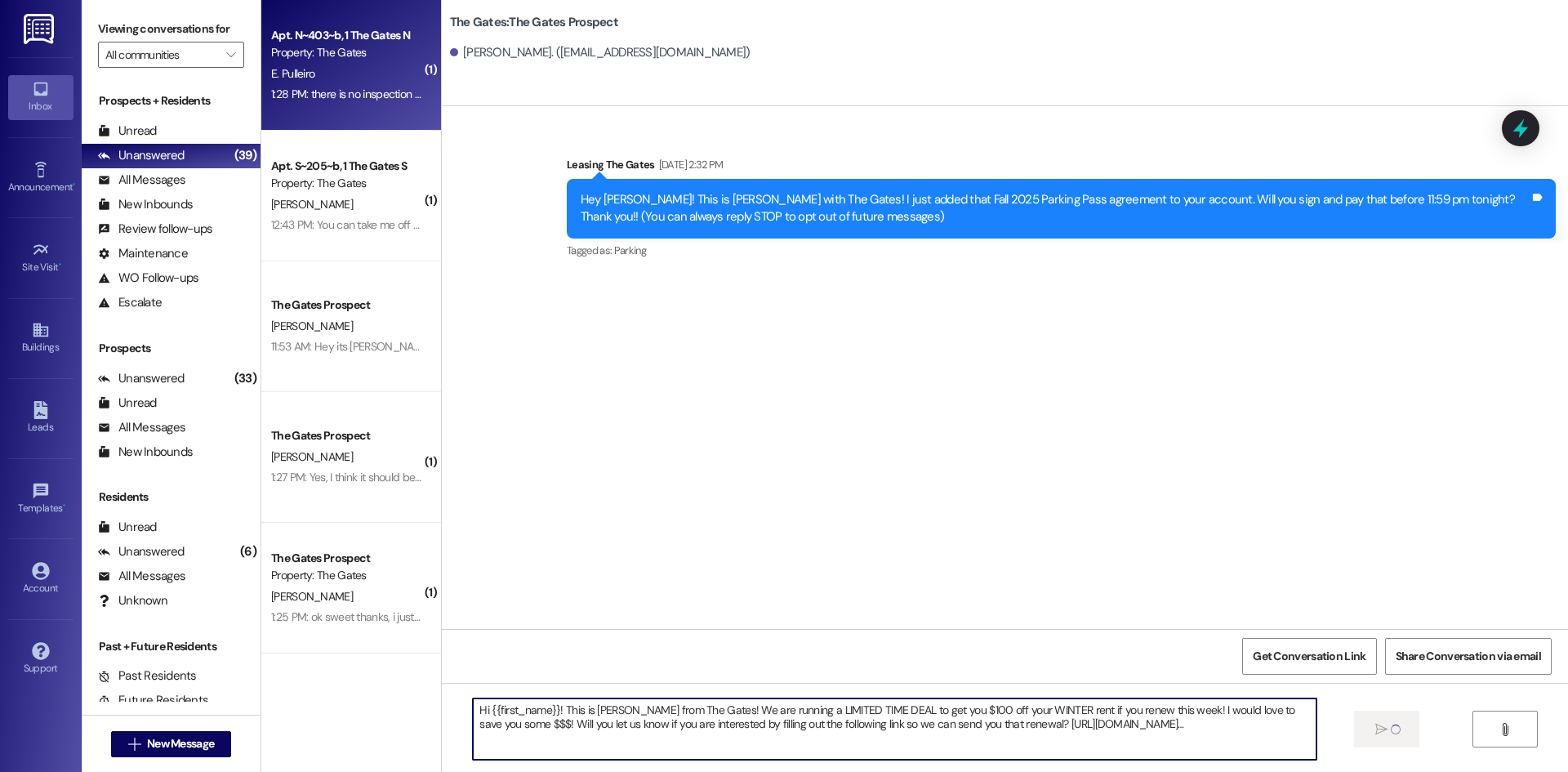
type textarea "Hi {{first_name}}! This is [PERSON_NAME] from The Gates! We are running a LIMIT…"
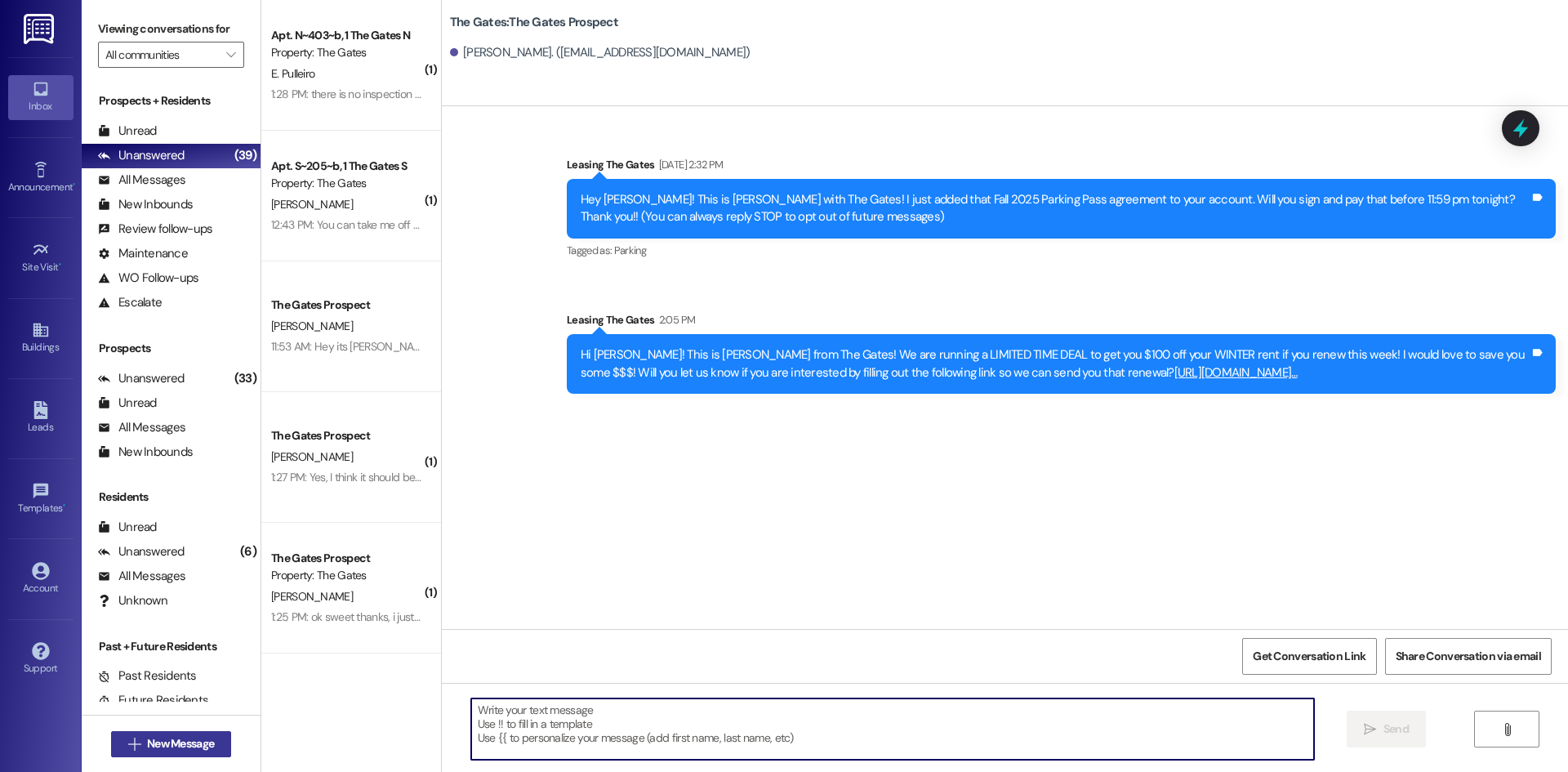
click at [184, 746] on span "New Message" at bounding box center [180, 744] width 67 height 17
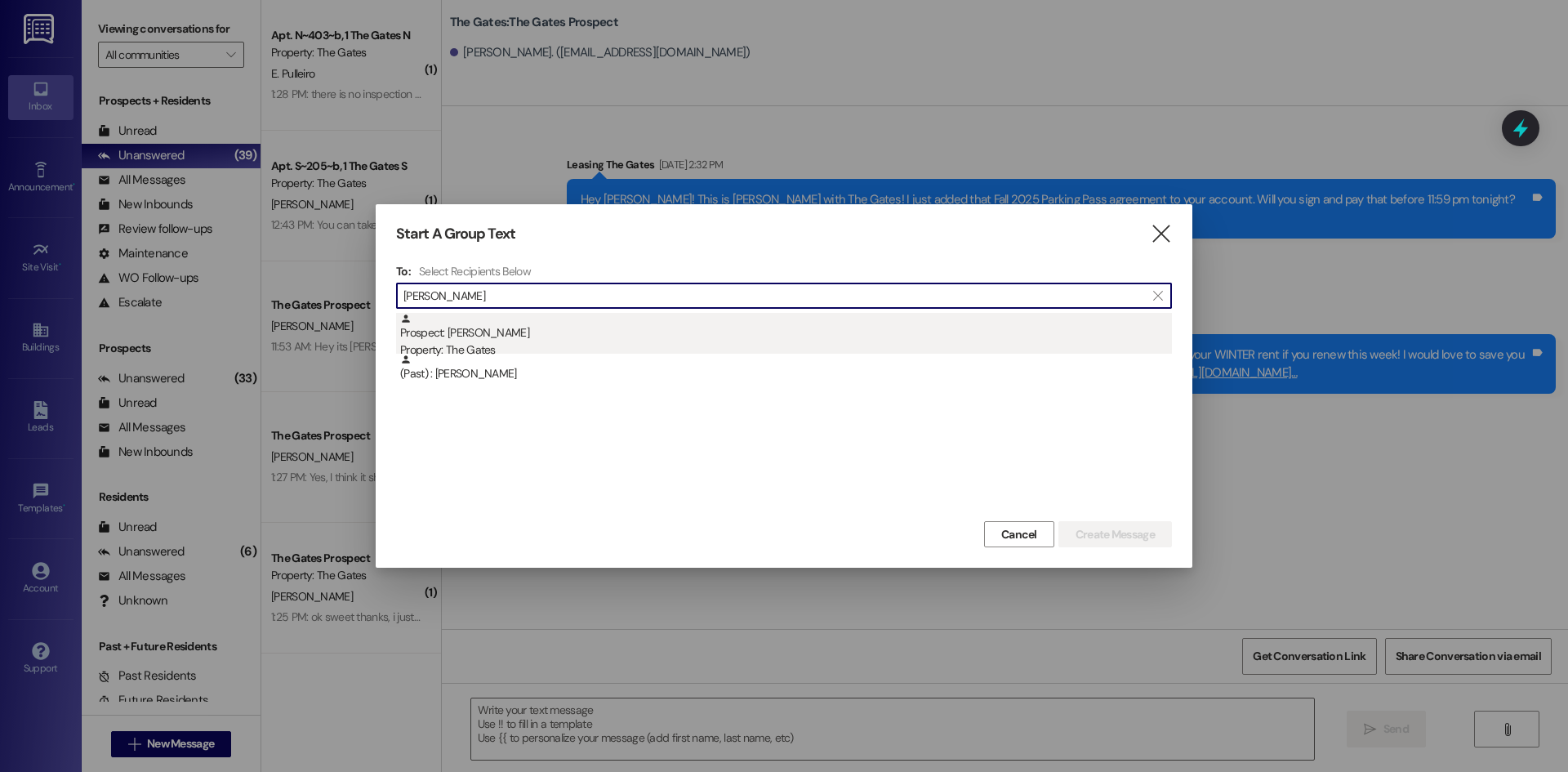
type input "[PERSON_NAME]"
click at [466, 342] on div "Property: The Gates" at bounding box center [786, 350] width 772 height 17
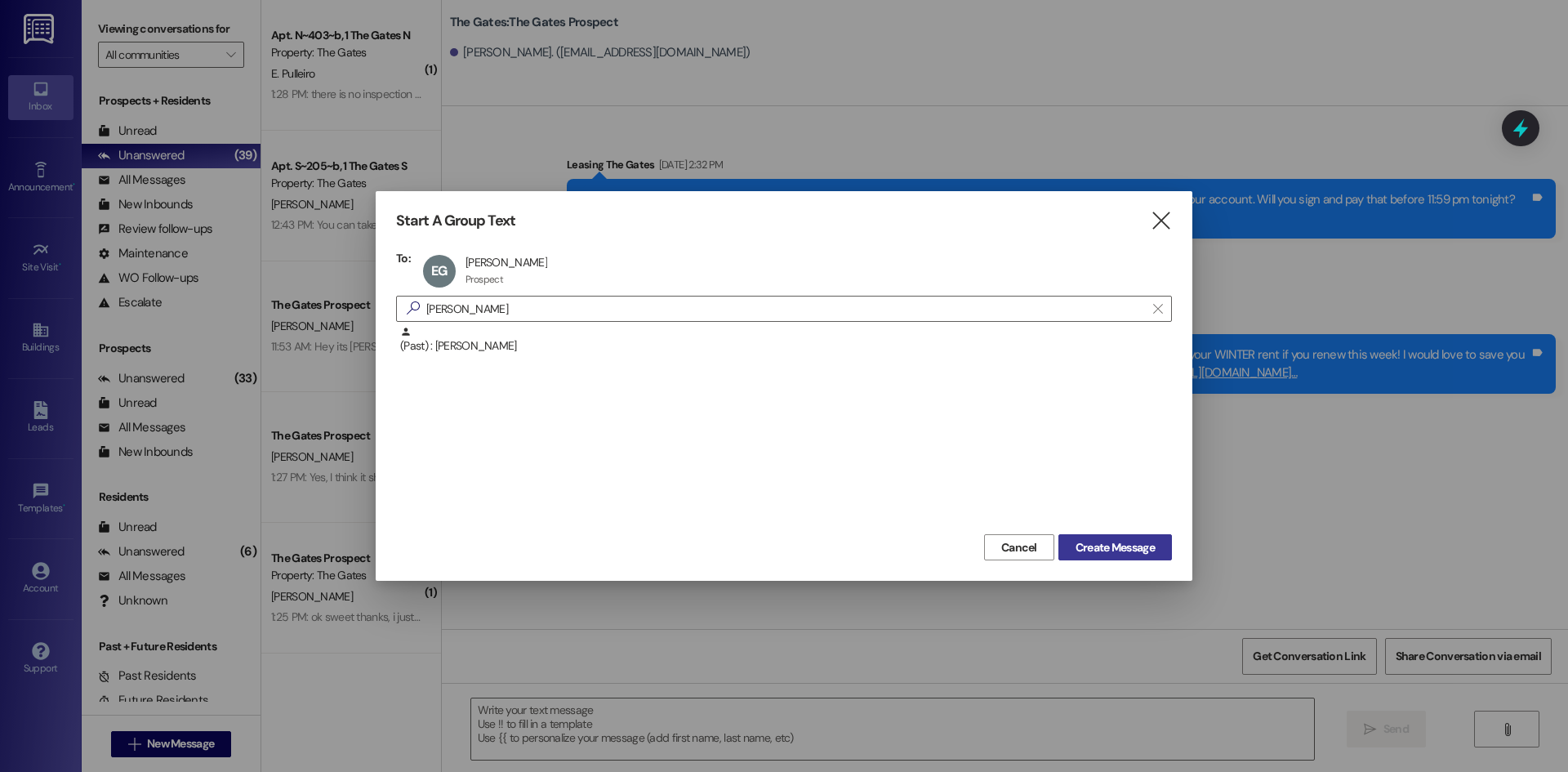
click at [1108, 538] on button "Create Message" at bounding box center [1115, 547] width 113 height 26
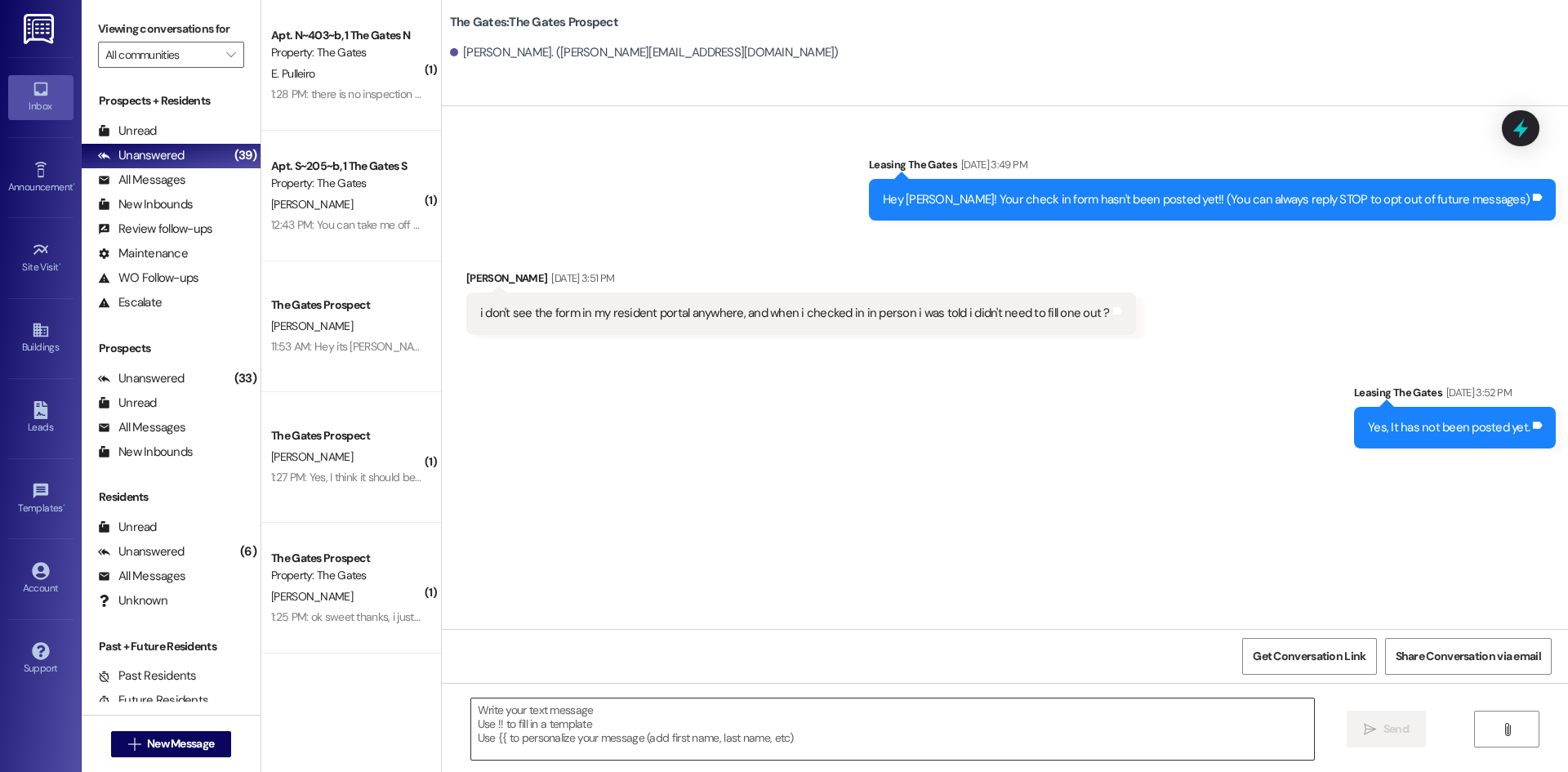
click at [546, 733] on textarea at bounding box center [893, 729] width 843 height 61
paste textarea "Hi {{first_name}}! This is [PERSON_NAME] from The Gates! We are running a LIMIT…"
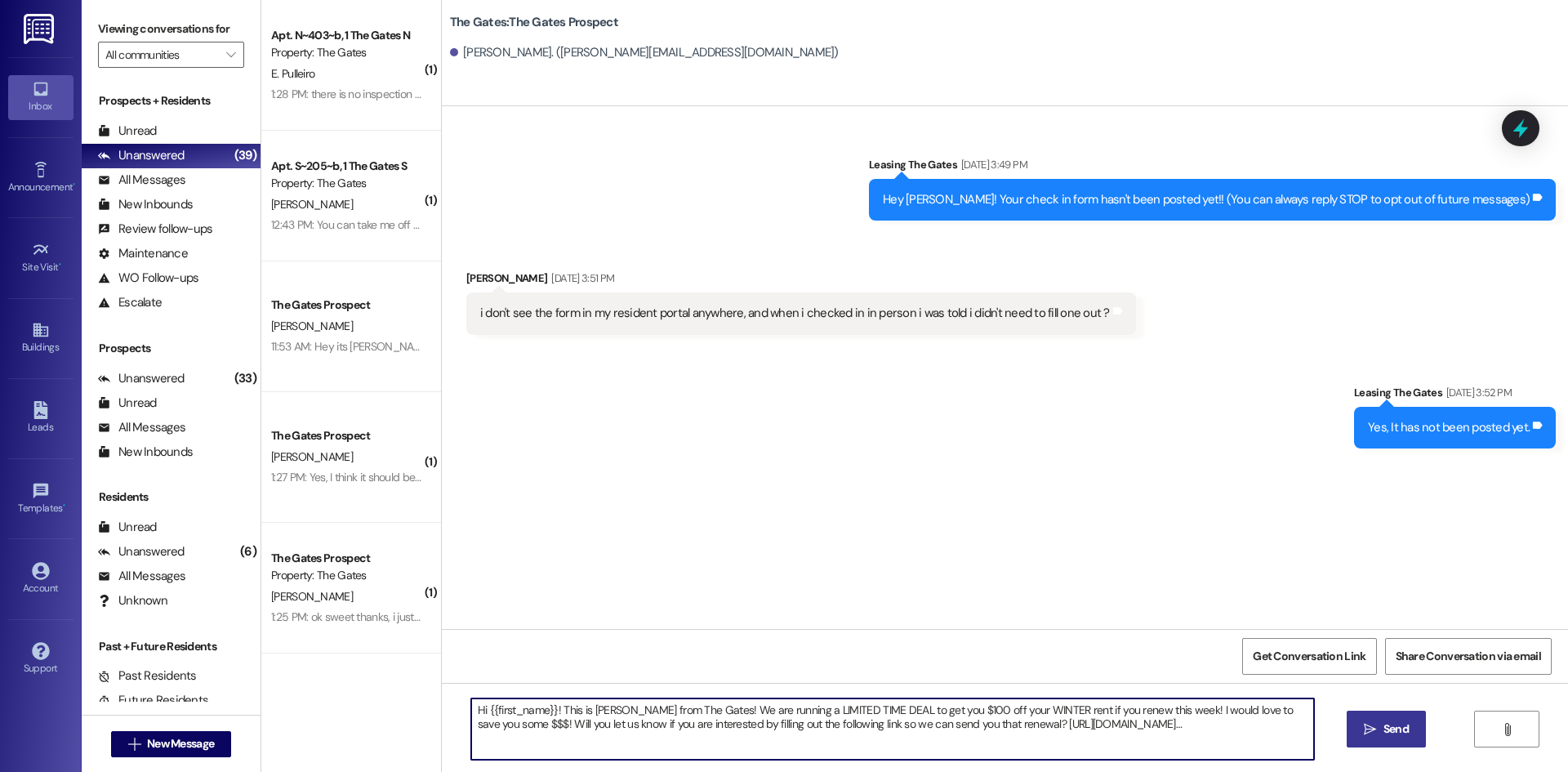
type textarea "Hi {{first_name}}! This is [PERSON_NAME] from The Gates! We are running a LIMIT…"
click at [1369, 720] on button " Send" at bounding box center [1386, 729] width 79 height 37
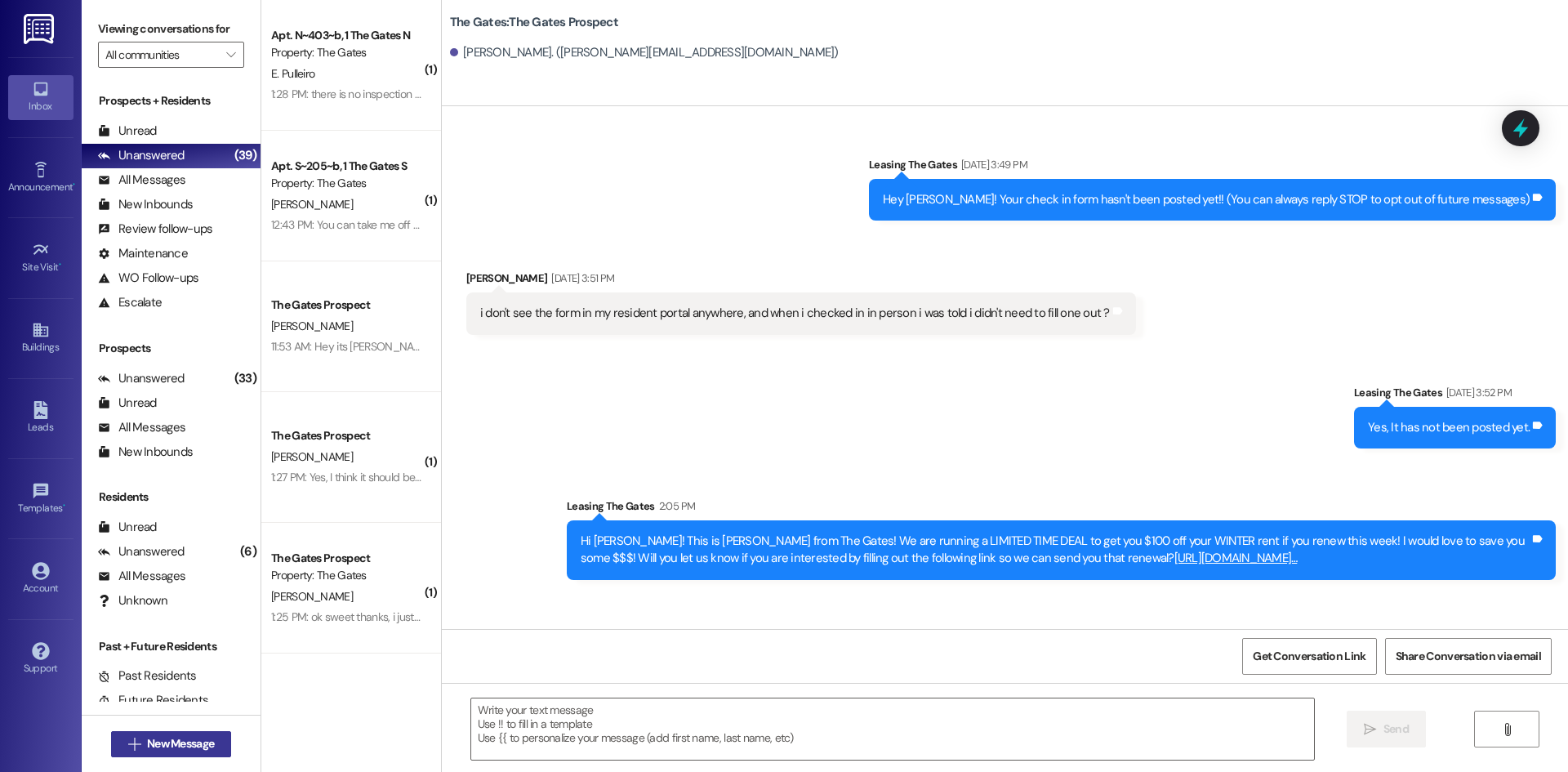
click at [147, 737] on span "New Message" at bounding box center [180, 744] width 67 height 17
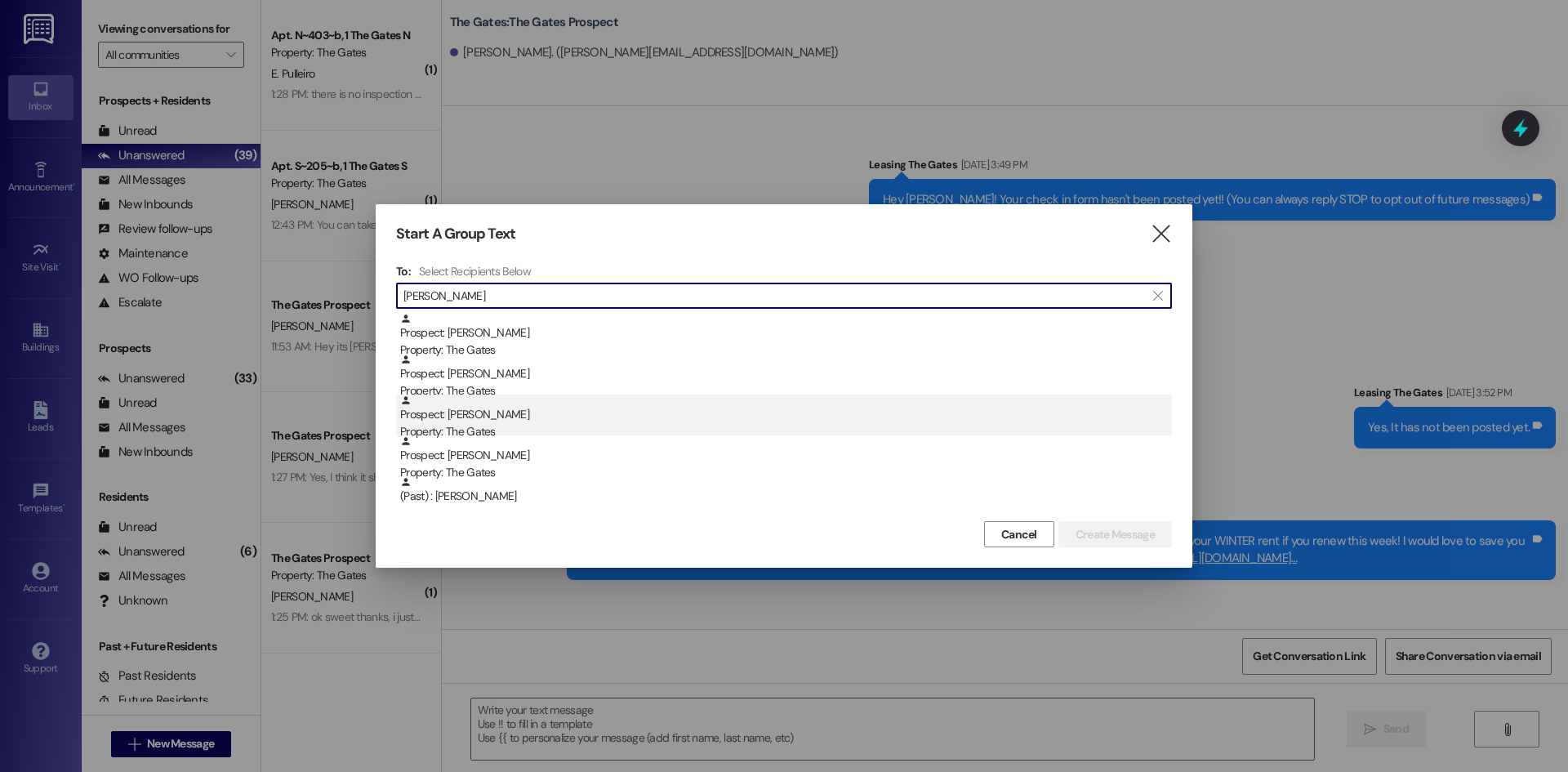
type input "[PERSON_NAME]"
click at [501, 421] on div "Prospect: [PERSON_NAME] Property: The Gates" at bounding box center [786, 417] width 772 height 47
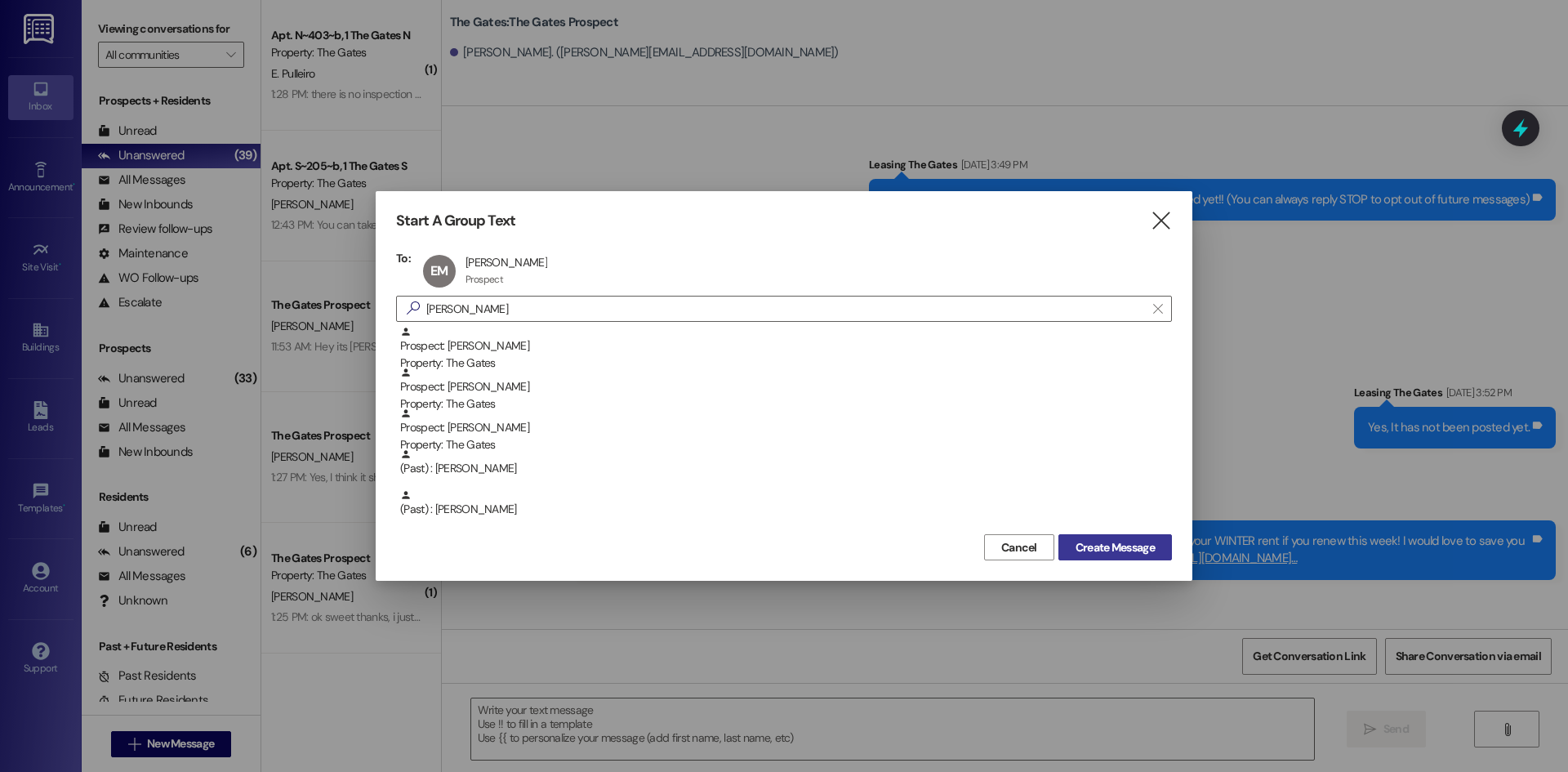
click at [1112, 559] on button "Create Message" at bounding box center [1115, 547] width 113 height 26
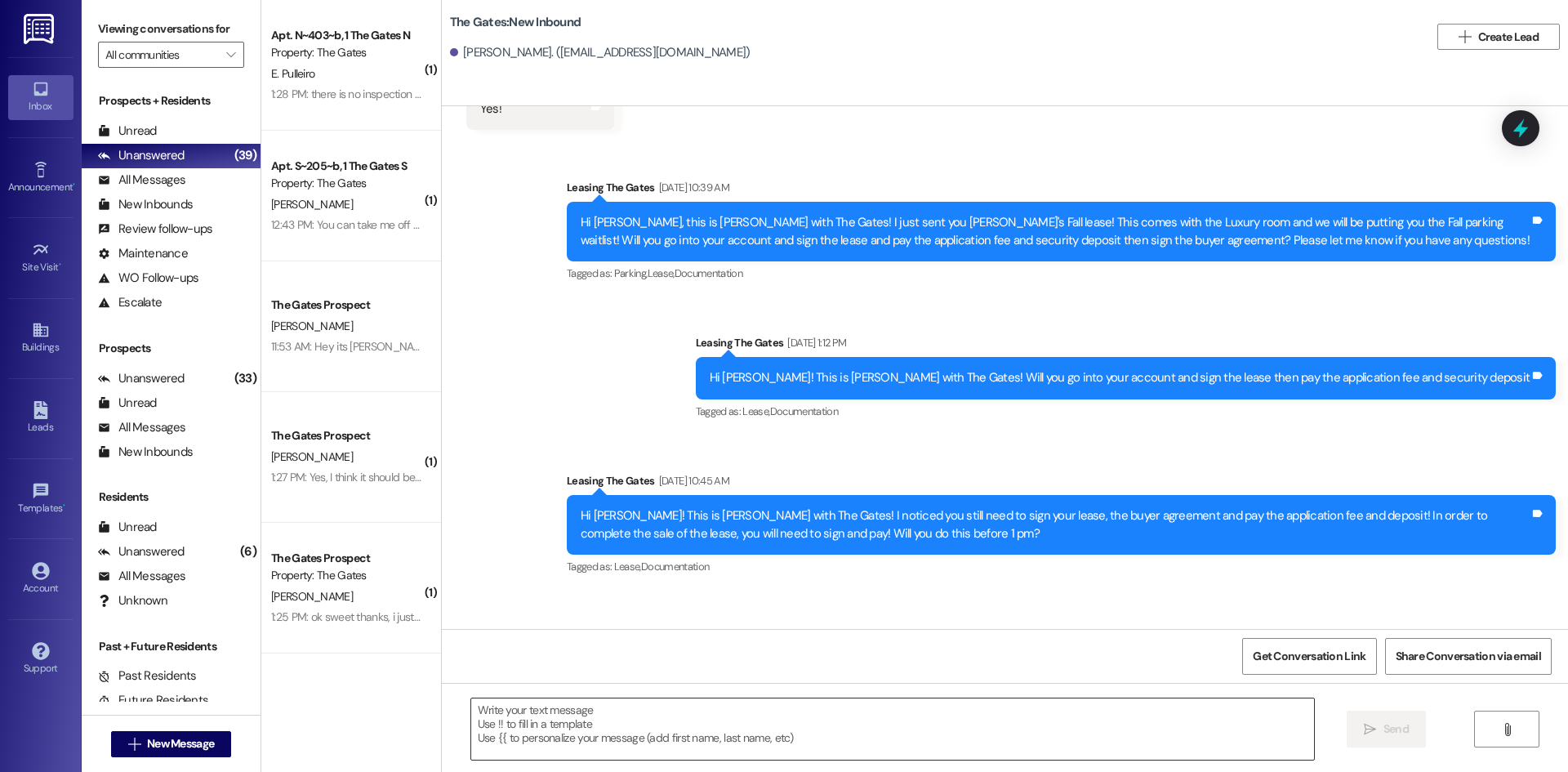
click at [500, 726] on textarea at bounding box center [893, 729] width 843 height 61
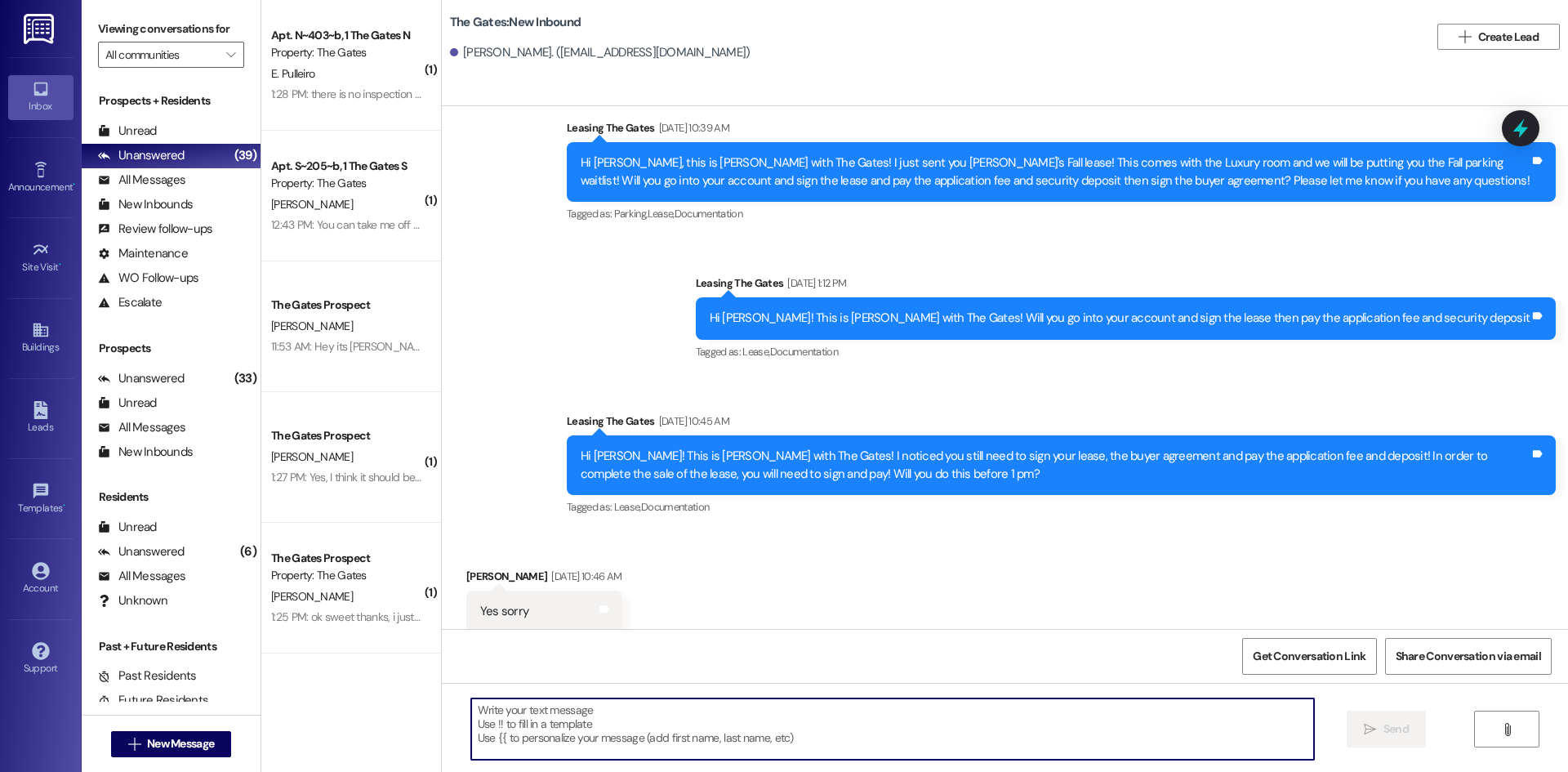
scroll to position [550, 0]
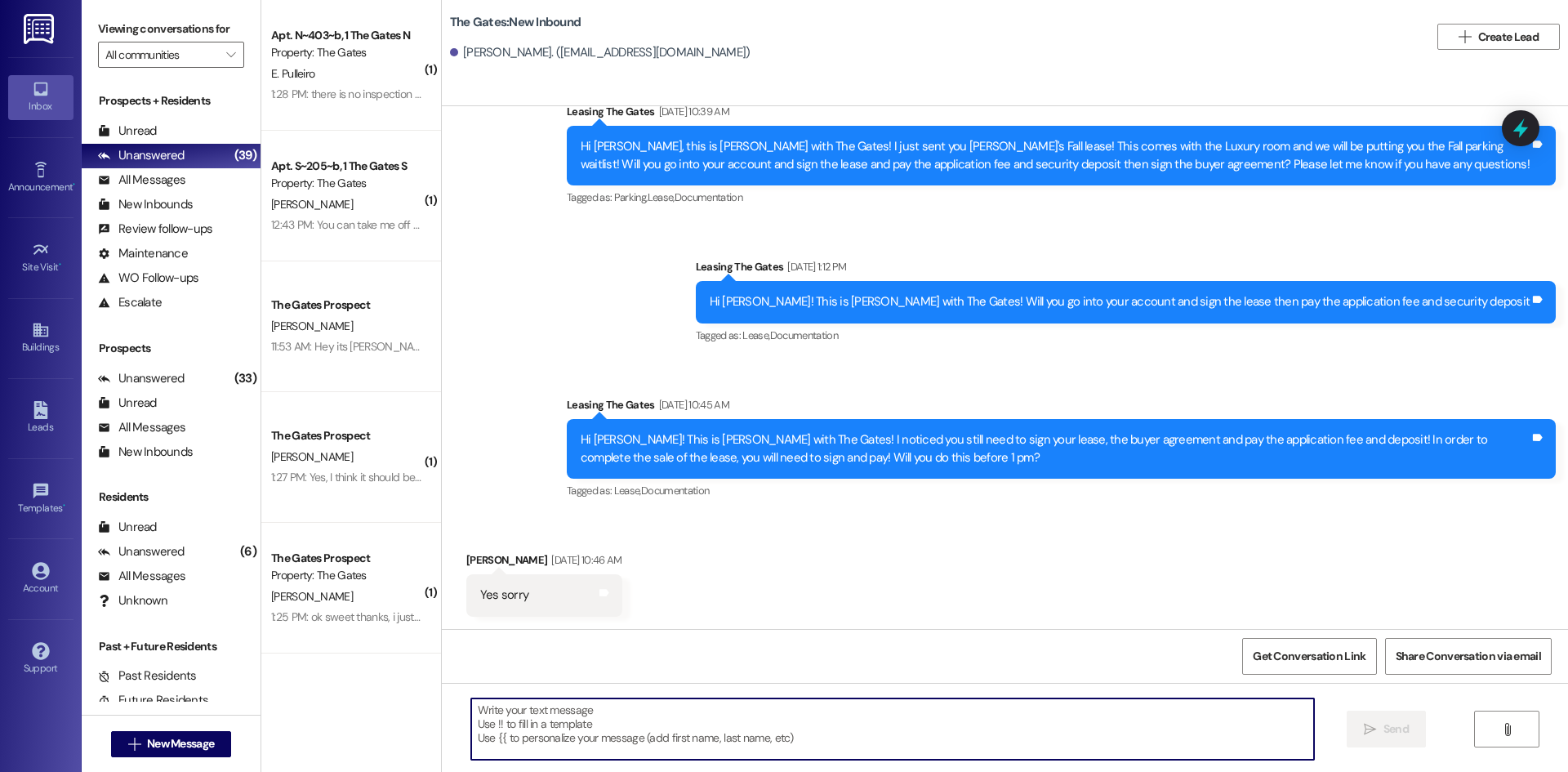
paste textarea "Hi {{first_name}}! This is [PERSON_NAME] from The Gates! We are running a LIMIT…"
type textarea "Hi {{first_name}}! This is [PERSON_NAME] from The Gates! We are running a LIMIT…"
